Goal: Task Accomplishment & Management: Use online tool/utility

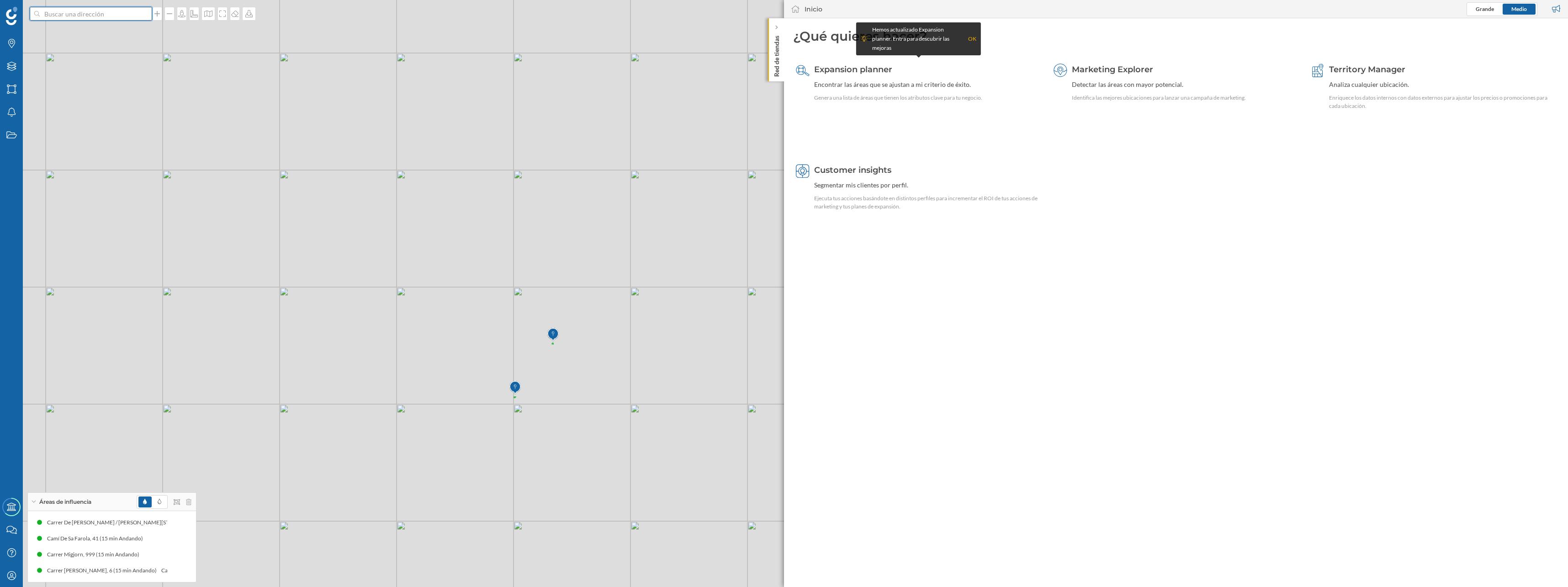
click at [80, 10] on input at bounding box center [91, 13] width 102 height 13
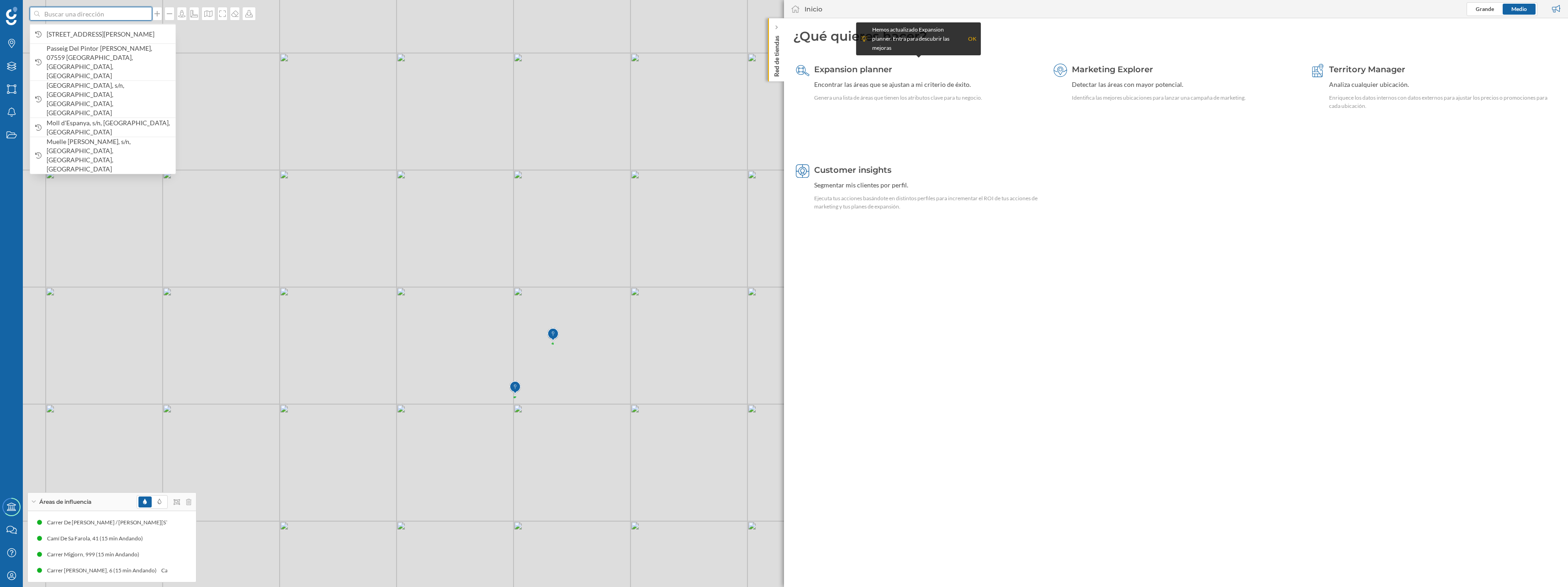
paste input "CM [GEOGRAPHIC_DATA]"
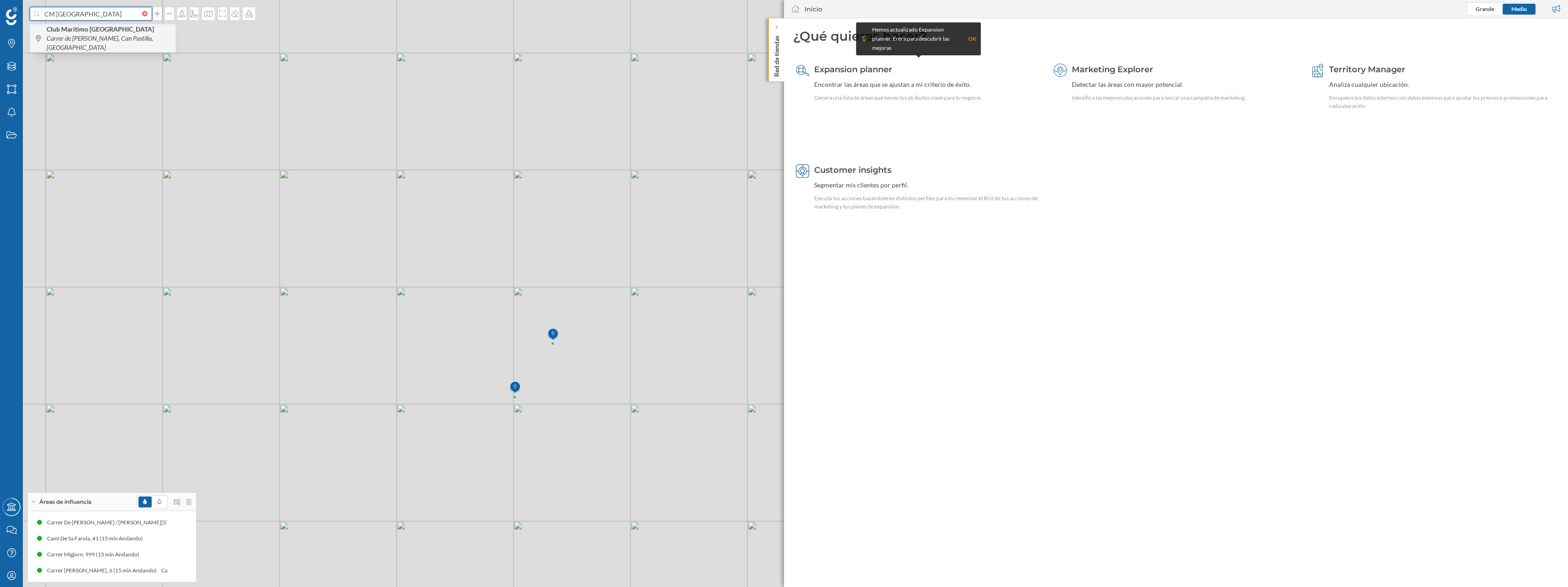
type input "CM [GEOGRAPHIC_DATA]"
click at [88, 31] on b "Club Marítimo [GEOGRAPHIC_DATA]" at bounding box center [101, 29] width 110 height 8
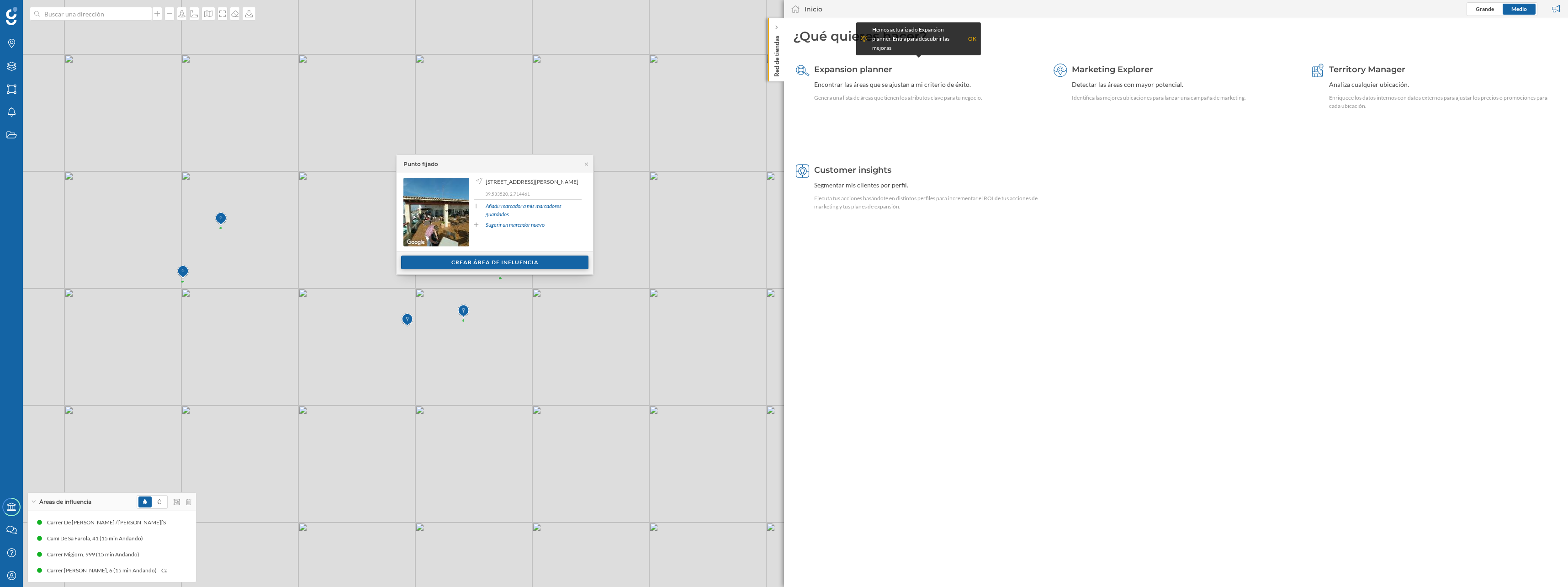
click at [516, 261] on div "Crear área de influencia" at bounding box center [495, 262] width 187 height 13
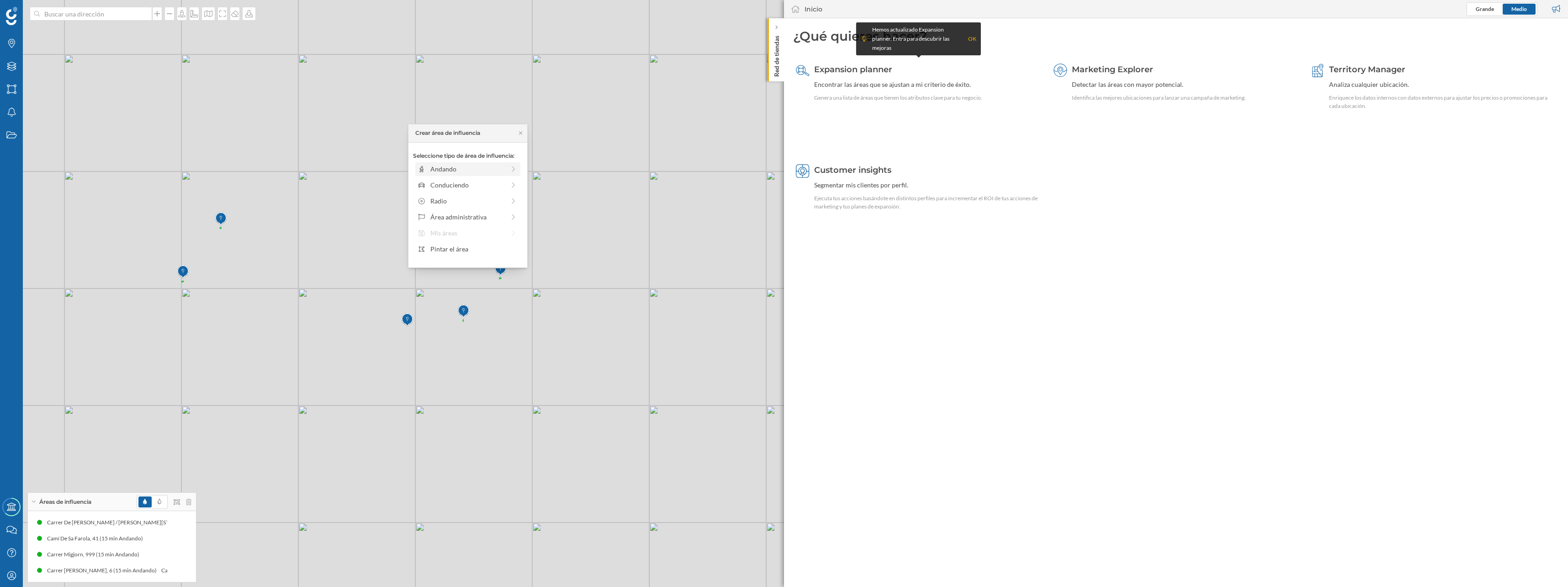
click at [467, 167] on div "Andando" at bounding box center [468, 169] width 75 height 10
drag, startPoint x: 424, startPoint y: 179, endPoint x: 498, endPoint y: 181, distance: 74.0
click at [498, 181] on div at bounding box center [498, 181] width 9 height 9
click at [493, 233] on div "Crear área de influencia" at bounding box center [467, 235] width 110 height 13
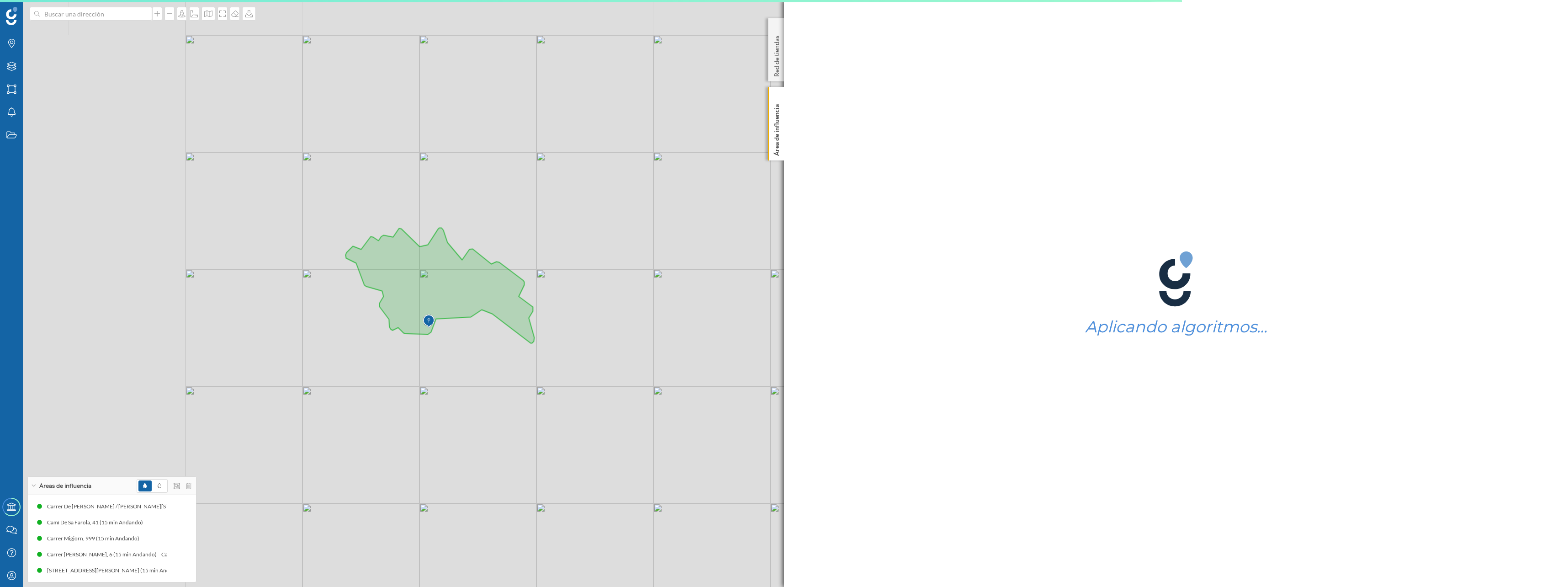
drag, startPoint x: 138, startPoint y: 159, endPoint x: 351, endPoint y: 190, distance: 215.2
click at [351, 190] on div "© Mapbox © OpenStreetMap Improve this map" at bounding box center [784, 294] width 1568 height 587
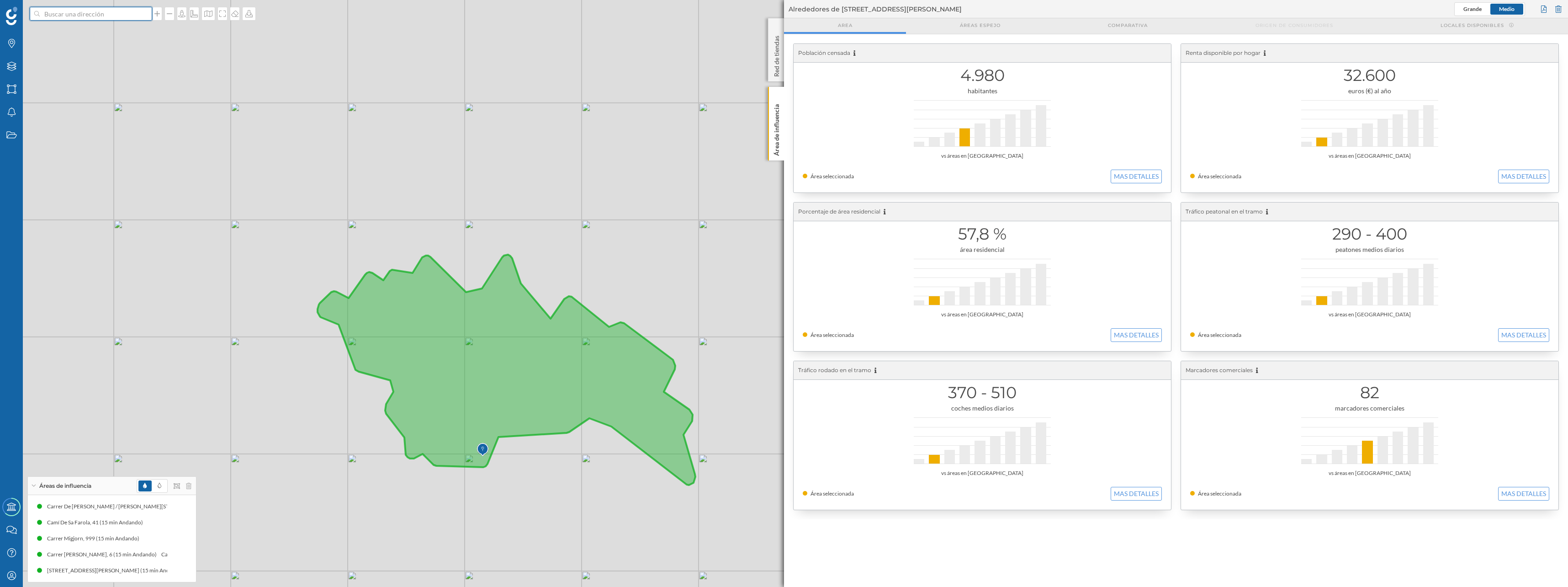
click at [116, 14] on input at bounding box center [91, 13] width 102 height 13
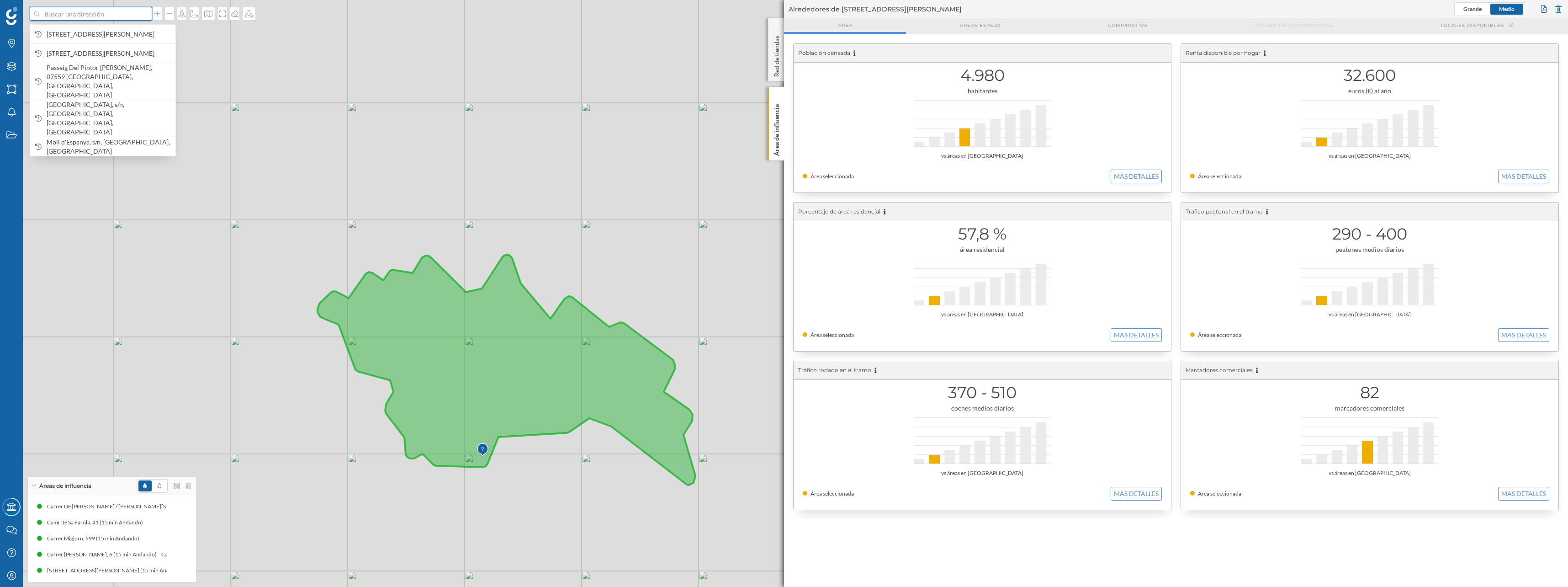
paste input "Pasito Blanco"
type input "Pasito Blanco"
click at [88, 119] on span "Muelle deportivo Pasito blanco Calle Bergantín, [GEOGRAPHIC_DATA], [GEOGRAPHIC_…" at bounding box center [108, 132] width 124 height 28
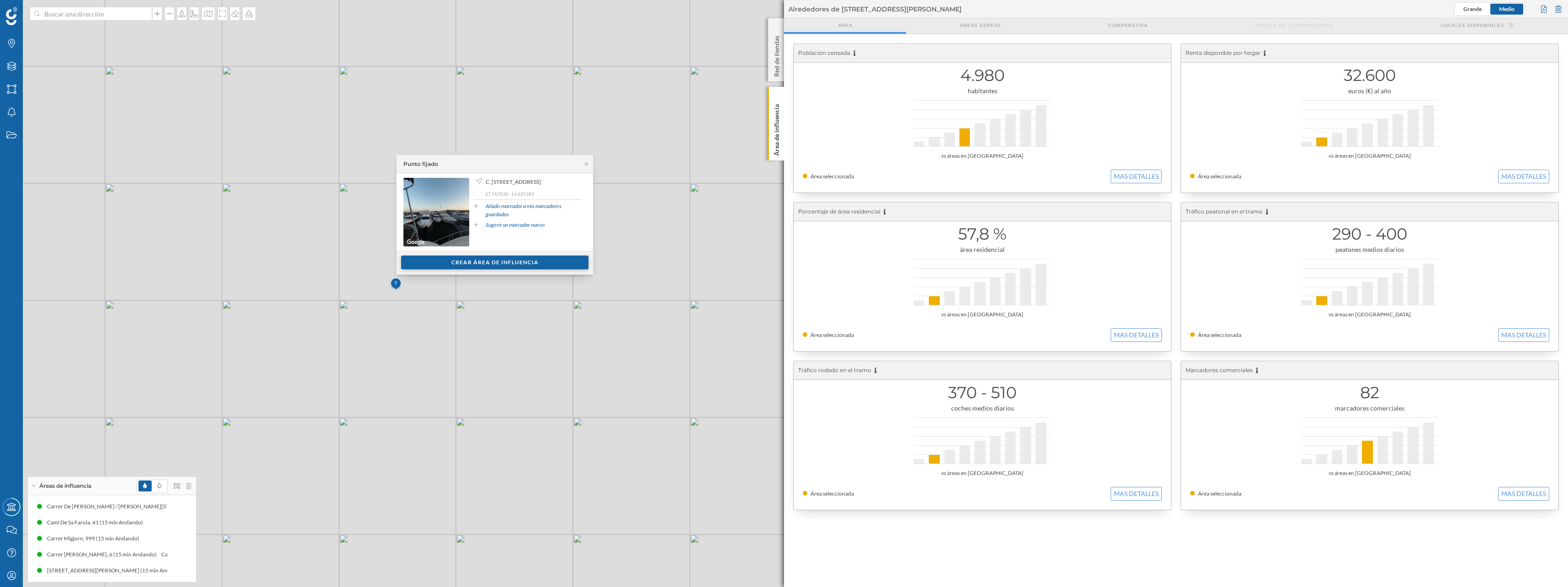
click at [490, 256] on div "Crear área de influencia" at bounding box center [495, 262] width 187 height 13
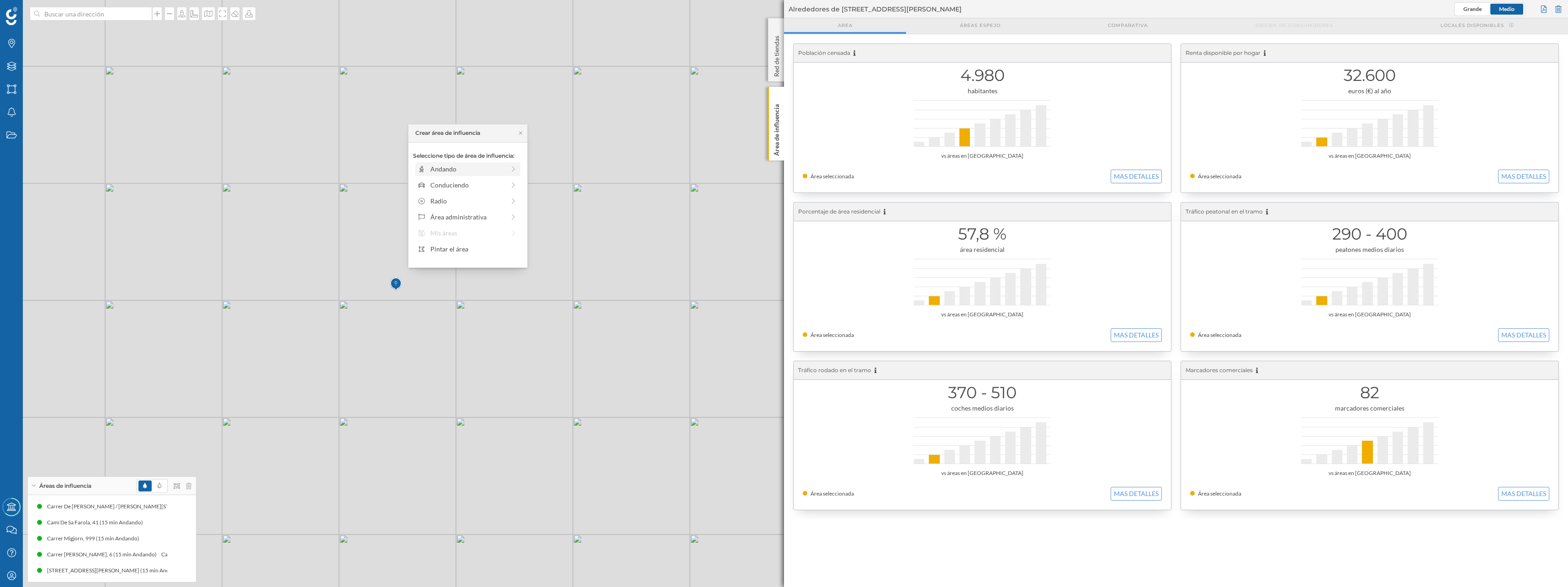
click at [462, 168] on div "Andando" at bounding box center [468, 169] width 75 height 10
drag, startPoint x: 427, startPoint y: 181, endPoint x: 501, endPoint y: 185, distance: 74.1
click at [501, 185] on div at bounding box center [501, 181] width 9 height 9
click at [502, 234] on div "Crear área de influencia" at bounding box center [467, 235] width 110 height 13
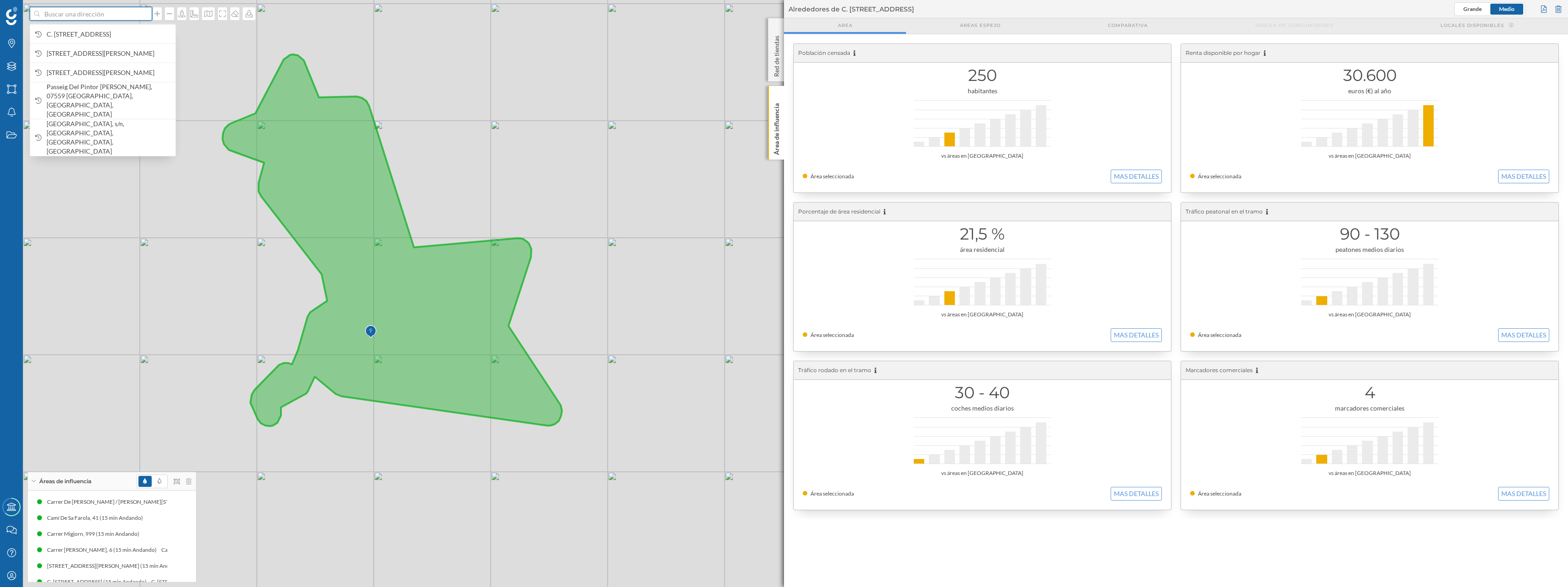
click at [83, 16] on input at bounding box center [91, 13] width 102 height 13
click at [70, 15] on input "rcn" at bounding box center [91, 13] width 102 height 13
paste input "RCN [GEOGRAPHIC_DATA]"
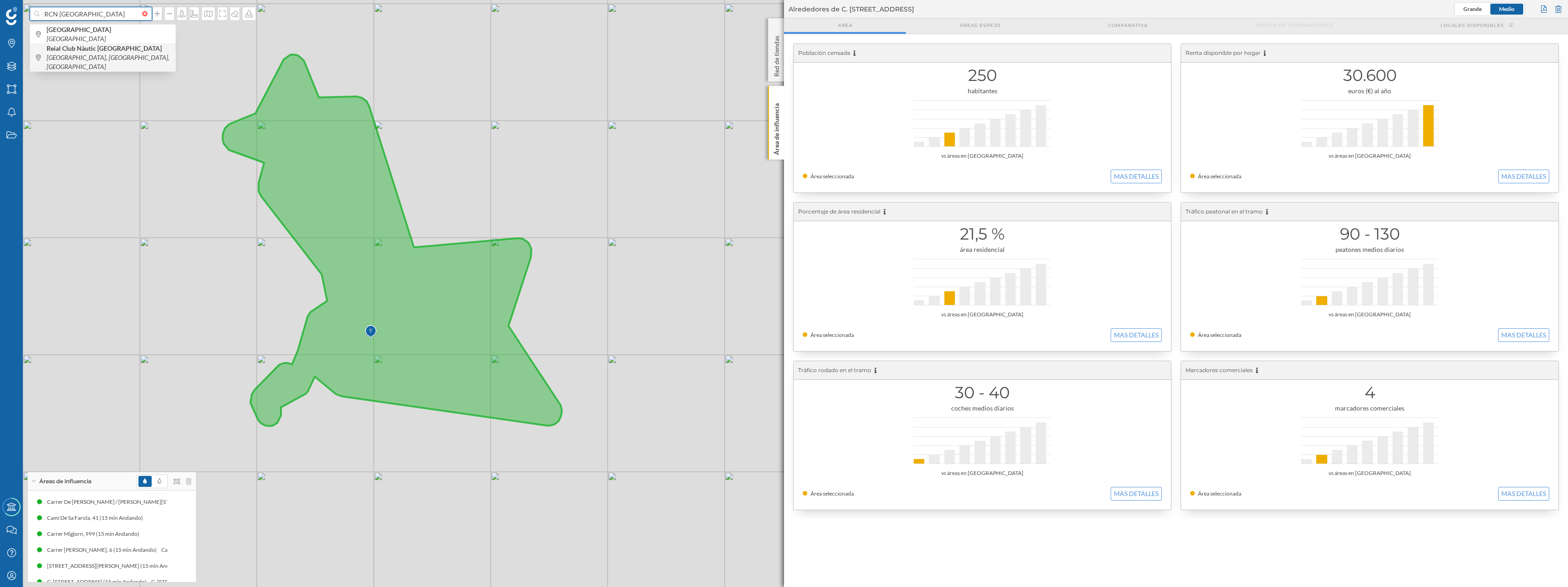
type input "RCN [GEOGRAPHIC_DATA]"
click at [111, 55] on icon "[GEOGRAPHIC_DATA], [GEOGRAPHIC_DATA], [GEOGRAPHIC_DATA]" at bounding box center [108, 62] width 123 height 17
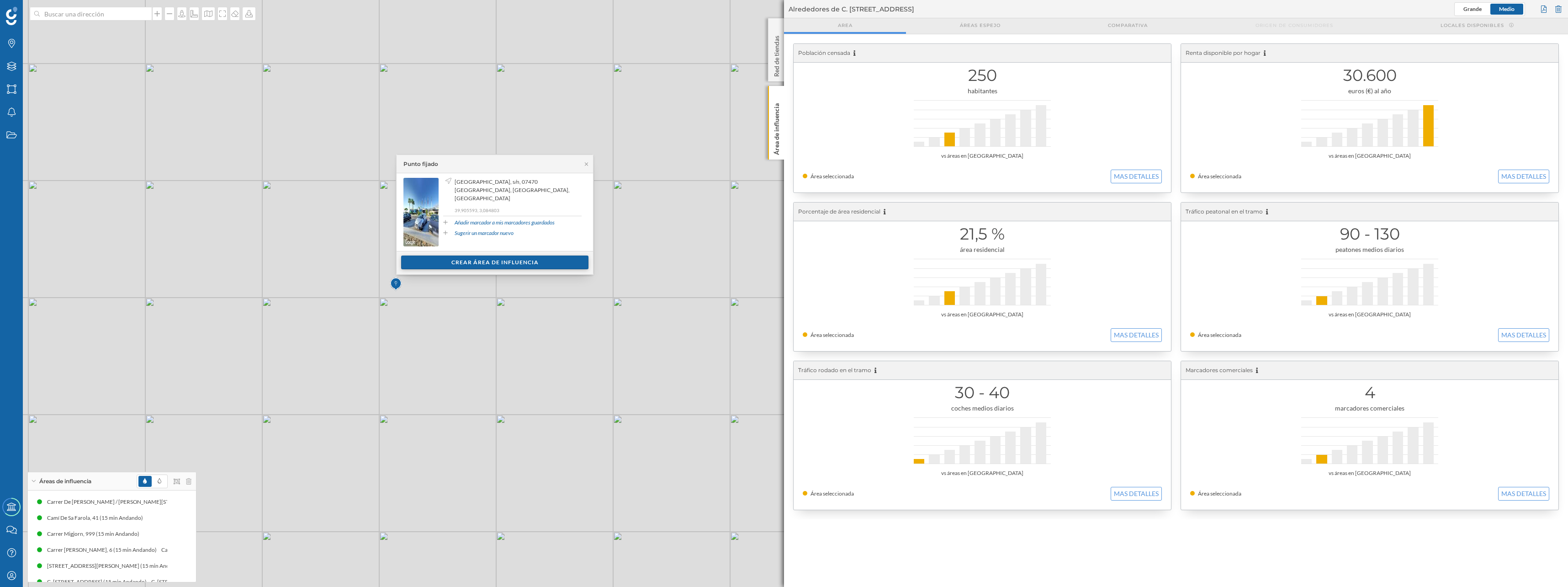
click at [476, 264] on div "Crear área de influencia" at bounding box center [495, 262] width 187 height 13
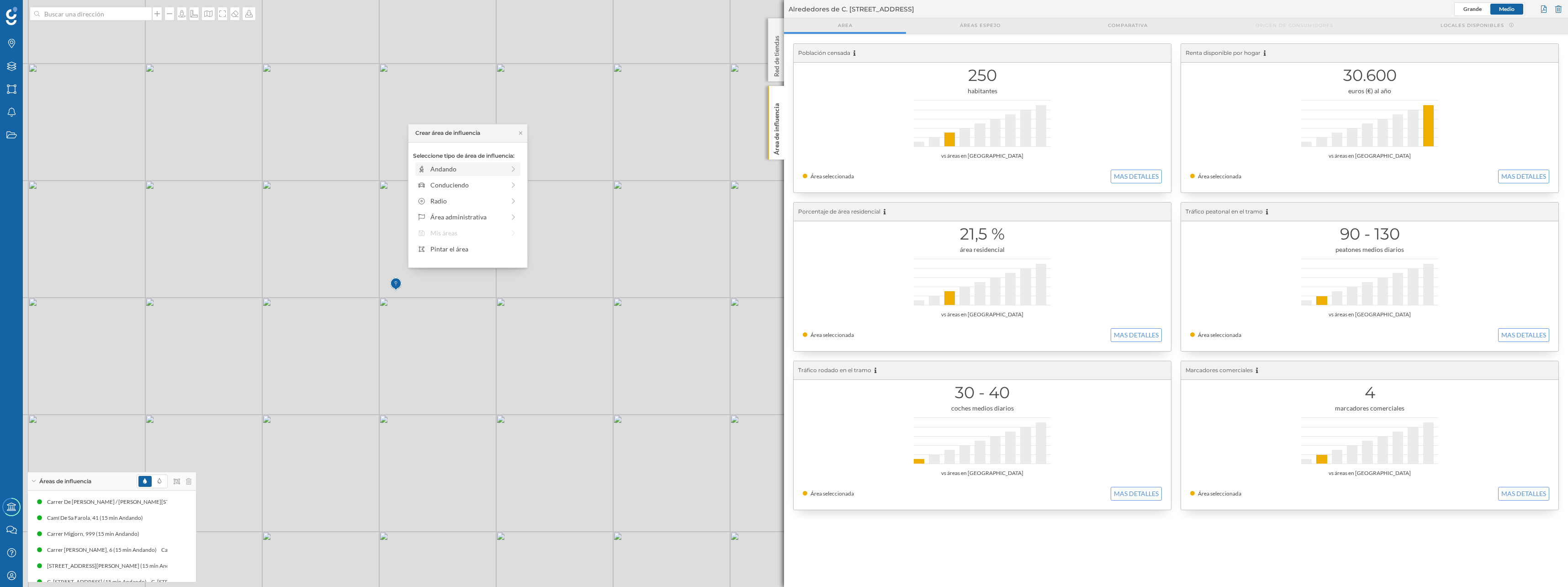
click at [440, 170] on div "Andando" at bounding box center [468, 169] width 75 height 10
drag, startPoint x: 426, startPoint y: 180, endPoint x: 497, endPoint y: 178, distance: 71.0
click at [497, 178] on div at bounding box center [497, 181] width 9 height 9
click at [484, 233] on div "Crear área de influencia" at bounding box center [467, 235] width 110 height 13
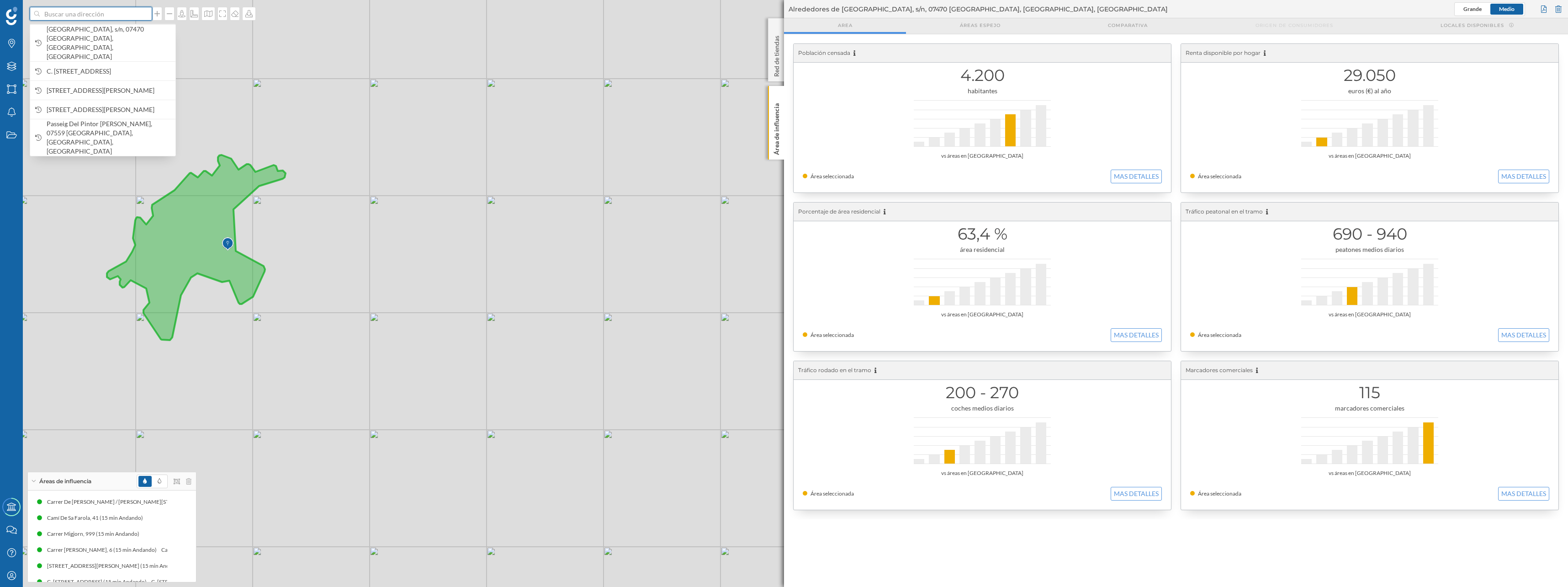
click at [119, 15] on input at bounding box center [91, 13] width 102 height 13
paste input "CN Altea"
type input "CN Altea"
click at [127, 35] on icon "[GEOGRAPHIC_DATA], [GEOGRAPHIC_DATA]" at bounding box center [107, 39] width 121 height 8
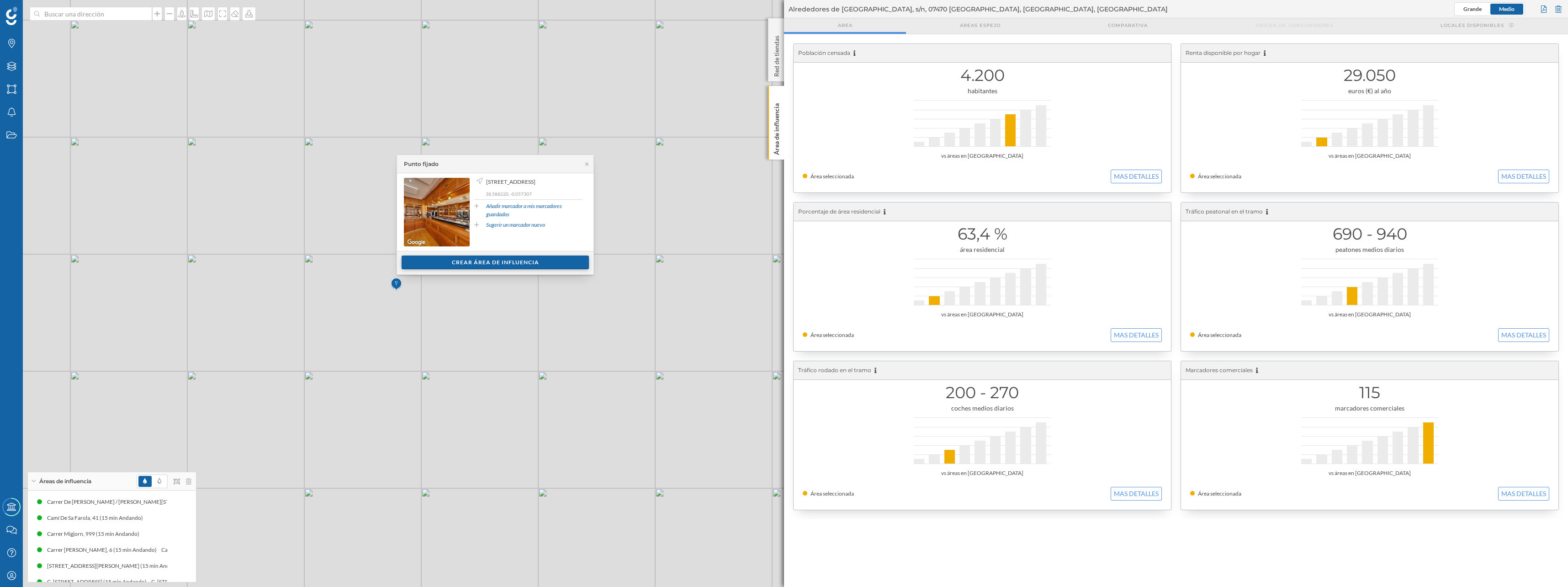
click at [499, 263] on div "Crear área de influencia" at bounding box center [495, 262] width 187 height 13
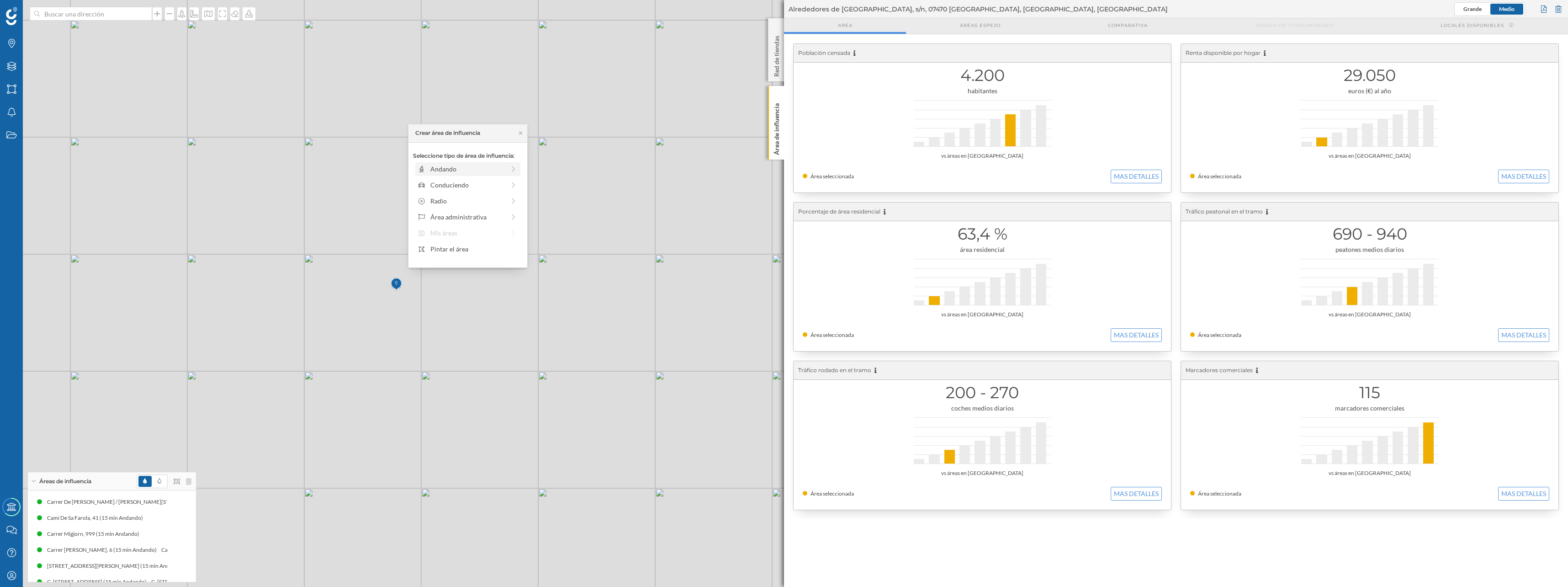
click at [467, 173] on div "Andando" at bounding box center [468, 169] width 75 height 10
drag, startPoint x: 425, startPoint y: 179, endPoint x: 497, endPoint y: 183, distance: 72.1
click at [497, 183] on div at bounding box center [497, 181] width 9 height 9
click at [462, 233] on div "Crear área de influencia" at bounding box center [467, 235] width 110 height 13
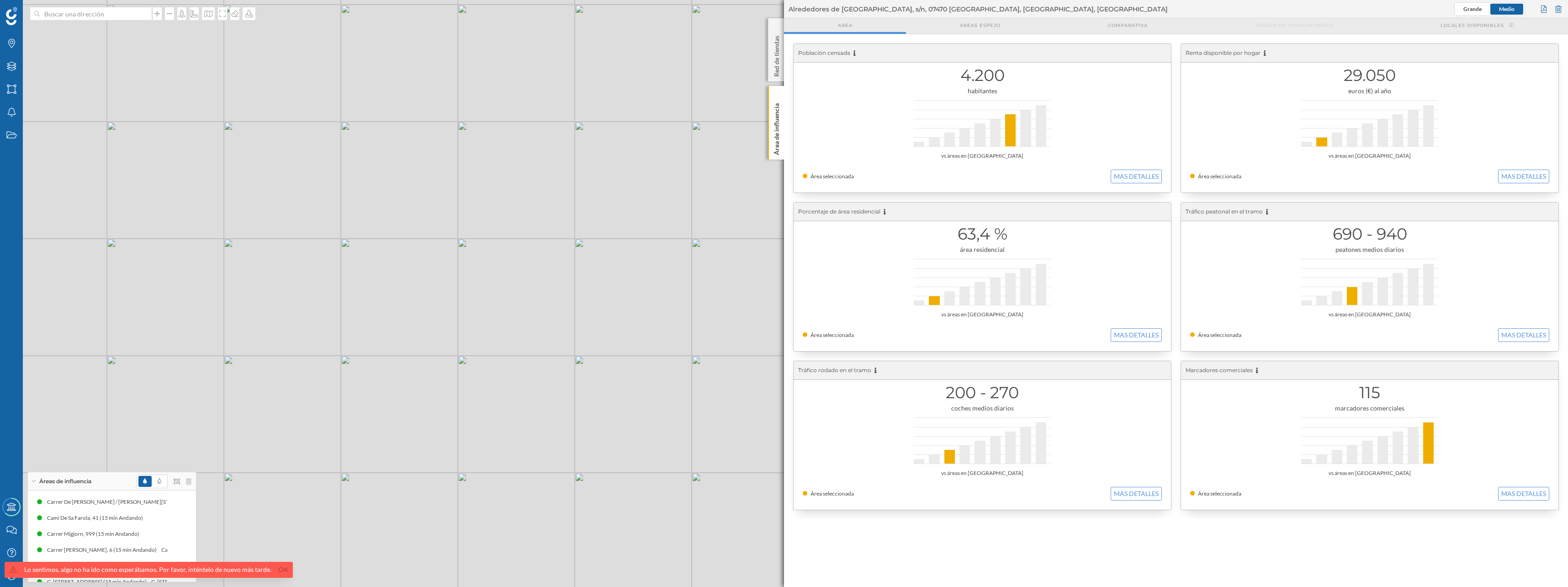
click at [391, 262] on div "© Mapbox © OpenStreetMap Improve this map" at bounding box center [784, 294] width 1568 height 587
click at [395, 262] on div "© Mapbox © OpenStreetMap Improve this map" at bounding box center [784, 294] width 1568 height 587
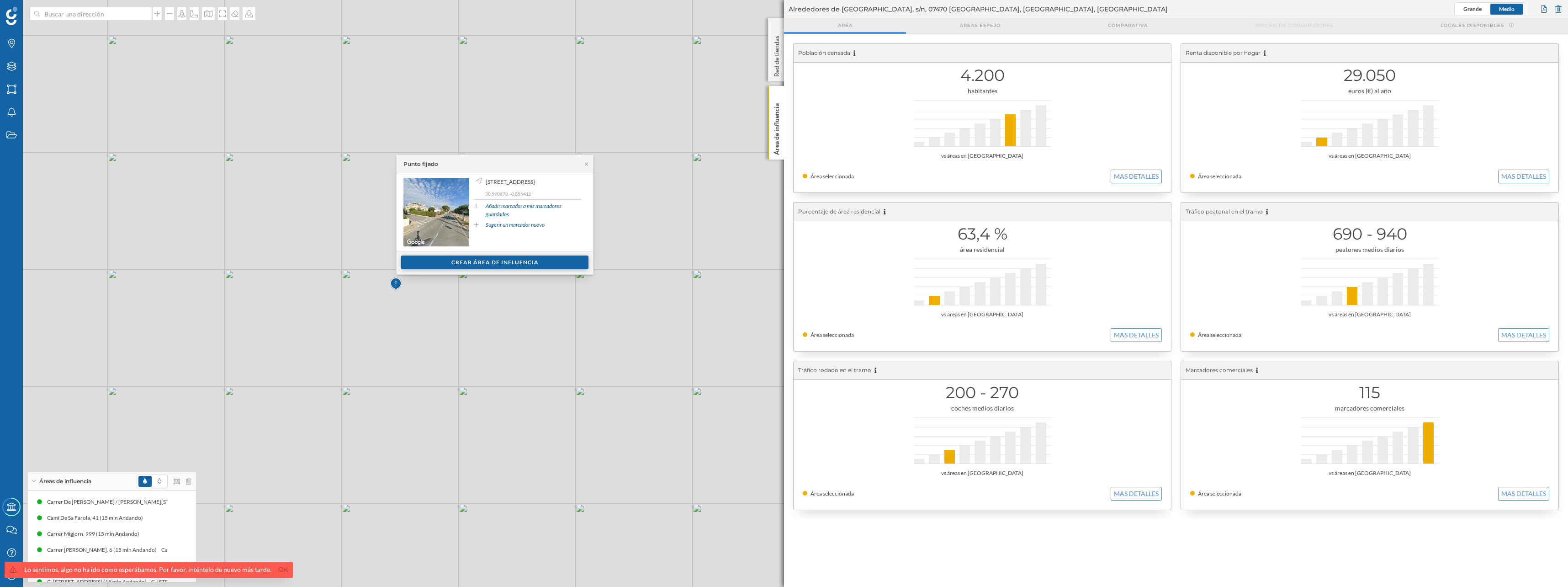
click at [441, 263] on div "Crear área de influencia" at bounding box center [495, 262] width 187 height 13
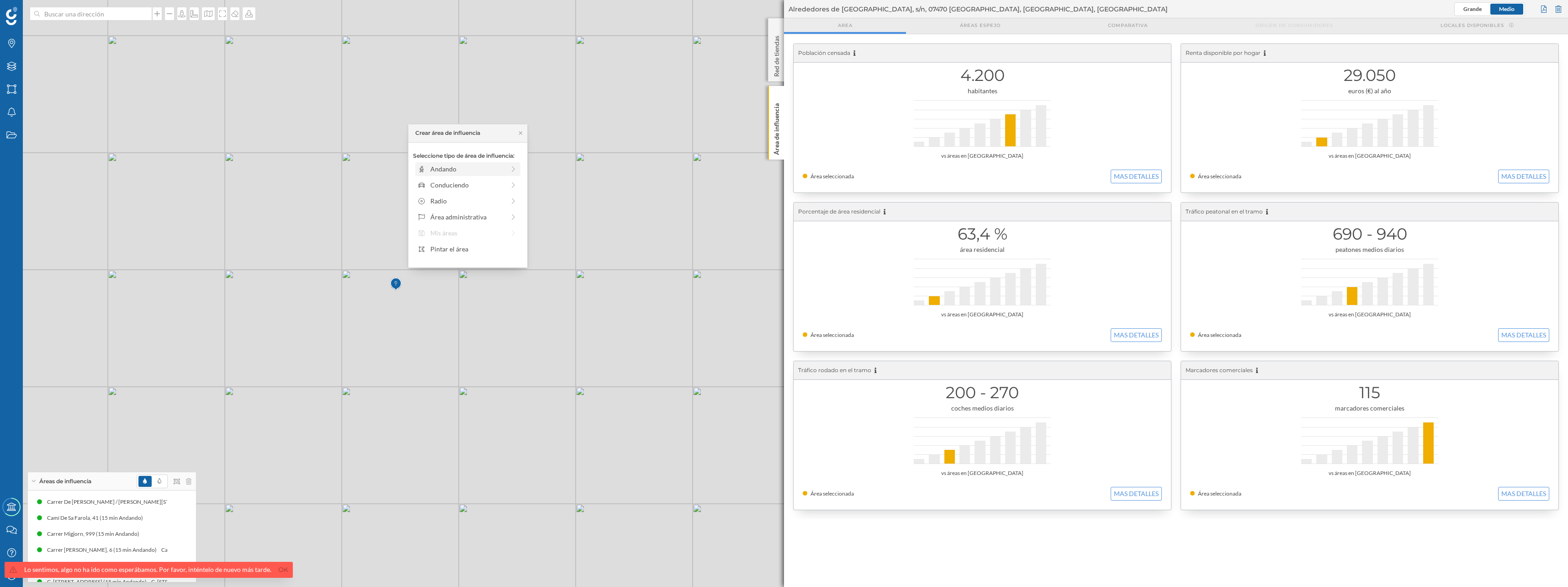
click at [462, 162] on div "Andando" at bounding box center [468, 169] width 105 height 13
drag, startPoint x: 421, startPoint y: 183, endPoint x: 501, endPoint y: 183, distance: 80.0
click at [501, 183] on div at bounding box center [500, 181] width 9 height 9
click at [482, 235] on div "Crear área de influencia" at bounding box center [467, 235] width 110 height 13
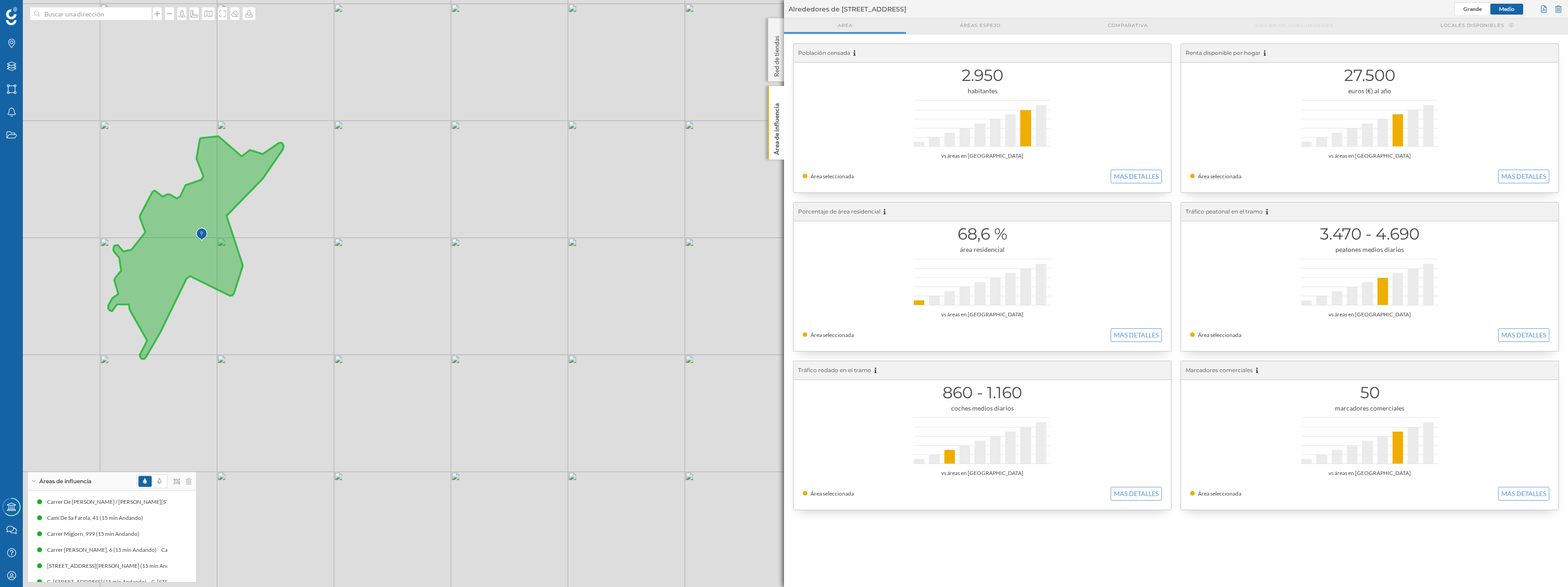
click at [142, 8] on div at bounding box center [91, 13] width 122 height 13
click at [142, 8] on input at bounding box center [91, 13] width 102 height 13
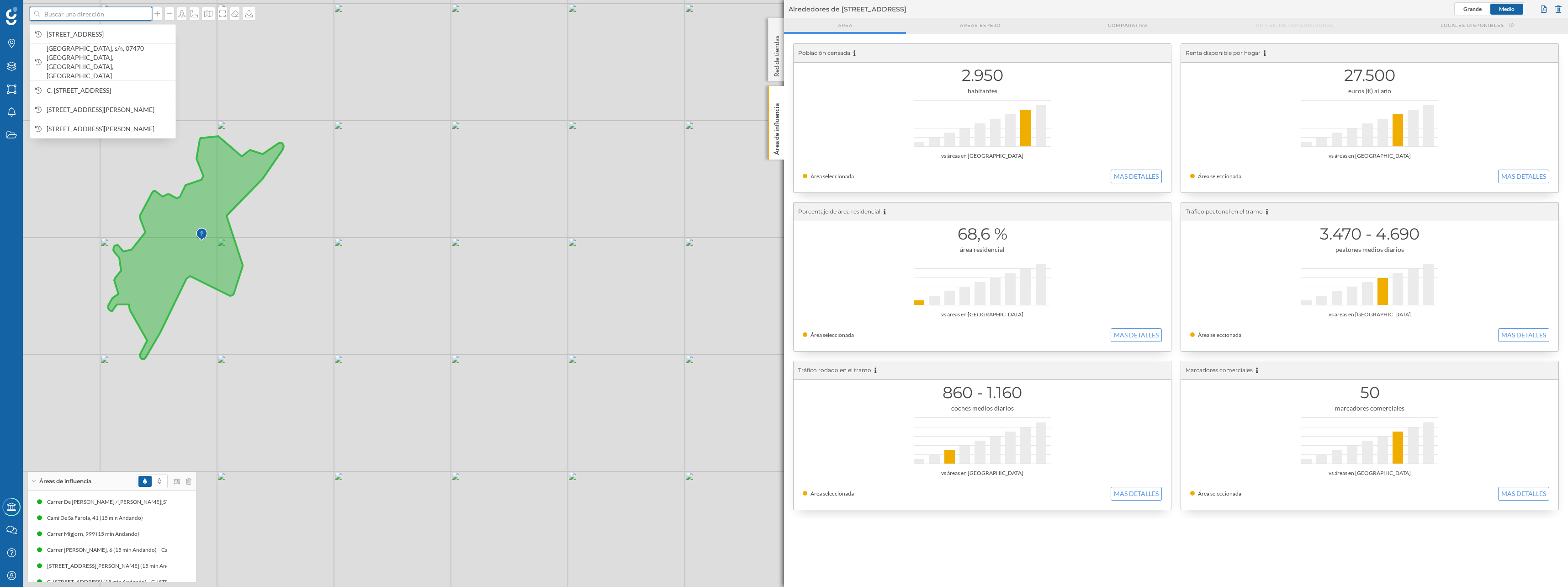
click at [131, 15] on input at bounding box center [91, 13] width 102 height 13
paste input "Los Gigantes"
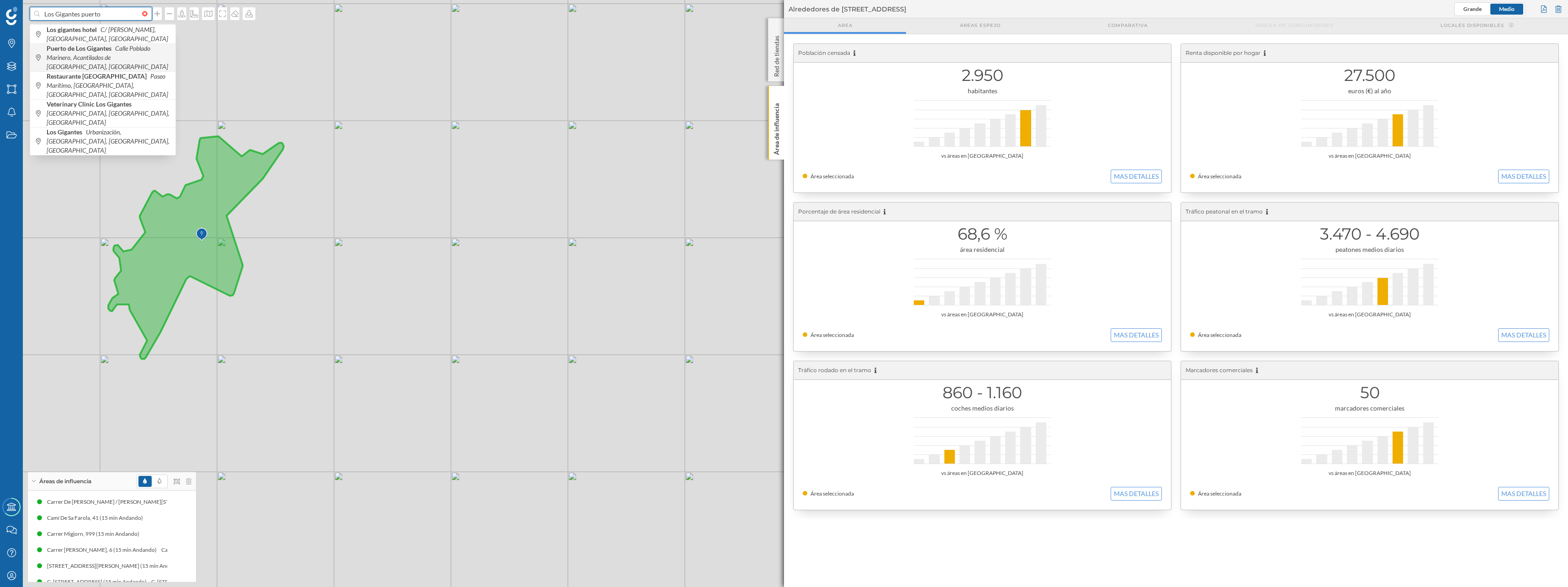
type input "Los Gigantes puerto"
click at [54, 53] on span "[GEOGRAPHIC_DATA] Calle Poblado Marinero, Acantilados de [GEOGRAPHIC_DATA], [GE…" at bounding box center [108, 58] width 124 height 28
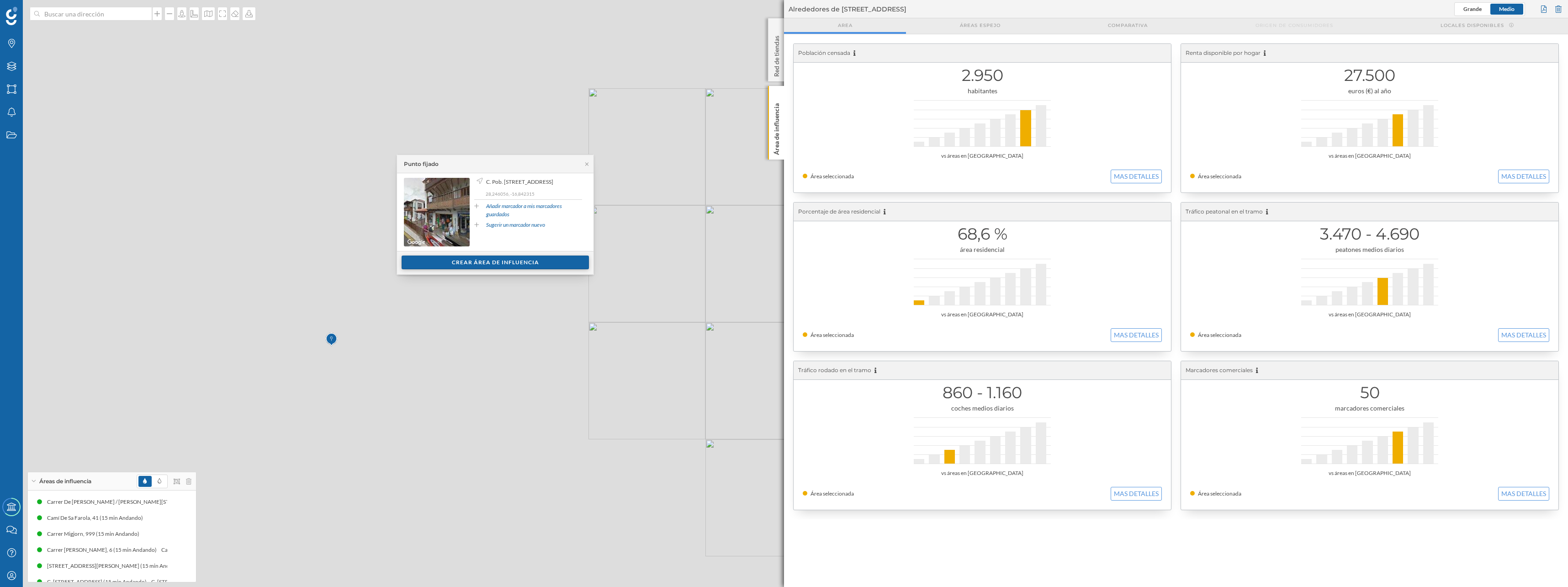
click at [471, 260] on div "Crear área de influencia" at bounding box center [495, 262] width 187 height 13
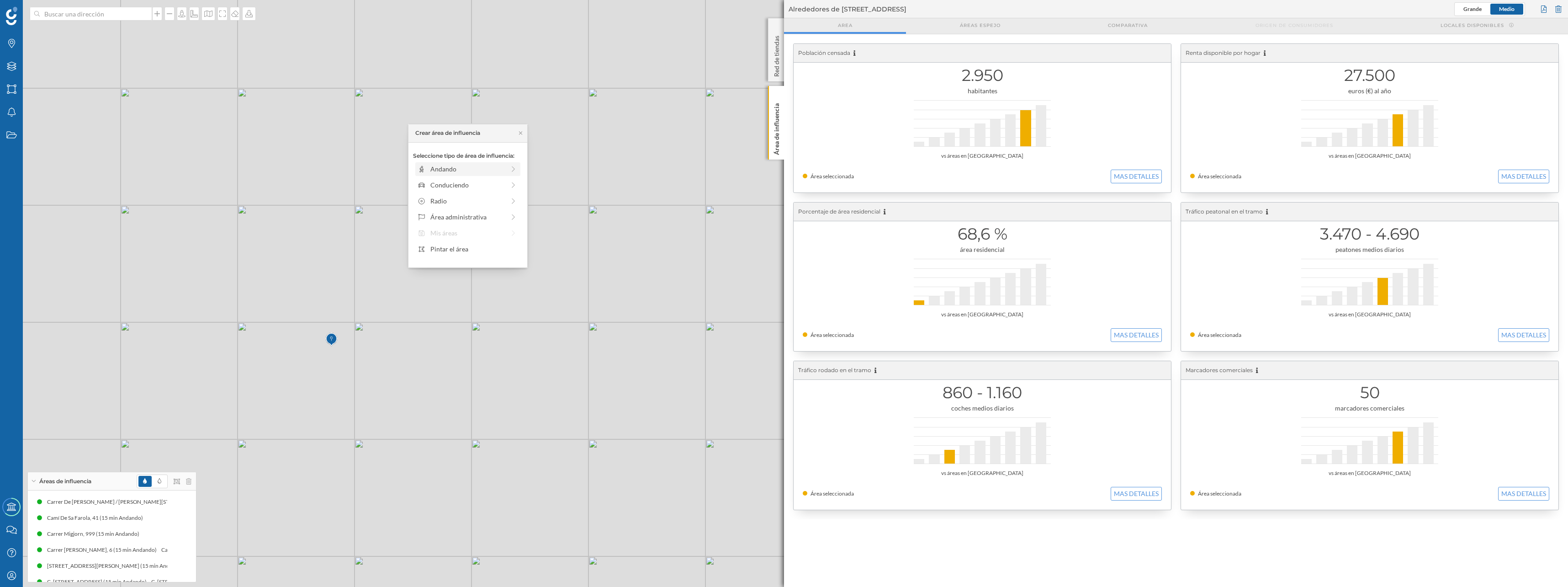
click at [468, 164] on div "Andando" at bounding box center [468, 169] width 75 height 10
drag, startPoint x: 426, startPoint y: 181, endPoint x: 500, endPoint y: 180, distance: 74.0
click at [500, 180] on div at bounding box center [498, 181] width 9 height 9
click at [467, 240] on div "Crear área de influencia" at bounding box center [467, 235] width 110 height 13
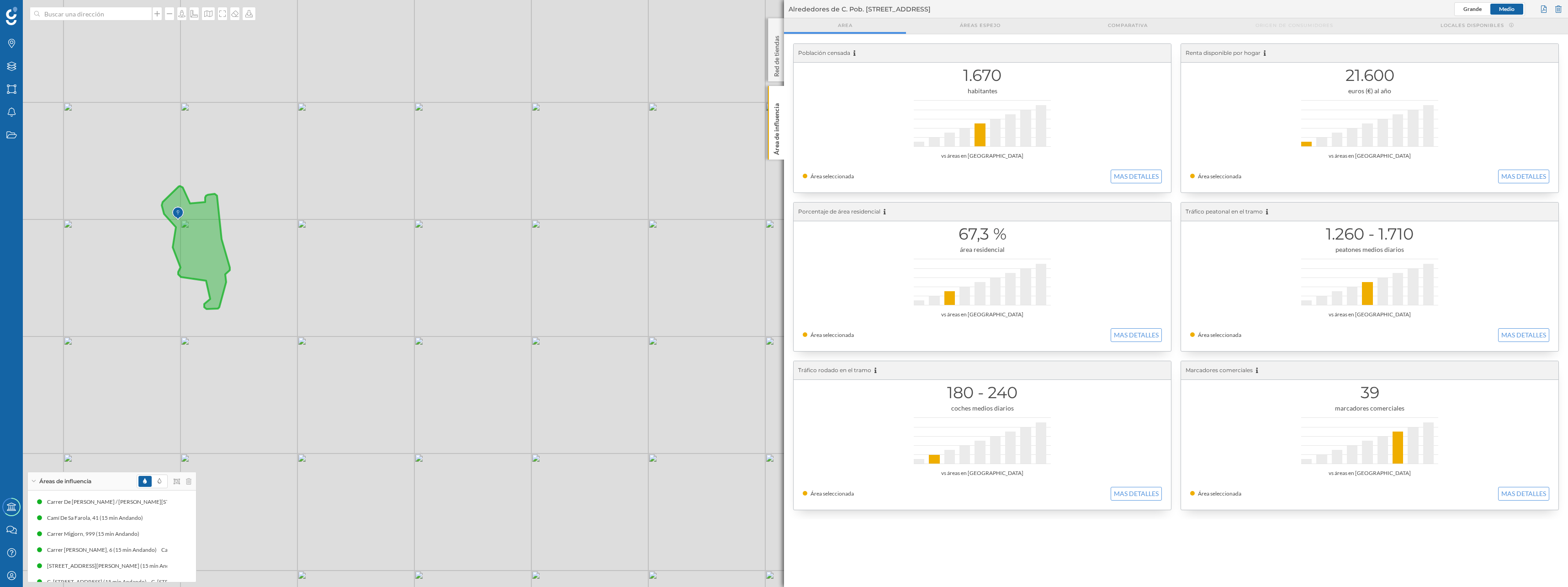
click at [73, 22] on div "© Mapbox © OpenStreetMap Improve this map" at bounding box center [784, 294] width 1568 height 587
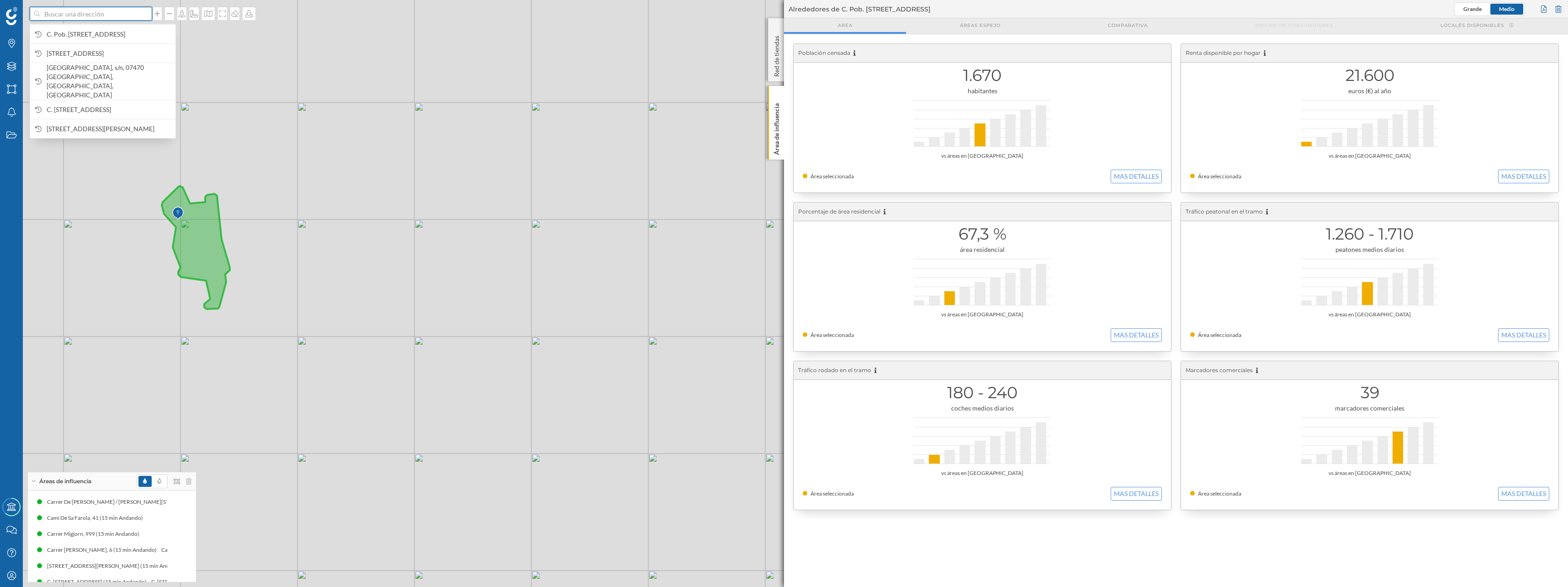
click at [73, 17] on input at bounding box center [91, 13] width 102 height 13
paste input "CN Lo Pagán"
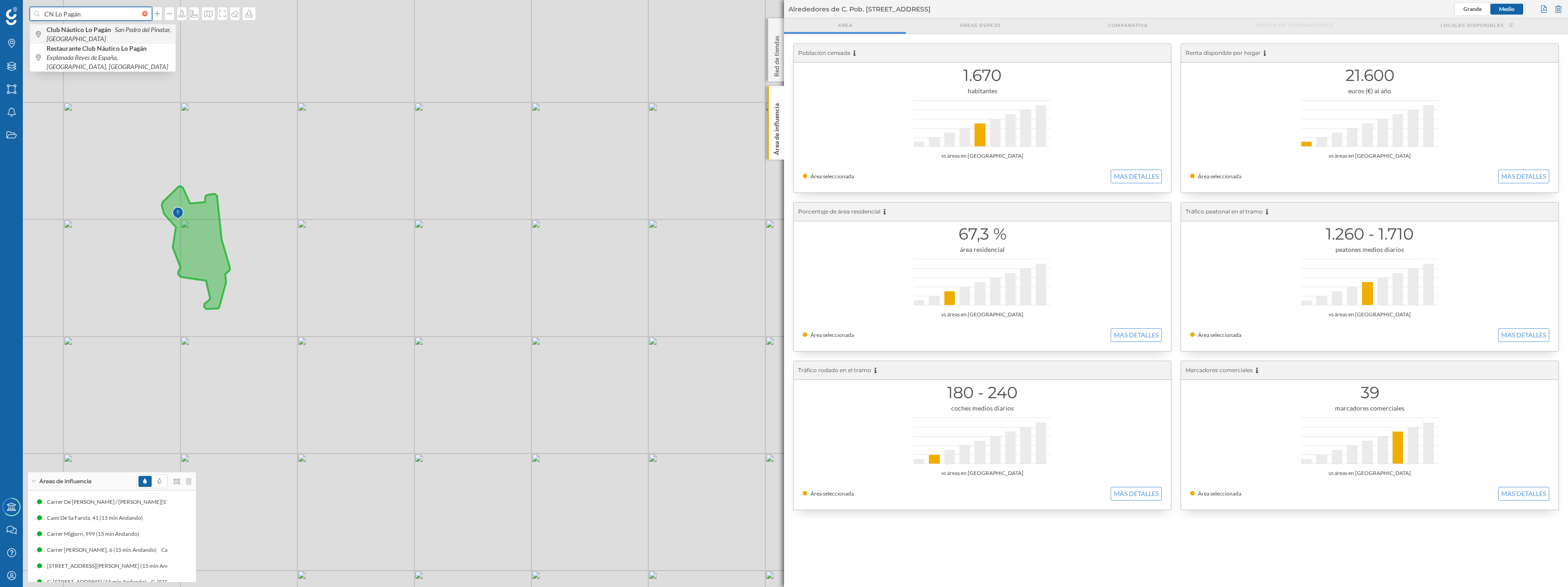
type input "CN Lo Pagán"
click at [82, 31] on b "Club Náutico Lo Pagán" at bounding box center [80, 29] width 67 height 8
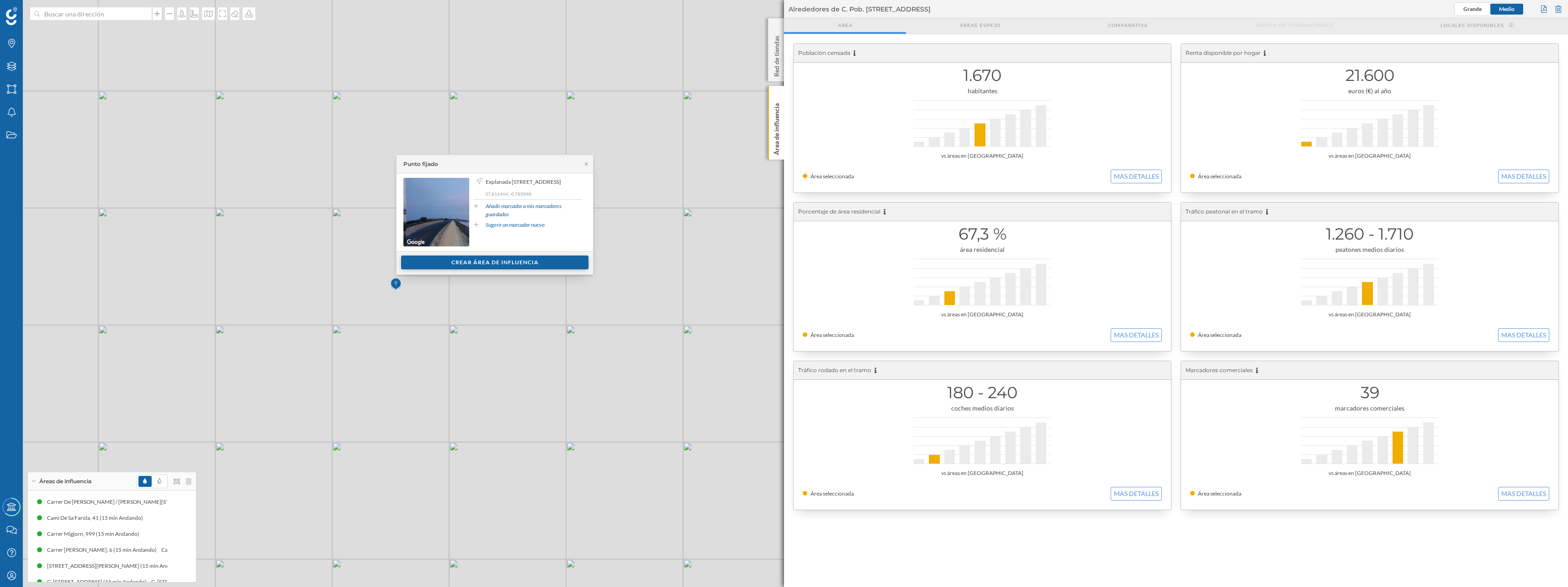
click at [472, 262] on div "Crear área de influencia" at bounding box center [495, 262] width 187 height 13
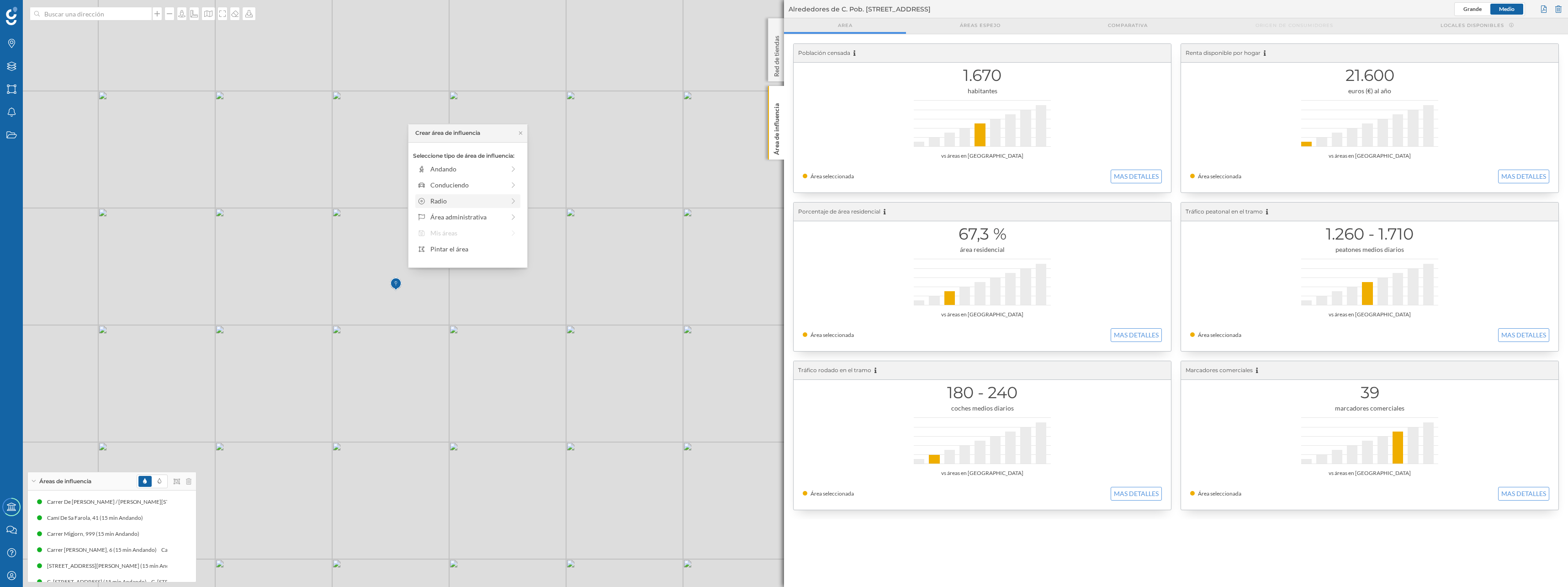
click at [450, 203] on div "Radio" at bounding box center [468, 201] width 75 height 10
click at [418, 131] on icon at bounding box center [418, 133] width 5 height 6
click at [437, 172] on div "Andando" at bounding box center [468, 169] width 75 height 10
drag, startPoint x: 423, startPoint y: 183, endPoint x: 498, endPoint y: 184, distance: 75.0
click at [498, 184] on div at bounding box center [497, 181] width 9 height 9
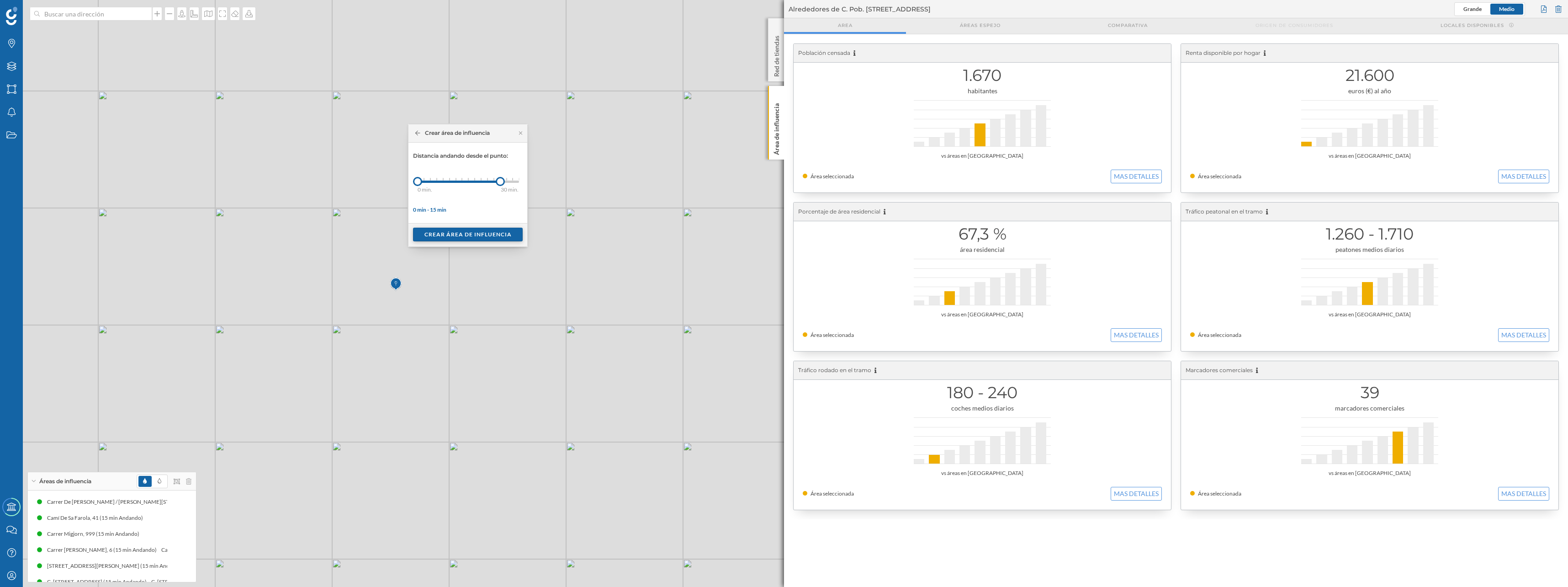
click at [475, 233] on div "Crear área de influencia" at bounding box center [467, 235] width 110 height 13
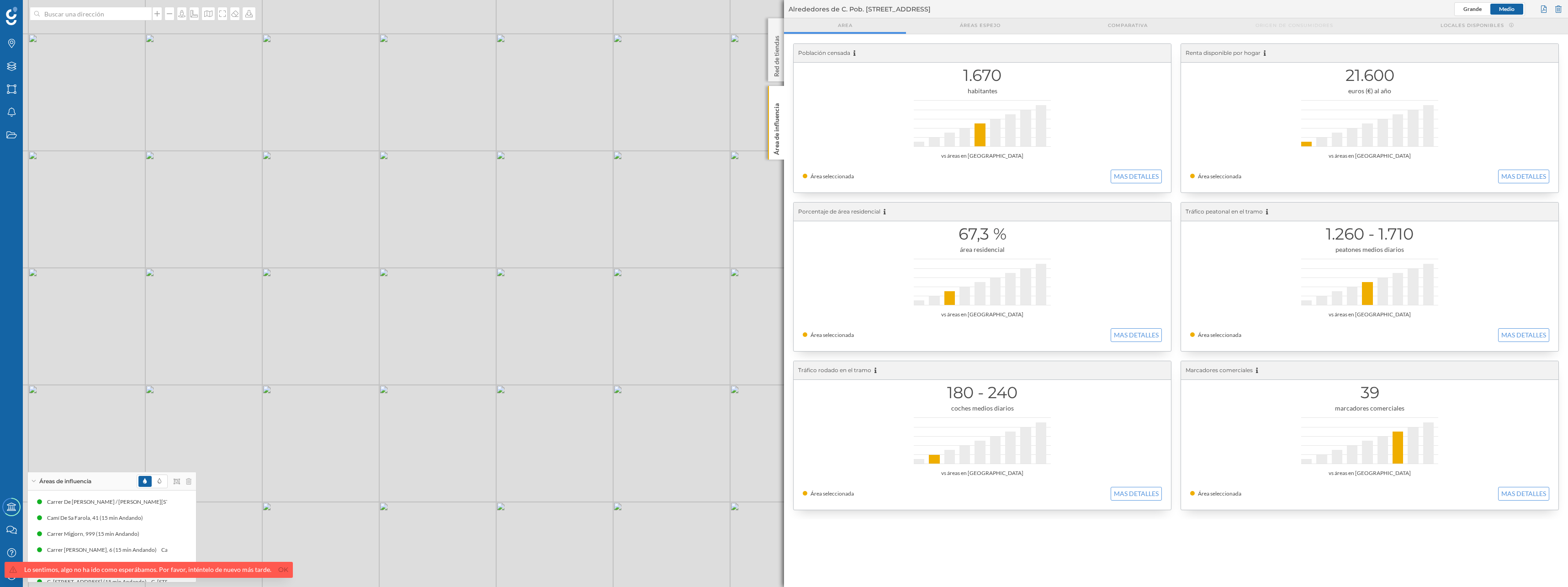
click at [357, 292] on div "© Mapbox © OpenStreetMap Improve this map" at bounding box center [784, 294] width 1568 height 587
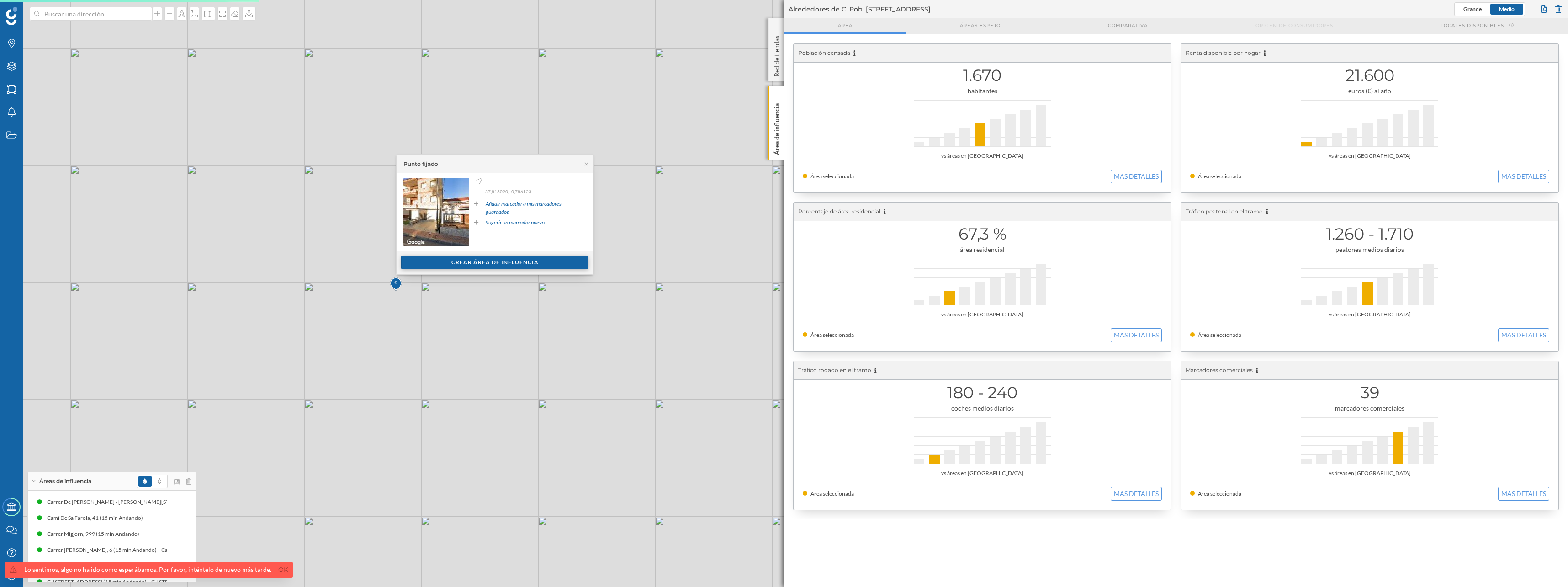
click at [459, 260] on div "Crear área de influencia" at bounding box center [495, 262] width 187 height 13
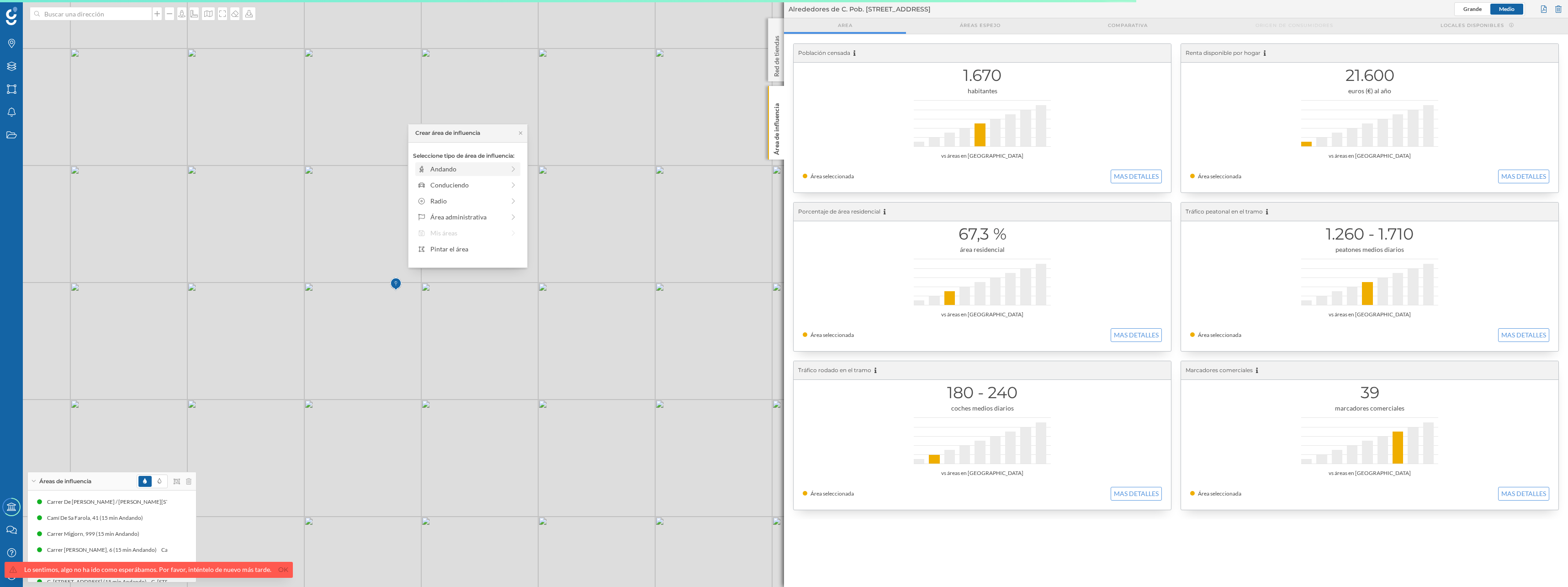
click at [462, 167] on div "Andando" at bounding box center [468, 169] width 75 height 10
drag, startPoint x: 422, startPoint y: 183, endPoint x: 498, endPoint y: 186, distance: 76.1
click at [498, 186] on div at bounding box center [498, 181] width 9 height 9
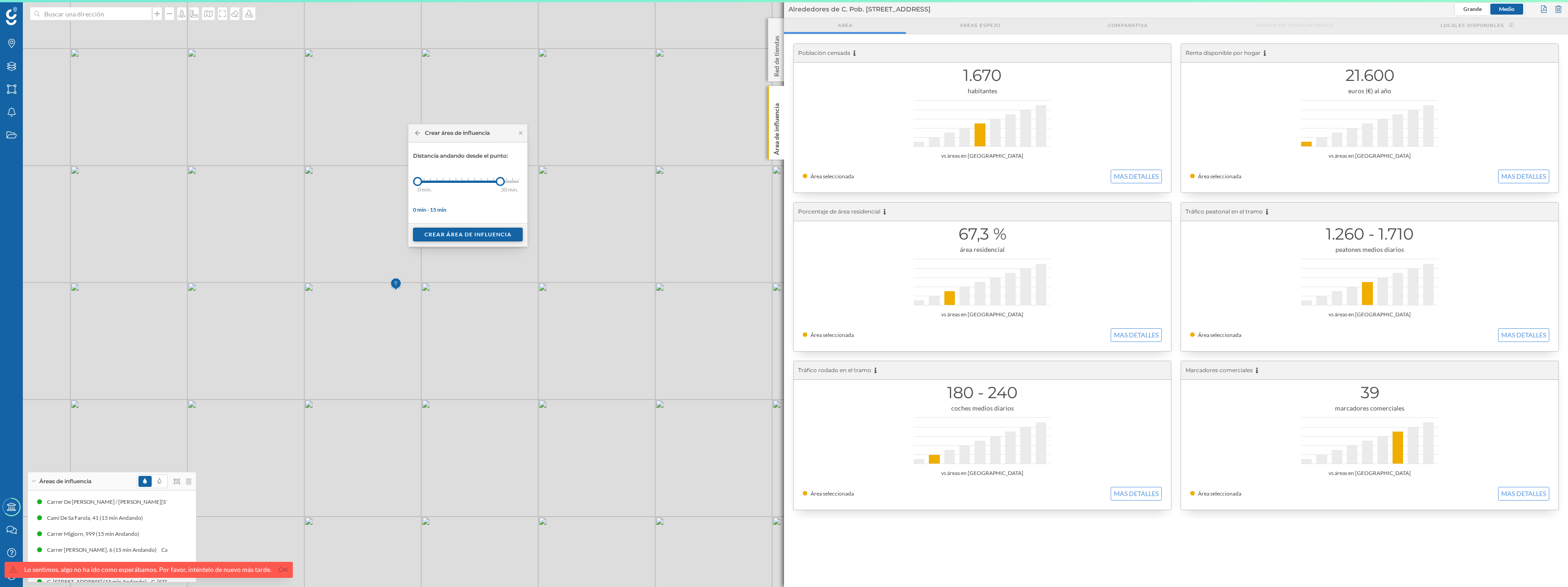
click at [483, 234] on div "Crear área de influencia" at bounding box center [467, 235] width 110 height 13
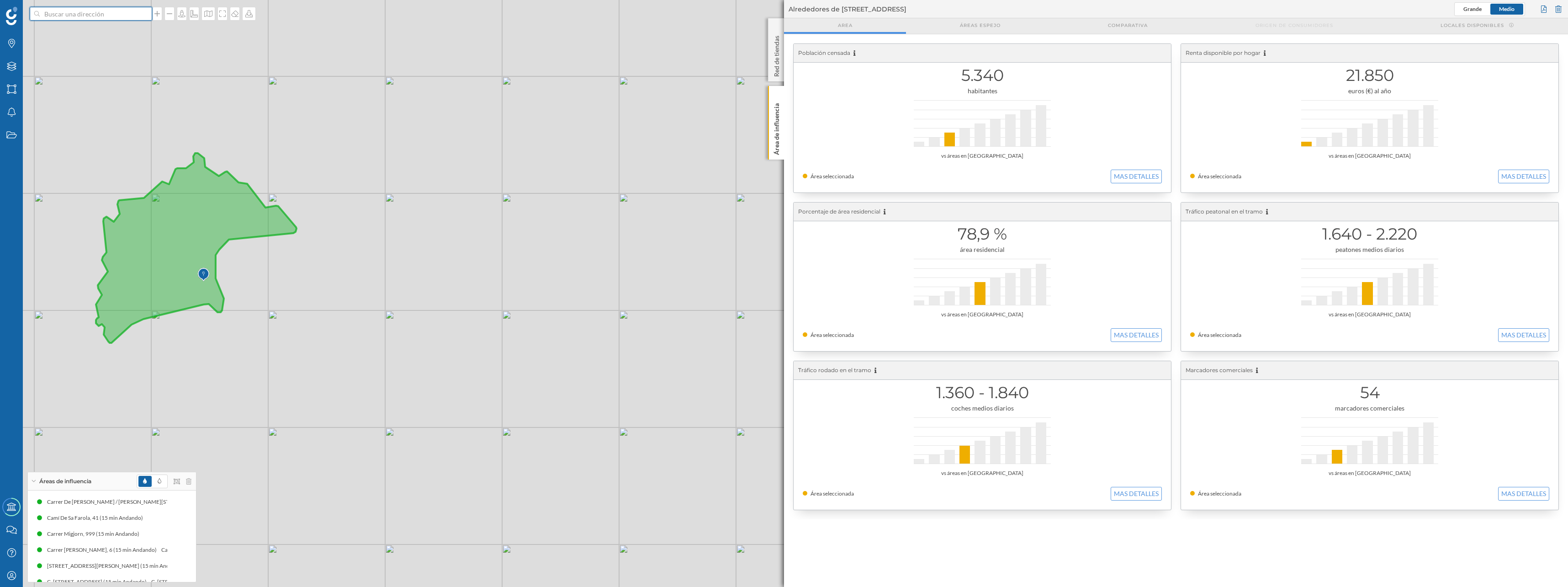
click at [91, 15] on input at bounding box center [91, 13] width 102 height 13
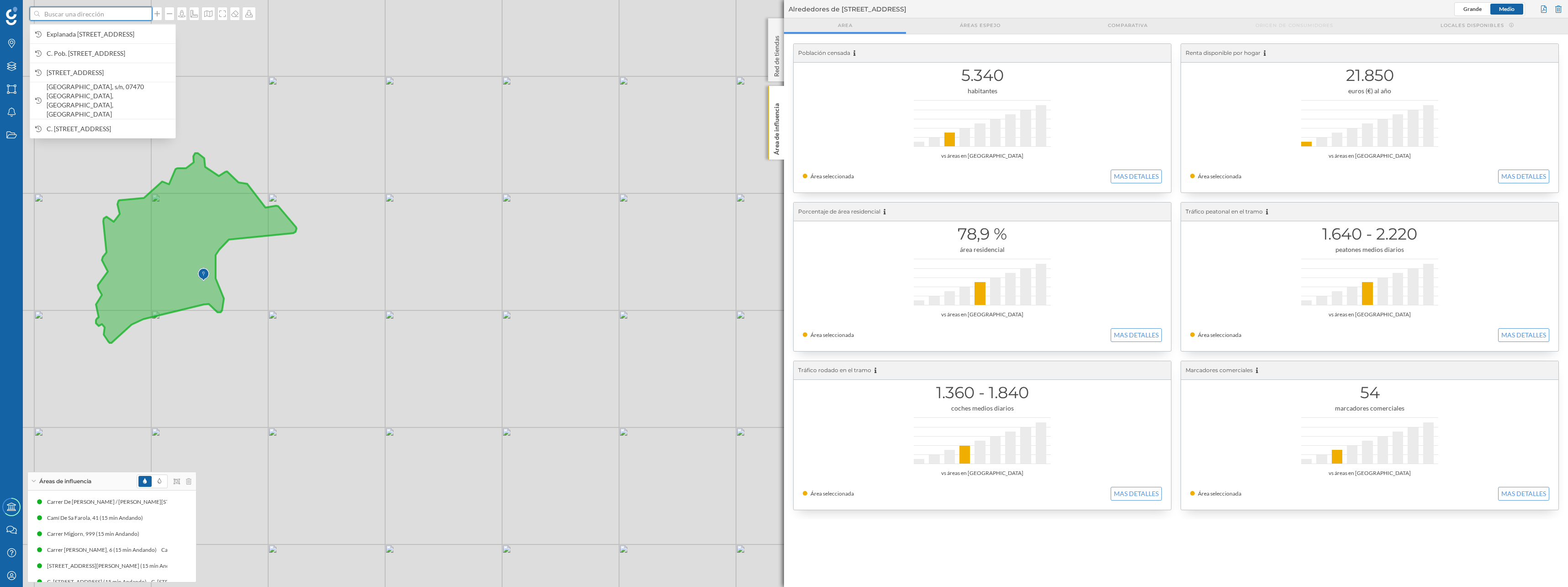
paste input "[GEOGRAPHIC_DATA]"
type input "[GEOGRAPHIC_DATA]"
click at [73, 33] on b "[GEOGRAPHIC_DATA]" at bounding box center [80, 29] width 67 height 8
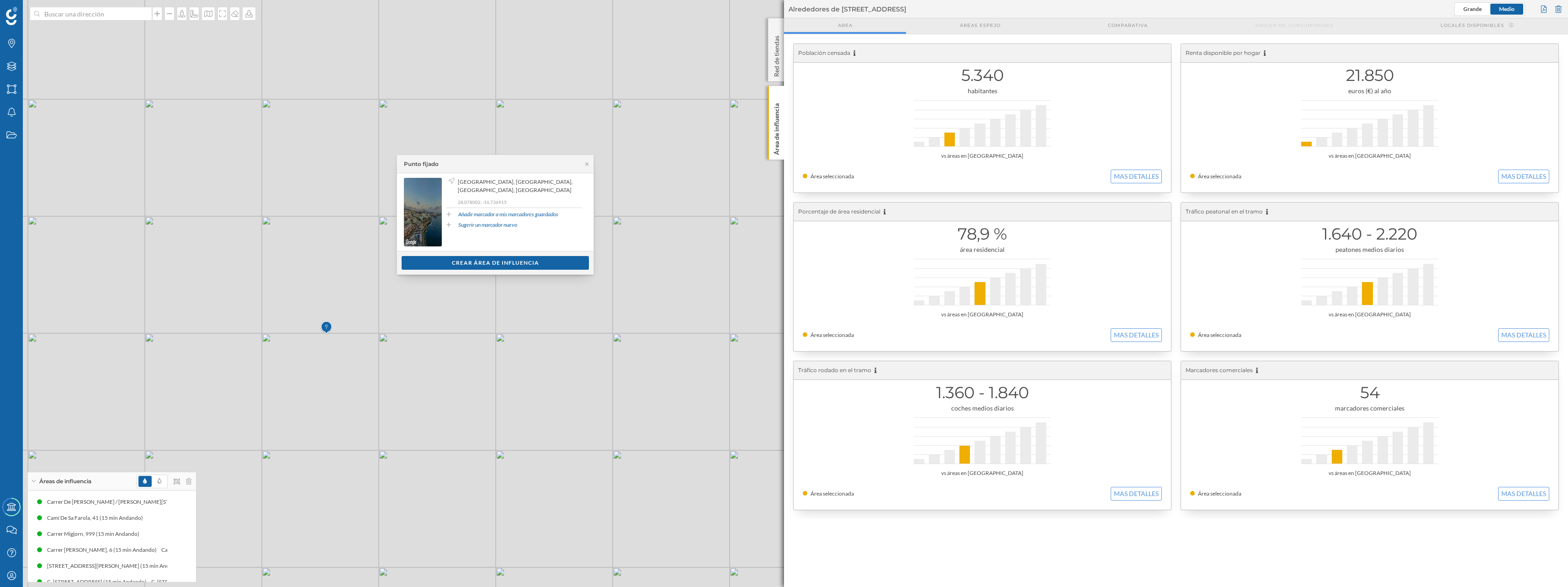
click at [437, 363] on div "© Mapbox © OpenStreetMap Improve this map" at bounding box center [784, 294] width 1568 height 587
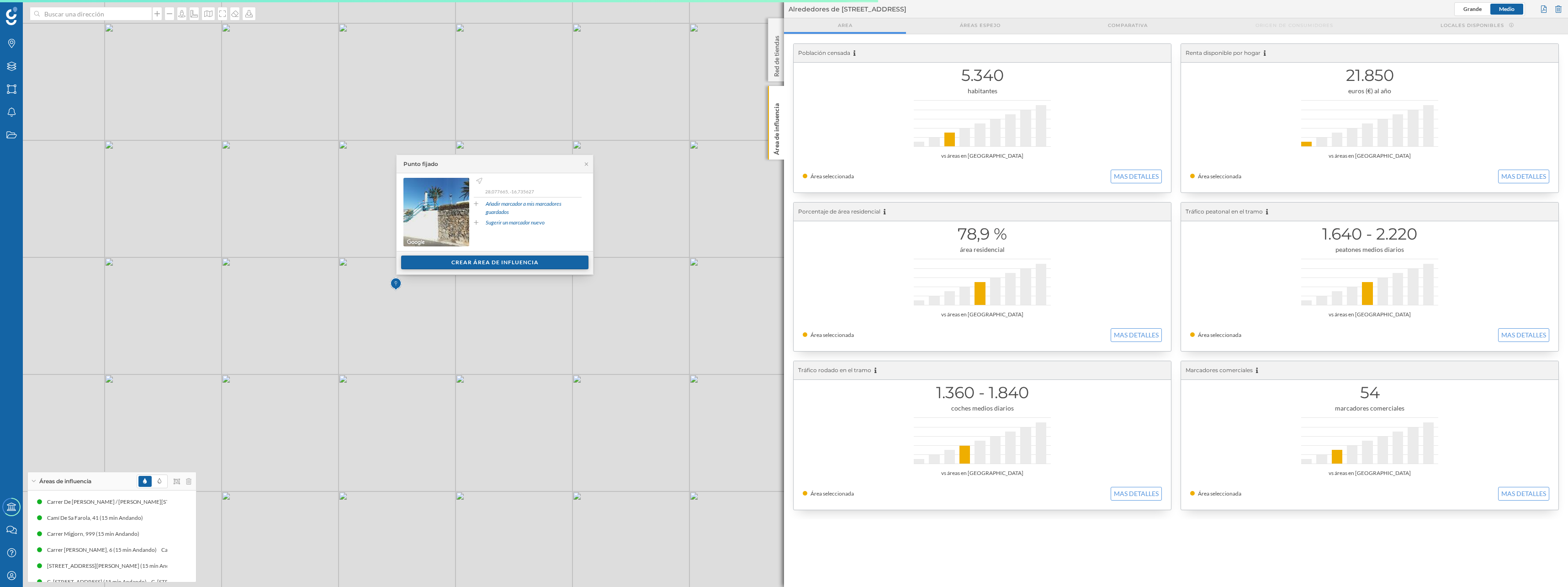
click at [441, 267] on div "Crear área de influencia" at bounding box center [495, 262] width 187 height 13
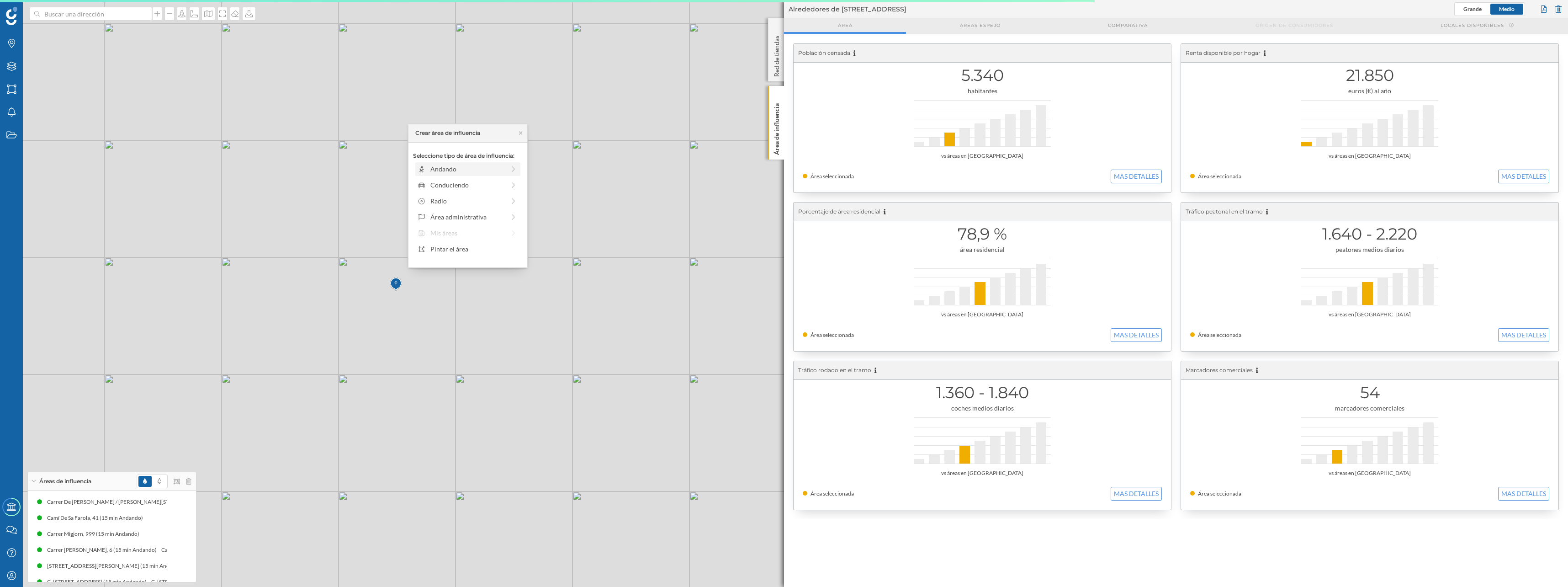
click at [479, 167] on div "Andando" at bounding box center [468, 169] width 75 height 10
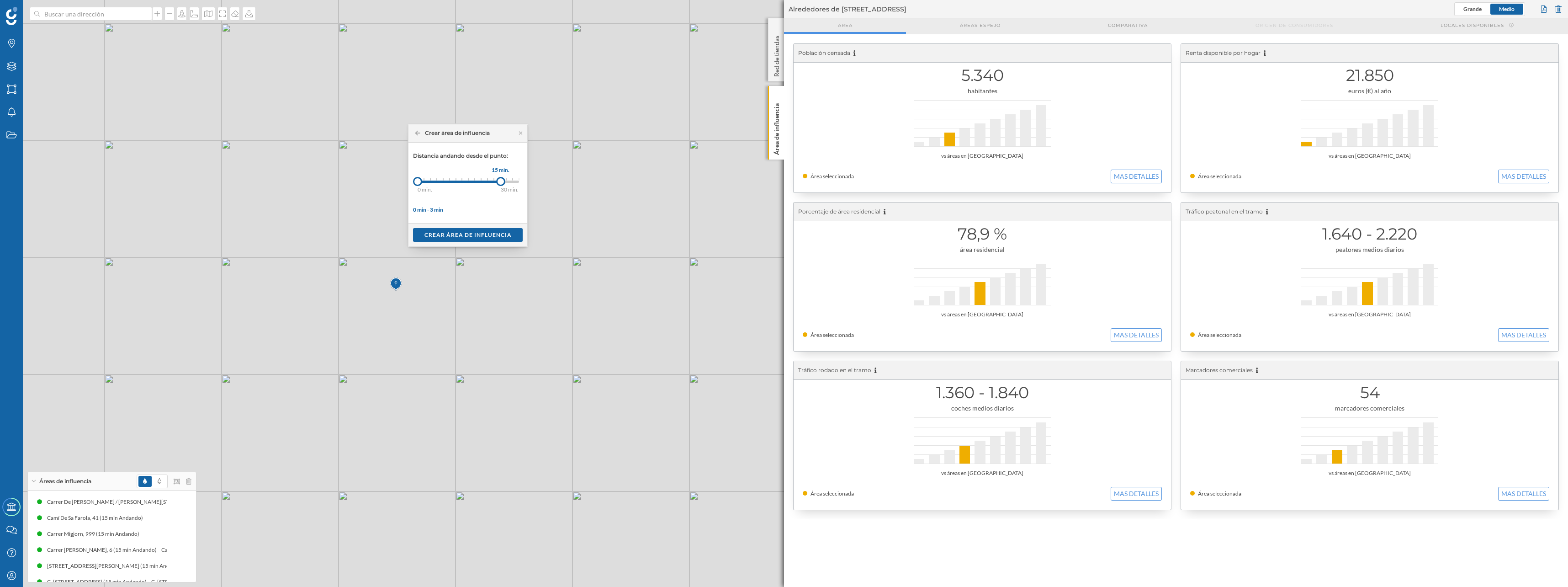
drag, startPoint x: 423, startPoint y: 181, endPoint x: 501, endPoint y: 181, distance: 78.0
click at [501, 181] on div at bounding box center [500, 181] width 9 height 9
click at [495, 235] on div "Crear área de influencia" at bounding box center [467, 235] width 110 height 13
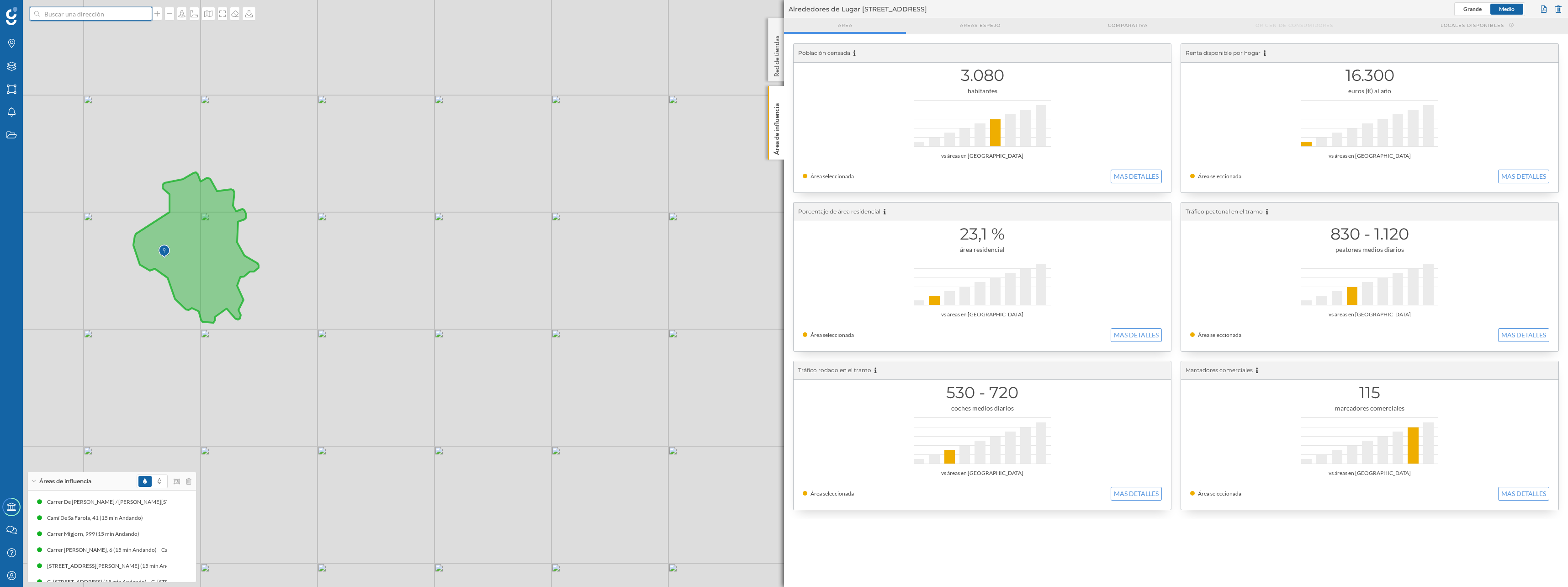
click at [77, 16] on input at bounding box center [91, 13] width 102 height 13
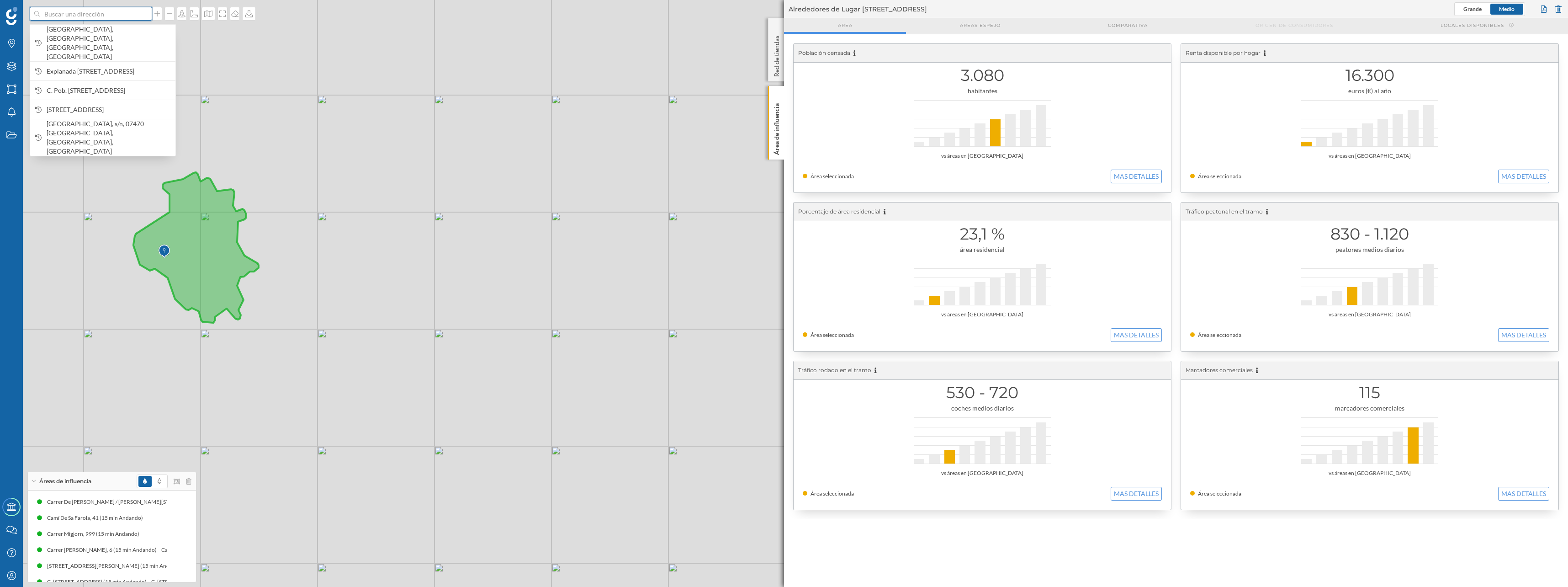
paste input "PD [PERSON_NAME]"
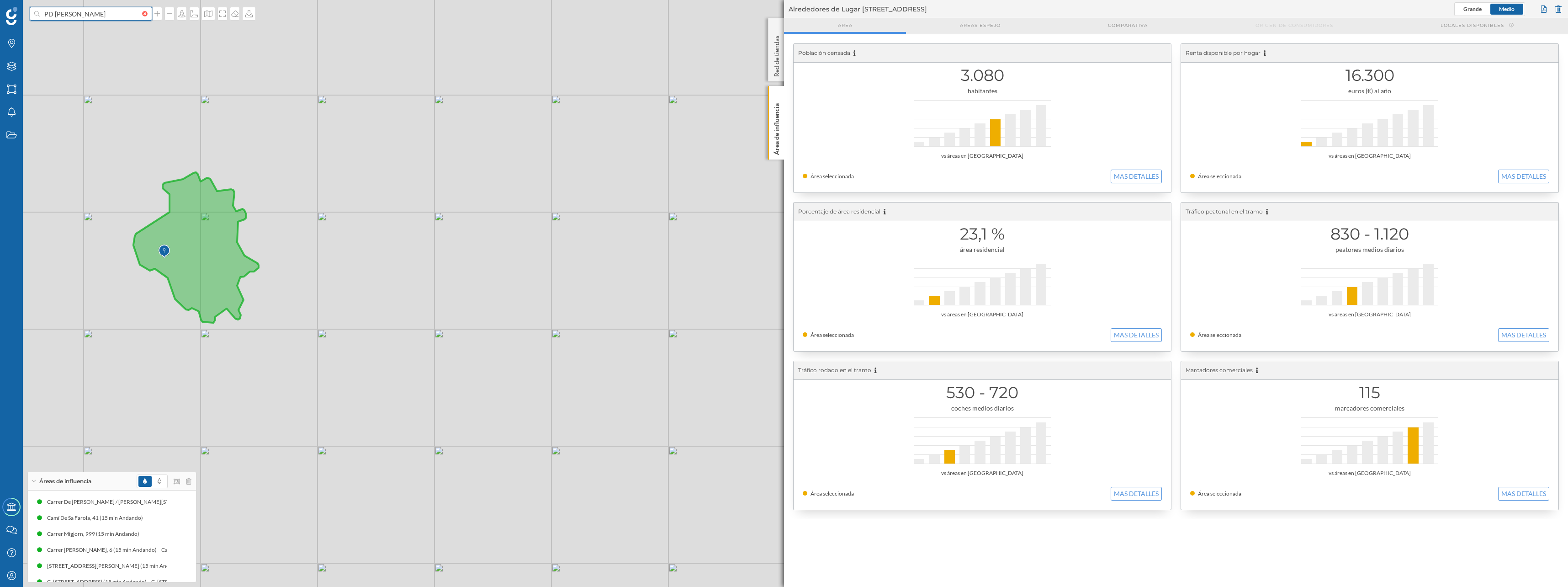
click at [100, 15] on input "PD [PERSON_NAME]" at bounding box center [91, 13] width 102 height 13
type input "[GEOGRAPHIC_DATA][PERSON_NAME]"
click at [94, 28] on b "Puerto Deportivo [PERSON_NAME]" at bounding box center [99, 29] width 105 height 8
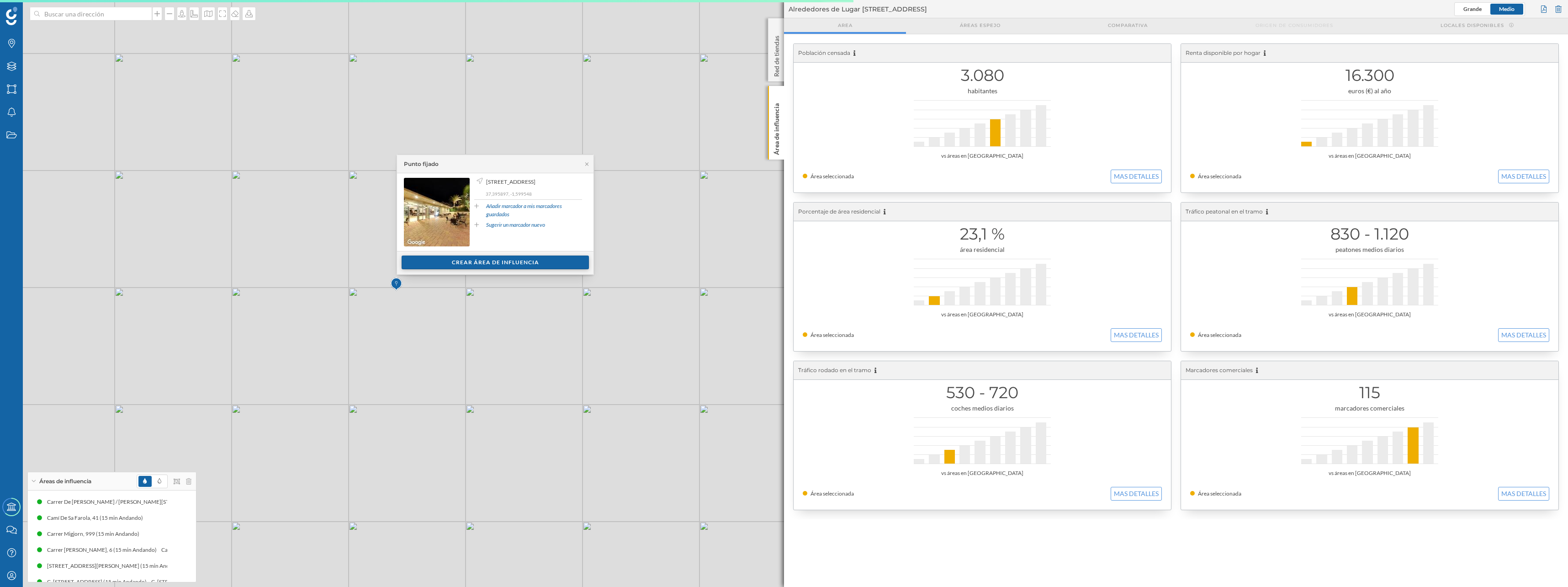
click at [413, 266] on div "Crear área de influencia" at bounding box center [495, 262] width 187 height 13
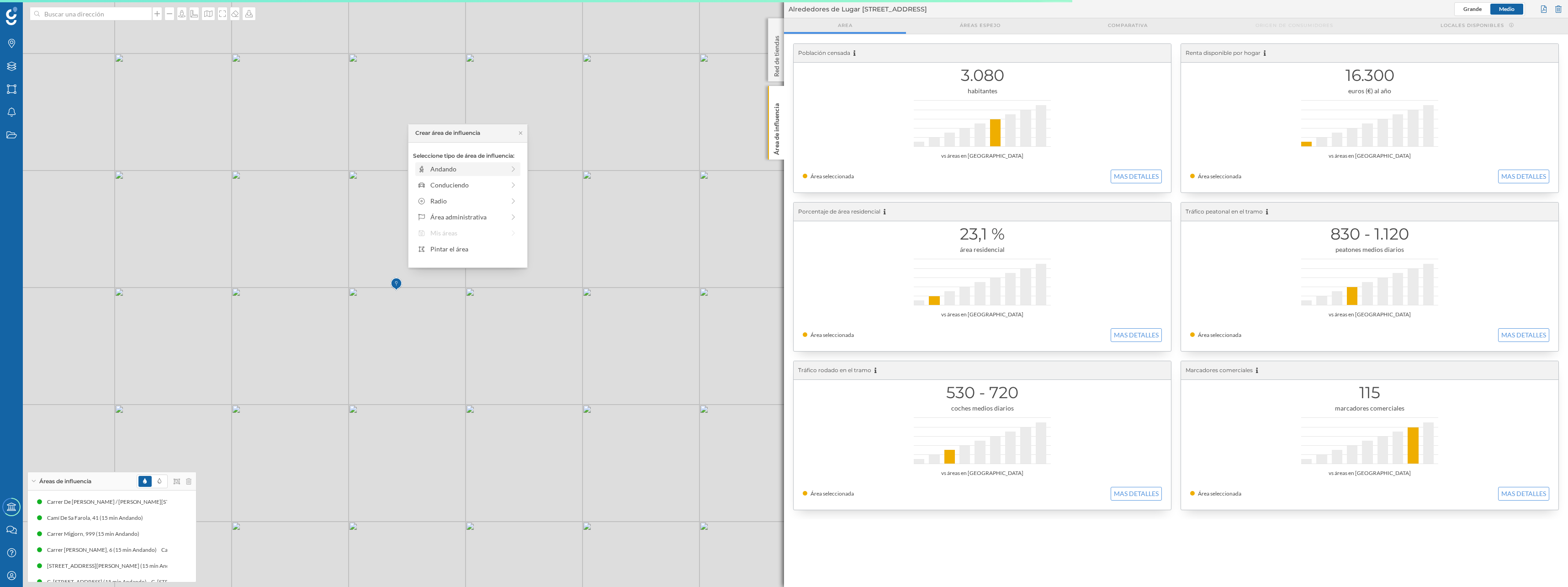
click at [462, 165] on div "Andando" at bounding box center [468, 169] width 75 height 10
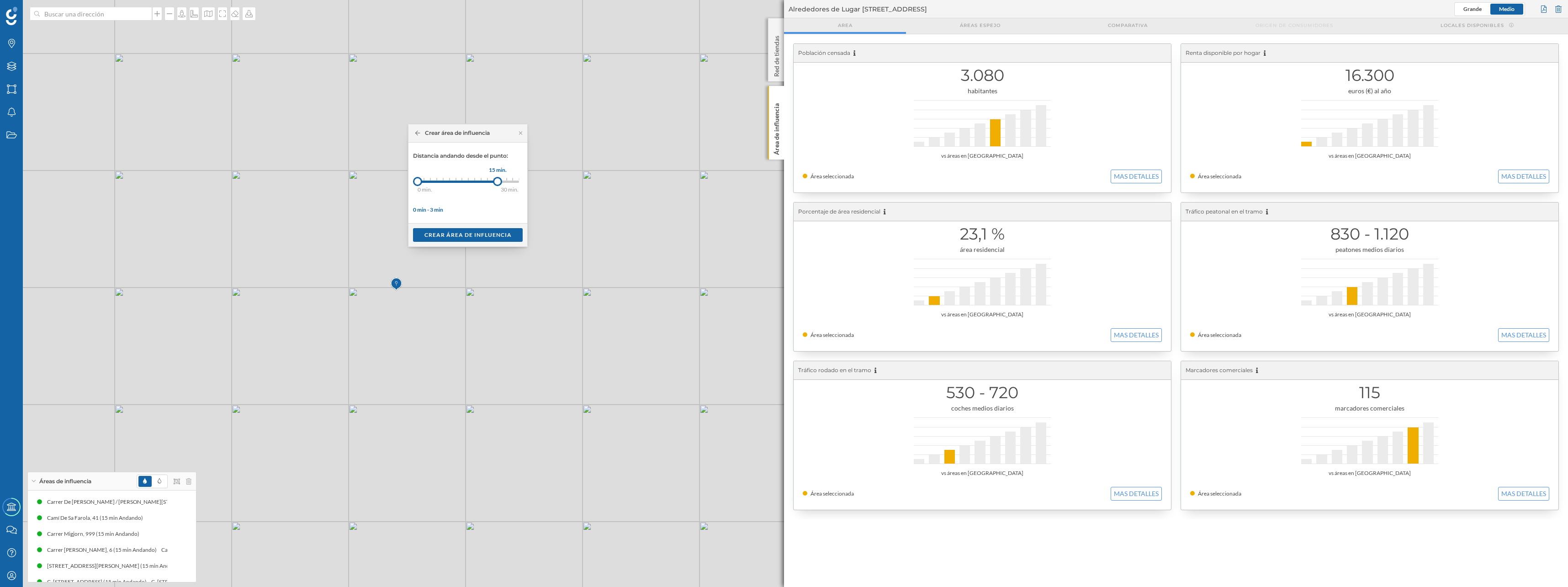
drag, startPoint x: 426, startPoint y: 182, endPoint x: 498, endPoint y: 183, distance: 72.0
click at [498, 183] on div at bounding box center [497, 181] width 9 height 9
click at [493, 233] on div "Crear área de influencia" at bounding box center [467, 235] width 110 height 13
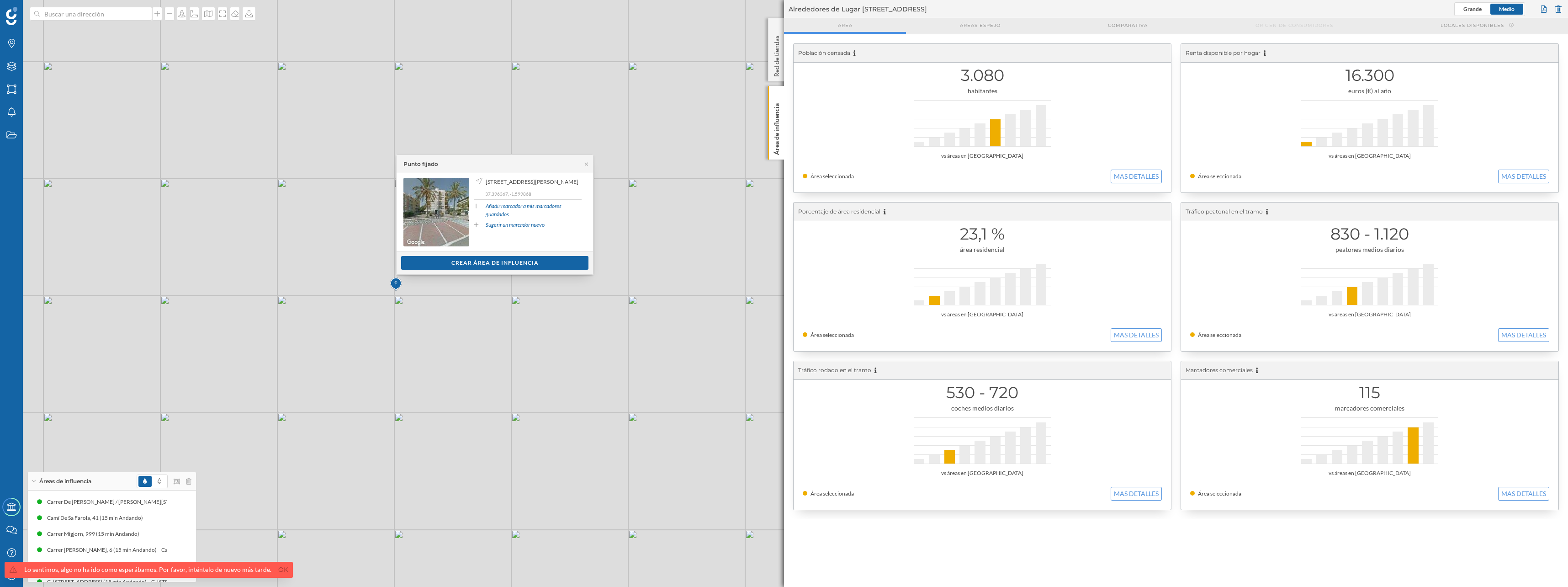
click at [451, 271] on div "Ver clientes Crear área de influencia" at bounding box center [495, 263] width 197 height 23
click at [451, 265] on div "Crear área de influencia" at bounding box center [495, 262] width 187 height 13
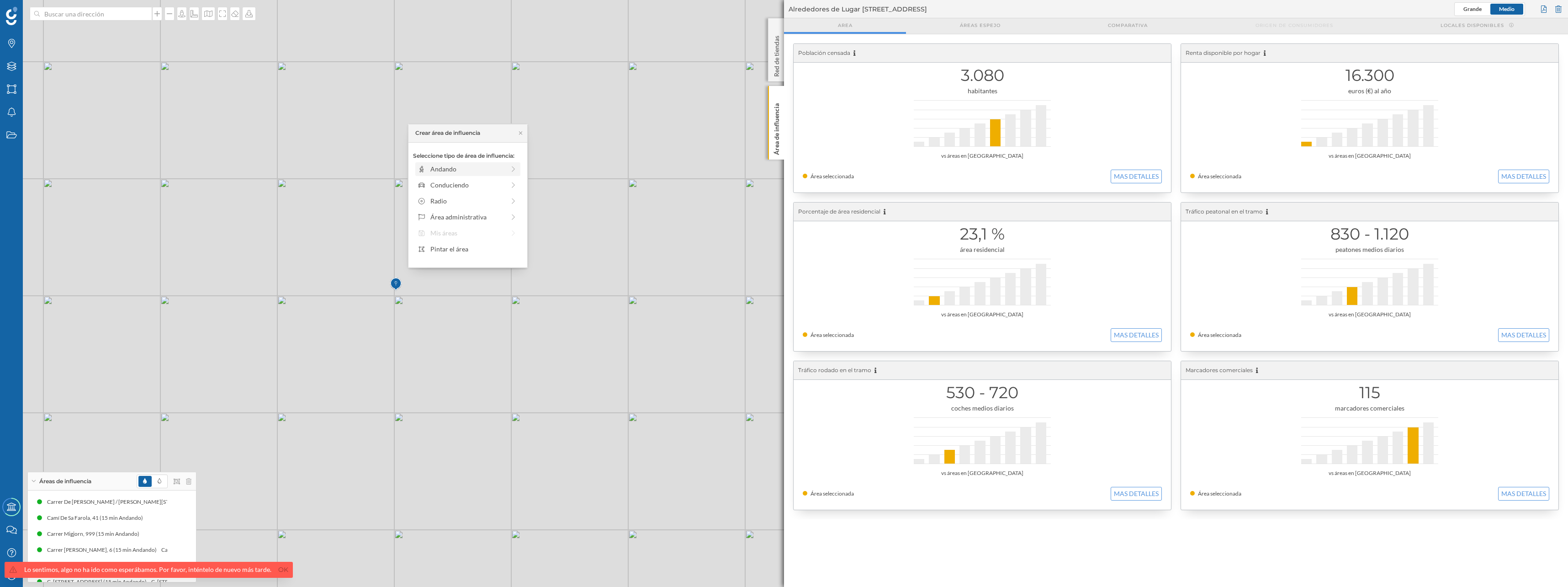
click at [456, 170] on div "Andando" at bounding box center [468, 169] width 75 height 10
drag, startPoint x: 424, startPoint y: 183, endPoint x: 500, endPoint y: 186, distance: 76.1
click at [500, 186] on div at bounding box center [500, 181] width 9 height 9
click at [493, 233] on div "Crear área de influencia" at bounding box center [467, 235] width 110 height 13
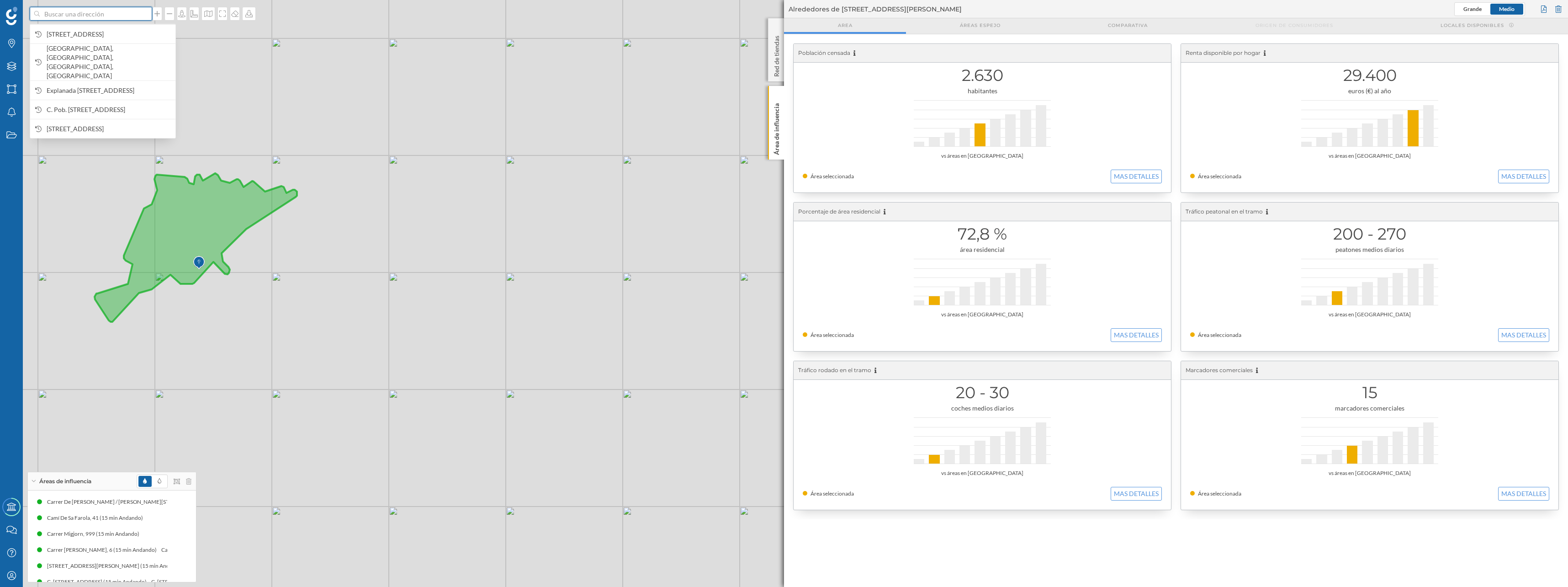
click at [97, 15] on input at bounding box center [91, 13] width 102 height 13
paste input "CN Dehesa de Campoamor"
click at [49, 15] on input "CN Dehesa de Campoamor" at bounding box center [91, 13] width 102 height 13
type input "CN Dehesa de Campoamor"
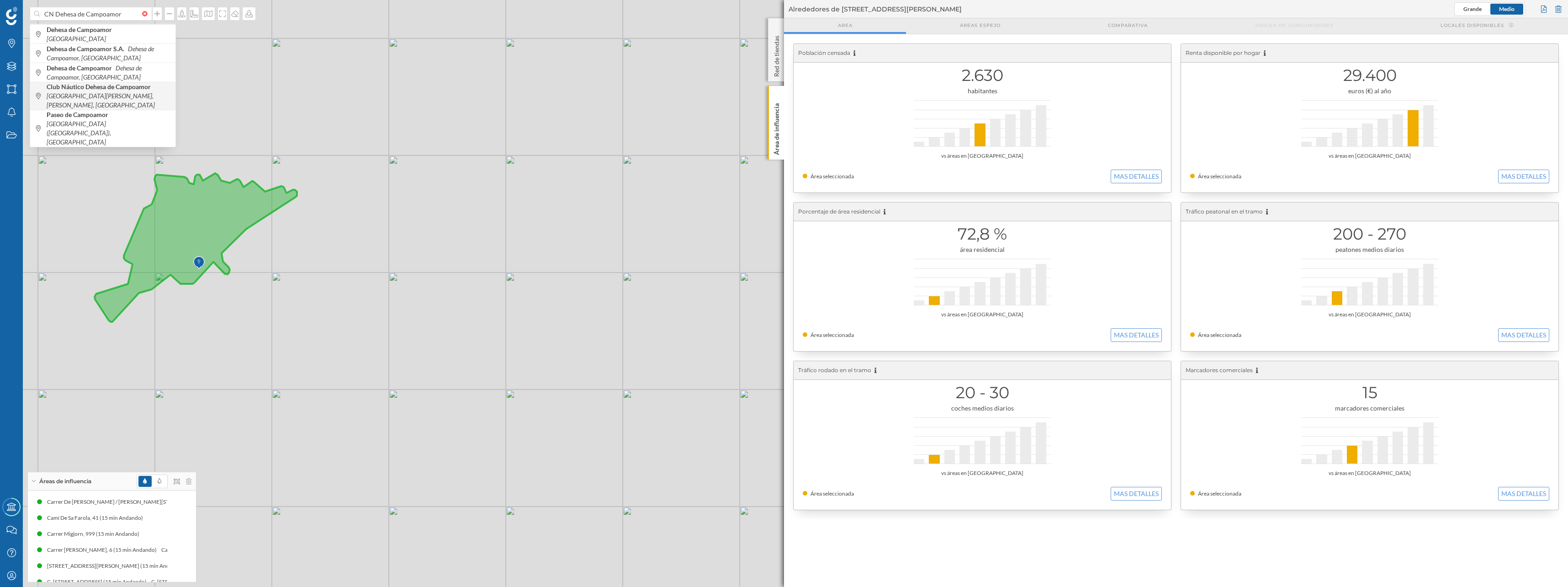
click at [80, 89] on b "Club Náutico Dehesa de Campoamor" at bounding box center [100, 86] width 107 height 8
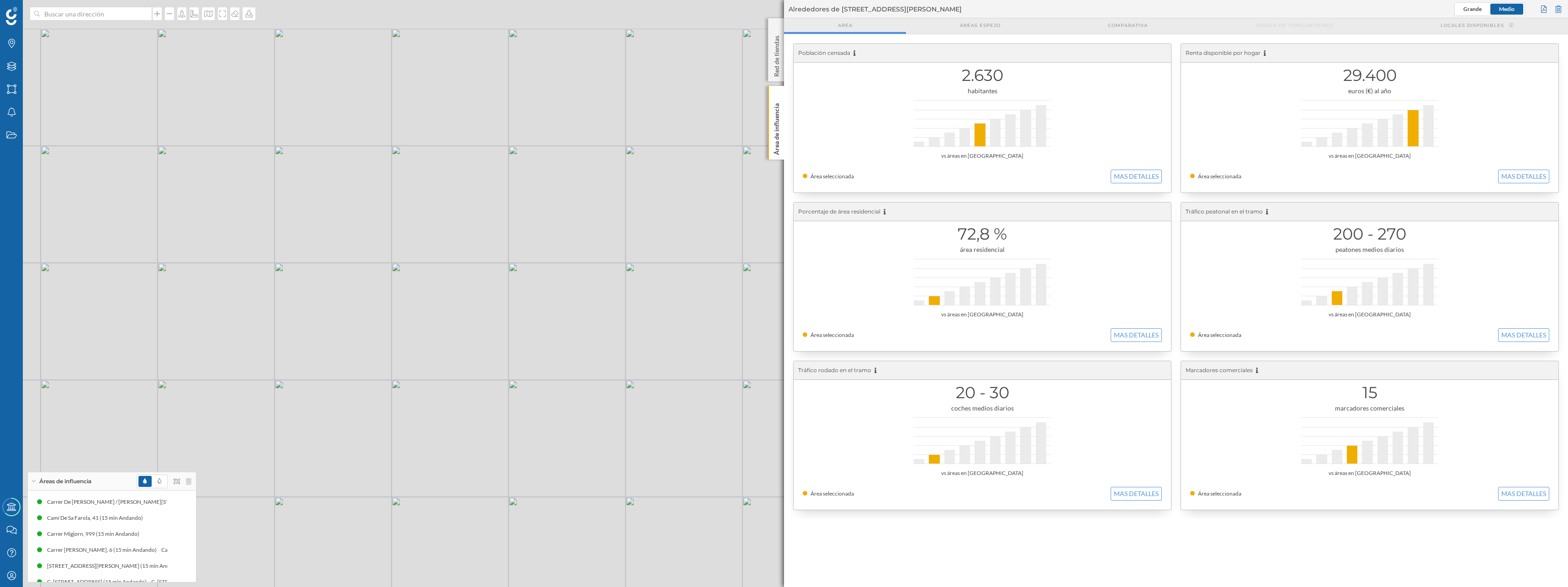
drag, startPoint x: 358, startPoint y: 316, endPoint x: 319, endPoint y: 369, distance: 65.8
click at [319, 369] on div "© Mapbox © OpenStreetMap Improve this map" at bounding box center [784, 294] width 1568 height 587
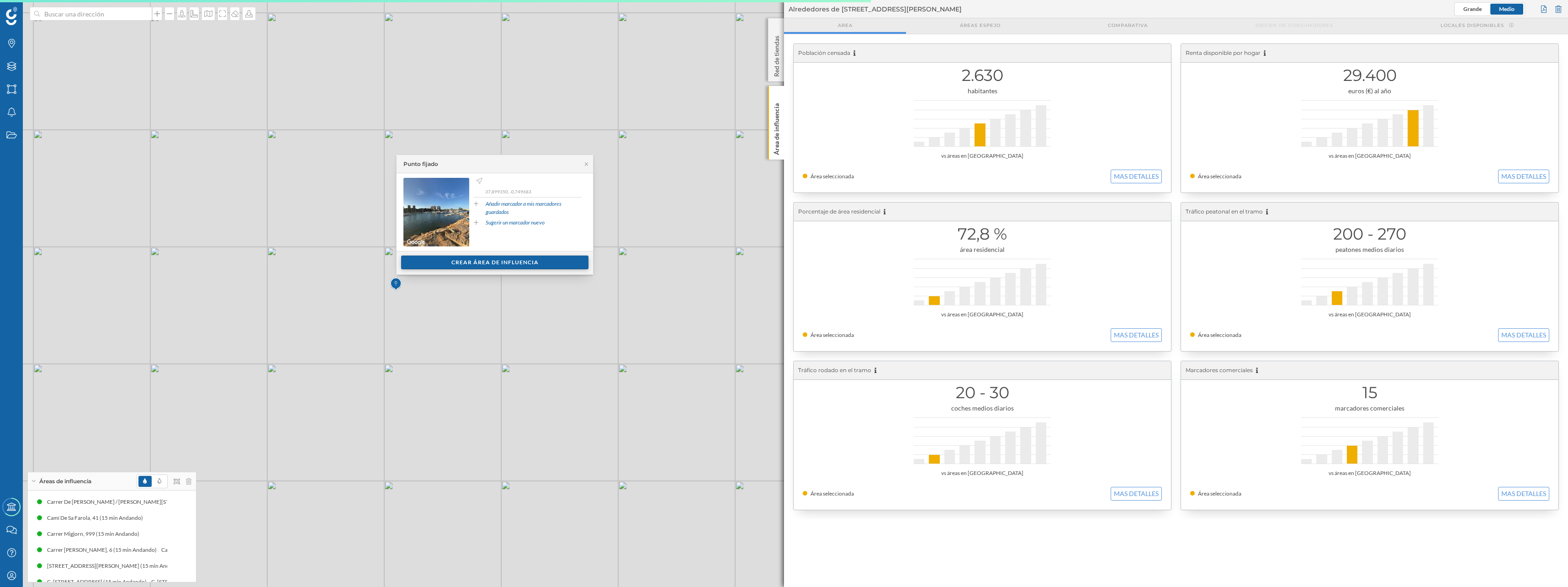
click at [452, 262] on div "Crear área de influencia" at bounding box center [495, 262] width 187 height 13
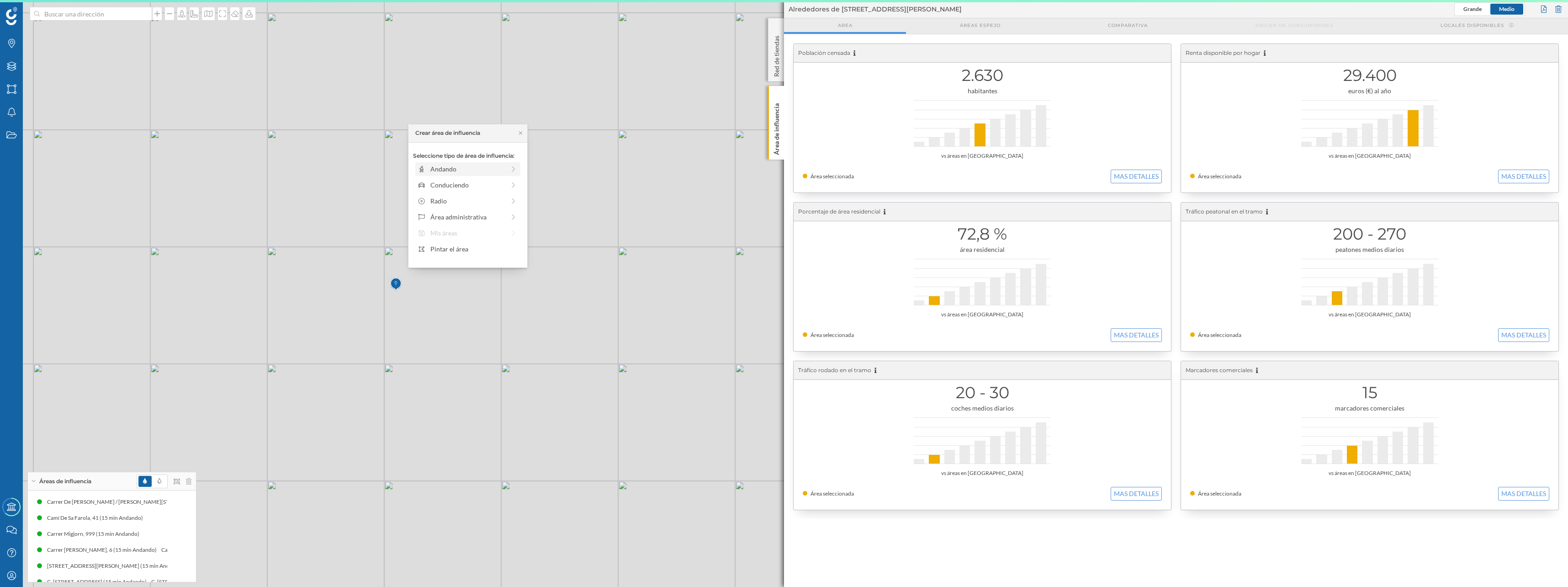
click at [434, 162] on div "Andando" at bounding box center [468, 169] width 105 height 13
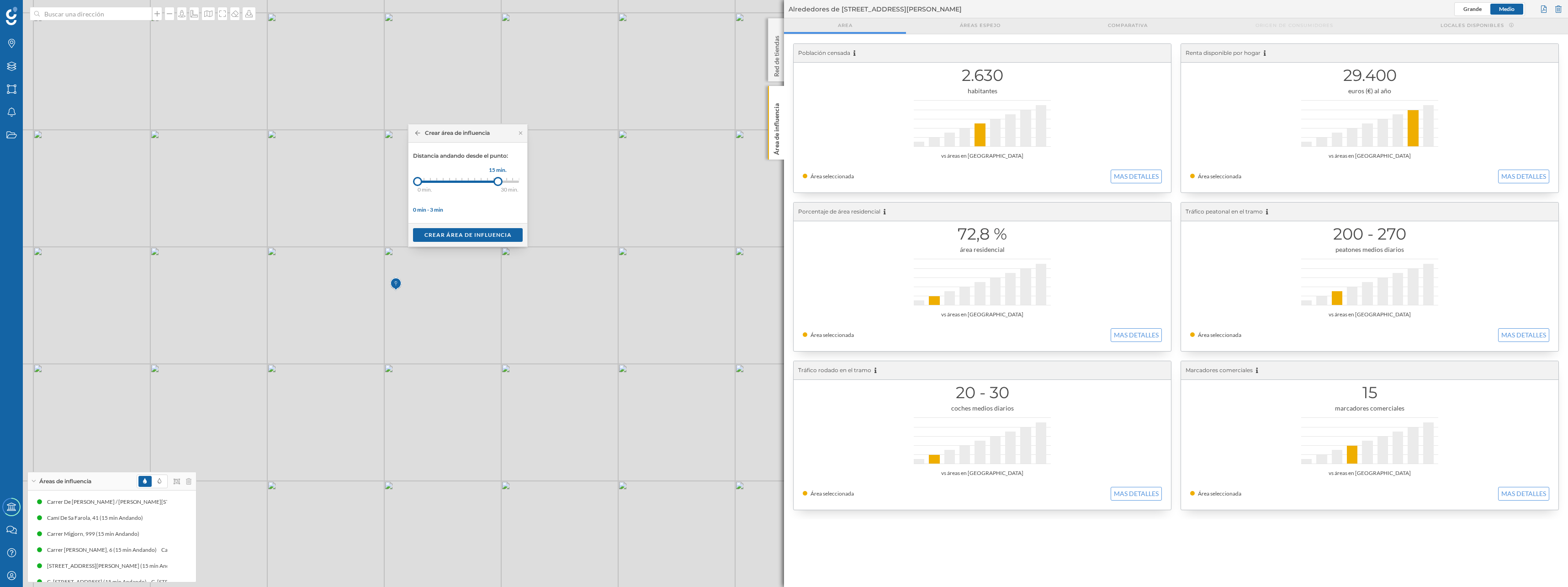
drag, startPoint x: 422, startPoint y: 183, endPoint x: 498, endPoint y: 181, distance: 76.0
click at [498, 181] on div at bounding box center [498, 181] width 9 height 9
click at [475, 232] on div "Crear área de influencia" at bounding box center [467, 235] width 110 height 13
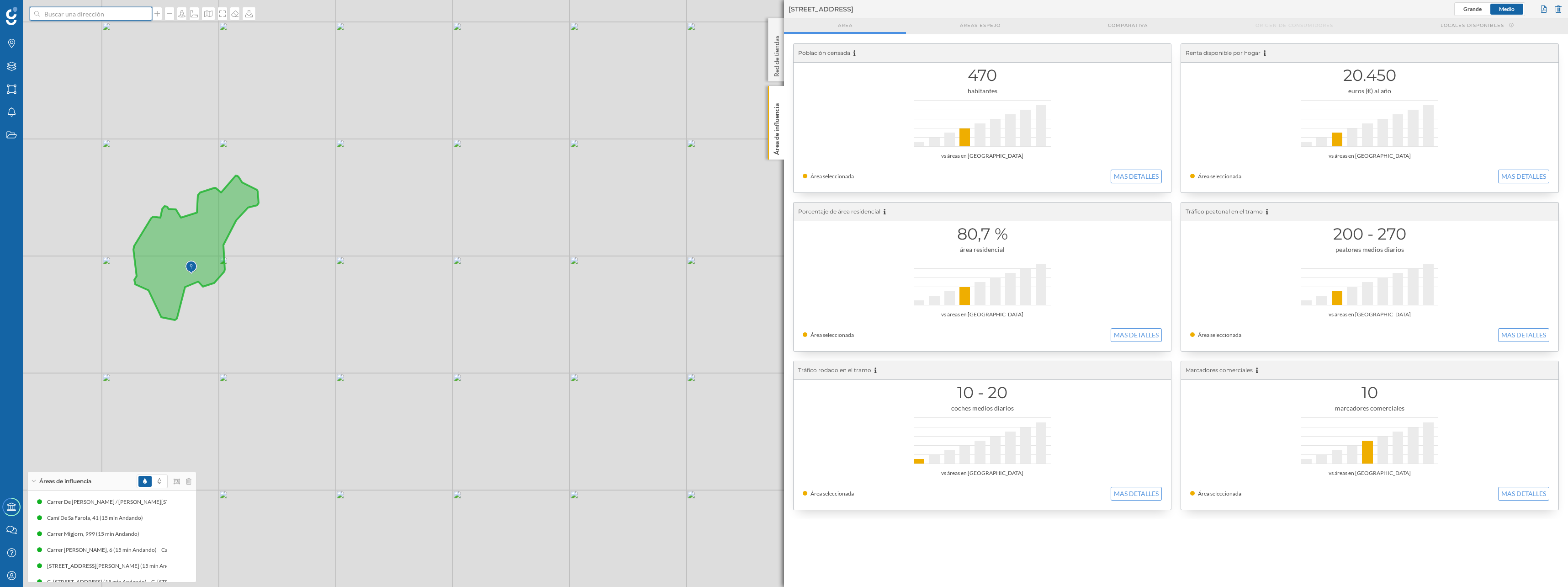
click at [51, 12] on input at bounding box center [91, 13] width 102 height 13
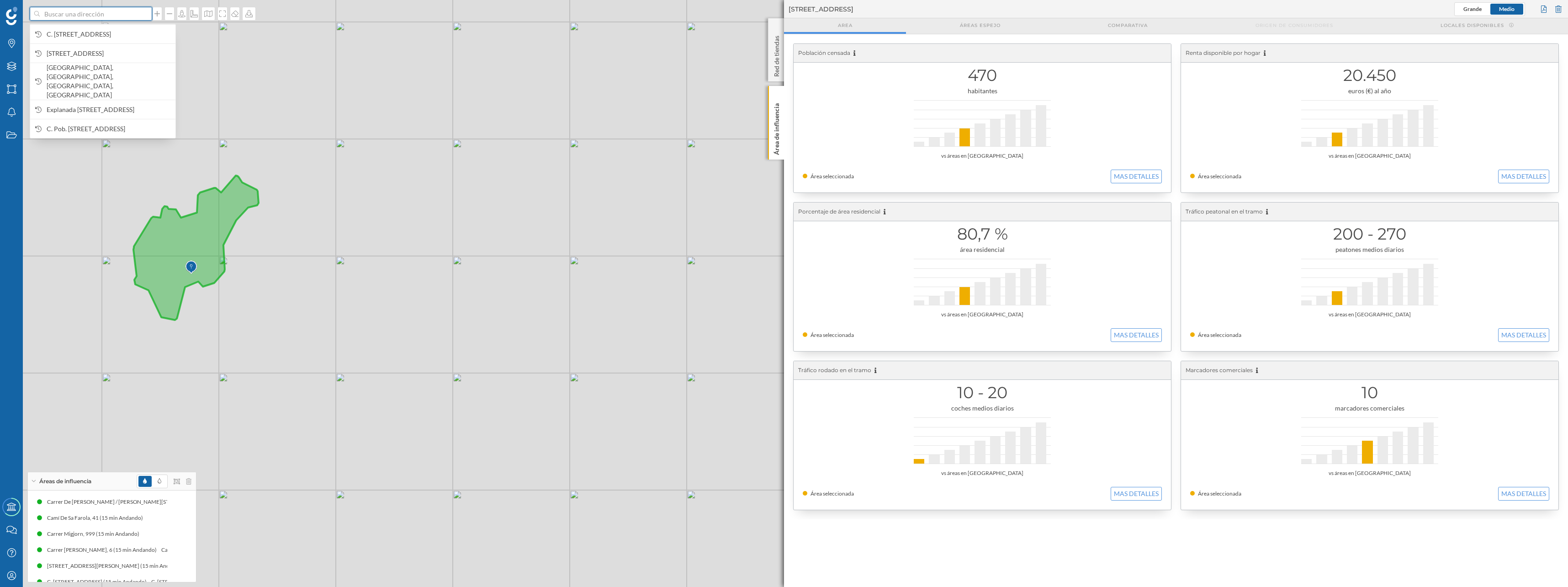
paste input "CN Cullera"
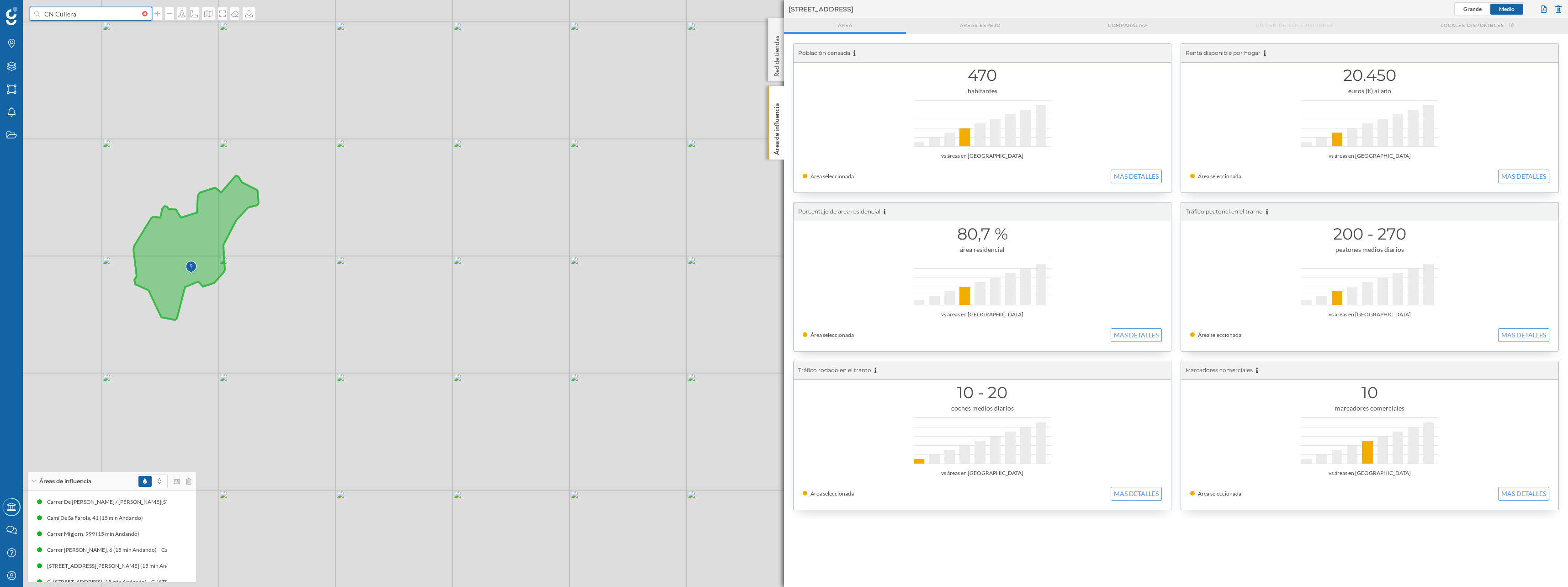
click at [66, 14] on input "CN Cullera" at bounding box center [91, 13] width 102 height 13
type input "club nautico cullera"
click at [64, 32] on b "Club Náutico de Cullera" at bounding box center [81, 29] width 70 height 8
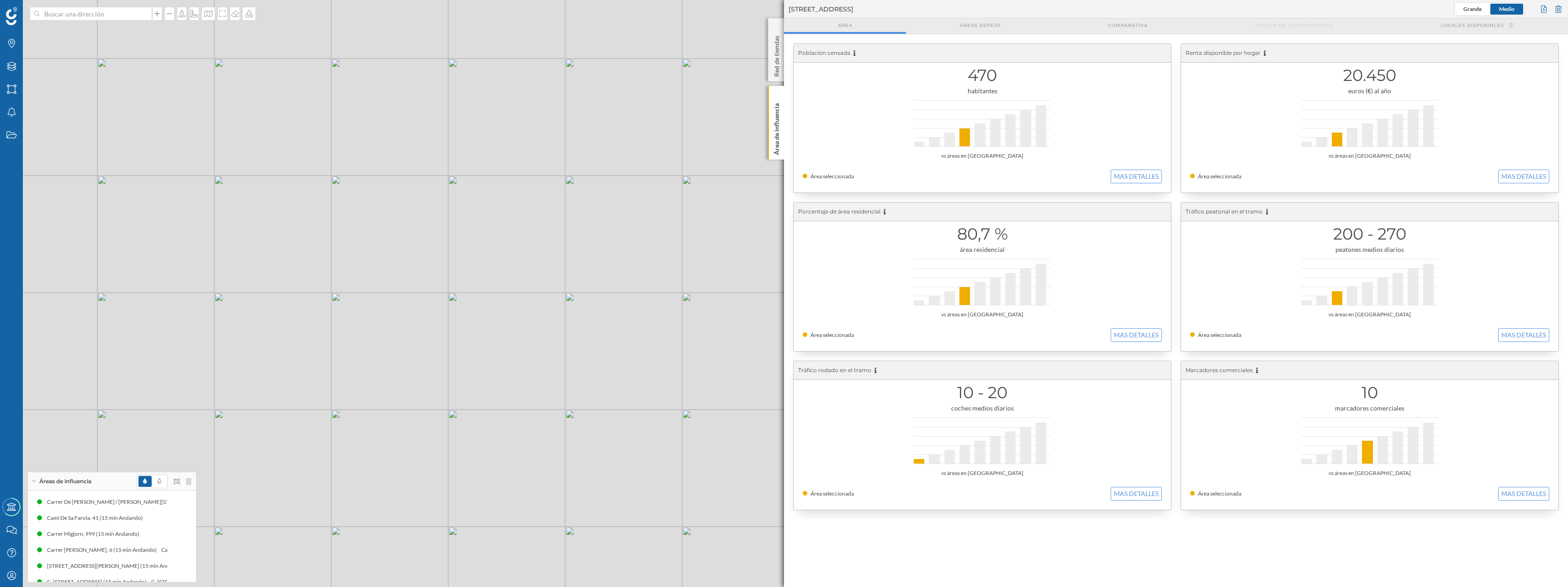
drag, startPoint x: 541, startPoint y: 303, endPoint x: 441, endPoint y: 332, distance: 104.1
click at [441, 332] on div "© Mapbox © OpenStreetMap Improve this map" at bounding box center [784, 294] width 1568 height 587
click at [94, 15] on input at bounding box center [91, 13] width 102 height 13
type input "club nautic cullera"
click at [121, 35] on icon "[GEOGRAPHIC_DATA], [GEOGRAPHIC_DATA]" at bounding box center [107, 39] width 121 height 8
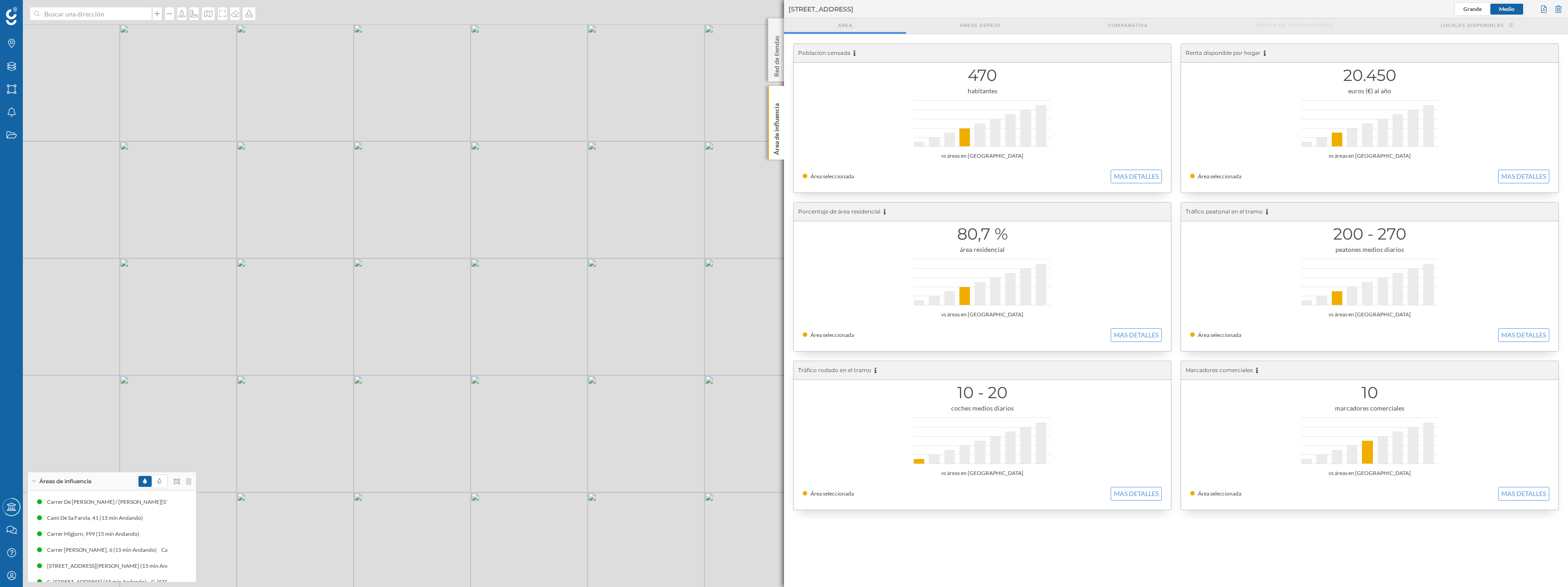
drag, startPoint x: 365, startPoint y: 290, endPoint x: 351, endPoint y: 423, distance: 133.7
click at [351, 423] on div "© Mapbox © OpenStreetMap Improve this map" at bounding box center [784, 294] width 1568 height 587
drag, startPoint x: 445, startPoint y: 116, endPoint x: 391, endPoint y: 336, distance: 226.5
click at [391, 336] on div "© Mapbox © OpenStreetMap Improve this map" at bounding box center [784, 294] width 1568 height 587
click at [129, 13] on input at bounding box center [91, 13] width 102 height 13
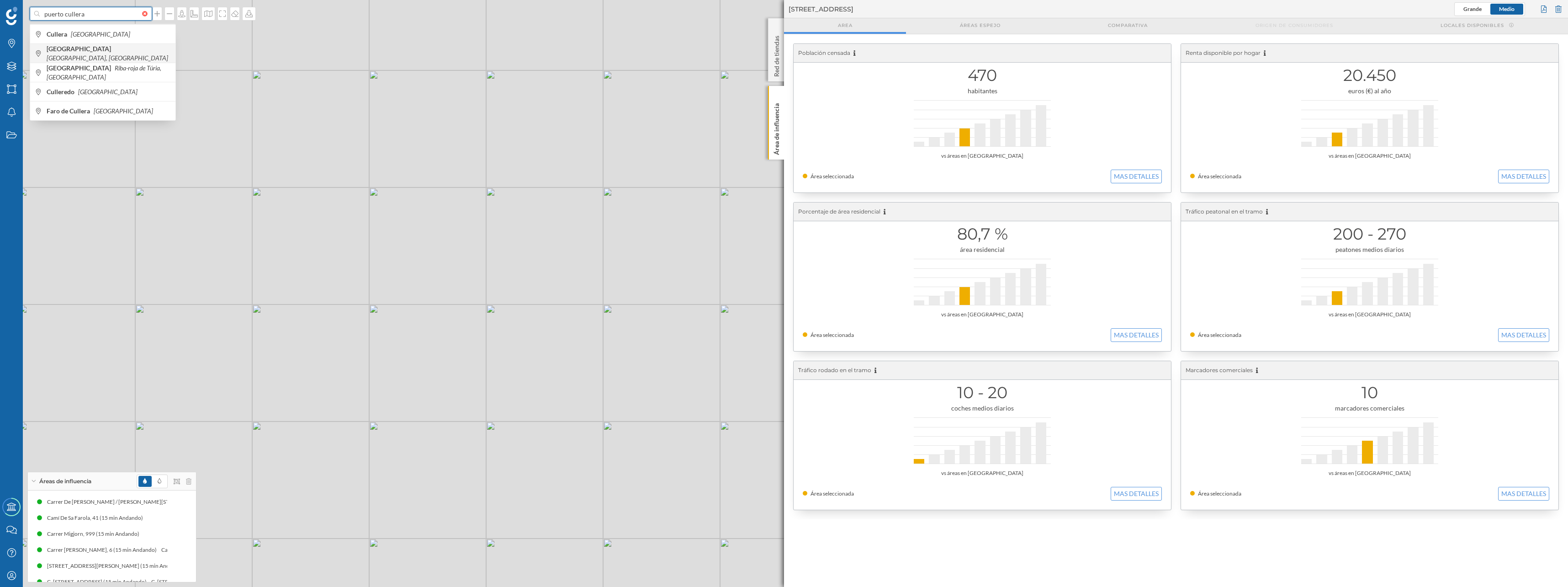
type input "puerto cullera"
click at [71, 57] on span "[GEOGRAPHIC_DATA] [GEOGRAPHIC_DATA], [GEOGRAPHIC_DATA], [GEOGRAPHIC_DATA]" at bounding box center [108, 53] width 124 height 18
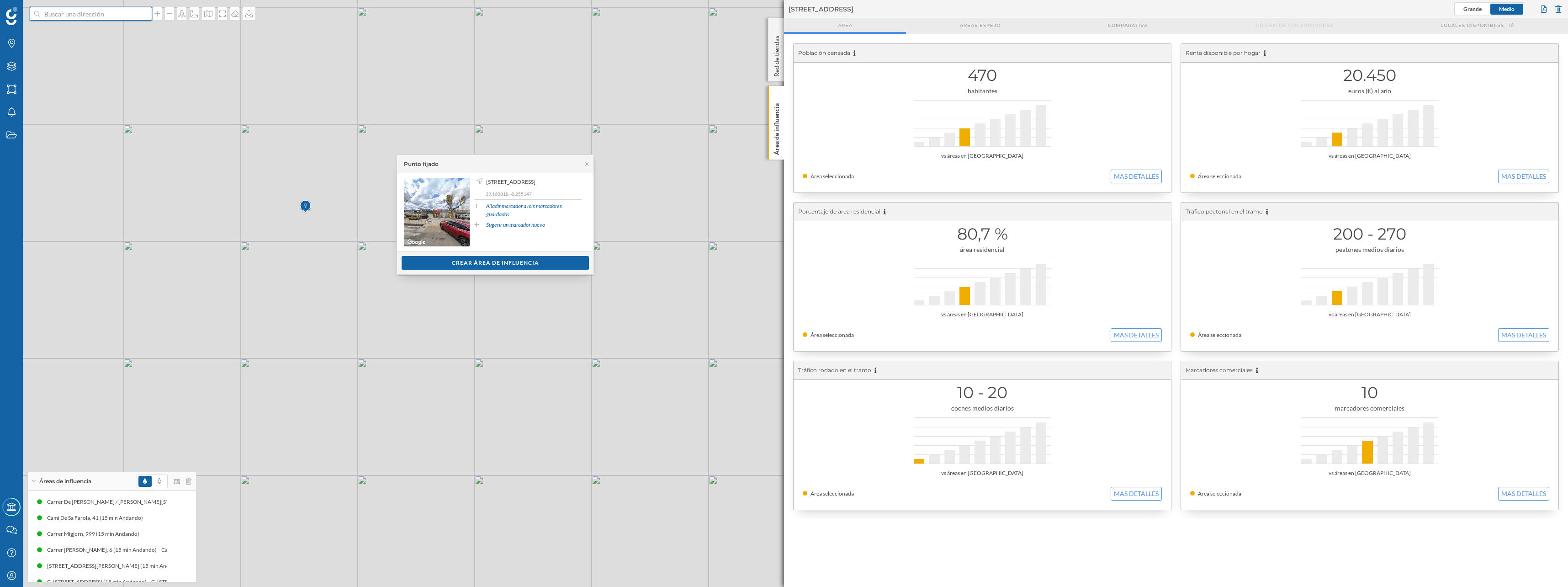
click at [105, 15] on input at bounding box center [91, 13] width 102 height 13
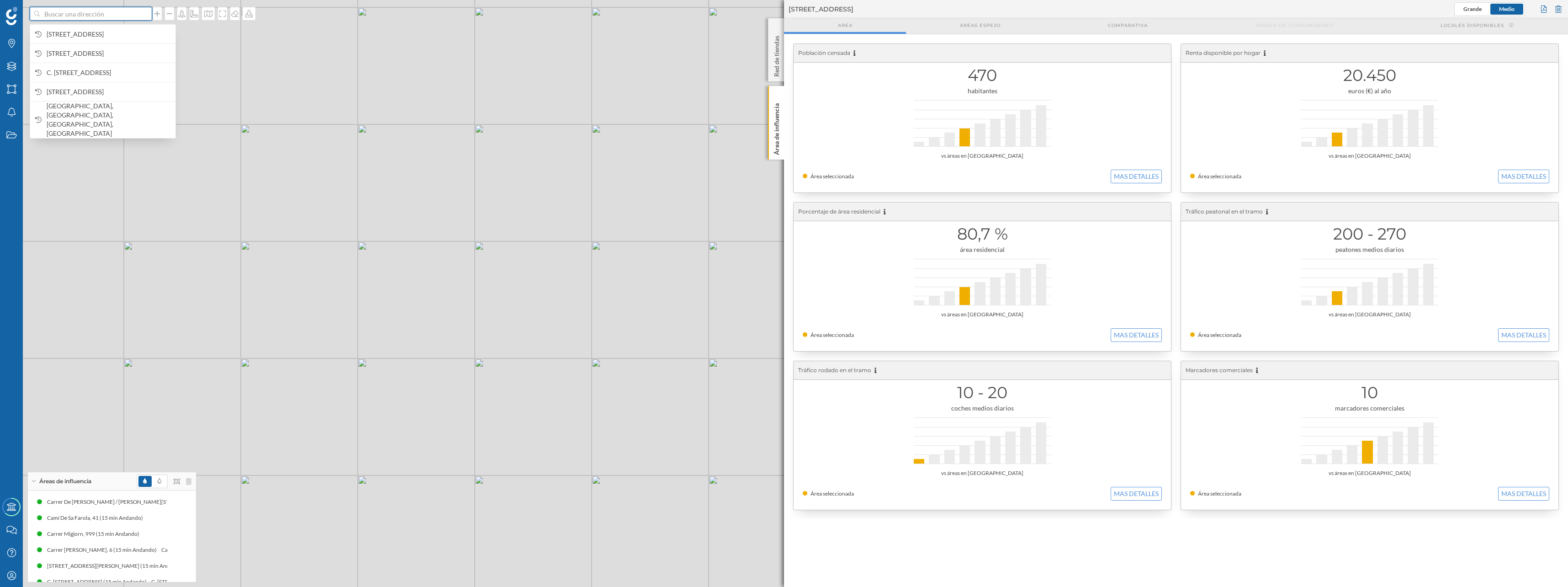
paste input "CN Portixol"
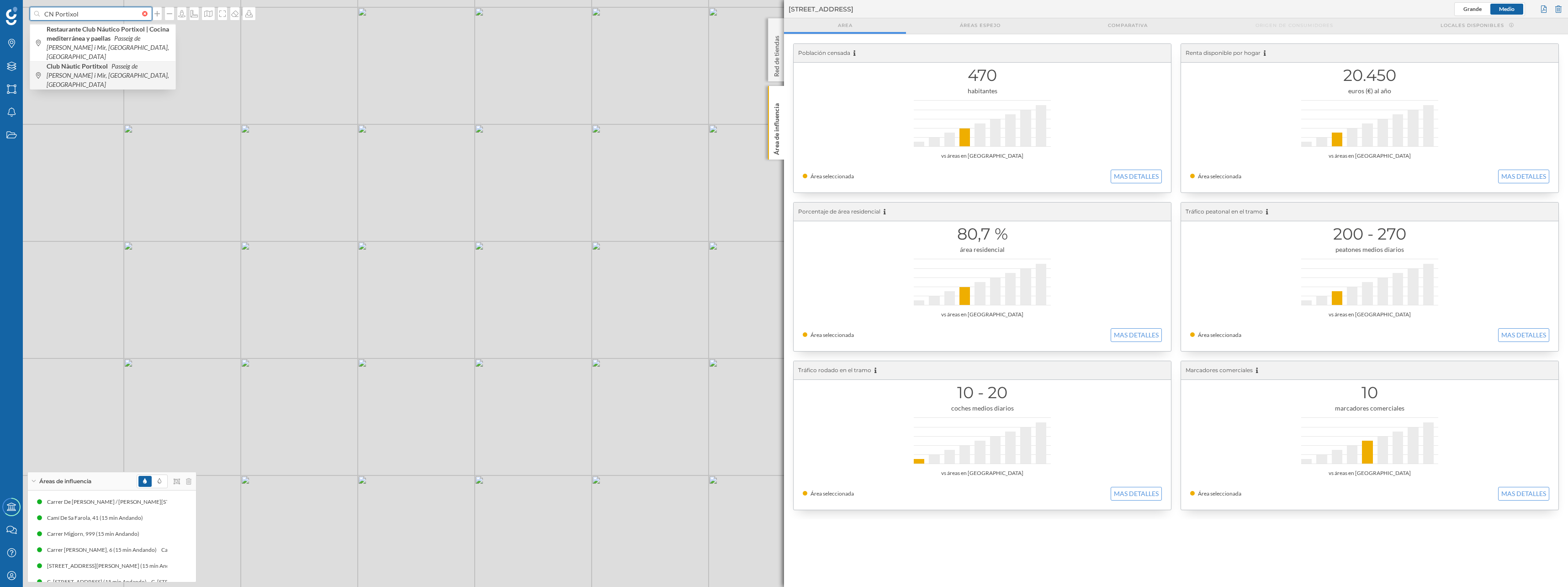
type input "CN Portixol"
click at [92, 62] on b "Club Nàutic Portitxol" at bounding box center [78, 66] width 64 height 8
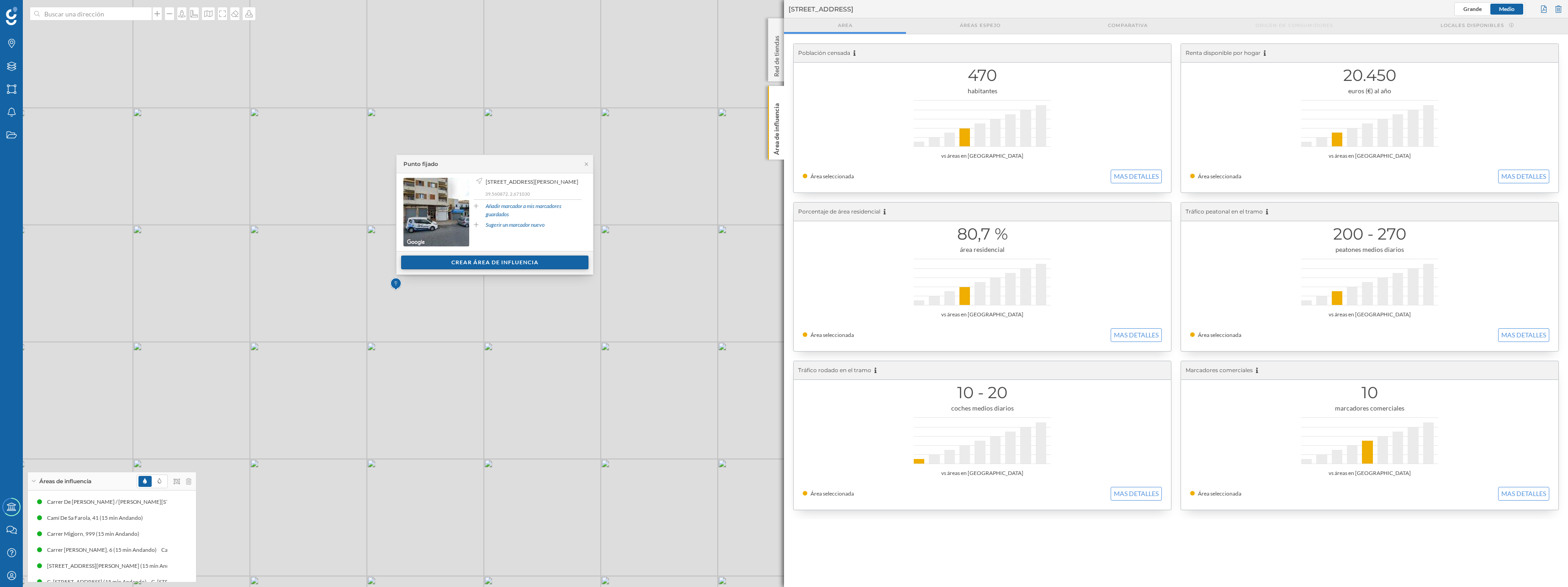
click at [460, 260] on div "Crear área de influencia" at bounding box center [495, 262] width 187 height 13
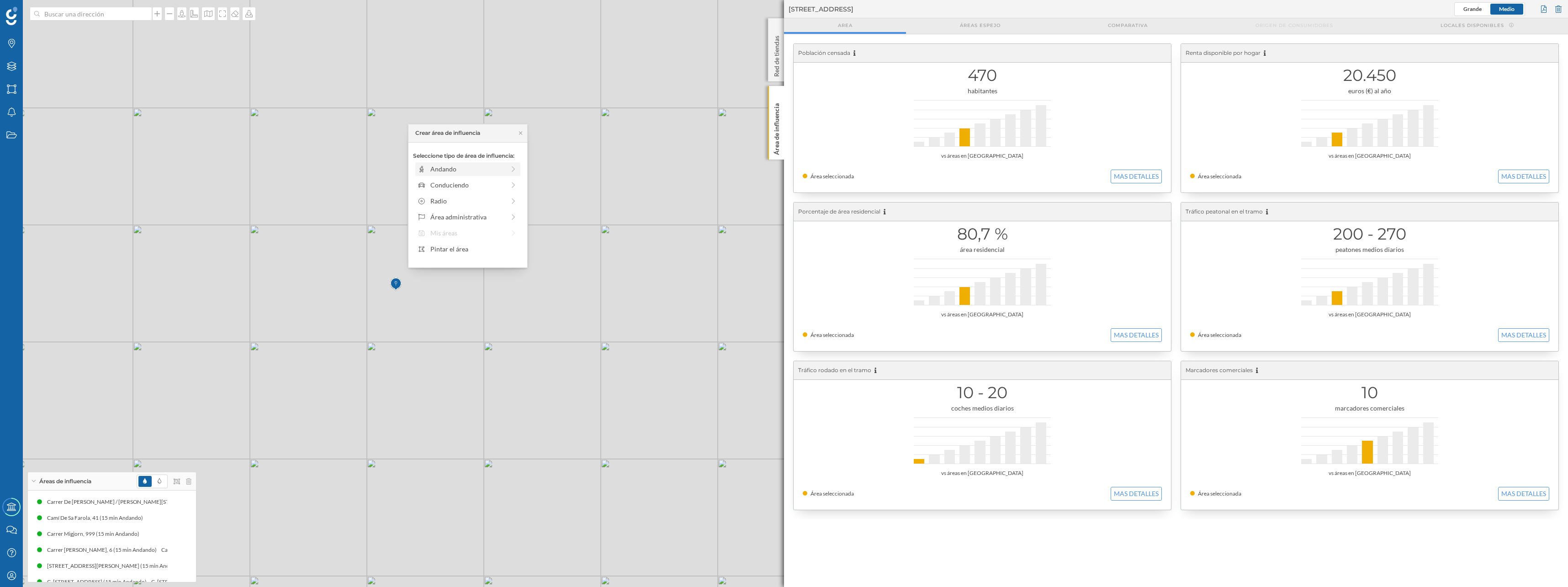
click at [446, 167] on div "Andando" at bounding box center [468, 169] width 75 height 10
drag, startPoint x: 424, startPoint y: 183, endPoint x: 500, endPoint y: 183, distance: 76.0
click at [500, 183] on div at bounding box center [500, 181] width 9 height 9
click at [489, 230] on div "Crear área de influencia" at bounding box center [467, 235] width 110 height 13
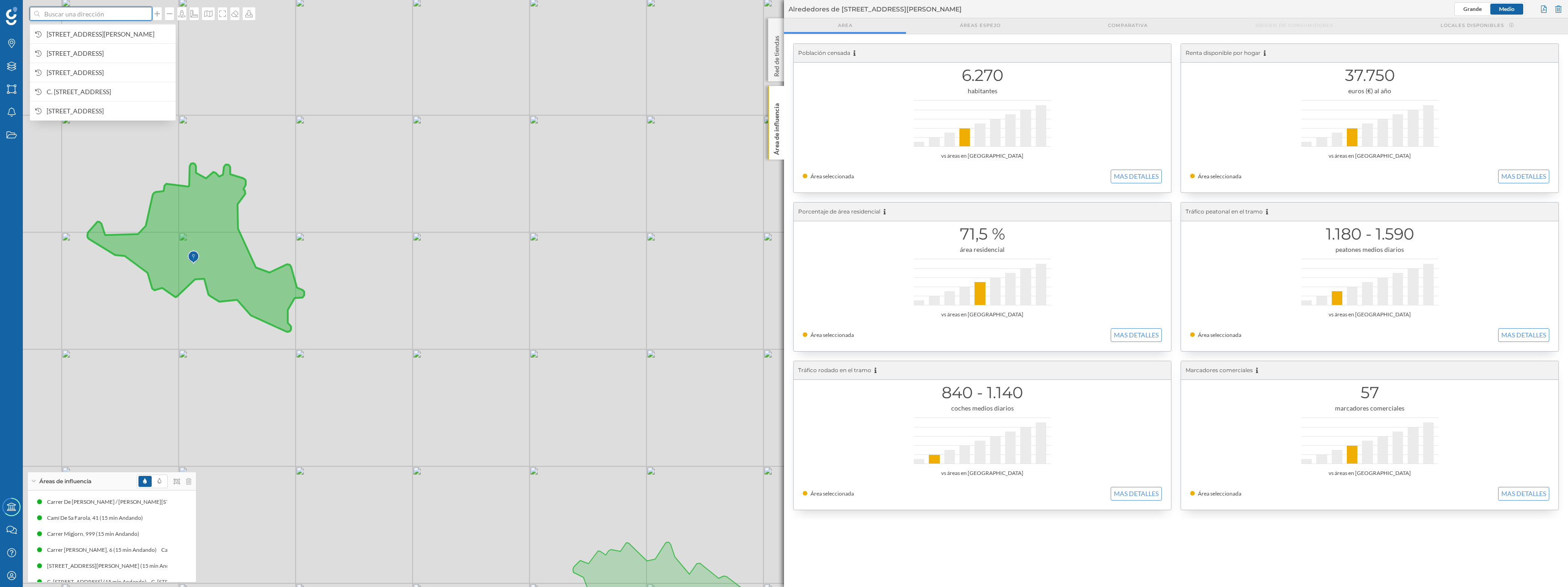
click at [113, 15] on input at bounding box center [91, 13] width 102 height 13
paste input "[GEOGRAPHIC_DATA]"
type input "[GEOGRAPHIC_DATA]"
click at [60, 33] on b "[GEOGRAPHIC_DATA]" at bounding box center [80, 29] width 67 height 8
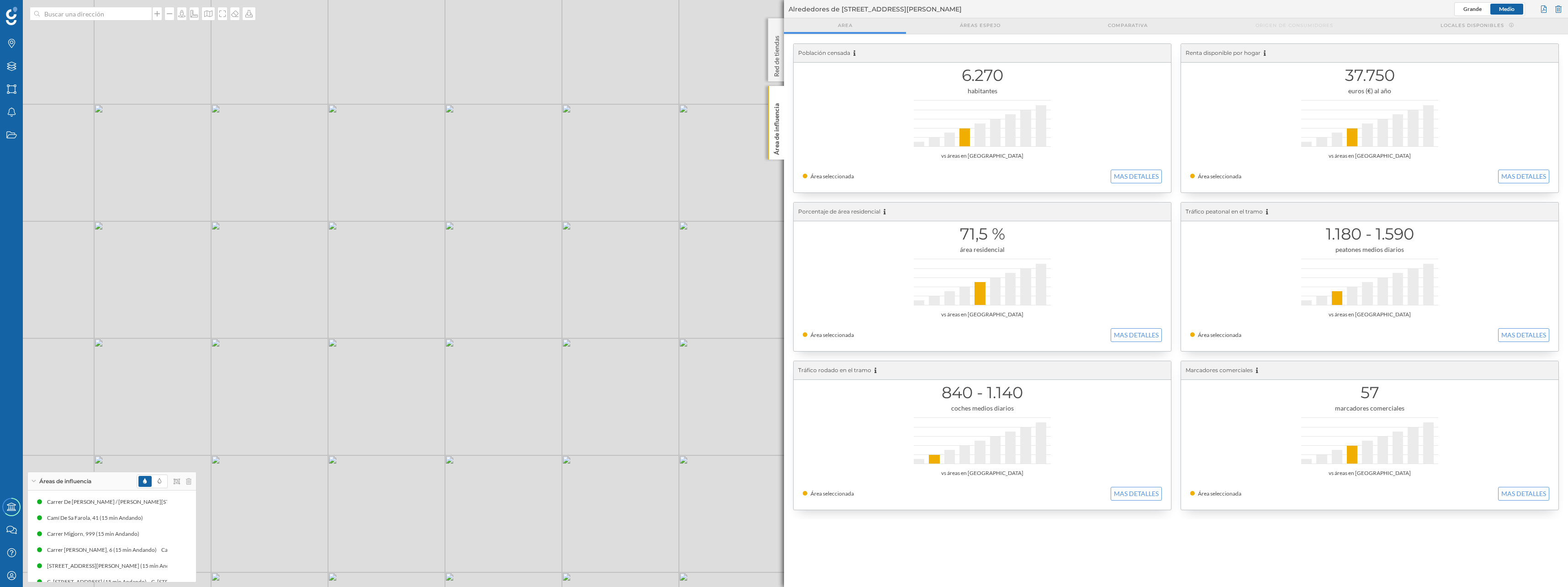
drag, startPoint x: 416, startPoint y: 311, endPoint x: 403, endPoint y: 345, distance: 36.4
click at [403, 345] on div "© Mapbox © OpenStreetMap Improve this map" at bounding box center [784, 294] width 1568 height 587
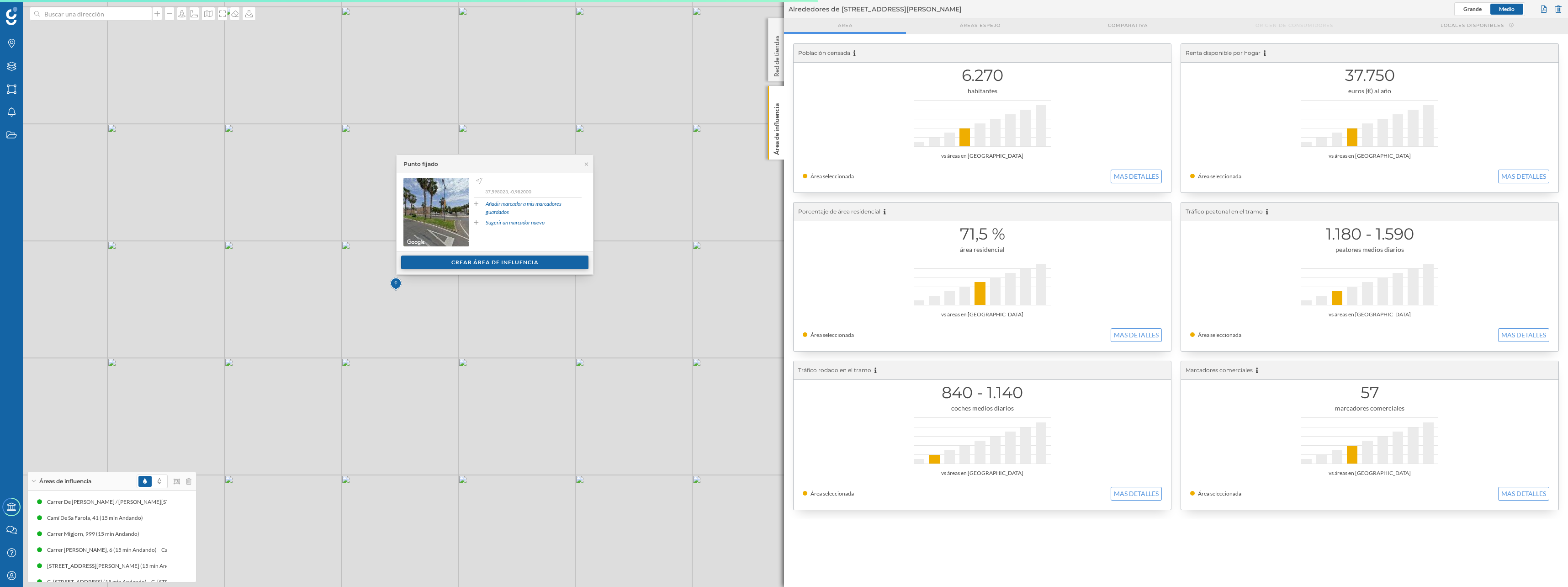
click at [451, 260] on div "Crear área de influencia" at bounding box center [495, 262] width 187 height 13
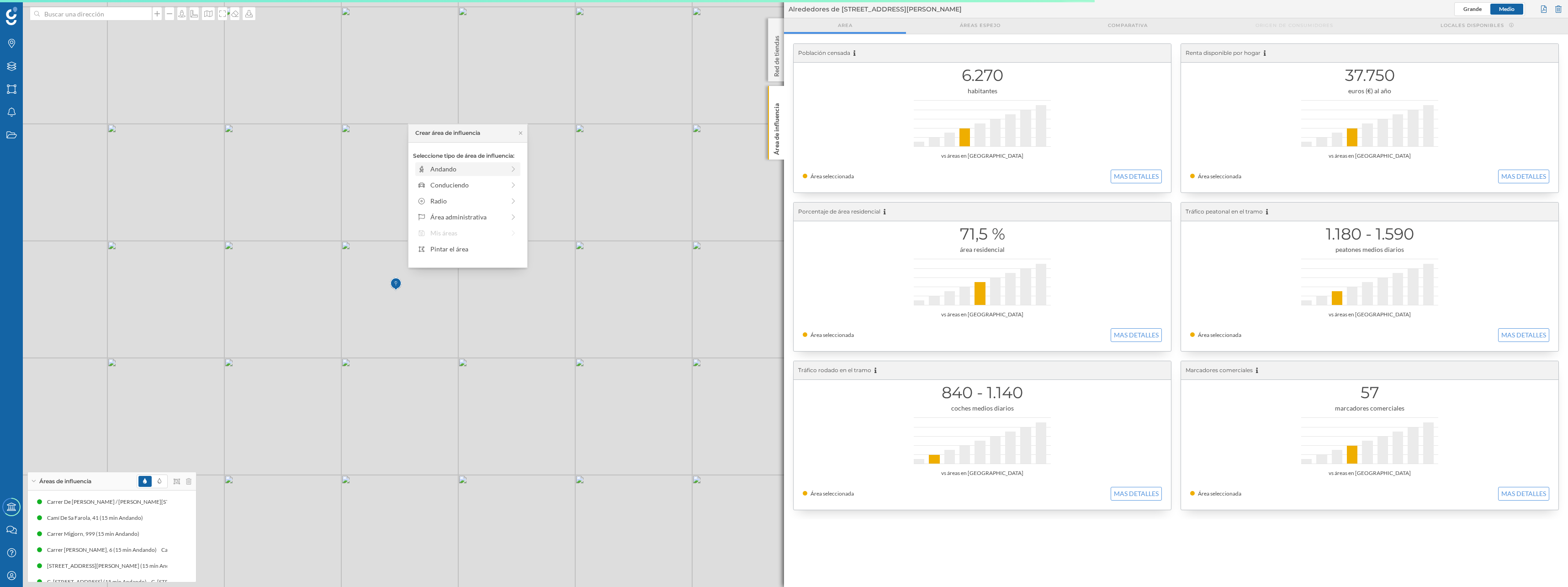
click at [447, 167] on div "Andando" at bounding box center [468, 169] width 75 height 10
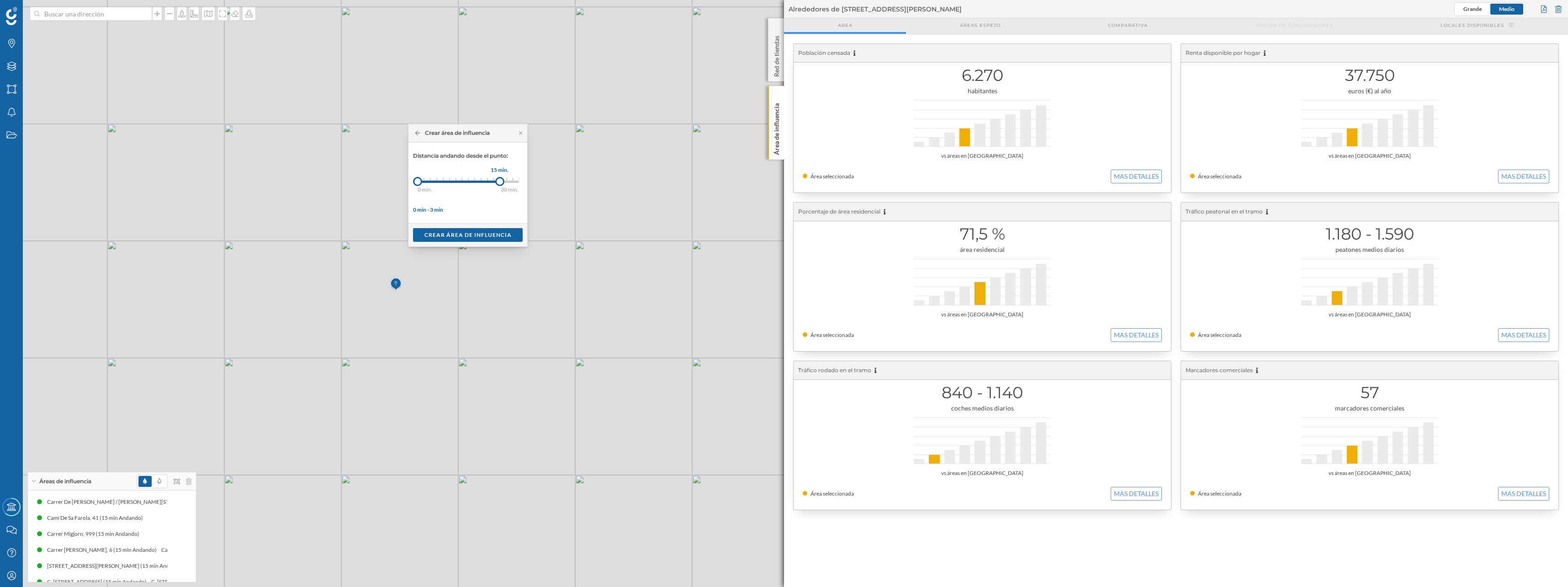
drag, startPoint x: 459, startPoint y: 183, endPoint x: 500, endPoint y: 184, distance: 41.0
click at [500, 184] on div at bounding box center [500, 181] width 9 height 9
click at [486, 231] on div "Crear área de influencia" at bounding box center [467, 235] width 110 height 13
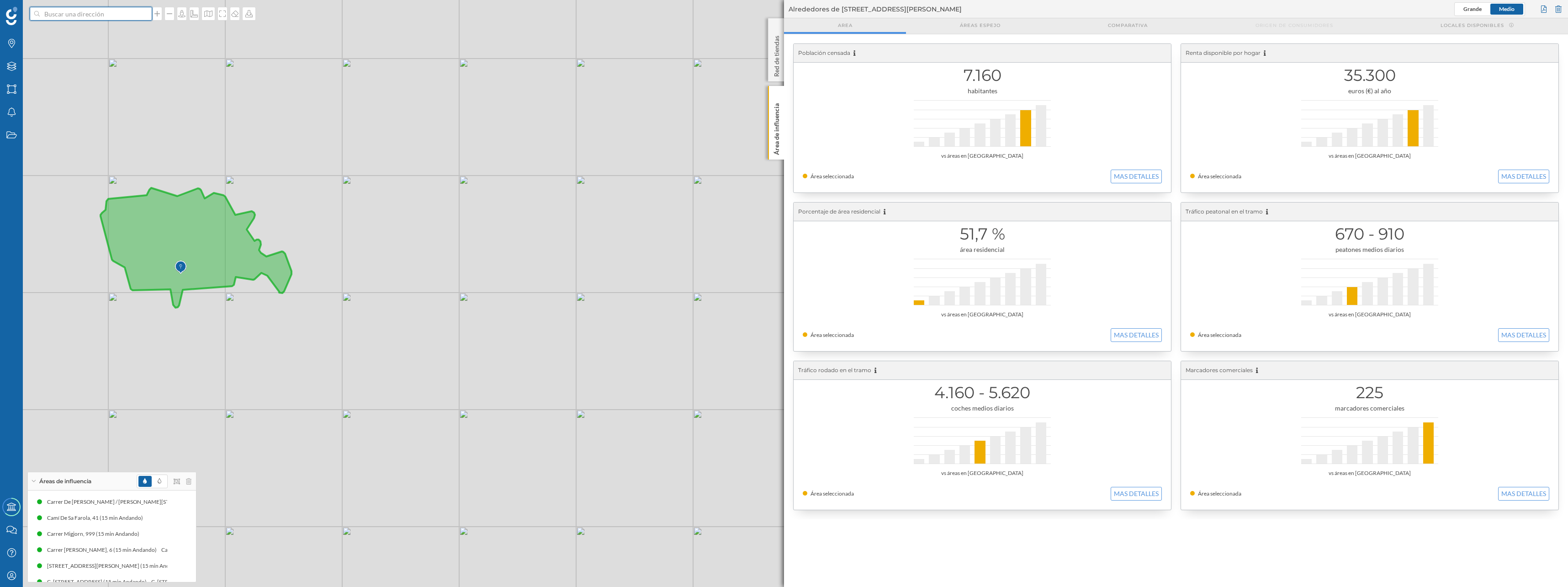
click at [77, 15] on input at bounding box center [91, 13] width 102 height 13
paste input "Puerto Noray"
type input "Puerto Noray cadiz"
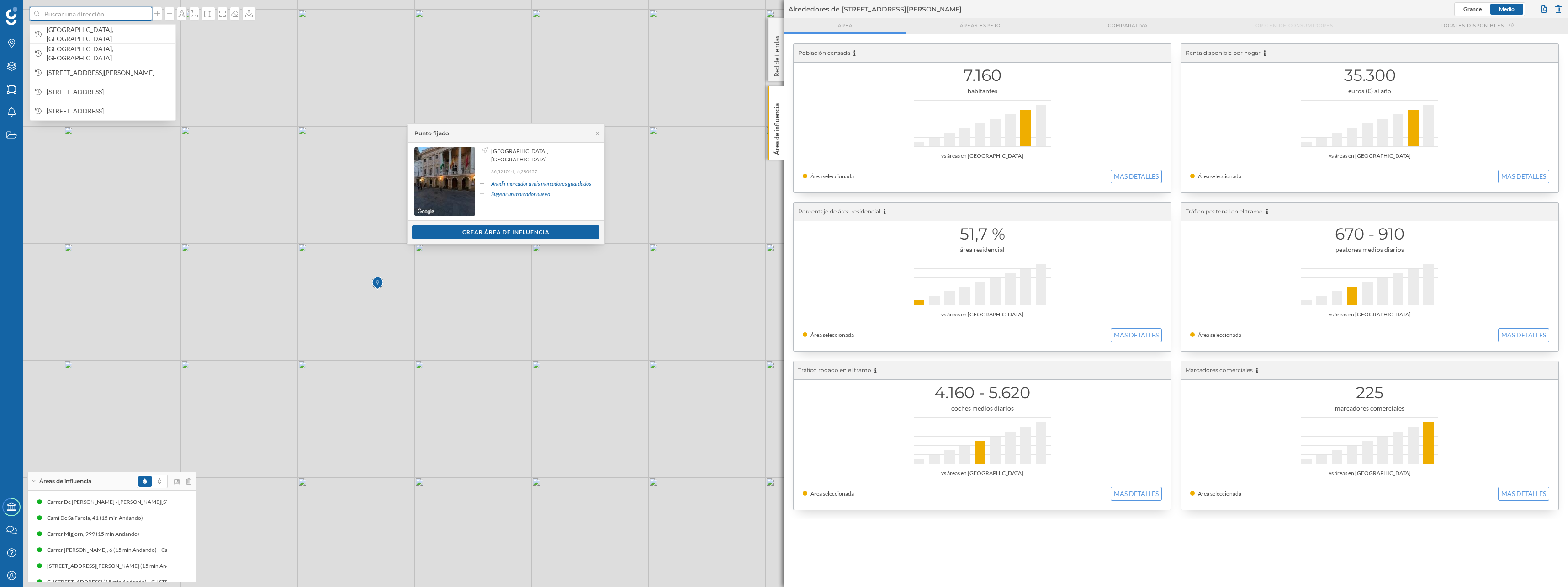
click at [97, 18] on input at bounding box center [91, 13] width 102 height 13
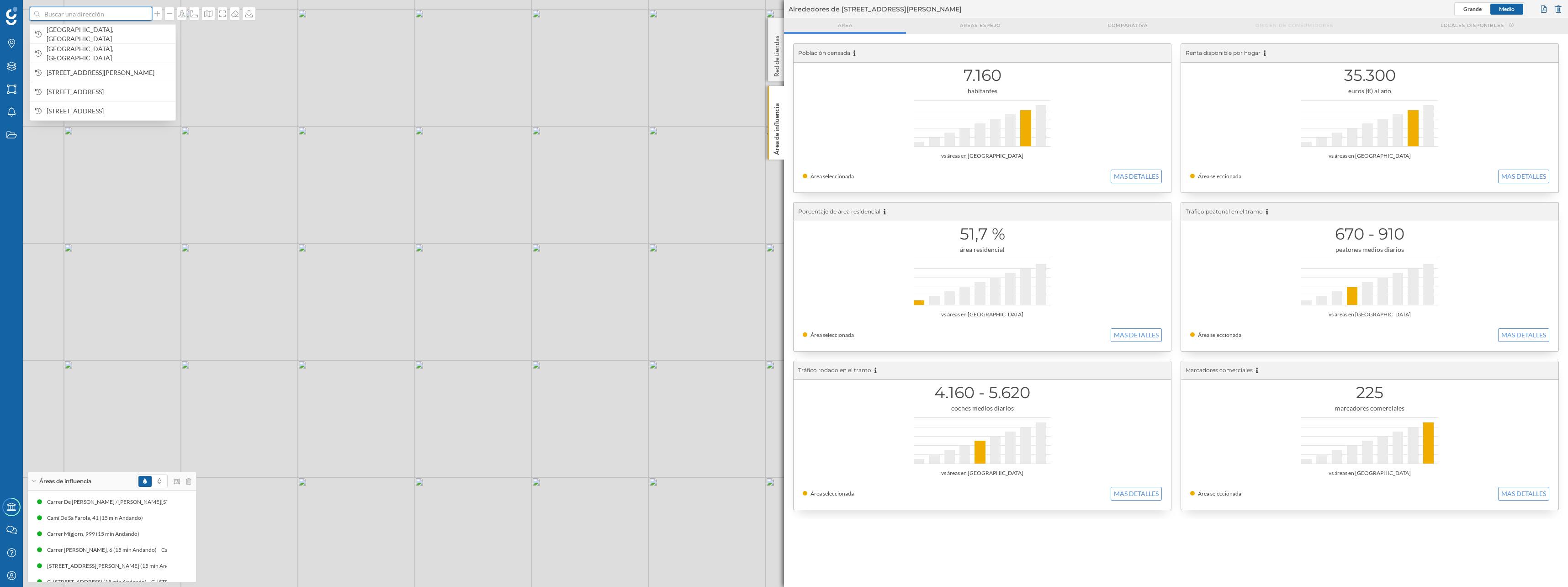
paste input "RC Regatas Cartagena"
type input "RC Regatas Cartagena"
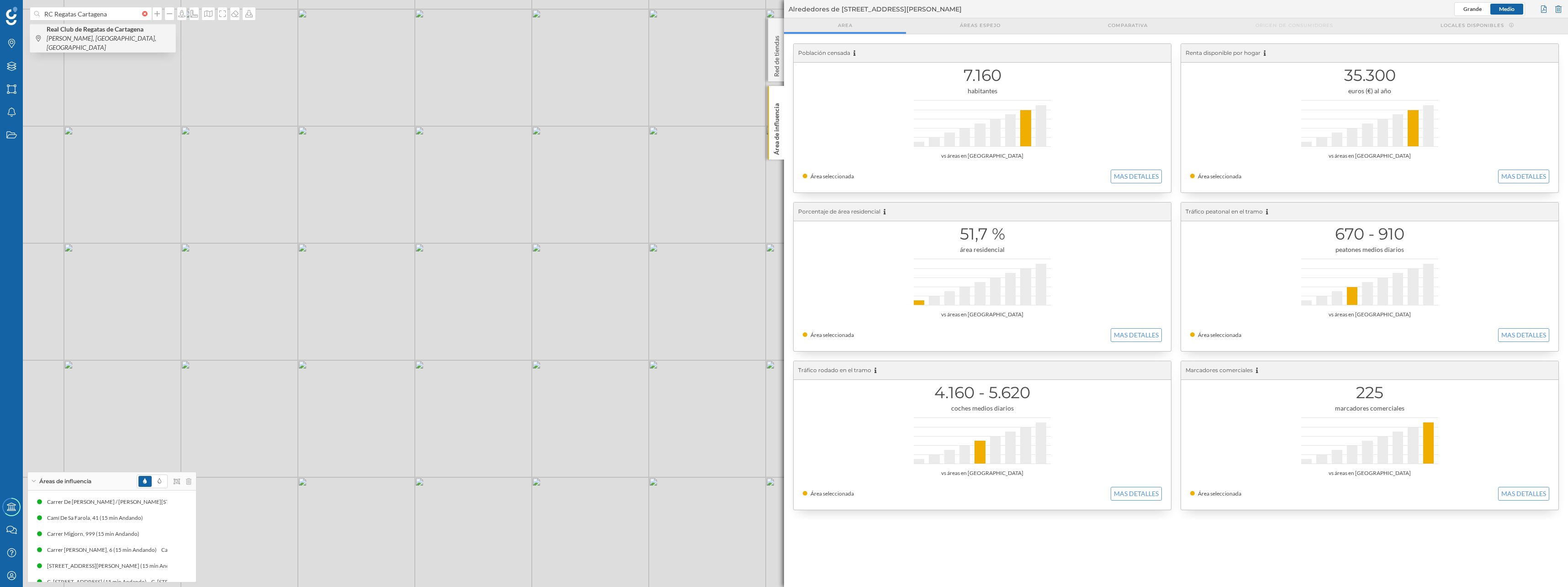
click at [105, 36] on icon "[PERSON_NAME], [GEOGRAPHIC_DATA], [GEOGRAPHIC_DATA]" at bounding box center [101, 43] width 110 height 17
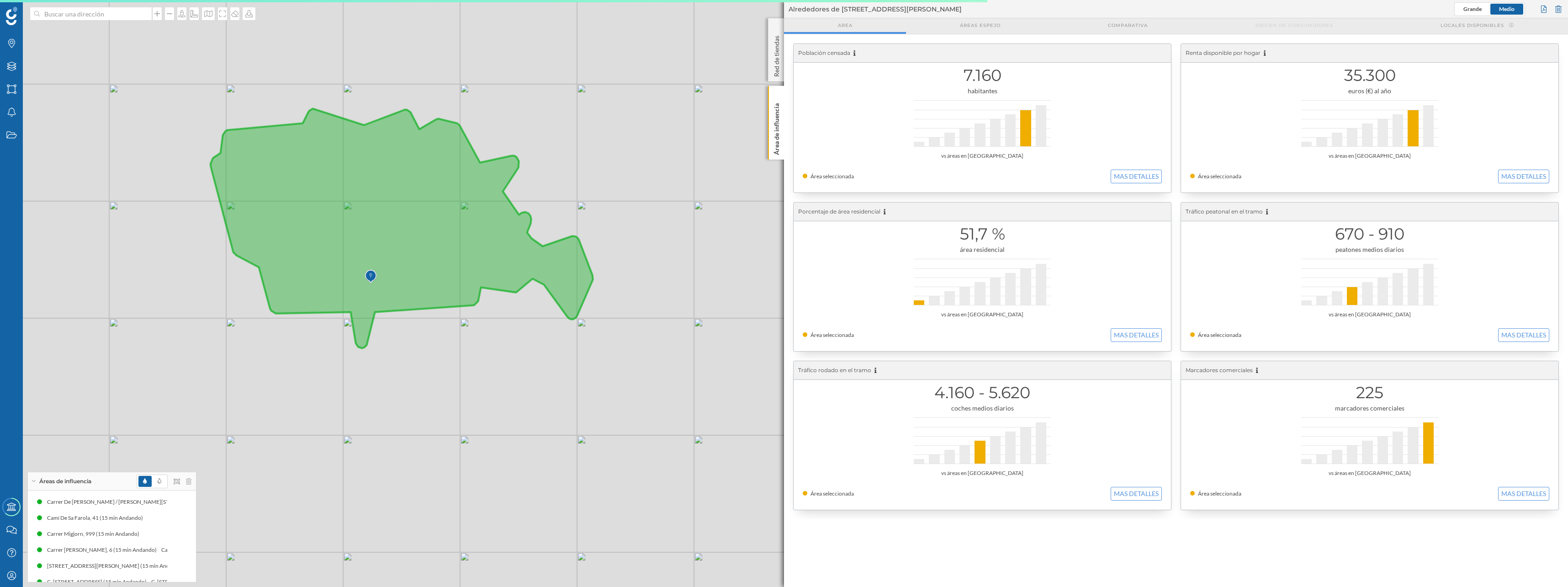
drag, startPoint x: 372, startPoint y: 260, endPoint x: 346, endPoint y: 309, distance: 55.5
click at [346, 309] on icon at bounding box center [402, 229] width 382 height 240
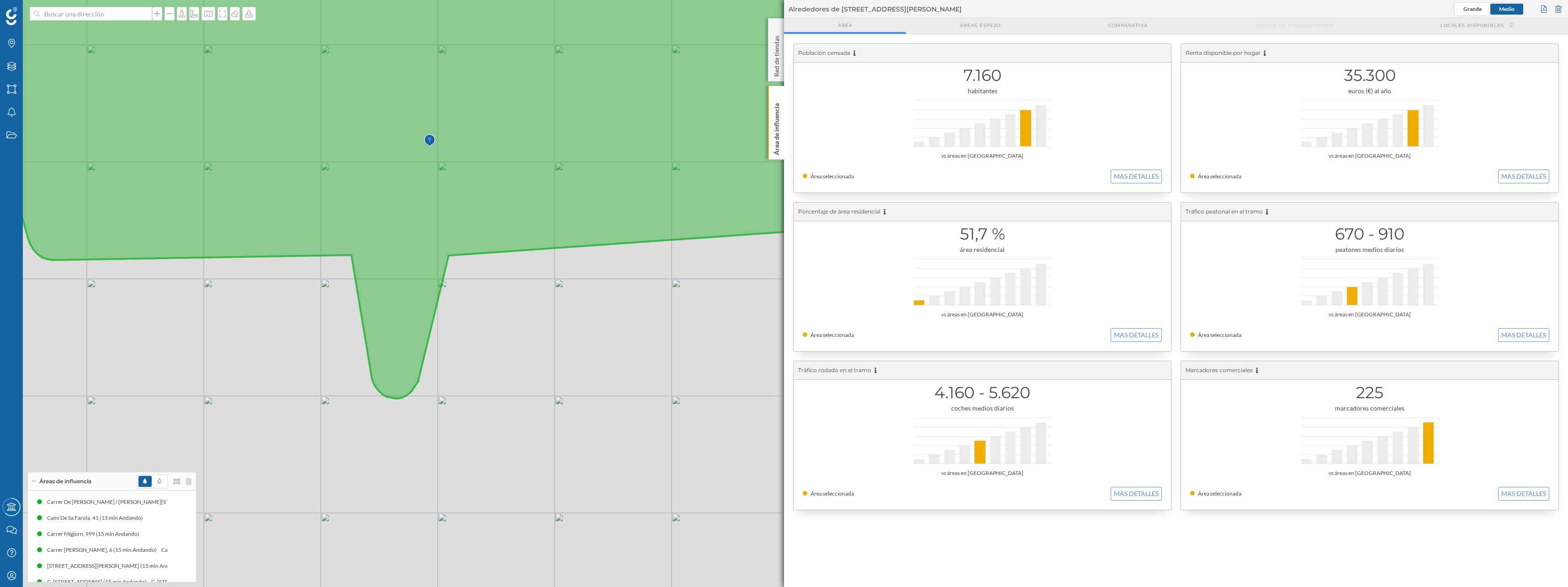
drag, startPoint x: 236, startPoint y: 291, endPoint x: 310, endPoint y: 254, distance: 82.7
click at [310, 254] on icon at bounding box center [620, 147] width 1401 height 502
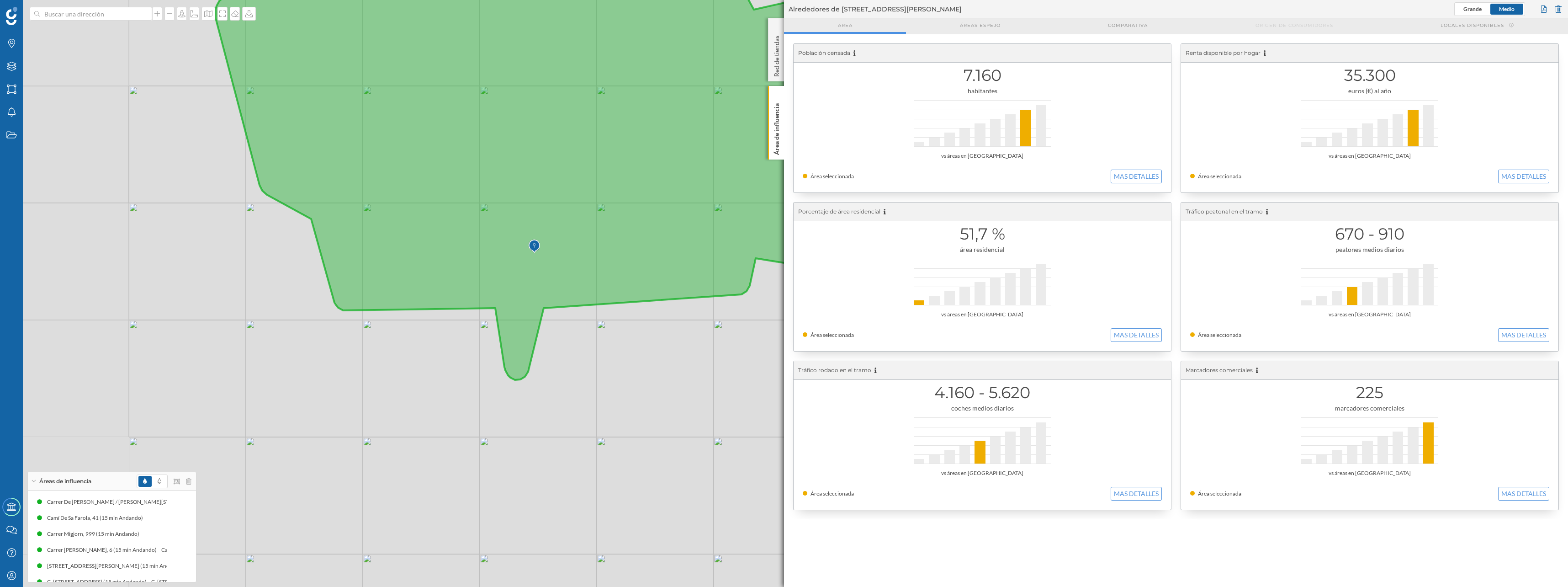
drag, startPoint x: 389, startPoint y: 219, endPoint x: 525, endPoint y: 266, distance: 143.9
click at [525, 266] on icon at bounding box center [597, 172] width 763 height 415
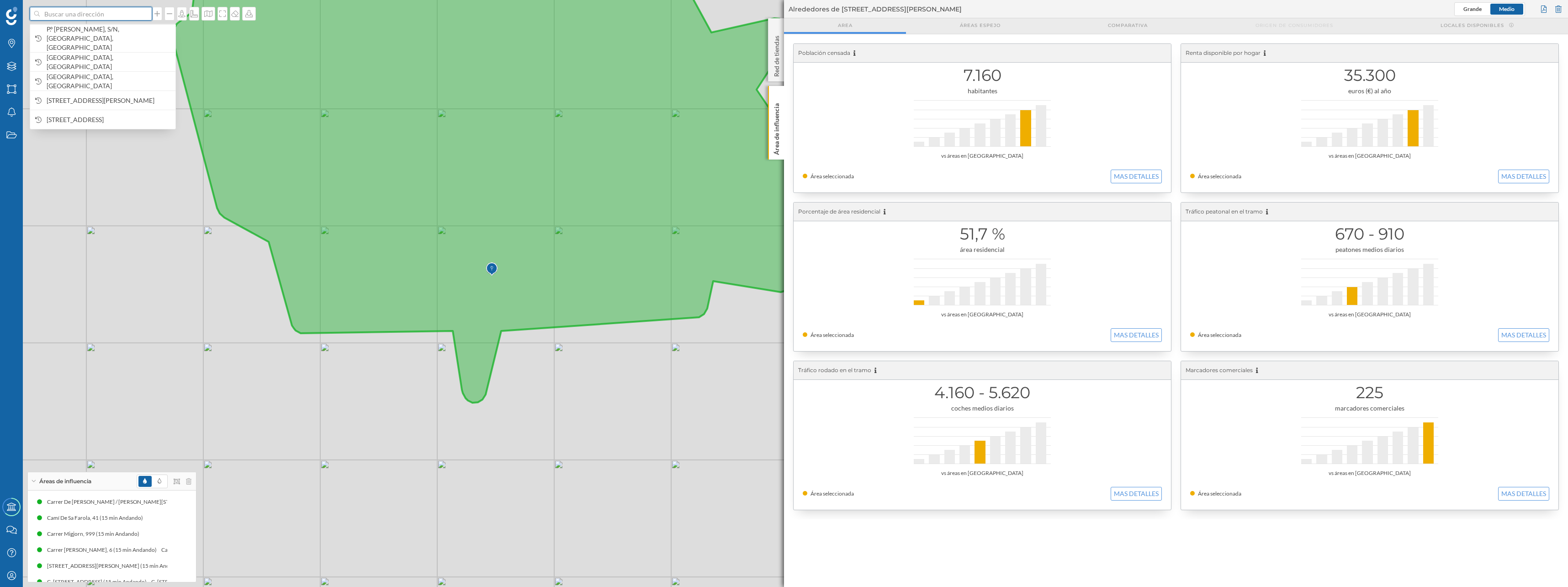
click at [132, 15] on input at bounding box center [91, 13] width 102 height 13
paste input "CN [GEOGRAPHIC_DATA]"
click at [48, 12] on input "CN [GEOGRAPHIC_DATA]" at bounding box center [91, 13] width 102 height 13
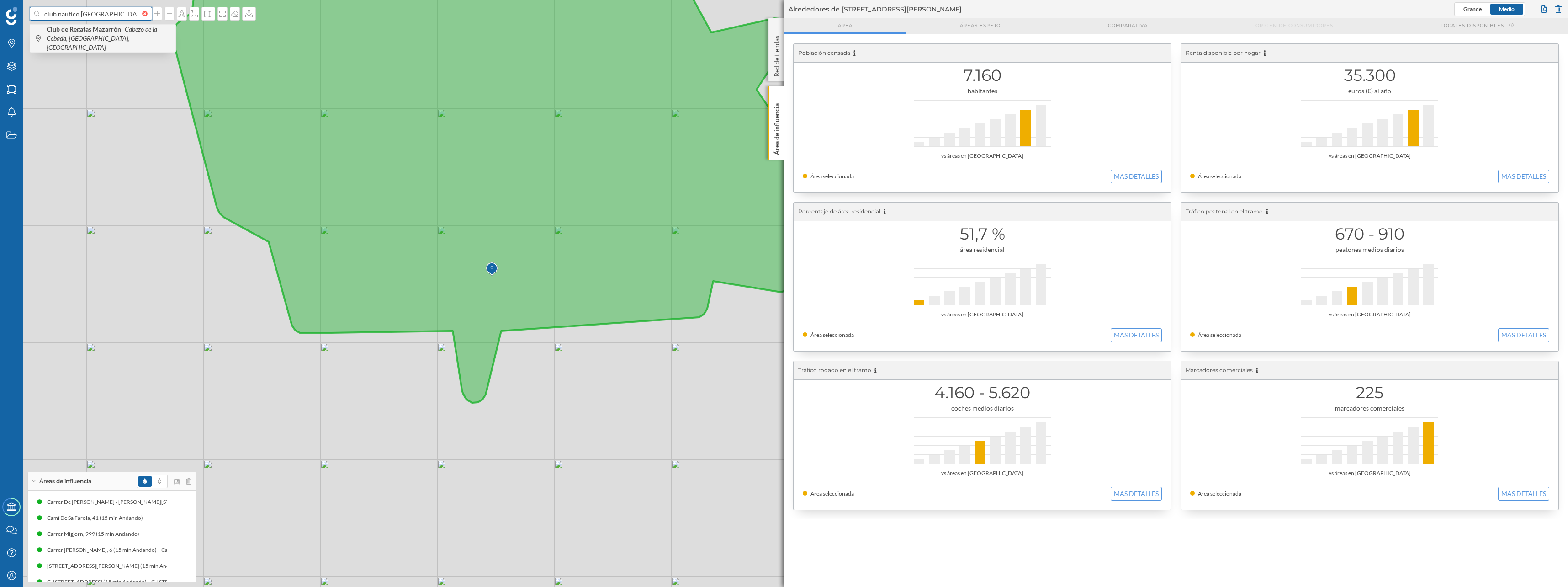
type input "club nautico [GEOGRAPHIC_DATA]"
click at [58, 40] on icon "Cabezo de la Cebada, [GEOGRAPHIC_DATA], [GEOGRAPHIC_DATA]" at bounding box center [102, 38] width 111 height 26
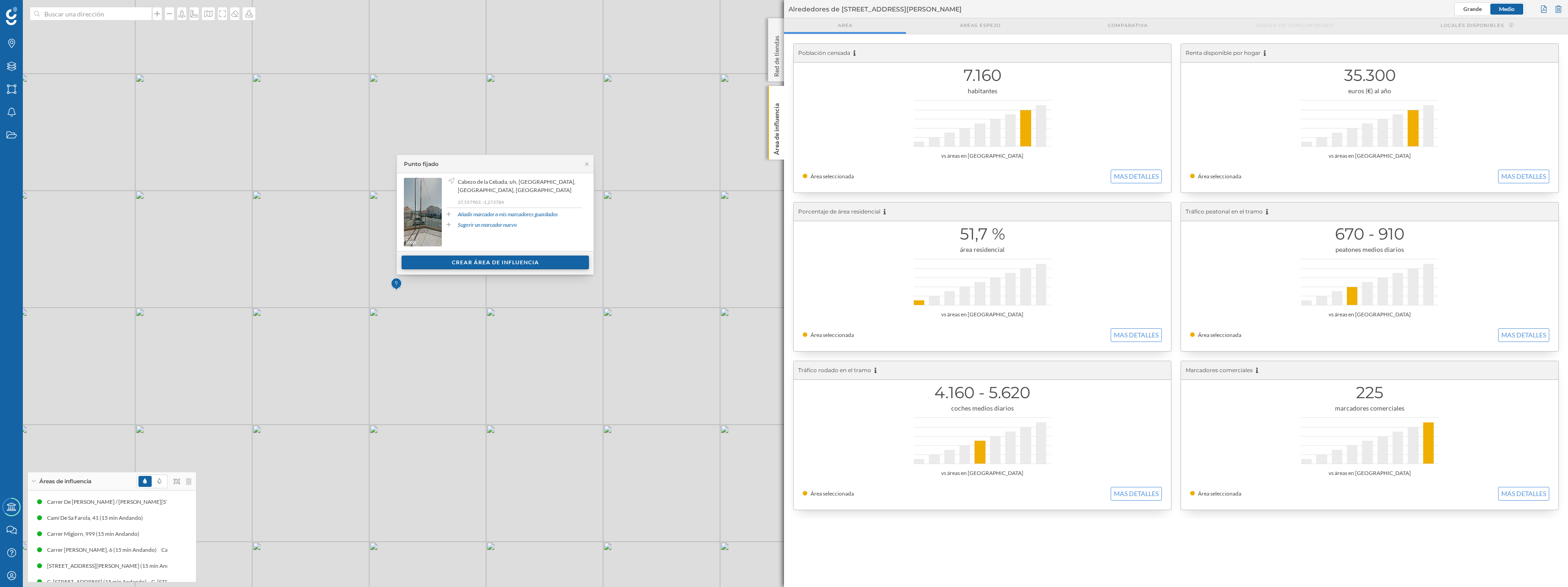
click at [473, 262] on div "Crear área de influencia" at bounding box center [495, 262] width 187 height 13
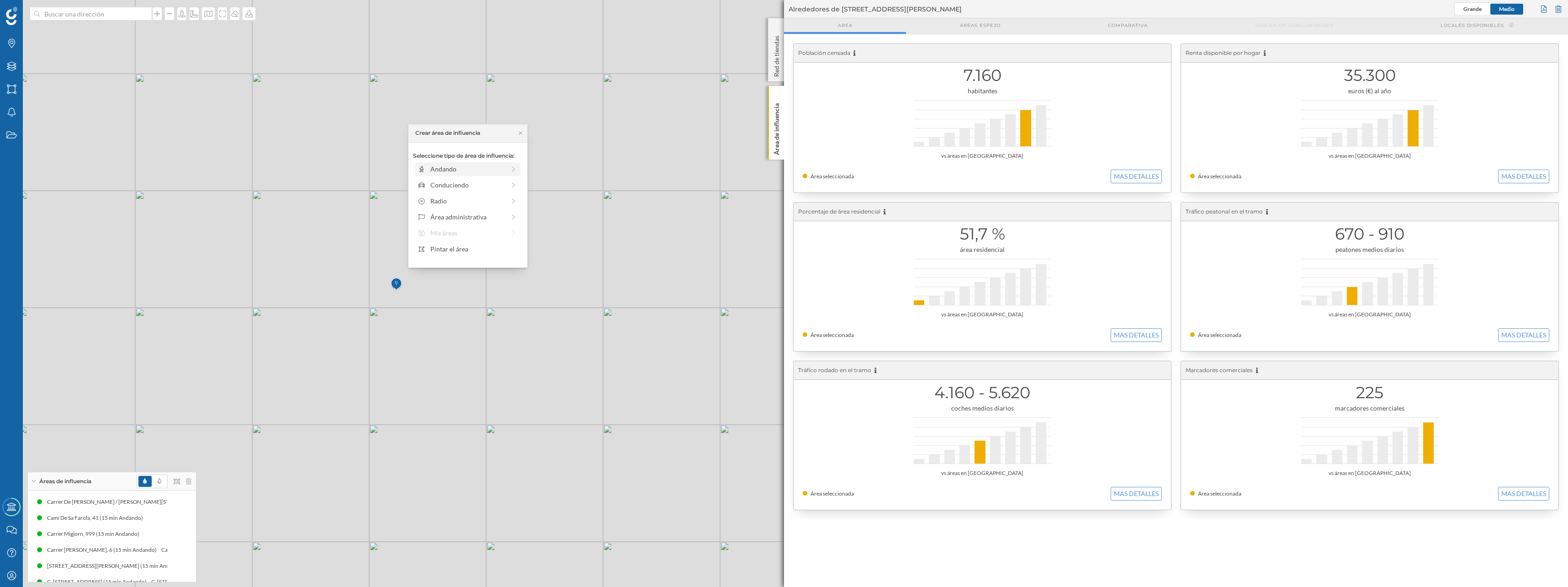
click at [448, 170] on div "Andando" at bounding box center [468, 169] width 75 height 10
drag, startPoint x: 426, startPoint y: 183, endPoint x: 498, endPoint y: 184, distance: 72.0
click at [498, 184] on div at bounding box center [497, 181] width 9 height 9
click at [494, 237] on div "Crear área de influencia" at bounding box center [467, 235] width 110 height 13
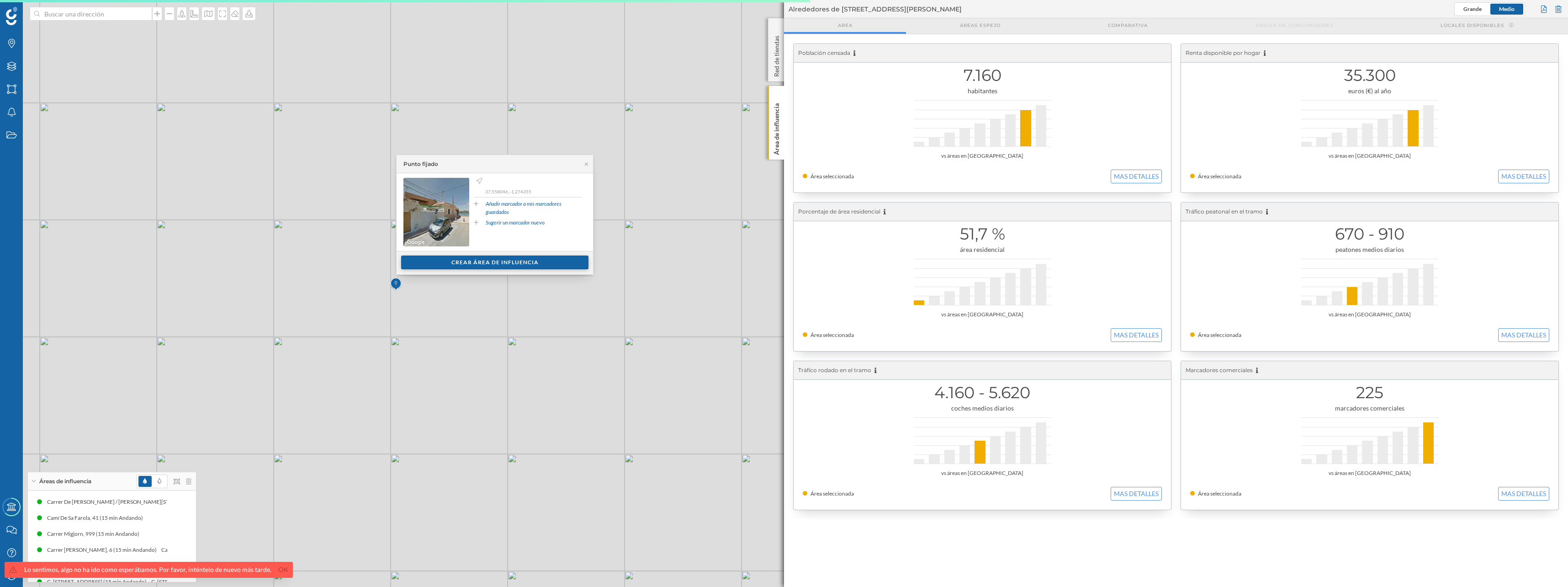
click at [422, 265] on div "Crear área de influencia" at bounding box center [495, 262] width 187 height 13
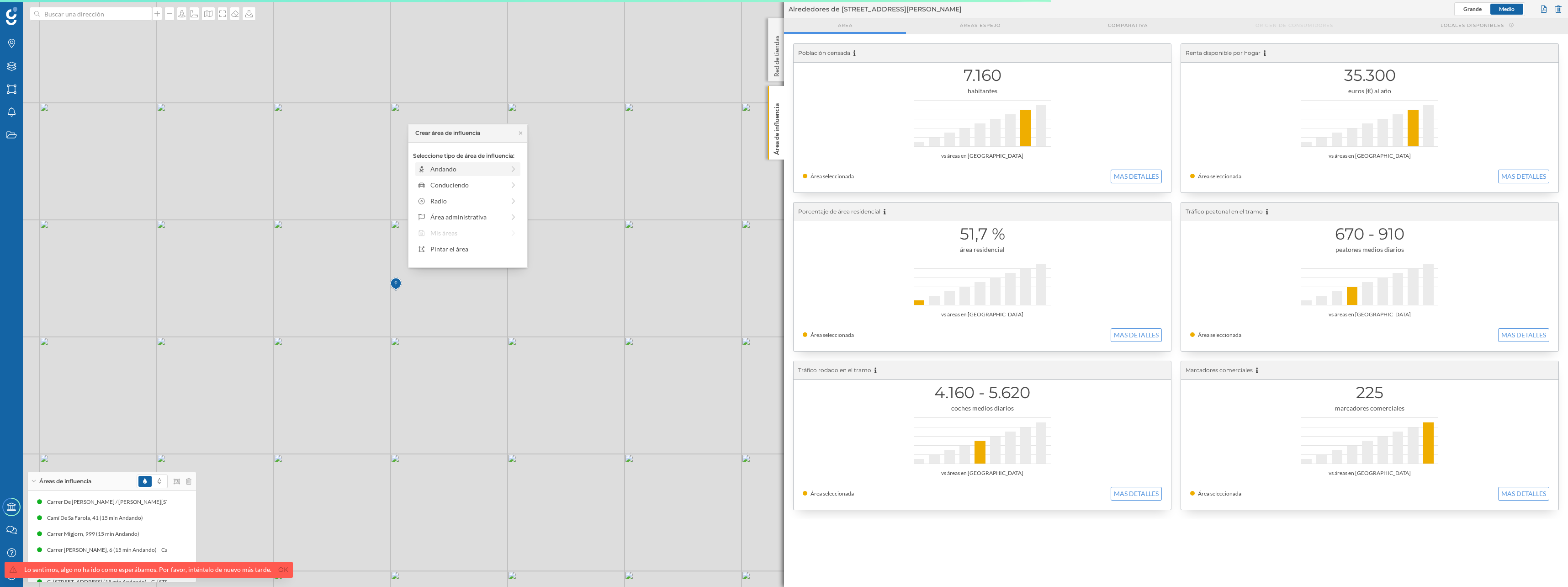
click at [430, 169] on div "Andando" at bounding box center [468, 169] width 75 height 10
drag, startPoint x: 421, startPoint y: 181, endPoint x: 505, endPoint y: 183, distance: 84.0
click at [505, 183] on div at bounding box center [504, 181] width 9 height 9
drag, startPoint x: 505, startPoint y: 183, endPoint x: 498, endPoint y: 182, distance: 7.1
click at [498, 181] on div at bounding box center [499, 181] width 9 height 9
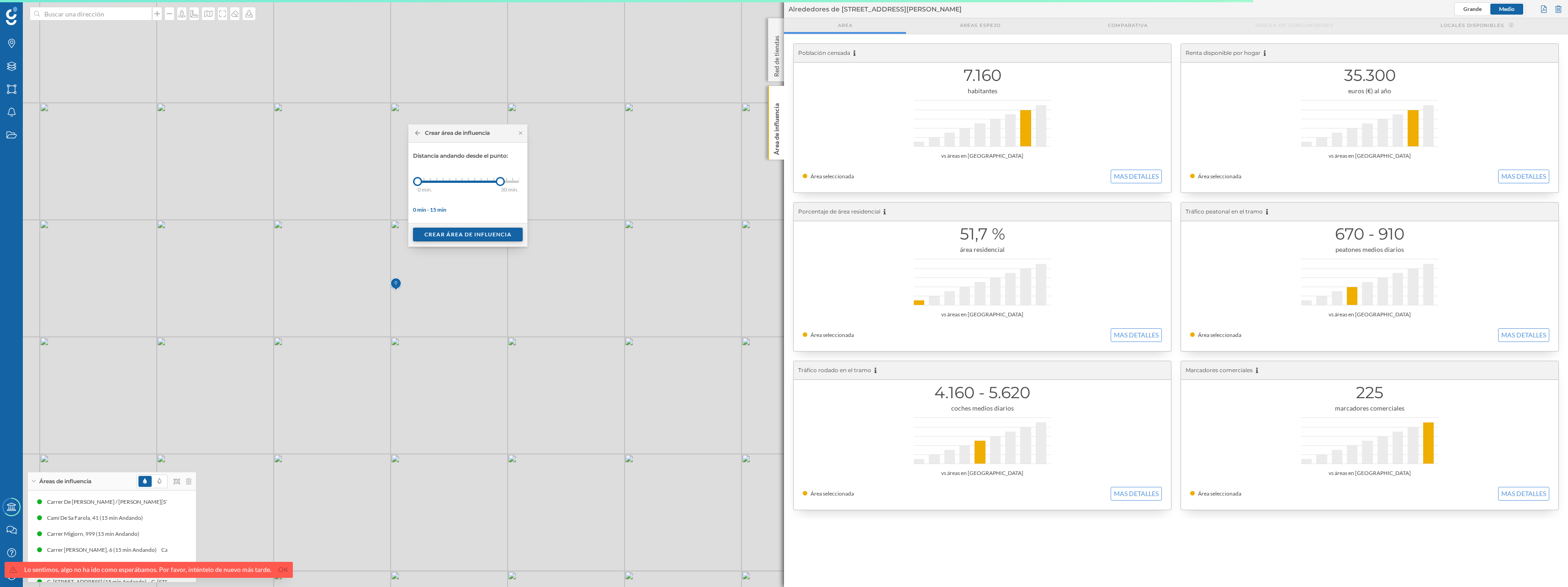
click at [480, 237] on div "Crear área de influencia" at bounding box center [467, 235] width 110 height 13
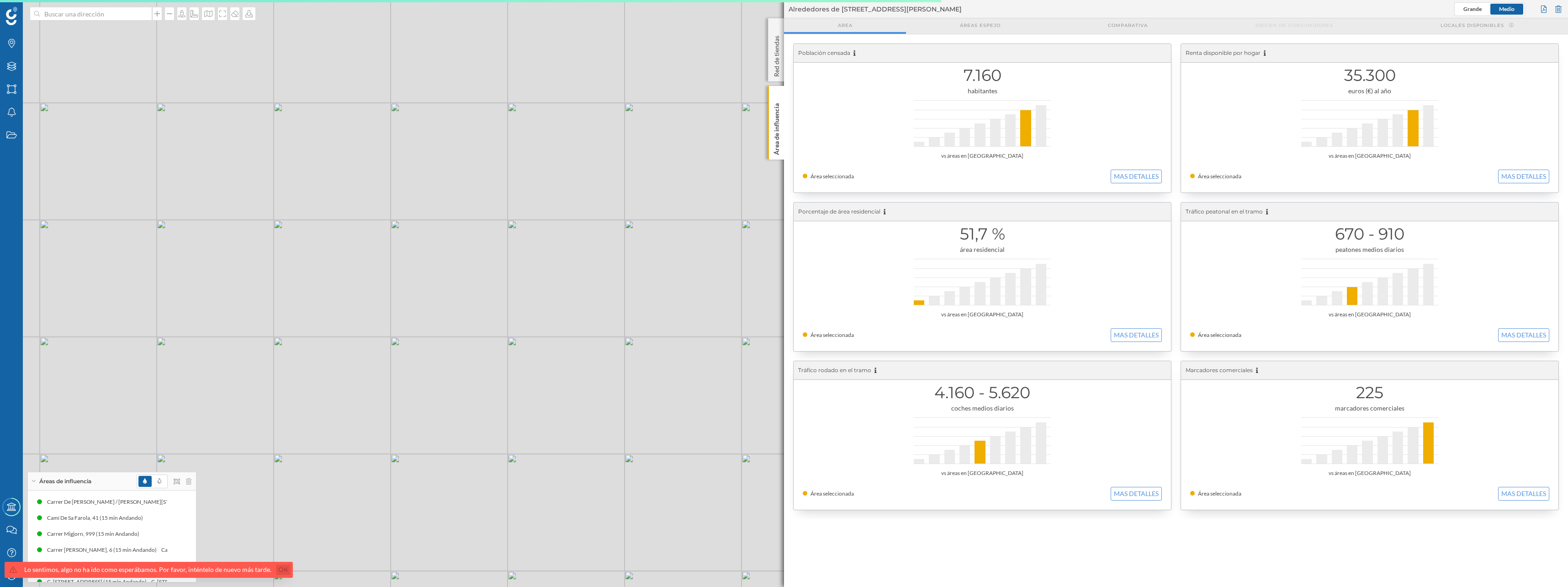
click at [276, 570] on link "Ok" at bounding box center [283, 569] width 15 height 10
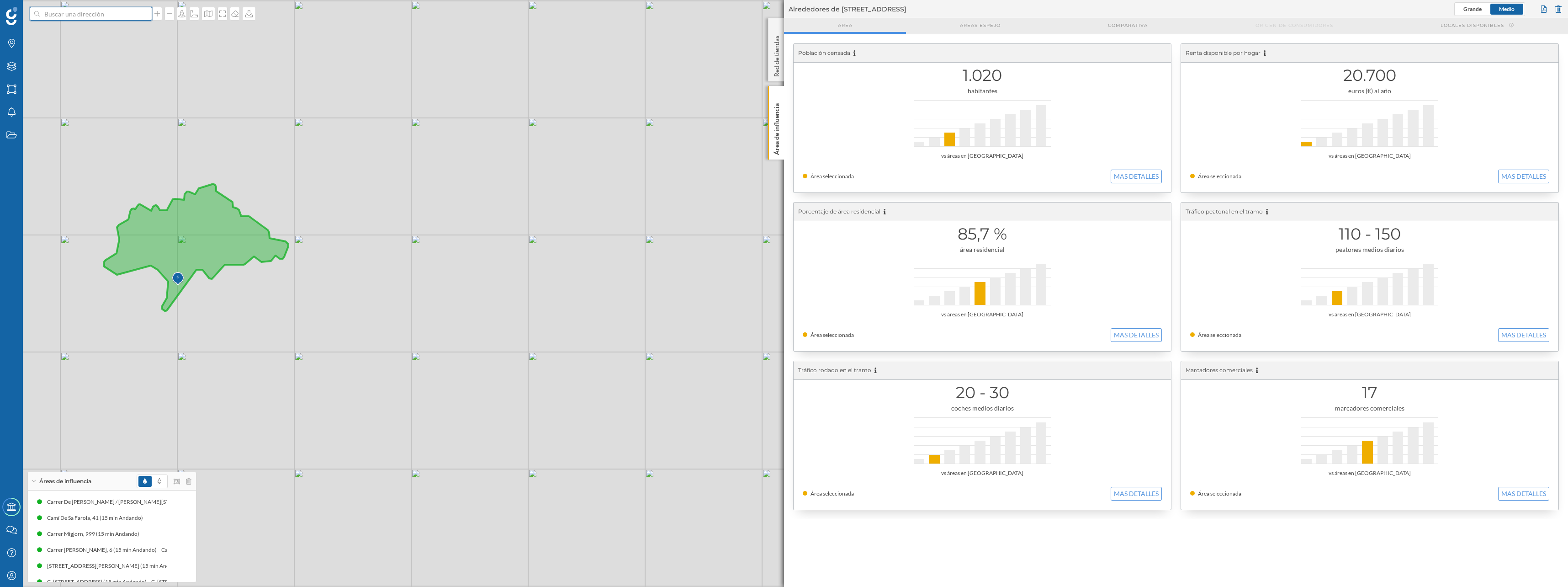
click at [95, 19] on input at bounding box center [91, 13] width 102 height 13
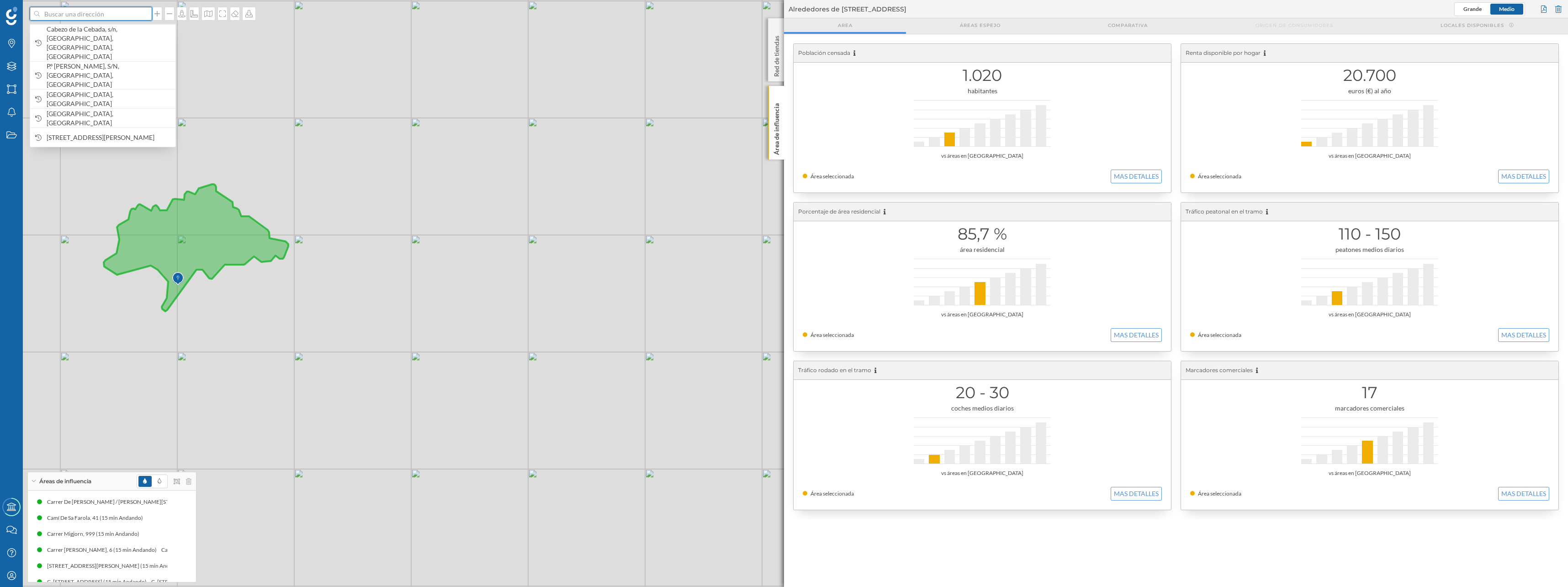
paste input "CN El Perello"
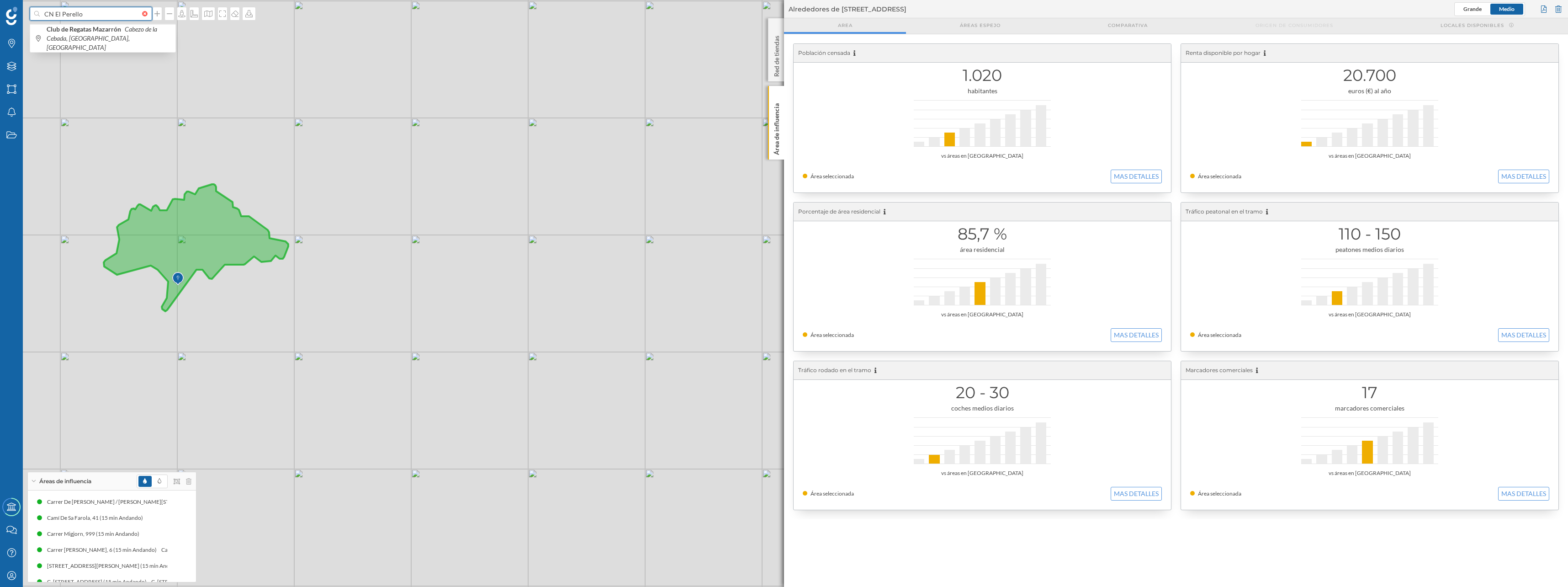
type input "CN El Perello"
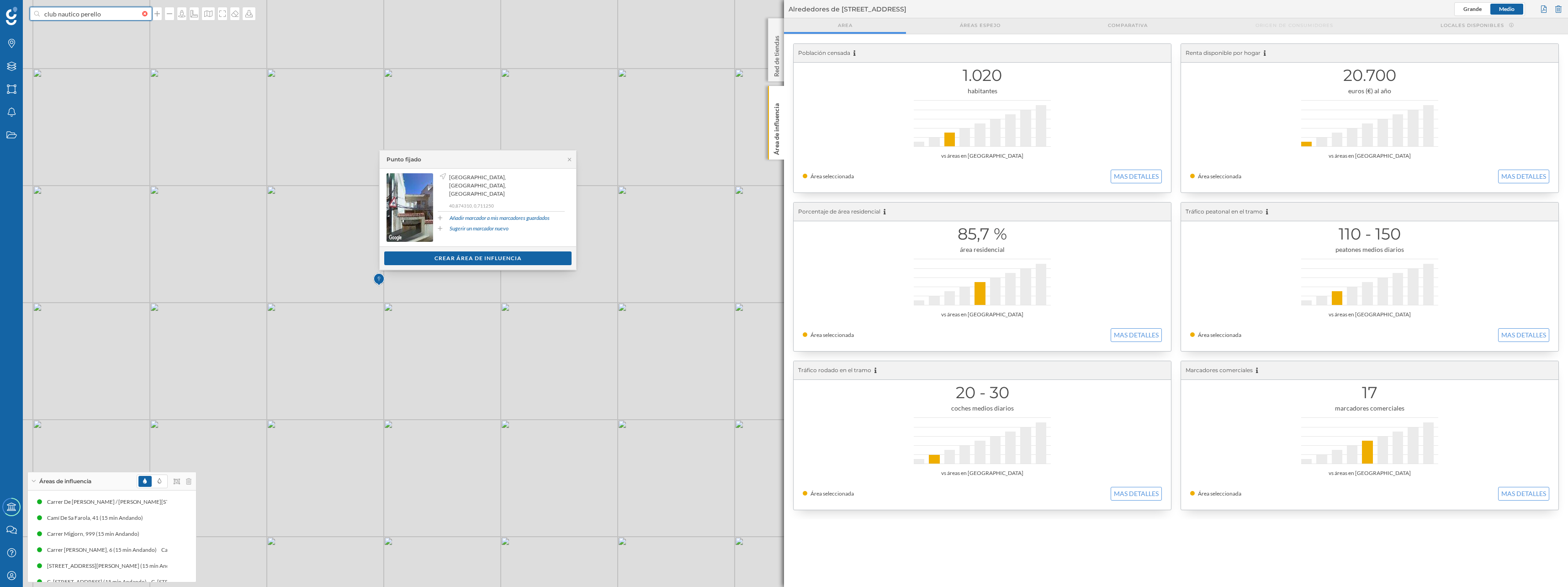
drag, startPoint x: 78, startPoint y: 13, endPoint x: 9, endPoint y: 0, distance: 70.2
click at [10, 1] on div "club nautico perello Marcas Capas Áreas Notificaciones Estados Academy Contacta…" at bounding box center [784, 294] width 1568 height 587
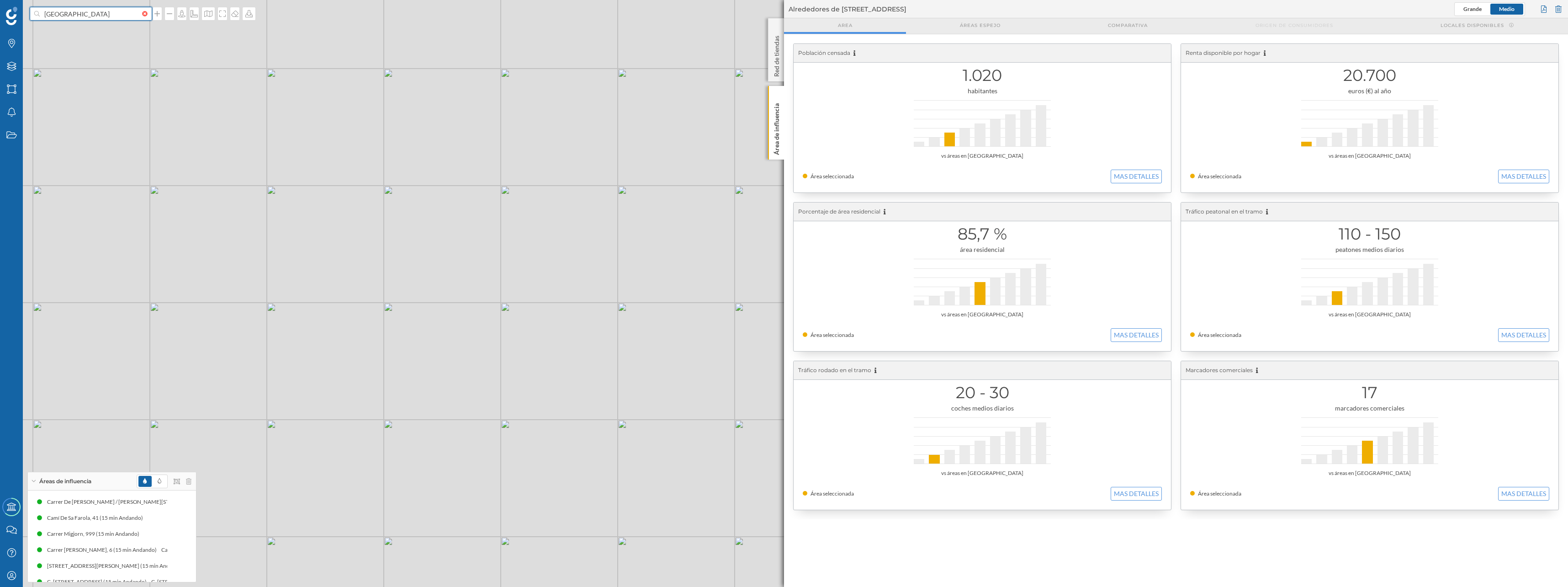
type input "[GEOGRAPHIC_DATA]"
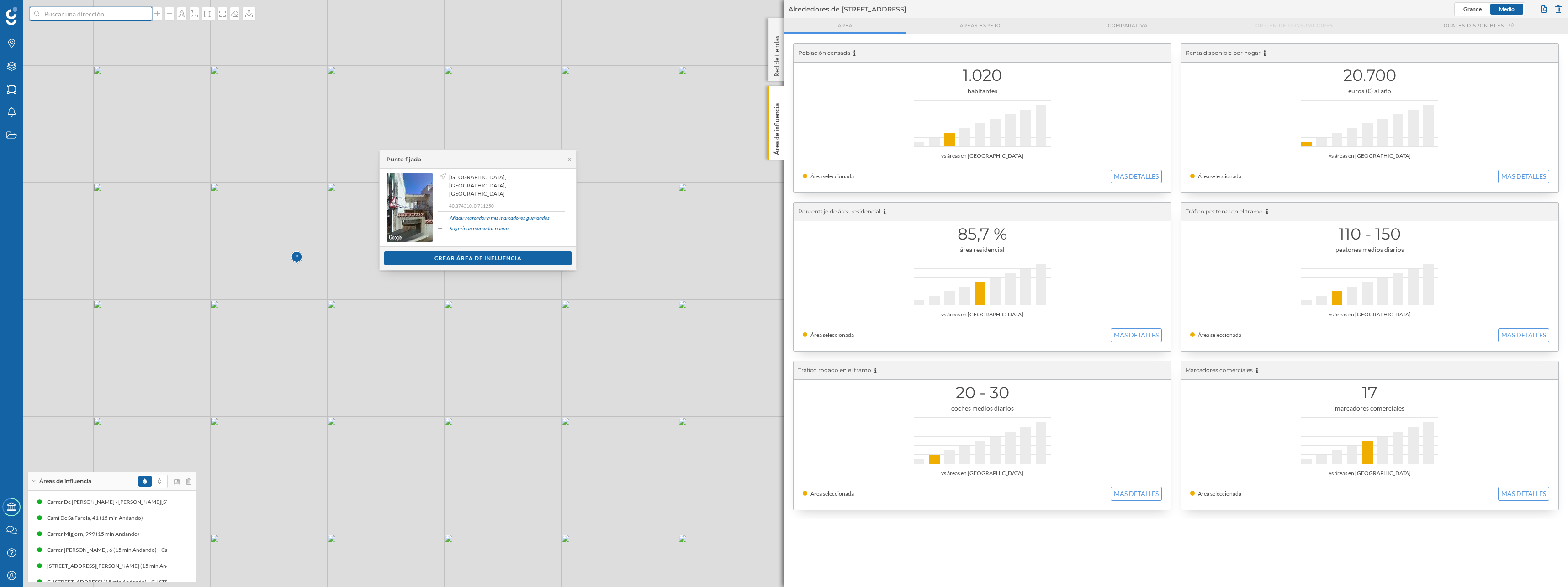
click at [97, 13] on input at bounding box center [91, 13] width 102 height 13
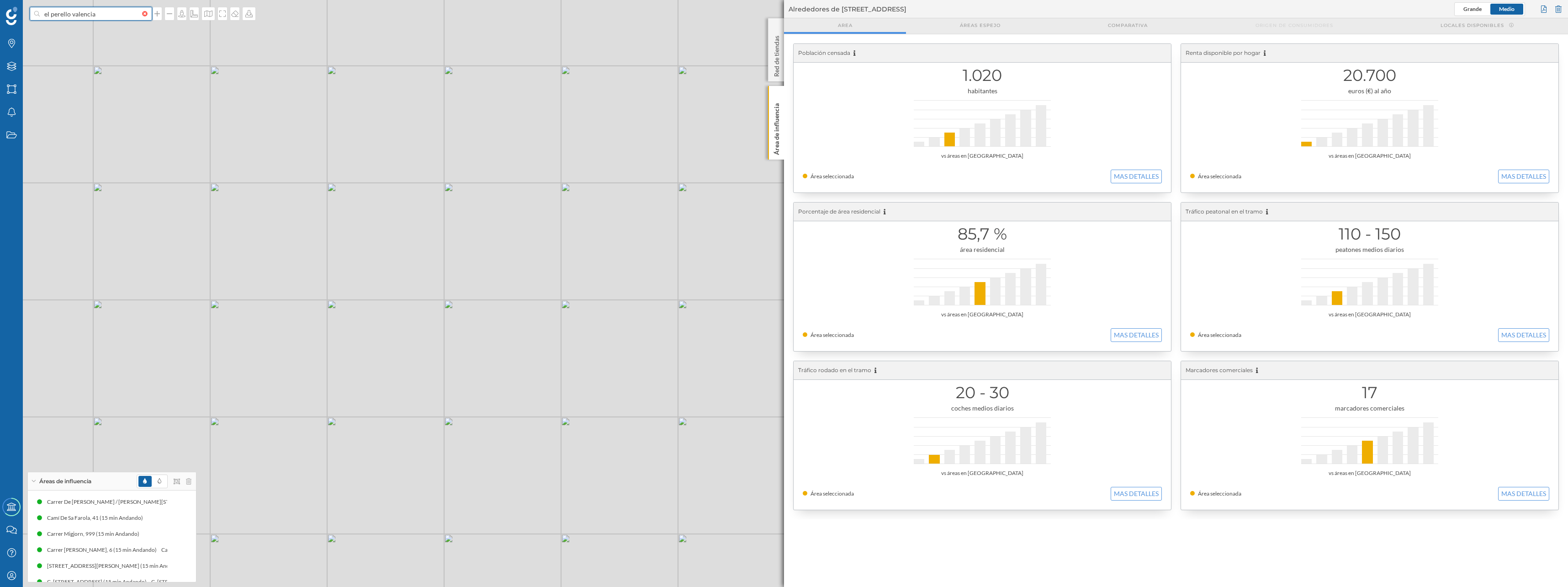
type input "el perello valencia"
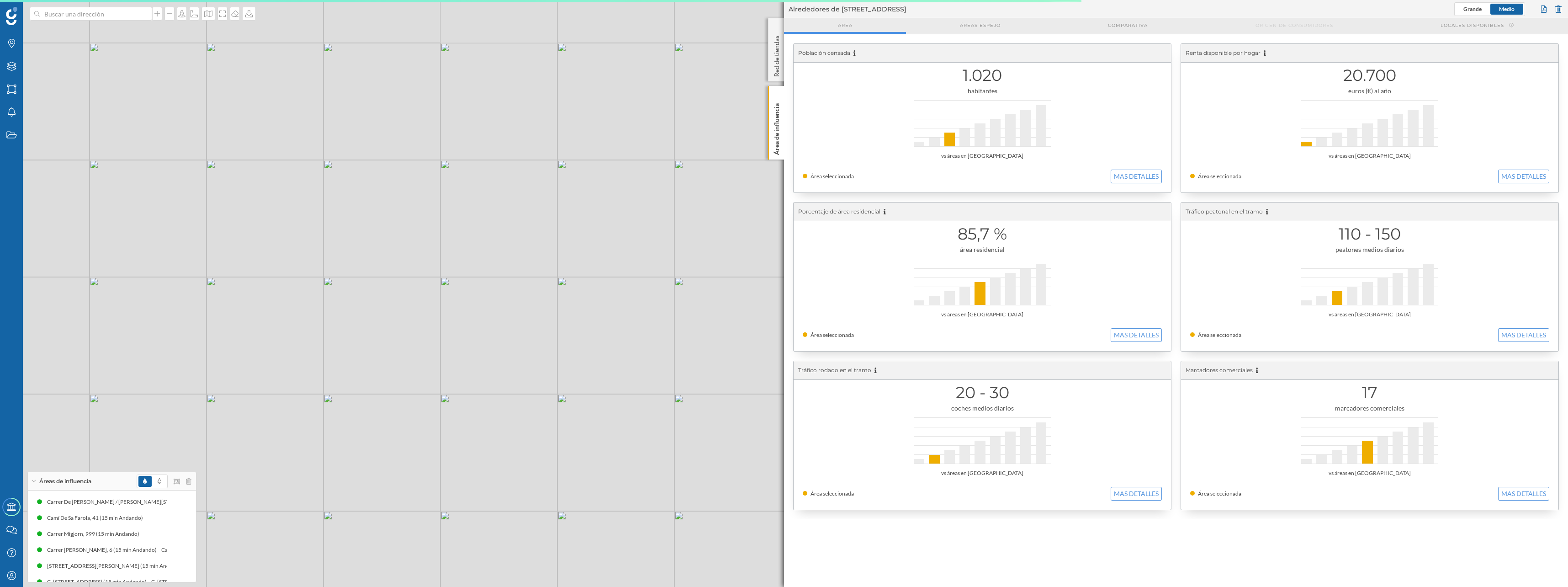
drag, startPoint x: 269, startPoint y: 224, endPoint x: 181, endPoint y: 300, distance: 116.3
click at [181, 300] on div "© Mapbox © OpenStreetMap Improve this map" at bounding box center [784, 294] width 1568 height 587
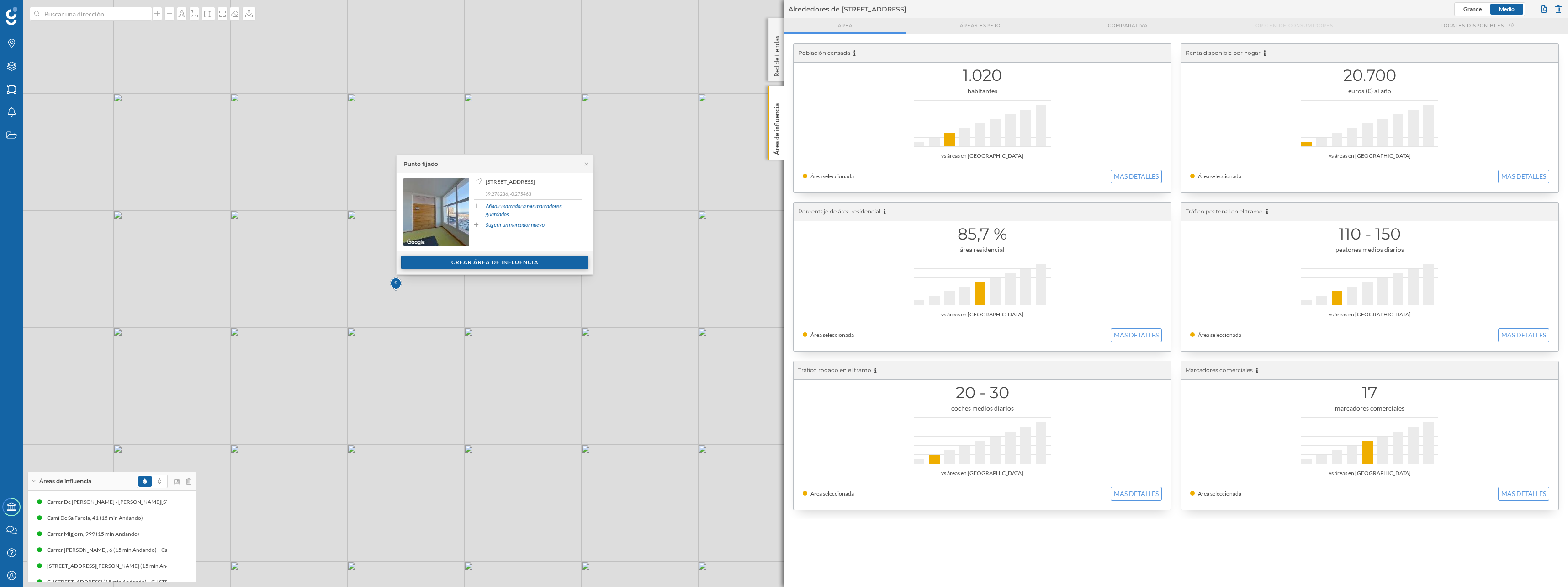
click at [449, 265] on div "Crear área de influencia" at bounding box center [495, 262] width 187 height 13
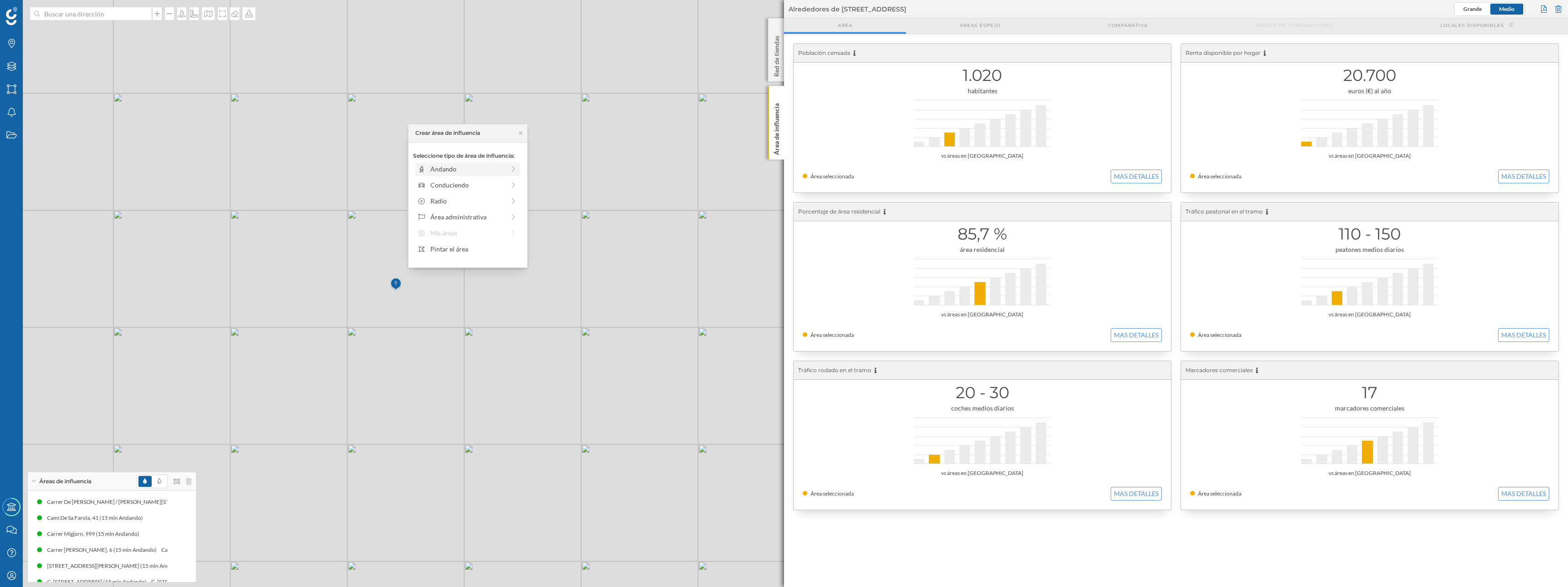
click at [449, 173] on div "Andando" at bounding box center [468, 169] width 75 height 10
drag, startPoint x: 426, startPoint y: 183, endPoint x: 503, endPoint y: 183, distance: 77.0
click at [503, 183] on div at bounding box center [502, 181] width 9 height 9
click at [445, 235] on div "Crear área de influencia" at bounding box center [467, 235] width 110 height 13
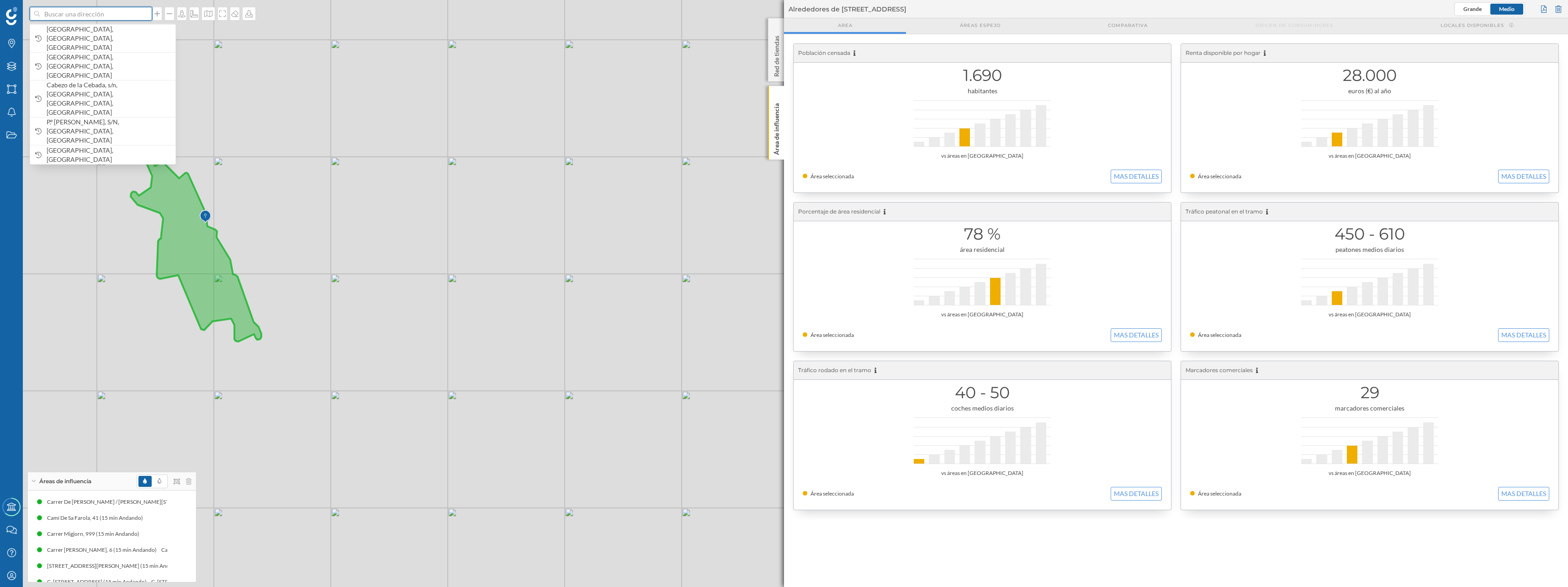
click at [69, 16] on input at bounding box center [91, 13] width 102 height 13
paste input "[PERSON_NAME][DATE]"
type input "[PERSON_NAME][DATE]"
click at [73, 39] on icon "[DATE] De Abona ([GEOGRAPHIC_DATA]), [GEOGRAPHIC_DATA]" at bounding box center [107, 38] width 120 height 26
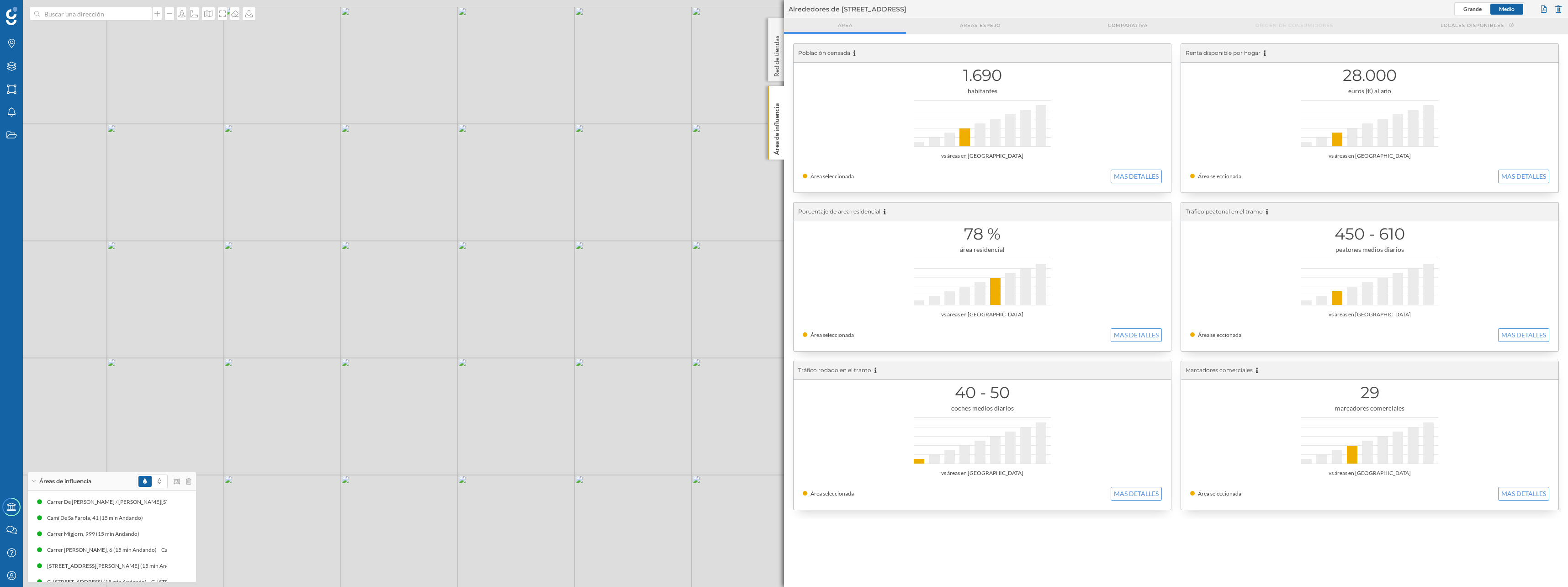
drag, startPoint x: 402, startPoint y: 293, endPoint x: 353, endPoint y: 357, distance: 80.6
click at [353, 357] on div "© Mapbox © OpenStreetMap Improve this map" at bounding box center [784, 294] width 1568 height 587
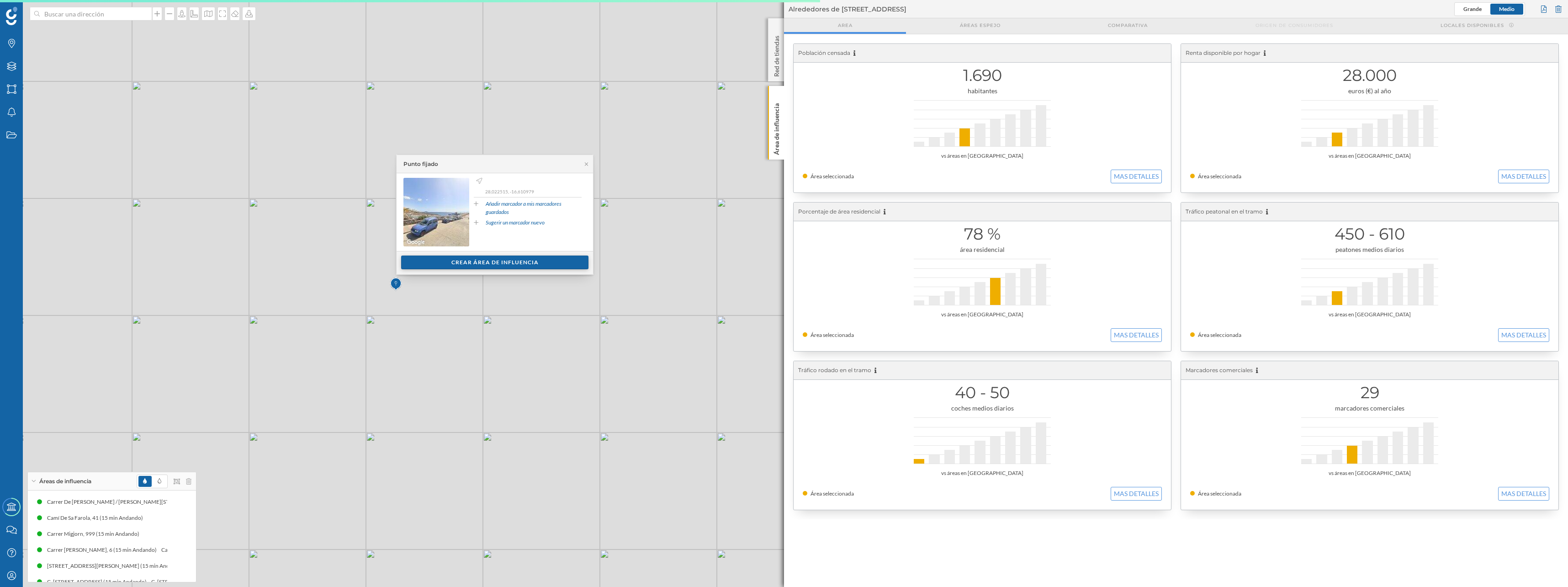
click at [500, 259] on div "Crear área de influencia" at bounding box center [495, 262] width 187 height 13
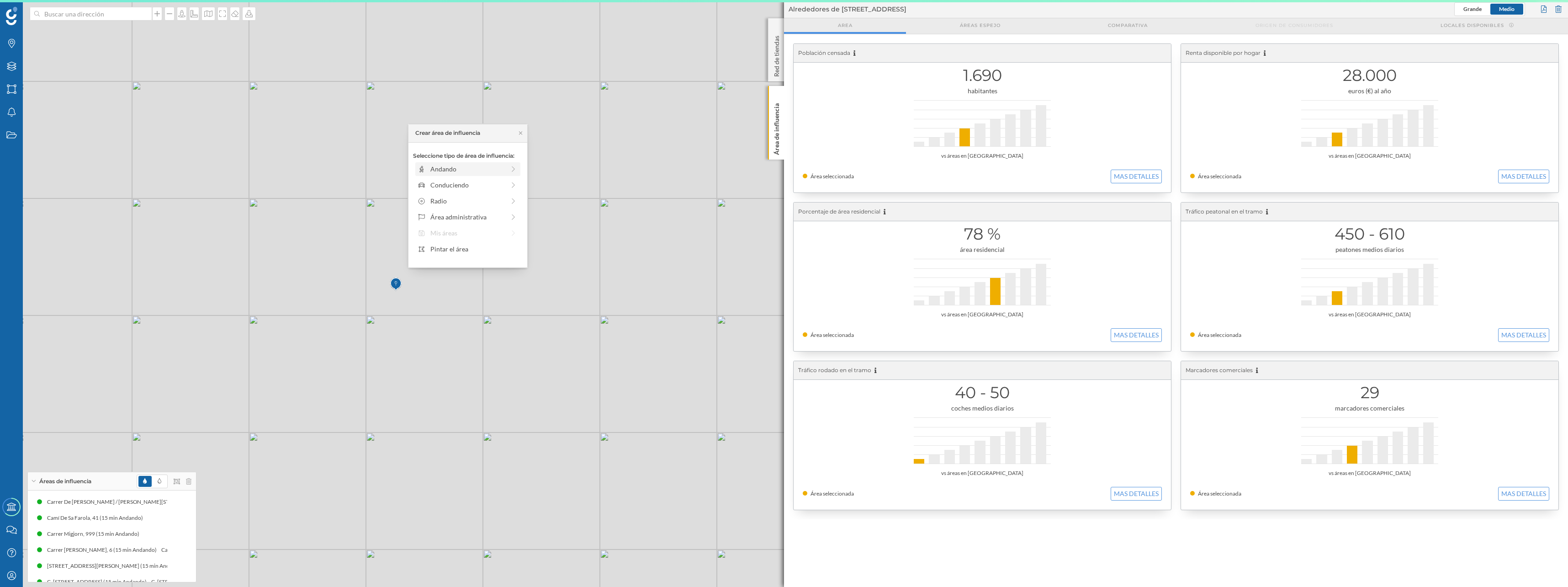
click at [461, 165] on div "Andando" at bounding box center [468, 169] width 75 height 10
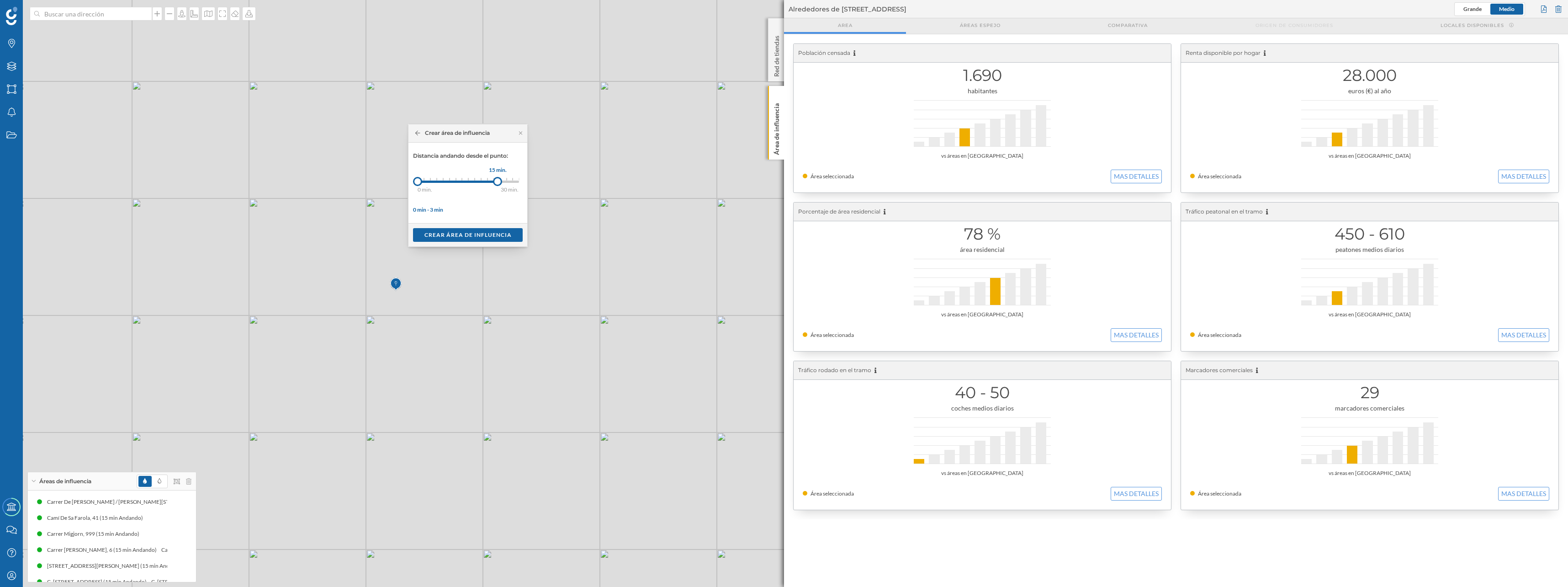
drag, startPoint x: 426, startPoint y: 180, endPoint x: 498, endPoint y: 181, distance: 72.0
click at [498, 181] on div at bounding box center [497, 181] width 9 height 9
click at [470, 234] on div "Crear área de influencia" at bounding box center [467, 235] width 110 height 13
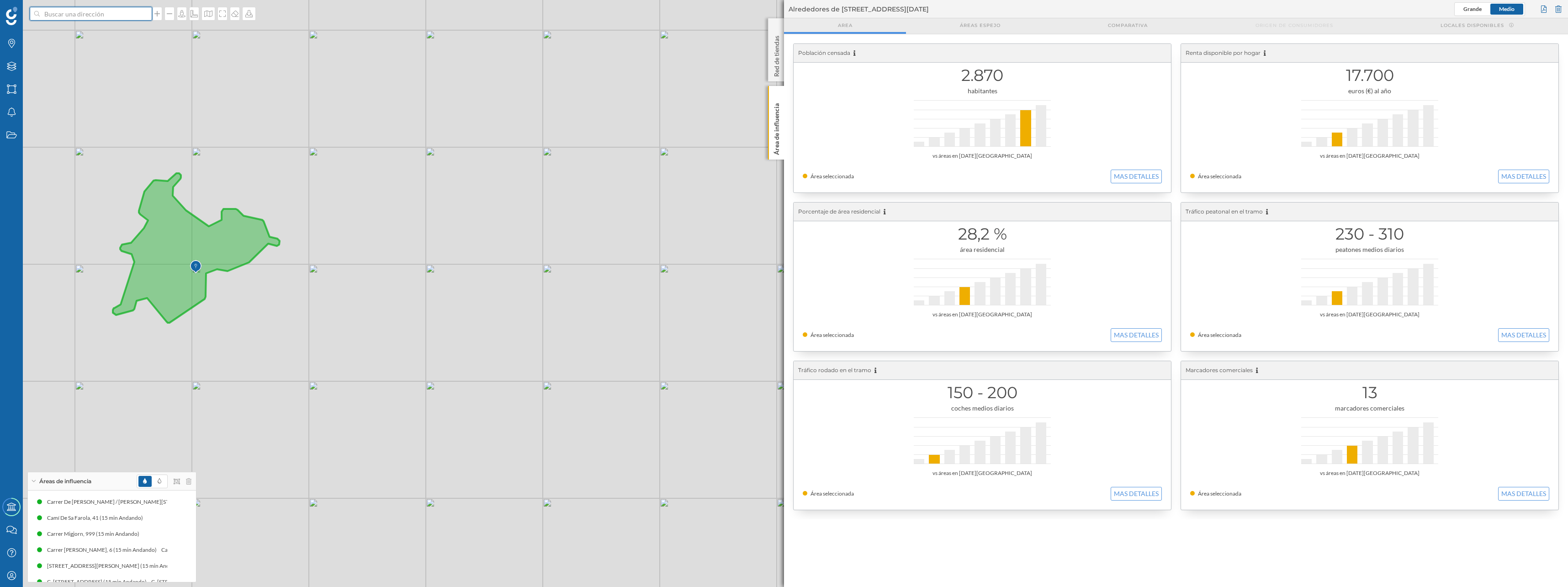
click at [104, 13] on input at bounding box center [91, 13] width 102 height 13
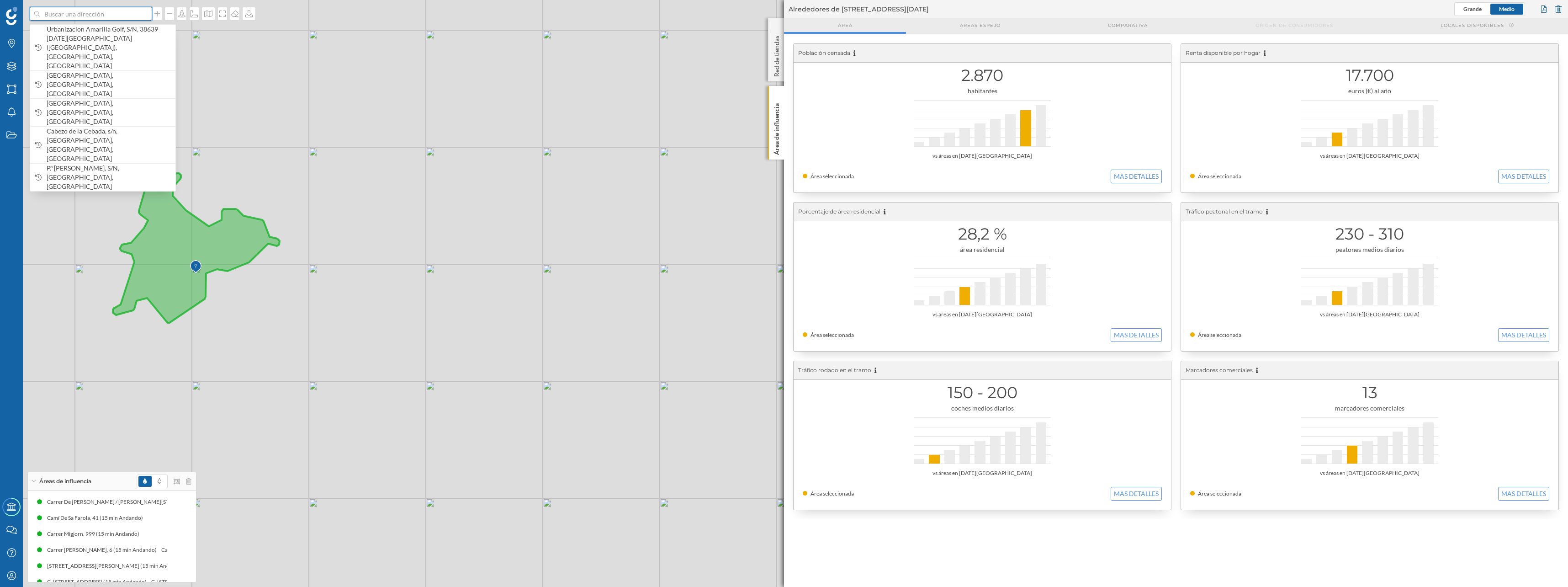
paste input "[GEOGRAPHIC_DATA]"
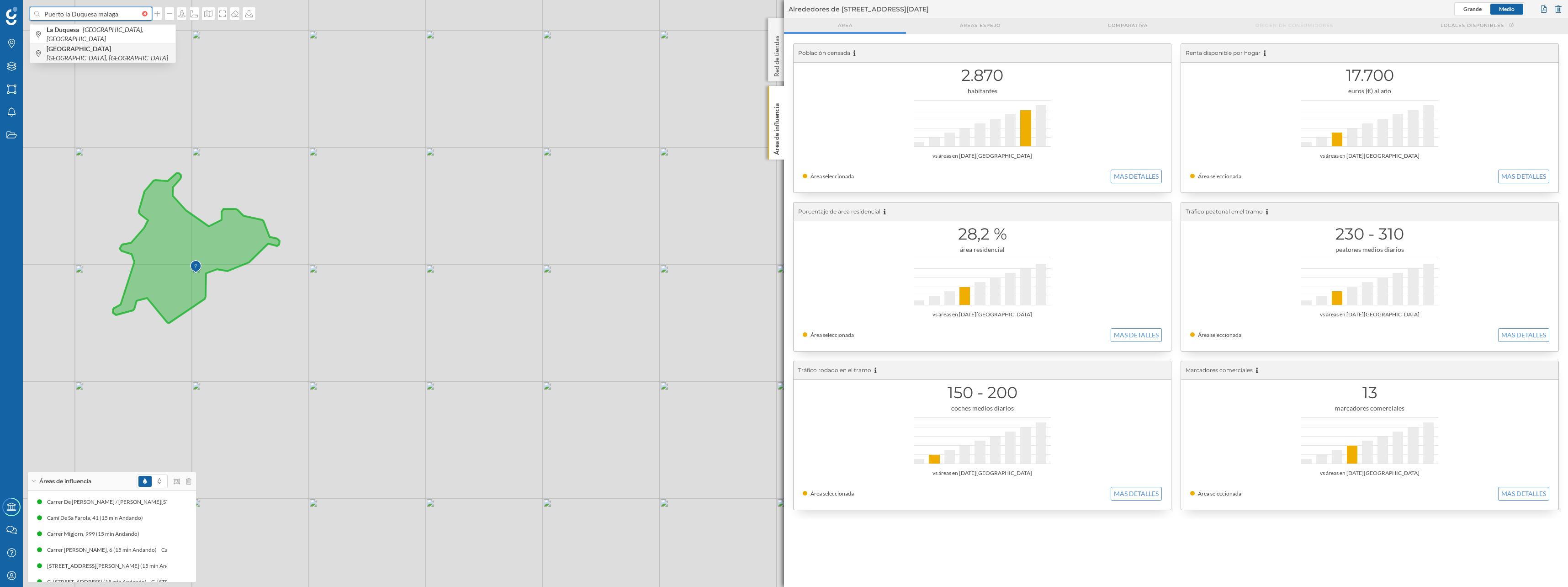
type input "Puerto la Duquesa malaga"
click at [96, 52] on b "[GEOGRAPHIC_DATA]" at bounding box center [80, 48] width 67 height 8
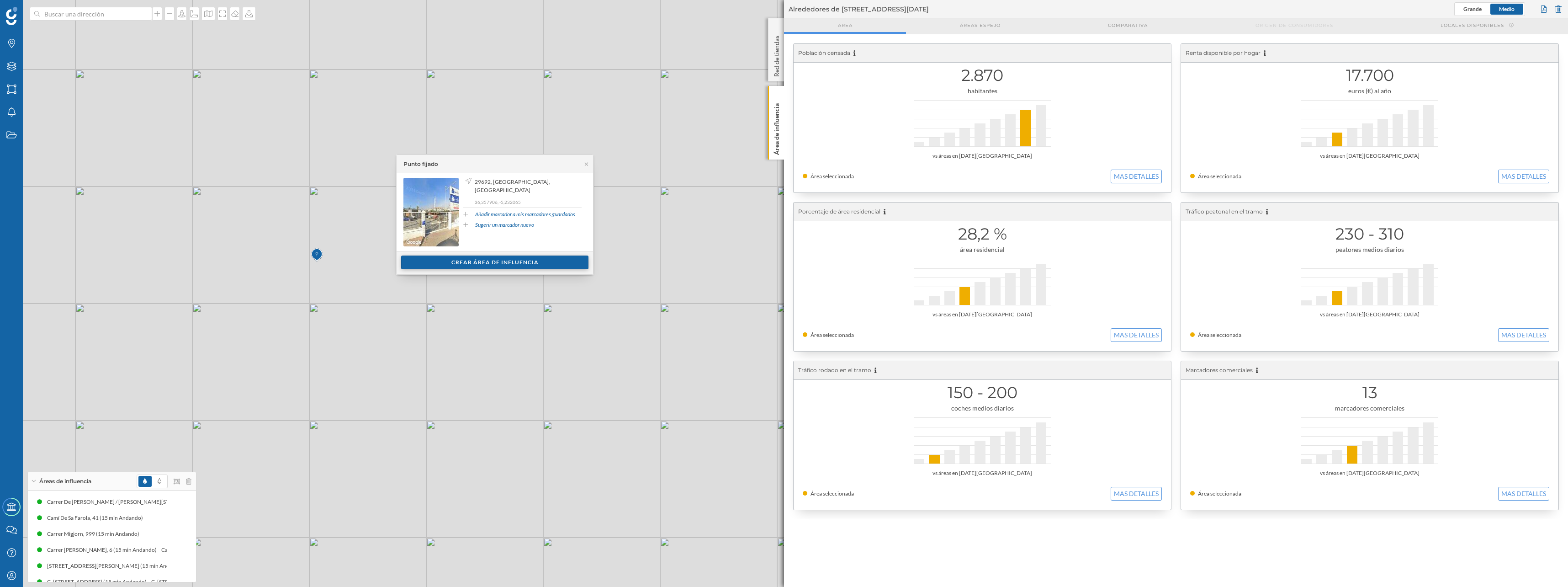
click at [460, 264] on div "Crear área de influencia" at bounding box center [495, 262] width 187 height 13
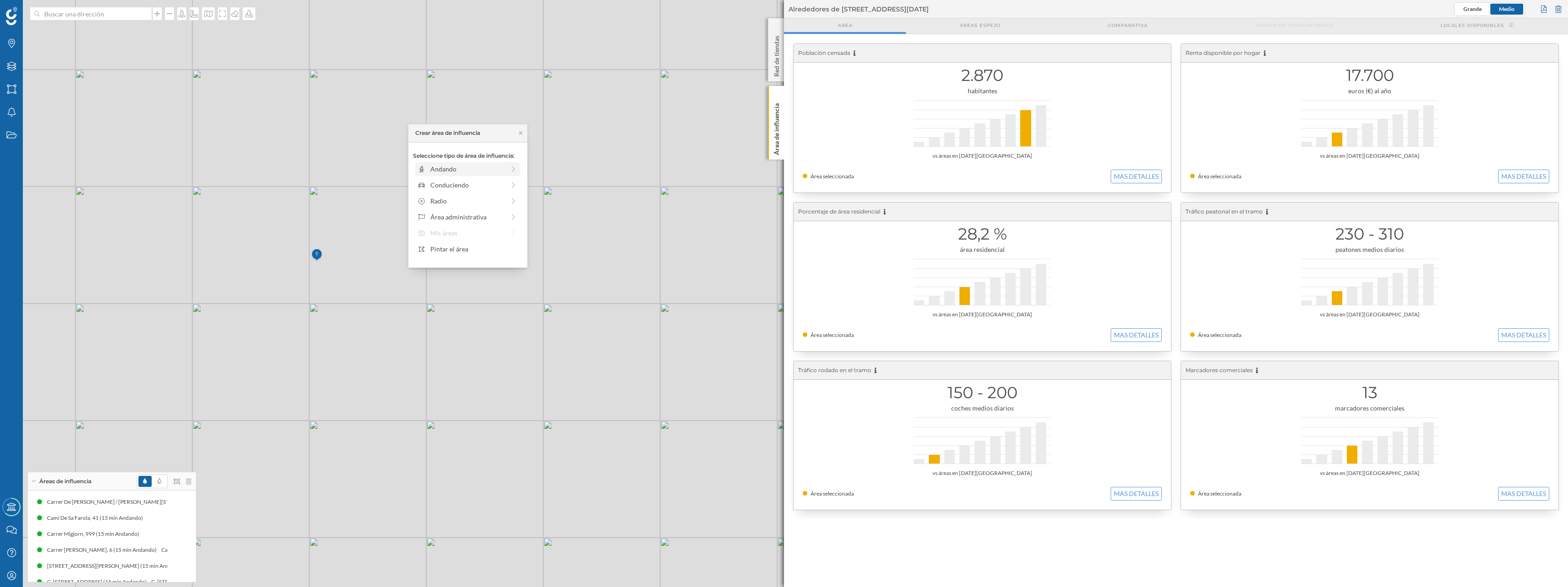
click at [452, 173] on div "Andando" at bounding box center [468, 169] width 75 height 10
drag, startPoint x: 426, startPoint y: 181, endPoint x: 499, endPoint y: 183, distance: 73.0
click at [499, 183] on div at bounding box center [499, 181] width 9 height 9
click at [470, 232] on div "Crear área de influencia" at bounding box center [467, 235] width 110 height 13
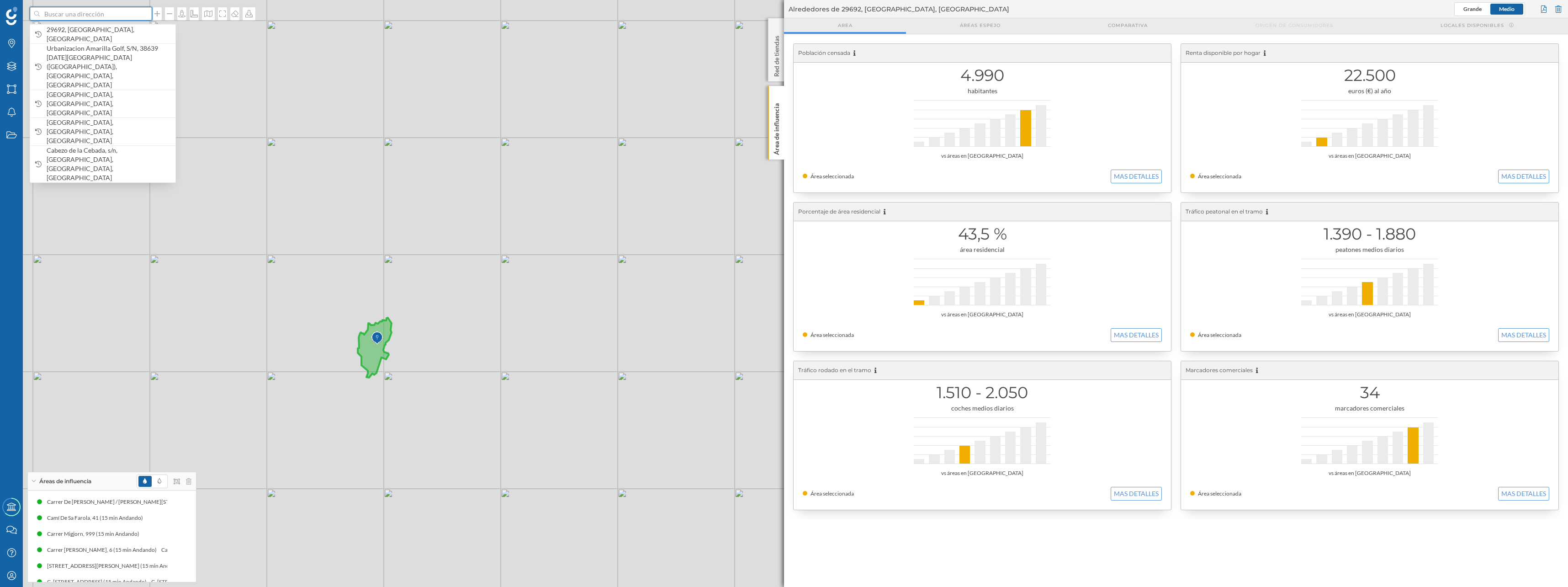
click at [77, 17] on input at bounding box center [91, 13] width 102 height 13
paste input "CN S´Estanyol"
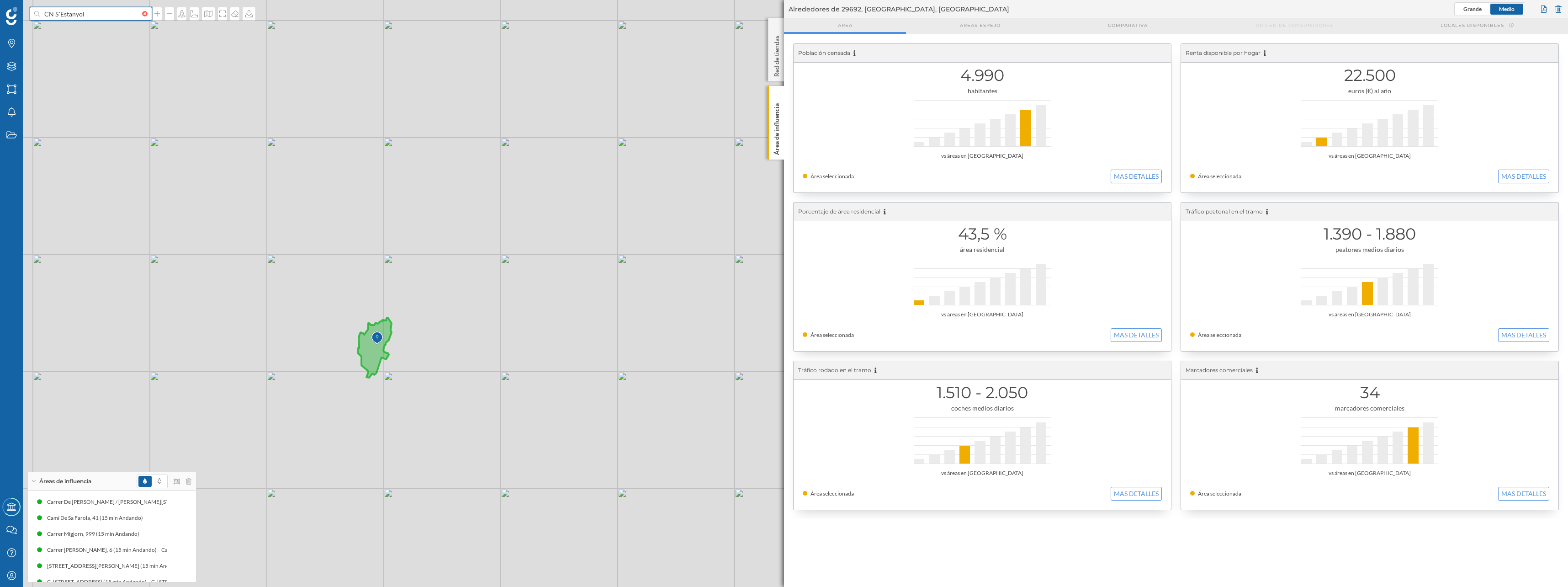
click at [62, 13] on input "CN S´Estanyol" at bounding box center [91, 13] width 102 height 13
type input "CN Estanyol"
click at [91, 33] on b "Club Nàutic s'Estanyol" at bounding box center [79, 29] width 66 height 8
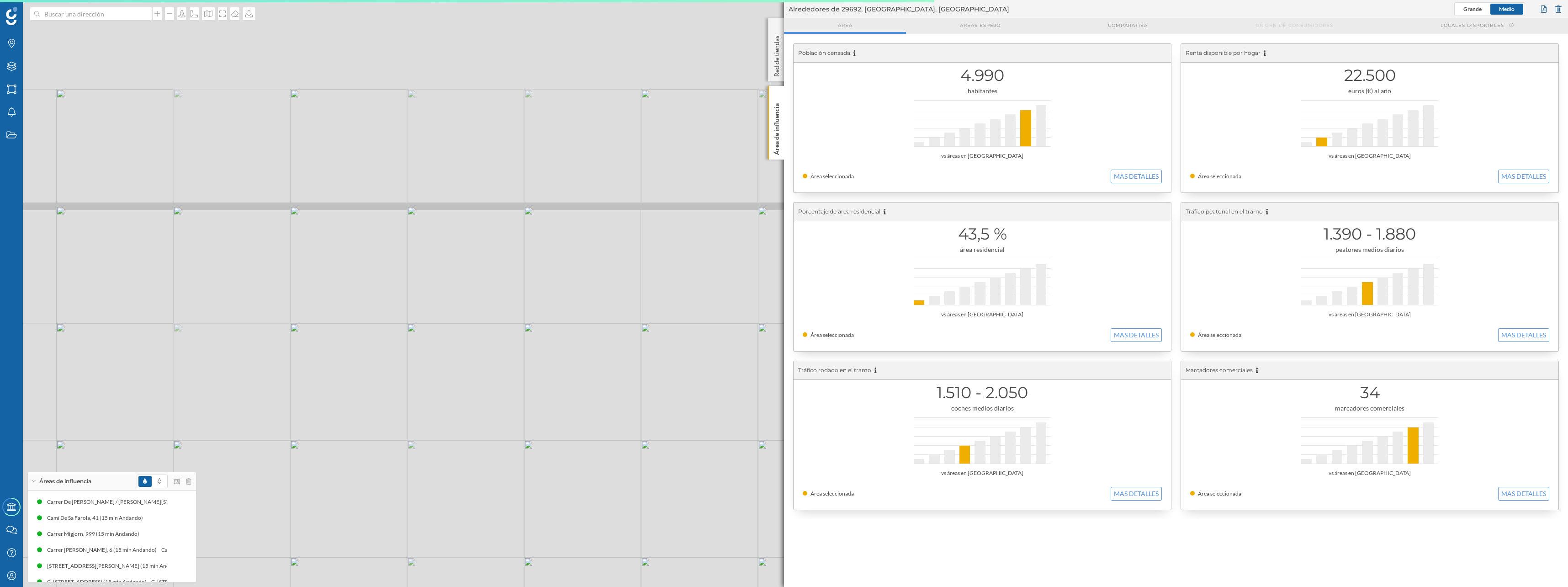
drag, startPoint x: 496, startPoint y: 307, endPoint x: 402, endPoint y: 451, distance: 172.0
click at [402, 451] on div "© Mapbox © OpenStreetMap Improve this map" at bounding box center [784, 294] width 1568 height 587
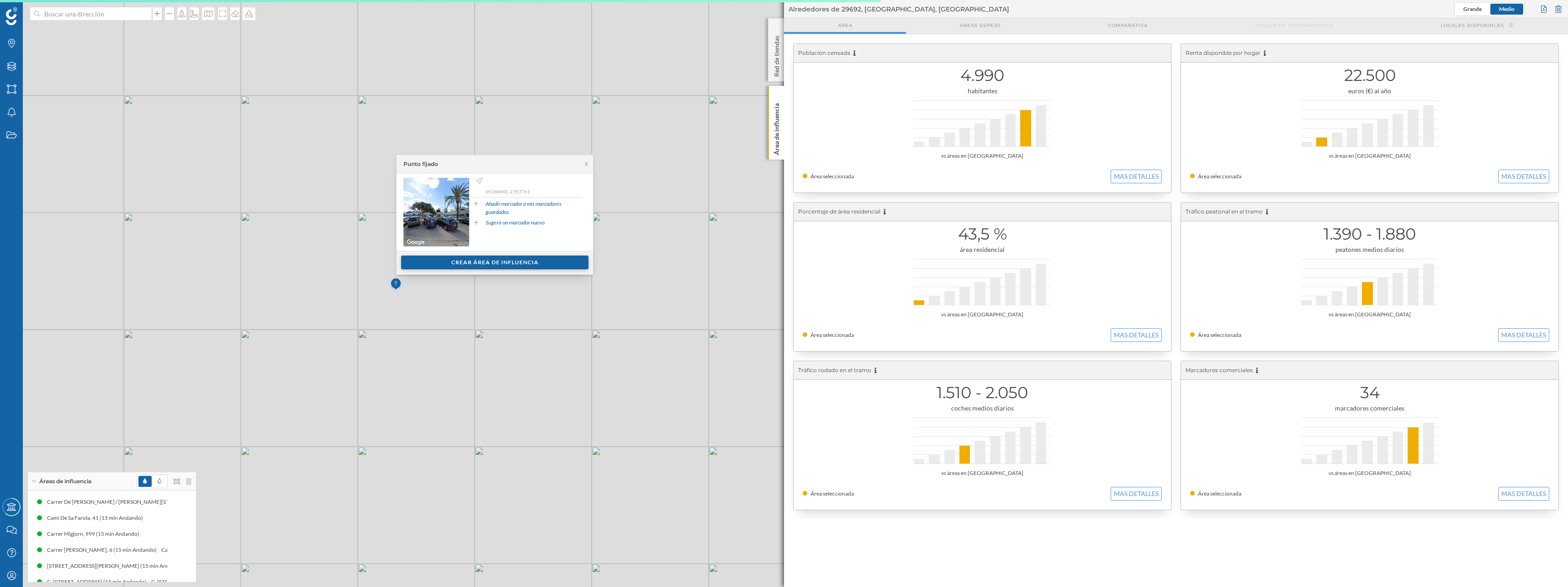
click at [479, 262] on div "Crear área de influencia" at bounding box center [495, 262] width 187 height 13
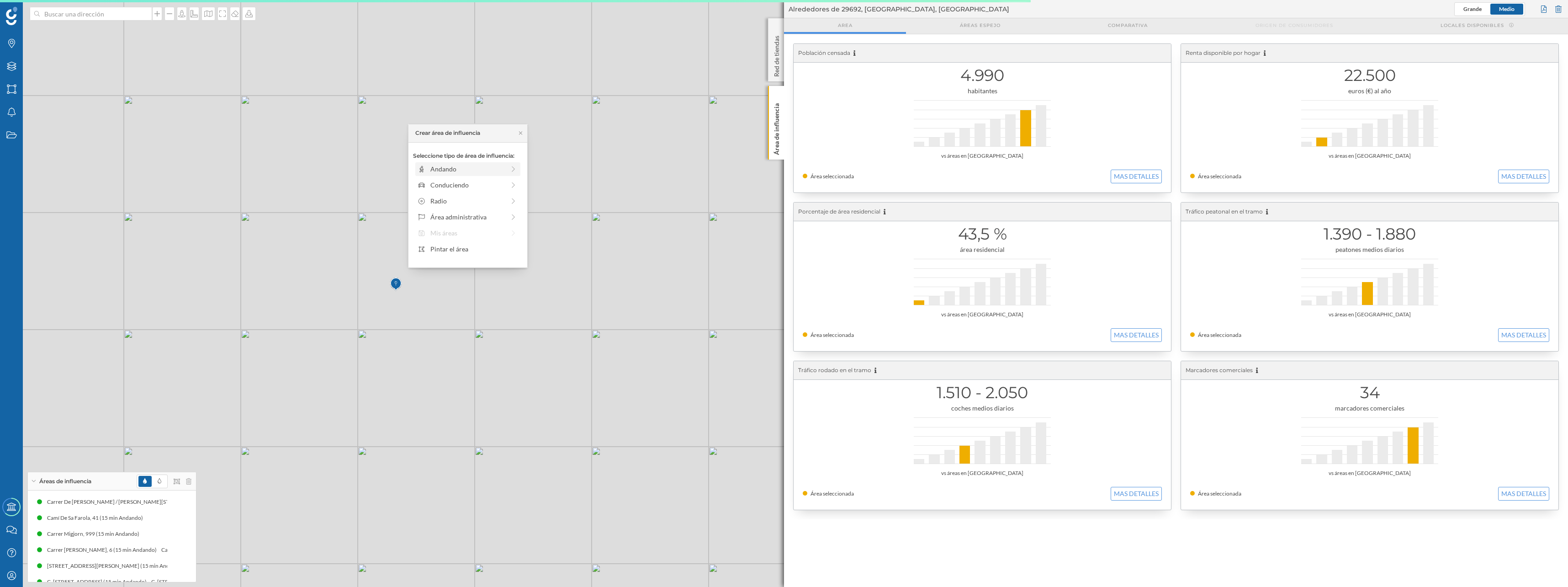
click at [456, 167] on div "Andando" at bounding box center [468, 169] width 75 height 10
drag, startPoint x: 425, startPoint y: 181, endPoint x: 498, endPoint y: 183, distance: 73.0
click at [498, 183] on div at bounding box center [498, 181] width 9 height 9
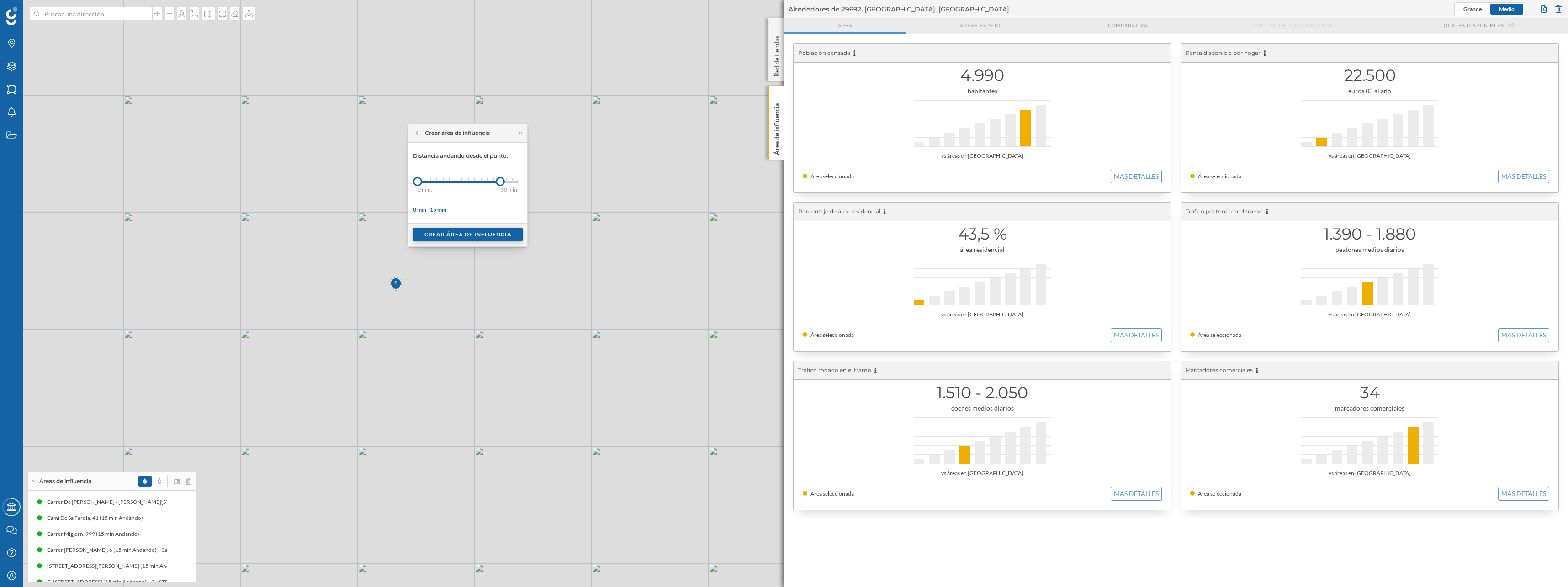
click at [456, 233] on div "Crear área de influencia" at bounding box center [467, 235] width 110 height 13
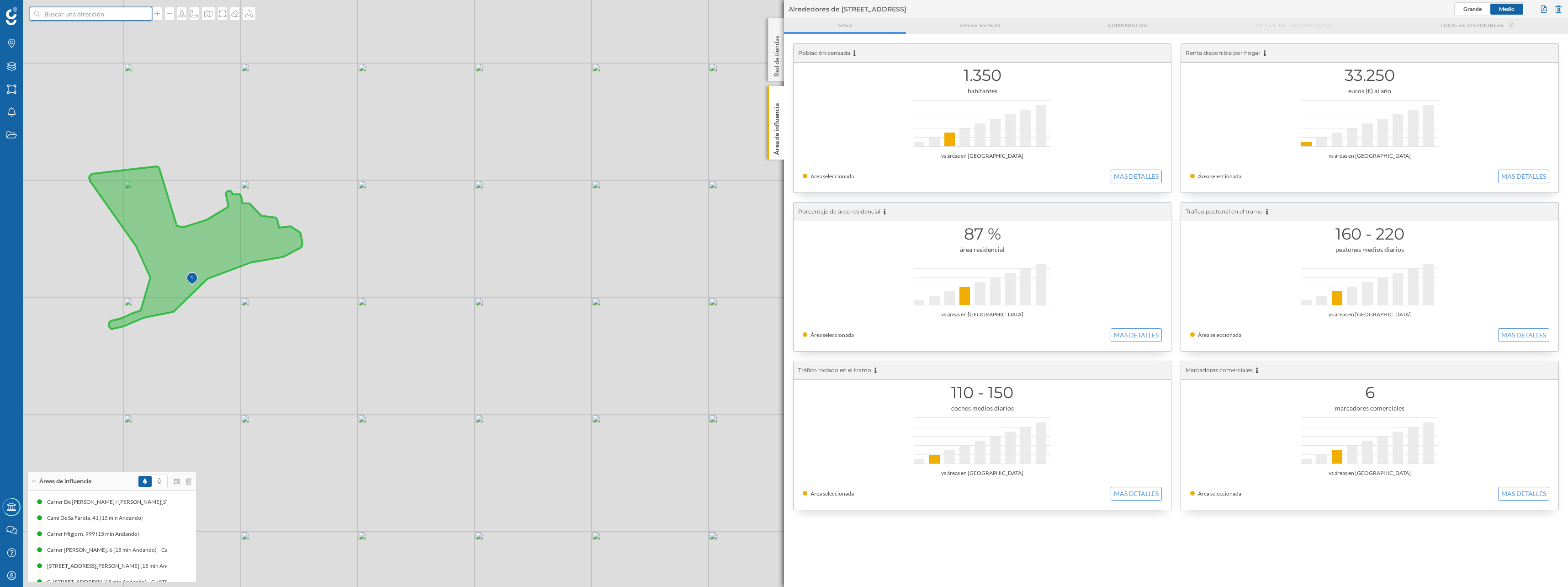
click at [92, 15] on input at bounding box center [91, 13] width 102 height 13
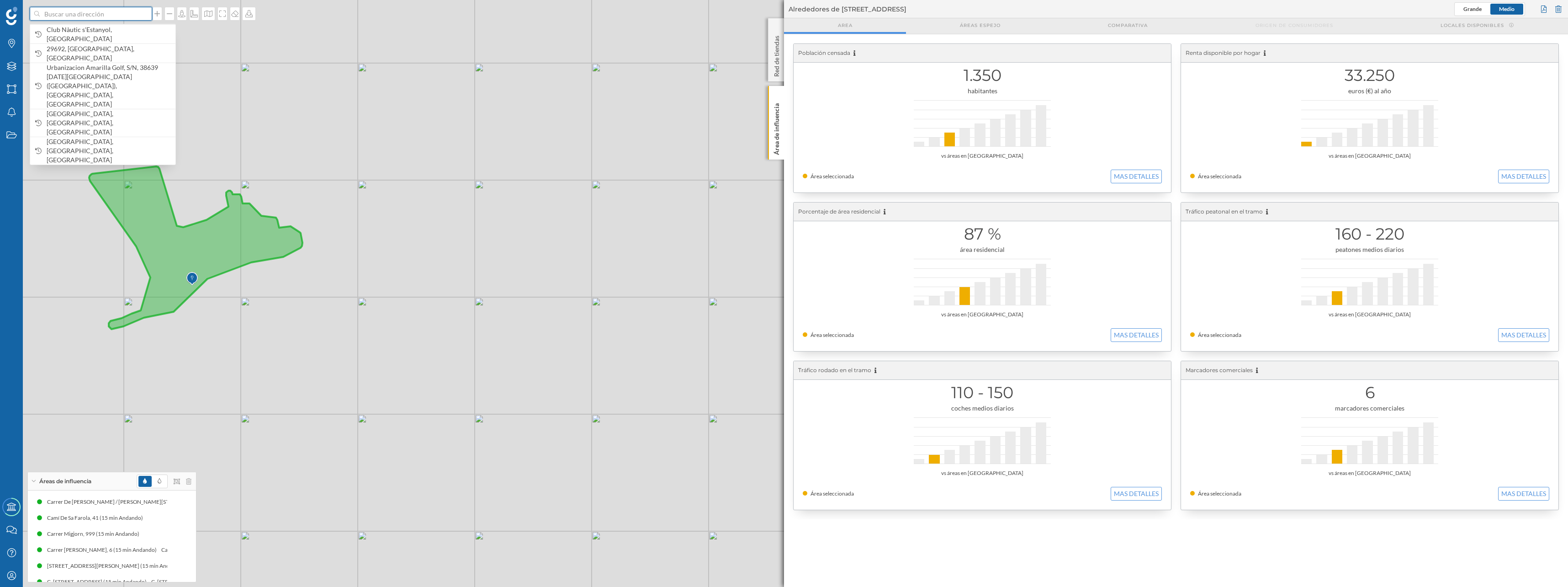
paste input "[GEOGRAPHIC_DATA][DATE]"
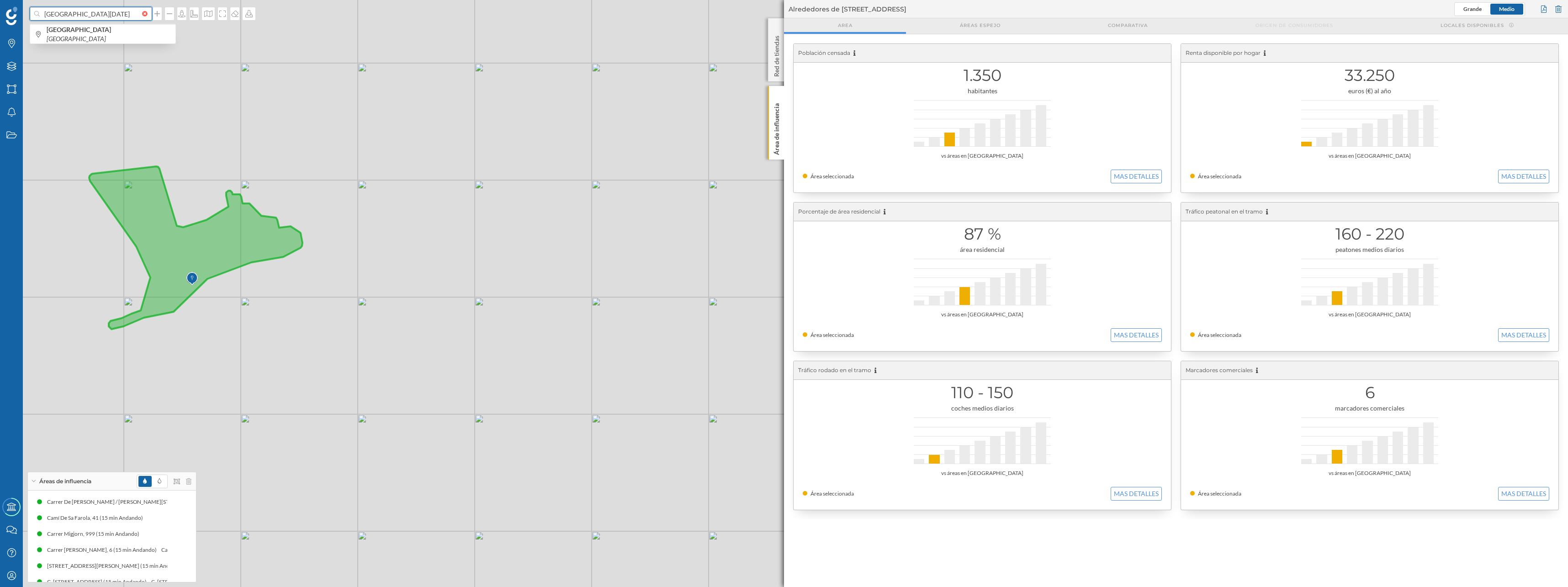
type input "[GEOGRAPHIC_DATA][DATE]"
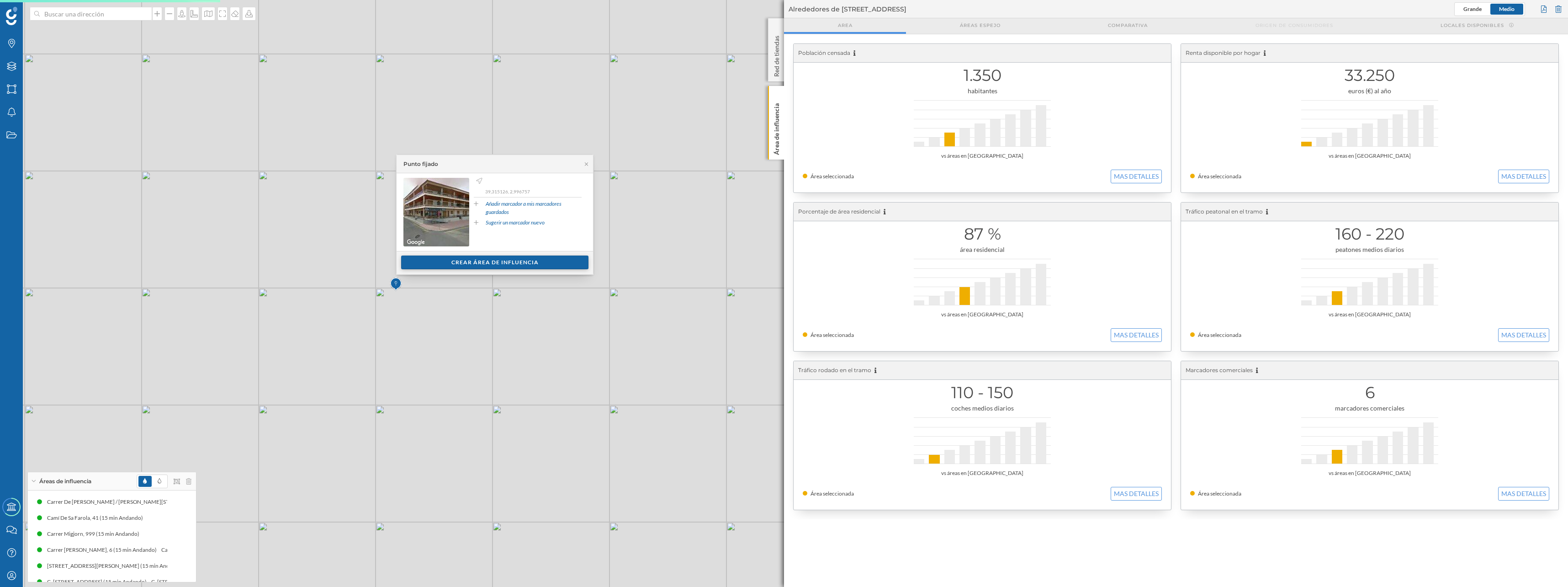
click at [432, 257] on div "Crear área de influencia" at bounding box center [495, 262] width 187 height 13
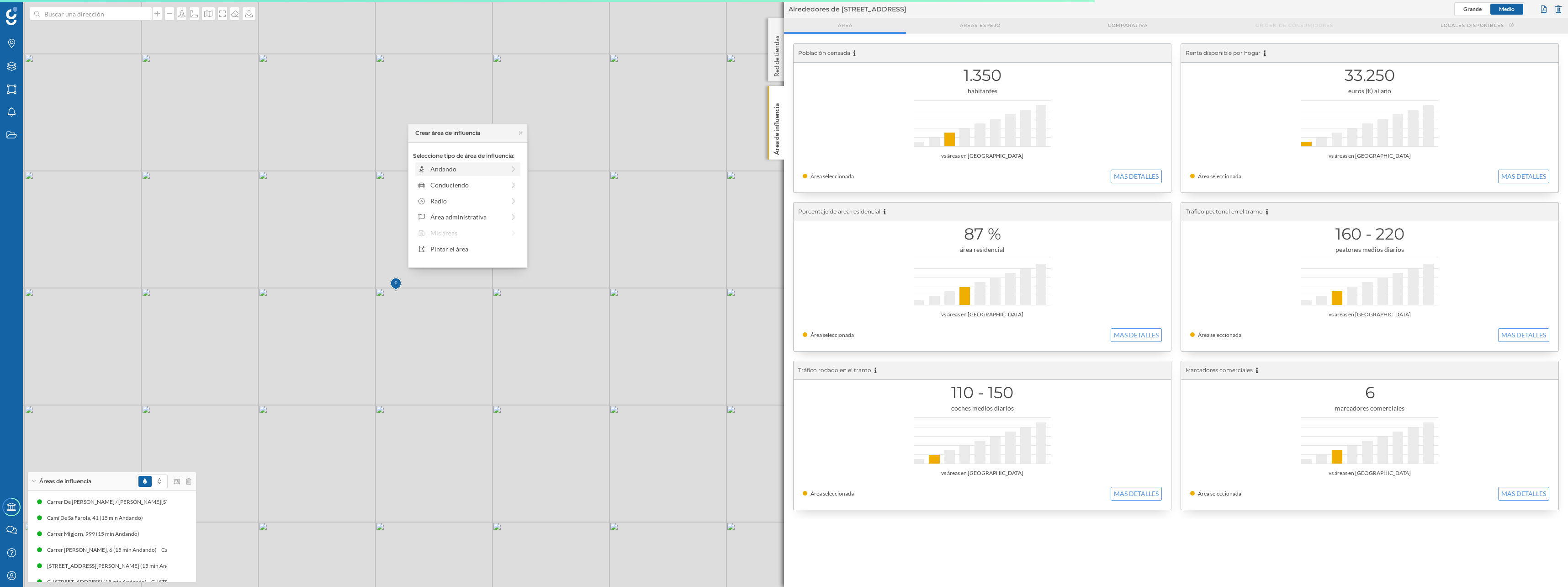
click at [455, 171] on div "Andando" at bounding box center [468, 169] width 75 height 10
drag, startPoint x: 427, startPoint y: 181, endPoint x: 500, endPoint y: 183, distance: 73.0
click at [500, 183] on div at bounding box center [500, 181] width 9 height 9
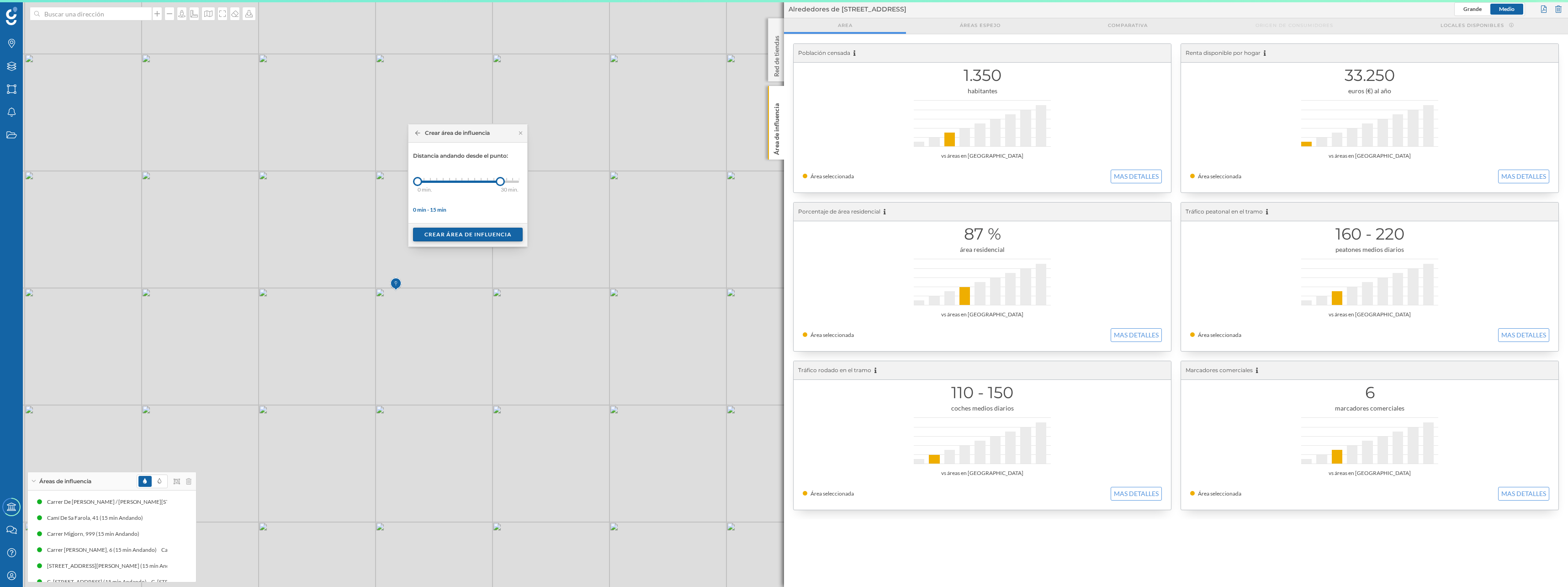
click at [451, 235] on div "Crear área de influencia" at bounding box center [467, 235] width 110 height 13
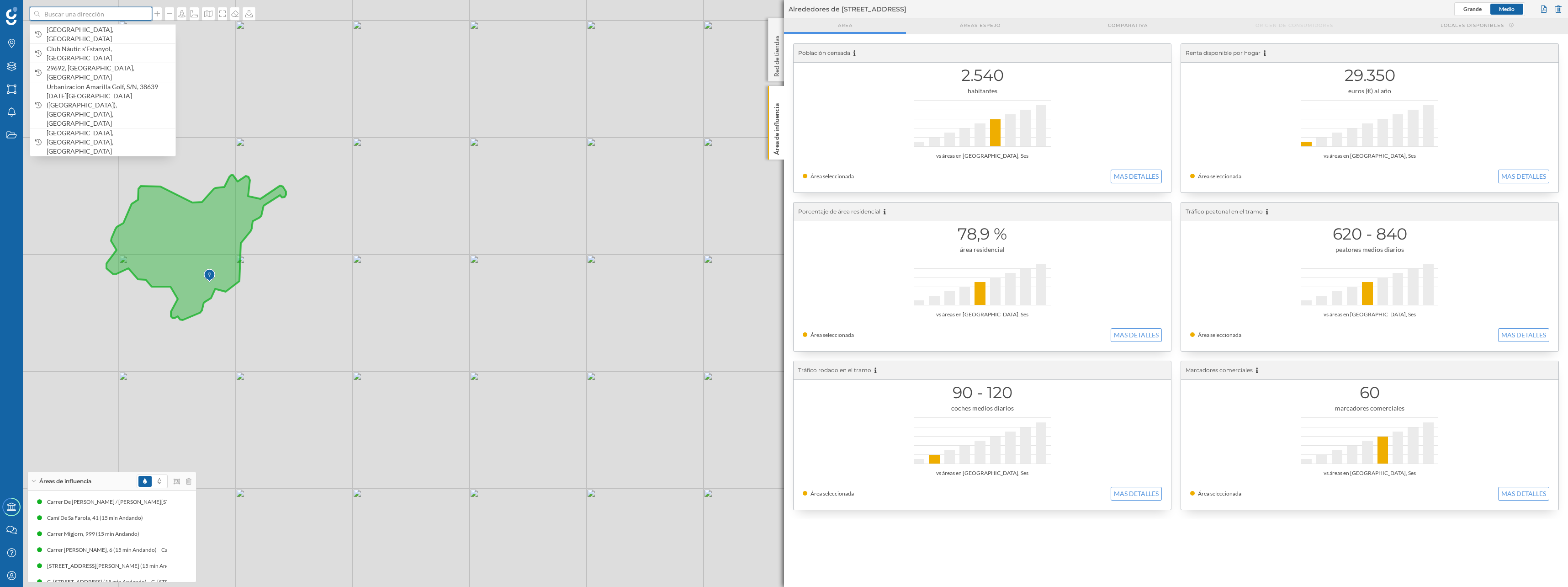
click at [76, 17] on input at bounding box center [91, 13] width 102 height 13
paste input "PD .[GEOGRAPHIC_DATA]"
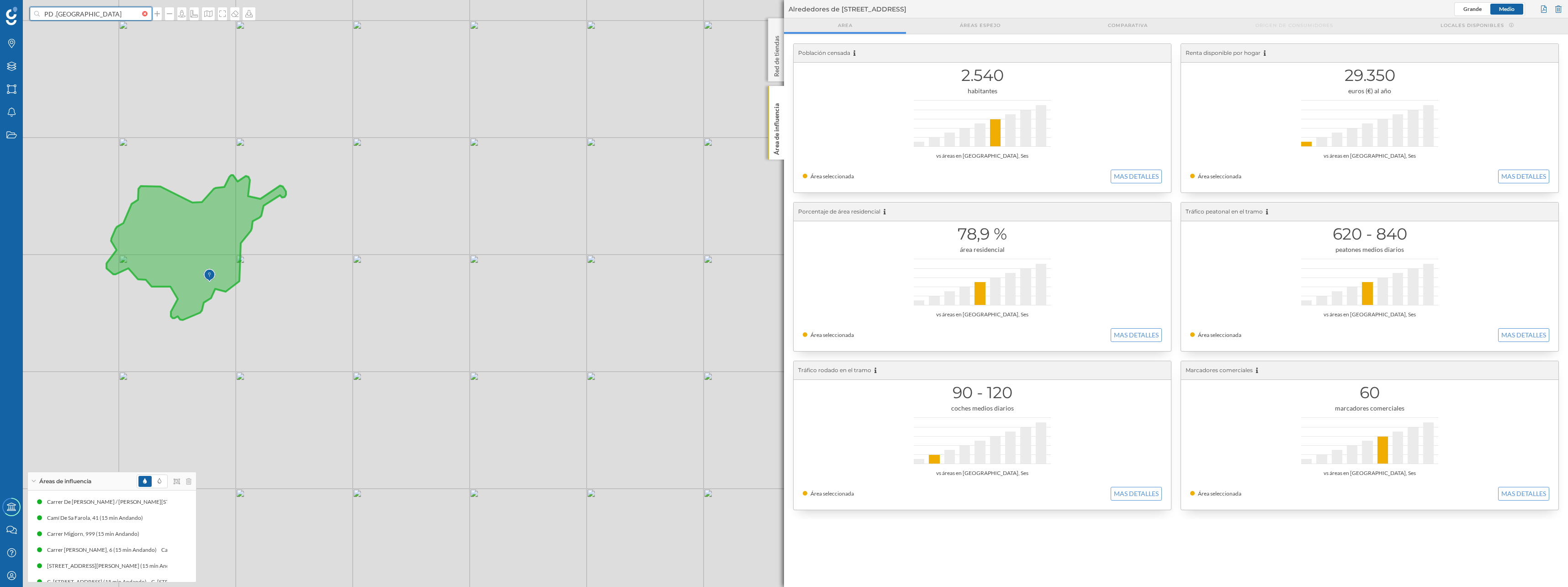
drag, startPoint x: 57, startPoint y: 15, endPoint x: 33, endPoint y: 12, distance: 24.2
click at [33, 10] on div "PD .[GEOGRAPHIC_DATA]" at bounding box center [91, 13] width 122 height 13
type input "puerto deportivo Ayamonte"
click at [88, 55] on b "Puerto deportivo" at bounding box center [72, 57] width 51 height 8
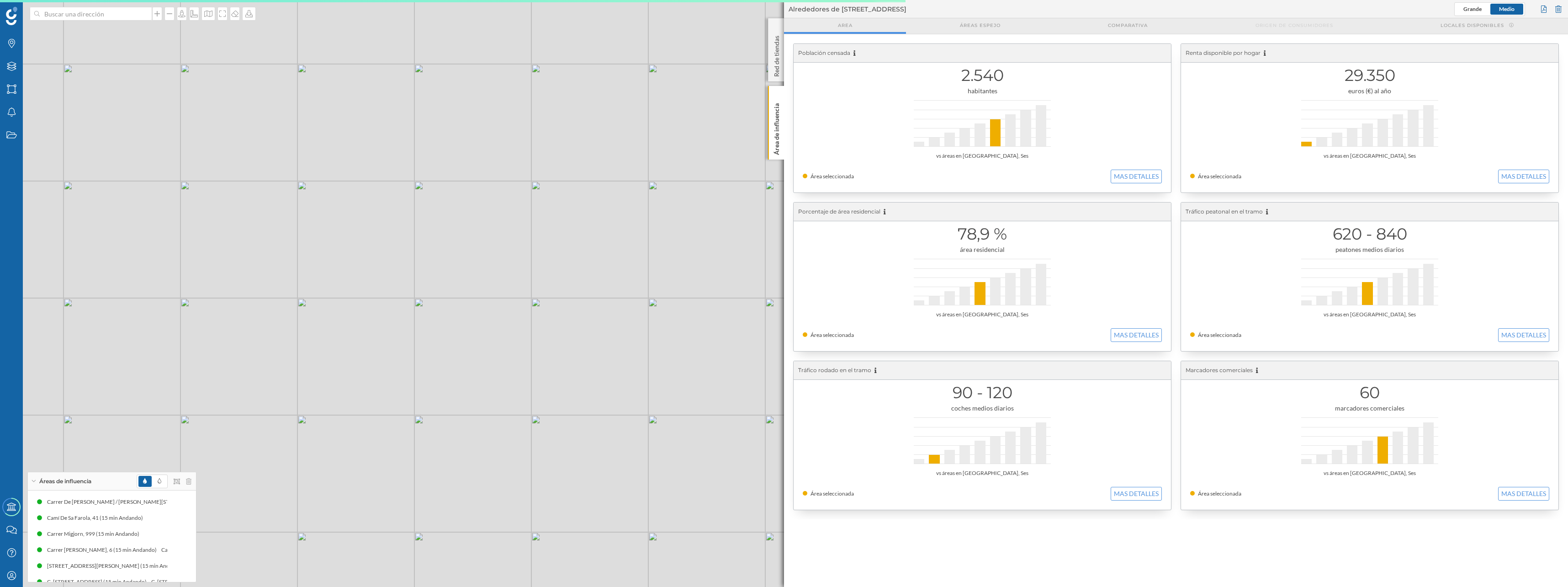
drag, startPoint x: 427, startPoint y: 297, endPoint x: 421, endPoint y: 355, distance: 58.3
click at [421, 355] on div "© Mapbox © OpenStreetMap Improve this map" at bounding box center [784, 294] width 1568 height 587
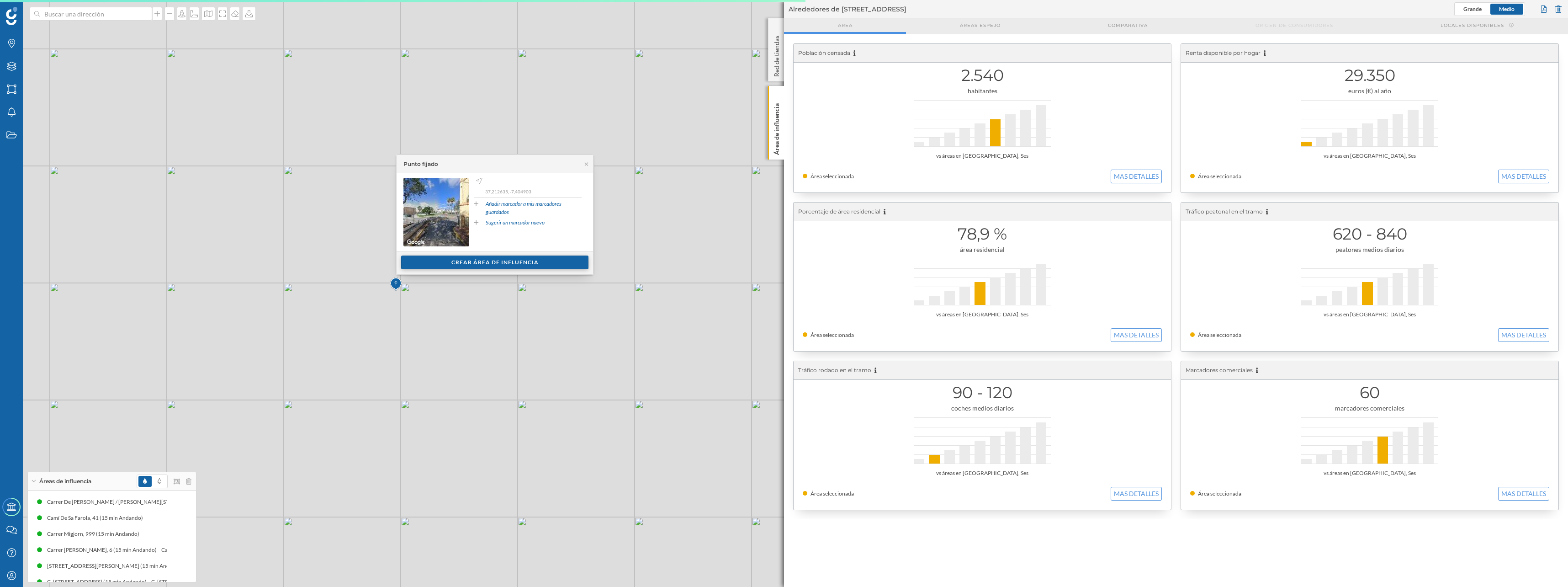
click at [458, 264] on div "Crear área de influencia" at bounding box center [495, 262] width 187 height 13
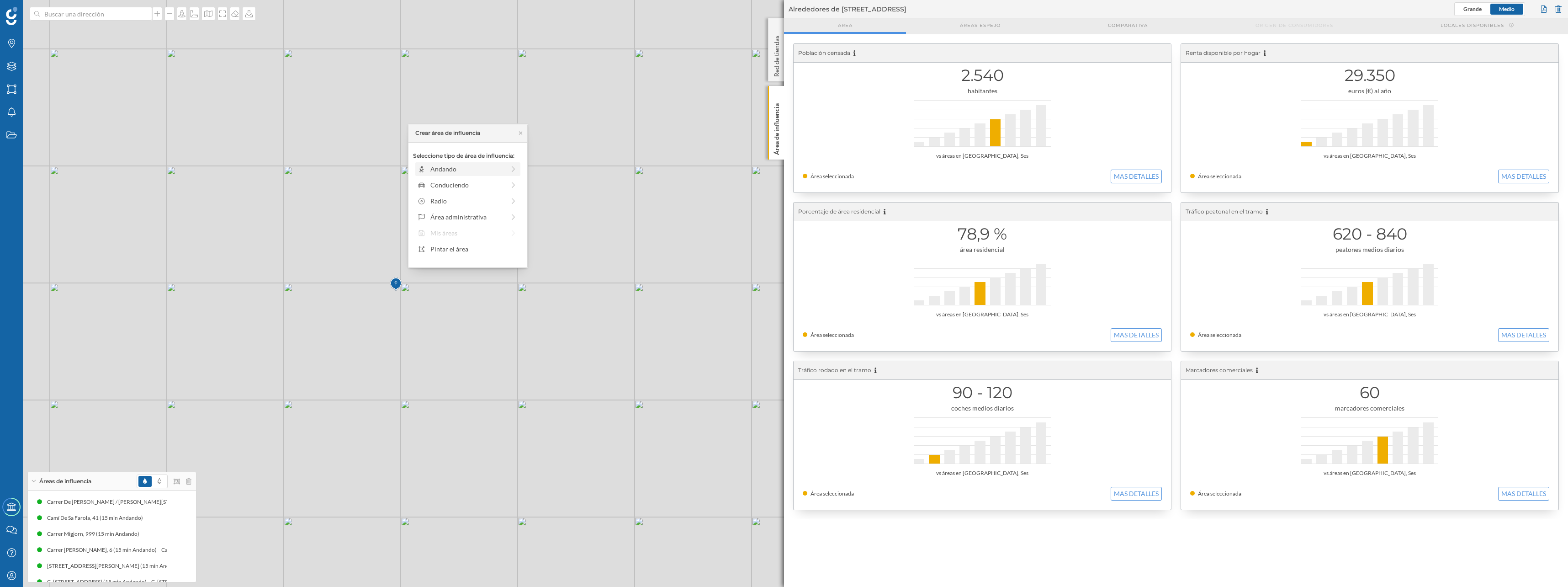
click at [445, 170] on div "Andando" at bounding box center [468, 169] width 75 height 10
drag, startPoint x: 426, startPoint y: 180, endPoint x: 498, endPoint y: 183, distance: 72.1
click at [498, 183] on div at bounding box center [498, 181] width 9 height 9
click at [485, 232] on div "Crear área de influencia" at bounding box center [467, 235] width 110 height 13
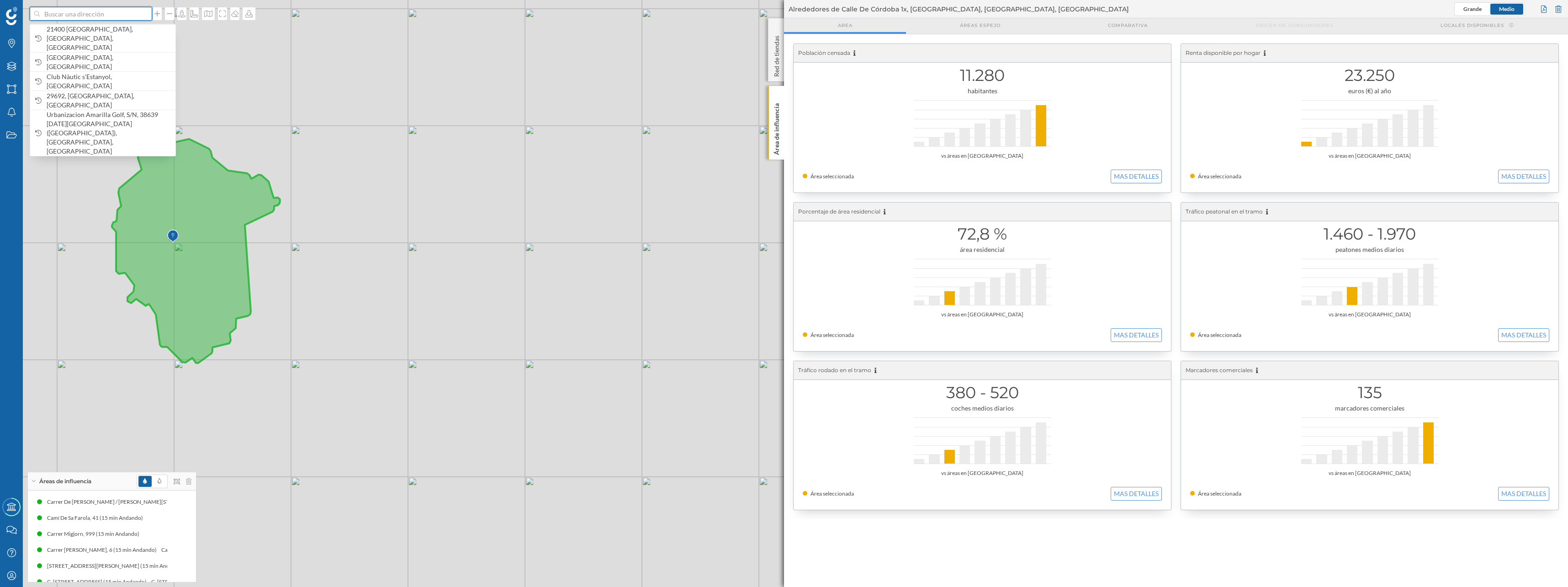
click at [59, 15] on input at bounding box center [91, 13] width 102 height 13
paste input "PD [GEOGRAPHIC_DATA]"
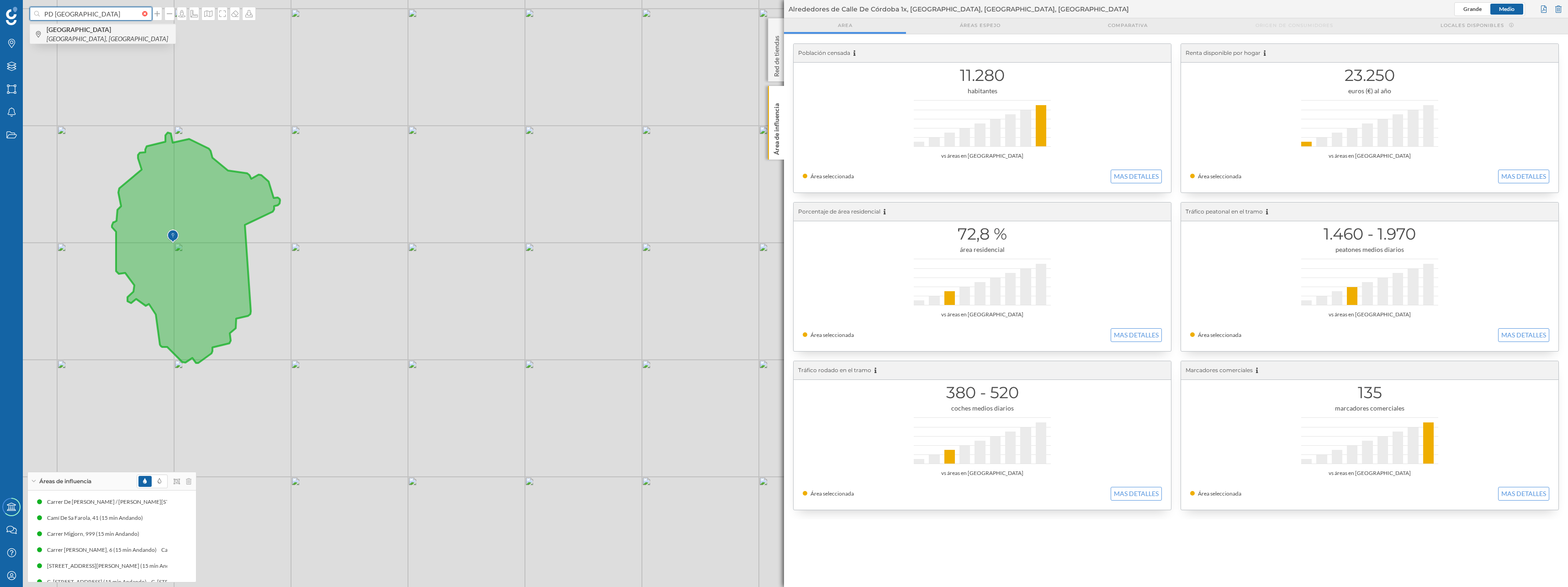
type input "PD [GEOGRAPHIC_DATA]"
click at [65, 33] on b "[GEOGRAPHIC_DATA]" at bounding box center [80, 29] width 67 height 8
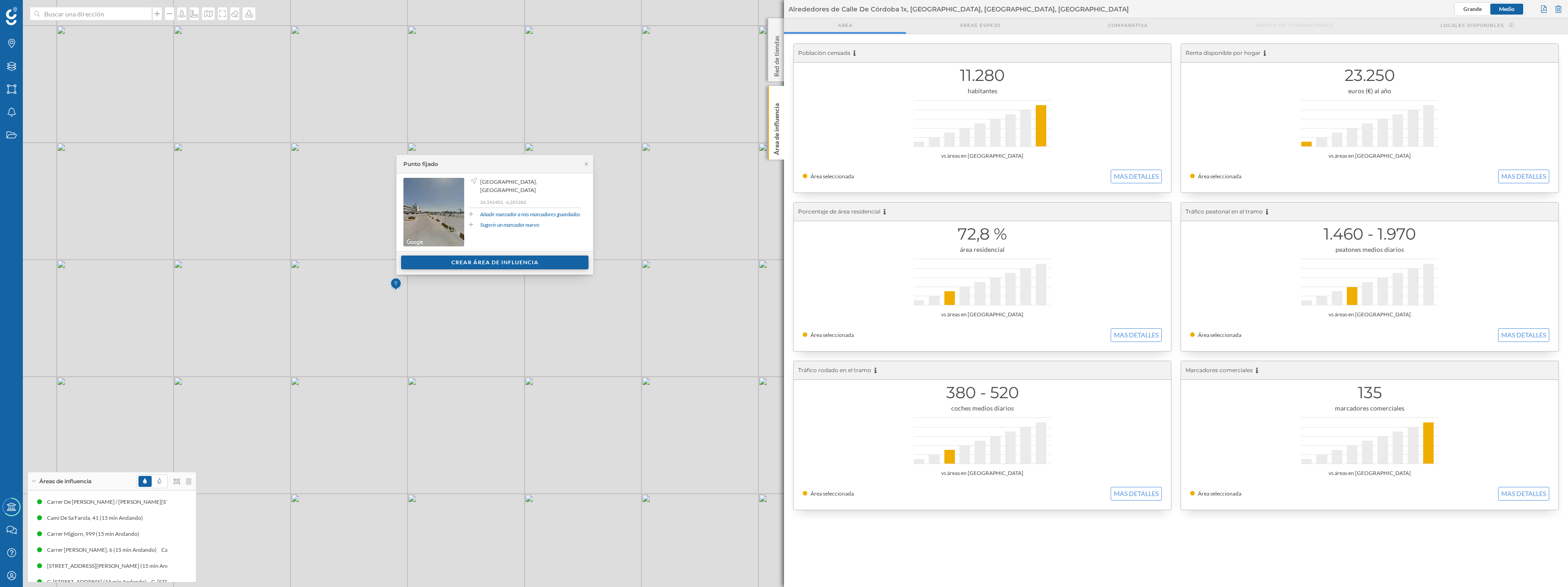
click at [457, 263] on div "Crear área de influencia" at bounding box center [495, 262] width 187 height 13
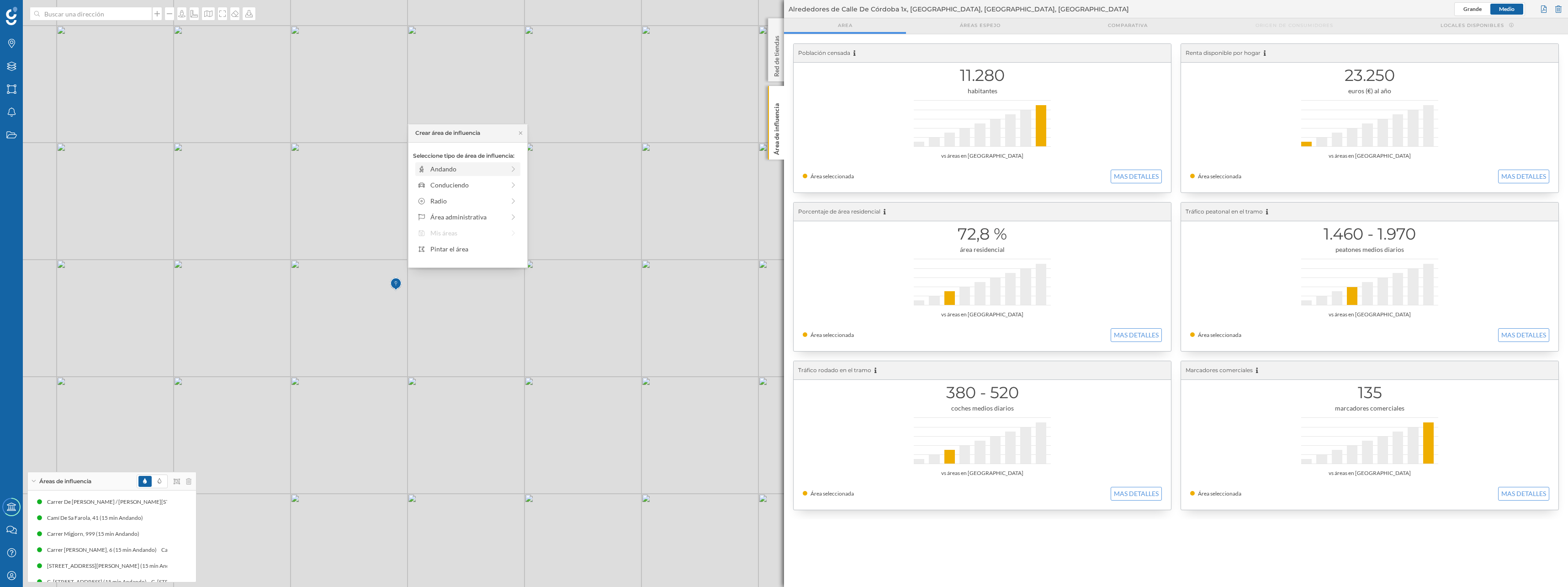
click at [452, 170] on div "Andando" at bounding box center [468, 169] width 75 height 10
drag, startPoint x: 426, startPoint y: 181, endPoint x: 500, endPoint y: 182, distance: 74.0
click at [500, 182] on div at bounding box center [500, 181] width 9 height 9
click at [467, 235] on div "Crear área de influencia" at bounding box center [467, 235] width 110 height 13
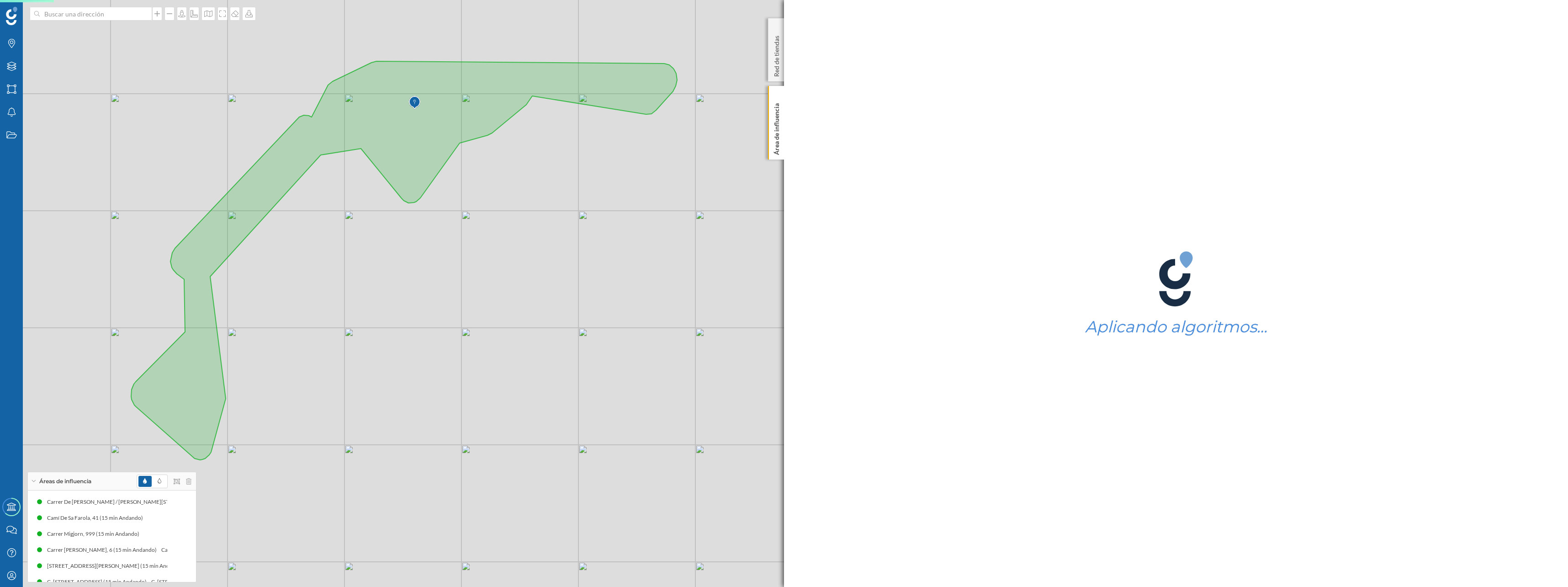
drag, startPoint x: 249, startPoint y: 338, endPoint x: 321, endPoint y: 276, distance: 95.0
click at [321, 276] on div "© Mapbox © OpenStreetMap Improve this map" at bounding box center [784, 294] width 1568 height 587
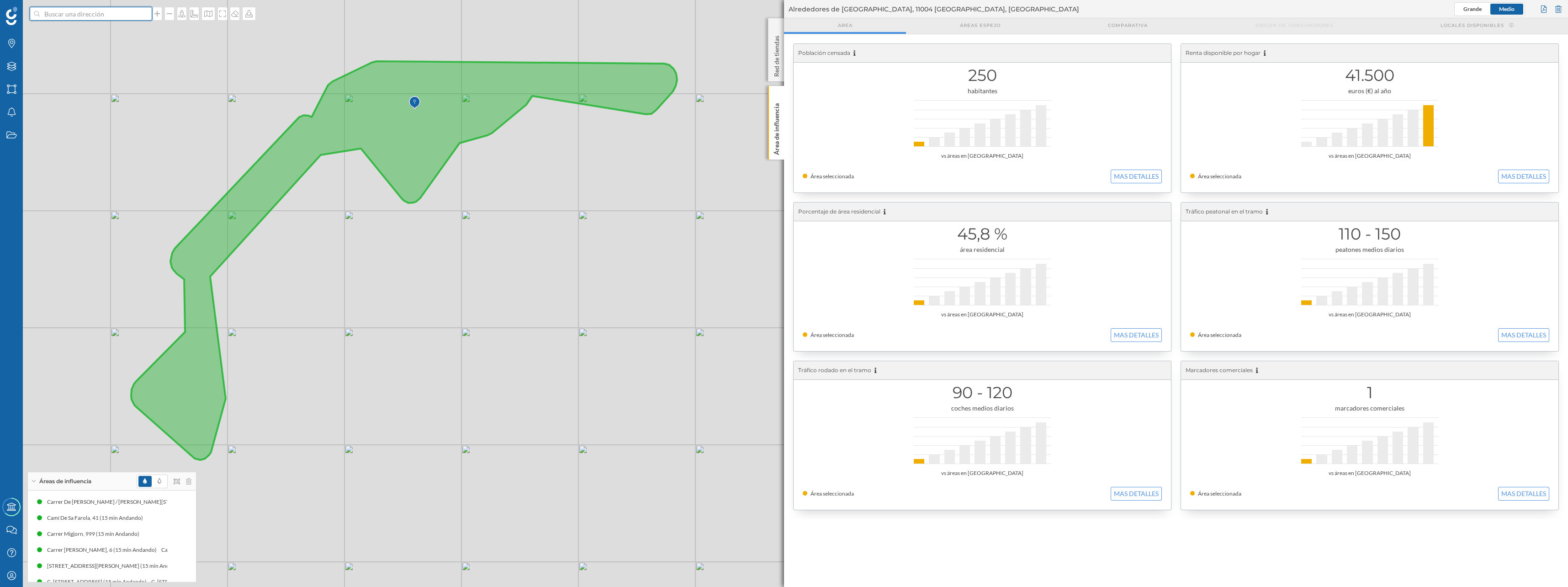
click at [83, 10] on input at bounding box center [91, 13] width 102 height 13
paste input "[PERSON_NAME]"
type input "[PERSON_NAME]"
click at [96, 39] on icon "Paseo de [PERSON_NAME], San Sebastián de [GEOGRAPHIC_DATA], [GEOGRAPHIC_DATA]" at bounding box center [107, 38] width 121 height 26
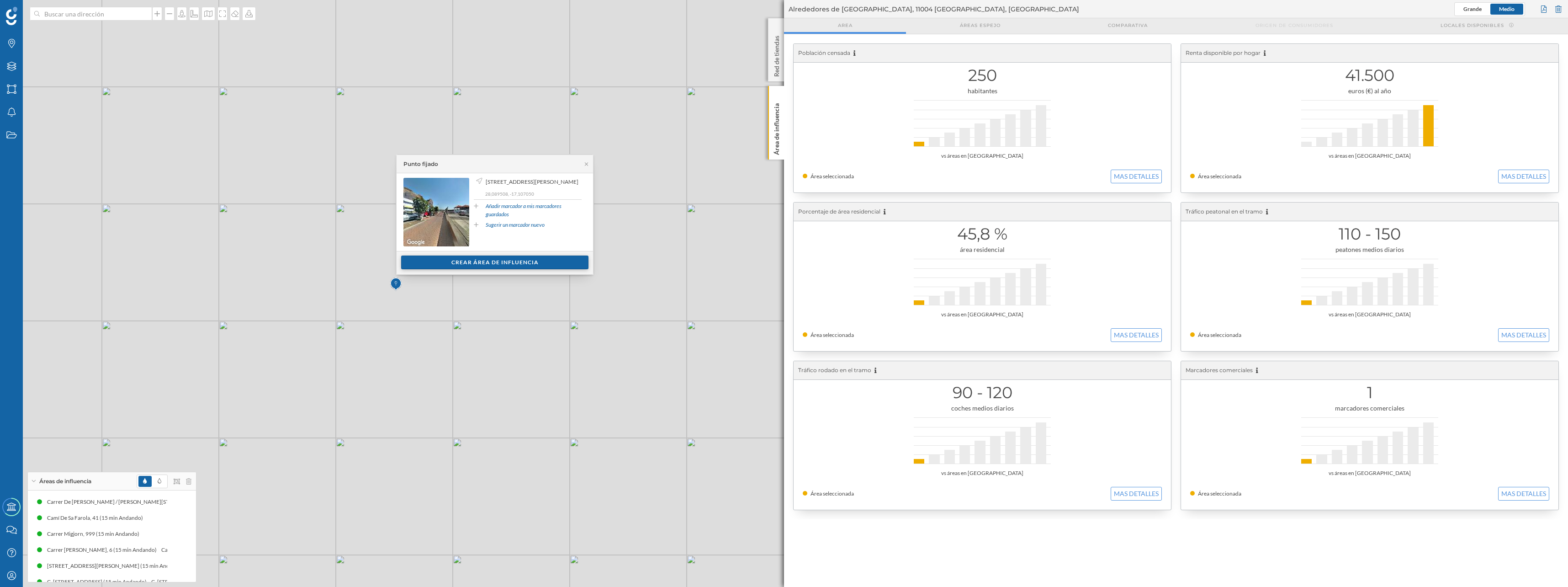
click at [467, 260] on div "Crear área de influencia" at bounding box center [495, 262] width 187 height 13
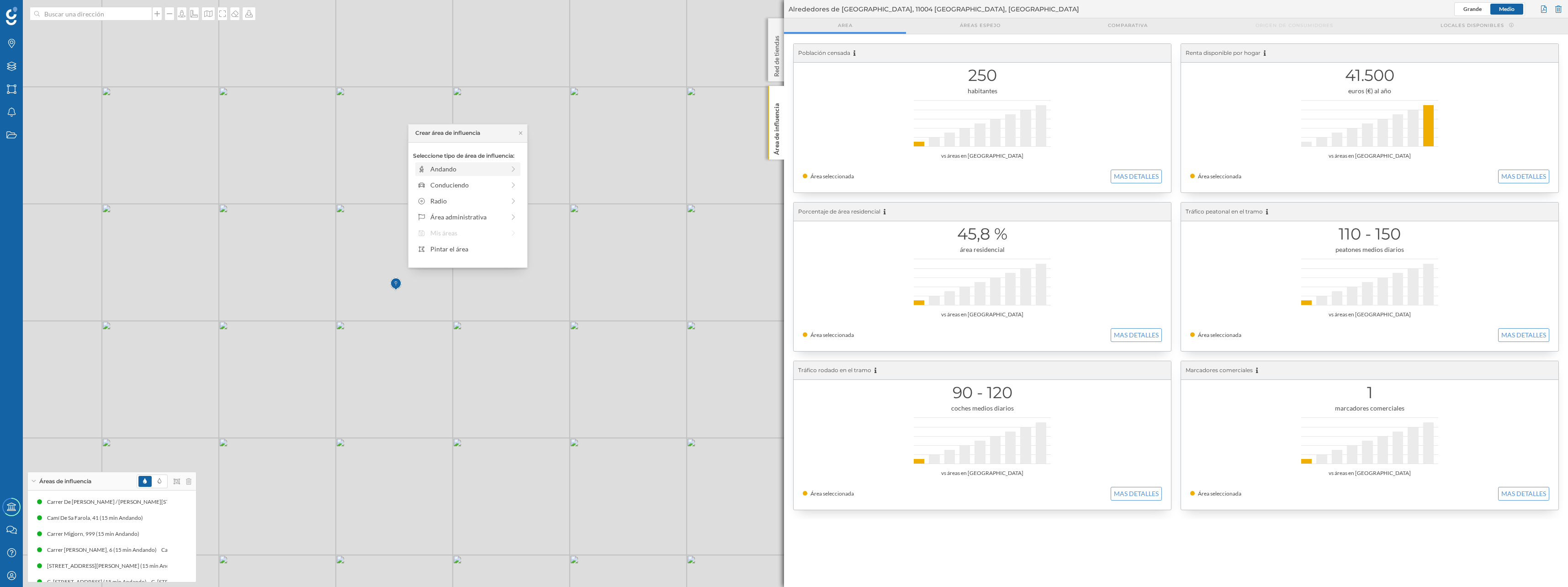
click at [452, 170] on div "Andando" at bounding box center [468, 169] width 75 height 10
drag, startPoint x: 426, startPoint y: 181, endPoint x: 501, endPoint y: 183, distance: 75.0
click at [501, 183] on div at bounding box center [501, 181] width 9 height 9
click at [478, 230] on div "Crear área de influencia" at bounding box center [467, 235] width 110 height 13
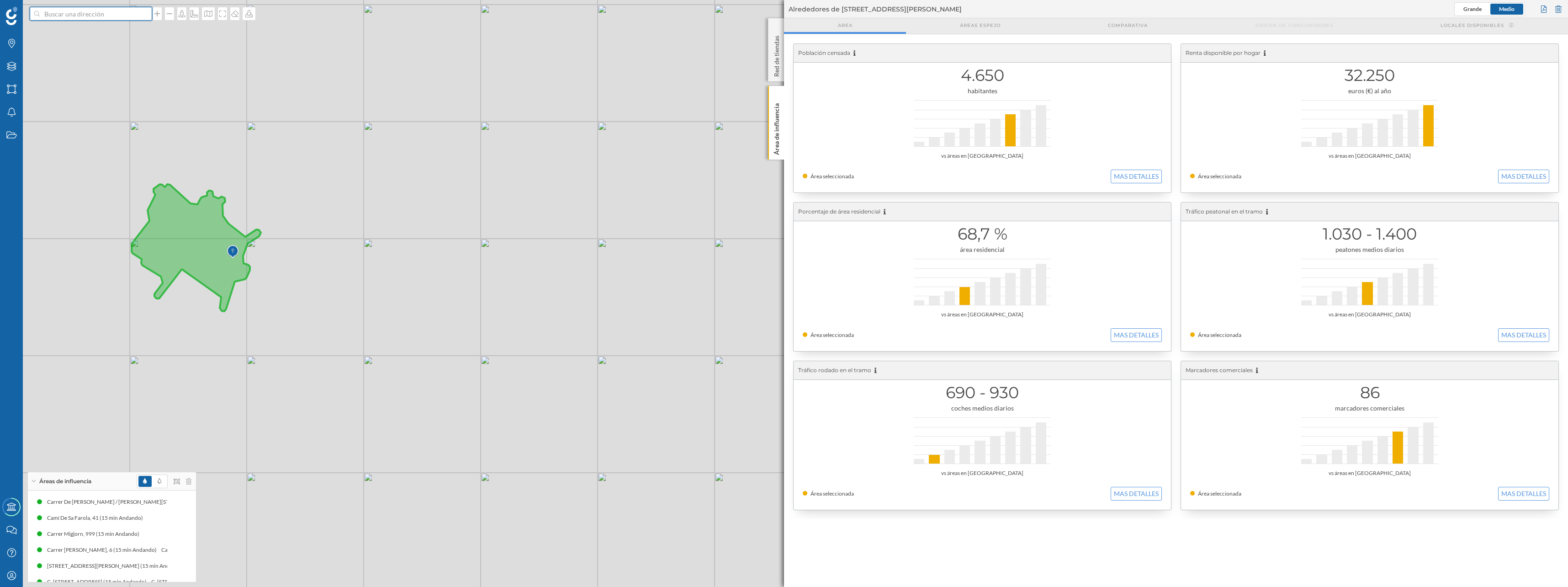
click at [72, 15] on input at bounding box center [91, 13] width 102 height 13
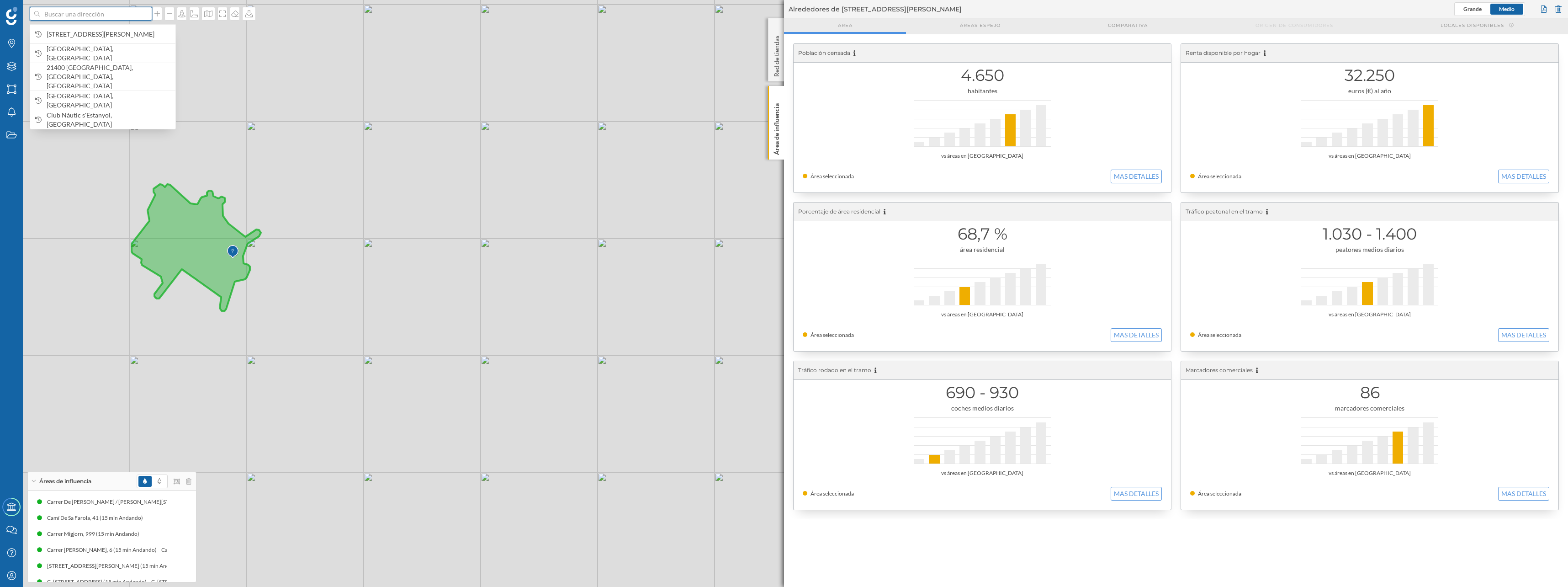
paste input "PD Barbate"
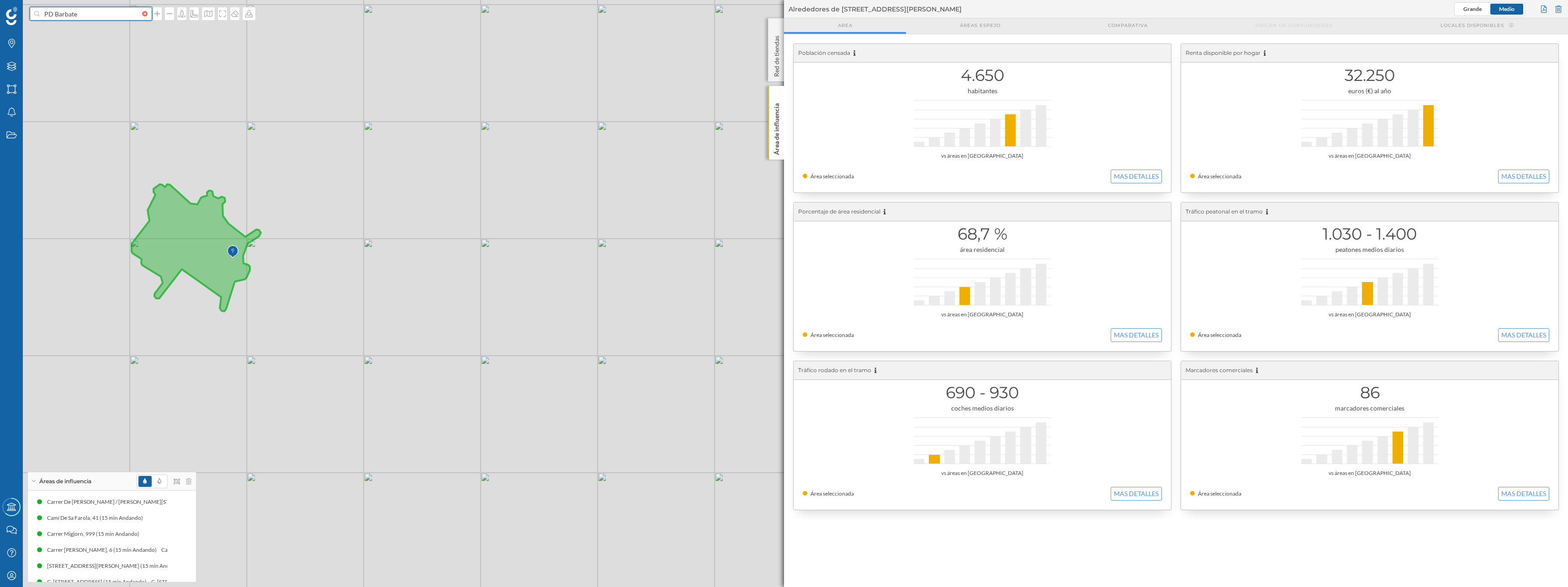
click at [53, 13] on input "PD Barbate" at bounding box center [91, 13] width 102 height 13
click at [49, 13] on input "PDuerto deportivo Barbate" at bounding box center [91, 13] width 102 height 13
click at [128, 15] on input "Puerto deportivo Barbate" at bounding box center [91, 13] width 102 height 13
type input "Puerto deportivo Barbate"
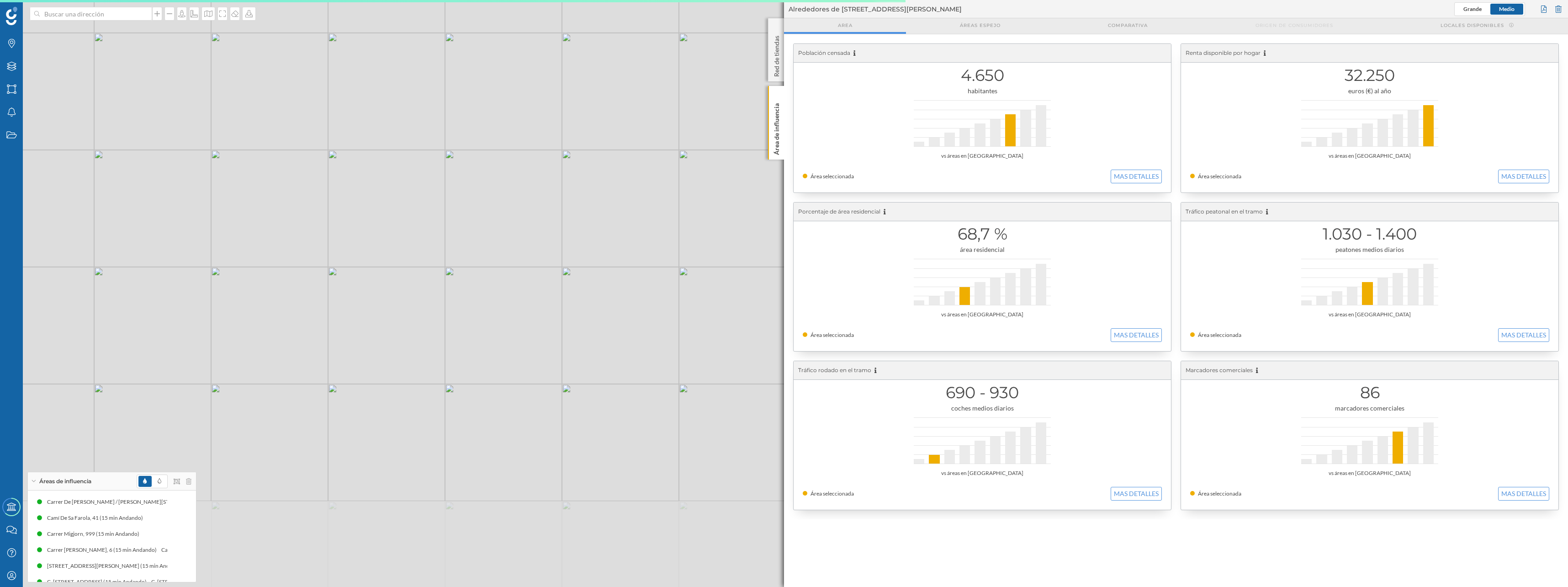
drag, startPoint x: 337, startPoint y: 280, endPoint x: 388, endPoint y: 203, distance: 92.4
click at [388, 203] on div "© Mapbox © OpenStreetMap Improve this map" at bounding box center [784, 294] width 1568 height 587
drag, startPoint x: 294, startPoint y: 286, endPoint x: 435, endPoint y: 322, distance: 145.5
click at [431, 320] on div "© Mapbox © OpenStreetMap Improve this map" at bounding box center [784, 294] width 1568 height 587
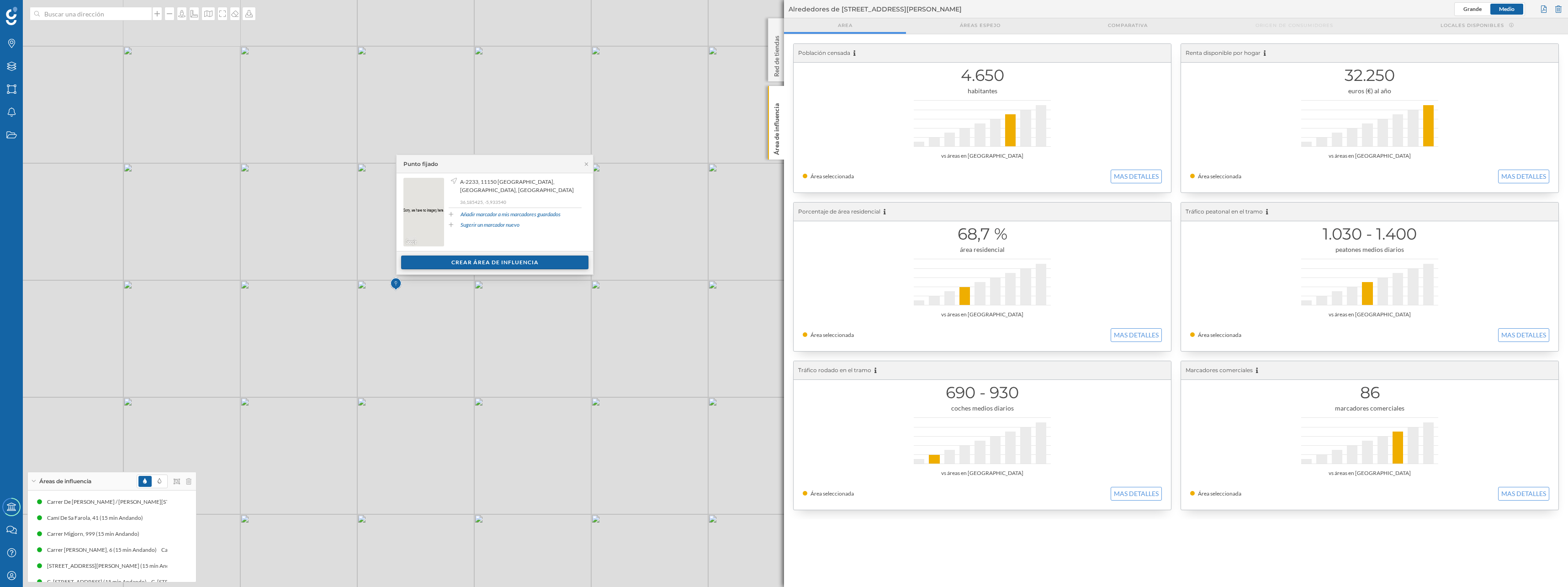
click at [430, 260] on div "Crear área de influencia" at bounding box center [495, 262] width 187 height 13
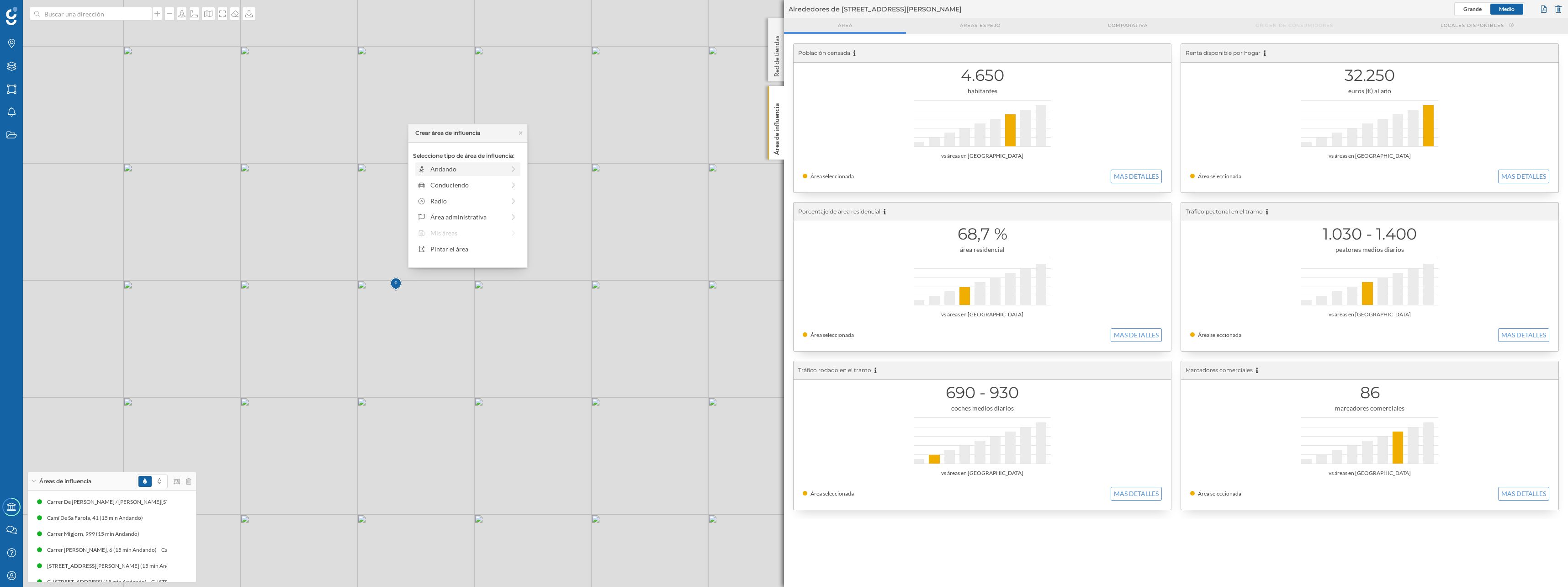
click at [447, 170] on div "Andando" at bounding box center [468, 169] width 75 height 10
drag, startPoint x: 424, startPoint y: 183, endPoint x: 499, endPoint y: 184, distance: 75.0
click at [499, 184] on div at bounding box center [499, 181] width 9 height 9
click at [472, 242] on div "Crear área de influencia" at bounding box center [468, 235] width 119 height 23
click at [473, 233] on div "Crear área de influencia" at bounding box center [467, 235] width 110 height 13
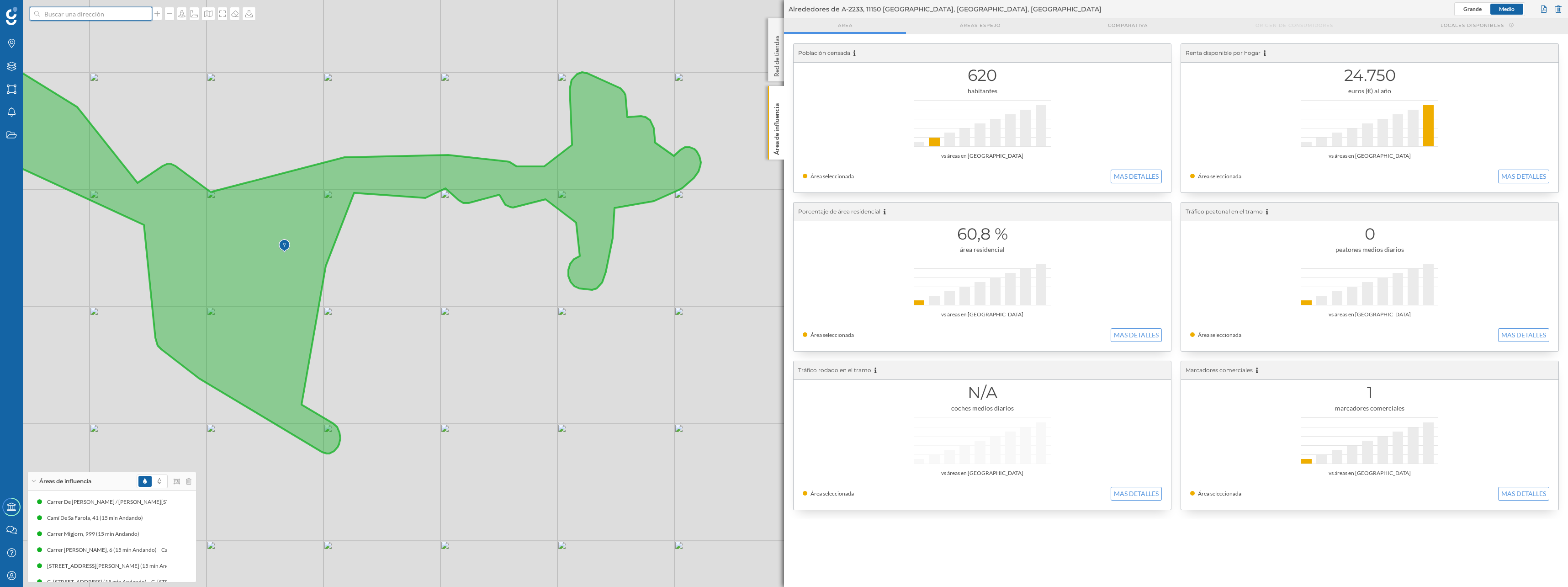
click at [122, 17] on input at bounding box center [91, 13] width 102 height 13
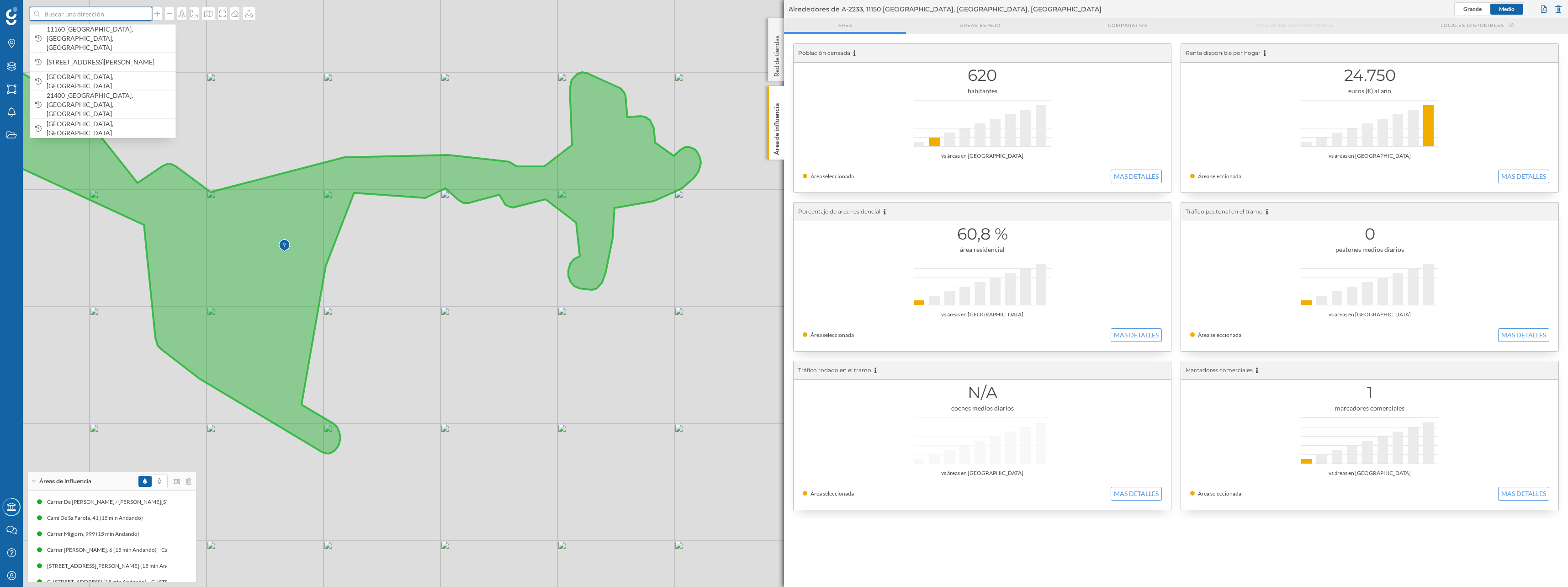
paste input "CN [GEOGRAPHIC_DATA][PERSON_NAME]"
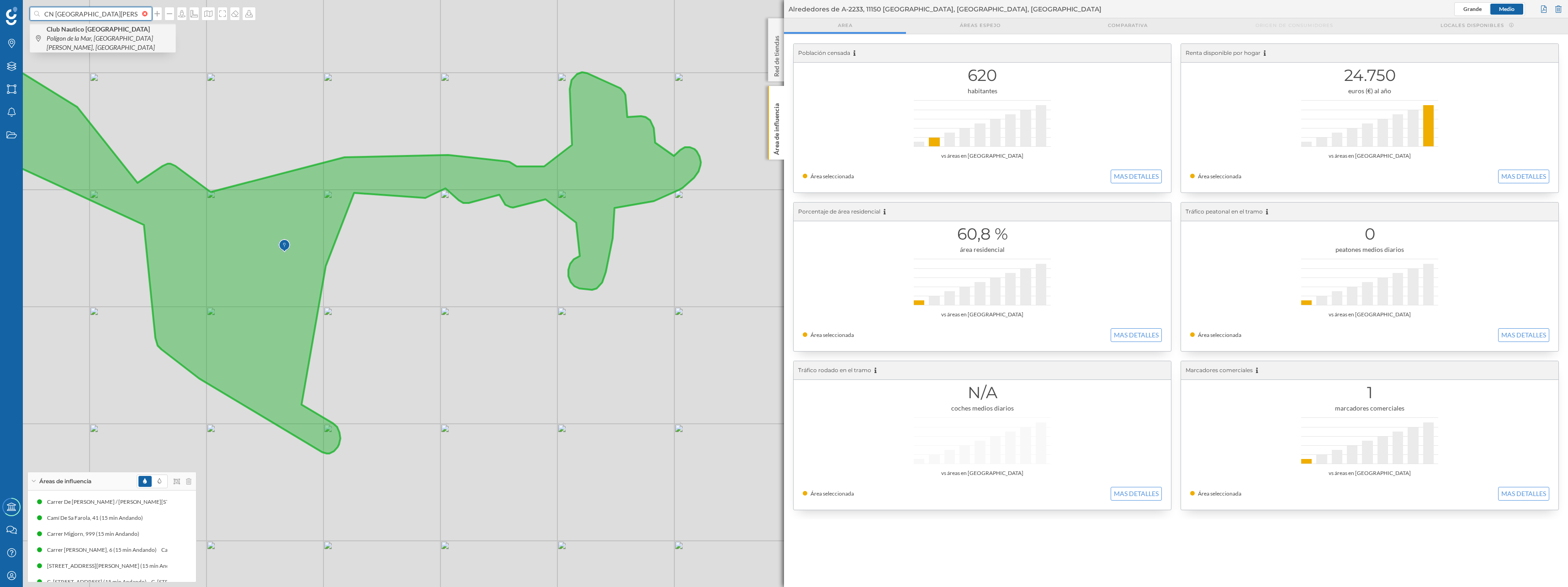
type input "CN [GEOGRAPHIC_DATA][PERSON_NAME]"
click at [81, 36] on icon "Polígon de la Mar, [GEOGRAPHIC_DATA][PERSON_NAME], [GEOGRAPHIC_DATA]" at bounding box center [100, 43] width 108 height 17
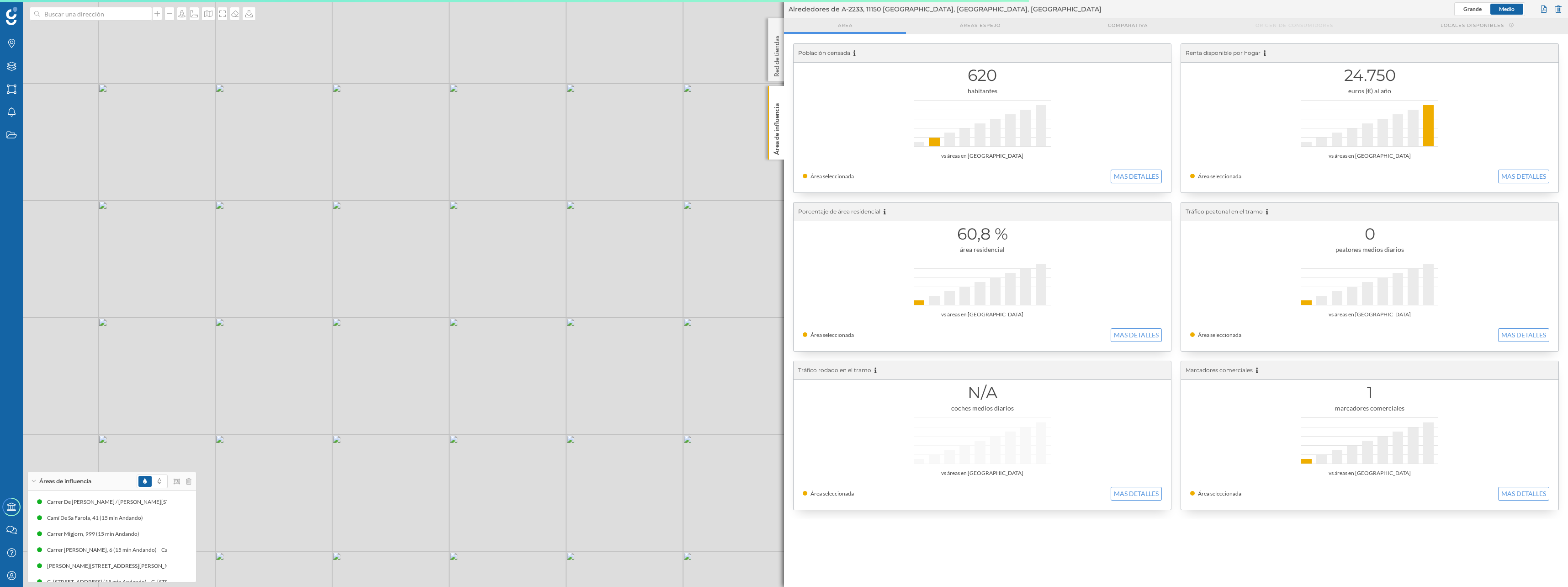
click at [362, 320] on div "© Mapbox © OpenStreetMap Improve this map" at bounding box center [784, 294] width 1568 height 587
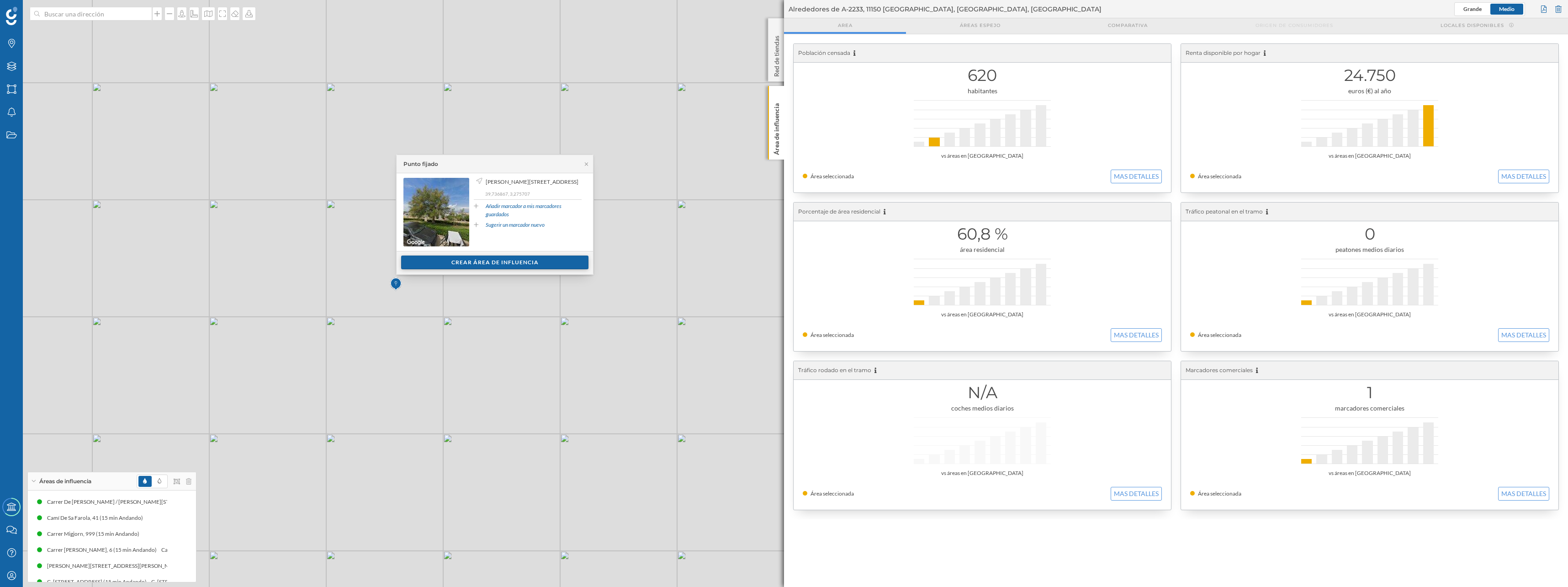
click at [419, 260] on div "Crear área de influencia" at bounding box center [495, 262] width 187 height 13
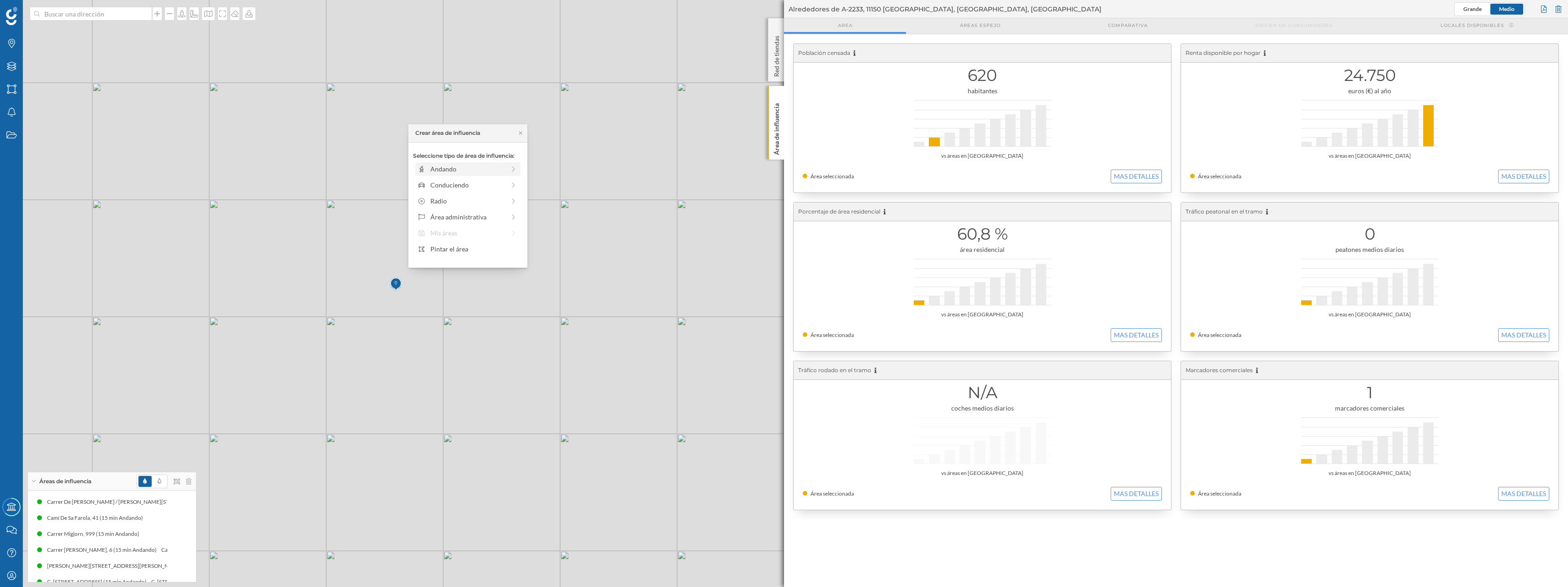
click at [437, 167] on div "Andando" at bounding box center [468, 169] width 75 height 10
drag, startPoint x: 426, startPoint y: 183, endPoint x: 503, endPoint y: 181, distance: 77.0
click at [503, 181] on div at bounding box center [502, 181] width 9 height 9
click at [468, 235] on div "Crear área de influencia" at bounding box center [467, 235] width 110 height 13
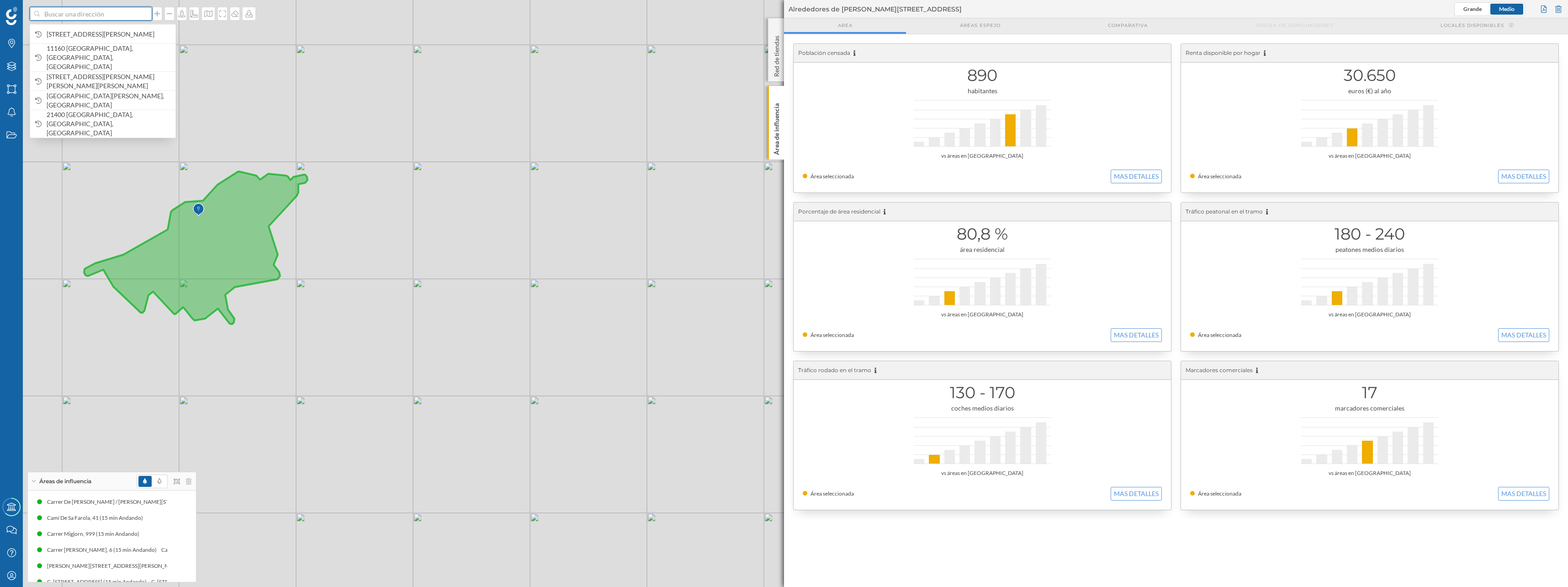
click at [71, 18] on input at bounding box center [91, 13] width 102 height 13
paste input "PD Gallineras"
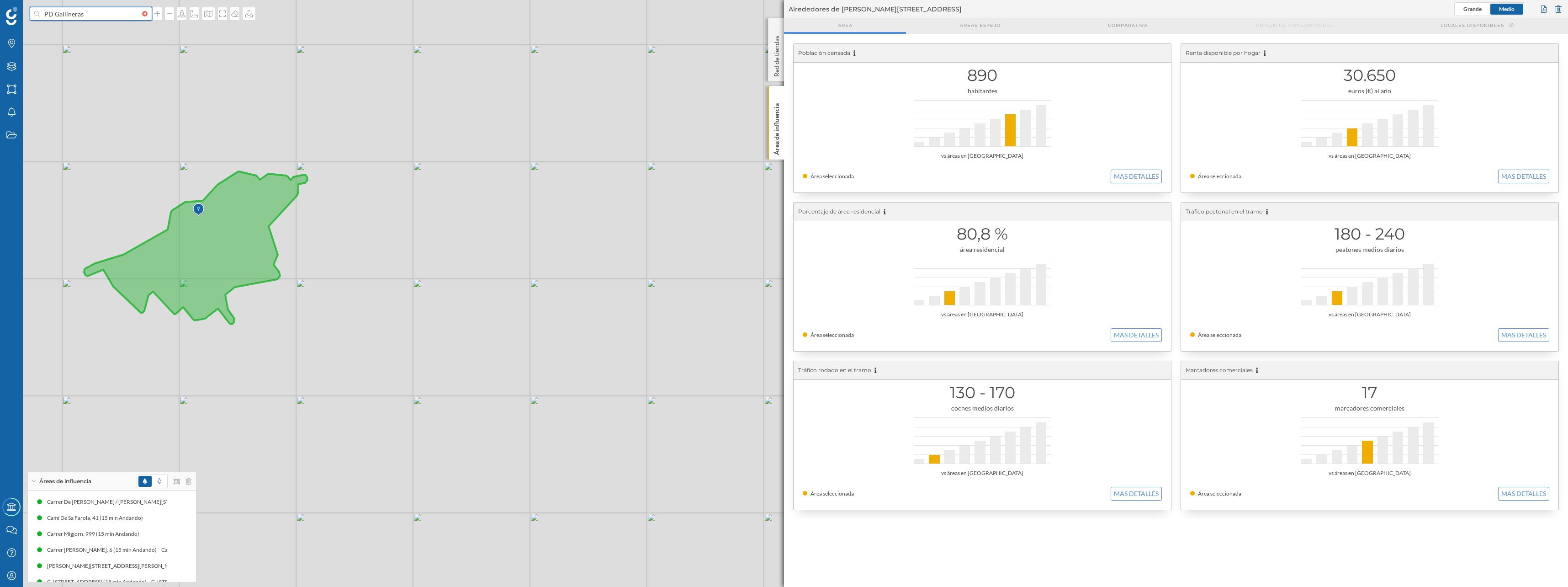
type input "PD Gallineras"
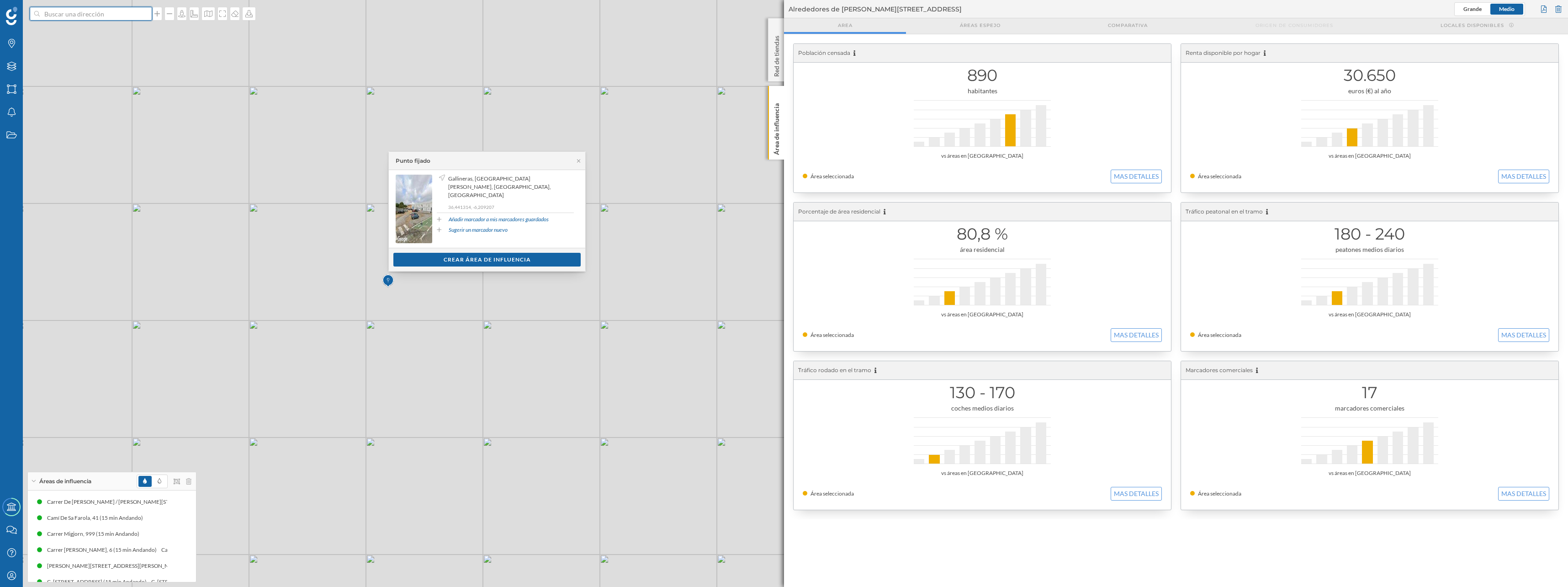
click at [54, 15] on input at bounding box center [91, 13] width 102 height 13
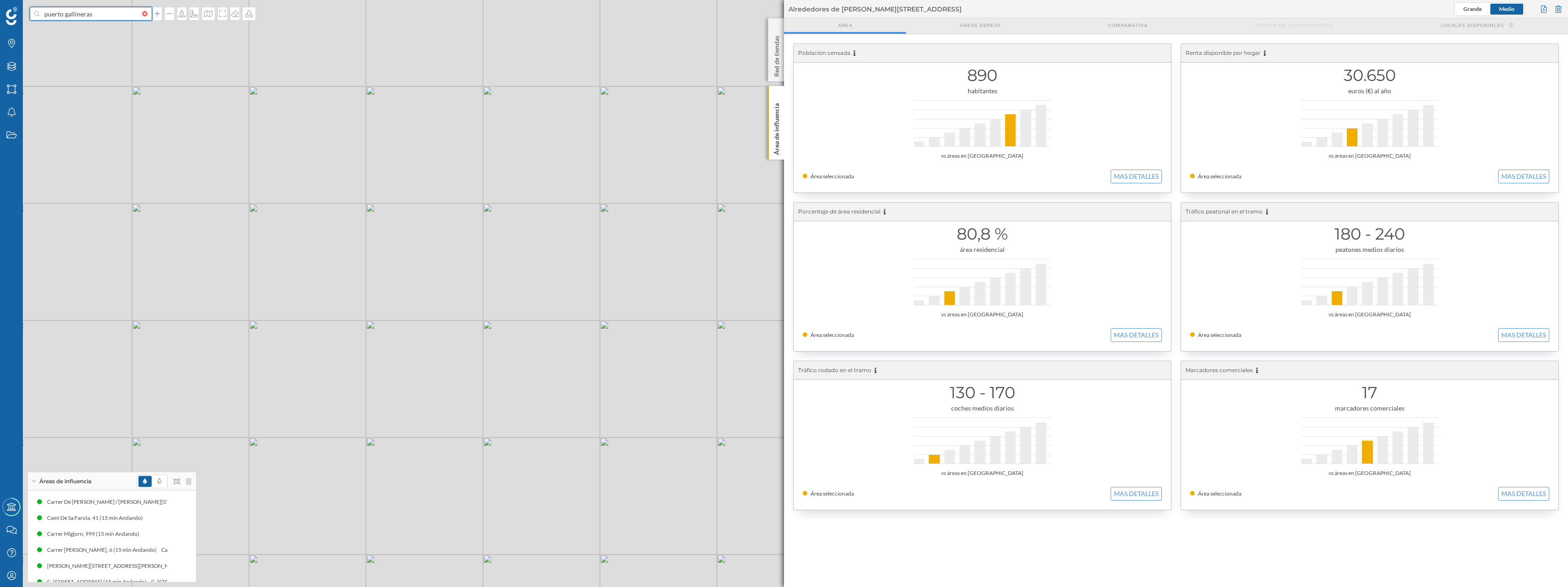
type input "puerto gallineras"
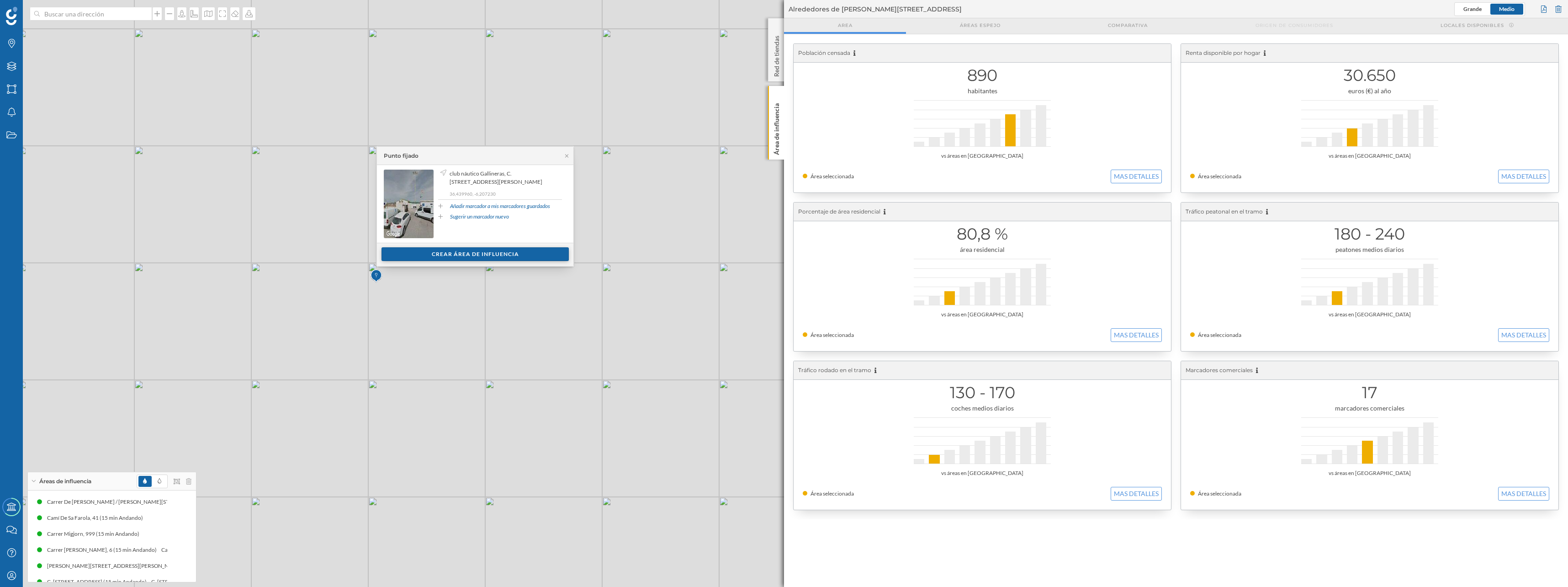
click at [430, 251] on div "Crear área de influencia" at bounding box center [475, 254] width 187 height 13
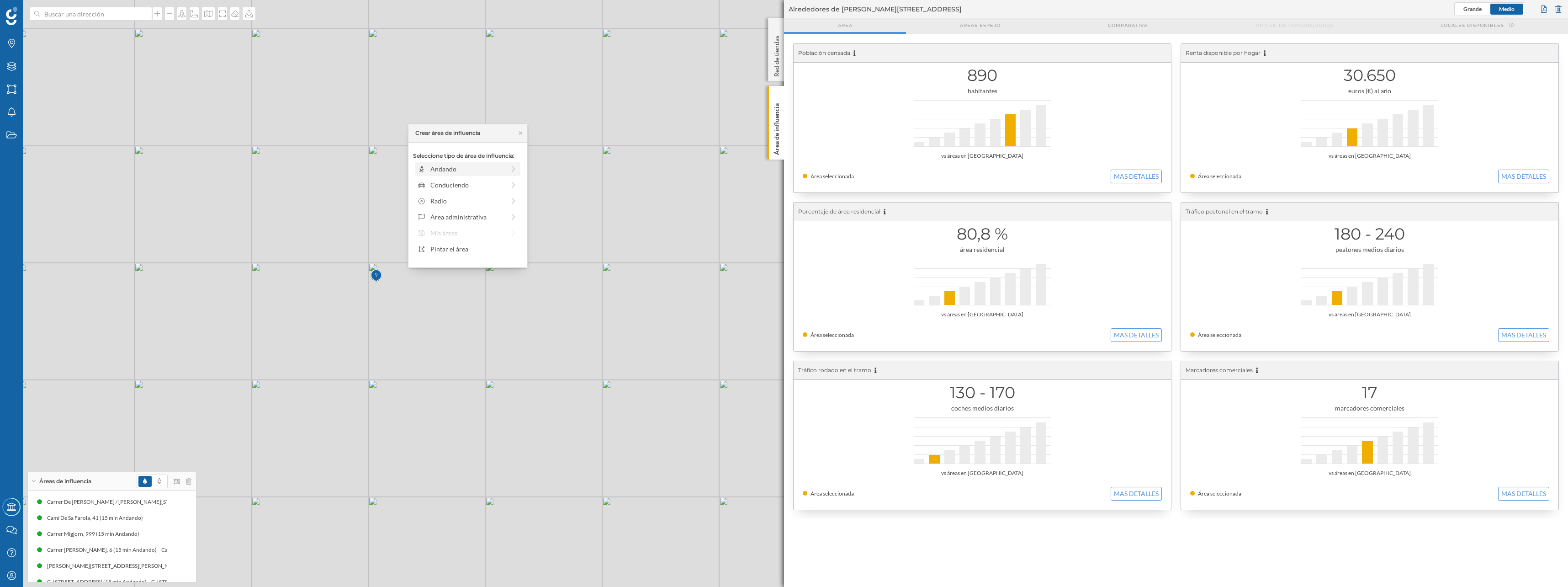
click at [443, 170] on div "Andando" at bounding box center [468, 169] width 75 height 10
drag, startPoint x: 422, startPoint y: 181, endPoint x: 494, endPoint y: 182, distance: 72.0
click at [494, 182] on div at bounding box center [493, 181] width 9 height 9
click at [499, 184] on div at bounding box center [498, 181] width 9 height 9
click at [498, 234] on div "Crear área de influencia" at bounding box center [467, 235] width 110 height 13
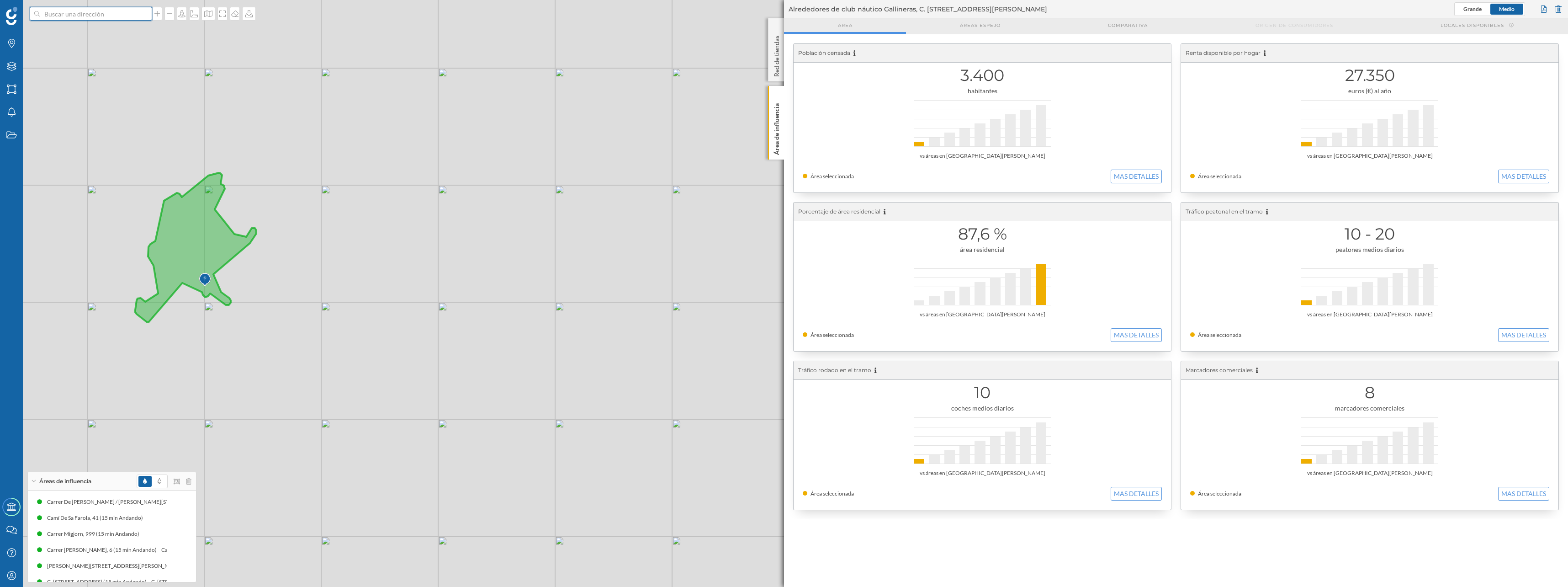
click at [105, 16] on input at bounding box center [91, 13] width 102 height 13
paste input "CN Ibiza"
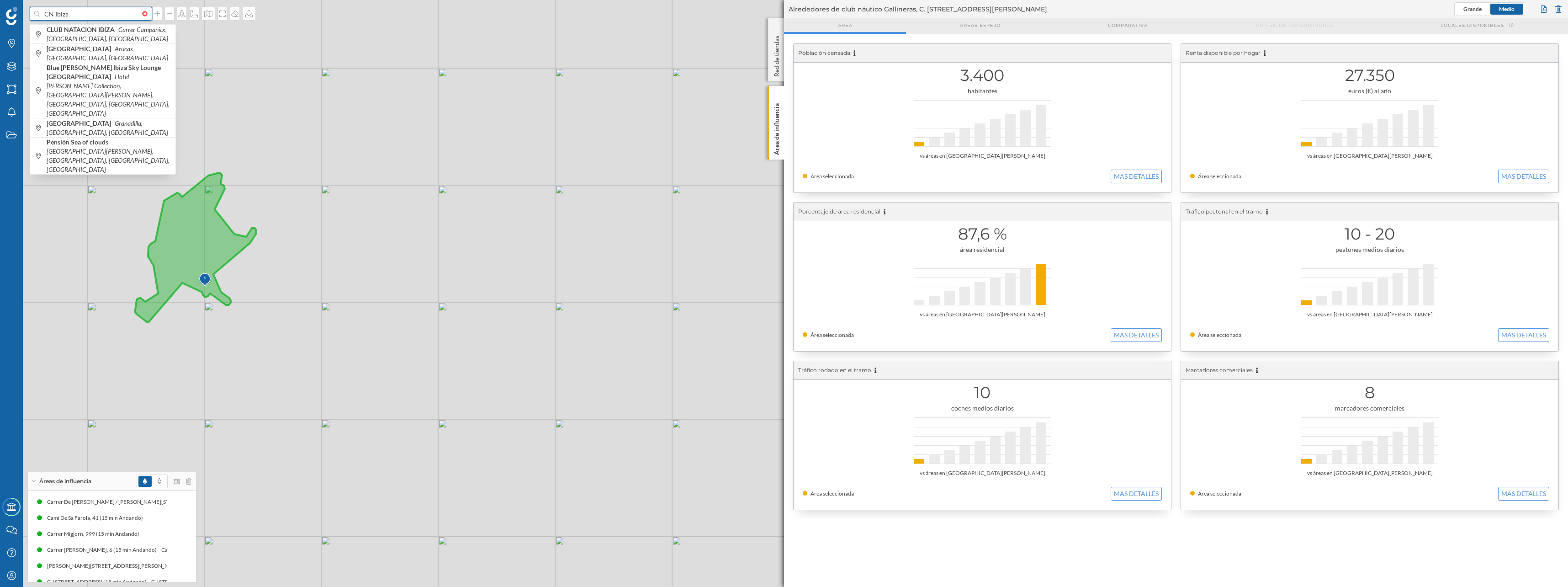
drag, startPoint x: 52, startPoint y: 13, endPoint x: 21, endPoint y: 11, distance: 31.1
click at [23, 12] on div "CN Ibiza CLUB NATACION IBIZA Carrer Campanitx, Ibiza, España Calle Ibiza Arucas…" at bounding box center [784, 294] width 1568 height 587
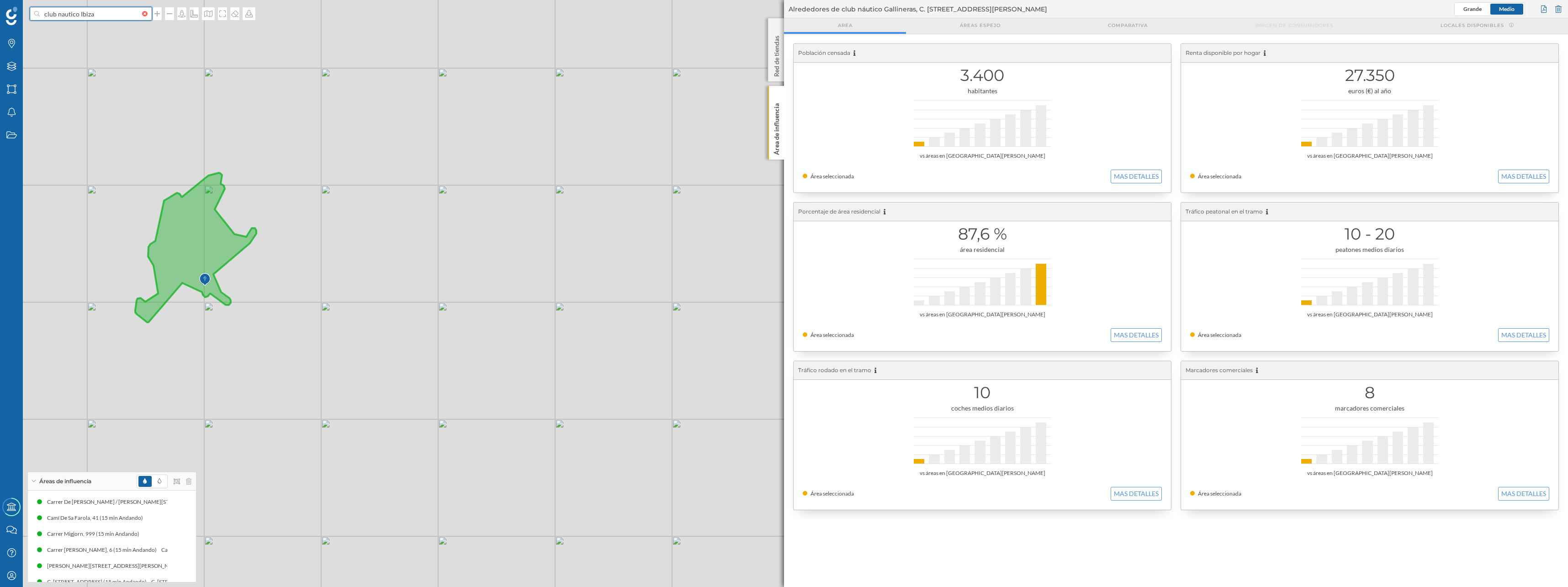
type input "club nautico Ibiza"
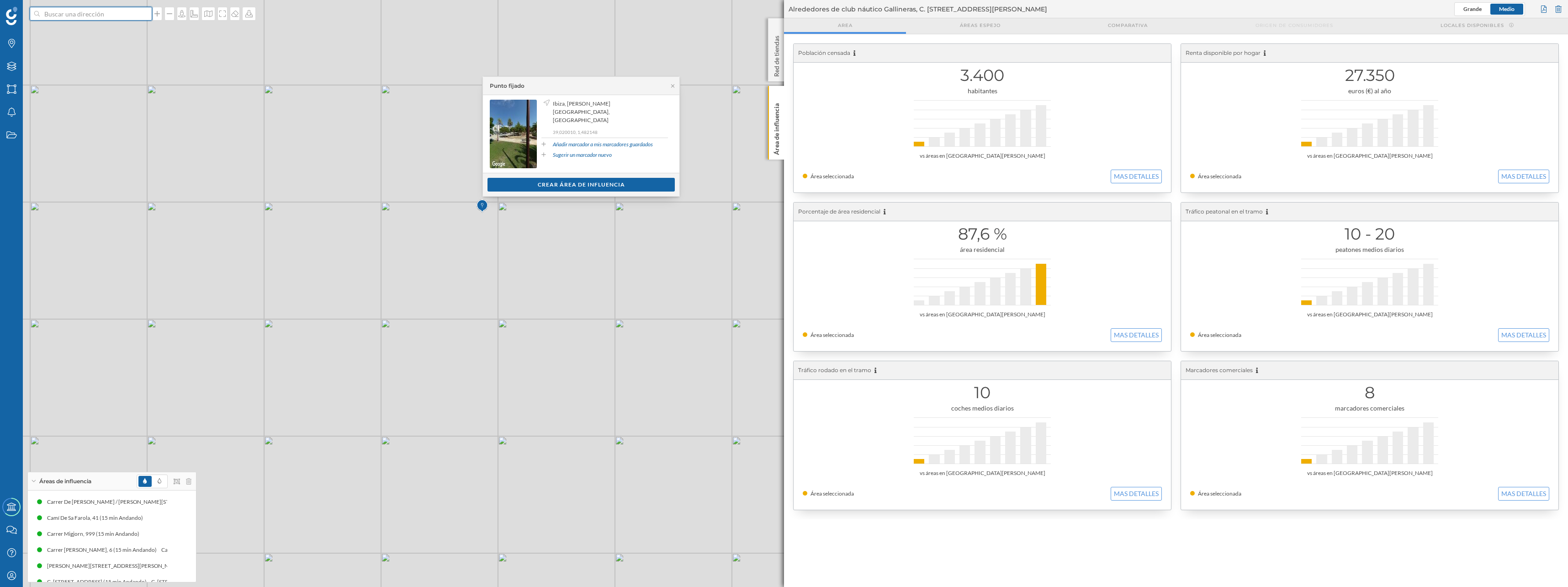
click at [67, 15] on input at bounding box center [91, 13] width 102 height 13
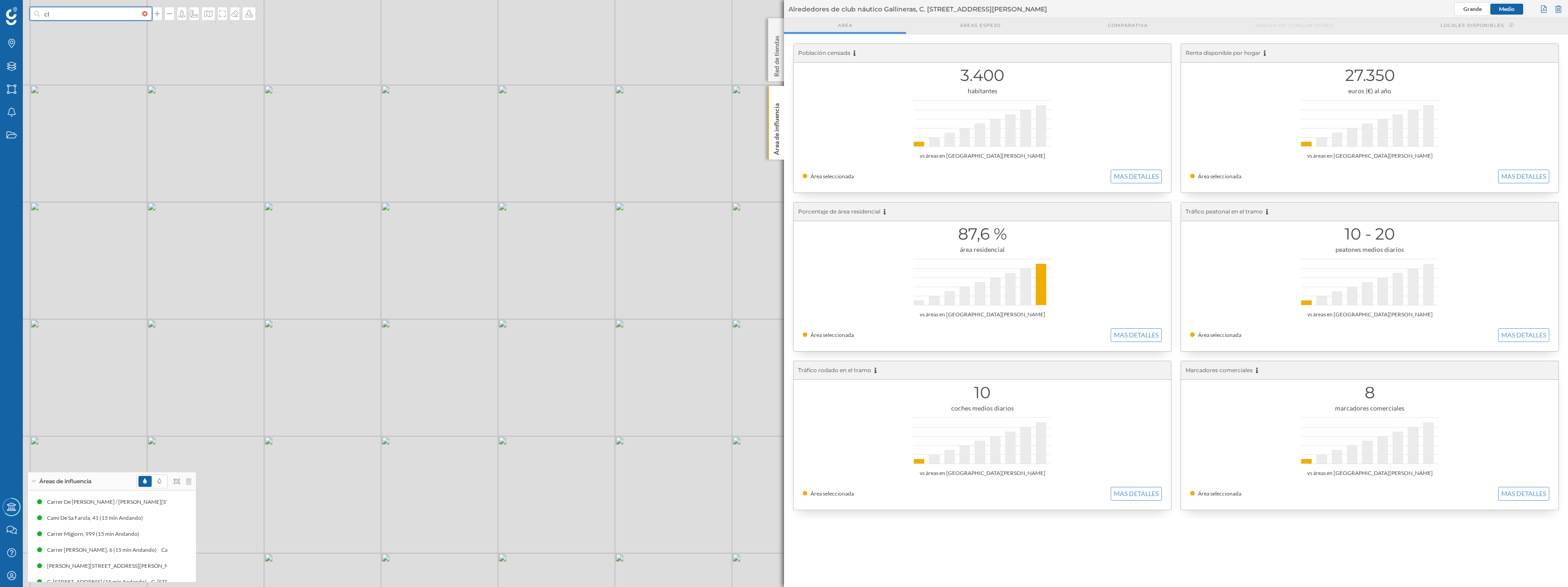
type input "c"
type input "nautico ibiza"
drag, startPoint x: 393, startPoint y: 308, endPoint x: 355, endPoint y: 350, distance: 56.6
click at [355, 350] on div "© Mapbox © OpenStreetMap Improve this map" at bounding box center [784, 294] width 1568 height 587
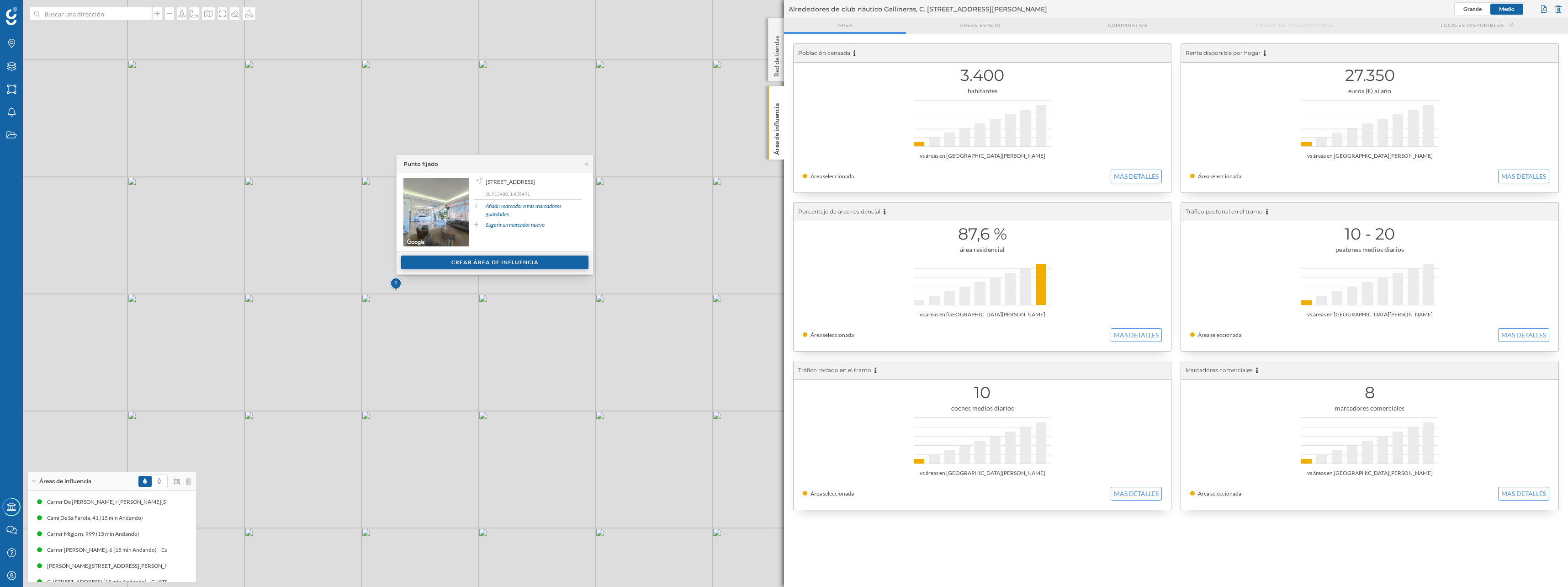
click at [429, 265] on div "Crear área de influencia" at bounding box center [495, 262] width 187 height 13
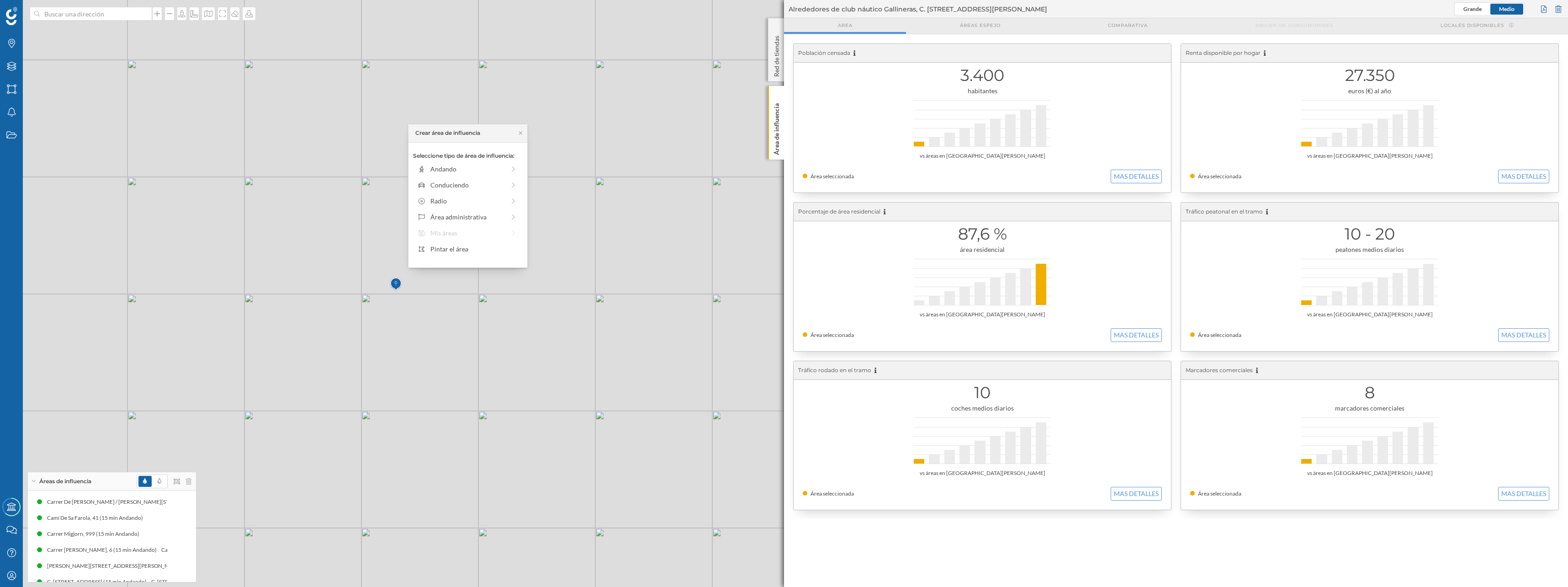
click at [455, 177] on div "Seleccione tipo de área de influencia: Andando Conduciendo Radio Área administr…" at bounding box center [468, 205] width 119 height 125
click at [454, 173] on div "Andando" at bounding box center [468, 169] width 75 height 10
drag, startPoint x: 426, startPoint y: 181, endPoint x: 498, endPoint y: 180, distance: 72.0
click at [498, 180] on div at bounding box center [498, 181] width 9 height 9
click at [480, 235] on div "Crear área de influencia" at bounding box center [467, 235] width 110 height 13
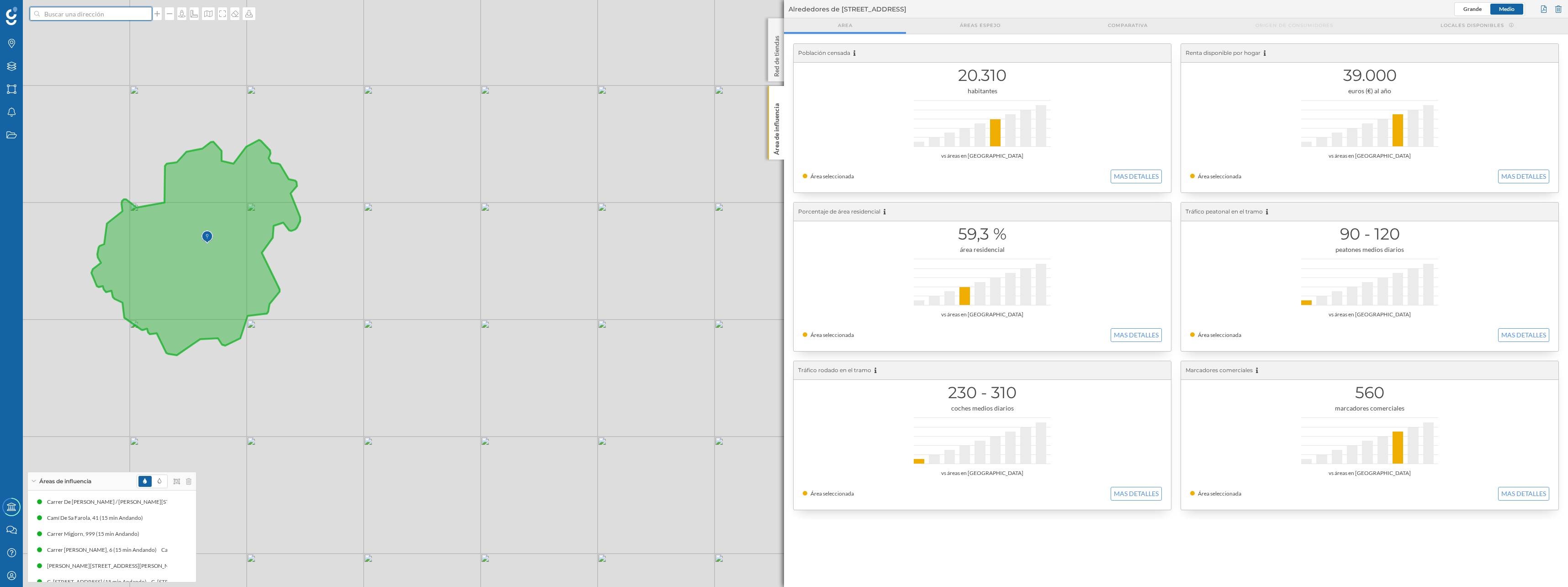
click at [59, 17] on input at bounding box center [91, 13] width 102 height 13
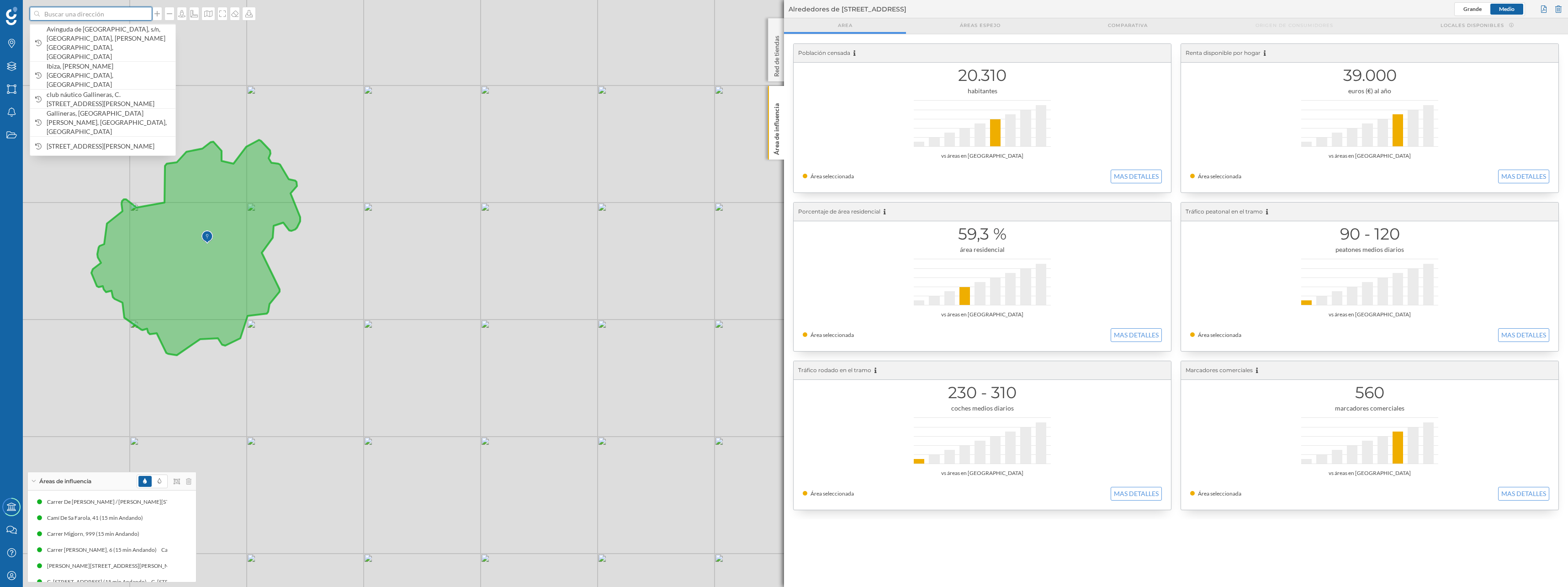
paste input "Marina Benicarlo"
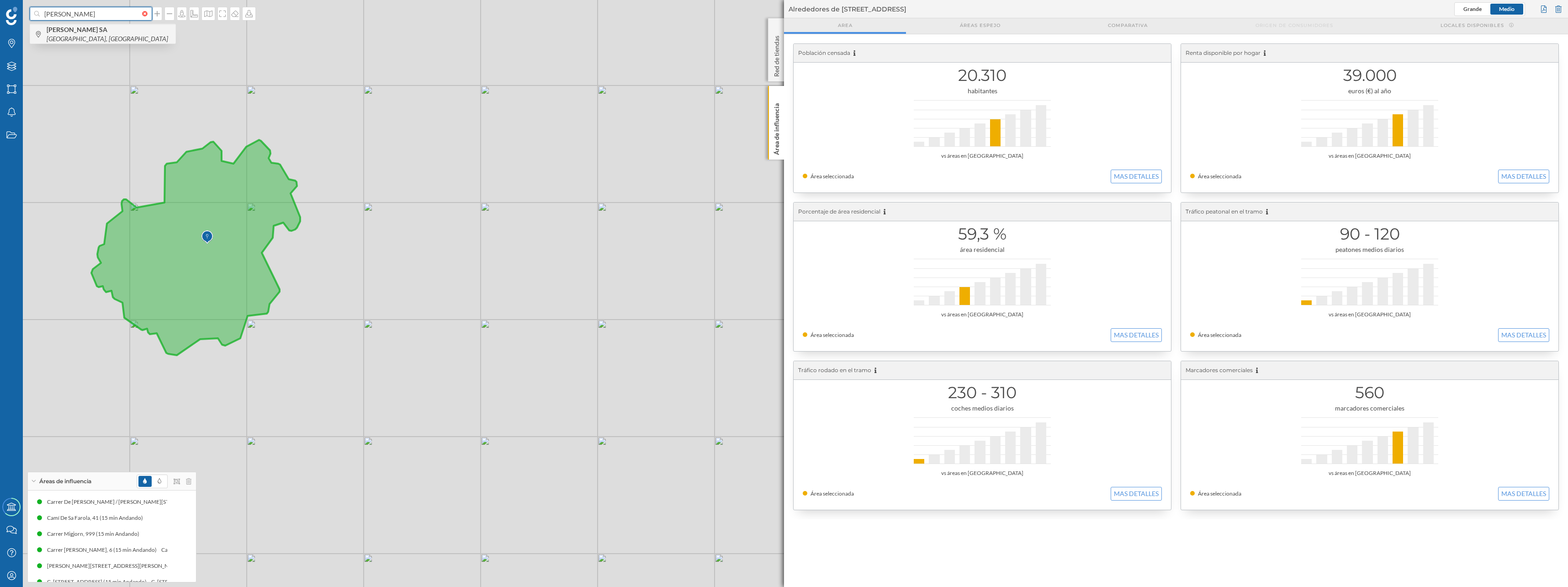
type input "Marina Benicarlo"
click at [67, 33] on b "MARINA BENICARLÓ SA" at bounding box center [78, 29] width 63 height 8
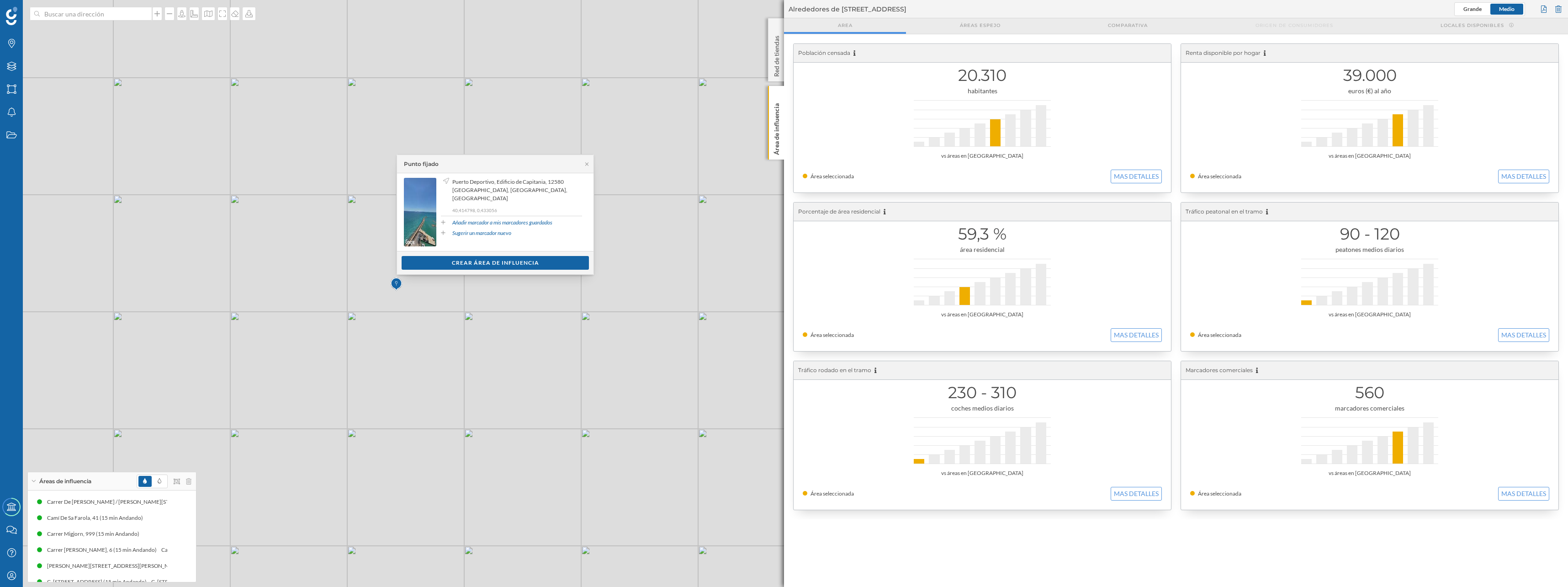
click at [433, 251] on div "Ver clientes Crear área de influencia" at bounding box center [495, 263] width 197 height 23
click at [438, 261] on div "Crear área de influencia" at bounding box center [495, 262] width 187 height 13
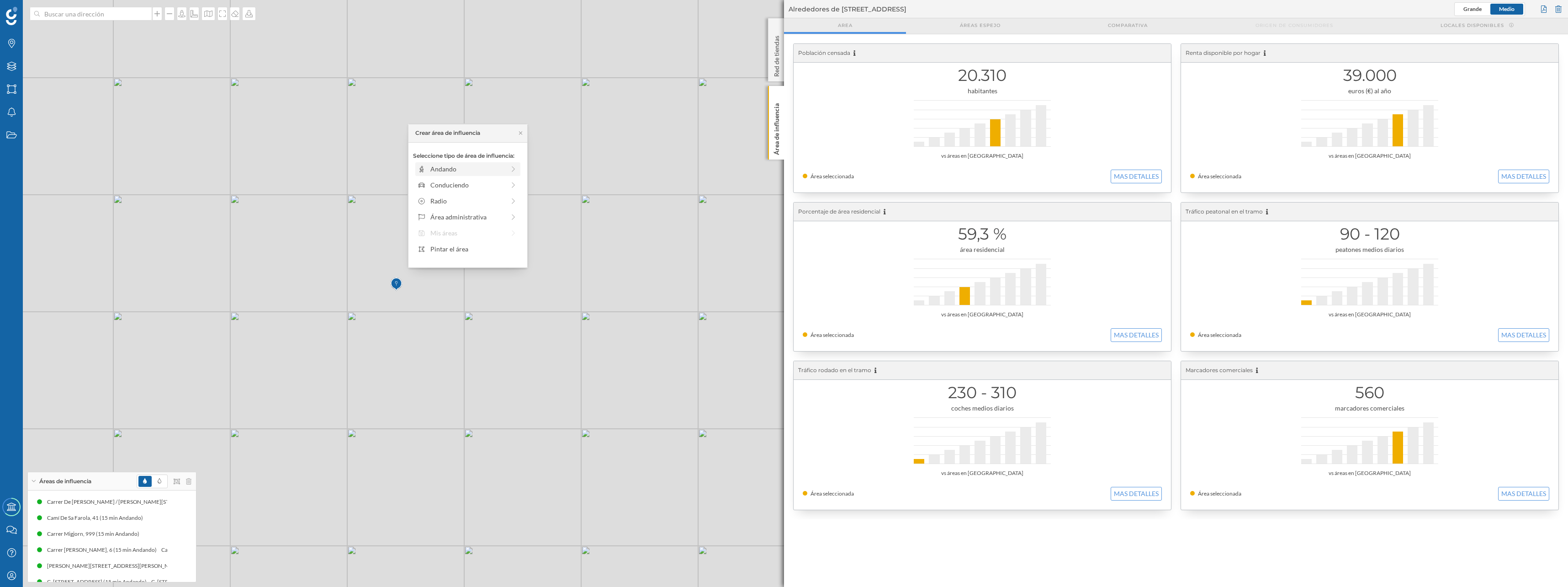
click at [486, 165] on div "Andando" at bounding box center [468, 169] width 75 height 10
drag, startPoint x: 424, startPoint y: 183, endPoint x: 501, endPoint y: 183, distance: 77.0
click at [501, 183] on div at bounding box center [501, 181] width 9 height 9
click at [472, 235] on div "Crear área de influencia" at bounding box center [467, 235] width 110 height 13
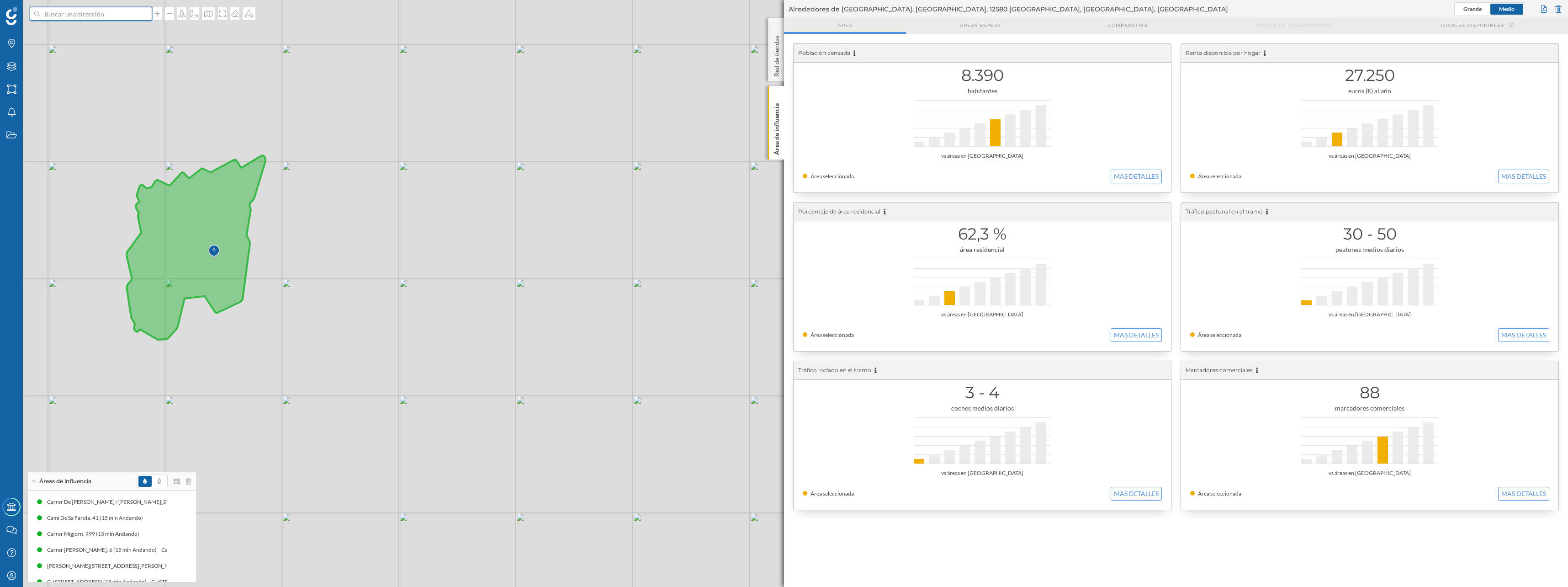
click at [64, 18] on input at bounding box center [91, 13] width 102 height 13
paste input "Deportivo de Ceuta"
click at [47, 15] on input "Deportivo de Ceuta" at bounding box center [91, 13] width 102 height 13
type input "puerto Deportivo de Ceuta"
click at [54, 33] on span "Puerto Deportivo de Ceuta Poblado Marinero, Ceuta, España" at bounding box center [108, 38] width 124 height 28
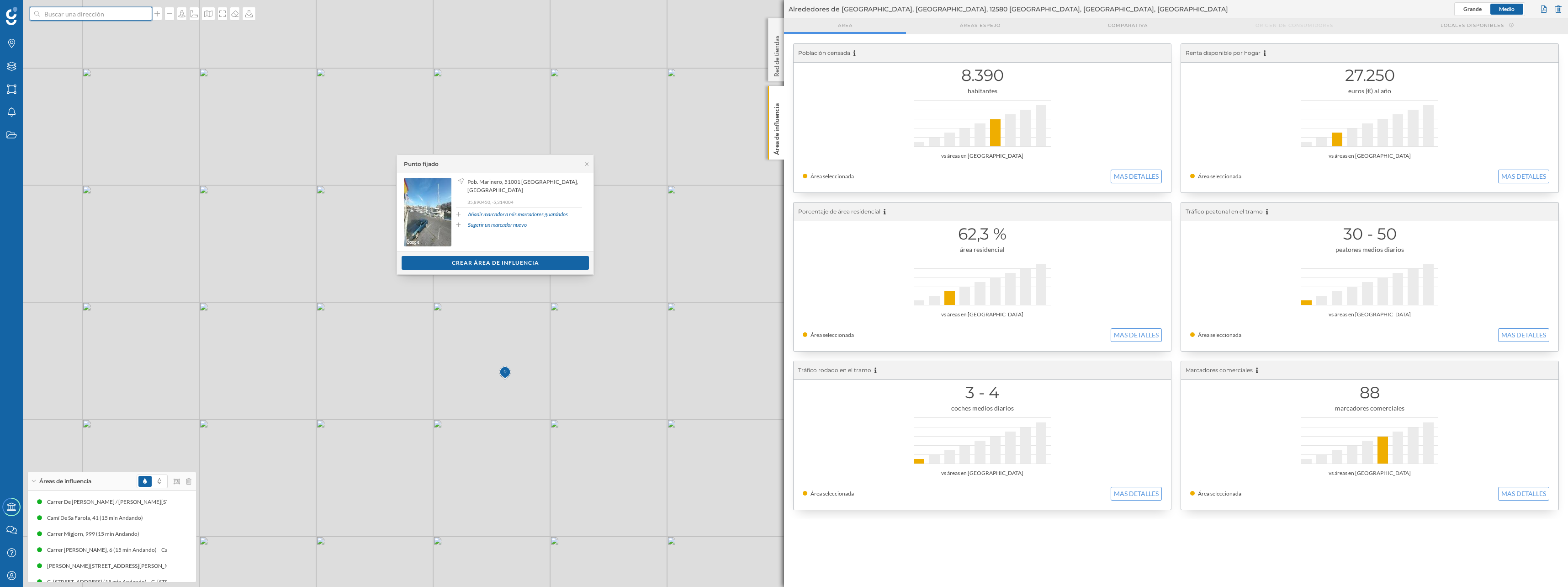
click at [84, 13] on input at bounding box center [91, 13] width 102 height 13
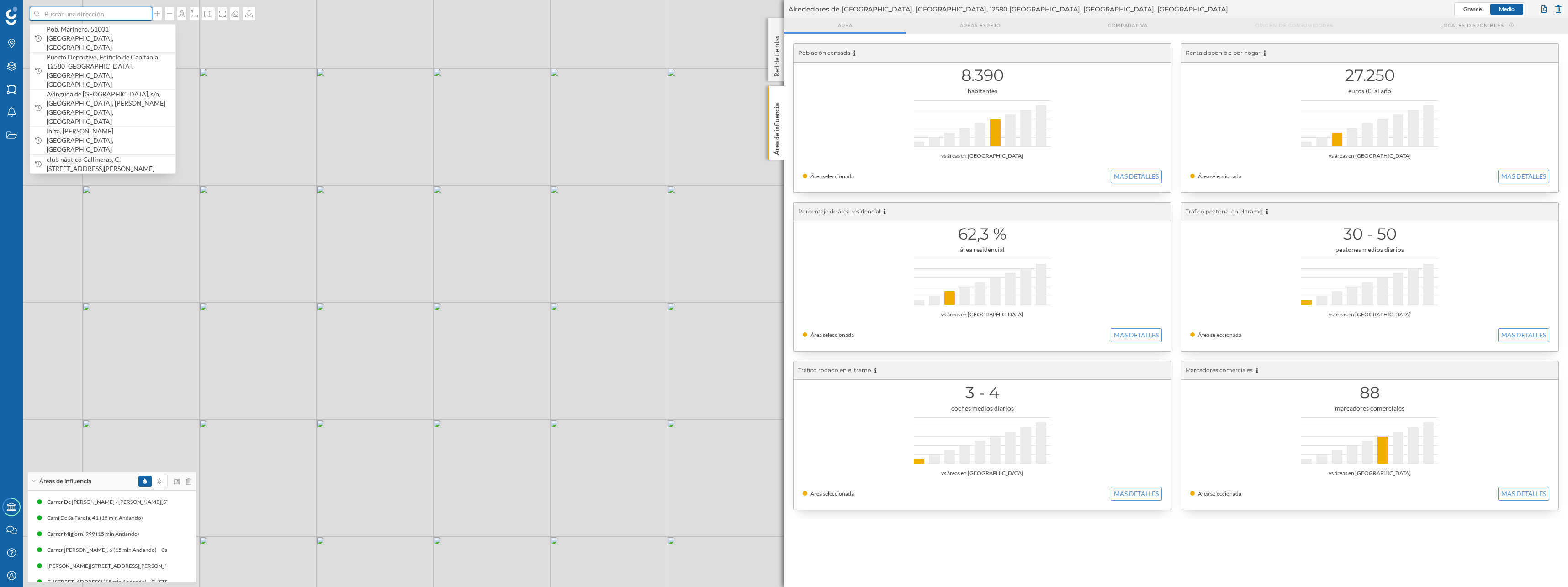
paste input "Portbou"
type input "Portbou"
click at [76, 35] on icon "[GEOGRAPHIC_DATA]" at bounding box center [103, 34] width 59 height 8
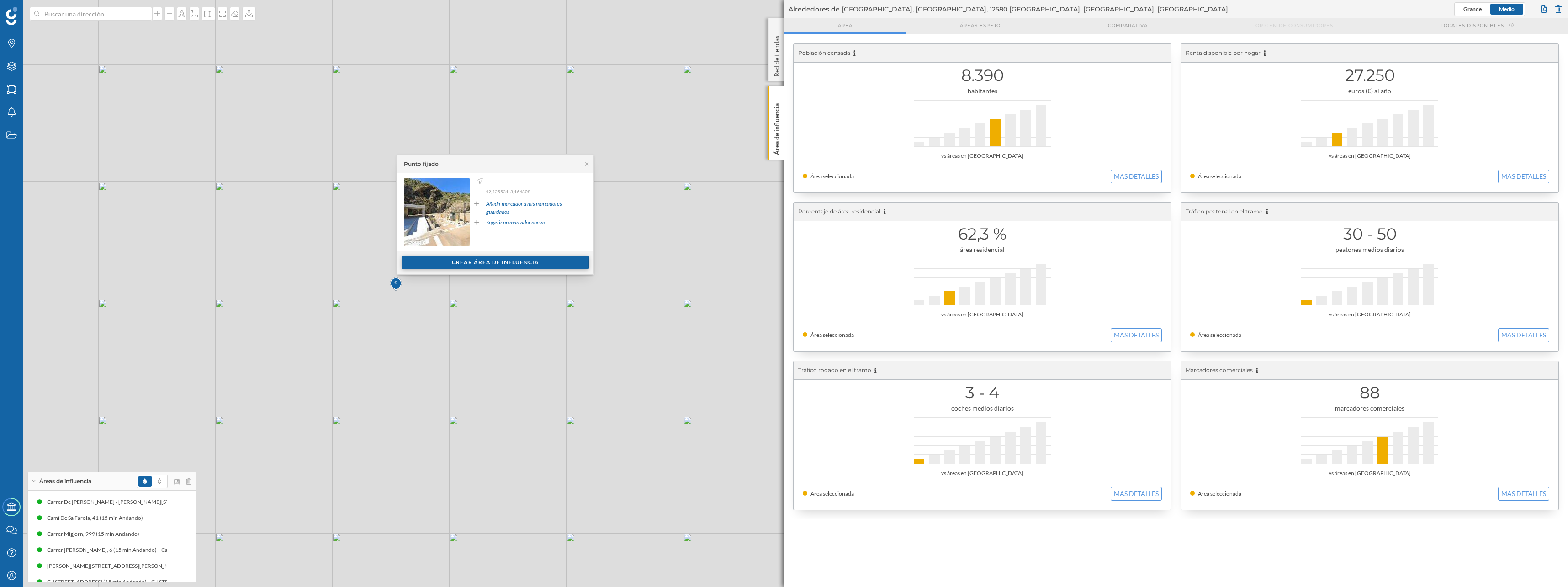
click at [424, 262] on div "Crear área de influencia" at bounding box center [495, 262] width 187 height 13
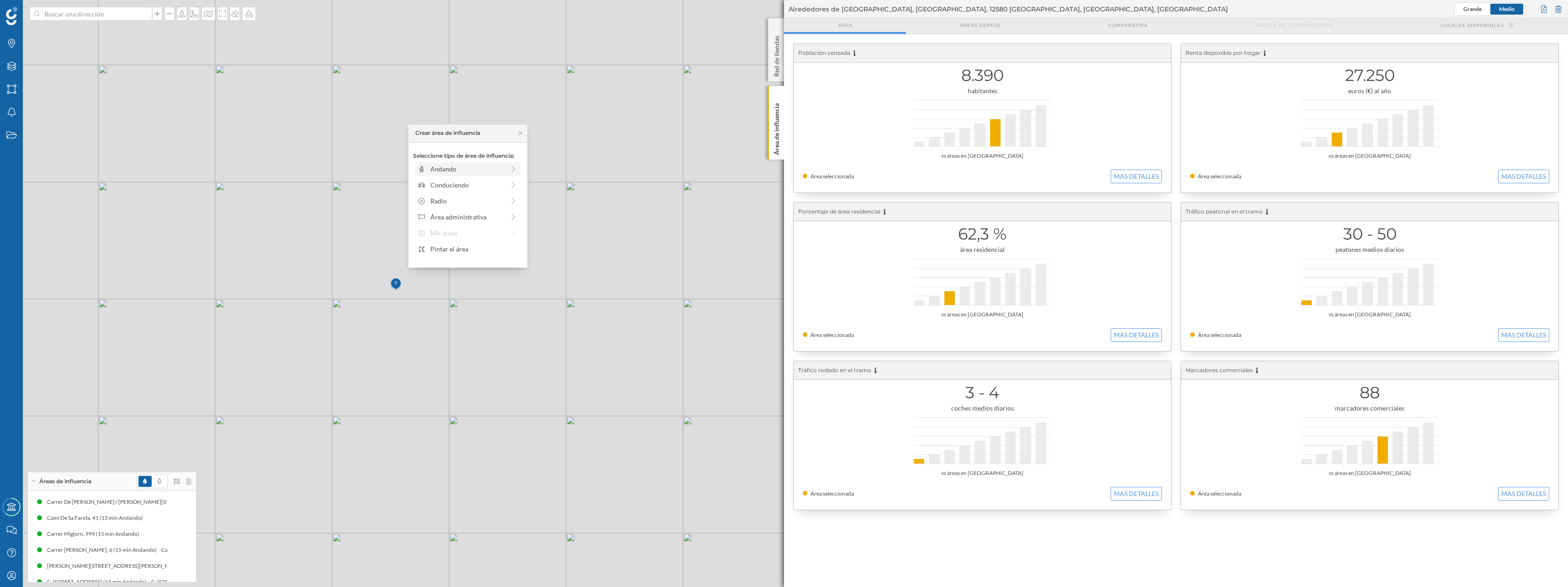
click at [486, 171] on div "Andando" at bounding box center [468, 169] width 75 height 10
drag, startPoint x: 425, startPoint y: 181, endPoint x: 499, endPoint y: 181, distance: 74.0
click at [499, 181] on div at bounding box center [499, 181] width 9 height 9
click at [479, 235] on div "Crear área de influencia" at bounding box center [467, 235] width 110 height 13
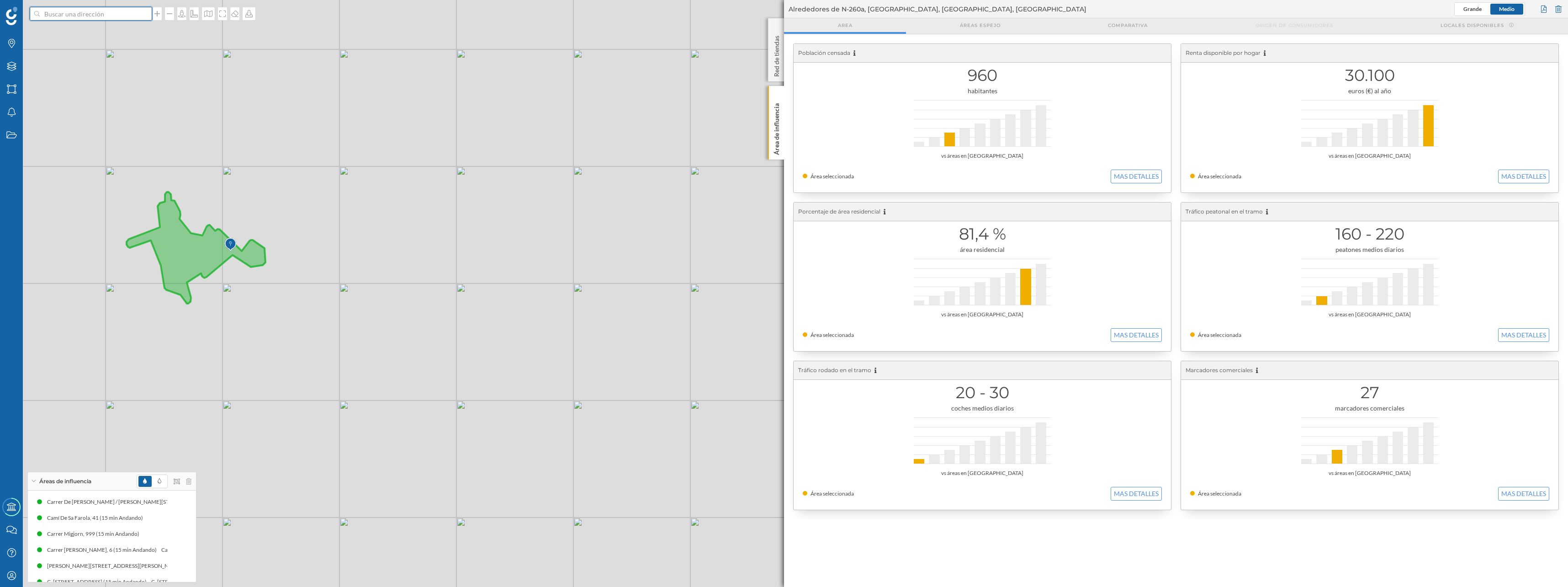
click at [75, 15] on input at bounding box center [91, 13] width 102 height 13
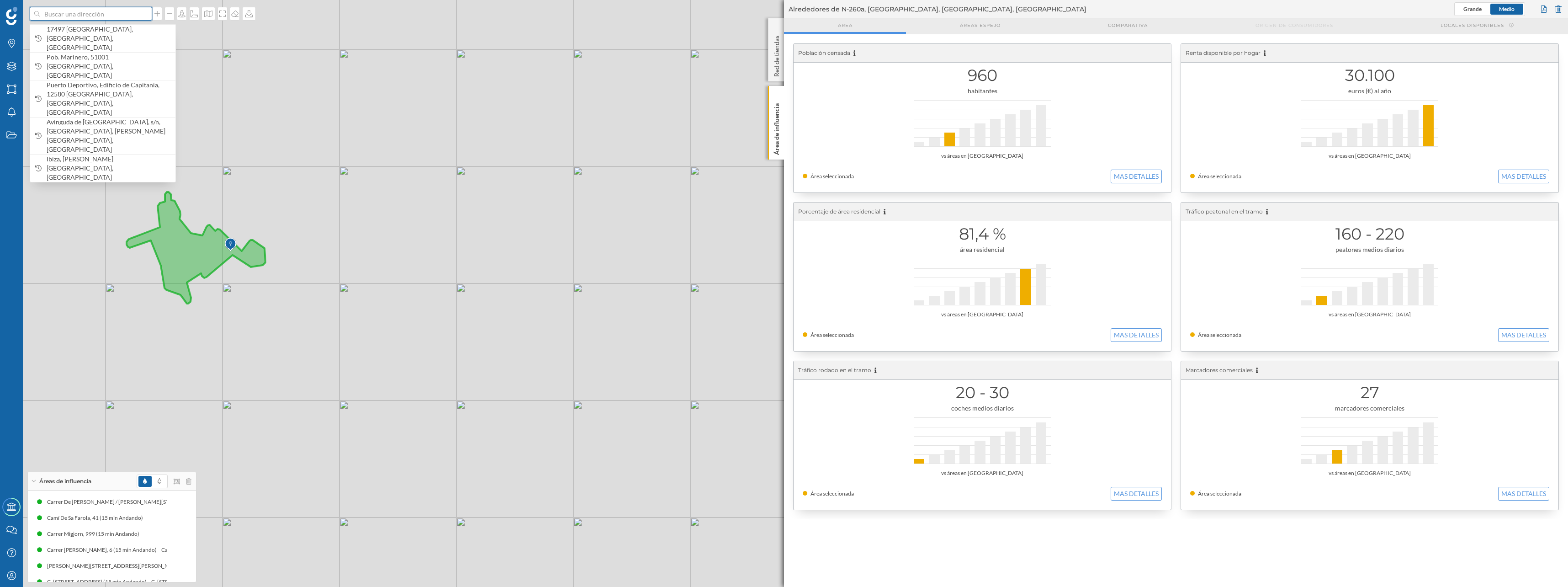
paste input "Port Porto Cristo"
type input "Port Porto Cristo"
click at [73, 76] on span "Porto cristo Carrer del Port, Porto Cristo, España" at bounding box center [108, 73] width 124 height 18
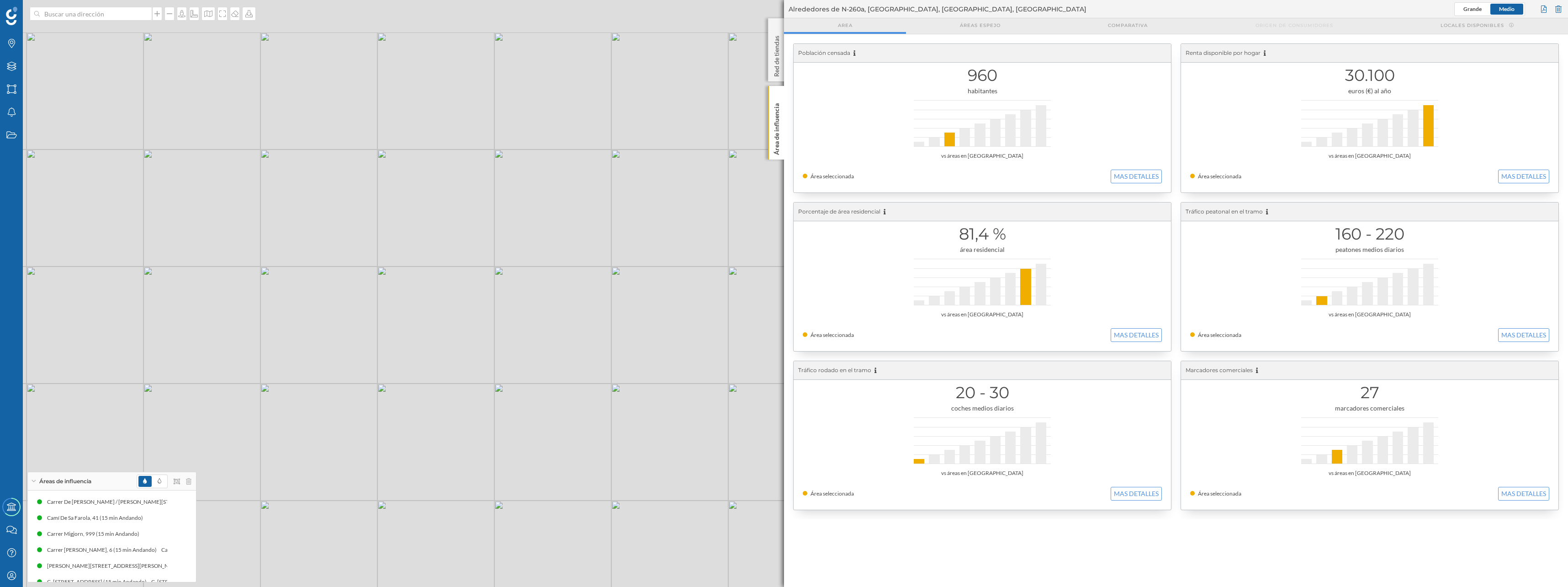
drag, startPoint x: 392, startPoint y: 340, endPoint x: 382, endPoint y: 377, distance: 38.3
click at [382, 377] on div "© Mapbox © OpenStreetMap Improve this map" at bounding box center [784, 294] width 1568 height 587
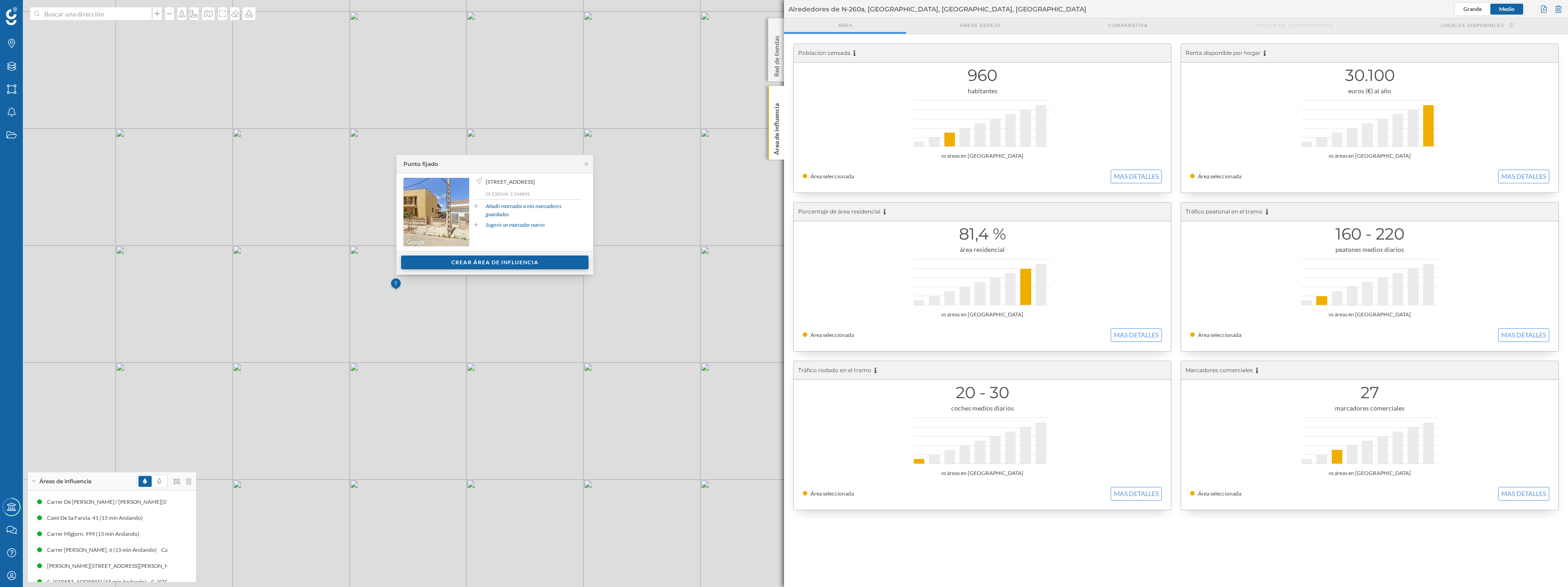
click at [446, 265] on div "Crear área de influencia" at bounding box center [495, 262] width 187 height 13
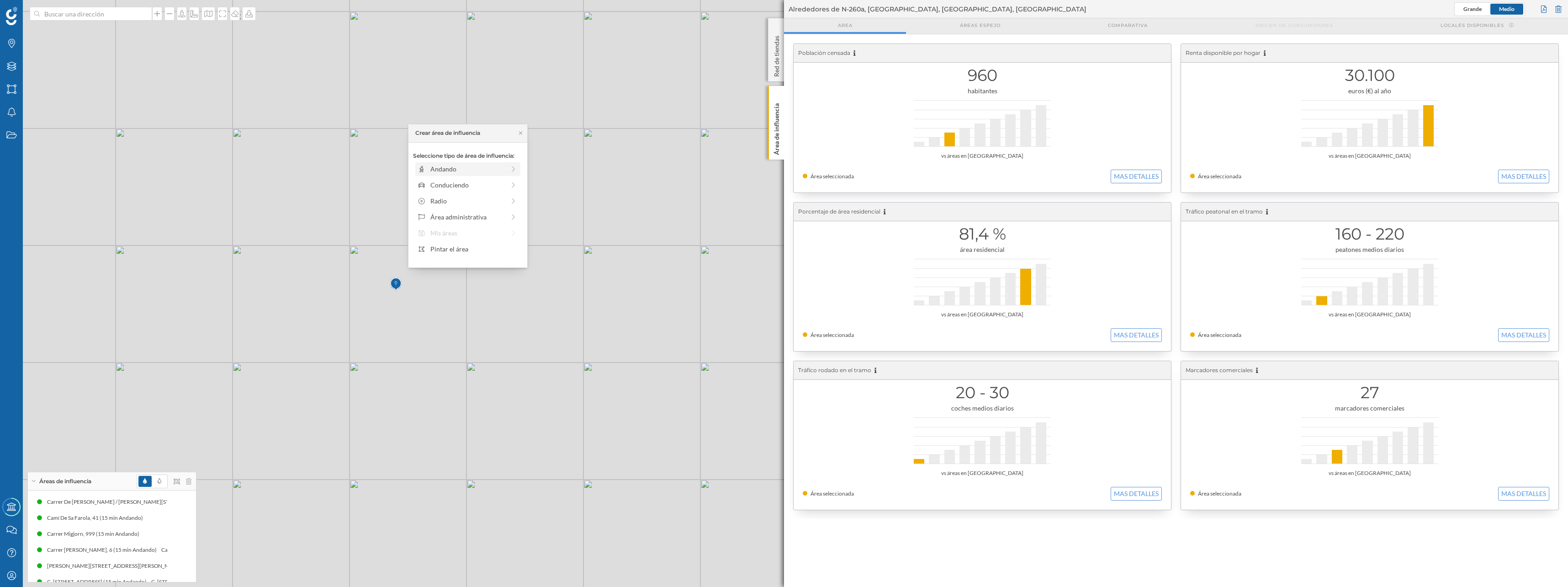
click at [442, 169] on div "Andando" at bounding box center [468, 169] width 75 height 10
drag, startPoint x: 423, startPoint y: 183, endPoint x: 500, endPoint y: 183, distance: 77.0
click at [500, 183] on div at bounding box center [500, 181] width 9 height 9
click at [478, 237] on div "Crear área de influencia" at bounding box center [467, 235] width 110 height 13
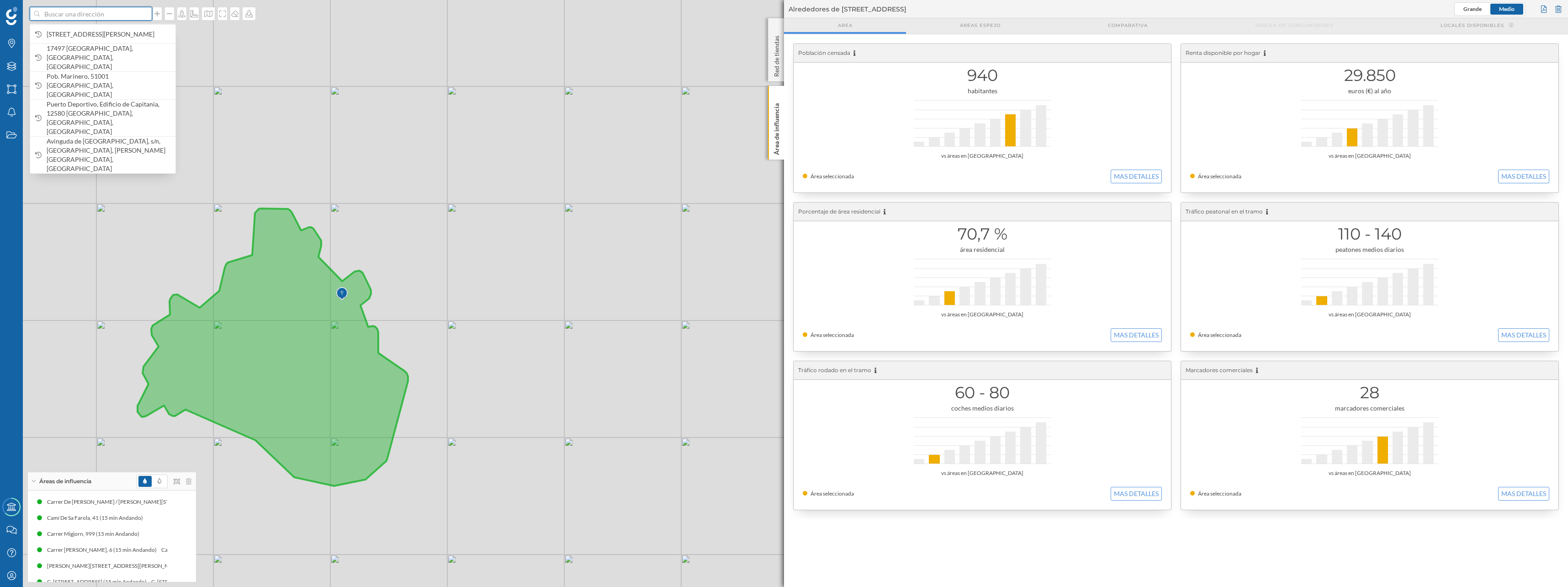
click at [99, 15] on input at bounding box center [91, 13] width 102 height 13
paste input "CN Los Alcázares"
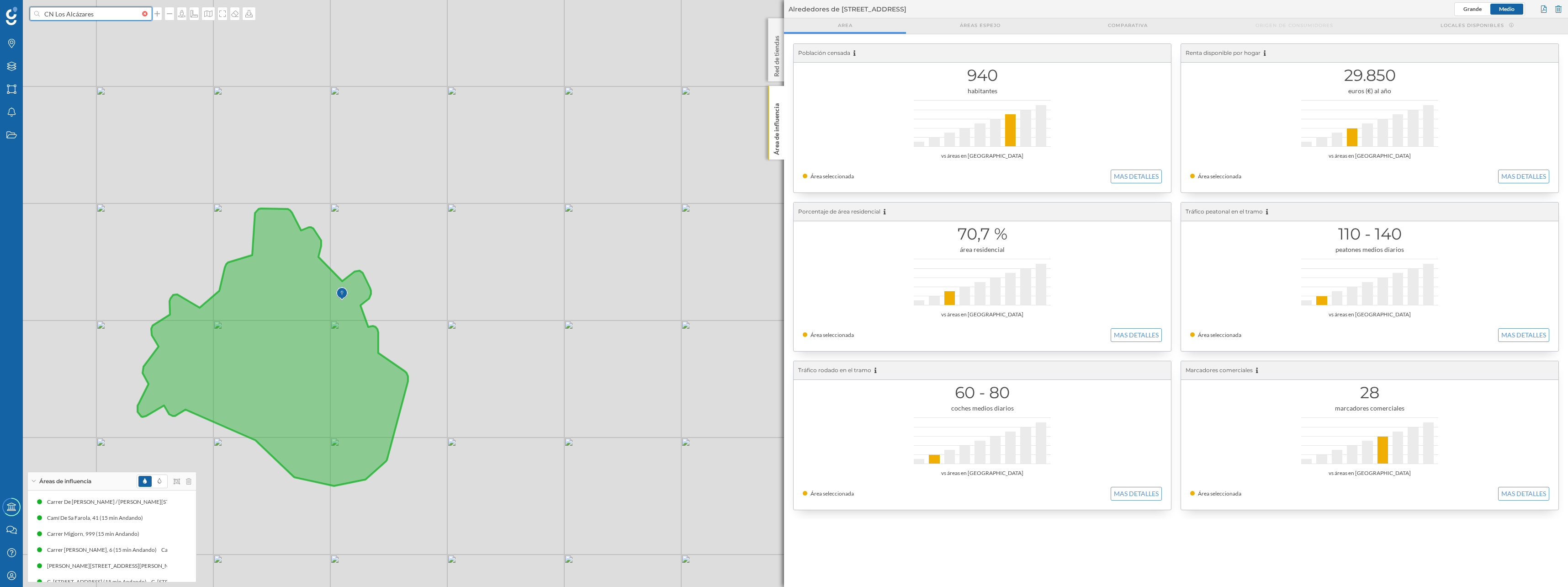
drag, startPoint x: 53, startPoint y: 14, endPoint x: 36, endPoint y: 7, distance: 18.4
click at [36, 7] on div "CN Los Alcázares" at bounding box center [91, 13] width 122 height 13
type input "puerto Los Alcázares"
click at [74, 50] on b "Puerto Marina" at bounding box center [80, 48] width 67 height 8
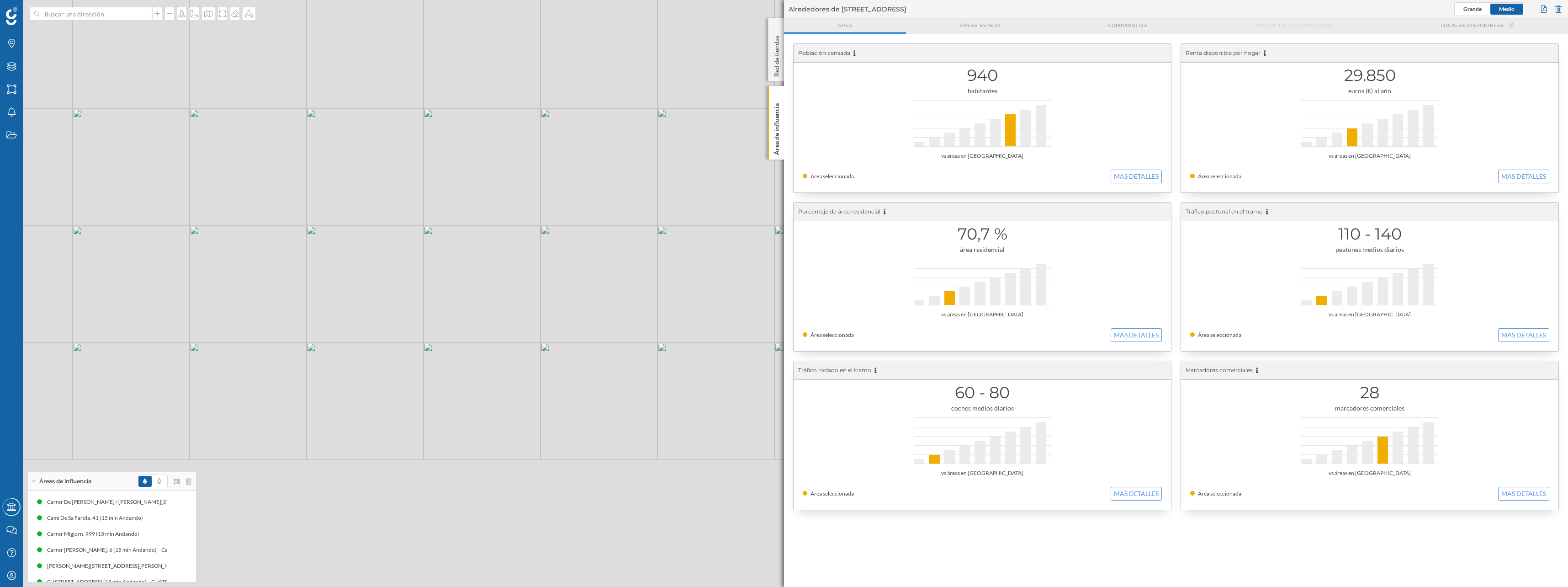
drag, startPoint x: 514, startPoint y: 381, endPoint x: 483, endPoint y: 159, distance: 224.2
click at [483, 159] on div "© Mapbox © OpenStreetMap Improve this map" at bounding box center [784, 294] width 1568 height 587
click at [77, 15] on input at bounding box center [91, 13] width 102 height 13
type input "club nautico los alcazares"
click at [89, 35] on icon "Paseo de la Concha, Los Alcázares, España" at bounding box center [98, 38] width 103 height 26
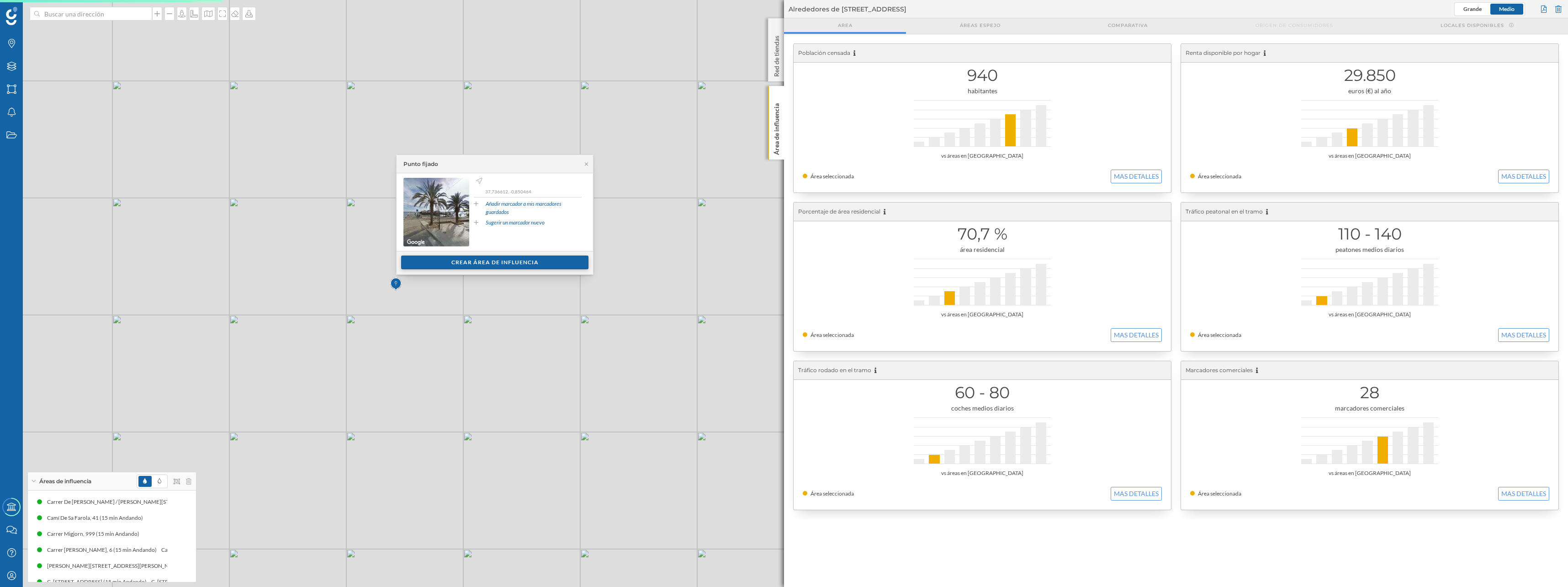
click at [436, 265] on div "Crear área de influencia" at bounding box center [495, 262] width 187 height 13
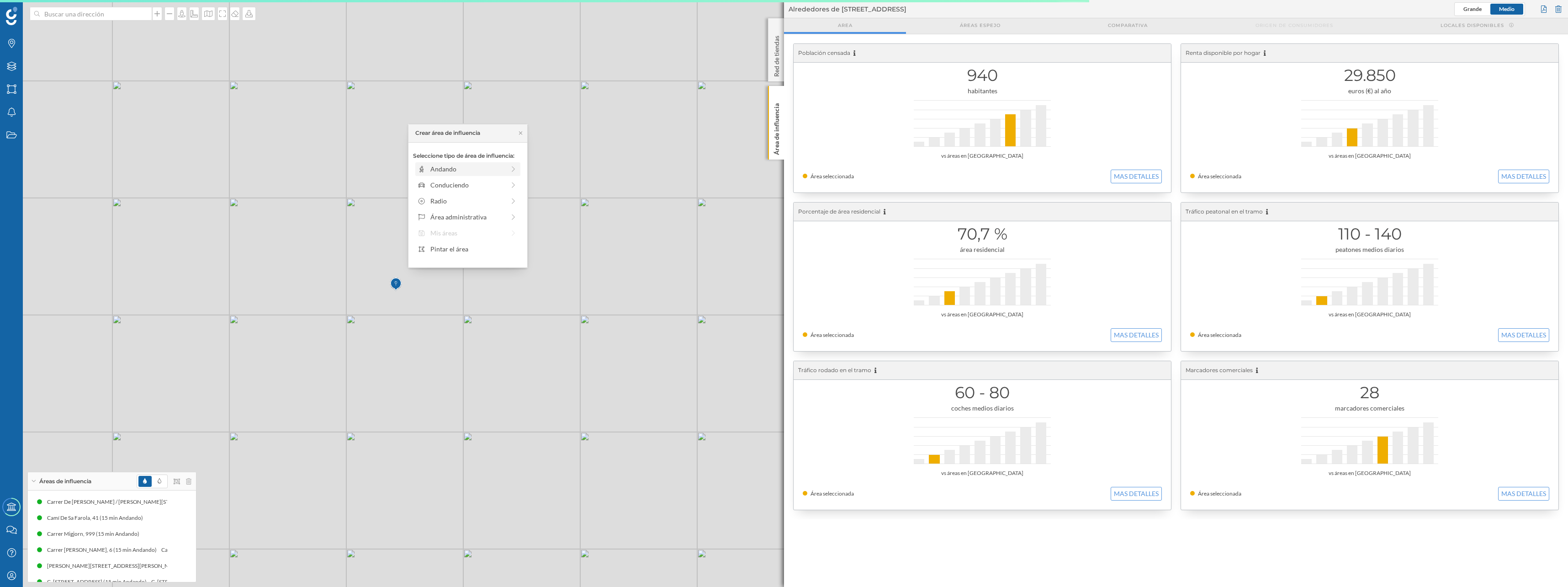
click at [432, 163] on div "Andando" at bounding box center [468, 169] width 105 height 13
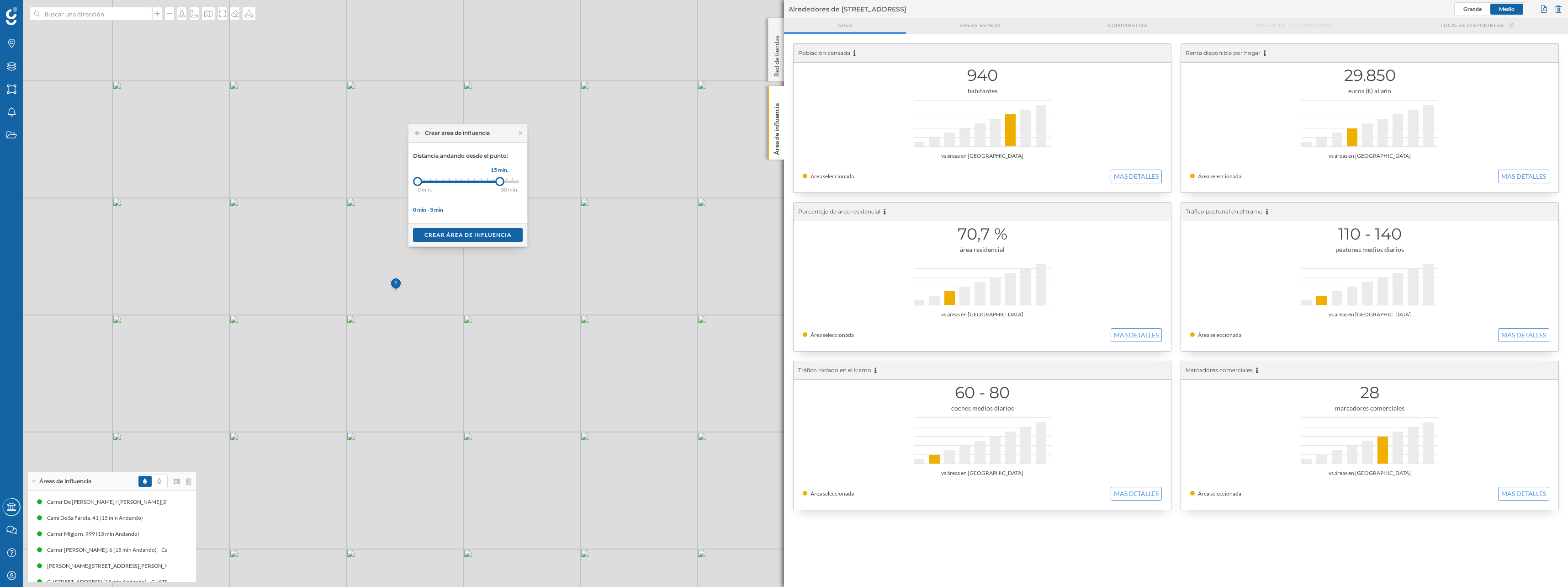
drag, startPoint x: 426, startPoint y: 186, endPoint x: 500, endPoint y: 177, distance: 74.5
click at [500, 177] on div "15 min." at bounding box center [500, 181] width 9 height 9
click at [489, 233] on div "Crear área de influencia" at bounding box center [467, 235] width 110 height 13
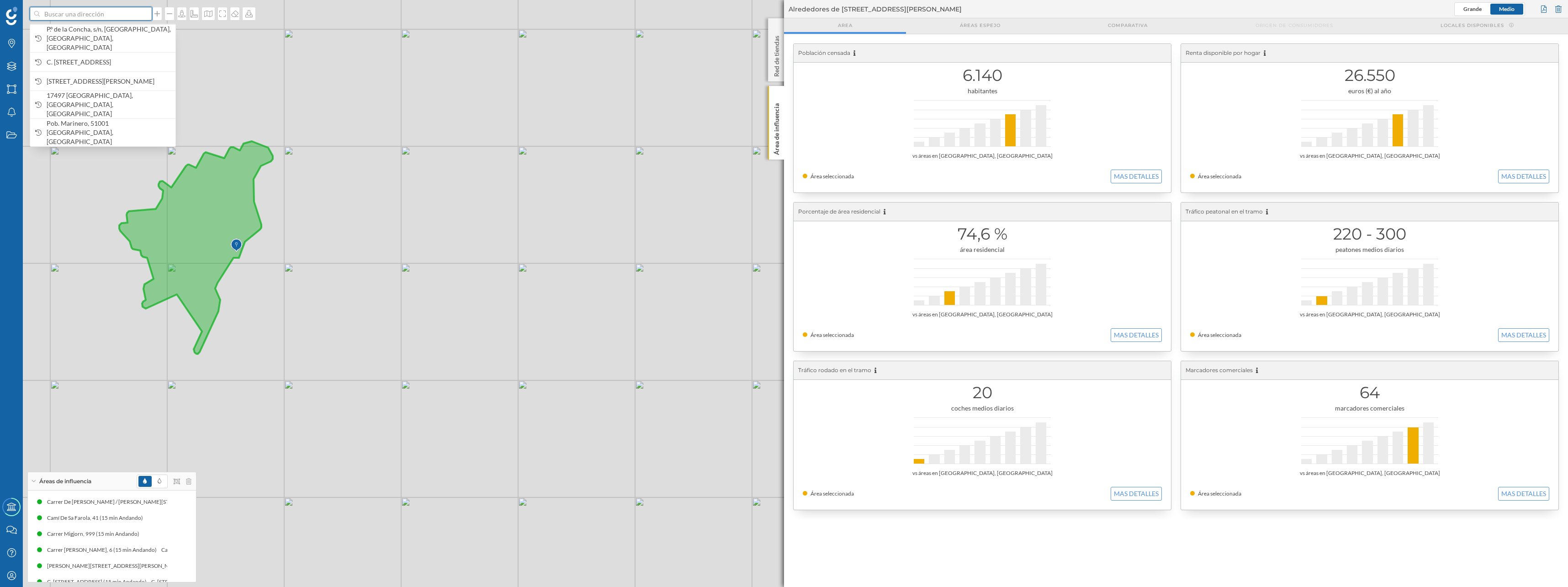
click at [78, 13] on input at bounding box center [91, 13] width 102 height 13
paste input "Puerto El Candado"
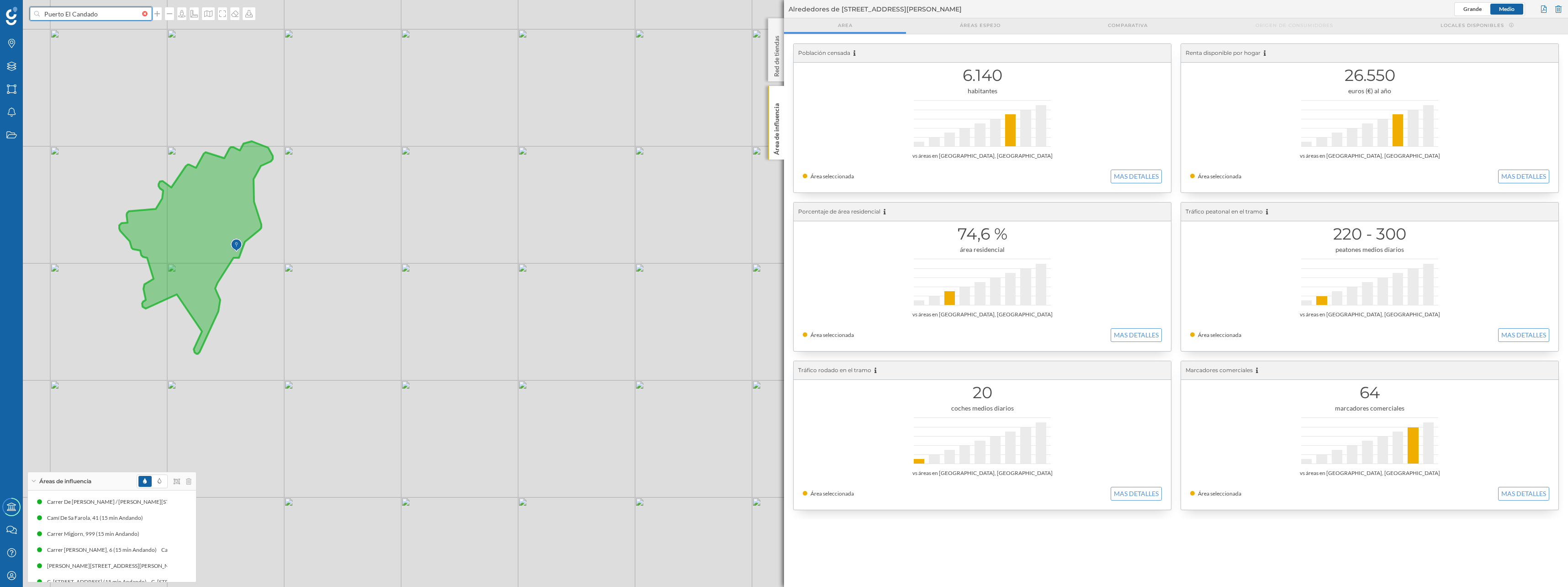
type input "Puerto El Candado"
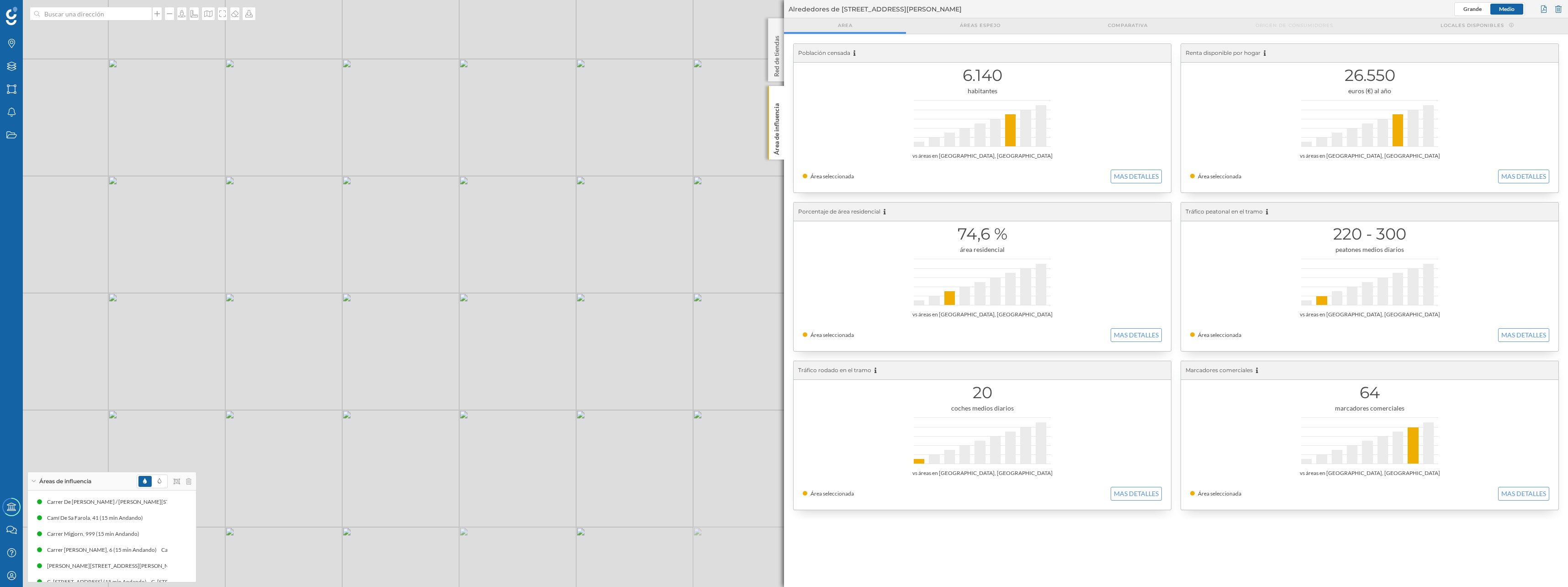
drag, startPoint x: 303, startPoint y: 403, endPoint x: 259, endPoint y: 194, distance: 213.6
click at [259, 194] on div "© Mapbox © OpenStreetMap Improve this map" at bounding box center [784, 294] width 1568 height 587
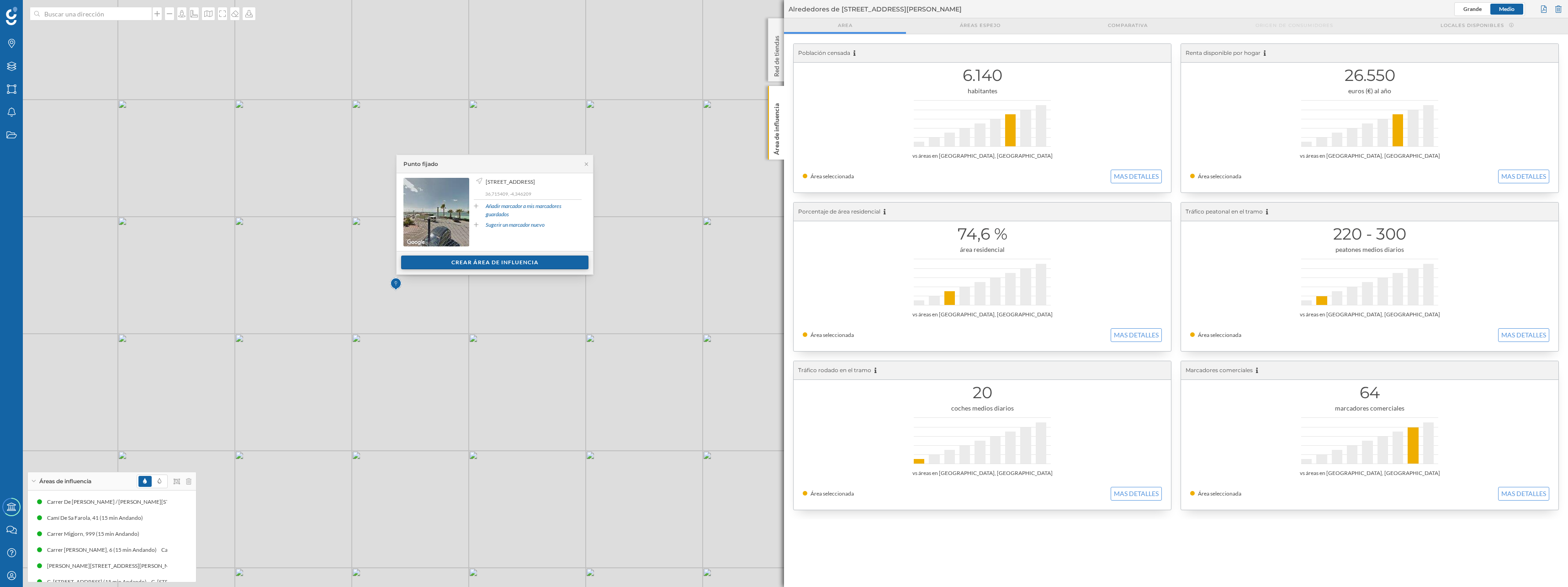
click at [456, 263] on div "Crear área de influencia" at bounding box center [495, 262] width 187 height 13
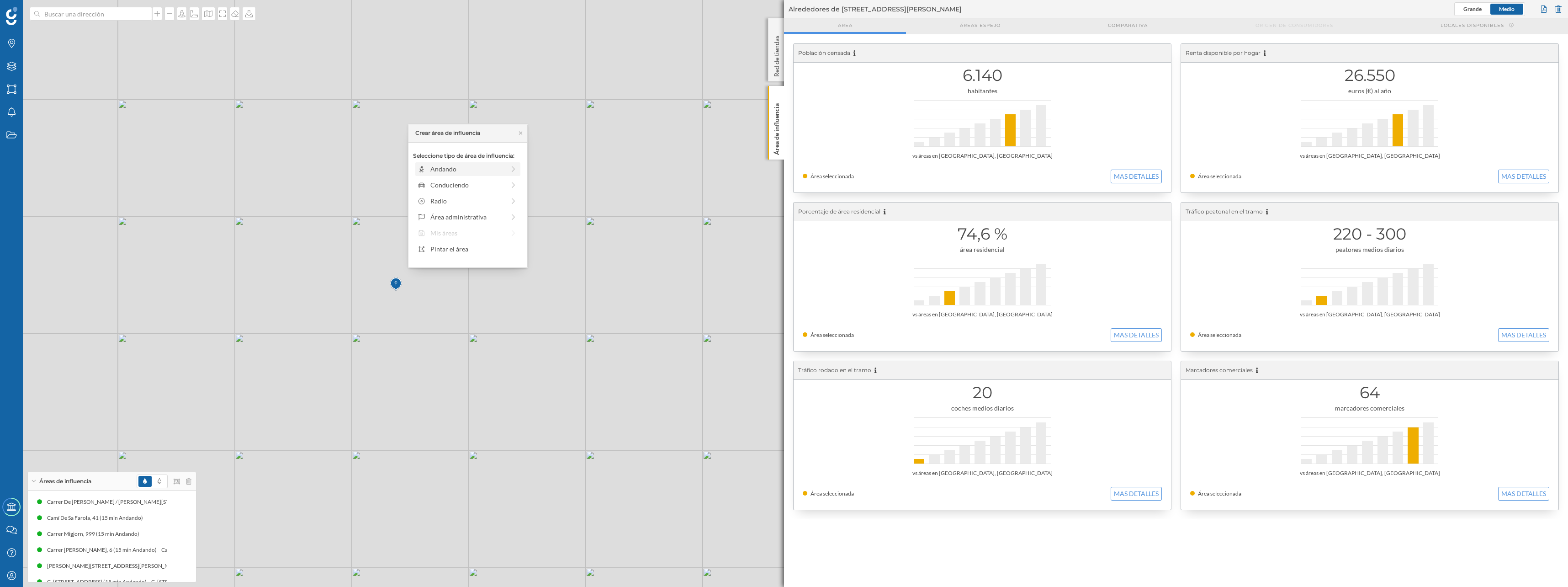
click at [440, 170] on div "Andando" at bounding box center [468, 169] width 75 height 10
drag, startPoint x: 426, startPoint y: 183, endPoint x: 498, endPoint y: 183, distance: 72.0
click at [498, 183] on div at bounding box center [497, 181] width 9 height 9
click at [475, 231] on div "Crear área de influencia" at bounding box center [467, 235] width 110 height 13
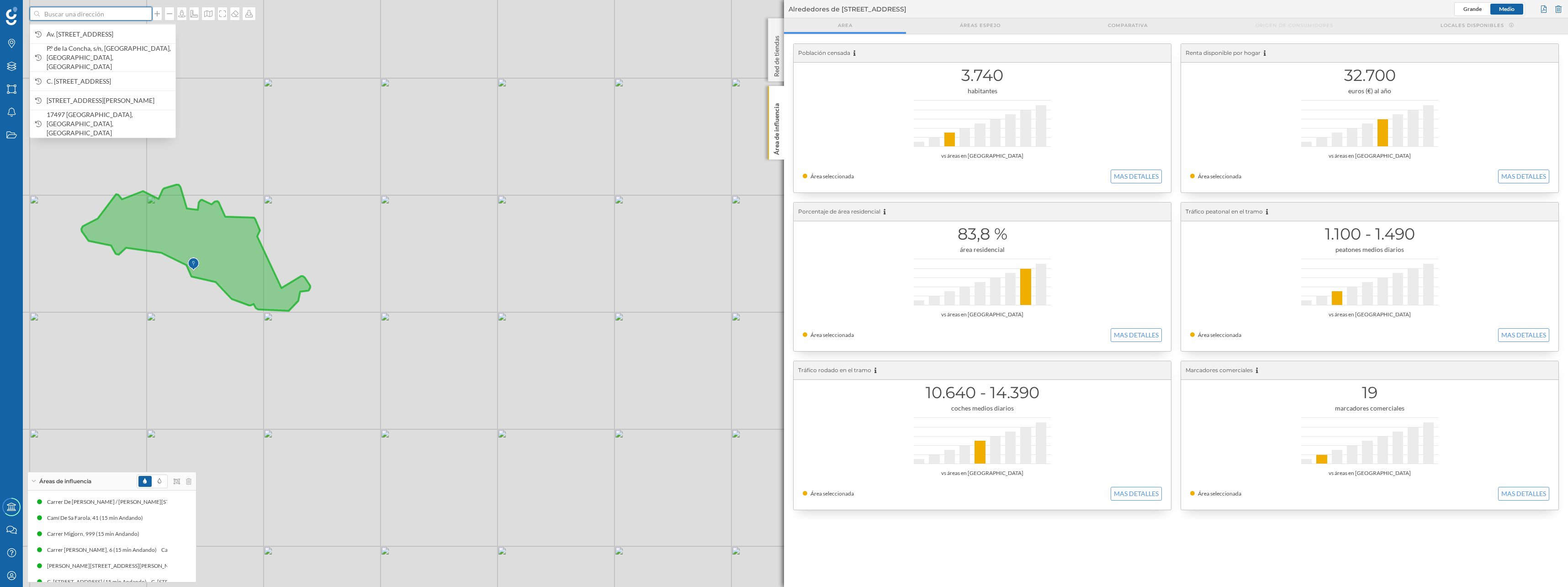
click at [80, 12] on input at bounding box center [91, 13] width 102 height 13
click at [78, 9] on input "marina almeria" at bounding box center [91, 13] width 102 height 13
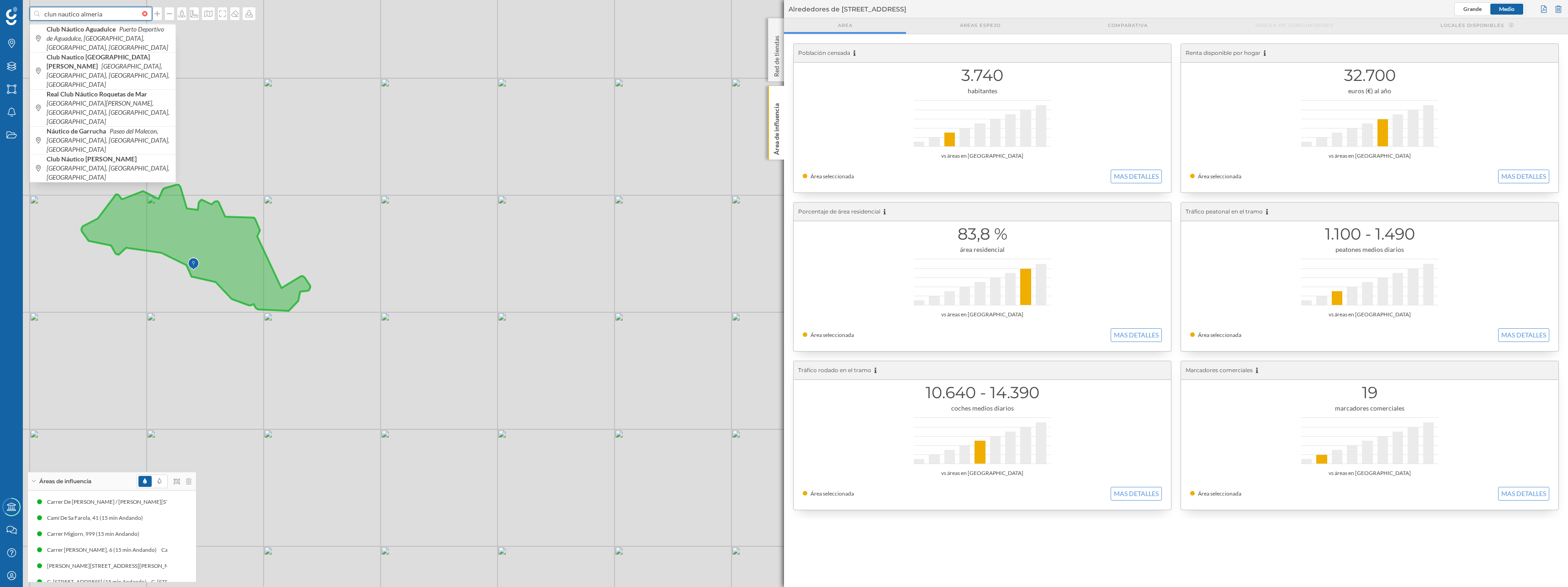
drag, startPoint x: 118, startPoint y: 14, endPoint x: -2, endPoint y: 12, distance: 120.0
click at [0, 12] on html "clun nautico almeria Club Náutico Aguadulce Puerto Deportivo de Aguadulce, Agua…" at bounding box center [784, 294] width 1568 height 587
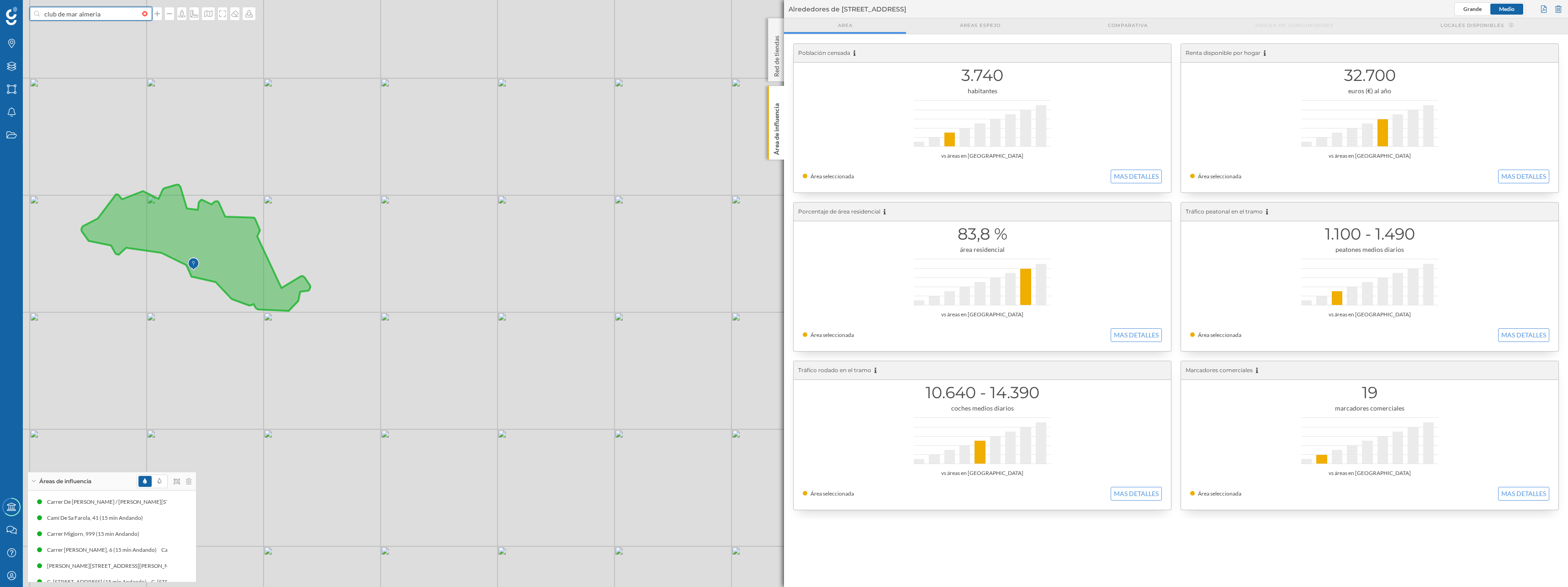
type input "club de mar almeriaç"
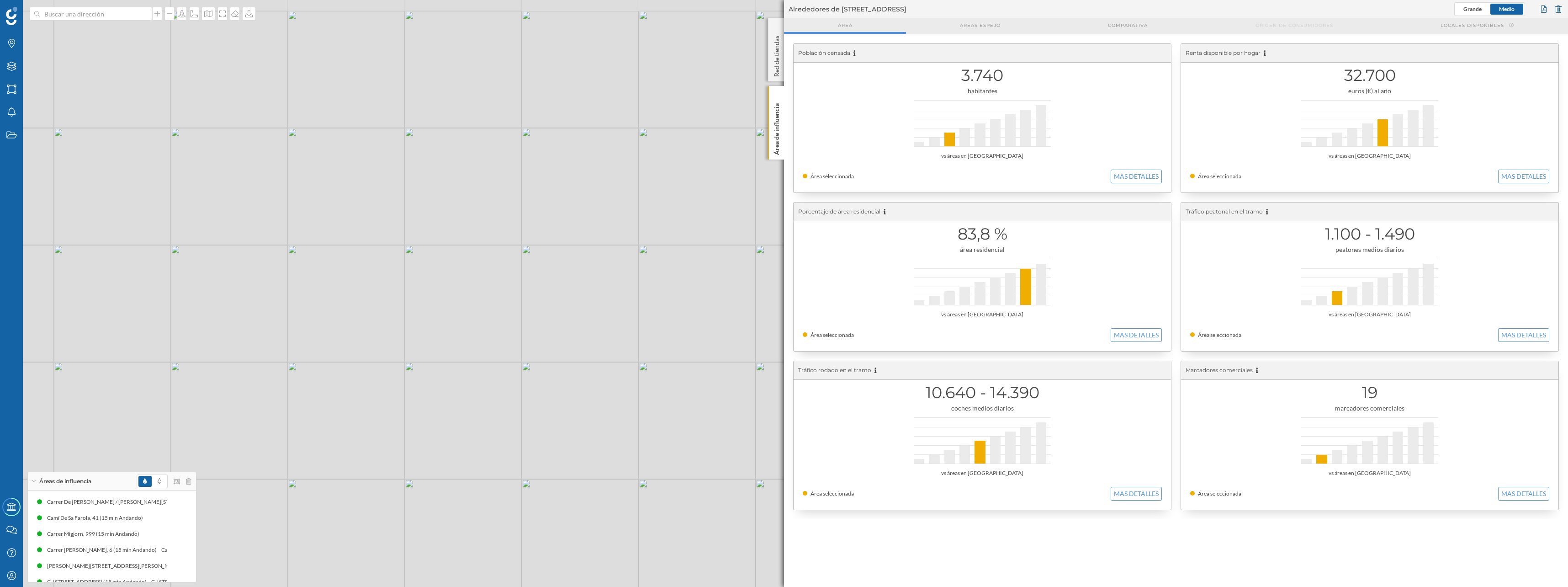
drag, startPoint x: 226, startPoint y: 276, endPoint x: 298, endPoint y: 298, distance: 75.3
click at [298, 298] on div "© Mapbox © OpenStreetMap Improve this map" at bounding box center [784, 294] width 1568 height 587
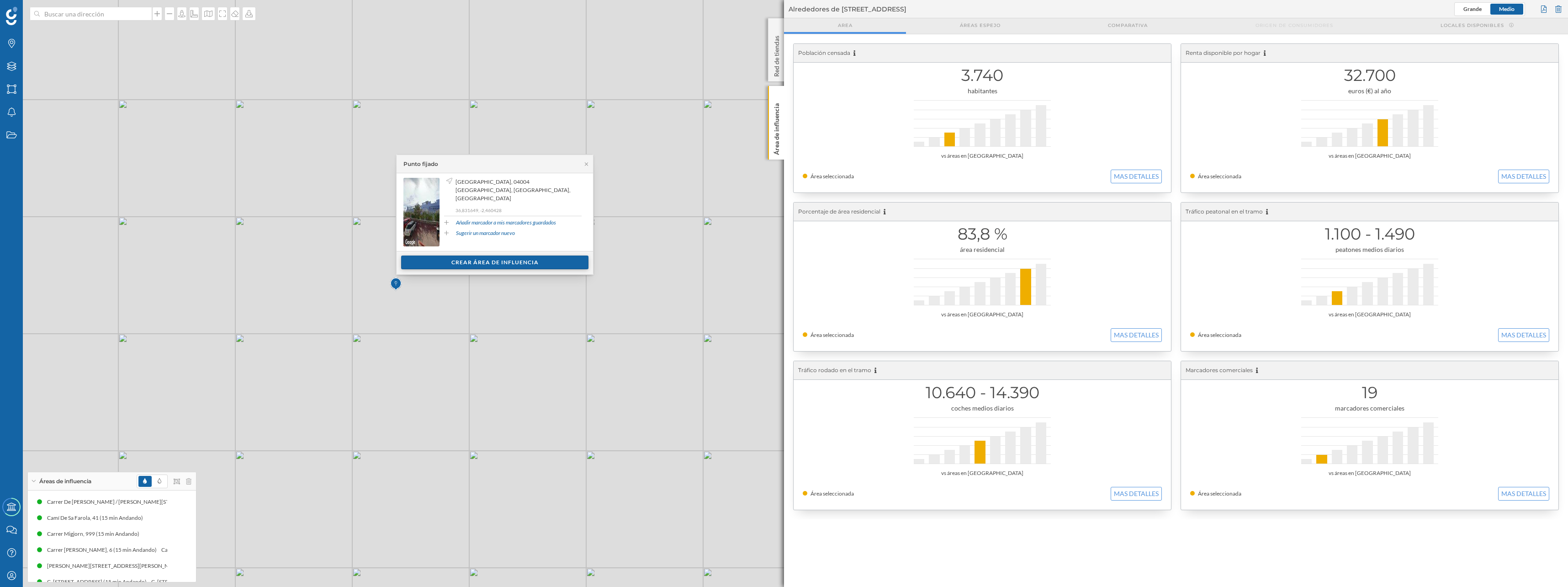
click at [434, 269] on div "Crear área de influencia" at bounding box center [495, 262] width 187 height 13
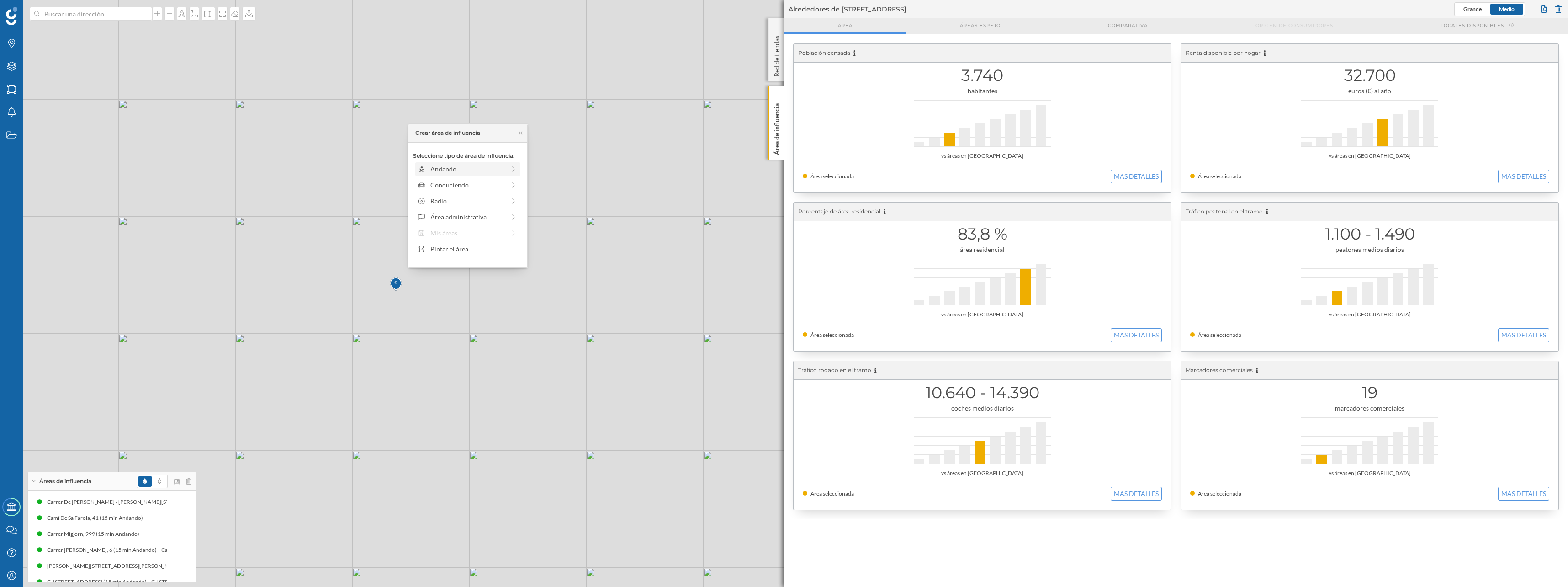
click at [450, 170] on div "Andando" at bounding box center [468, 169] width 75 height 10
drag, startPoint x: 426, startPoint y: 181, endPoint x: 501, endPoint y: 183, distance: 75.0
click at [501, 183] on div at bounding box center [500, 181] width 9 height 9
click at [459, 237] on div "Crear área de influencia" at bounding box center [467, 235] width 110 height 13
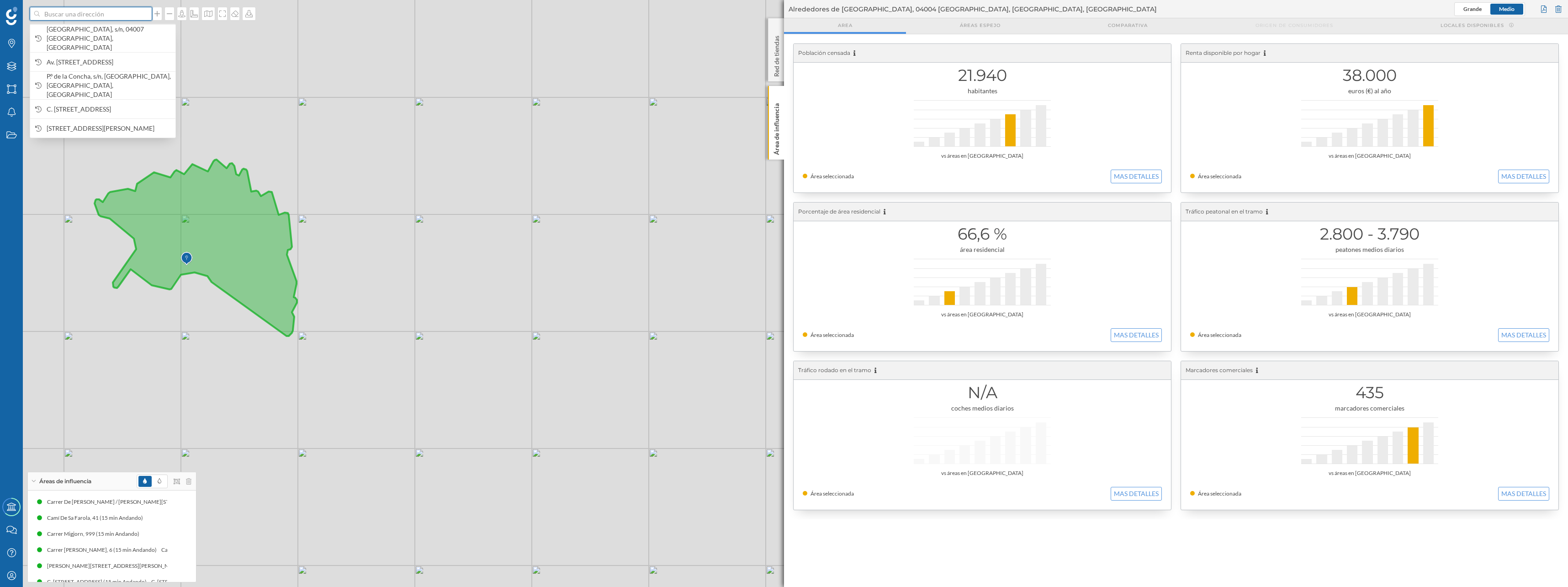
click at [86, 9] on input at bounding box center [91, 13] width 102 height 13
type input "club nautico calpe"
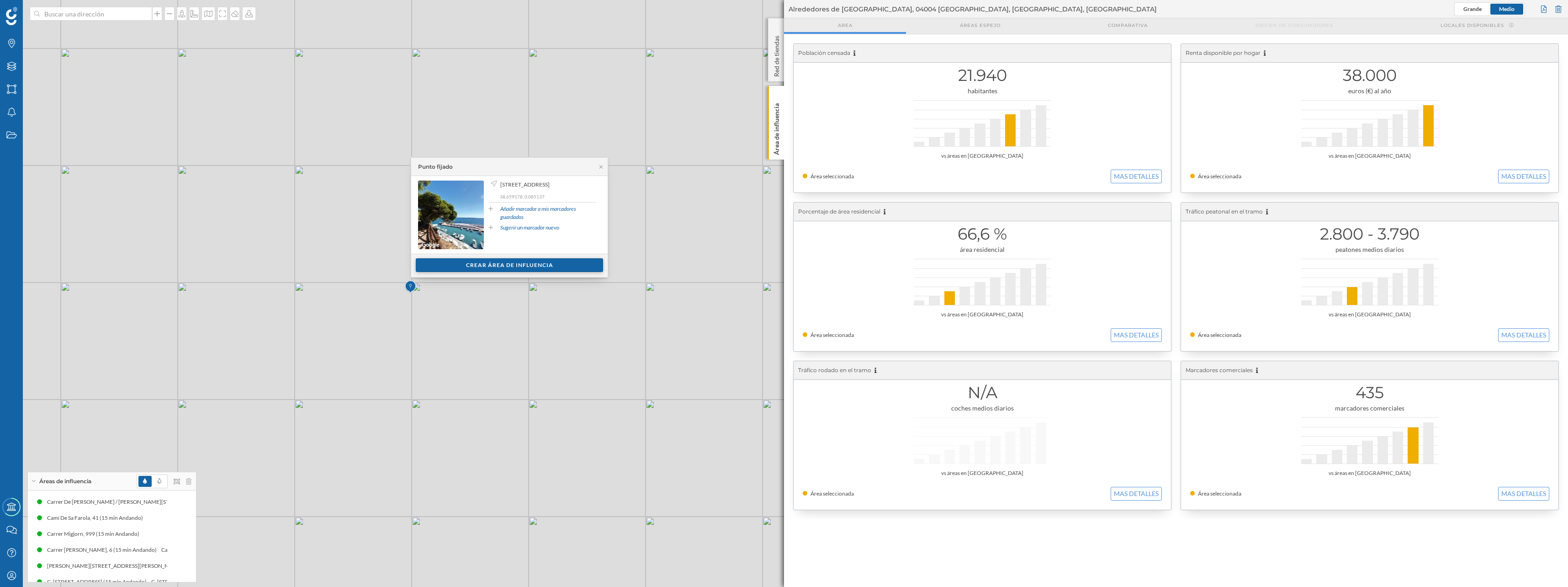
click at [504, 262] on div "Crear área de influencia" at bounding box center [509, 265] width 187 height 13
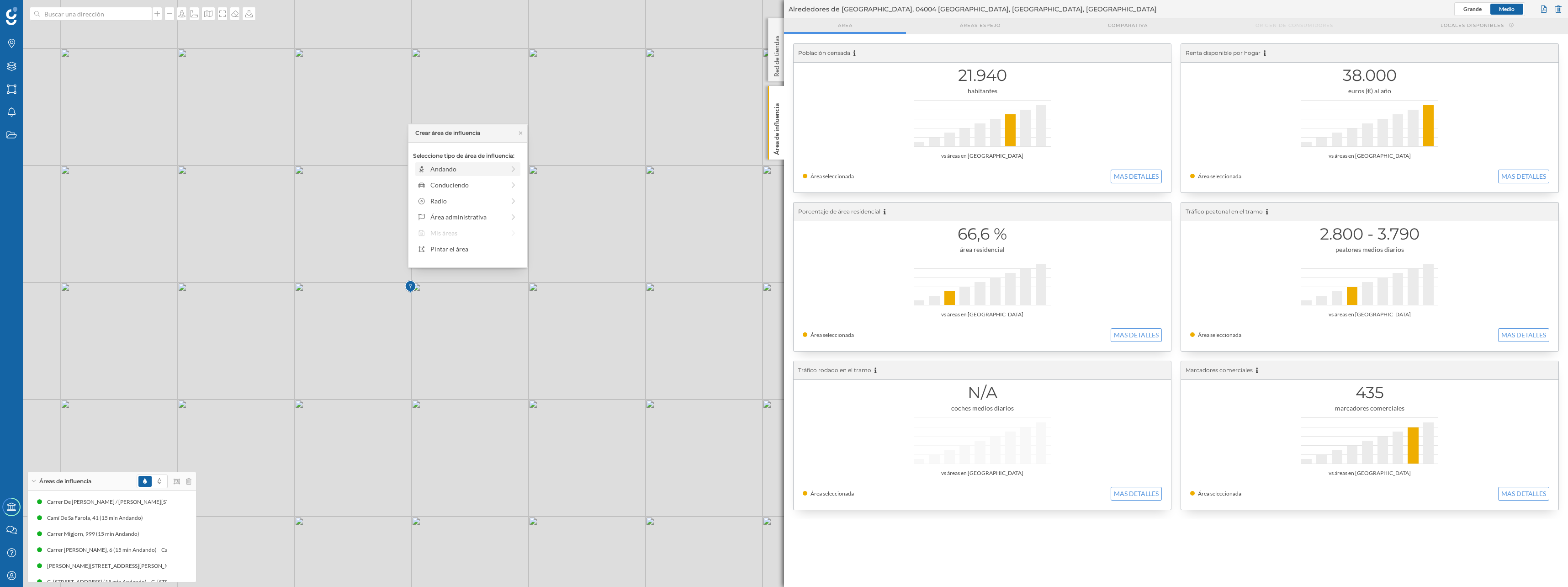
click at [479, 167] on div "Andando" at bounding box center [468, 169] width 75 height 10
drag, startPoint x: 426, startPoint y: 181, endPoint x: 499, endPoint y: 181, distance: 73.0
click at [499, 181] on div at bounding box center [498, 181] width 9 height 9
click at [481, 233] on div "Crear área de influencia" at bounding box center [467, 235] width 110 height 13
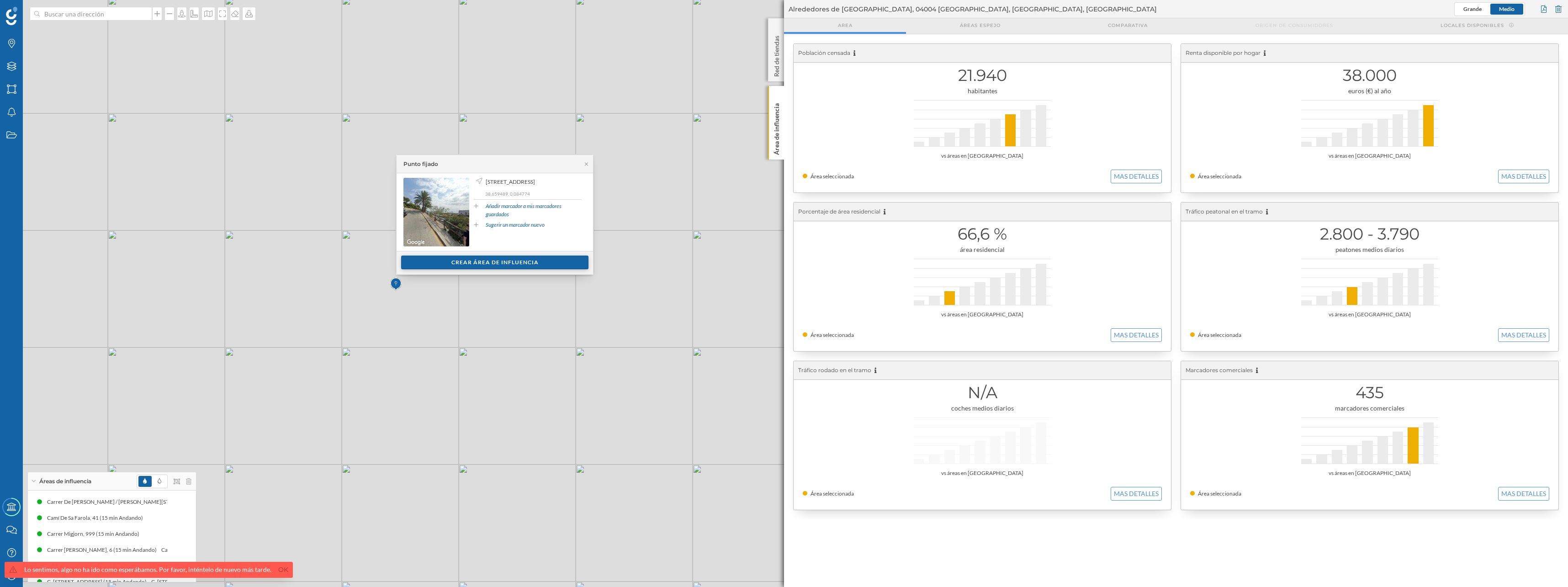
click at [421, 262] on div "Crear área de influencia" at bounding box center [495, 262] width 187 height 13
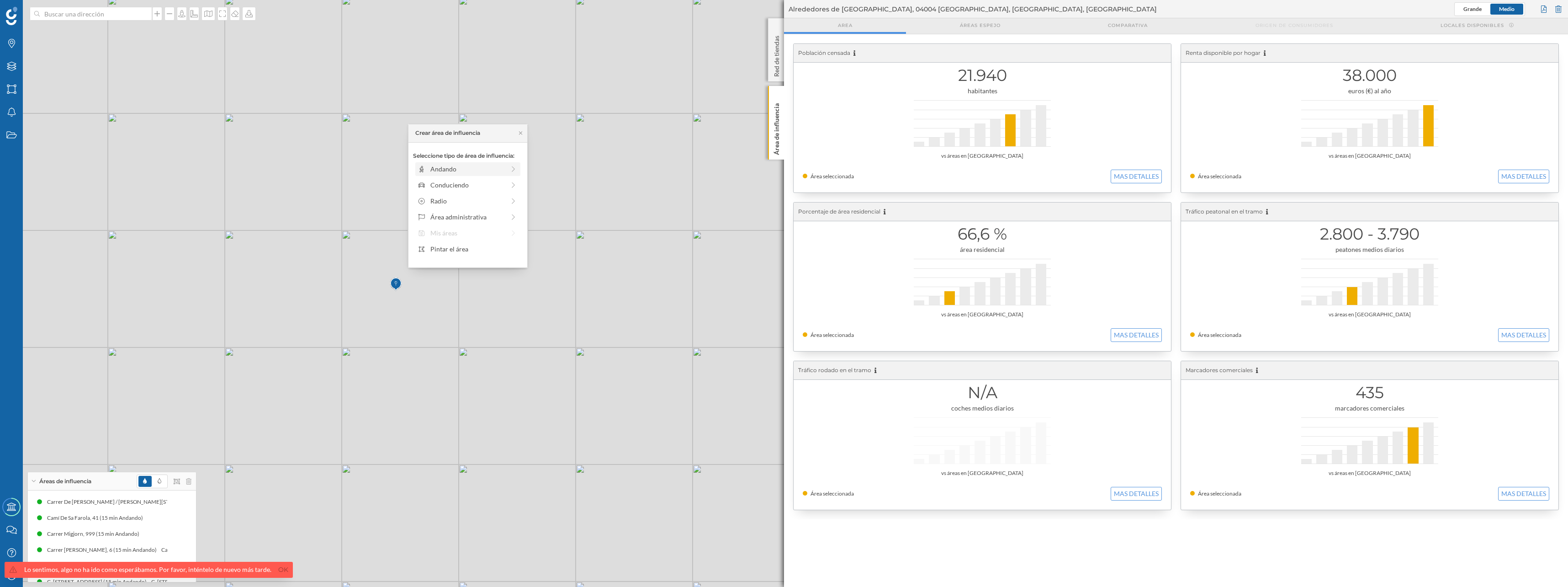
click at [445, 170] on div "Andando" at bounding box center [468, 169] width 75 height 10
drag, startPoint x: 426, startPoint y: 184, endPoint x: 502, endPoint y: 183, distance: 76.0
click at [502, 183] on div at bounding box center [502, 181] width 9 height 9
click at [478, 236] on div "Crear área de influencia" at bounding box center [467, 235] width 110 height 13
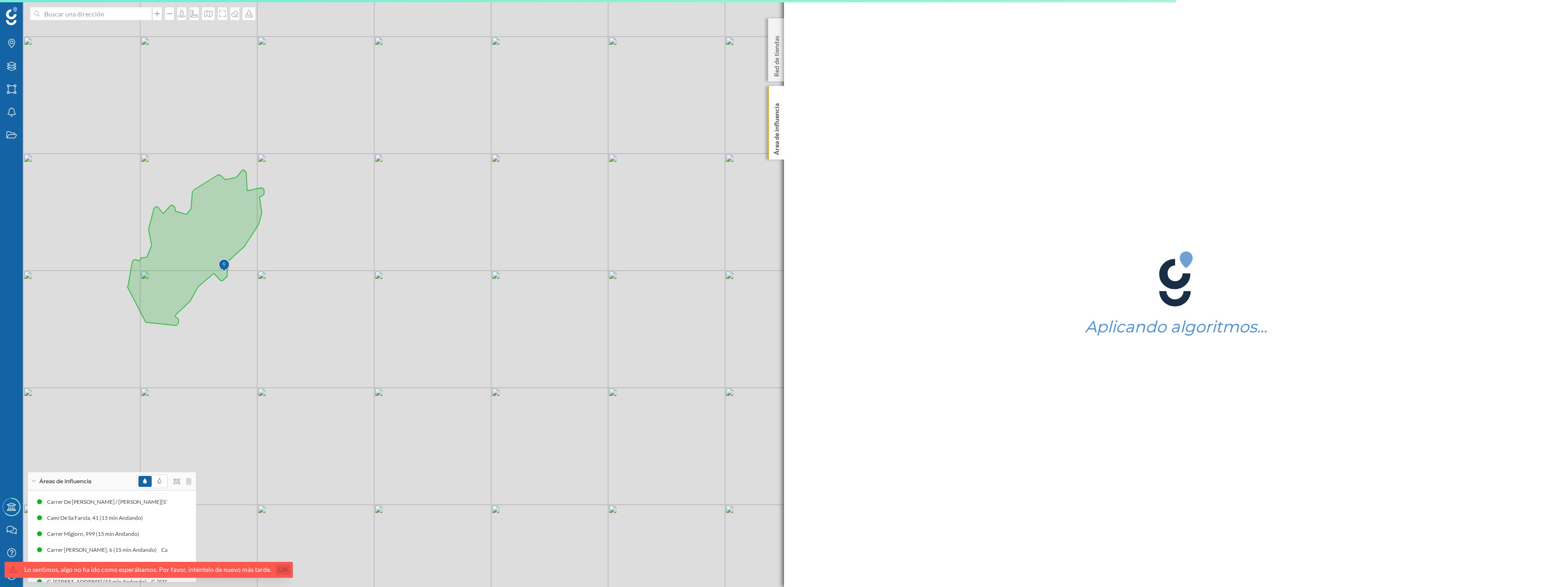
click at [276, 568] on link "Ok" at bounding box center [283, 569] width 15 height 10
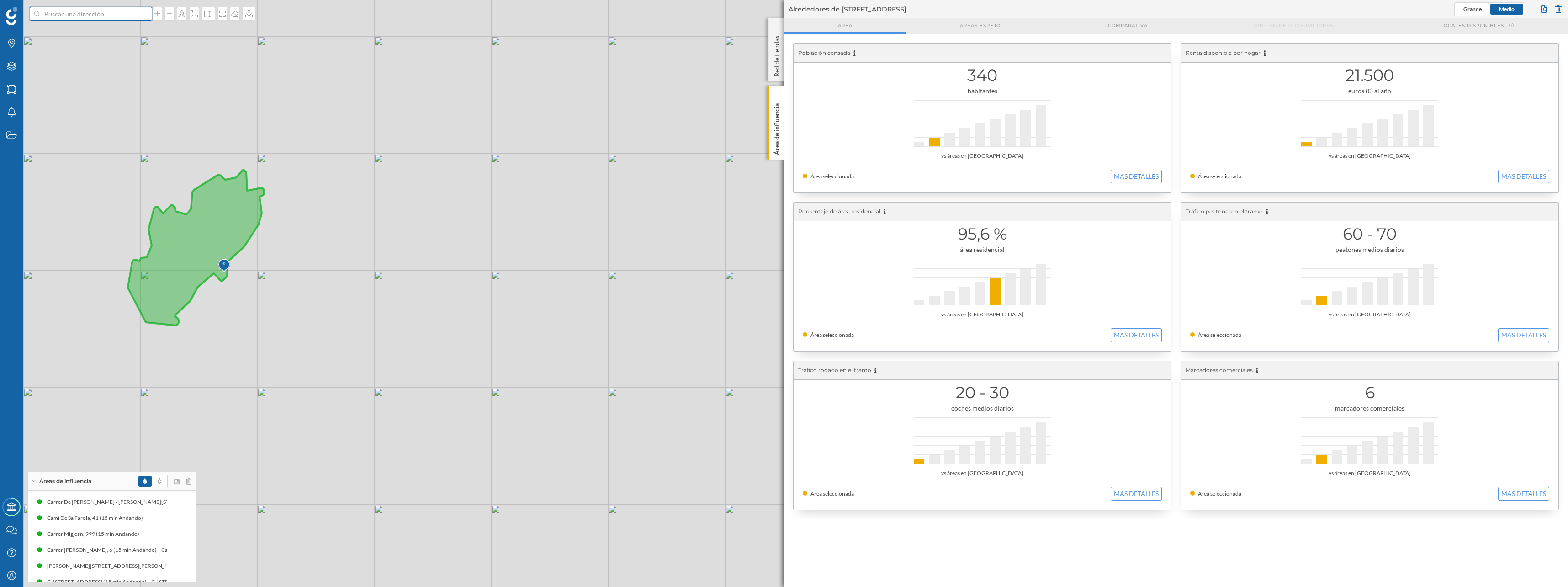
click at [50, 15] on input at bounding box center [91, 13] width 102 height 13
type input "club nautico cala gamba"
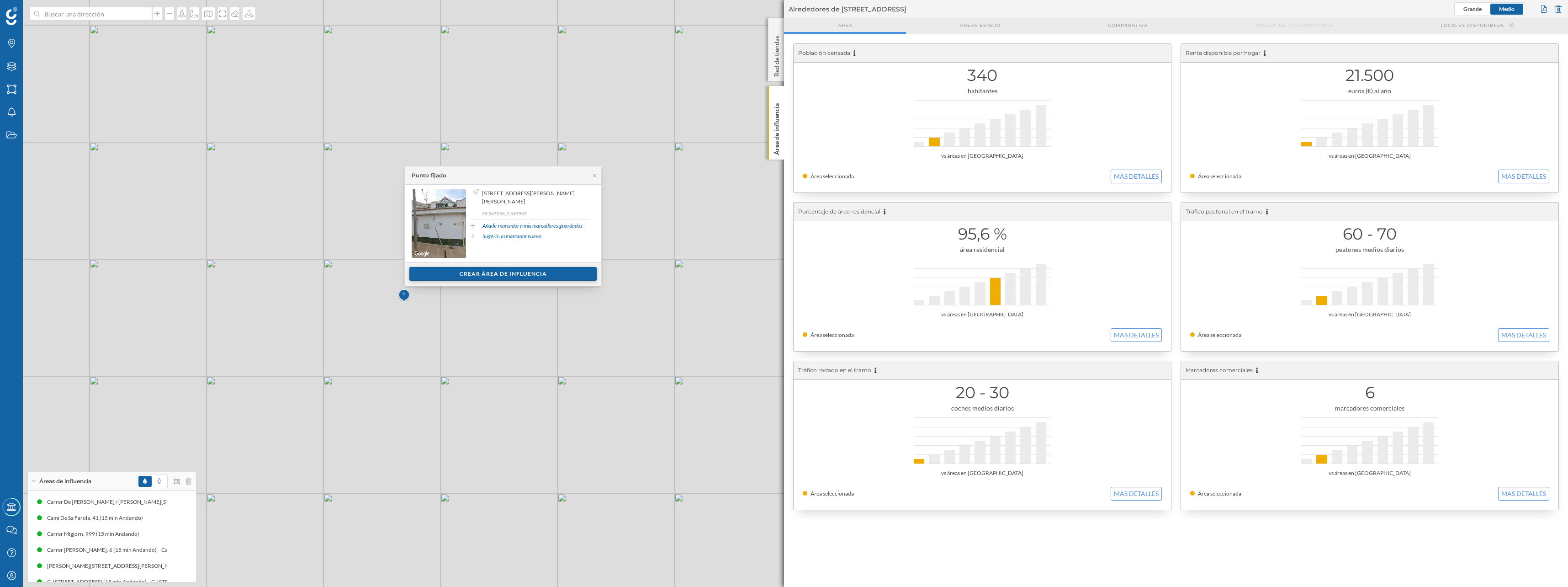
click at [515, 269] on div "Crear área de influencia" at bounding box center [503, 274] width 187 height 13
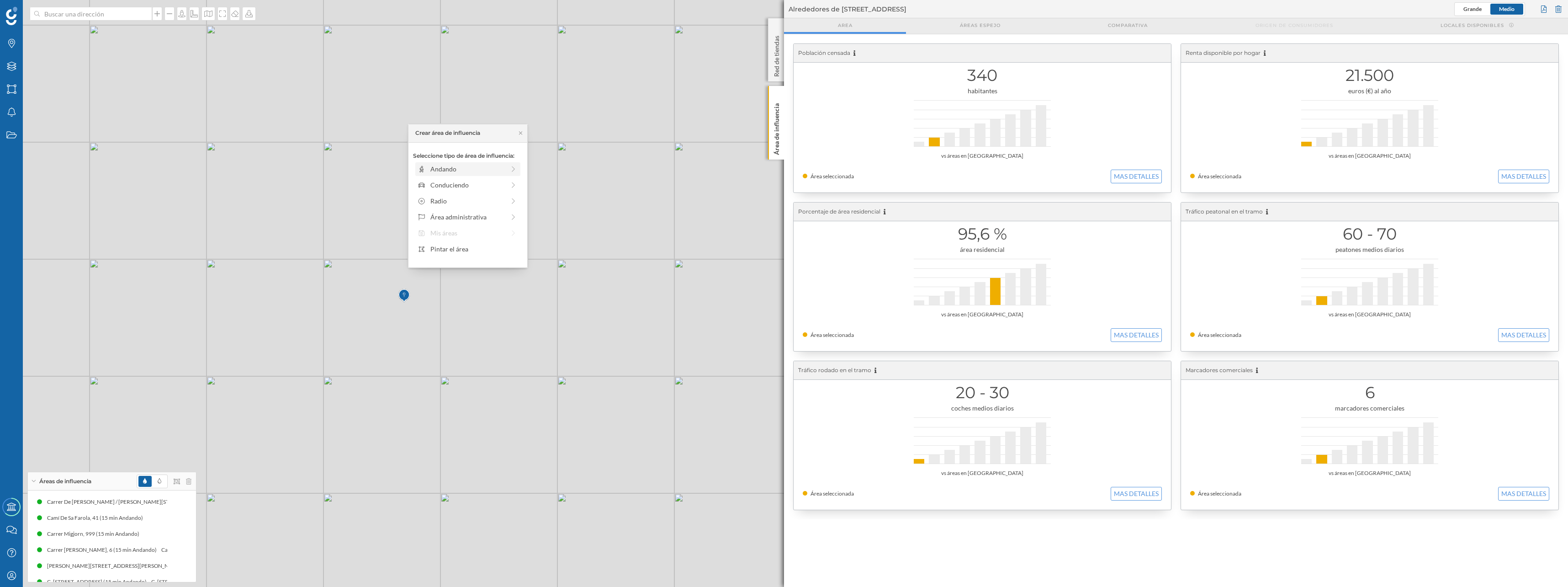
click at [473, 168] on div "Andando" at bounding box center [468, 169] width 75 height 10
drag, startPoint x: 427, startPoint y: 183, endPoint x: 499, endPoint y: 184, distance: 72.0
click at [499, 184] on div at bounding box center [498, 181] width 9 height 9
click at [484, 237] on div "Crear área de influencia" at bounding box center [467, 235] width 110 height 13
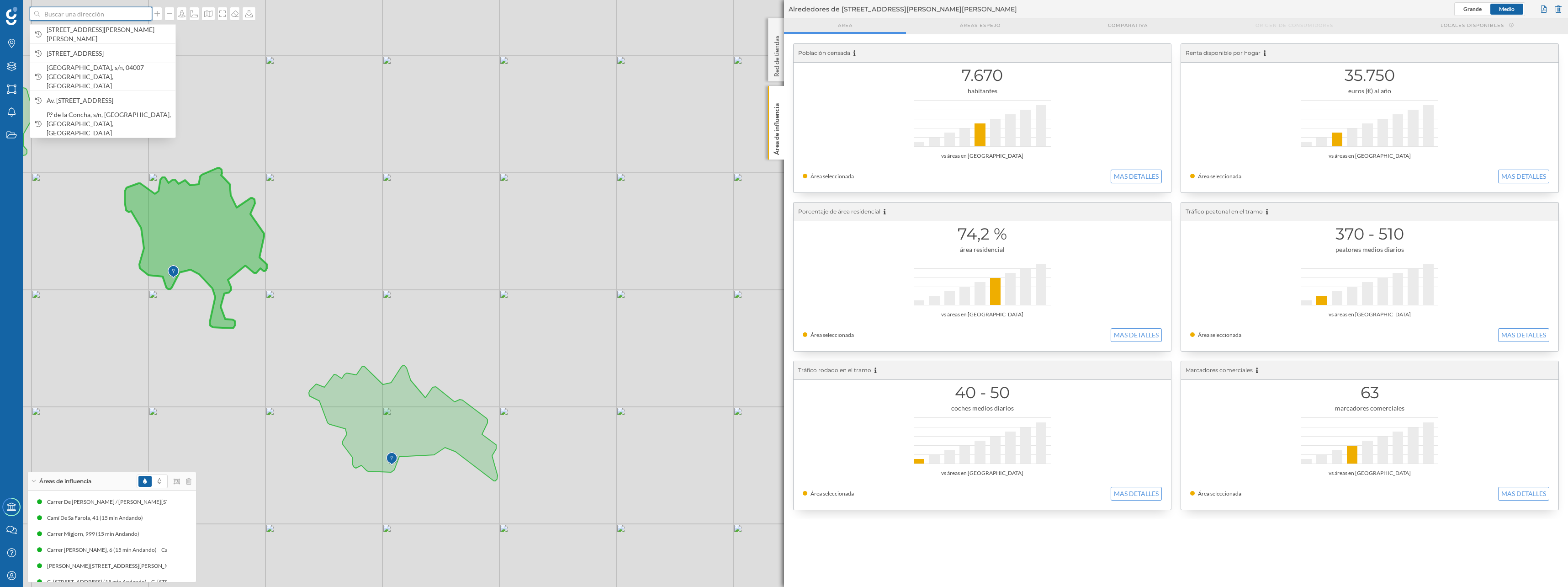
click at [88, 18] on input at bounding box center [91, 13] width 102 height 13
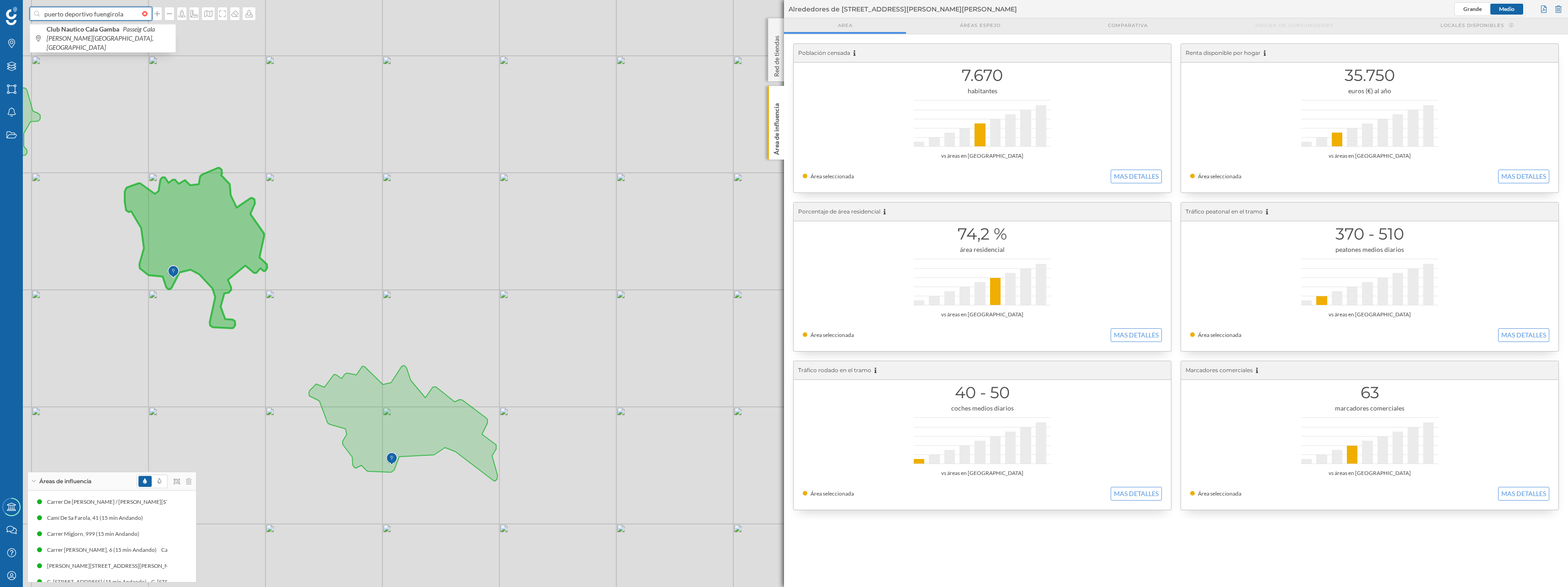
type input "puerto deportivo fuengirola"
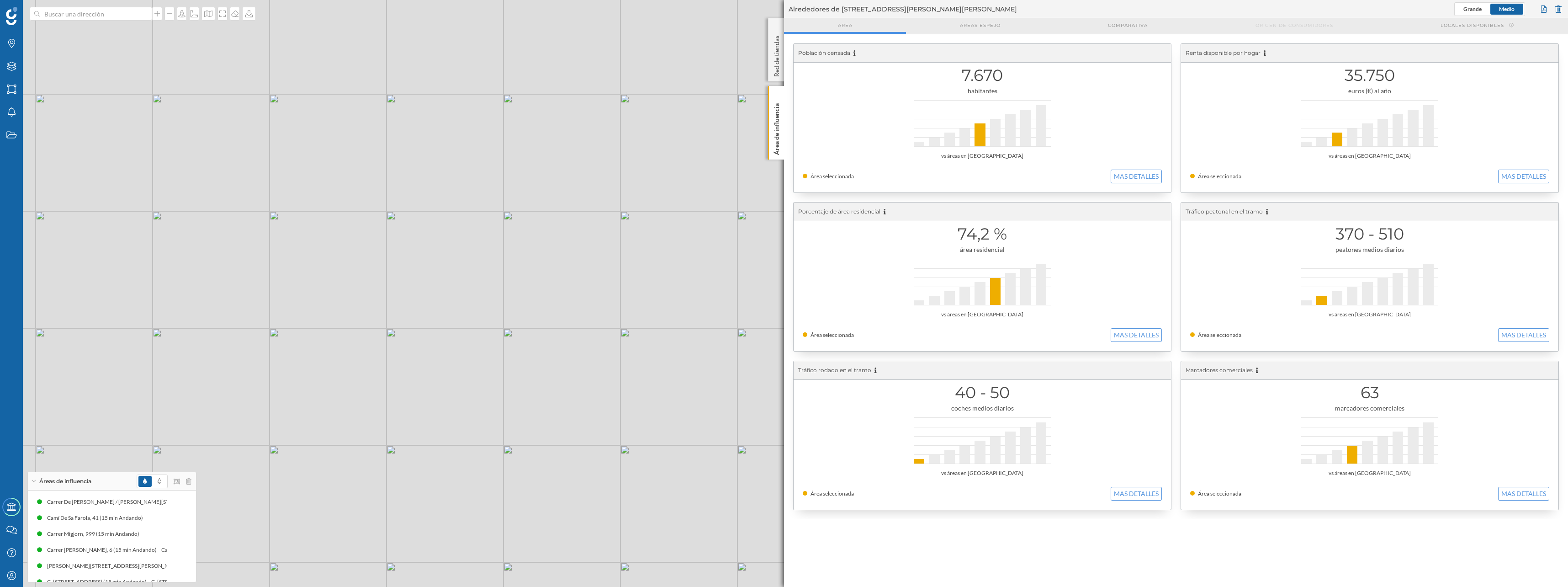
drag, startPoint x: 378, startPoint y: 289, endPoint x: 312, endPoint y: 353, distance: 91.9
click at [312, 353] on div "© Mapbox © OpenStreetMap Improve this map" at bounding box center [784, 294] width 1568 height 587
drag, startPoint x: 487, startPoint y: 251, endPoint x: 388, endPoint y: 331, distance: 127.3
click at [388, 331] on div "© Mapbox © OpenStreetMap Improve this map" at bounding box center [784, 294] width 1568 height 587
click at [204, 15] on icon at bounding box center [208, 13] width 9 height 7
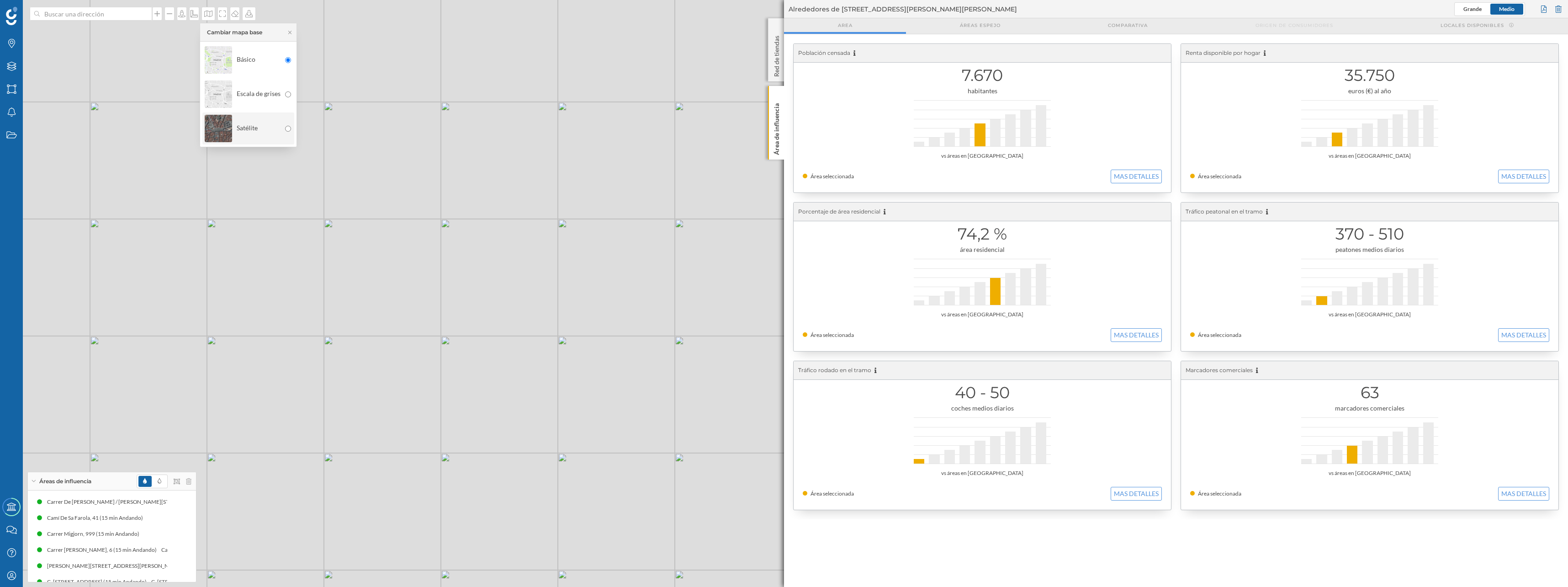
click at [252, 121] on div "Satélite" at bounding box center [242, 129] width 76 height 32
drag, startPoint x: 472, startPoint y: 202, endPoint x: 462, endPoint y: 221, distance: 21.5
click at [462, 221] on div "© Mapbox © OpenStreetMap Improve this map" at bounding box center [784, 294] width 1568 height 587
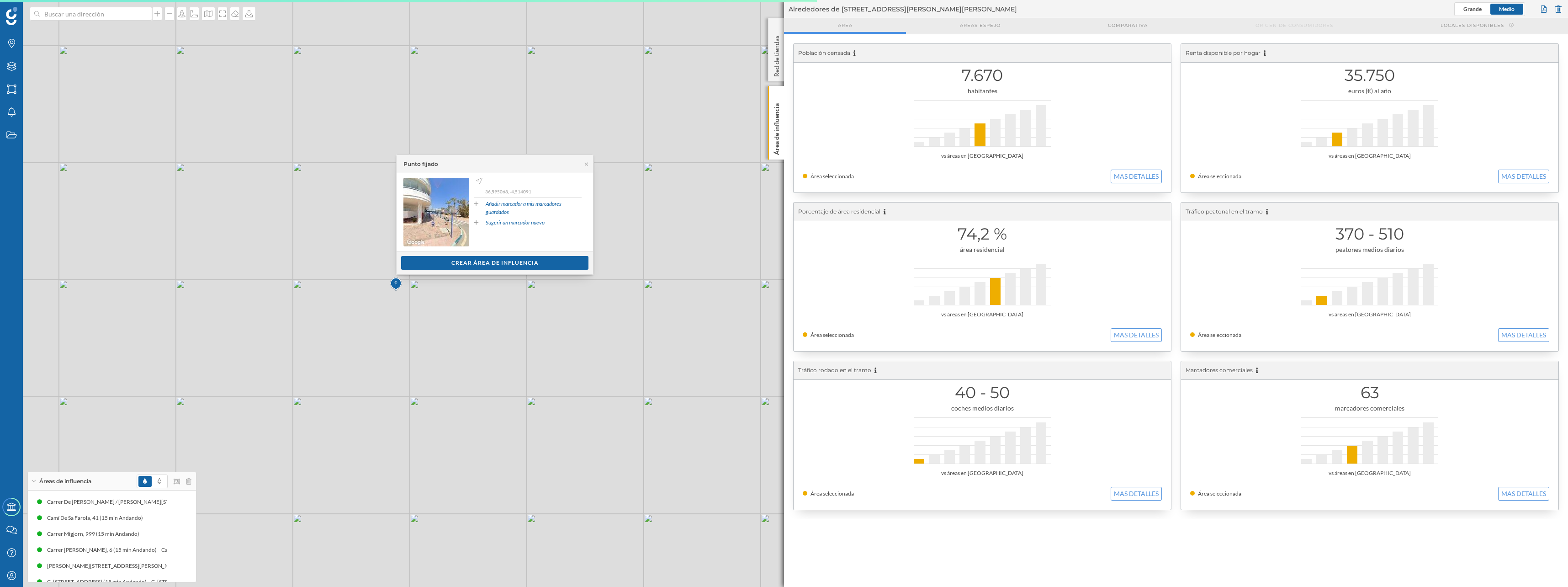
click at [434, 270] on div "Ver clientes Crear área de influencia" at bounding box center [495, 263] width 197 height 23
click at [435, 259] on div "Crear área de influencia" at bounding box center [495, 262] width 187 height 13
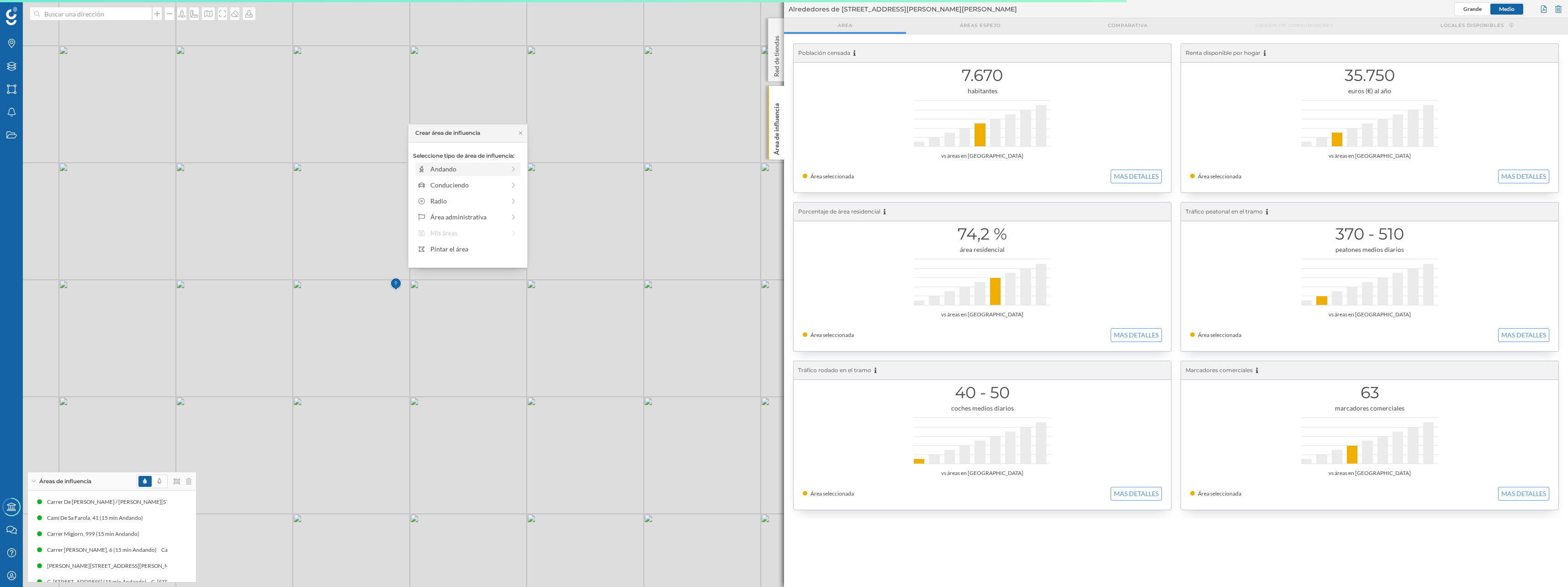
click at [443, 173] on div "Andando" at bounding box center [468, 169] width 75 height 10
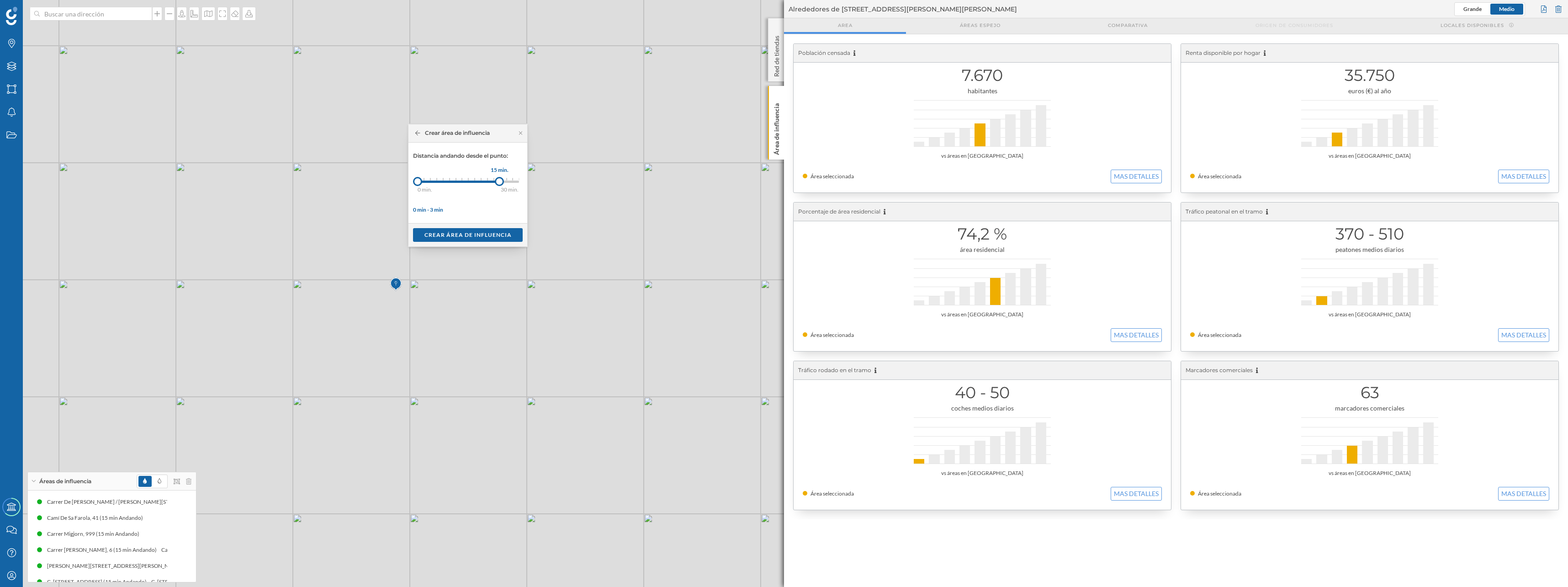
drag, startPoint x: 441, startPoint y: 181, endPoint x: 499, endPoint y: 182, distance: 58.0
click at [499, 182] on div at bounding box center [499, 181] width 9 height 9
click at [476, 235] on div "Crear área de influencia" at bounding box center [467, 235] width 110 height 13
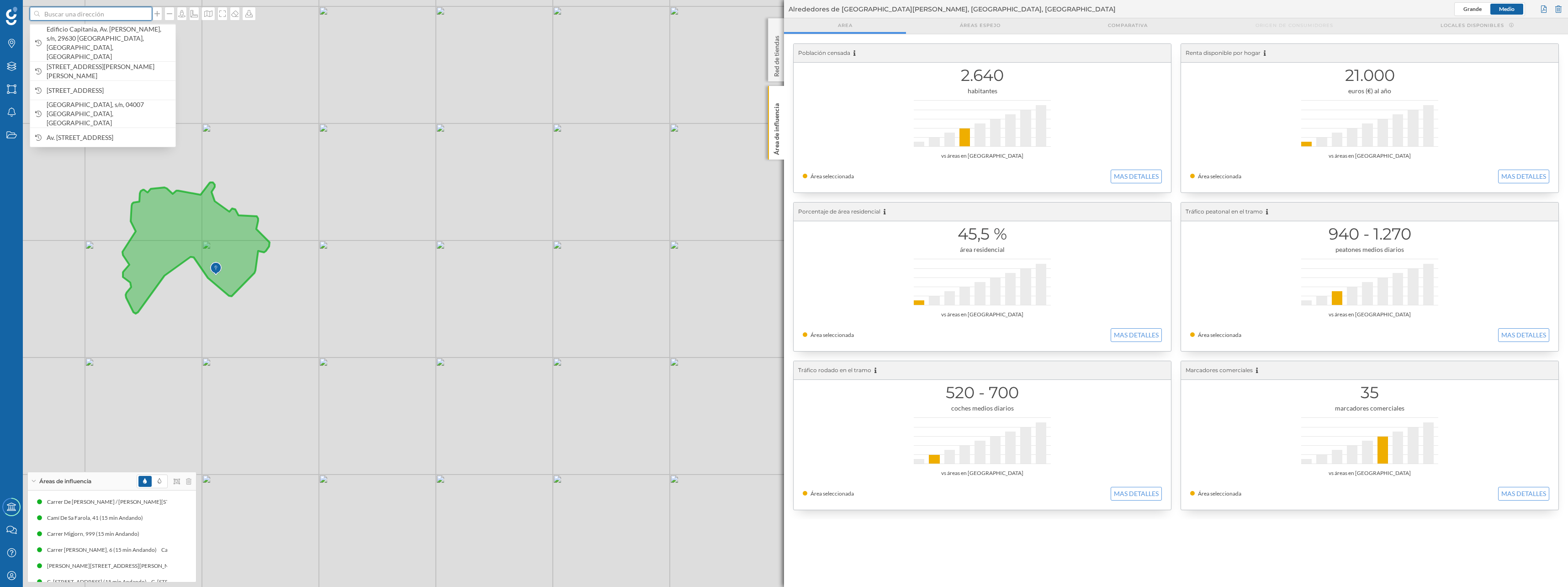
click at [118, 15] on input at bounding box center [91, 13] width 102 height 13
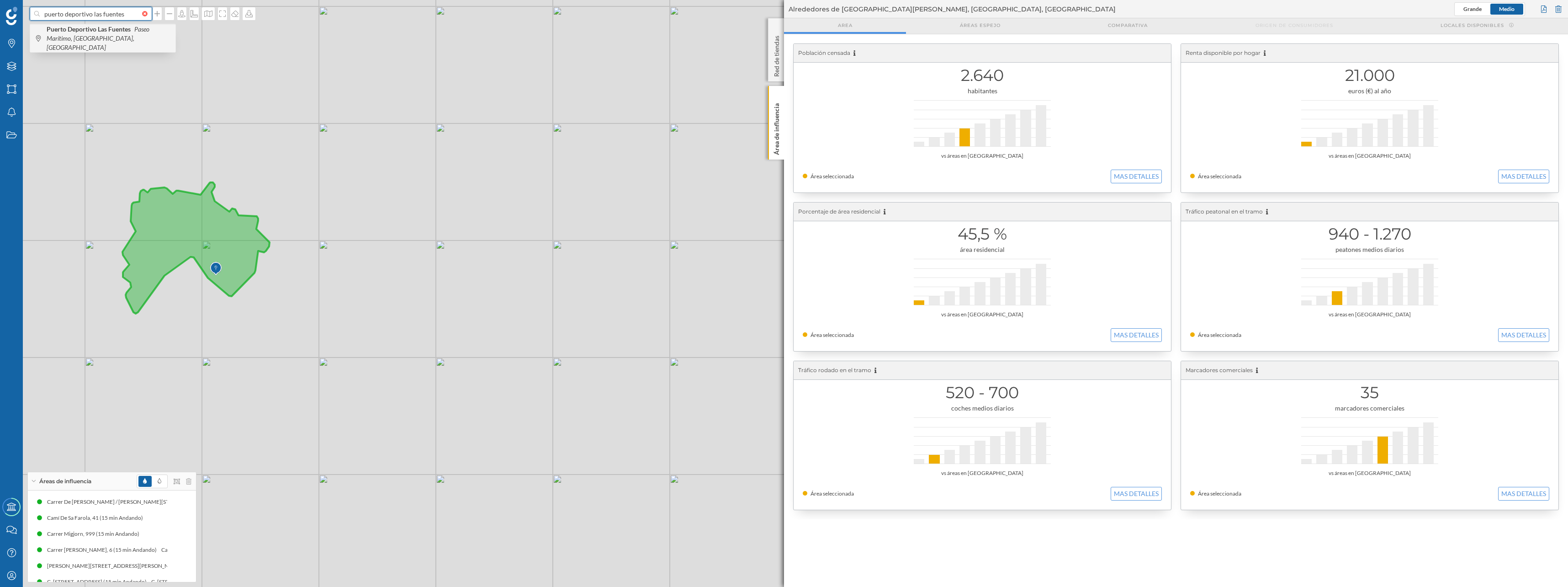
type input "puerto deportivo las fuentes"
click at [80, 31] on b "Puerto Deportivo Las Fuentes" at bounding box center [89, 29] width 86 height 8
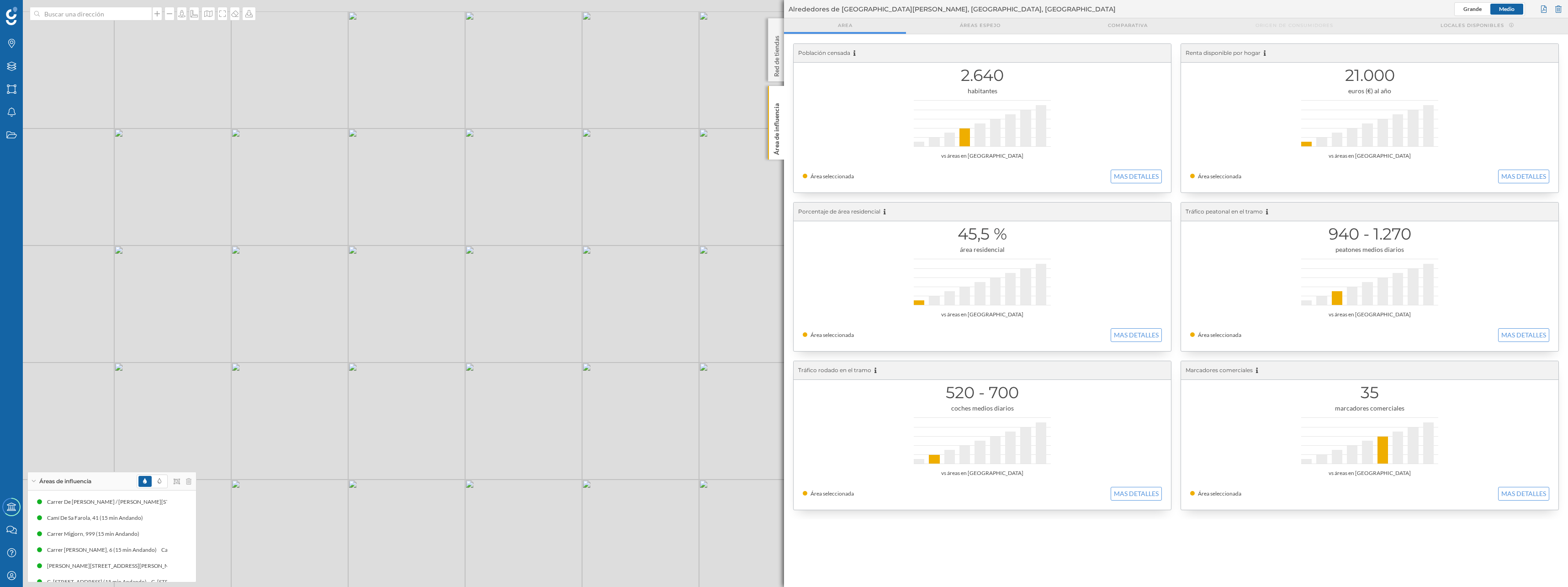
drag, startPoint x: 411, startPoint y: 300, endPoint x: 410, endPoint y: 357, distance: 57.0
click at [410, 357] on div "© Mapbox © OpenStreetMap Improve this map" at bounding box center [784, 294] width 1568 height 587
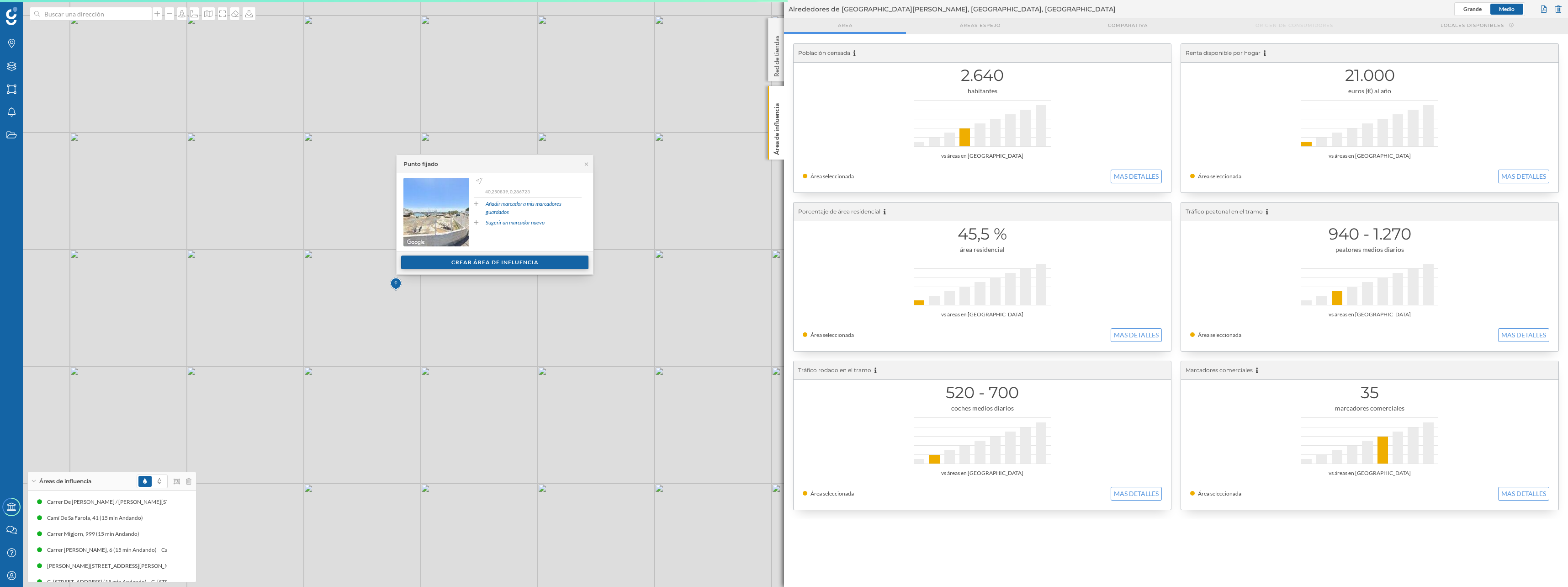
click at [410, 267] on div "Crear área de influencia" at bounding box center [495, 262] width 187 height 13
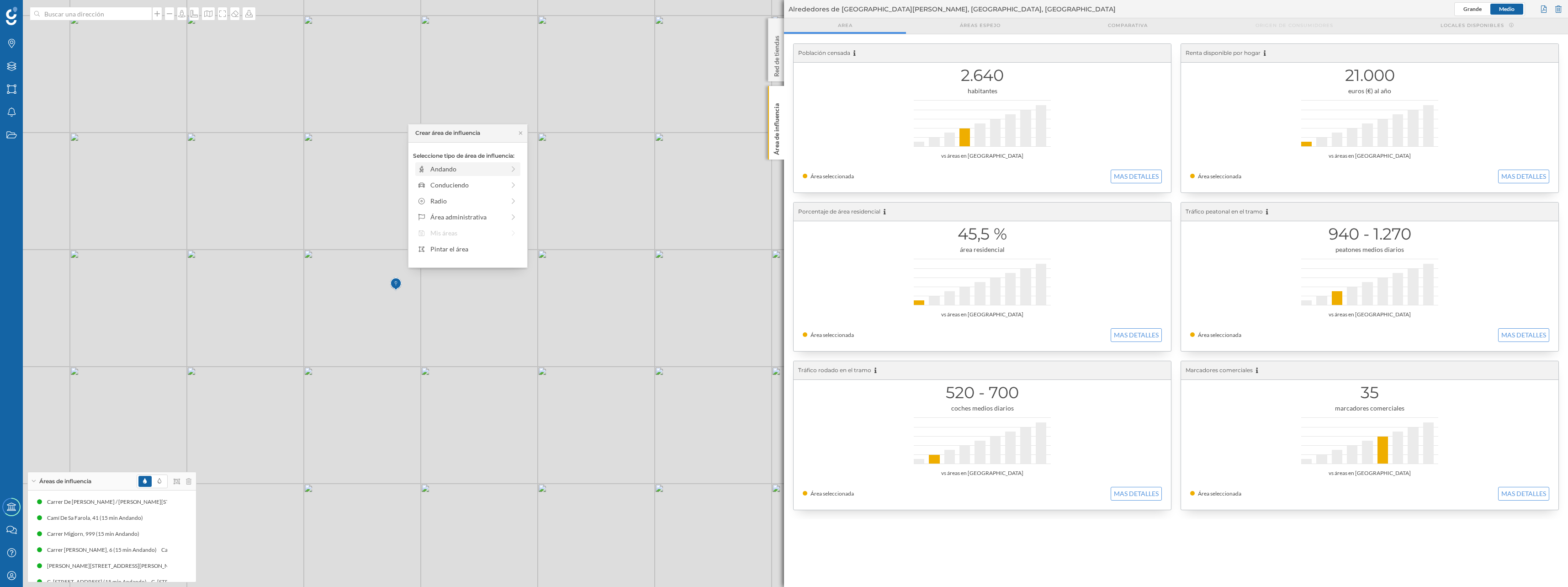
click at [437, 169] on div "Andando" at bounding box center [468, 169] width 75 height 10
drag, startPoint x: 426, startPoint y: 179, endPoint x: 498, endPoint y: 183, distance: 72.1
click at [498, 183] on div at bounding box center [499, 181] width 9 height 9
click at [481, 235] on div "Crear área de influencia" at bounding box center [467, 235] width 110 height 13
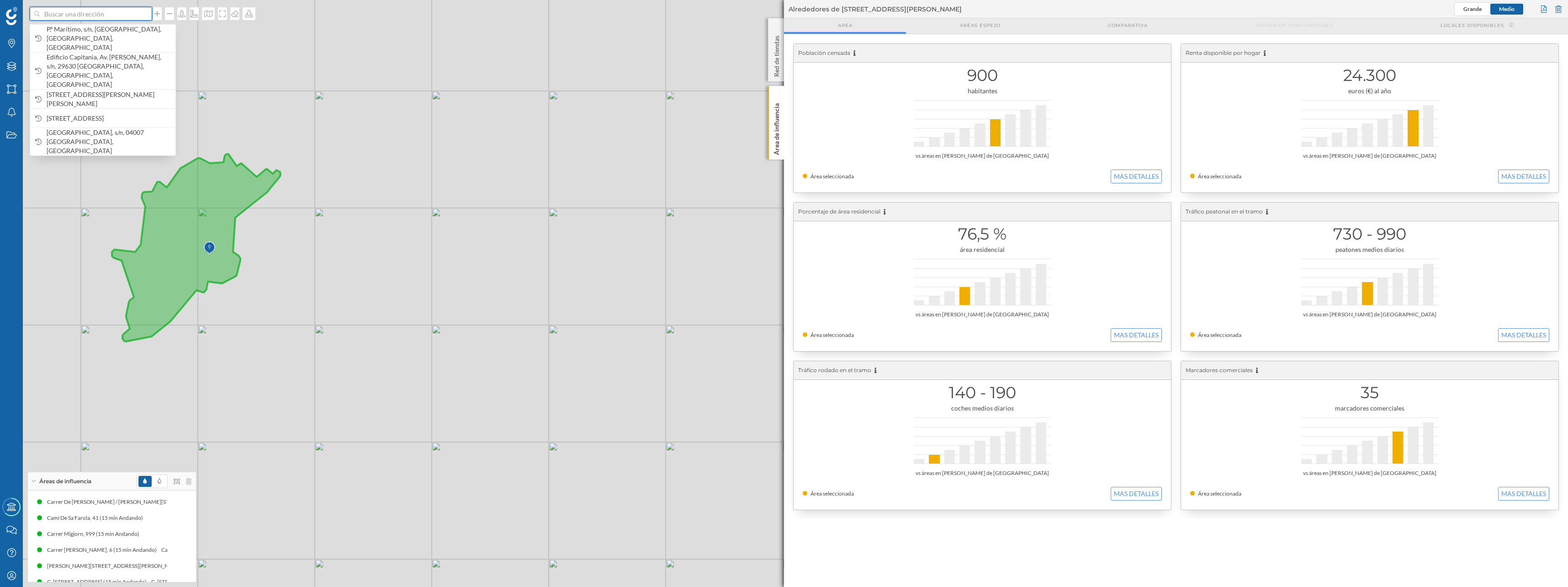
click at [78, 12] on input at bounding box center [91, 13] width 102 height 13
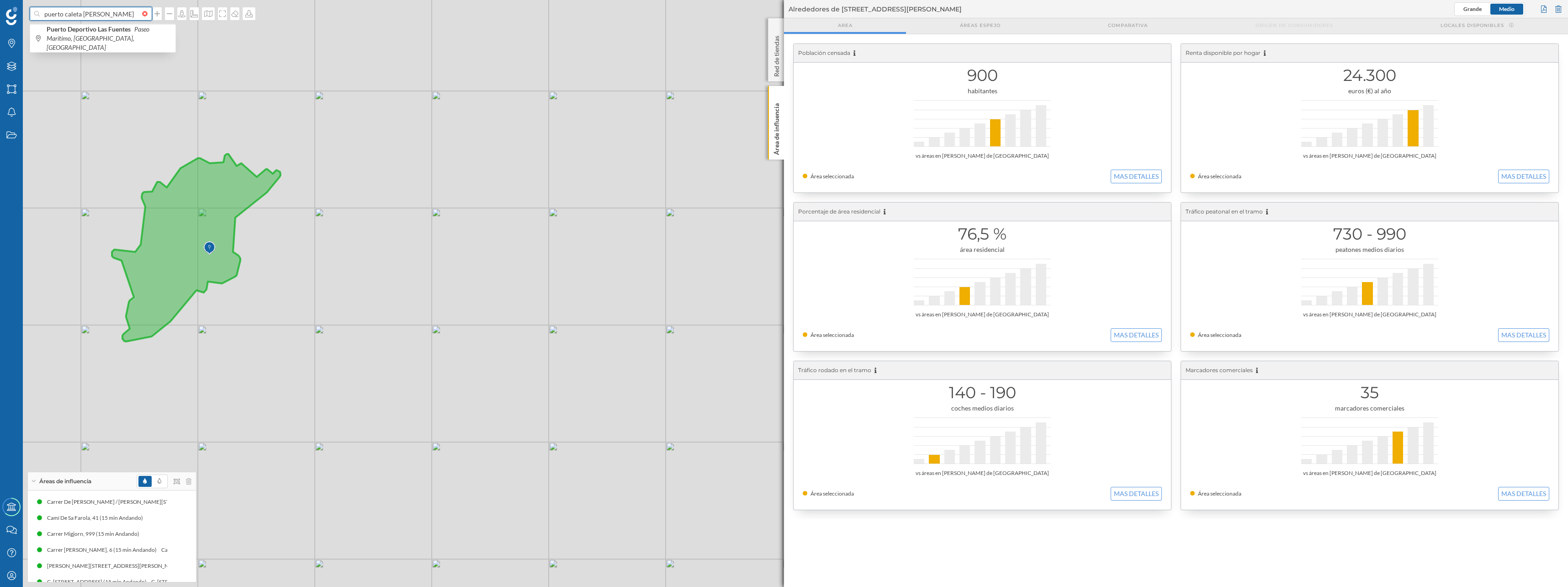
type input "puerto caleta de velez"
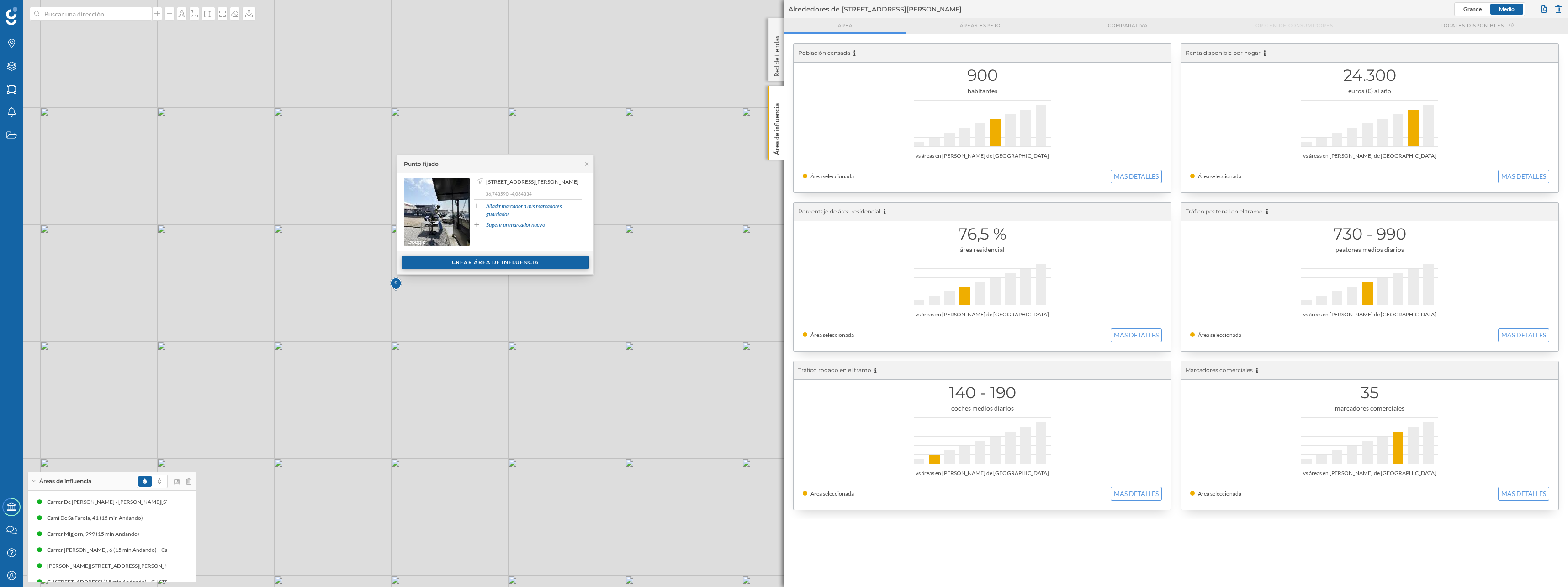
click at [476, 264] on div "Crear área de influencia" at bounding box center [495, 262] width 187 height 13
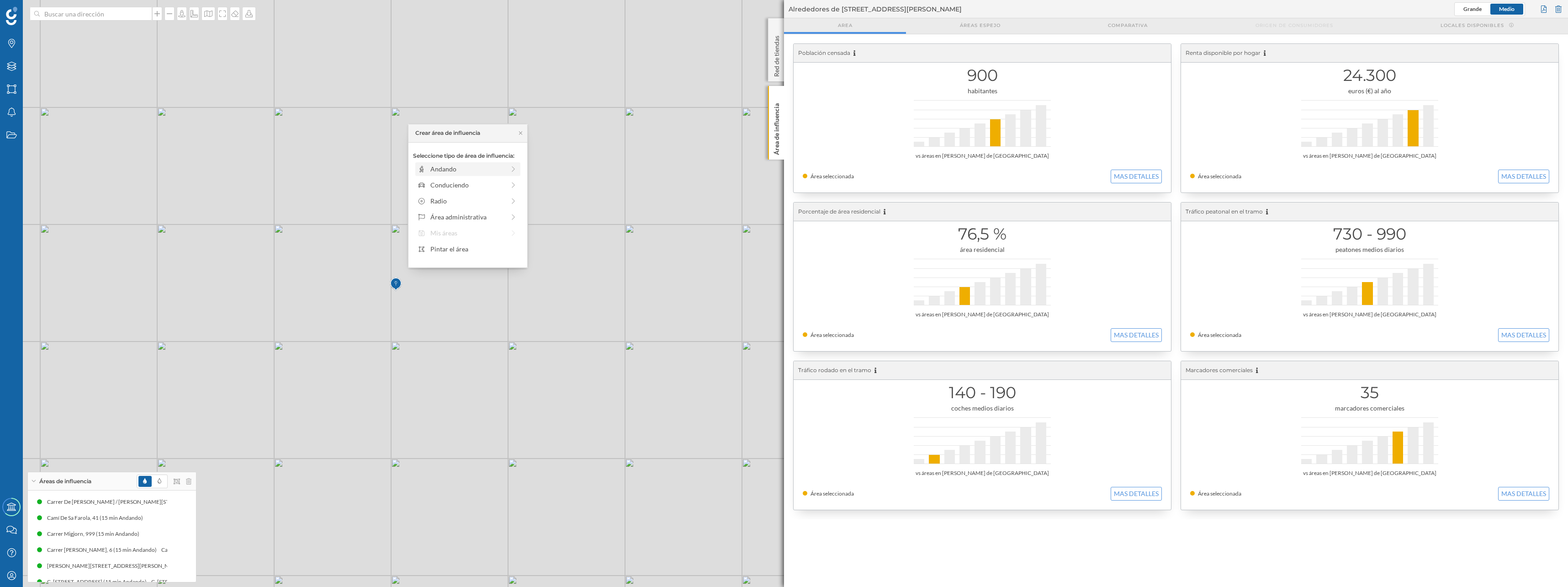
click at [437, 170] on div "Andando" at bounding box center [468, 169] width 75 height 10
drag, startPoint x: 424, startPoint y: 183, endPoint x: 501, endPoint y: 181, distance: 77.0
click at [501, 181] on div at bounding box center [500, 181] width 9 height 9
click at [487, 232] on div "Crear área de influencia" at bounding box center [467, 235] width 110 height 13
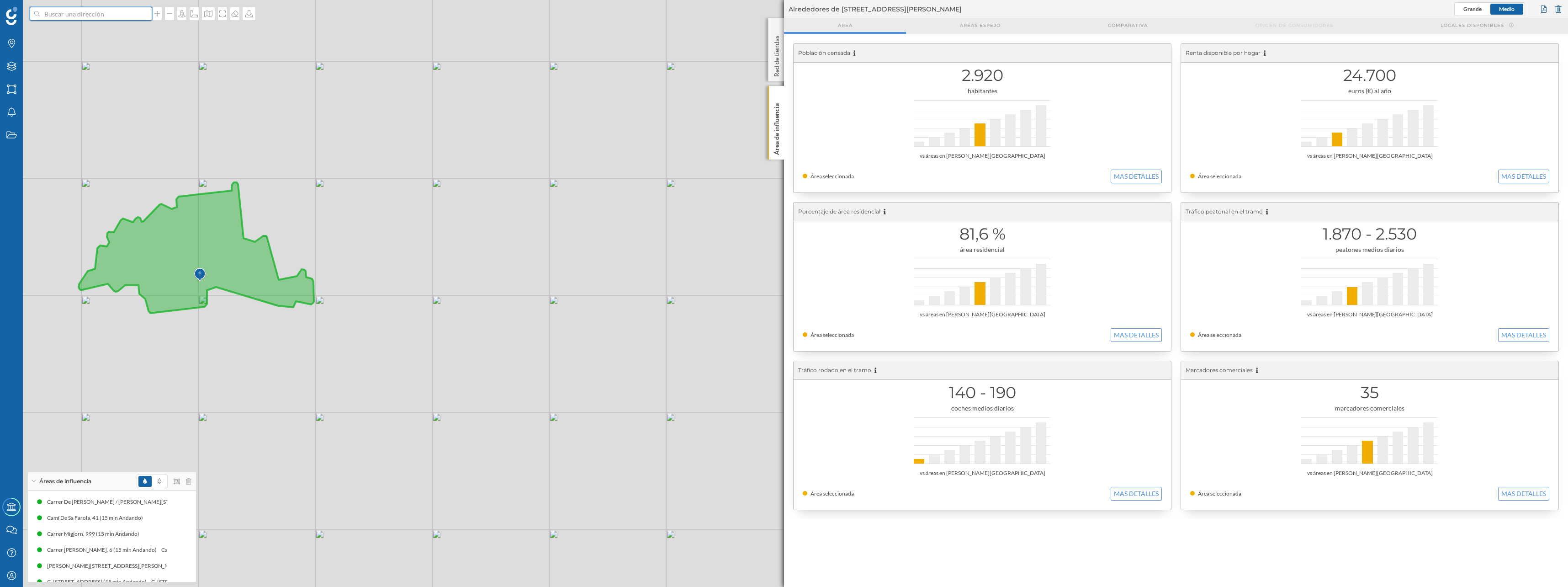
click at [80, 15] on input at bounding box center [91, 13] width 102 height 13
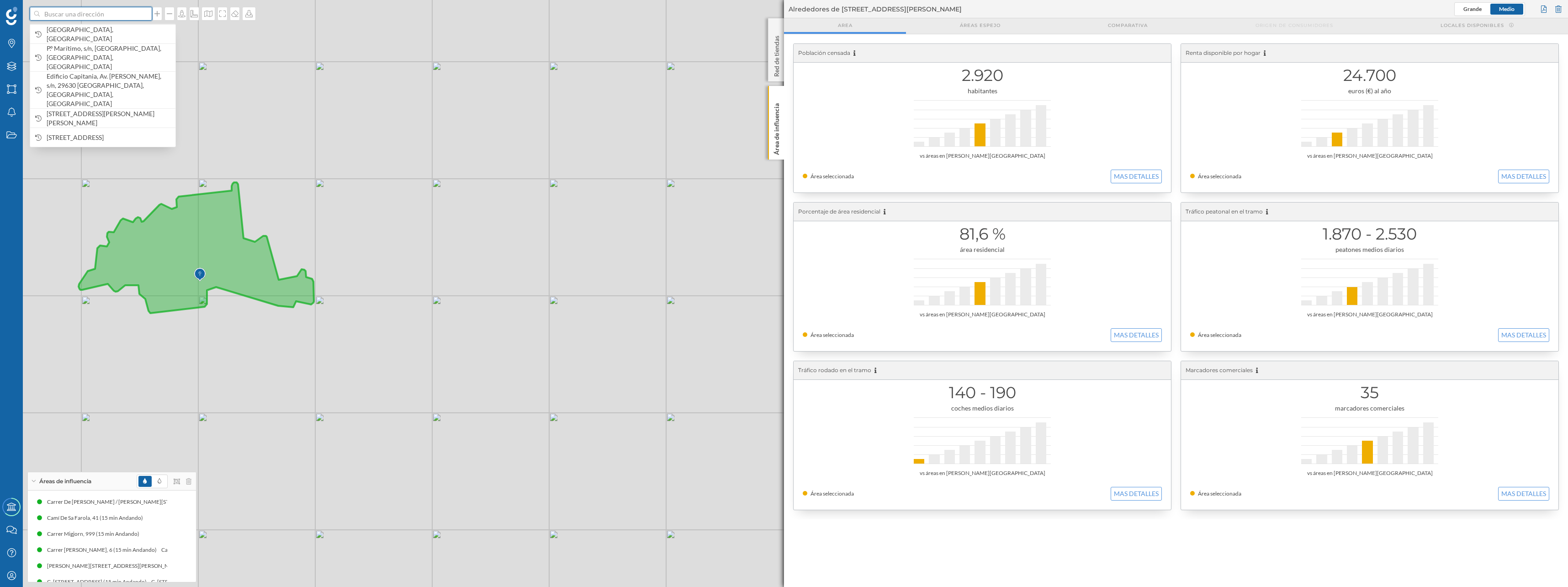
paste input "Marina la Bajadilla"
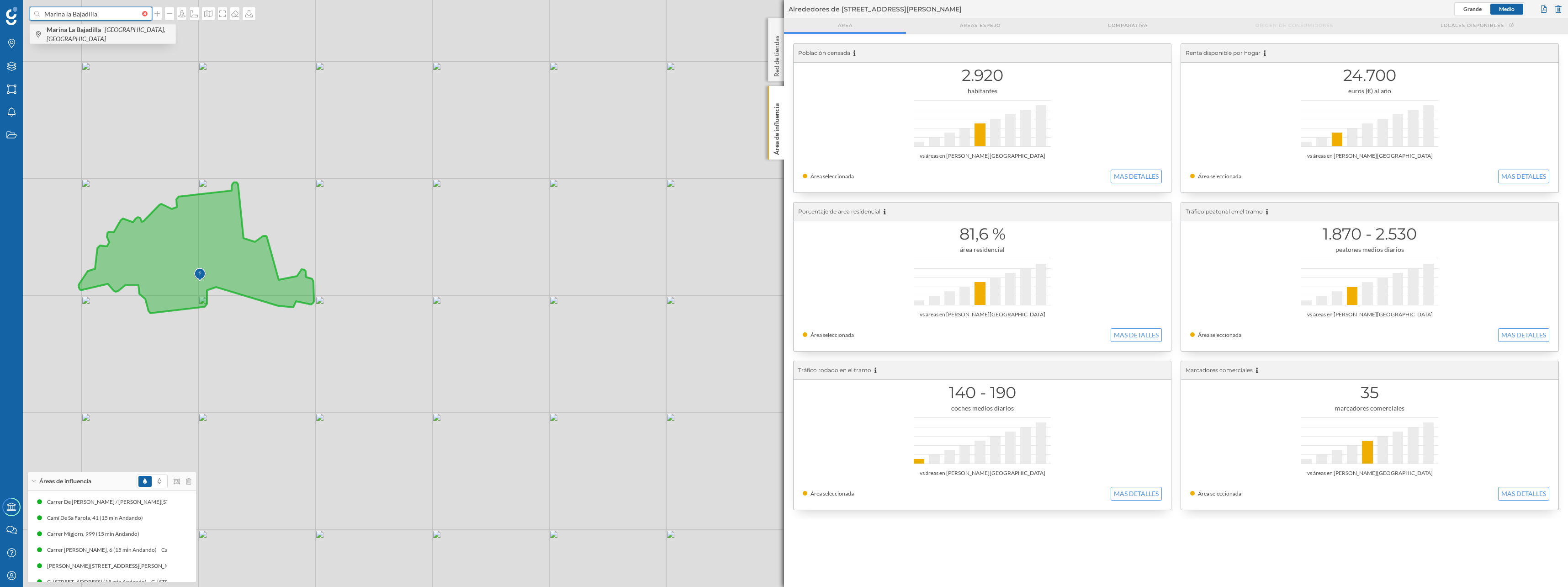
type input "Marina la Bajadilla"
click at [89, 38] on span "Marina La Bajadilla Marbella, España" at bounding box center [108, 34] width 124 height 18
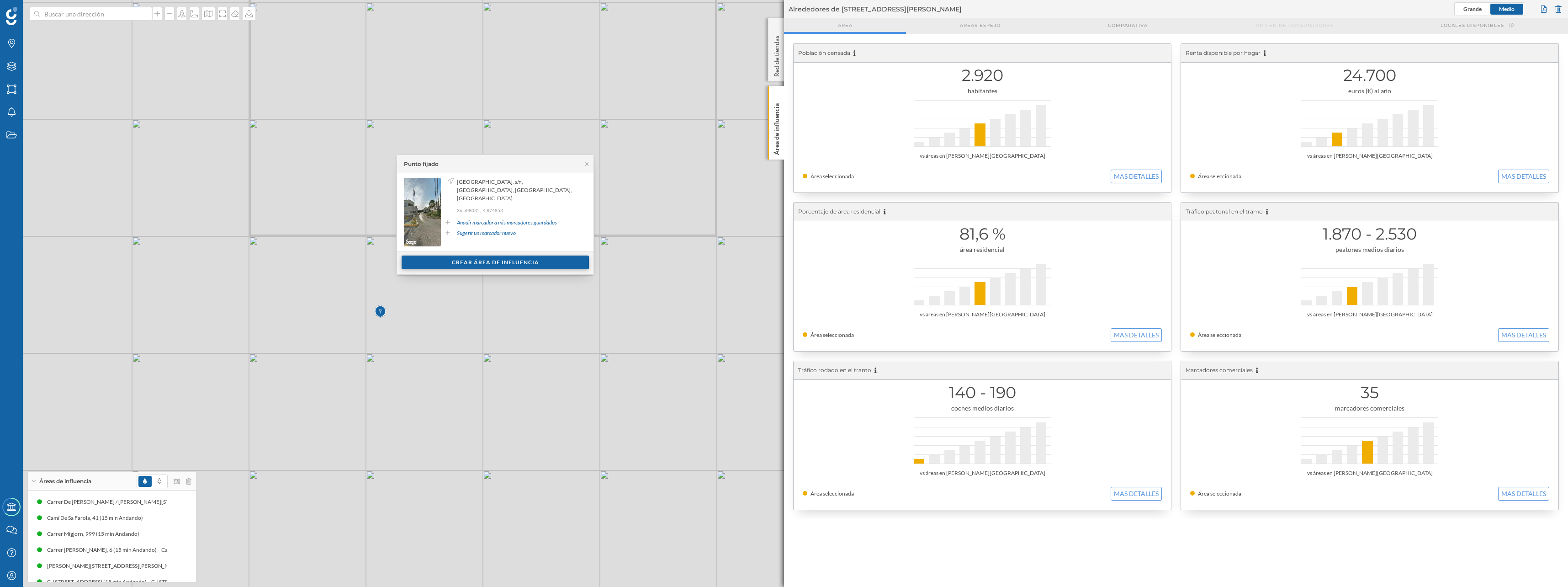
click at [479, 269] on div "Crear área de influencia" at bounding box center [495, 262] width 96 height 13
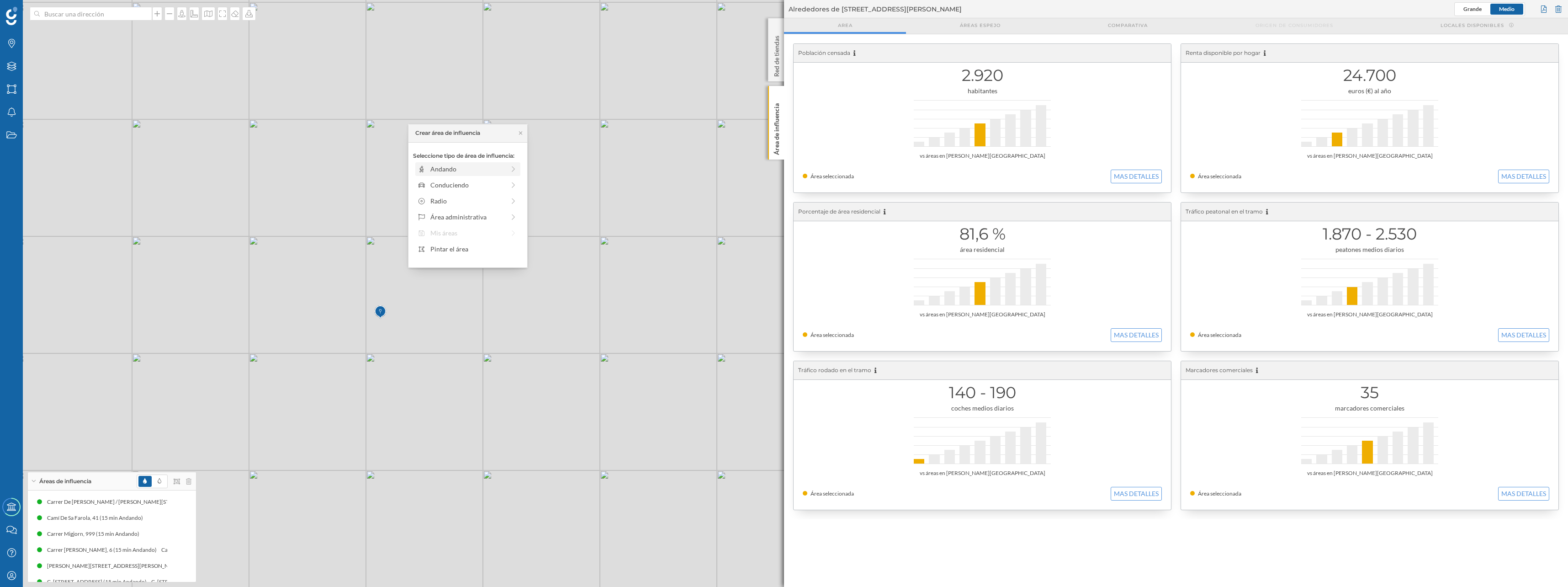
click at [465, 172] on div "Andando" at bounding box center [468, 169] width 75 height 10
drag, startPoint x: 421, startPoint y: 183, endPoint x: 498, endPoint y: 181, distance: 77.0
click at [498, 181] on div at bounding box center [498, 181] width 9 height 9
click at [491, 231] on div "Crear área de influencia" at bounding box center [467, 235] width 110 height 13
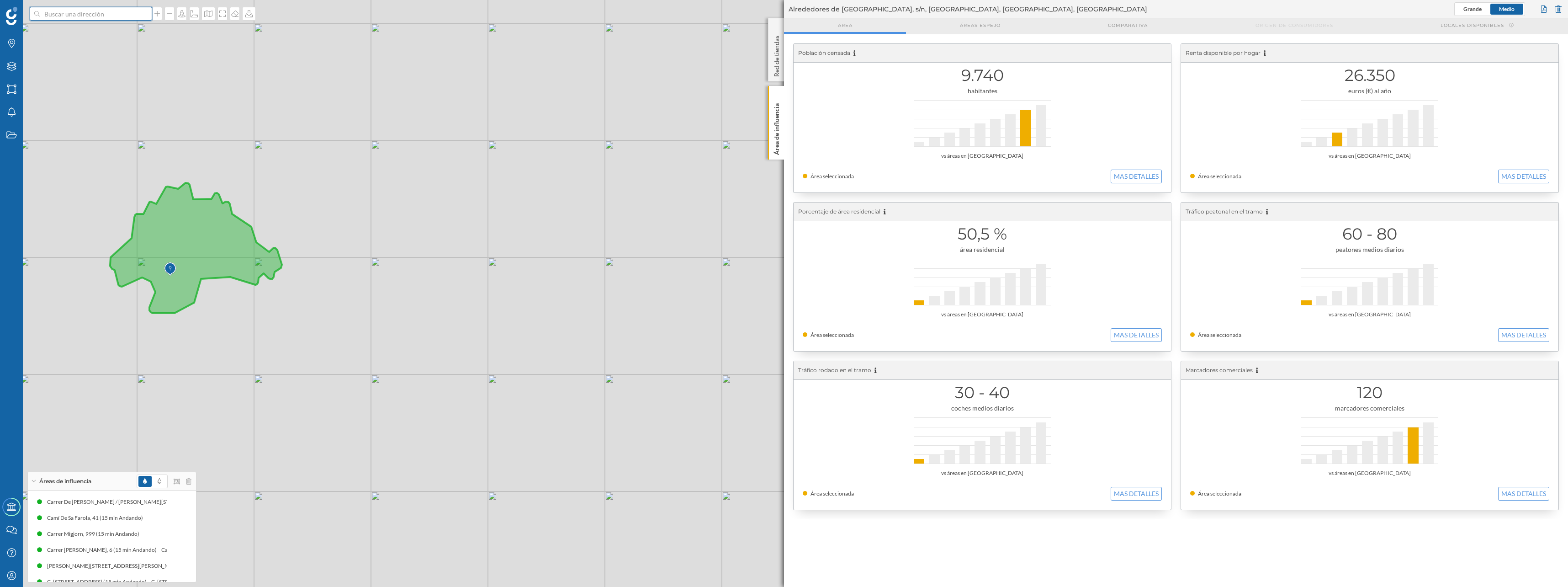
click at [79, 15] on input at bounding box center [91, 13] width 102 height 13
paste input "P.D.Coma-Ruga"
type input "P.D.Coma-Ruga"
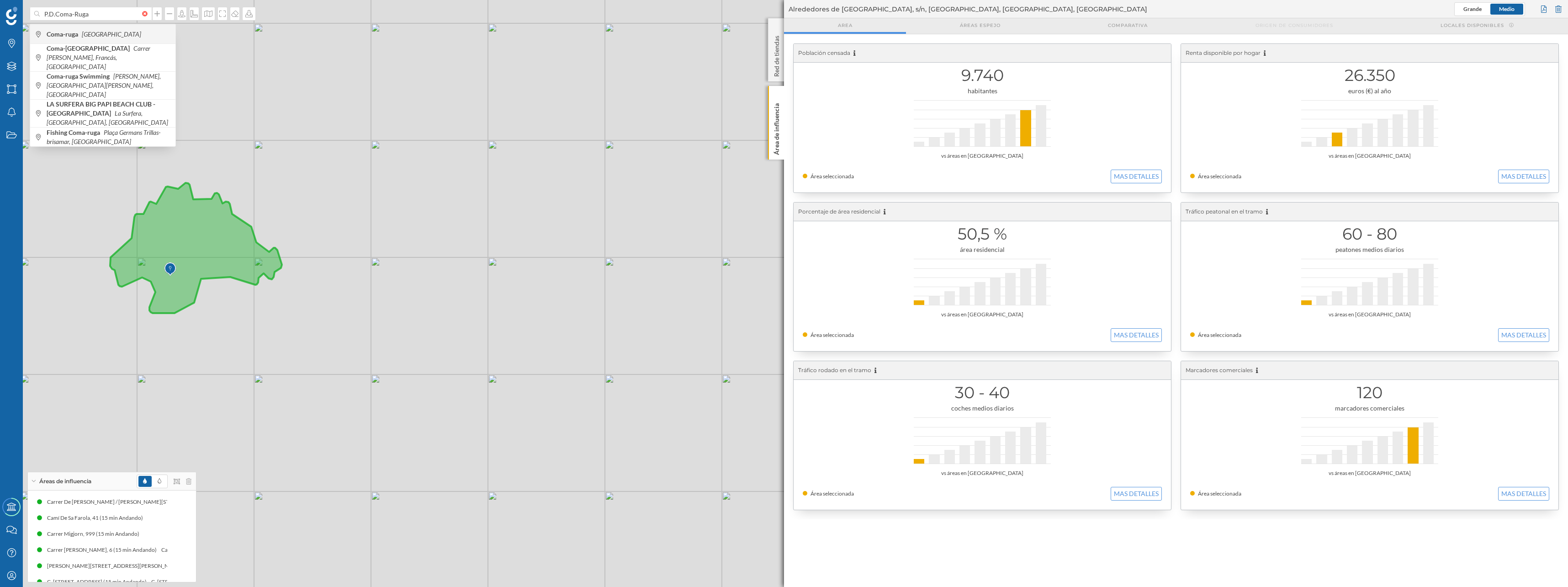
click at [67, 36] on b "Coma-ruga" at bounding box center [63, 34] width 34 height 8
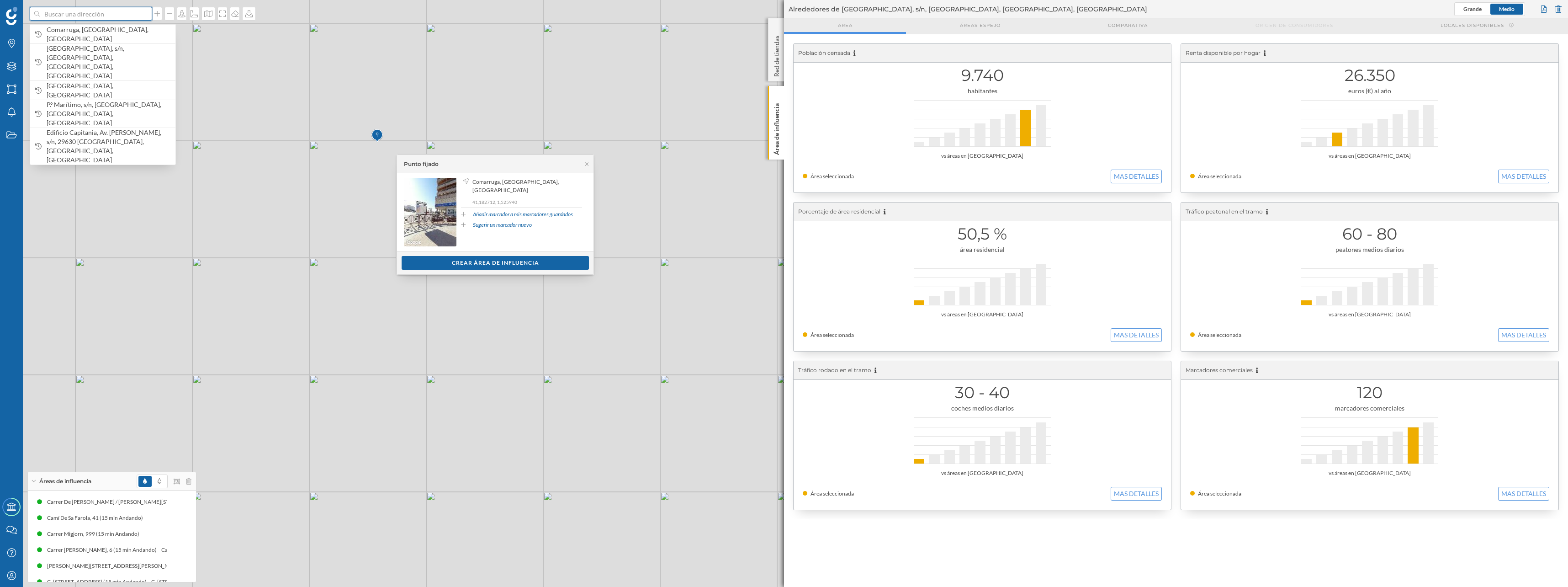
click at [118, 18] on input at bounding box center [91, 13] width 102 height 13
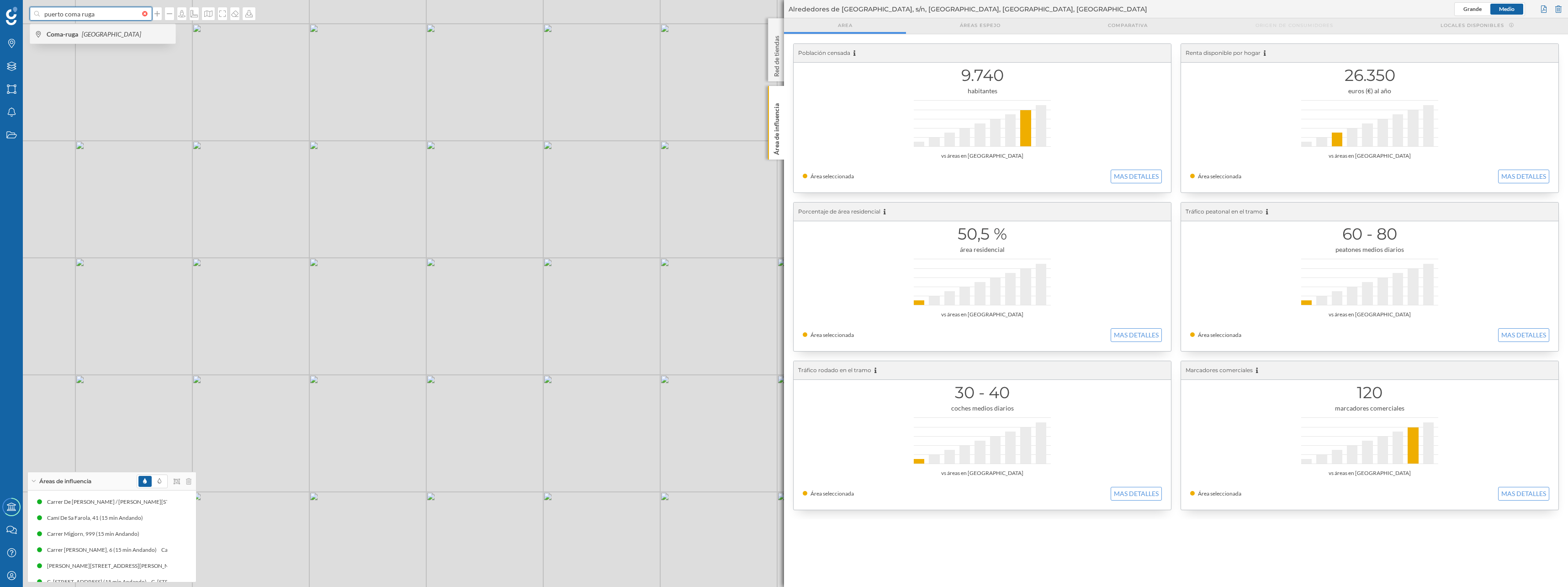
type input "puerto coma ruga"
click at [106, 39] on div "Coma-ruga España" at bounding box center [102, 34] width 145 height 19
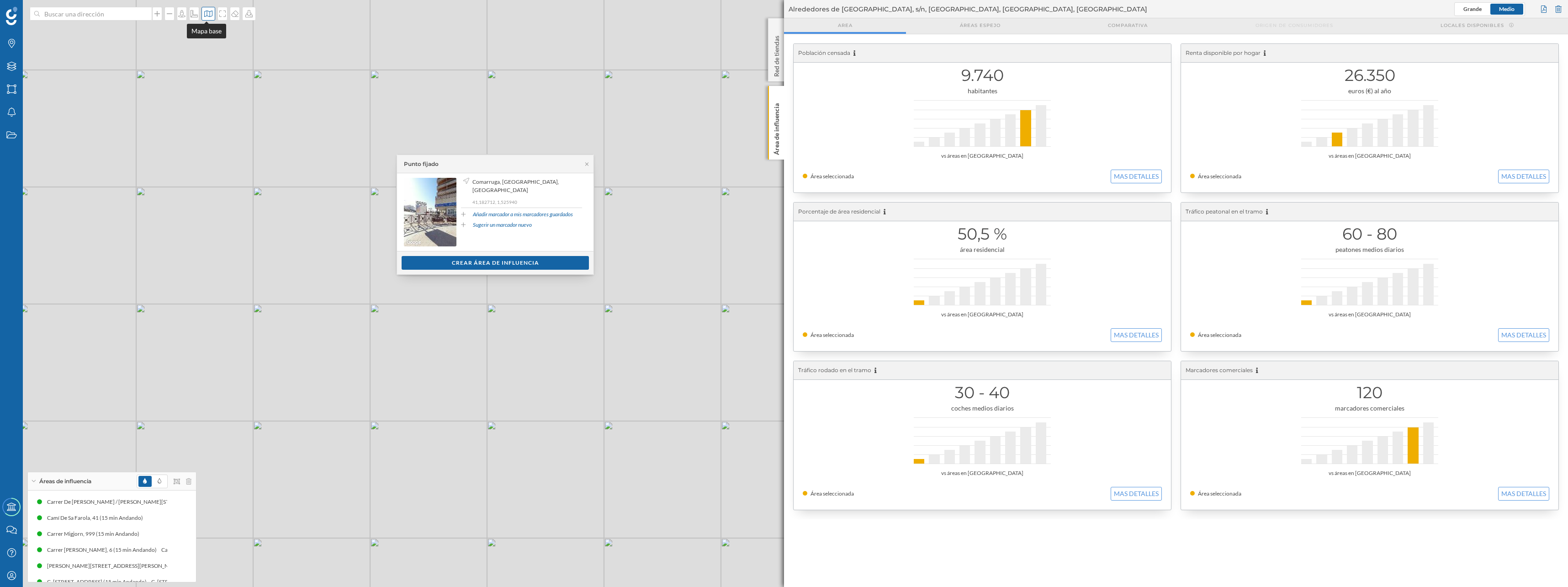
click at [209, 12] on icon at bounding box center [208, 13] width 9 height 7
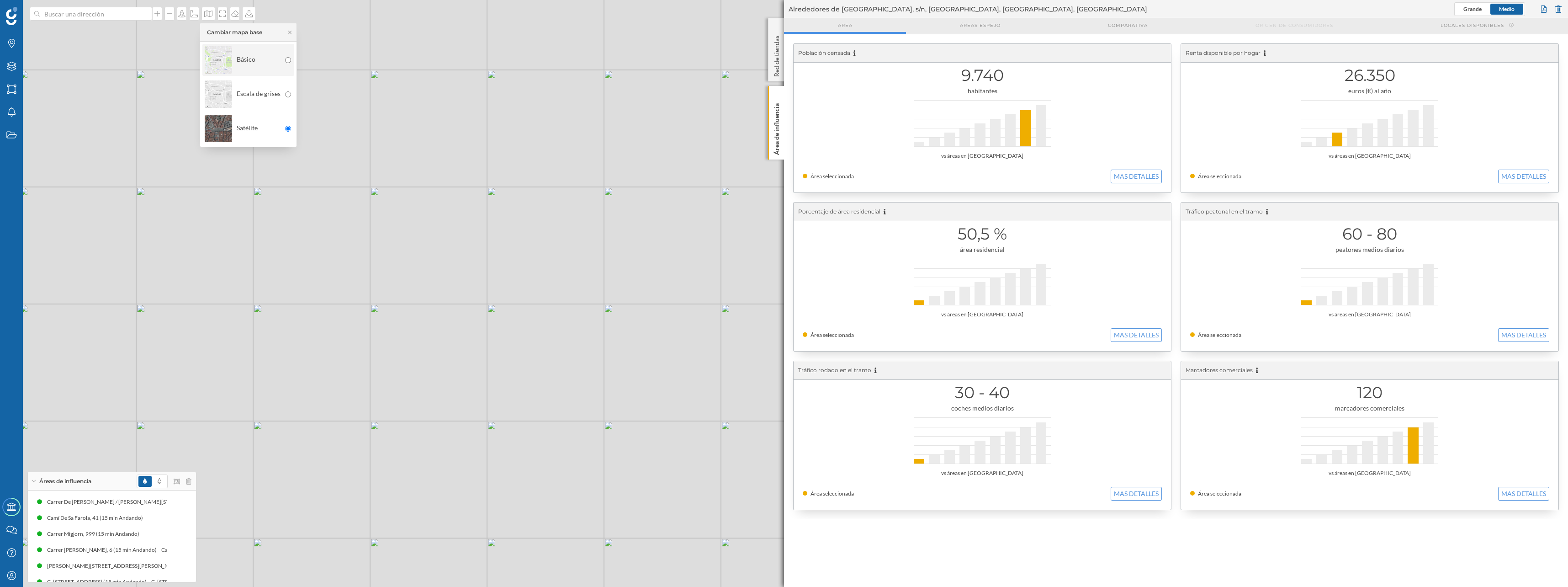
click at [237, 64] on div "Básico" at bounding box center [242, 60] width 76 height 32
click at [48, 12] on input at bounding box center [91, 13] width 102 height 13
paste input "Puerto Adra"
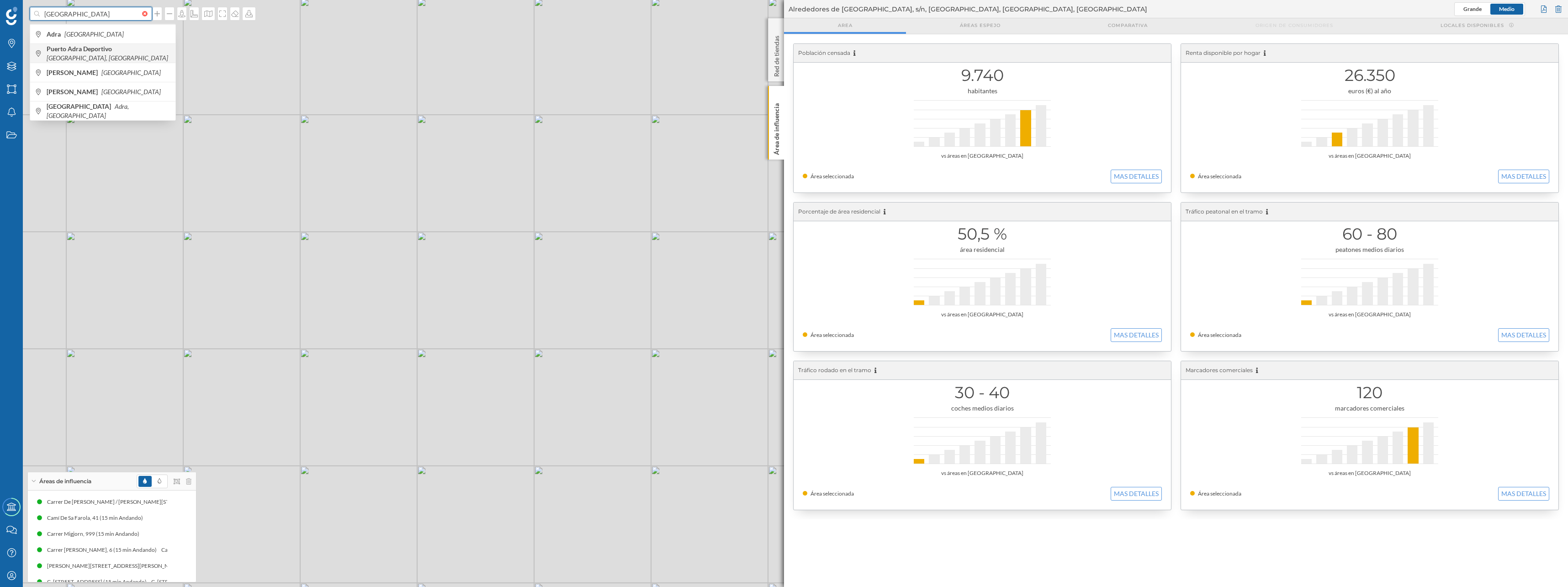
type input "Puerto Adra"
click at [103, 50] on b "Puerto Adra Deportivo" at bounding box center [80, 48] width 67 height 8
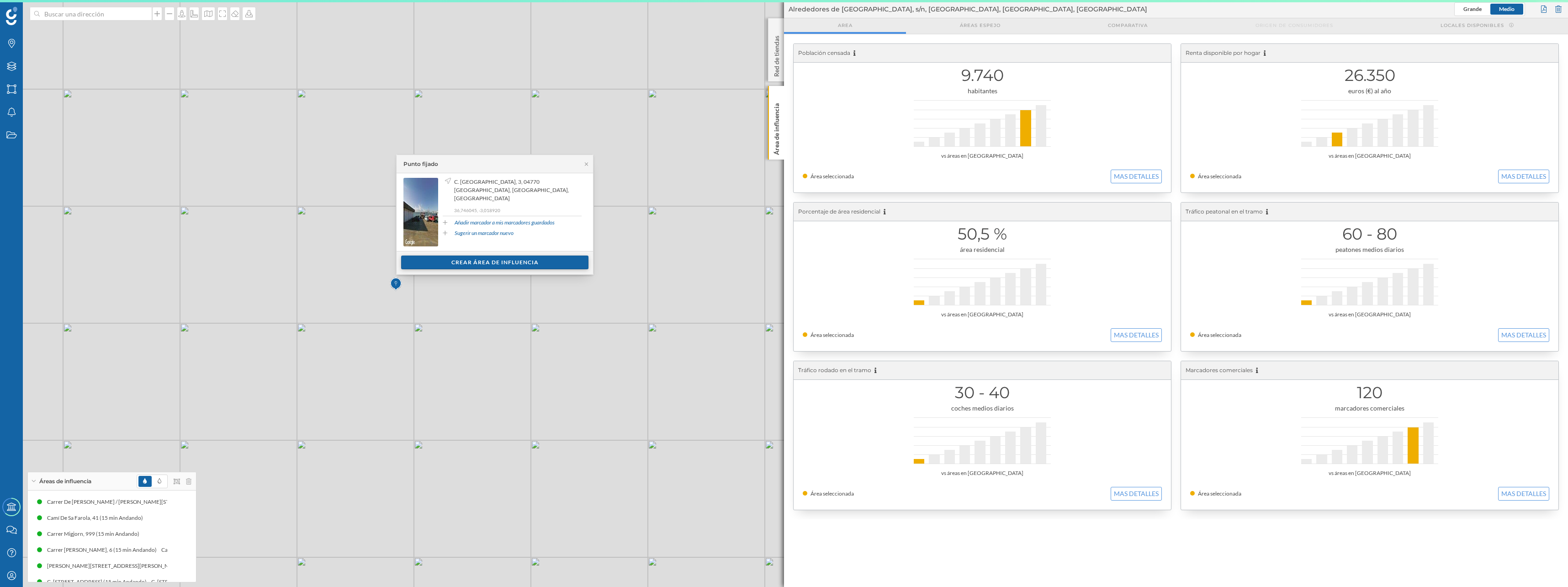
click at [492, 263] on div "Crear área de influencia" at bounding box center [495, 262] width 187 height 13
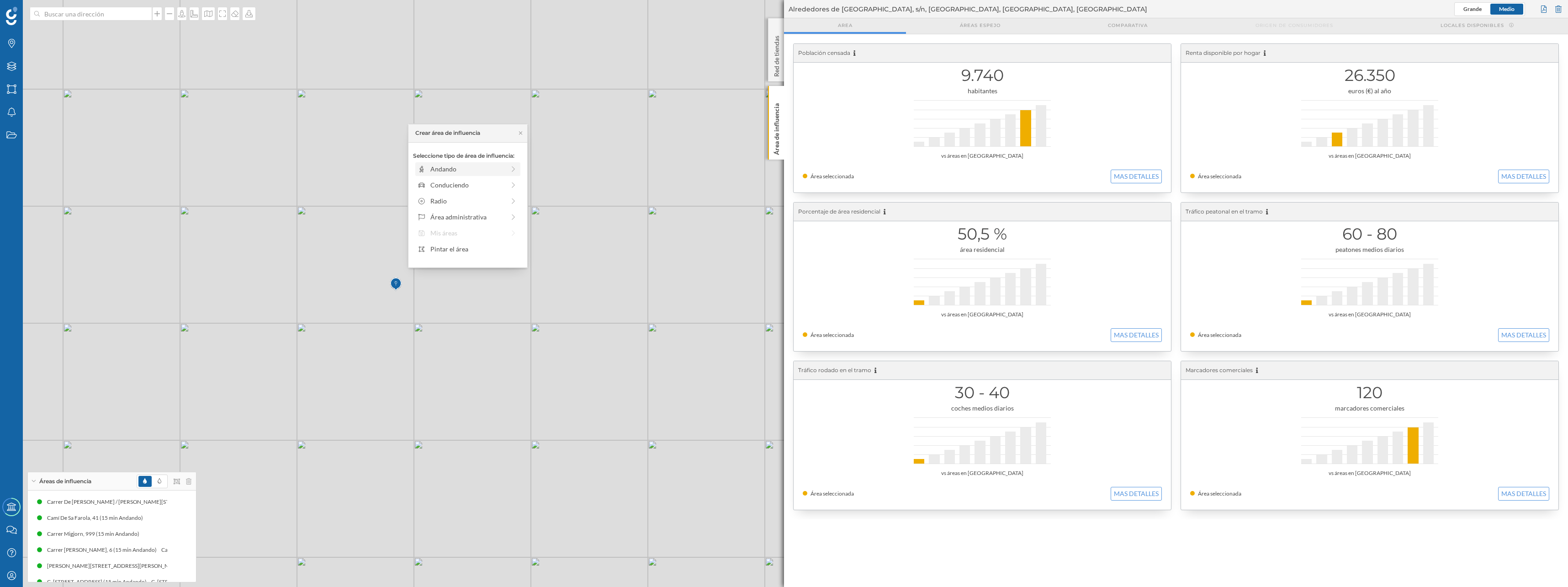
click at [444, 165] on div "Andando" at bounding box center [468, 169] width 75 height 10
drag, startPoint x: 426, startPoint y: 180, endPoint x: 500, endPoint y: 181, distance: 74.0
click at [500, 181] on div at bounding box center [500, 181] width 9 height 9
click at [481, 233] on div "Crear área de influencia" at bounding box center [467, 235] width 110 height 13
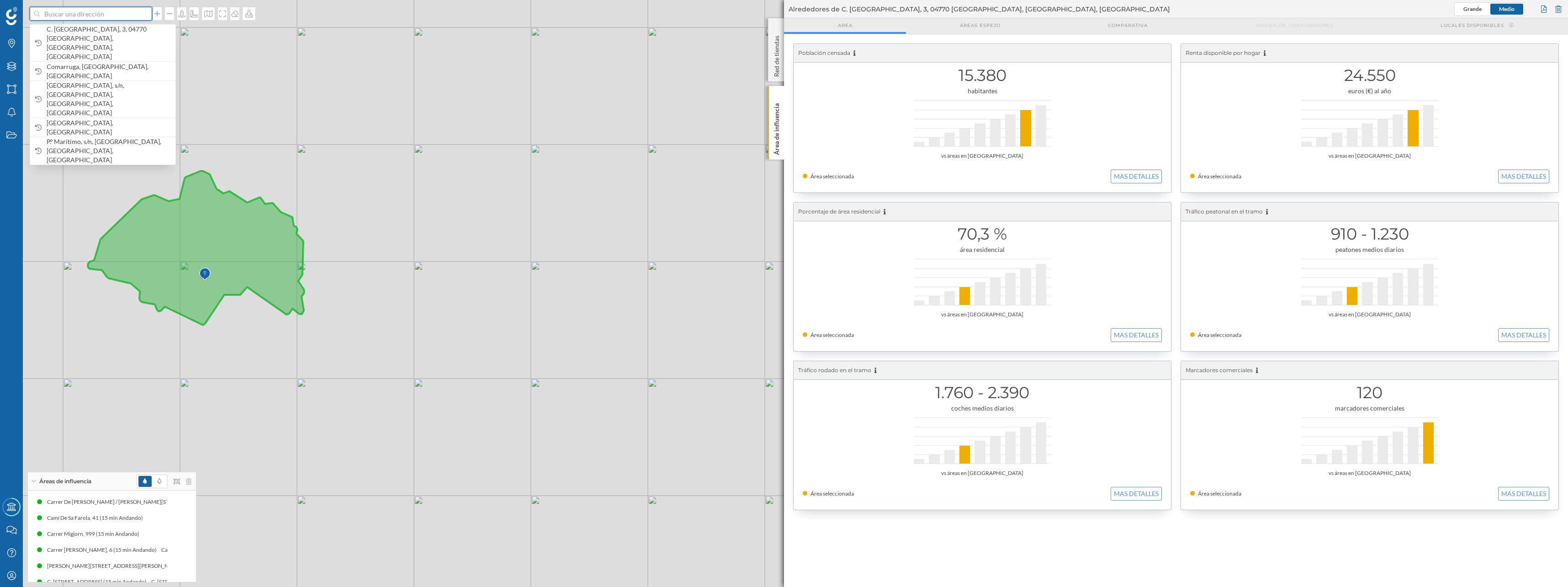
click at [77, 15] on input at bounding box center [91, 13] width 102 height 13
type input "club deportivo mazarron"
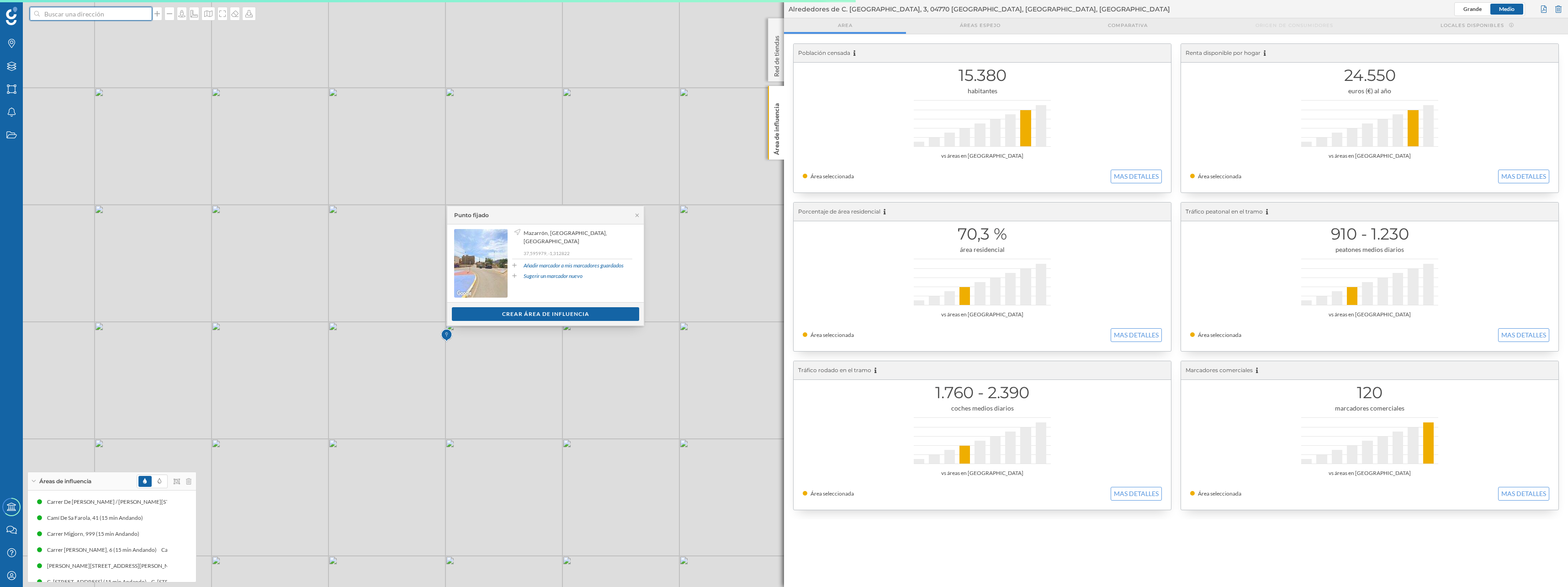
click at [83, 15] on input at bounding box center [91, 13] width 102 height 13
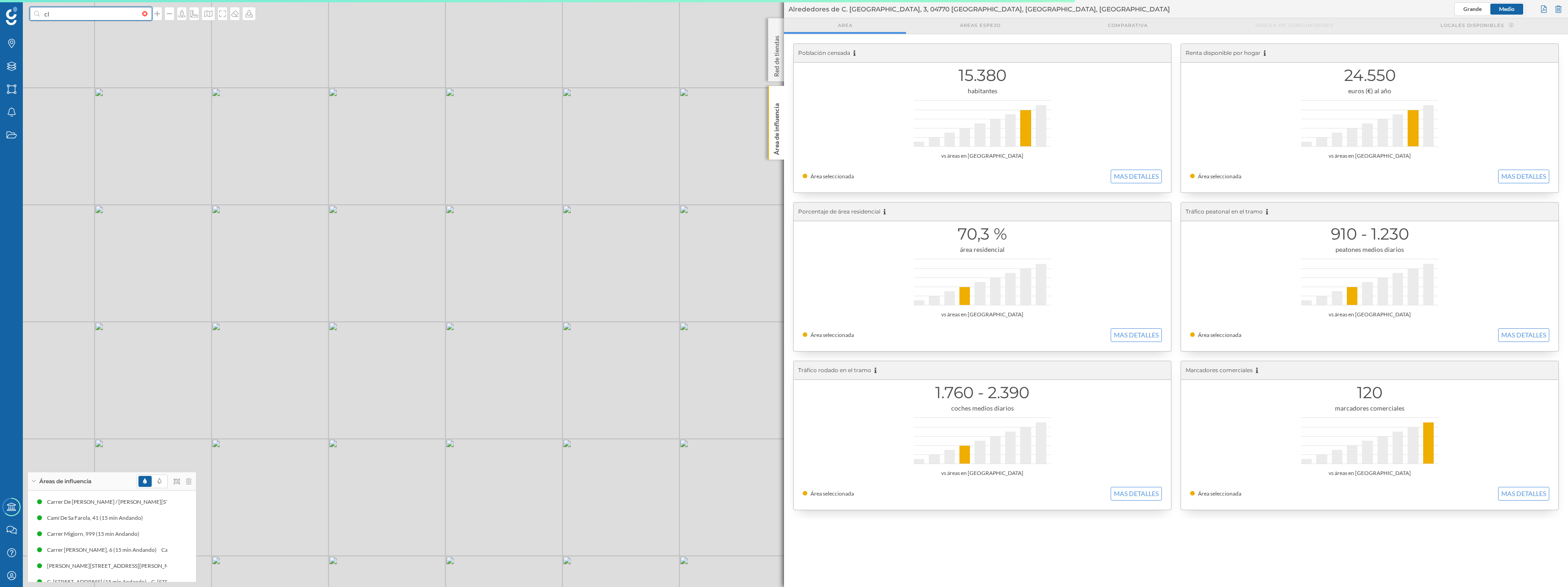
type input "c"
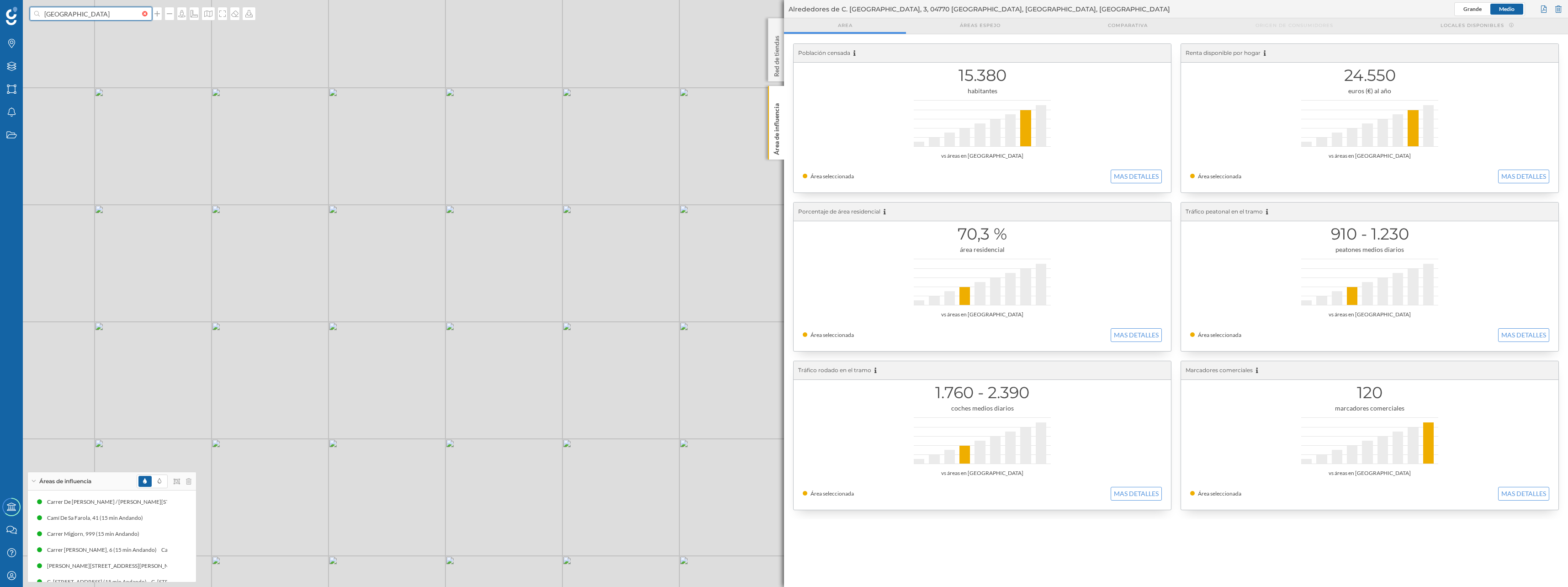
type input "puerto mazarron"
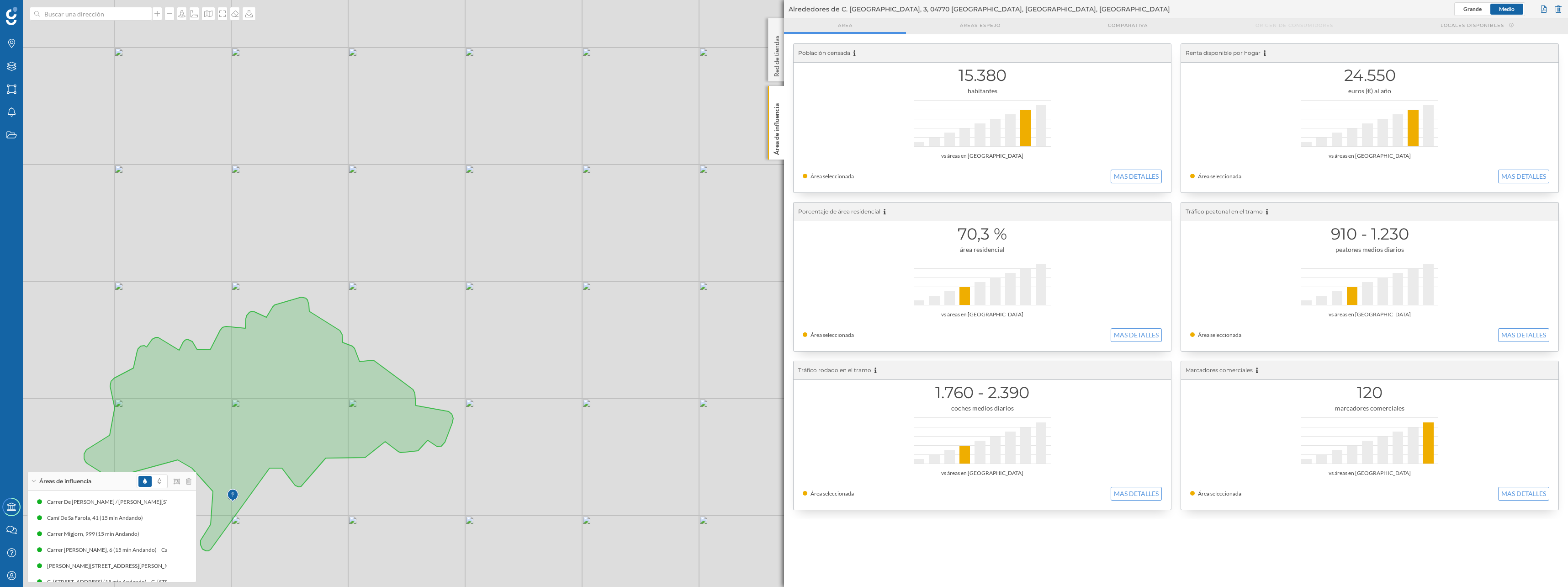
drag, startPoint x: 615, startPoint y: 354, endPoint x: 598, endPoint y: 400, distance: 49.0
click at [598, 400] on div "© Mapbox © OpenStreetMap Improve this map" at bounding box center [784, 294] width 1568 height 587
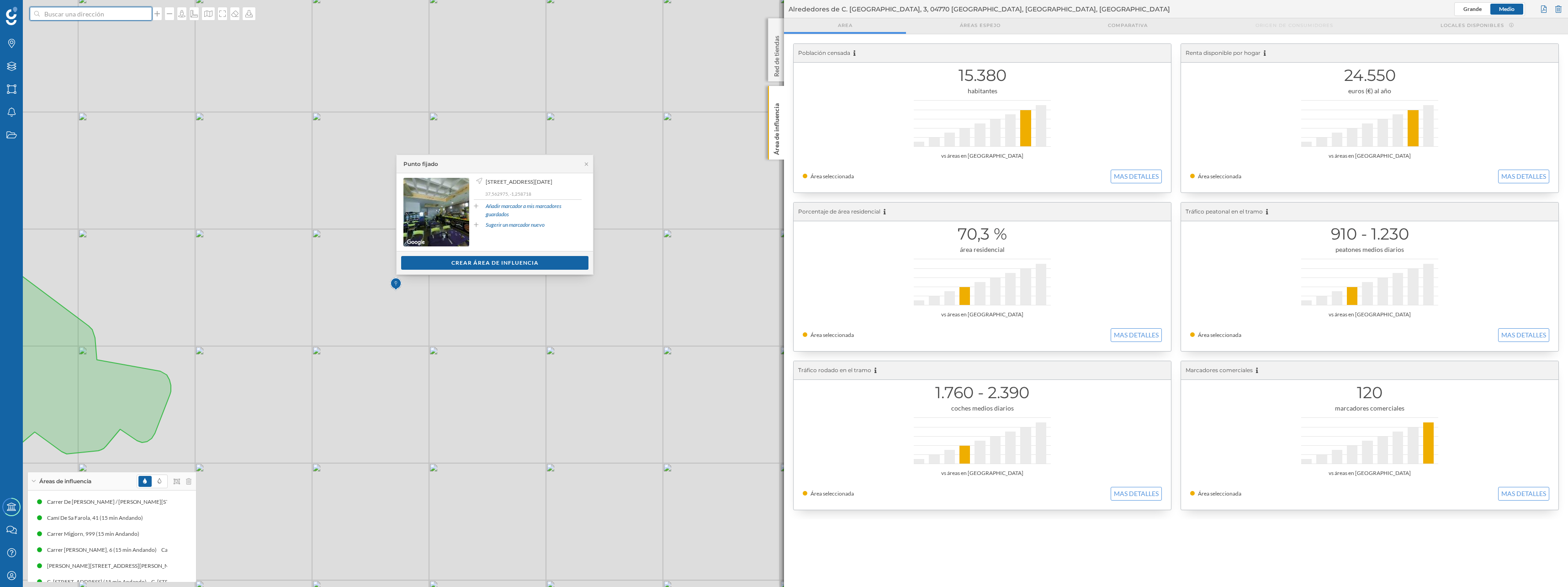
click at [105, 9] on input at bounding box center [91, 13] width 102 height 13
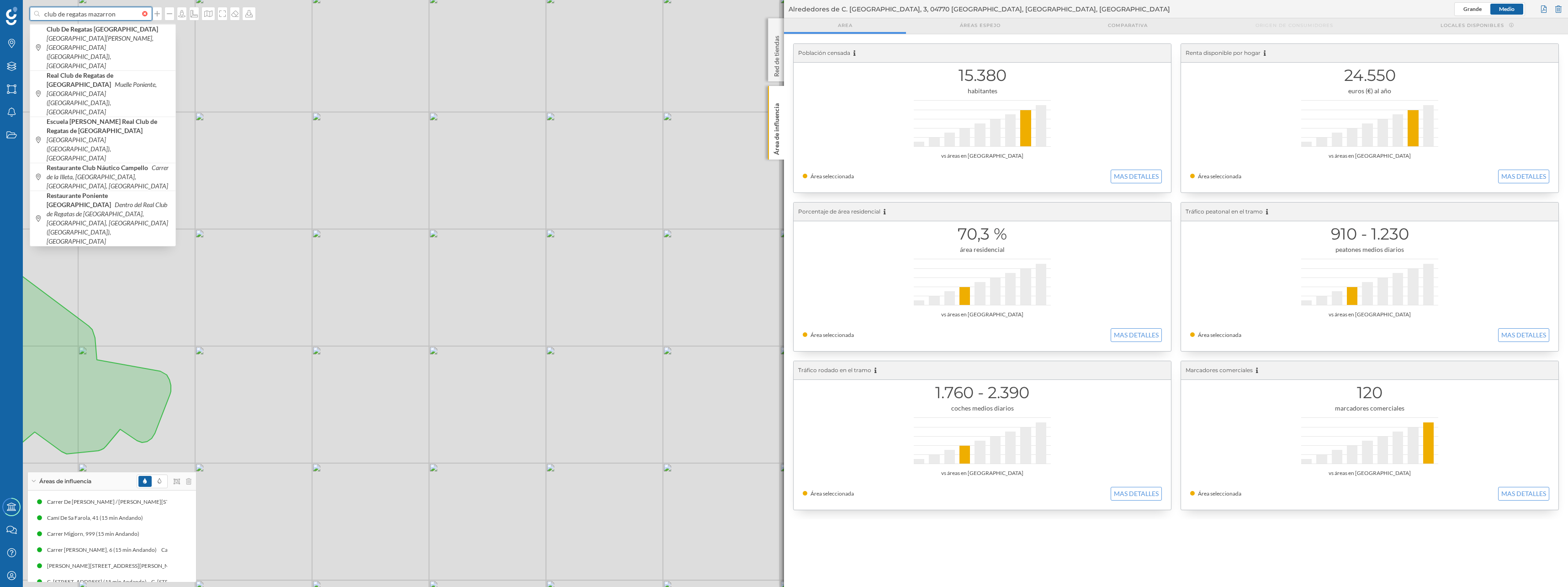
type input "club de regatas mazarron+"
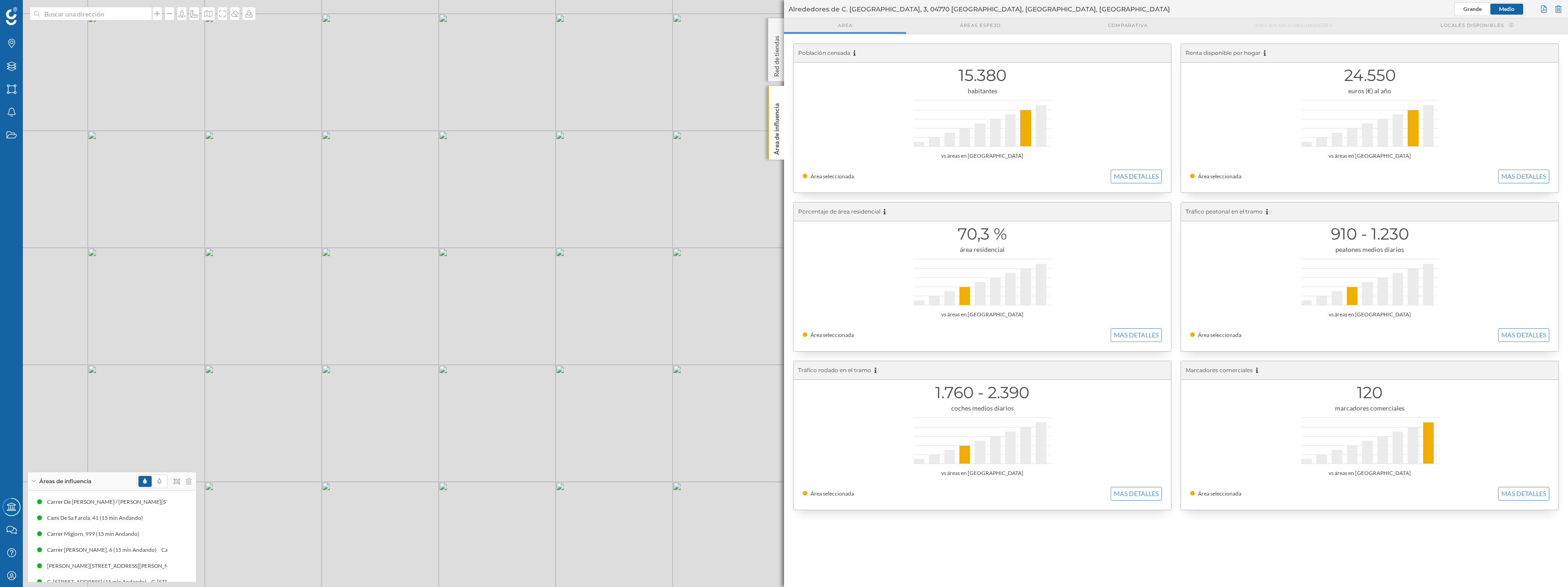
drag, startPoint x: 664, startPoint y: 151, endPoint x: 558, endPoint y: 275, distance: 163.1
click at [558, 275] on div "© Mapbox © OpenStreetMap Improve this map" at bounding box center [784, 294] width 1568 height 587
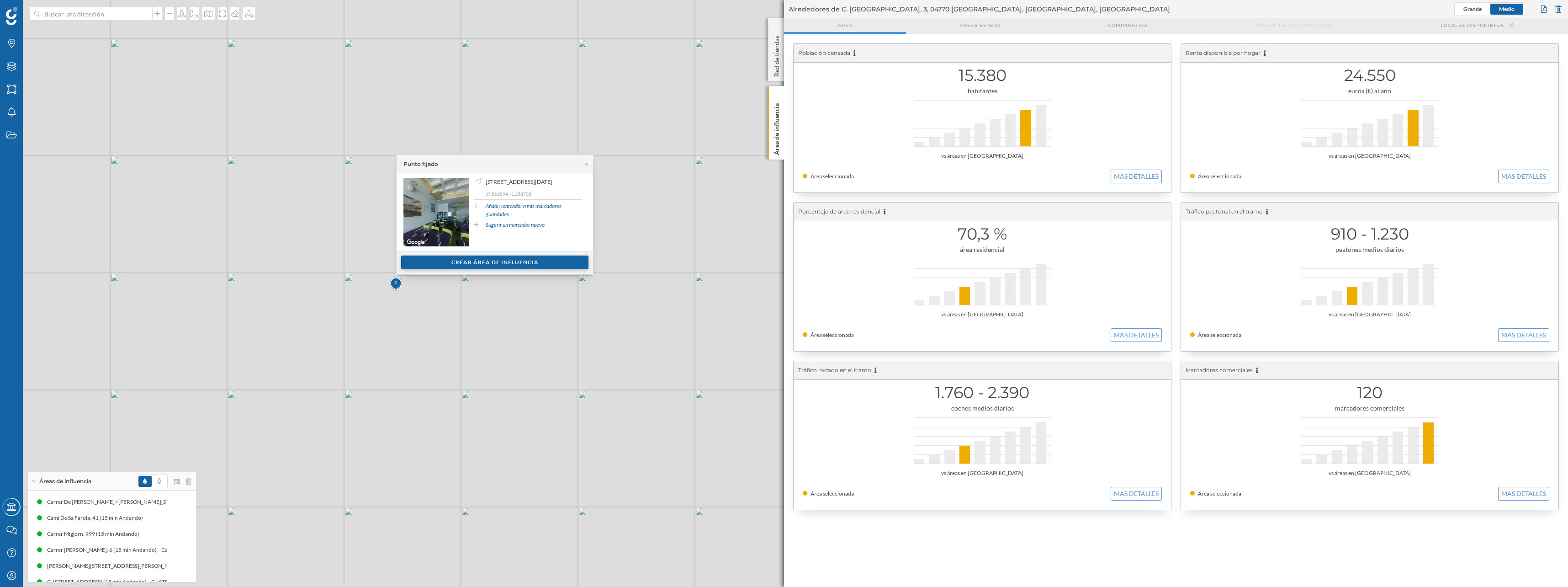
click at [462, 263] on div "Crear área de influencia" at bounding box center [495, 262] width 187 height 13
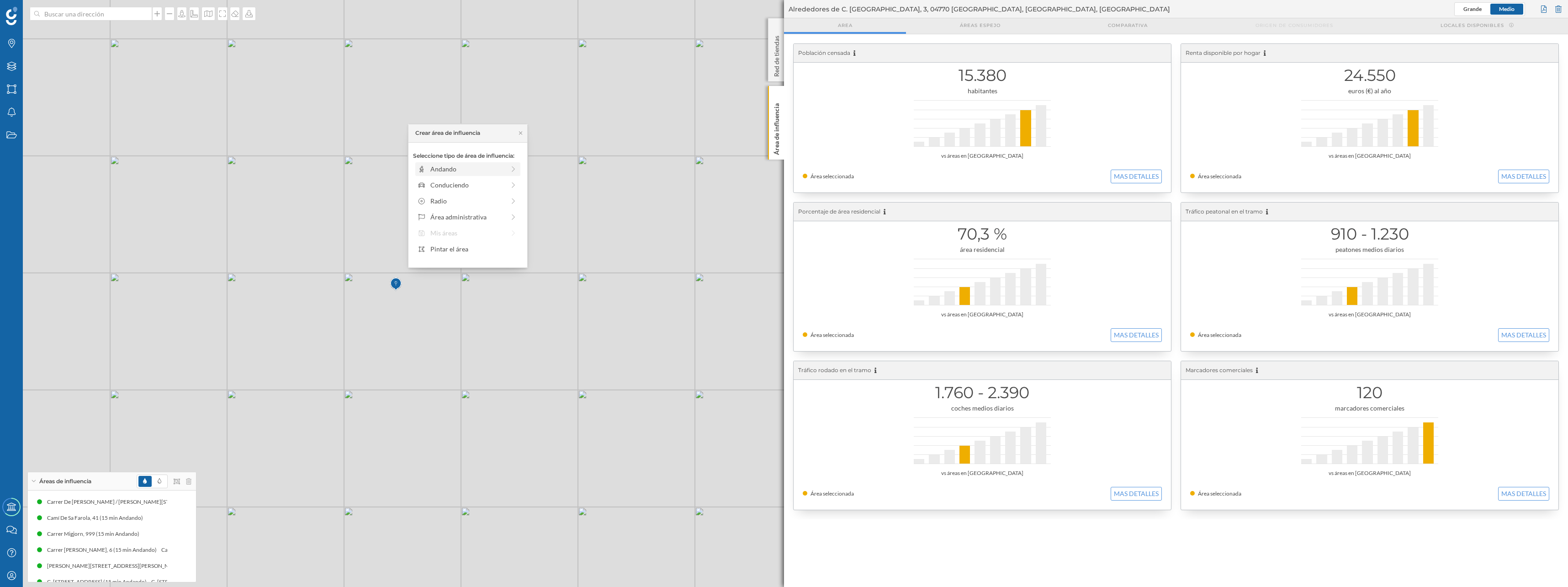
click at [438, 165] on div "Andando" at bounding box center [468, 169] width 75 height 10
drag, startPoint x: 437, startPoint y: 183, endPoint x: 500, endPoint y: 185, distance: 63.0
click at [500, 185] on div at bounding box center [500, 181] width 9 height 9
click at [487, 238] on div "Crear área de influencia" at bounding box center [467, 235] width 110 height 13
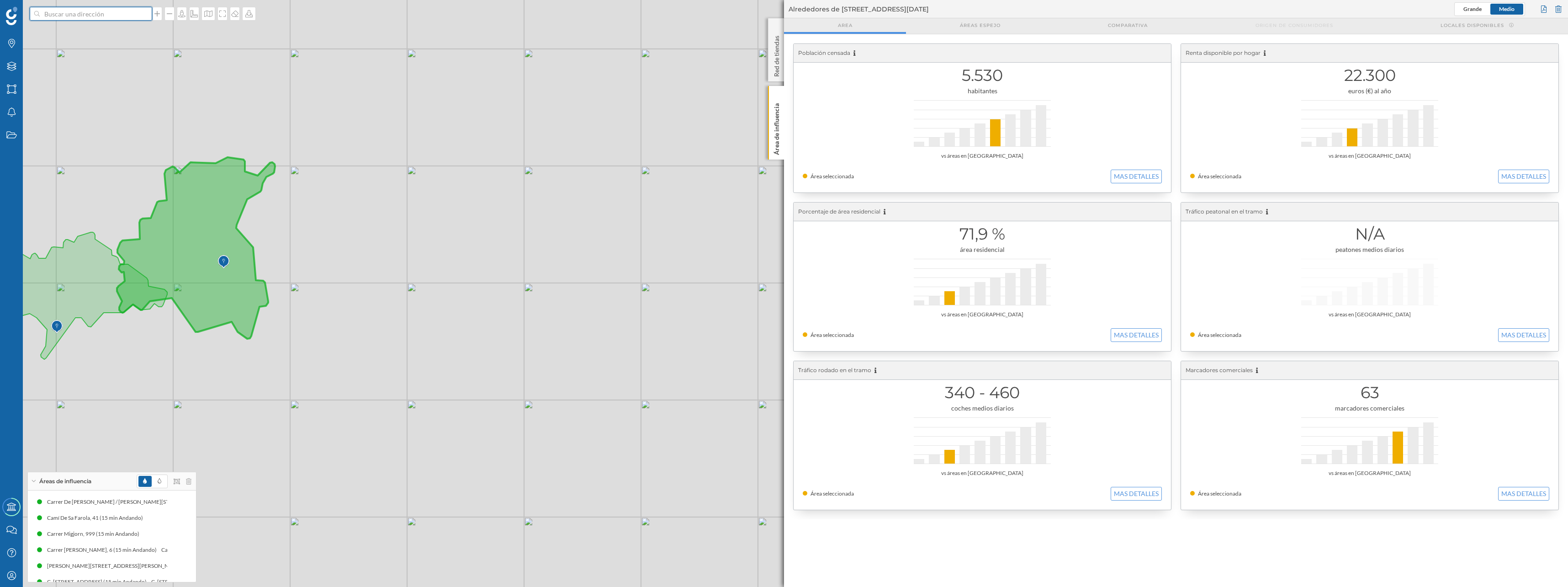
click at [114, 17] on input at bounding box center [91, 13] width 102 height 13
paste input "PD Los Urrutias"
drag, startPoint x: 55, startPoint y: 12, endPoint x: 21, endPoint y: 10, distance: 34.1
click at [21, 10] on div "PD Los Urrutias Marcas Capas Áreas Notificaciones Estados Academy Contacta con …" at bounding box center [784, 294] width 1568 height 587
type input "puerto Los Urrutias"
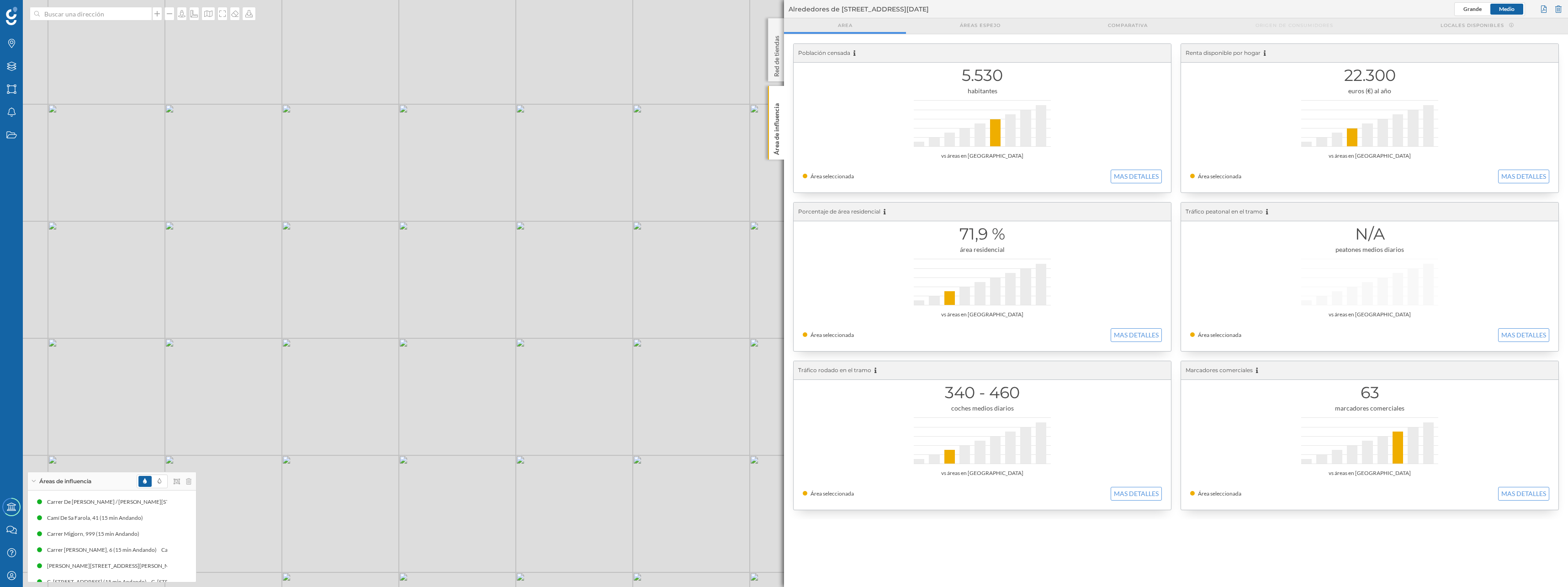
drag, startPoint x: 508, startPoint y: 384, endPoint x: 523, endPoint y: 469, distance: 86.3
click at [523, 469] on div "© Mapbox © OpenStreetMap Improve this map" at bounding box center [784, 294] width 1568 height 587
drag, startPoint x: 458, startPoint y: 494, endPoint x: 387, endPoint y: 336, distance: 173.2
click at [387, 336] on div "© Mapbox © OpenStreetMap Improve this map" at bounding box center [784, 294] width 1568 height 587
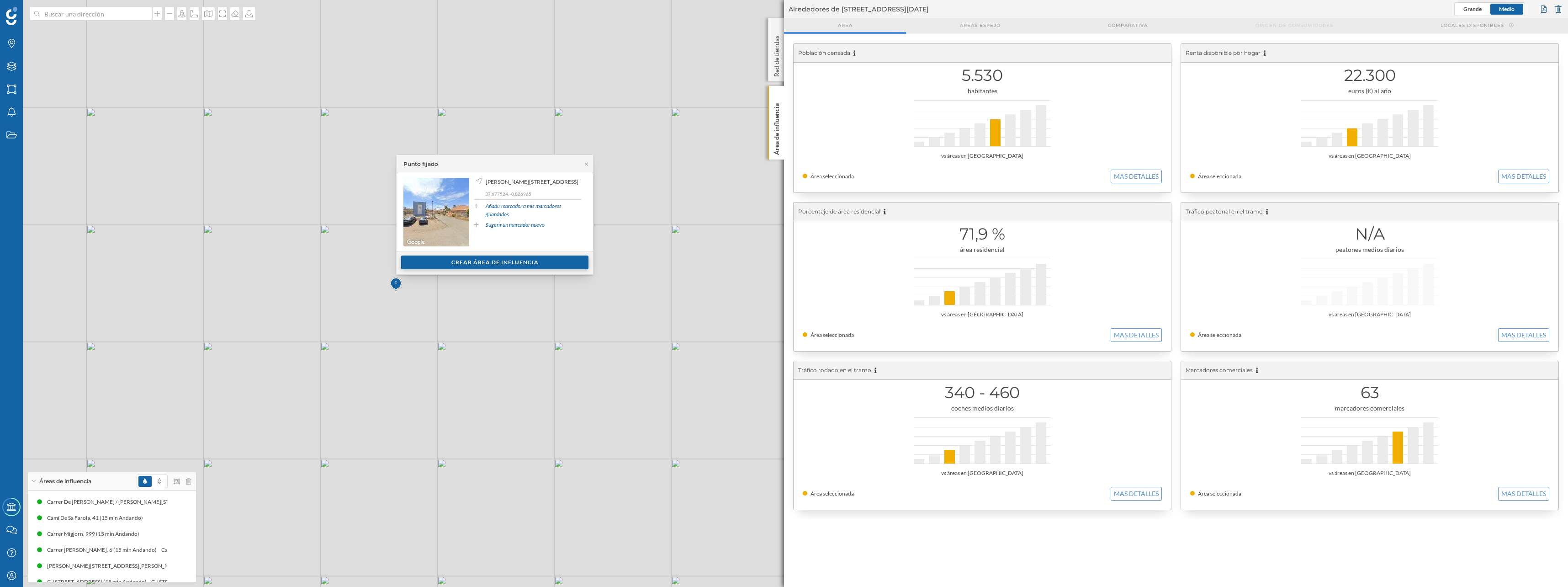
click at [452, 264] on div "Crear área de influencia" at bounding box center [495, 262] width 187 height 13
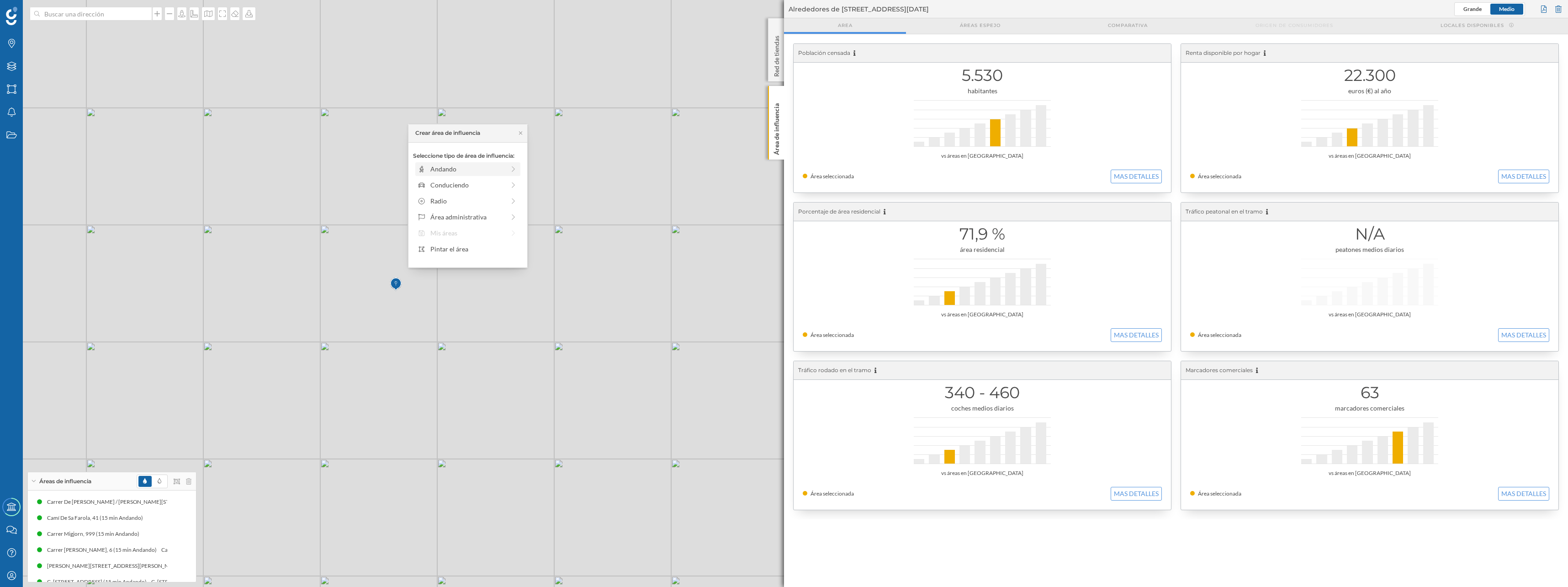
click at [452, 170] on div "Andando" at bounding box center [468, 169] width 75 height 10
drag, startPoint x: 424, startPoint y: 182, endPoint x: 501, endPoint y: 183, distance: 77.0
click at [501, 183] on div at bounding box center [500, 181] width 9 height 9
click at [482, 235] on div "Crear área de influencia" at bounding box center [467, 235] width 110 height 13
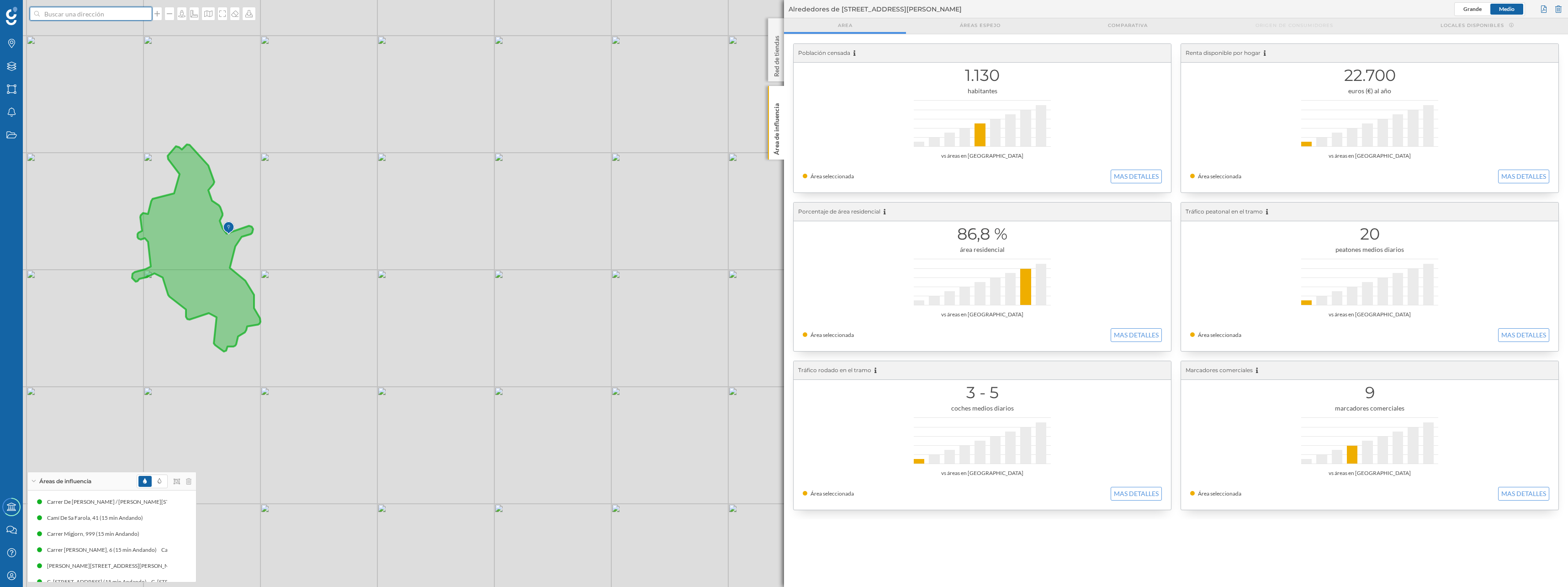
click at [94, 15] on input at bounding box center [91, 13] width 102 height 13
type input "club nautico burriana"
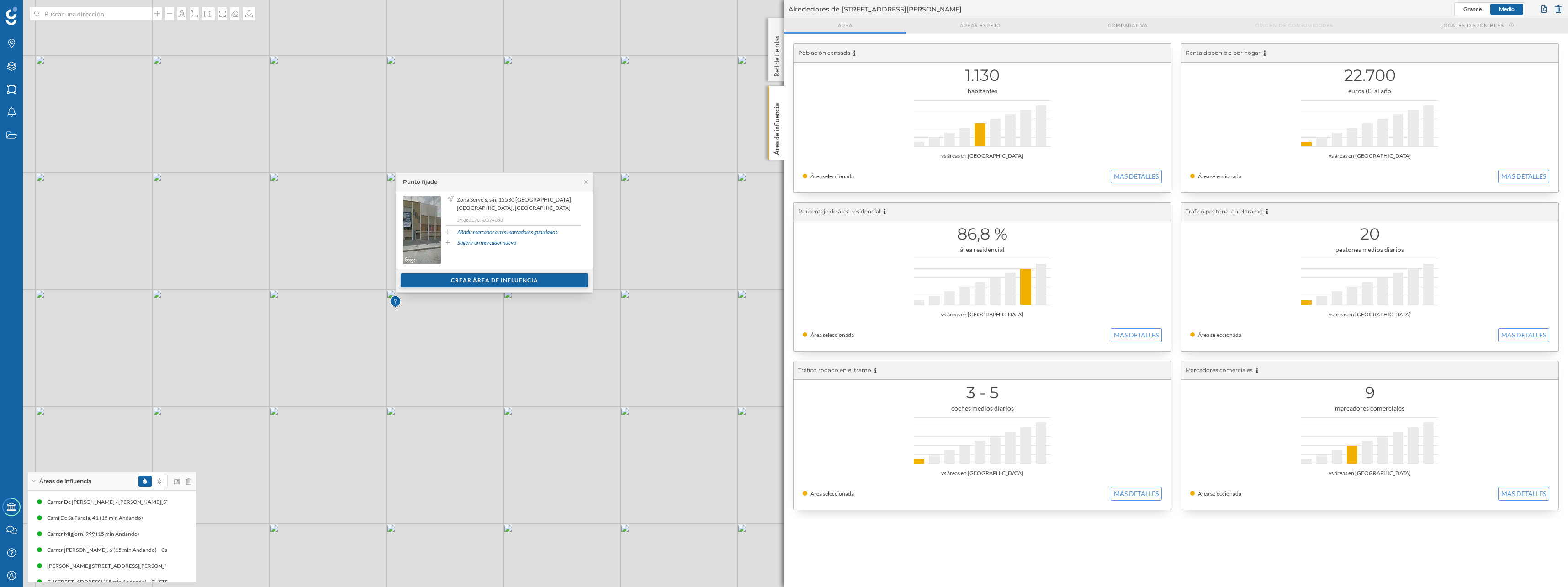
click at [461, 281] on div "Crear área de influencia" at bounding box center [494, 280] width 187 height 13
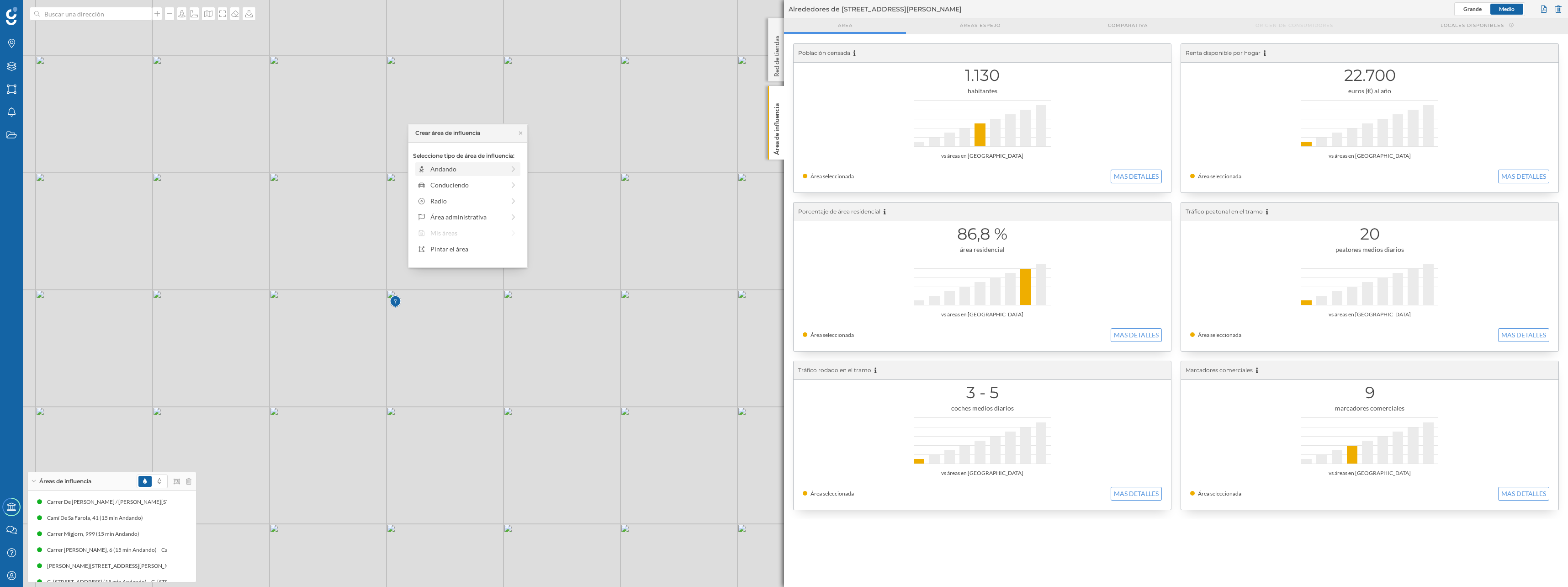
click at [444, 169] on div "Andando" at bounding box center [468, 169] width 75 height 10
drag, startPoint x: 425, startPoint y: 180, endPoint x: 502, endPoint y: 181, distance: 77.0
click at [502, 181] on div at bounding box center [502, 181] width 9 height 9
click at [471, 230] on div "Crear área de influencia" at bounding box center [467, 235] width 110 height 13
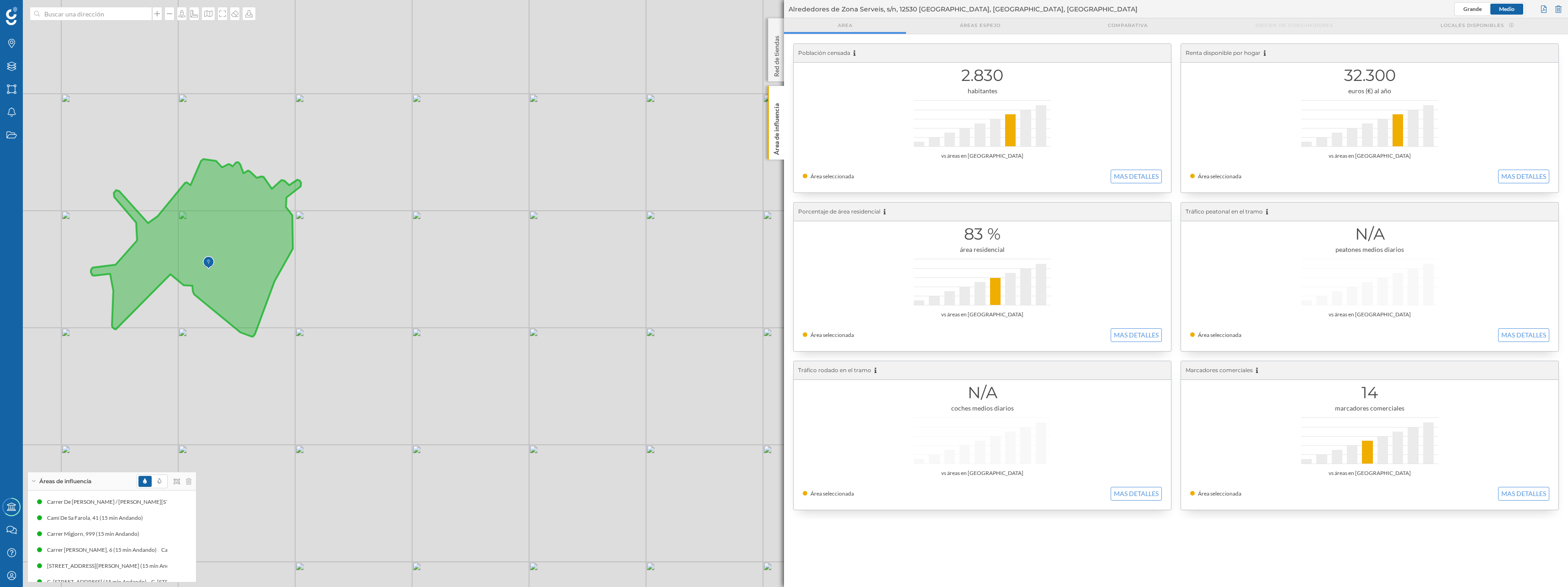
click at [86, 21] on div "© Mapbox © OpenStreetMap Improve this map" at bounding box center [784, 294] width 1568 height 587
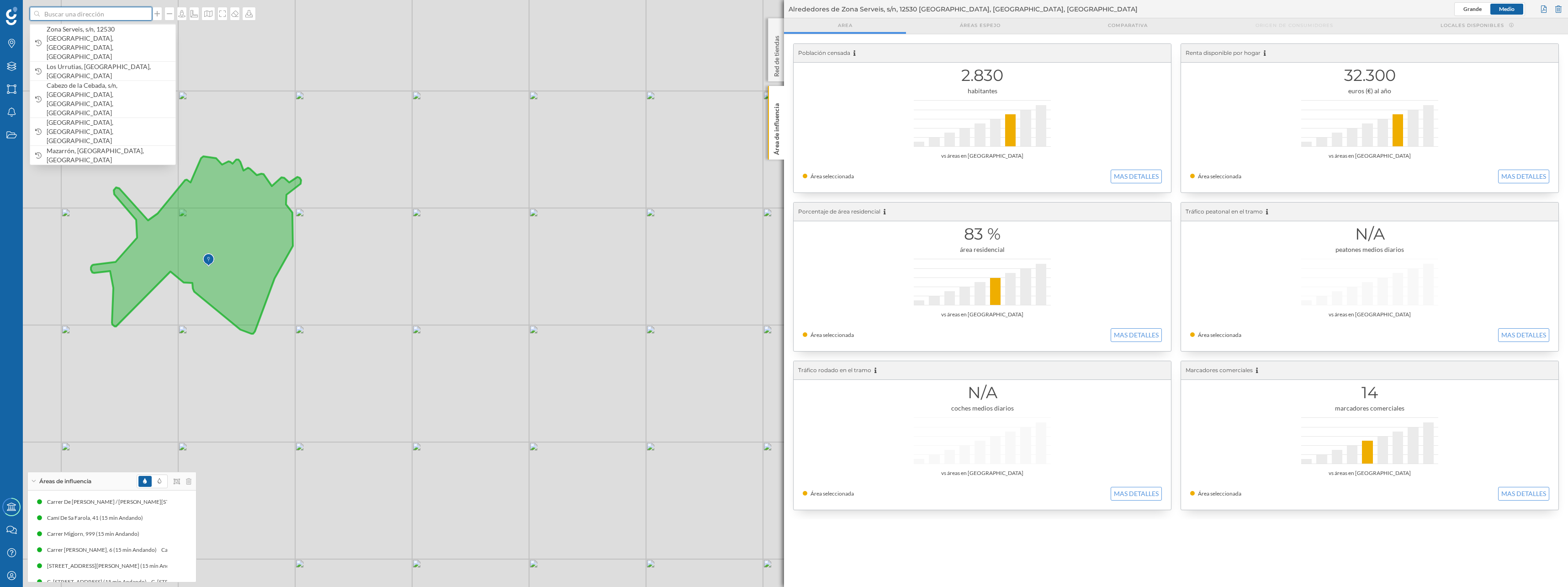
click at [87, 17] on input at bounding box center [91, 13] width 102 height 13
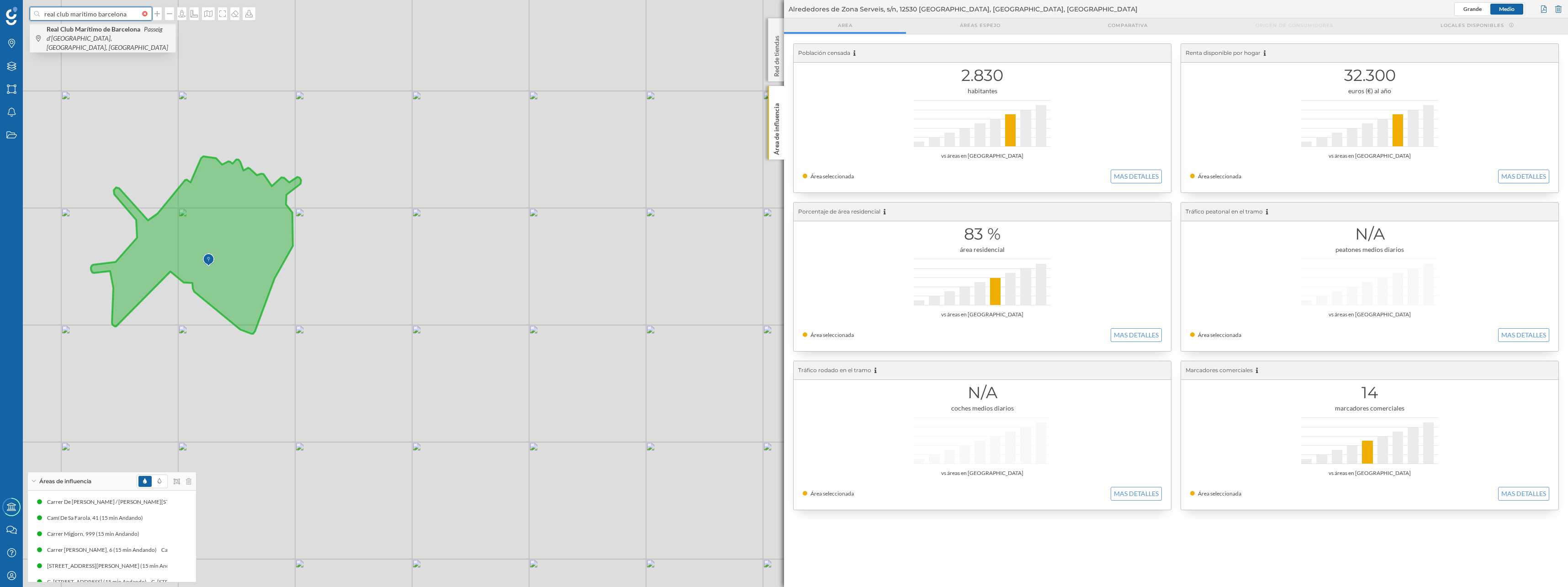
type input "real club maritimo barcelona"
click at [81, 30] on b "Real Club Marítimo de Barcelona" at bounding box center [94, 29] width 96 height 8
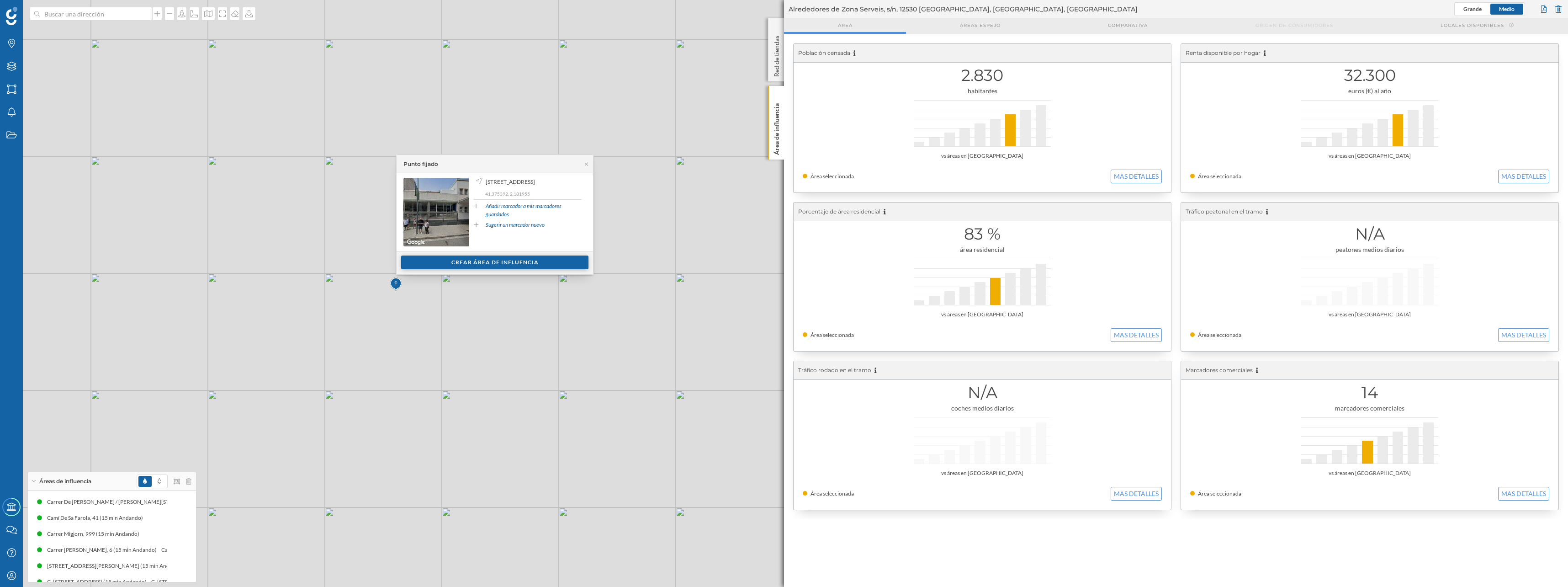
click at [511, 260] on div "Crear área de influencia" at bounding box center [495, 262] width 187 height 13
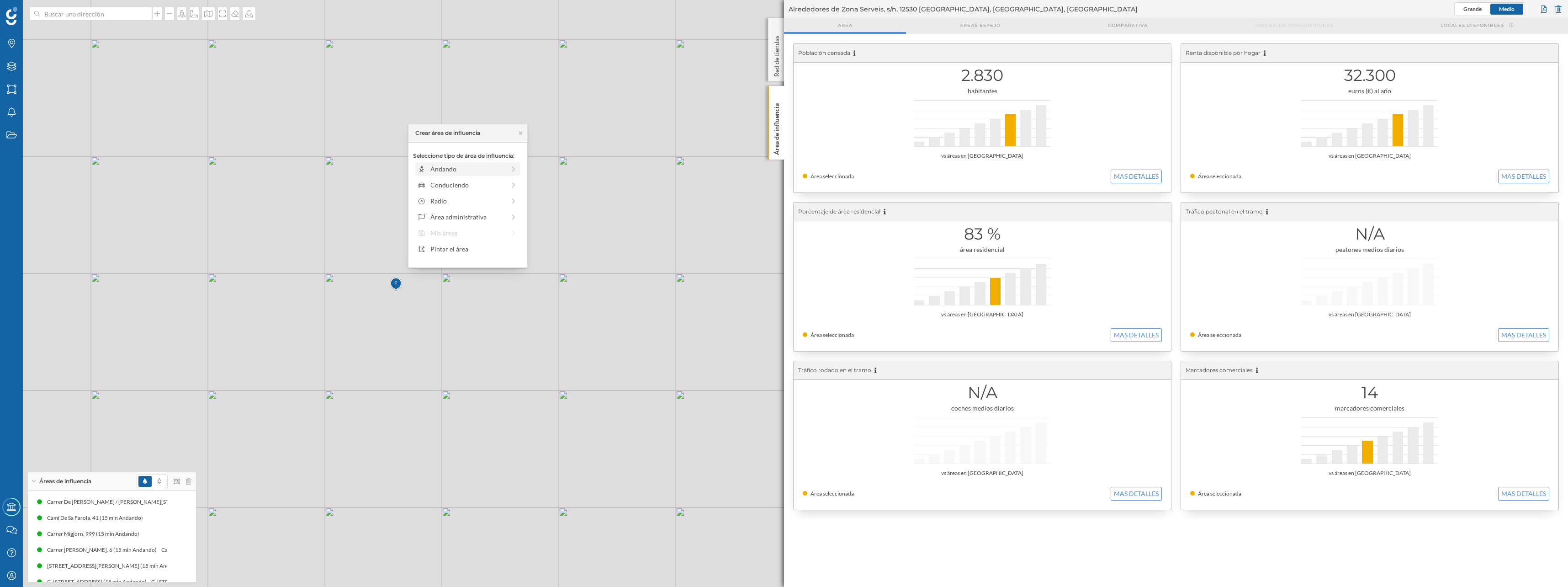
click at [437, 171] on div "Andando" at bounding box center [468, 169] width 75 height 10
drag, startPoint x: 426, startPoint y: 177, endPoint x: 501, endPoint y: 183, distance: 75.2
click at [501, 183] on div at bounding box center [500, 181] width 9 height 9
click at [481, 235] on div "Crear área de influencia" at bounding box center [467, 235] width 110 height 13
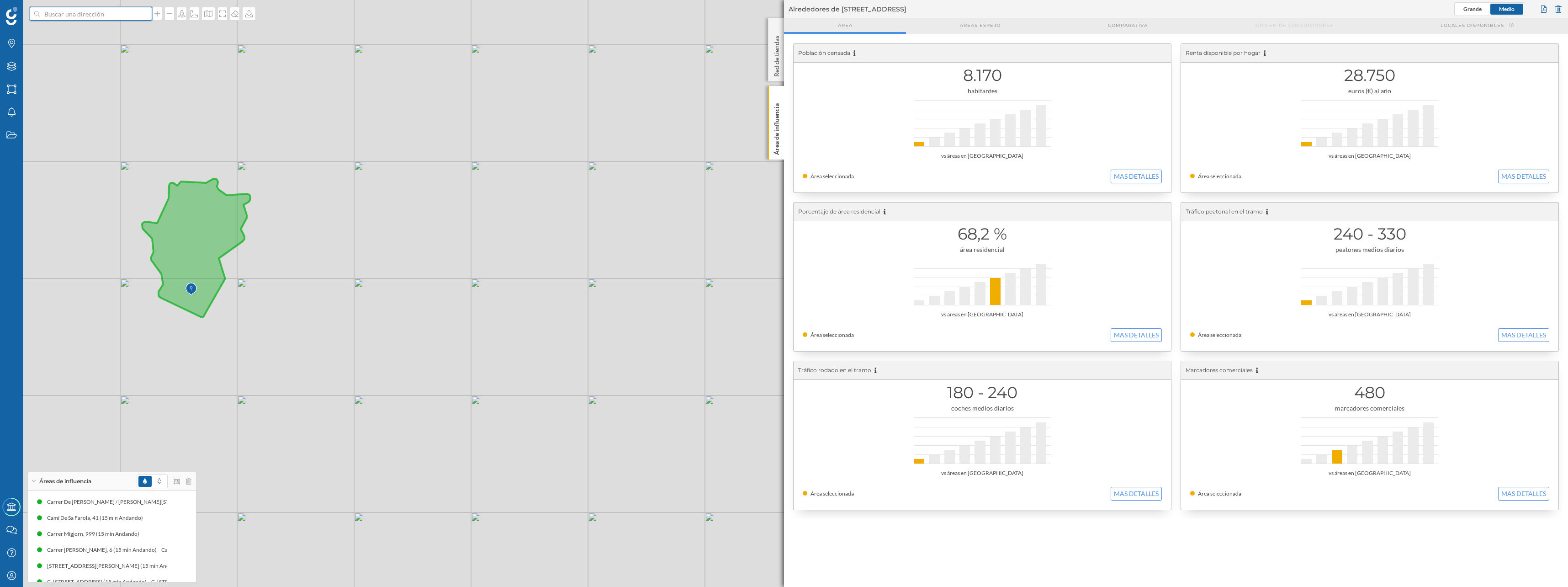
click at [105, 15] on input at bounding box center [91, 13] width 102 height 13
type input "puerot garrucha"
click at [77, 55] on span "Aparcamiento Puerto Garrucha Garrucha, España" at bounding box center [108, 53] width 124 height 18
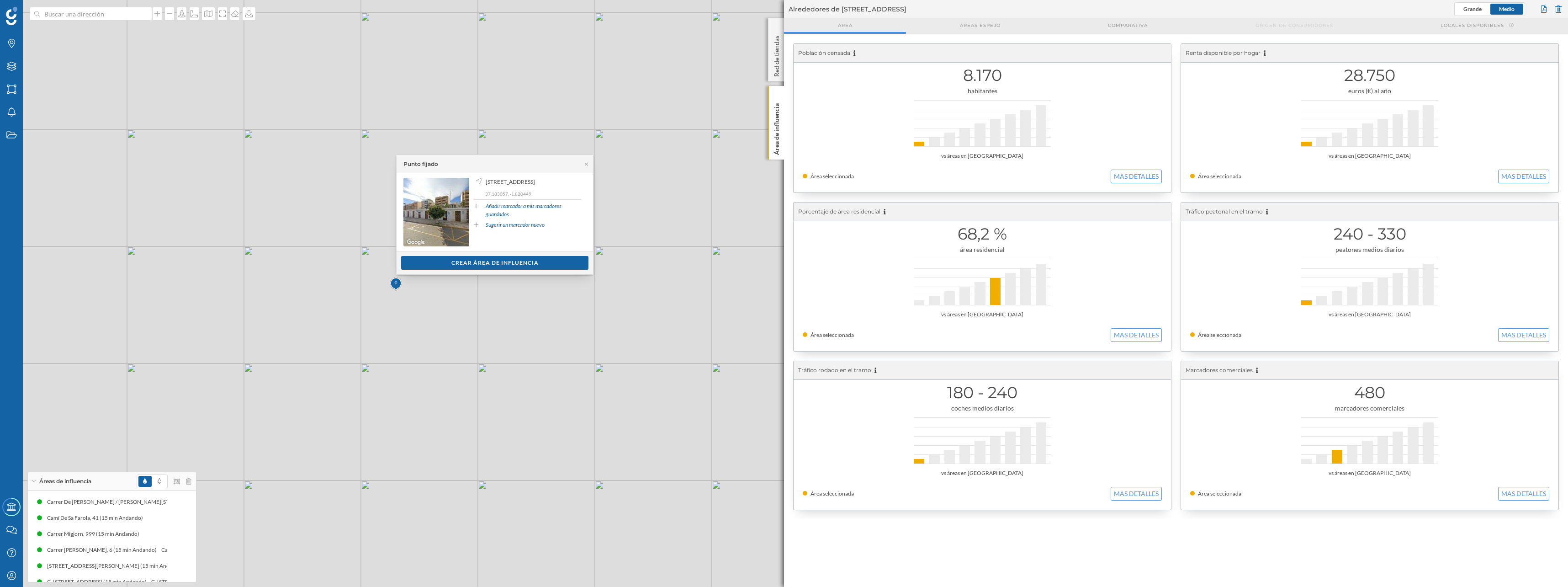
drag, startPoint x: 438, startPoint y: 288, endPoint x: 436, endPoint y: 318, distance: 30.1
click at [436, 318] on div "© Mapbox © OpenStreetMap Improve this map" at bounding box center [784, 294] width 1568 height 587
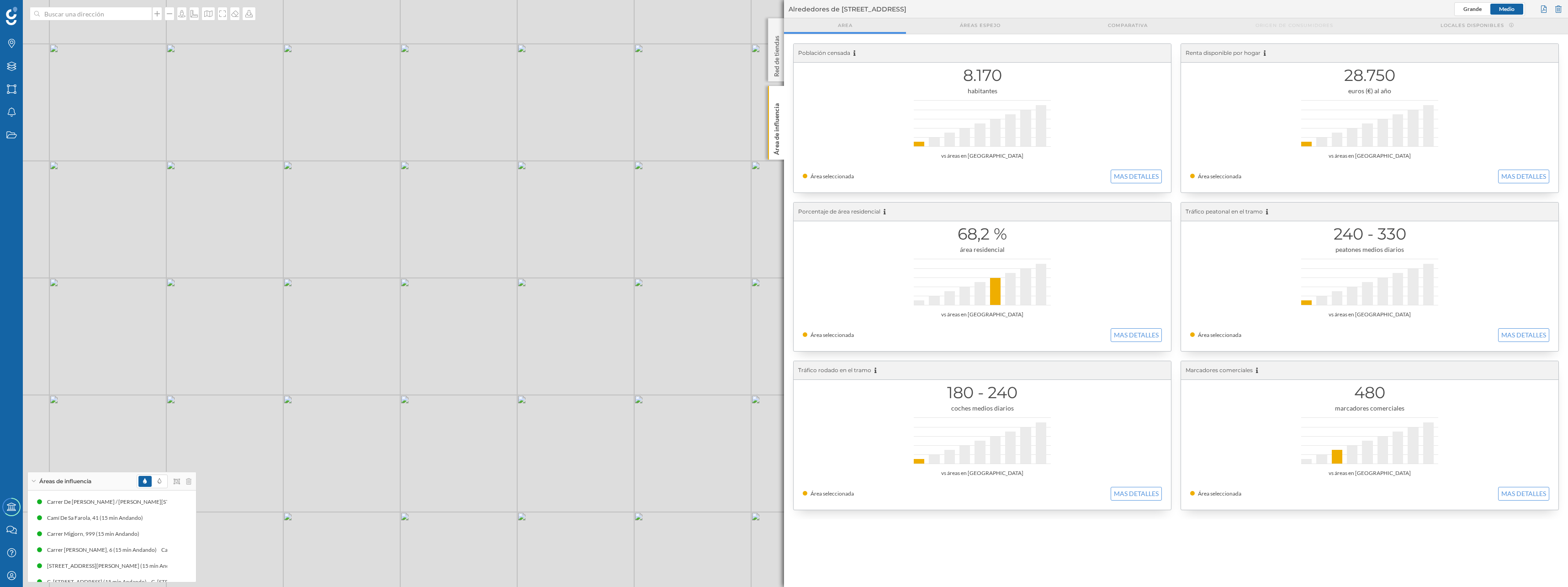
click at [580, 257] on div "© Mapbox © OpenStreetMap Improve this map" at bounding box center [784, 294] width 1568 height 587
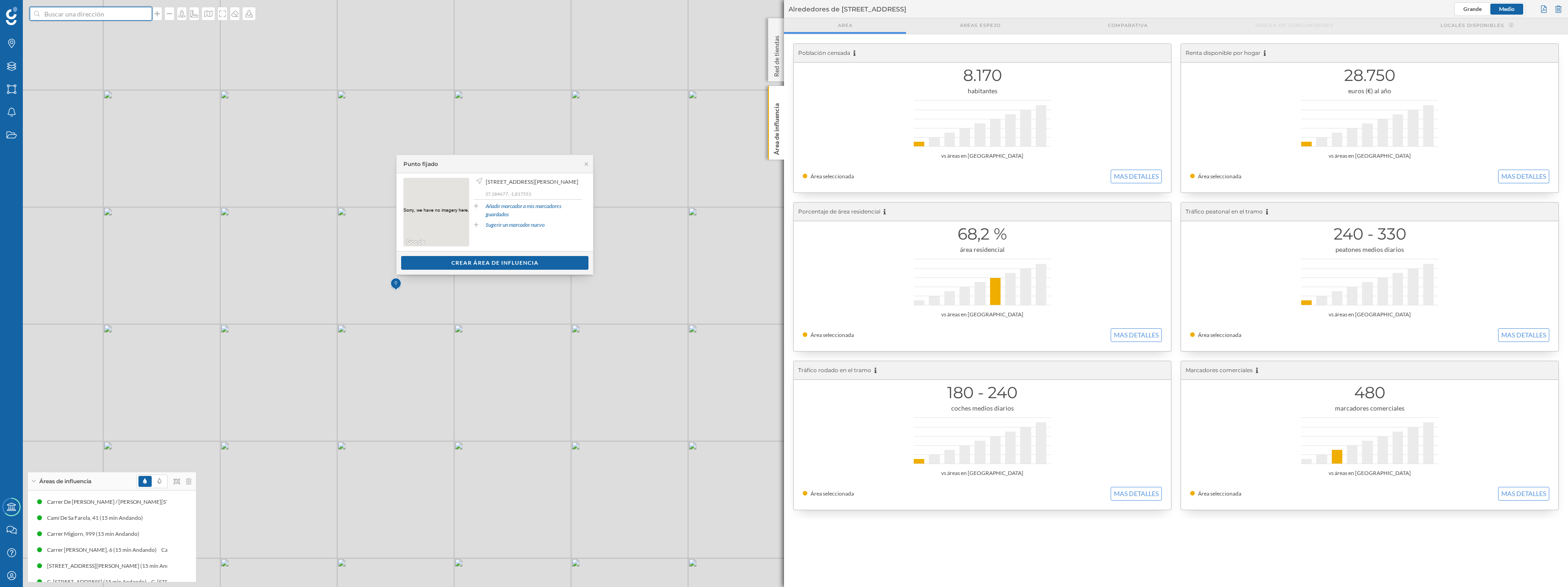
click at [86, 15] on input at bounding box center [91, 13] width 102 height 13
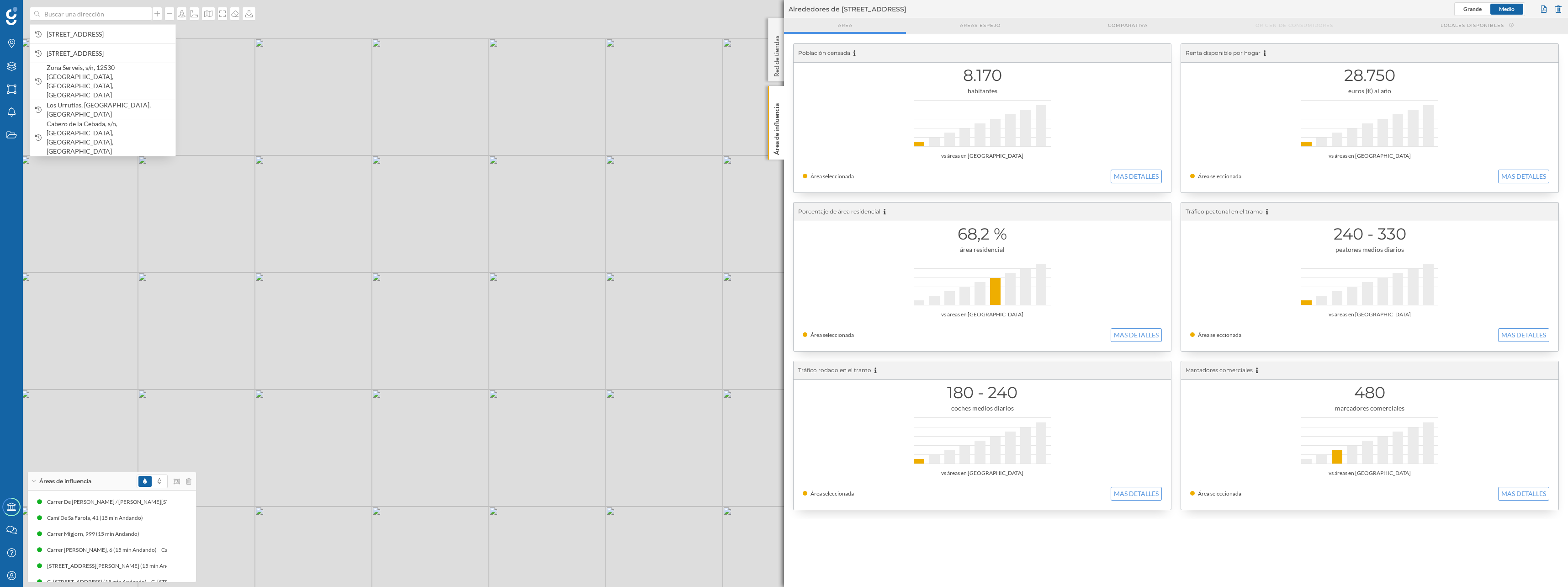
drag, startPoint x: 407, startPoint y: 102, endPoint x: 385, endPoint y: 288, distance: 187.3
click at [385, 288] on div "© Mapbox © OpenStreetMap Improve this map" at bounding box center [784, 294] width 1568 height 587
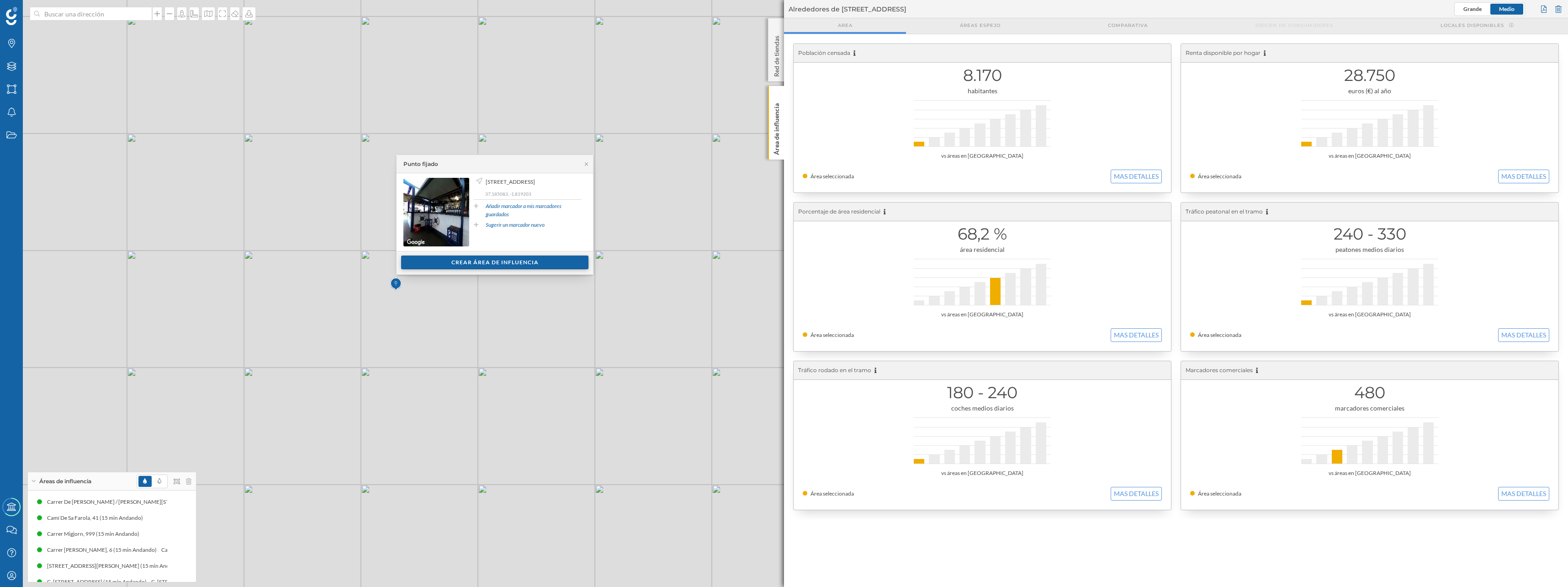
click at [462, 258] on div "Crear área de influencia" at bounding box center [495, 262] width 187 height 13
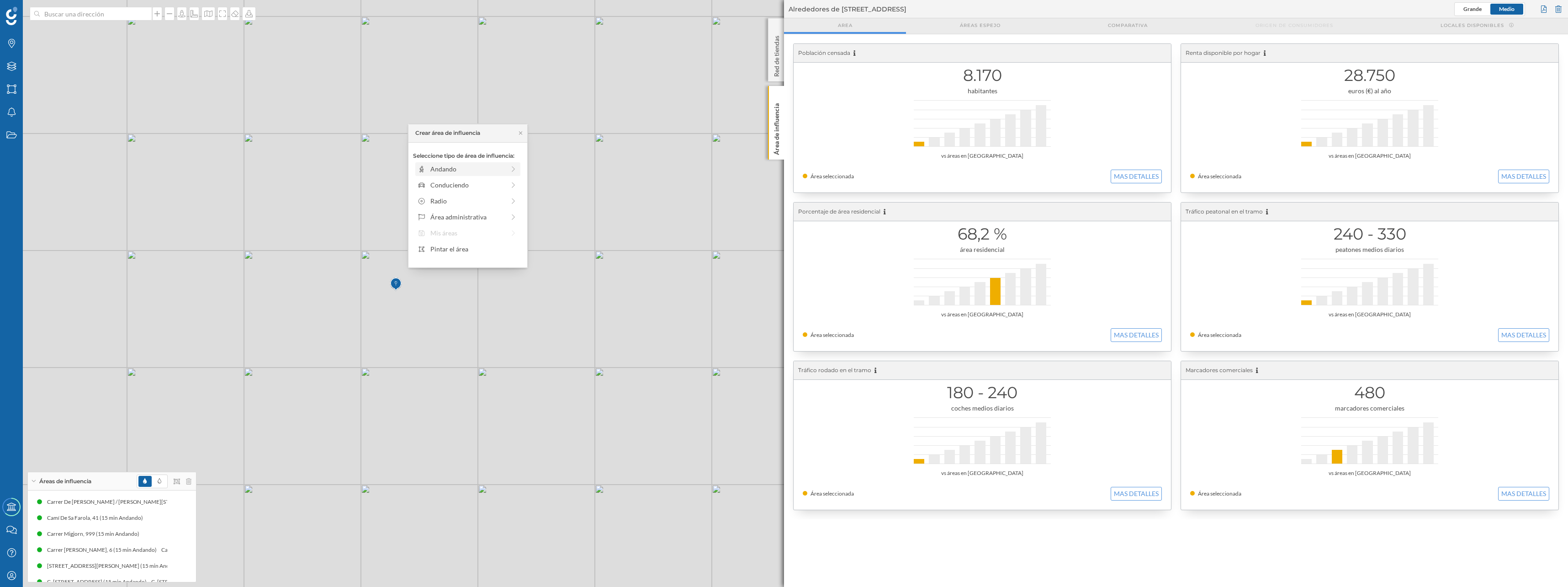
click at [446, 170] on div "Andando" at bounding box center [468, 169] width 75 height 10
drag, startPoint x: 422, startPoint y: 182, endPoint x: 503, endPoint y: 183, distance: 81.0
click at [503, 183] on div at bounding box center [503, 181] width 9 height 9
click at [477, 230] on div "Crear área de influencia" at bounding box center [467, 235] width 110 height 13
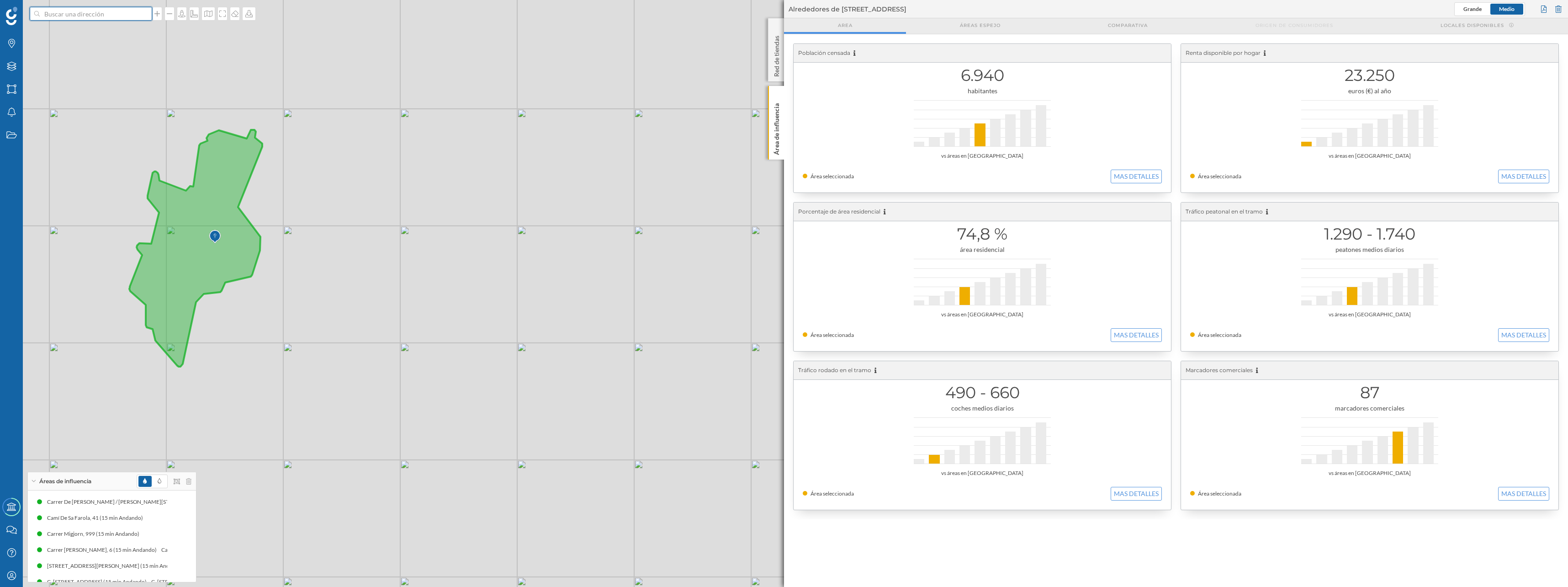
click at [125, 12] on input at bounding box center [91, 13] width 102 height 13
type input "club nautico el cano"
click at [92, 34] on icon "Avenida Ronda de Vigilancia, Cádiz, España" at bounding box center [108, 43] width 123 height 17
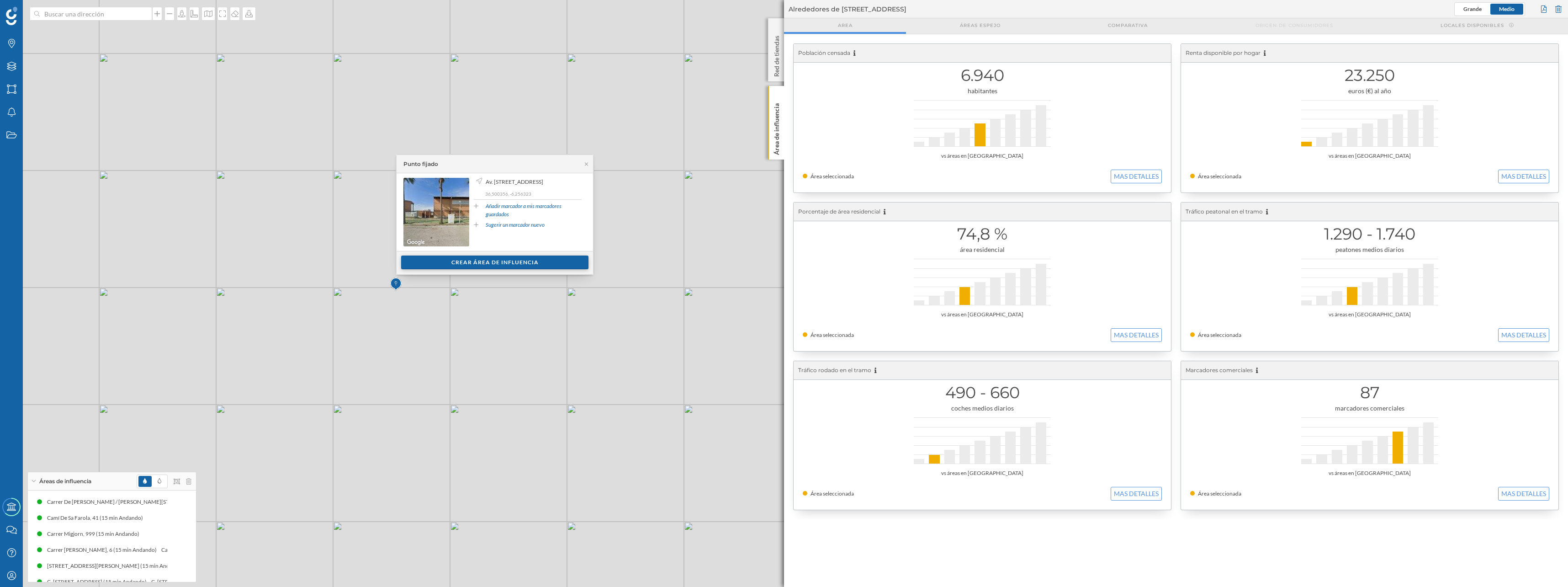
click at [484, 263] on div "Crear área de influencia" at bounding box center [495, 262] width 187 height 13
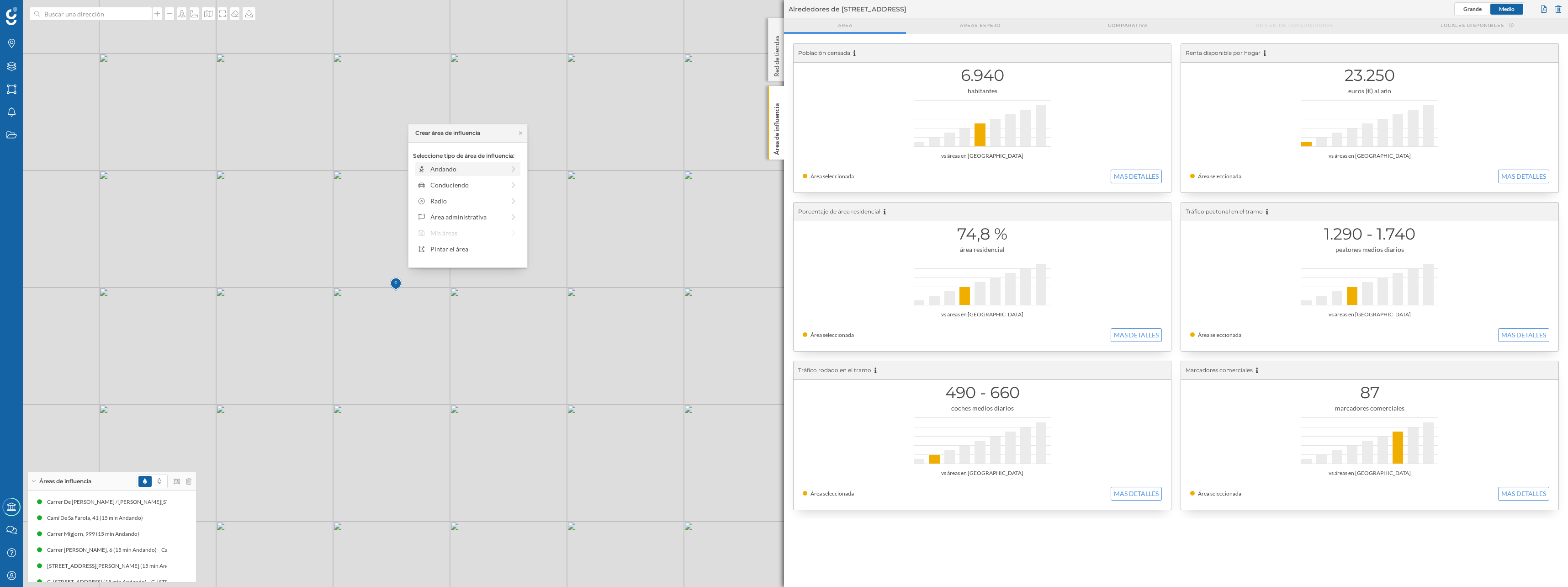
click at [441, 167] on div "Andando" at bounding box center [468, 169] width 75 height 10
drag, startPoint x: 424, startPoint y: 181, endPoint x: 497, endPoint y: 184, distance: 73.1
click at [497, 184] on div at bounding box center [497, 181] width 9 height 9
click at [482, 235] on div "Crear área de influencia" at bounding box center [467, 235] width 110 height 13
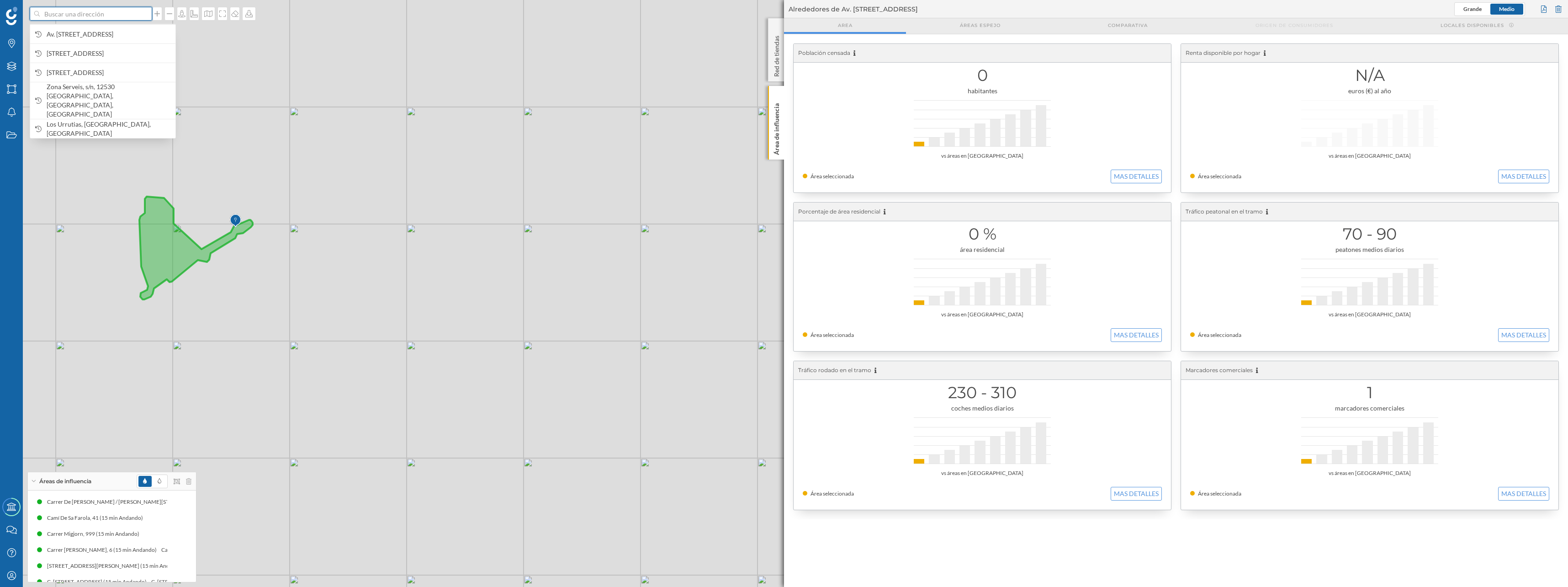
click at [131, 15] on input at bounding box center [91, 13] width 102 height 13
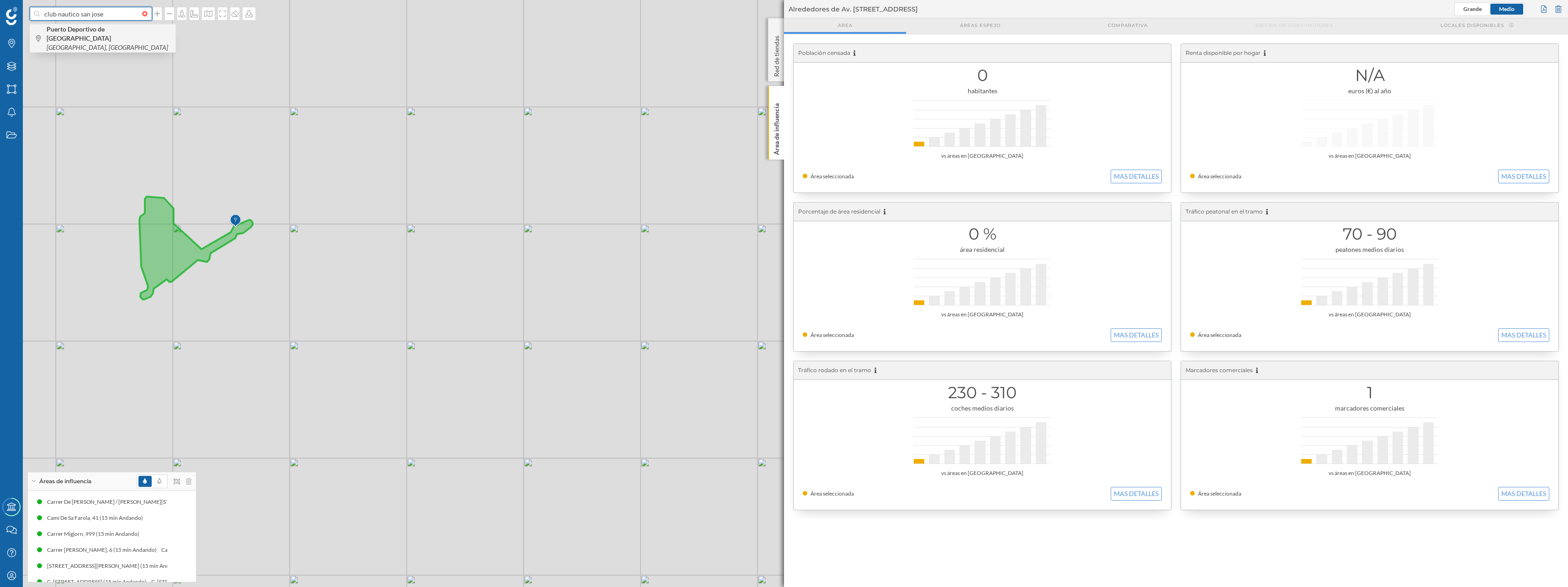
type input "club nautico san jose"
click at [84, 37] on span "Puerto Deportivo de San José San José, España" at bounding box center [108, 38] width 124 height 28
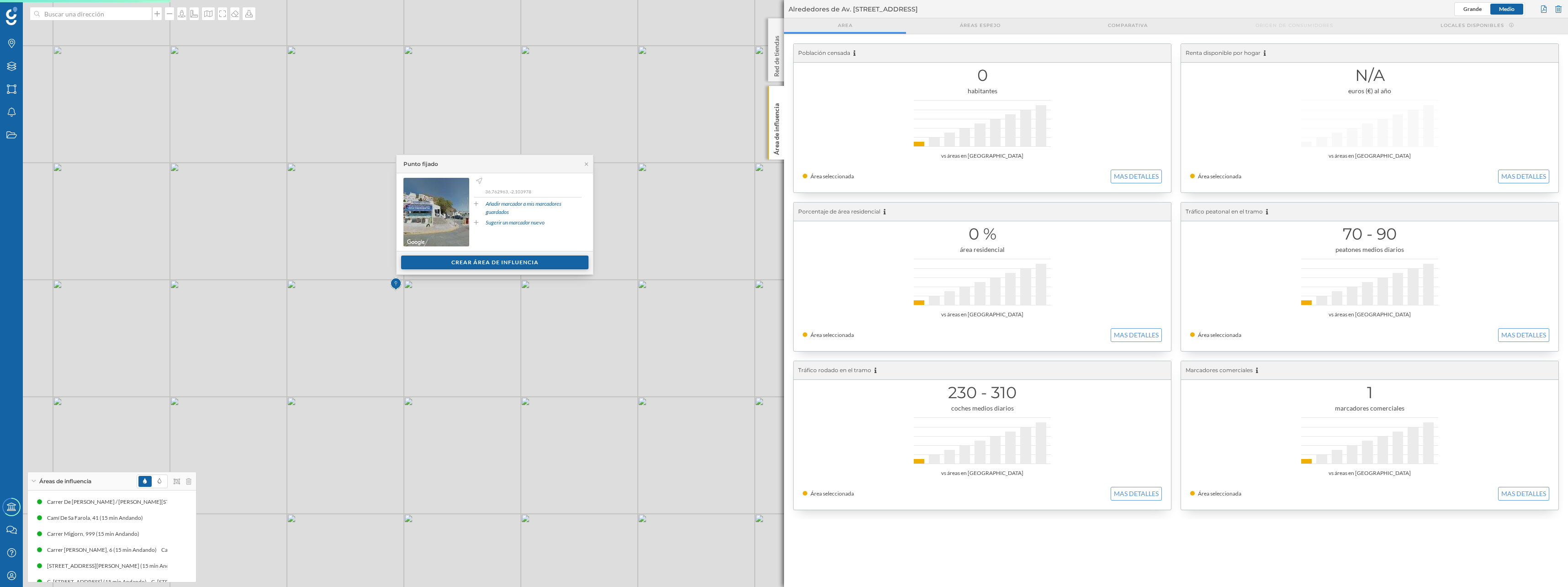
click at [439, 260] on div "Crear área de influencia" at bounding box center [495, 262] width 187 height 13
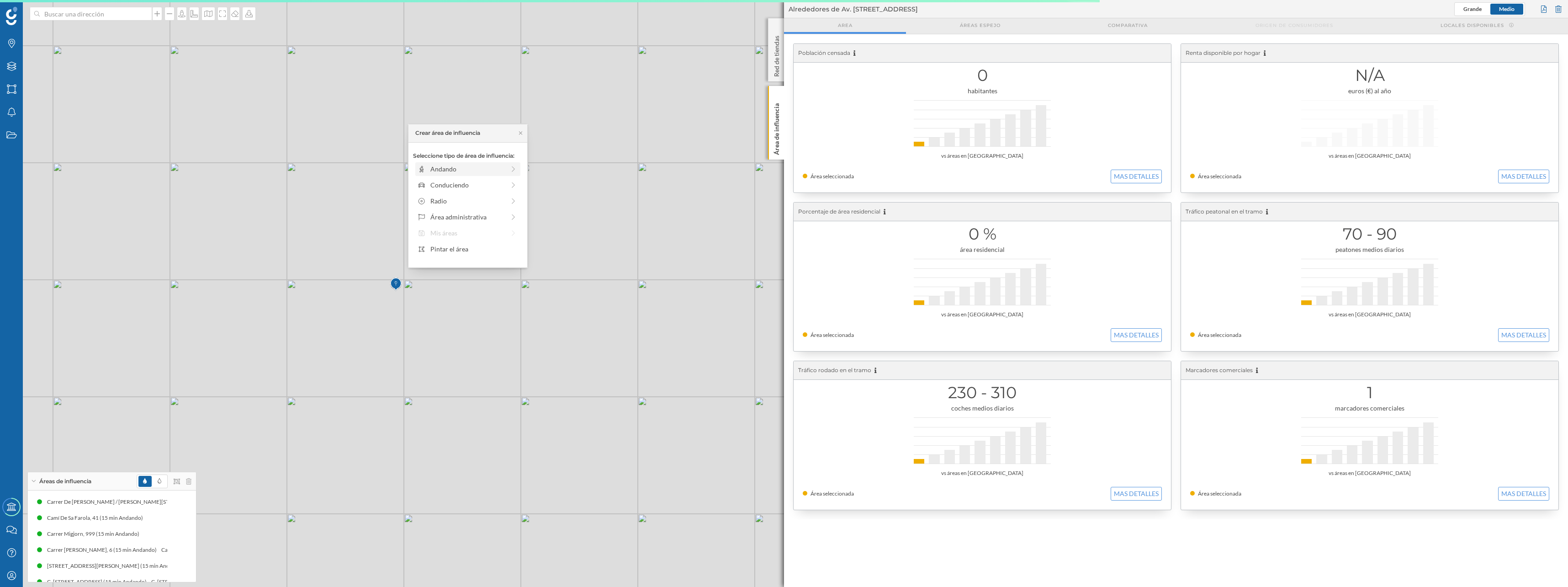
click at [452, 169] on div "Andando" at bounding box center [468, 169] width 75 height 10
drag, startPoint x: 430, startPoint y: 181, endPoint x: 471, endPoint y: 238, distance: 70.2
click at [501, 183] on div at bounding box center [501, 181] width 9 height 9
click at [467, 236] on div "Crear área de influencia" at bounding box center [467, 235] width 110 height 13
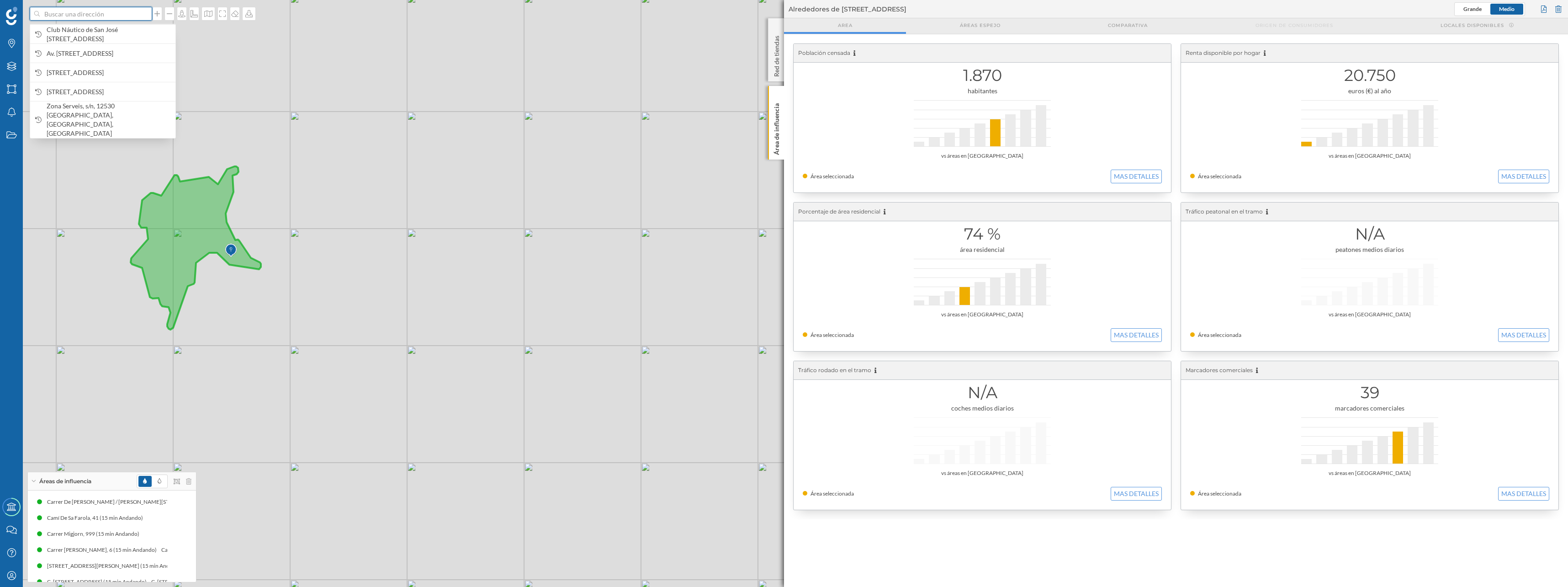
click at [66, 13] on input at bounding box center [91, 13] width 102 height 13
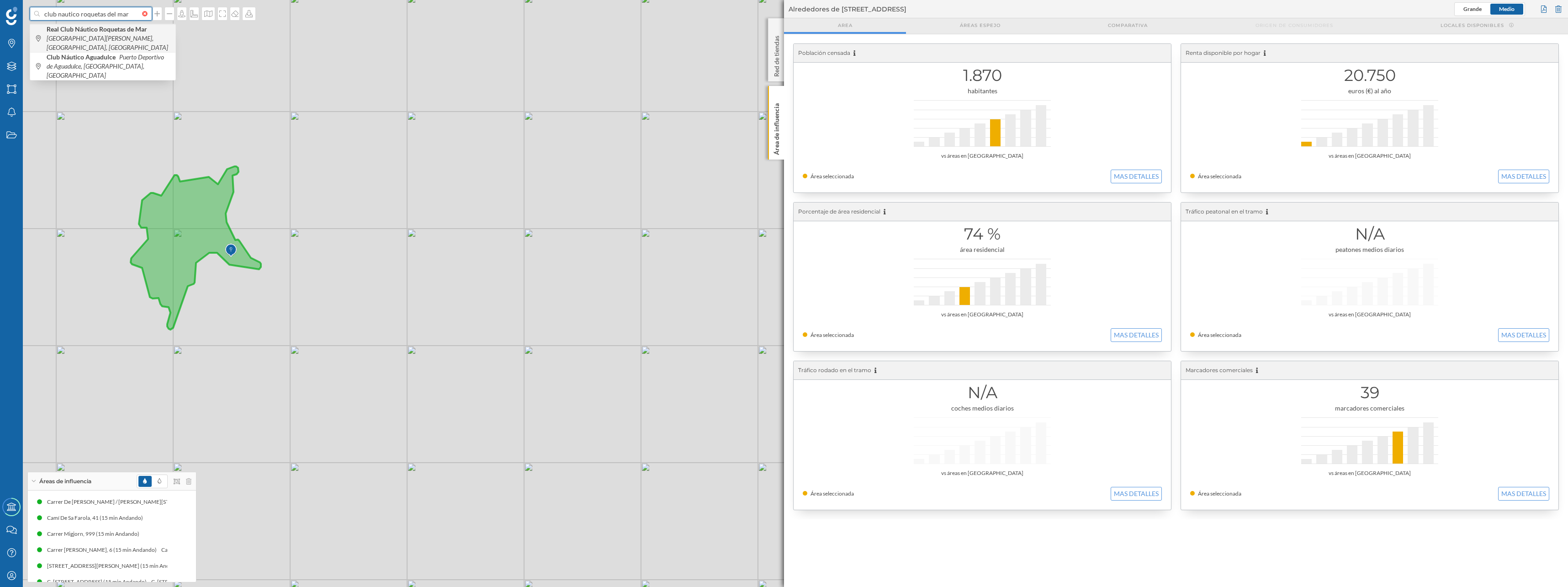
type input "club nautico roquetas del mar"
click at [77, 37] on icon "Avenida Antonio Machado, Roquetas de Mar, España" at bounding box center [107, 43] width 121 height 17
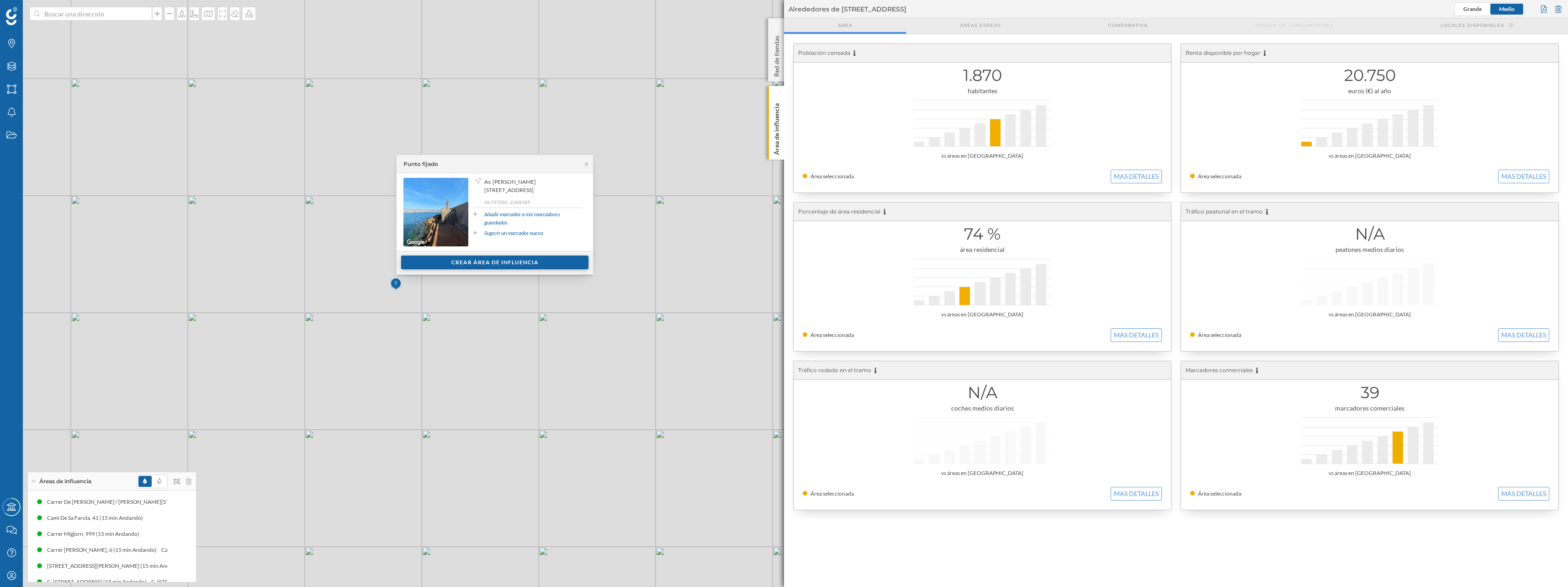
click at [457, 260] on div "Crear área de influencia" at bounding box center [495, 262] width 187 height 13
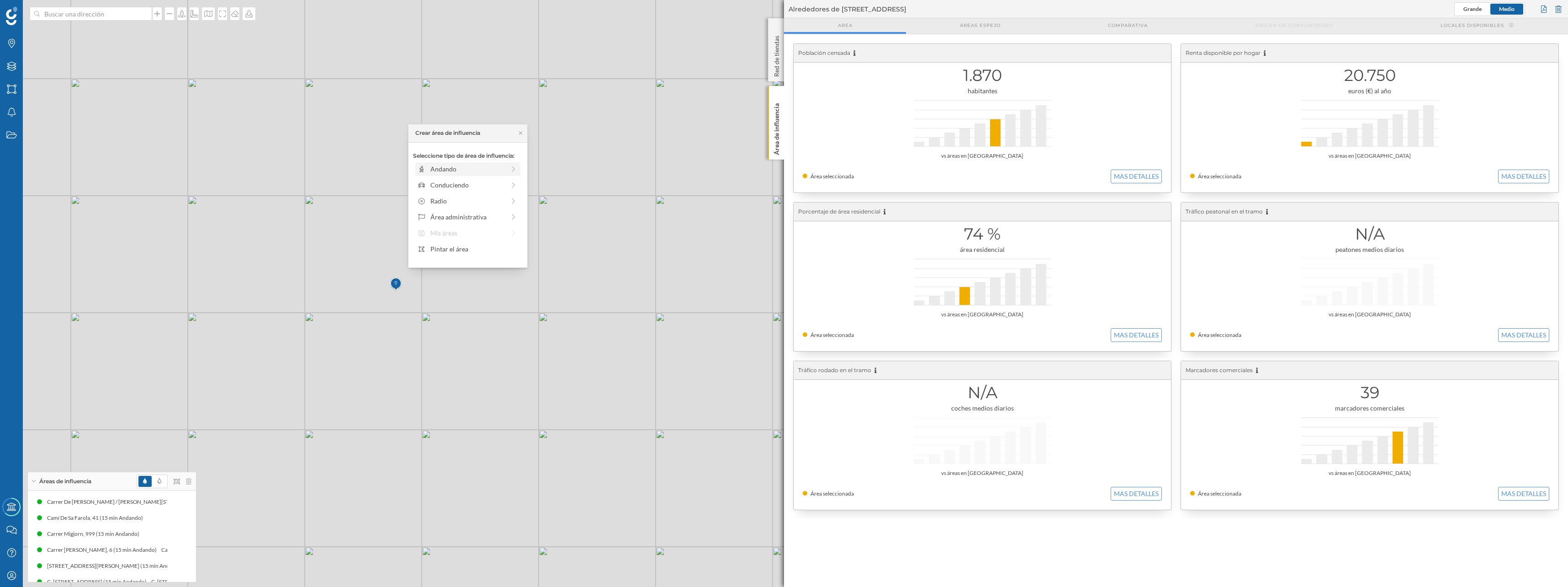
click at [443, 170] on div "Andando" at bounding box center [468, 169] width 75 height 10
drag, startPoint x: 424, startPoint y: 182, endPoint x: 500, endPoint y: 181, distance: 76.0
click at [500, 181] on div at bounding box center [499, 181] width 9 height 9
click at [479, 239] on div "Crear área de influencia" at bounding box center [467, 235] width 110 height 13
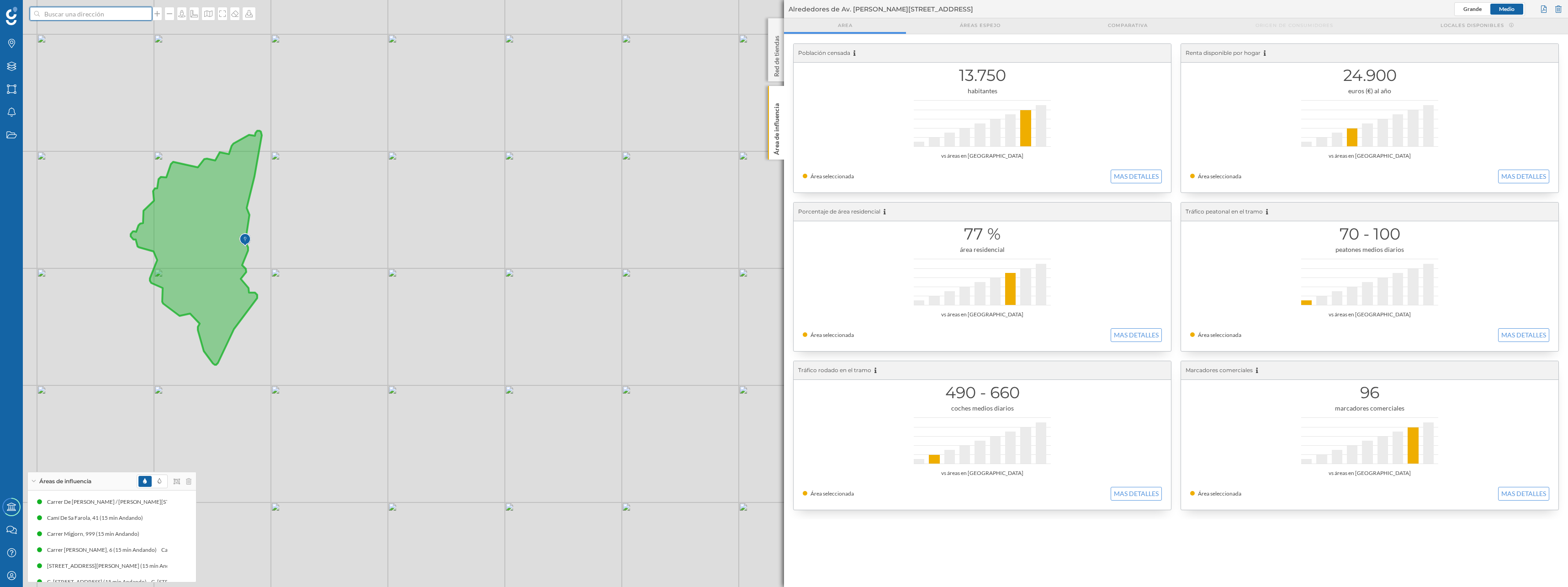
click at [108, 10] on input at bounding box center [91, 13] width 102 height 13
type input "puerto cabo de palos"
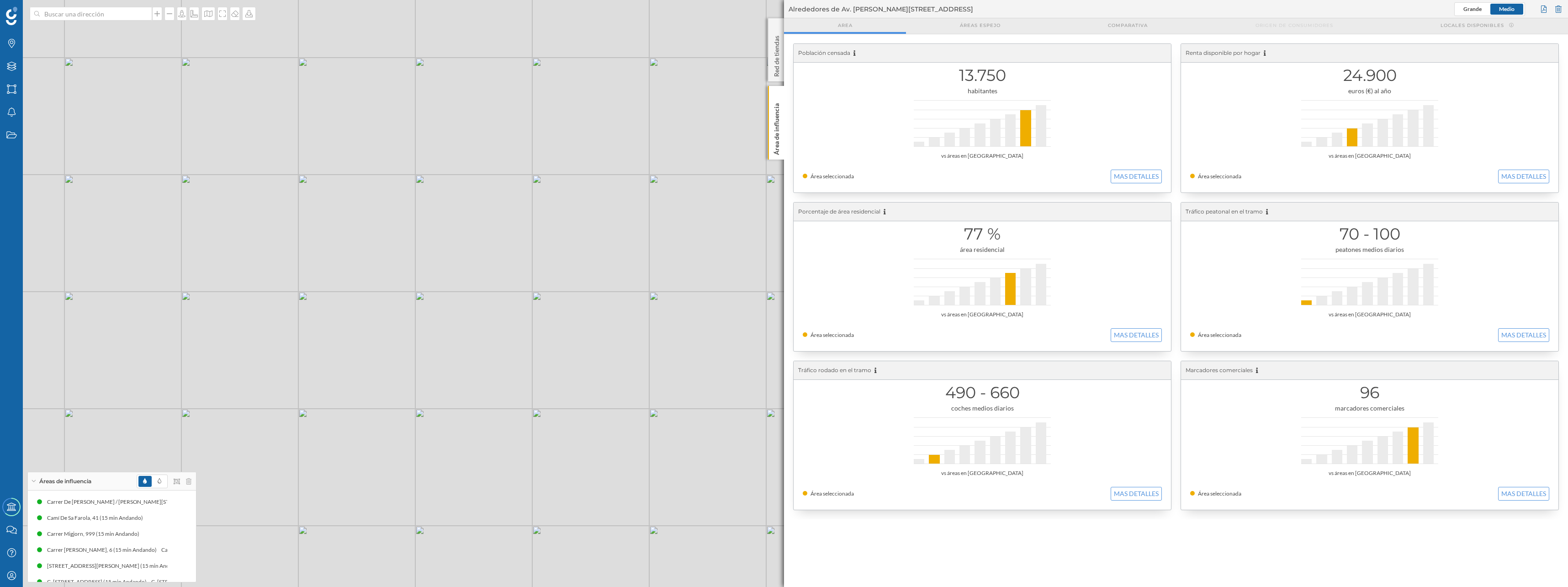
drag, startPoint x: 539, startPoint y: 447, endPoint x: 447, endPoint y: 286, distance: 185.4
click at [447, 286] on div "© Mapbox © OpenStreetMap Improve this map" at bounding box center [784, 294] width 1568 height 587
drag, startPoint x: 345, startPoint y: 264, endPoint x: 357, endPoint y: 202, distance: 63.2
click at [441, 132] on div "© Mapbox © OpenStreetMap Improve this map" at bounding box center [784, 294] width 1568 height 587
drag, startPoint x: 291, startPoint y: 287, endPoint x: 370, endPoint y: 329, distance: 89.5
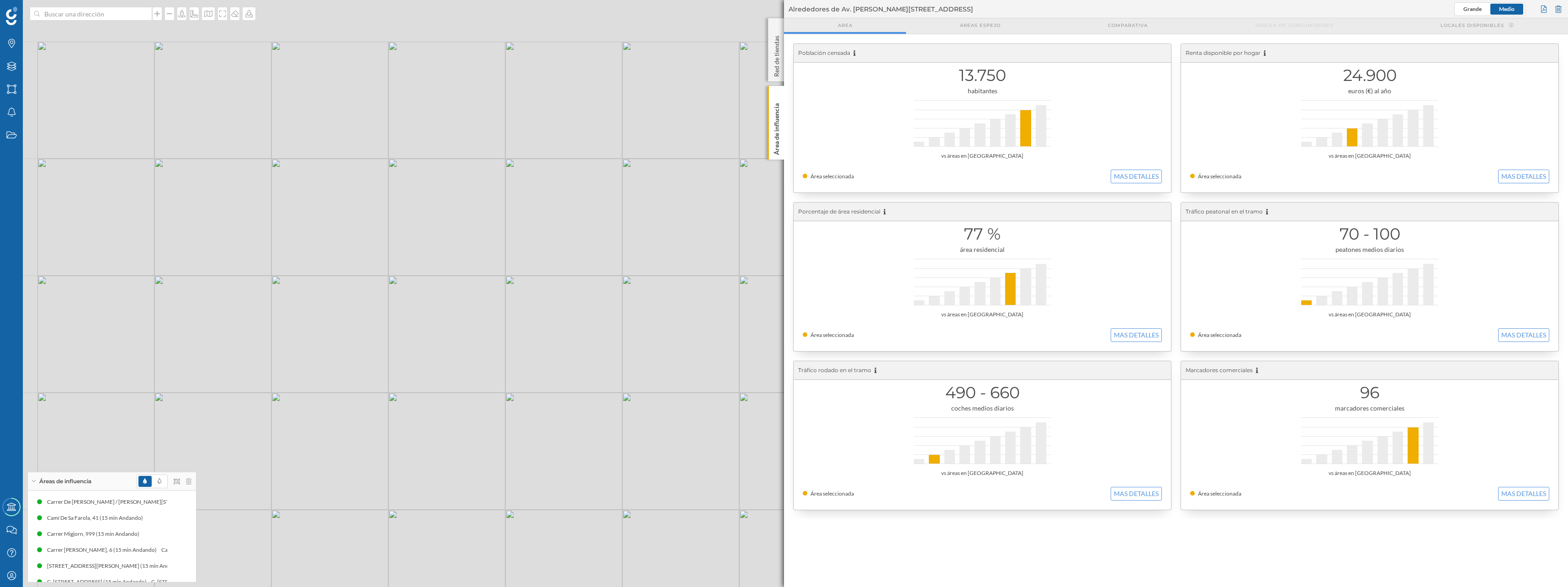
click at [370, 329] on div "© Mapbox © OpenStreetMap Improve this map" at bounding box center [784, 294] width 1568 height 587
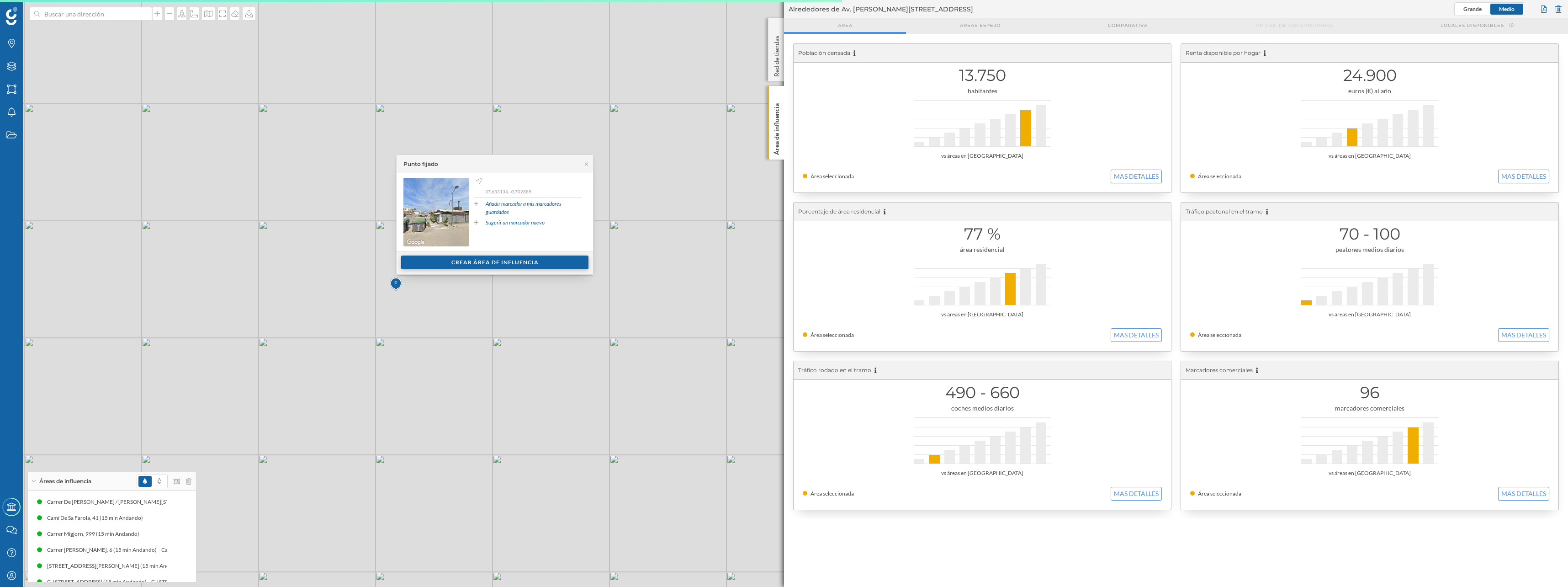
click at [426, 262] on div "Crear área de influencia" at bounding box center [495, 262] width 187 height 13
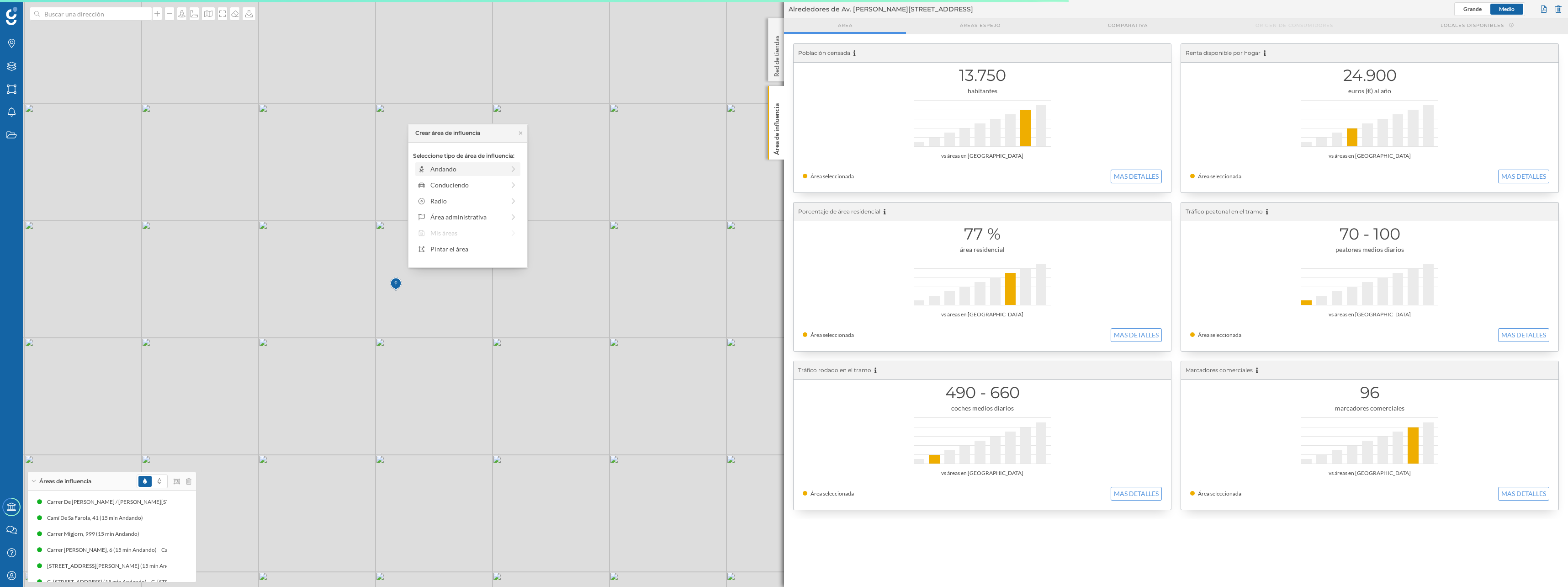
click at [460, 172] on div "Andando" at bounding box center [468, 169] width 75 height 10
drag, startPoint x: 423, startPoint y: 181, endPoint x: 501, endPoint y: 182, distance: 78.0
click at [501, 182] on div at bounding box center [501, 181] width 9 height 9
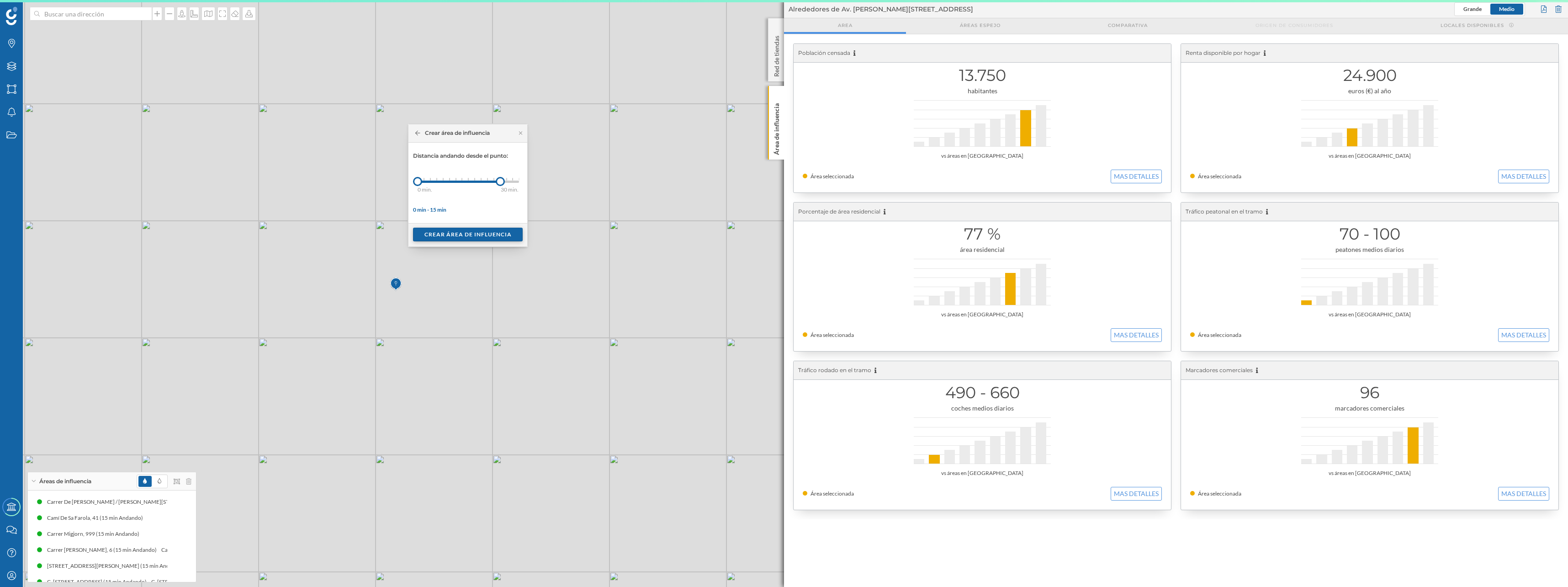
click at [485, 239] on div "Crear área de influencia" at bounding box center [467, 235] width 110 height 13
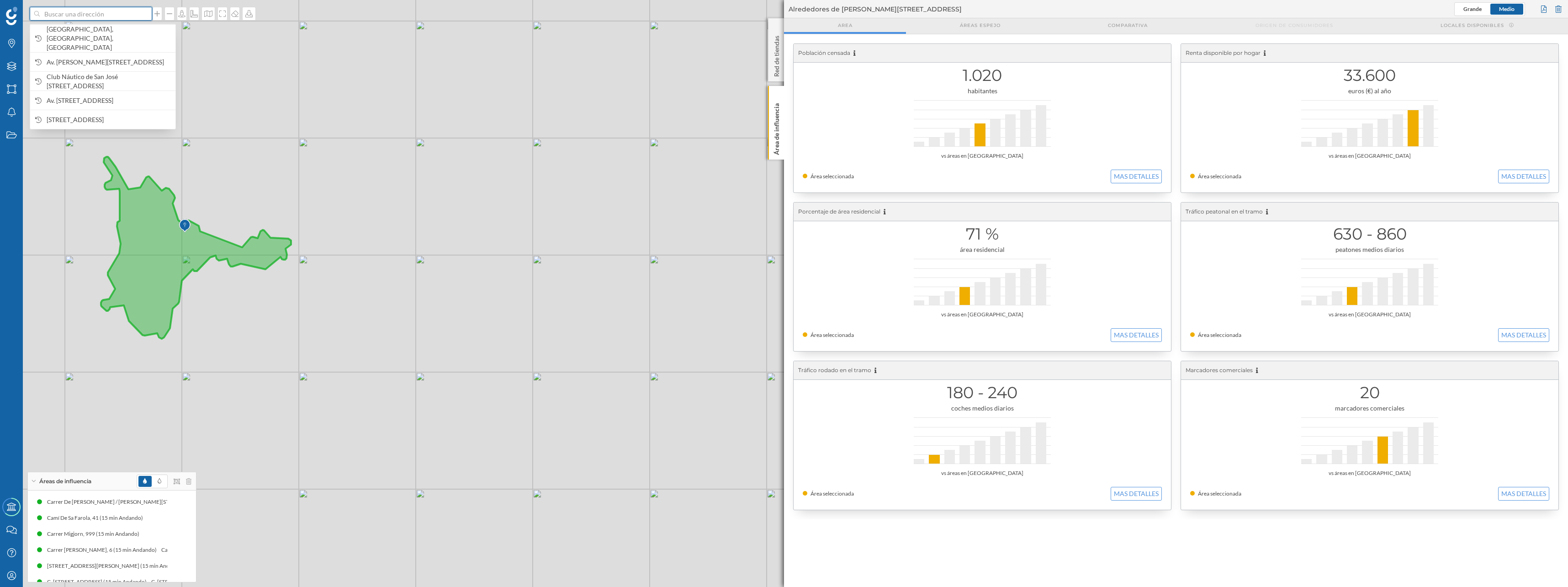
click at [88, 17] on input at bounding box center [91, 13] width 102 height 13
paste input "Marina de Las Salinas"
type input "Marina de Las Salinas"
click at [92, 39] on span "Puerto Marina de las Salinas San Pedro del Pinatar, España" at bounding box center [108, 34] width 124 height 18
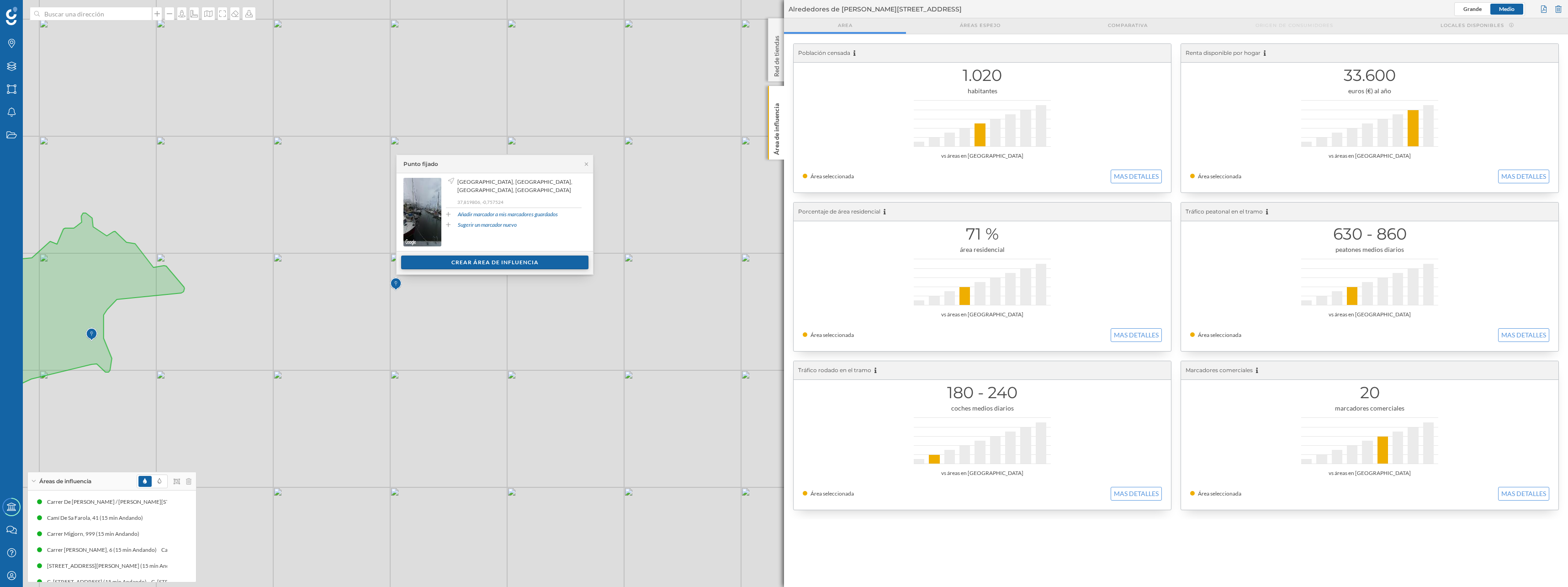
click at [511, 261] on div "Crear área de influencia" at bounding box center [495, 262] width 187 height 13
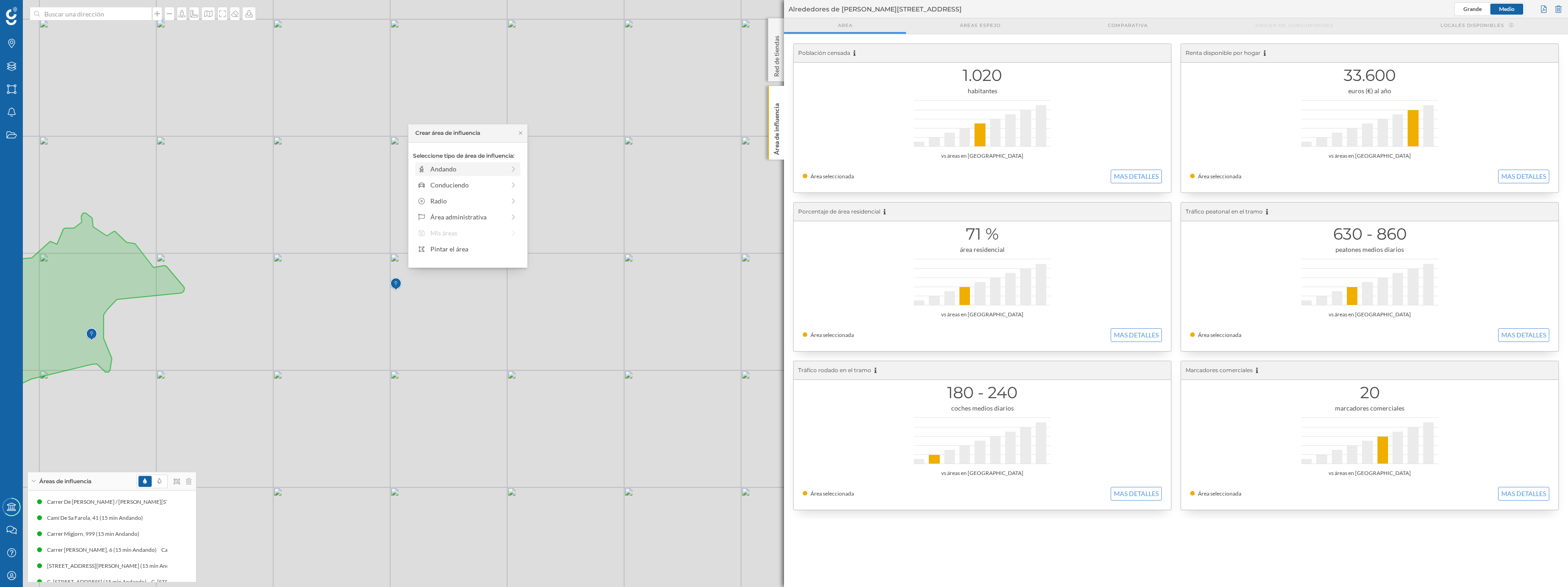
click at [474, 170] on div "Andando" at bounding box center [468, 169] width 75 height 10
drag, startPoint x: 424, startPoint y: 181, endPoint x: 499, endPoint y: 182, distance: 75.0
click at [499, 182] on div at bounding box center [498, 181] width 9 height 9
click at [465, 232] on div "Crear área de influencia" at bounding box center [467, 235] width 110 height 13
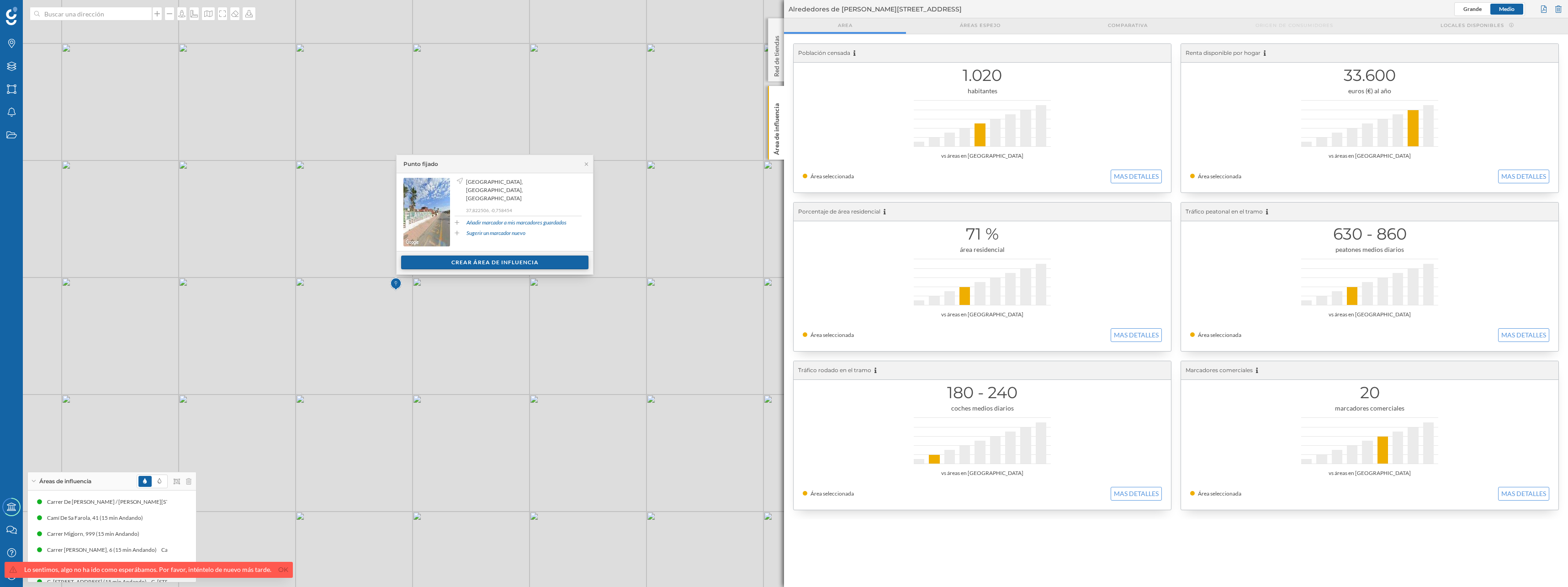
click at [412, 262] on div "Crear área de influencia" at bounding box center [495, 262] width 187 height 13
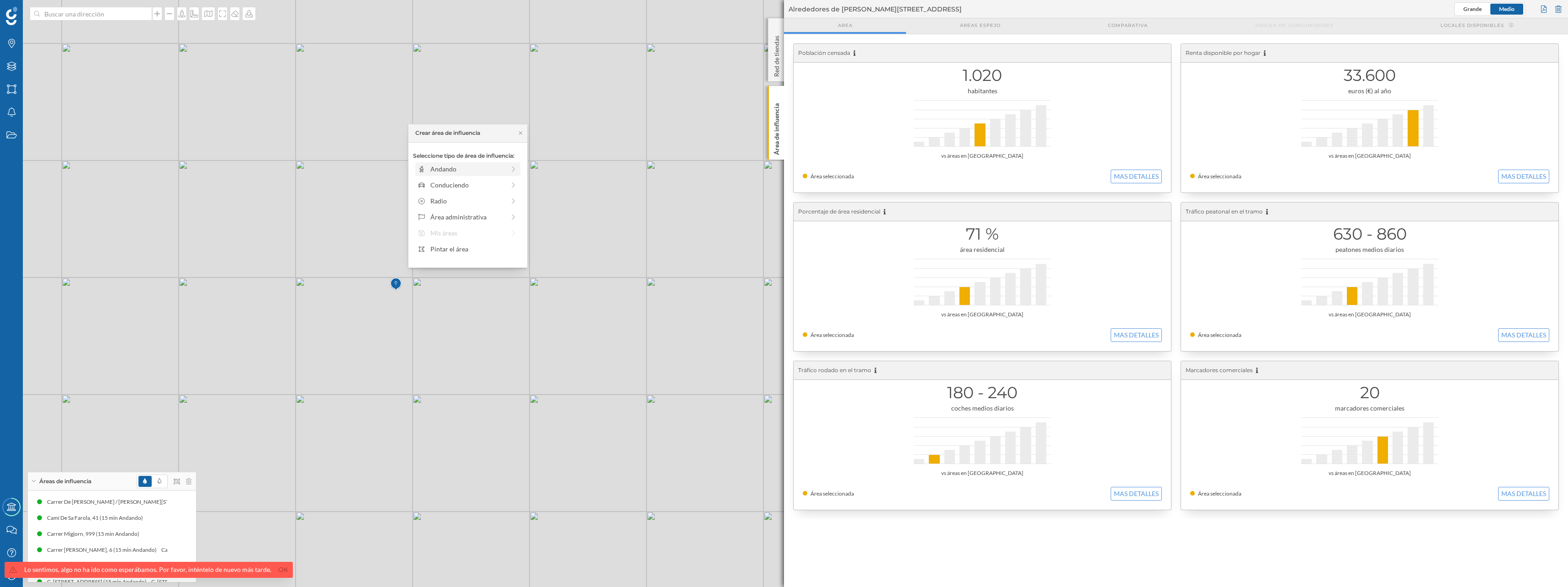
click at [436, 166] on div "Andando" at bounding box center [468, 169] width 75 height 10
drag, startPoint x: 425, startPoint y: 181, endPoint x: 499, endPoint y: 182, distance: 74.0
click at [499, 182] on div at bounding box center [498, 181] width 9 height 9
click at [443, 232] on div "Crear área de influencia" at bounding box center [467, 235] width 110 height 13
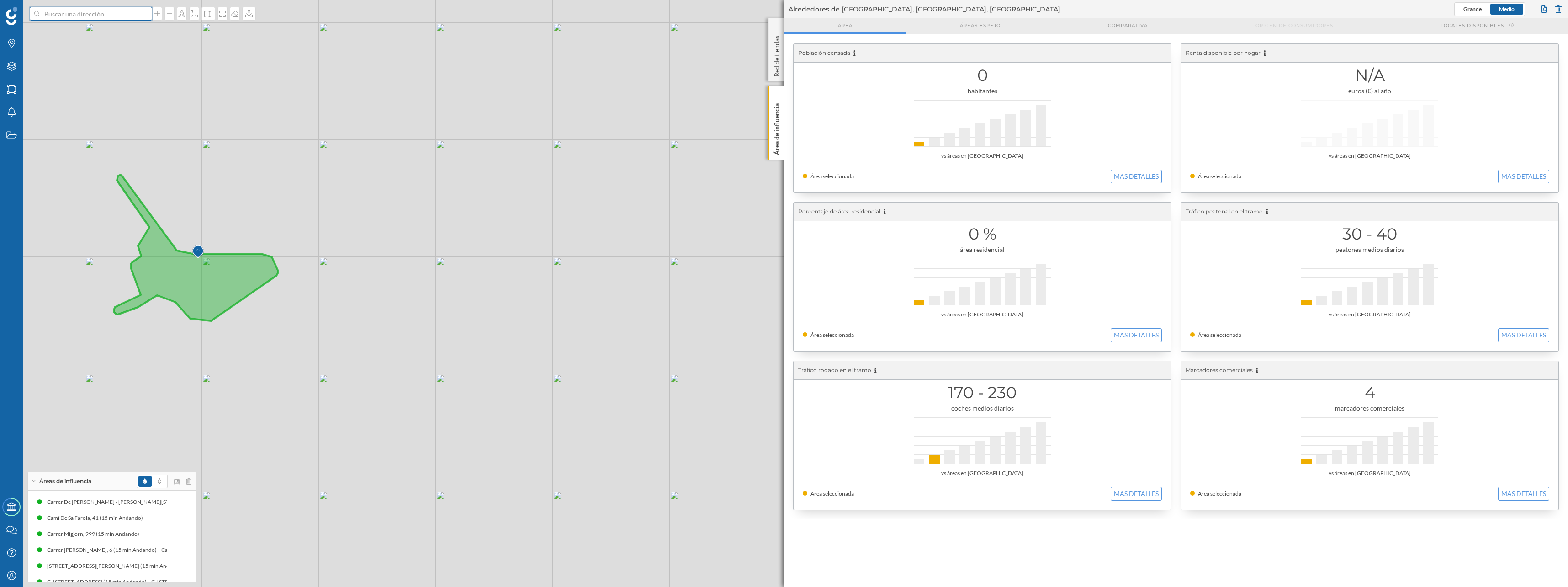
drag, startPoint x: 92, startPoint y: 14, endPoint x: 100, endPoint y: 13, distance: 8.1
click at [92, 14] on input at bounding box center [91, 13] width 102 height 13
type input "puerto valencia mar"
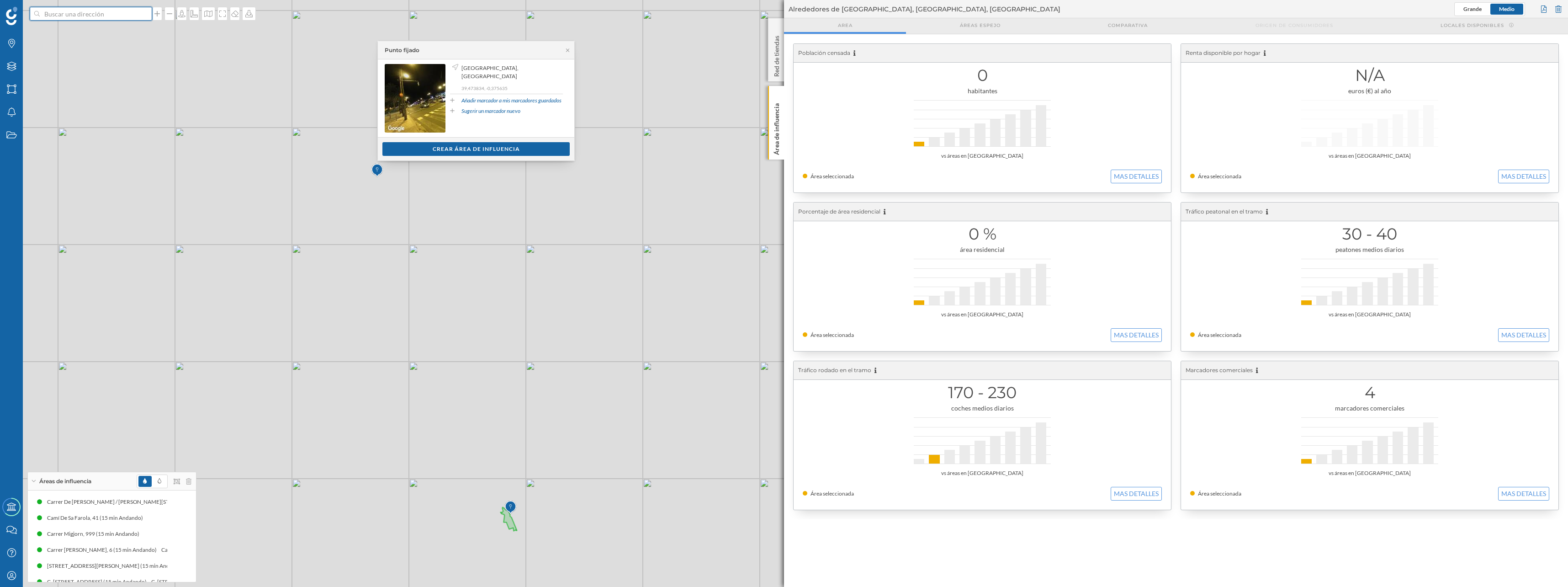
click at [69, 18] on input at bounding box center [91, 13] width 102 height 13
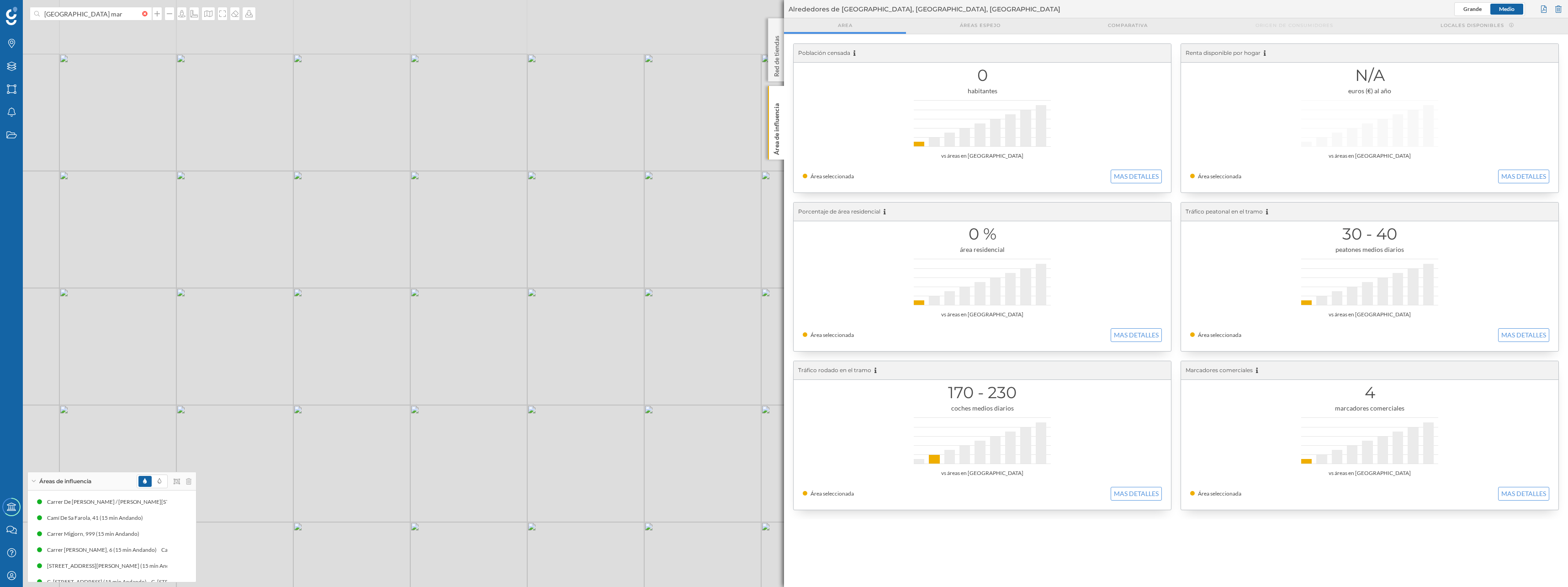
drag, startPoint x: 356, startPoint y: 192, endPoint x: 356, endPoint y: 337, distance: 145.0
click at [356, 337] on div "© Mapbox © OpenStreetMap Improve this map" at bounding box center [784, 294] width 1568 height 587
drag, startPoint x: 455, startPoint y: 123, endPoint x: 458, endPoint y: 311, distance: 188.0
click at [458, 311] on div "© Mapbox © OpenStreetMap Improve this map" at bounding box center [784, 294] width 1568 height 587
drag, startPoint x: 530, startPoint y: 317, endPoint x: 555, endPoint y: 252, distance: 69.6
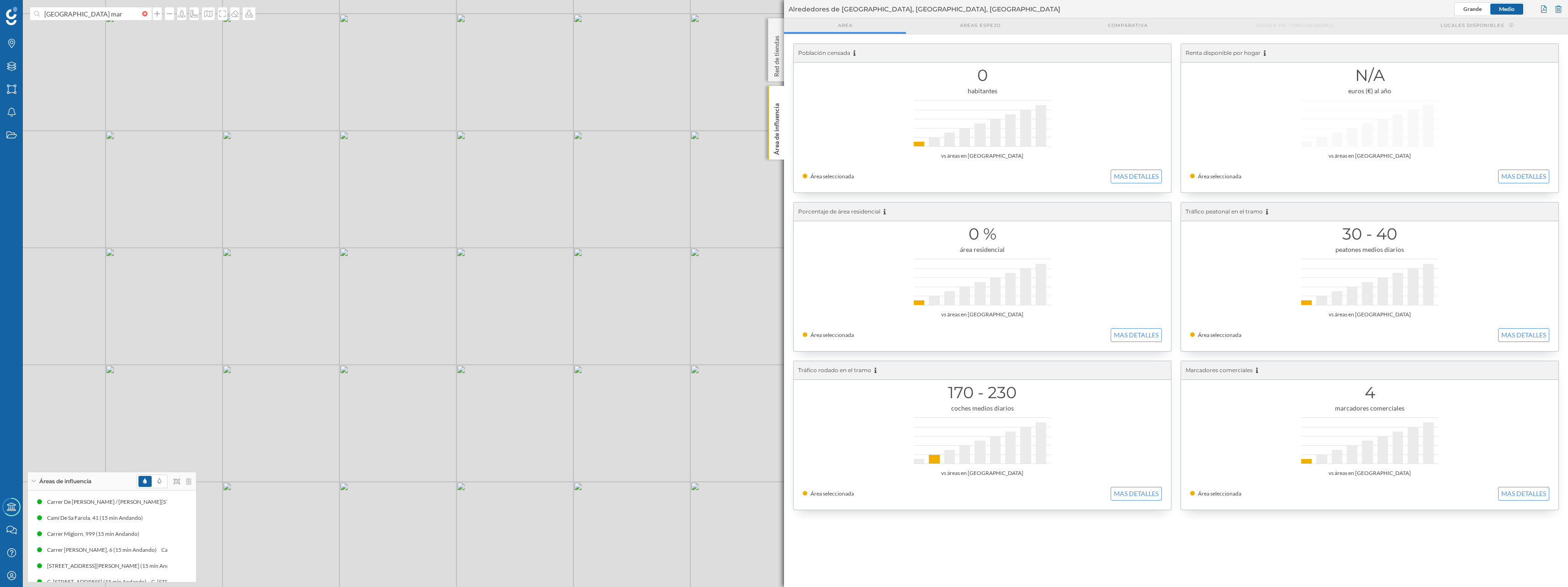
click at [555, 252] on div "© Mapbox © OpenStreetMap Improve this map" at bounding box center [784, 294] width 1568 height 587
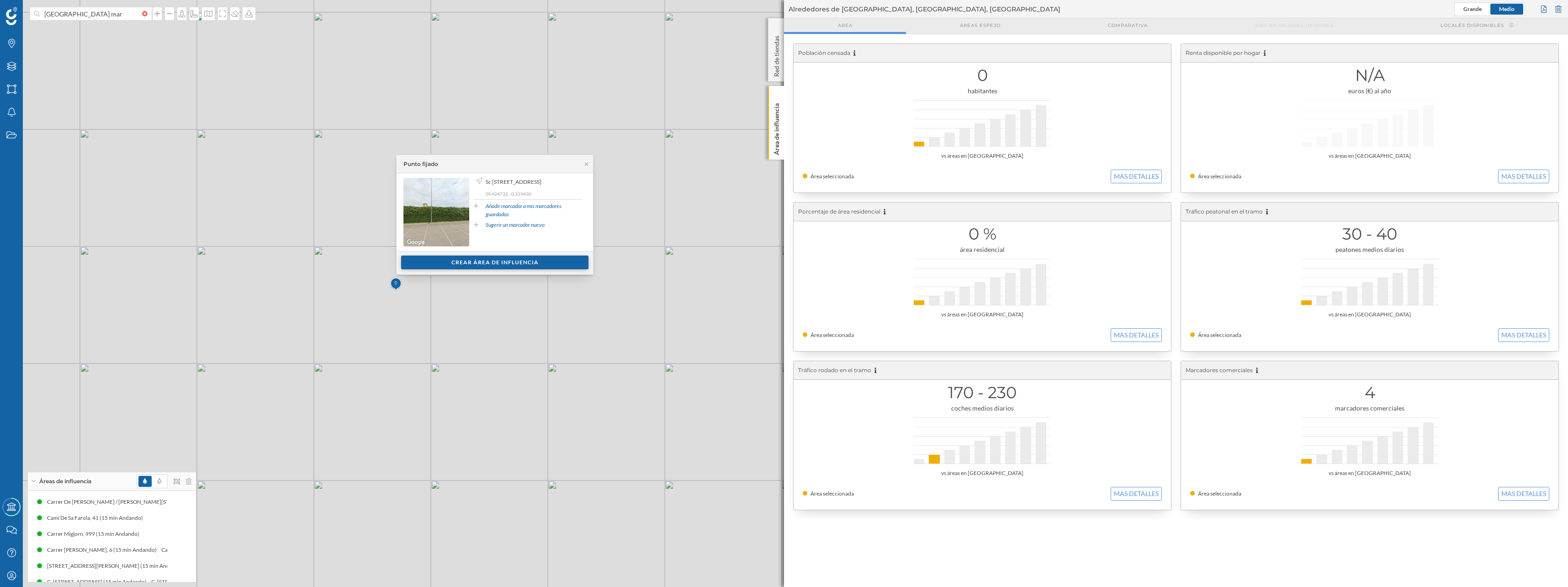
click at [449, 260] on div "Crear área de influencia" at bounding box center [495, 262] width 187 height 13
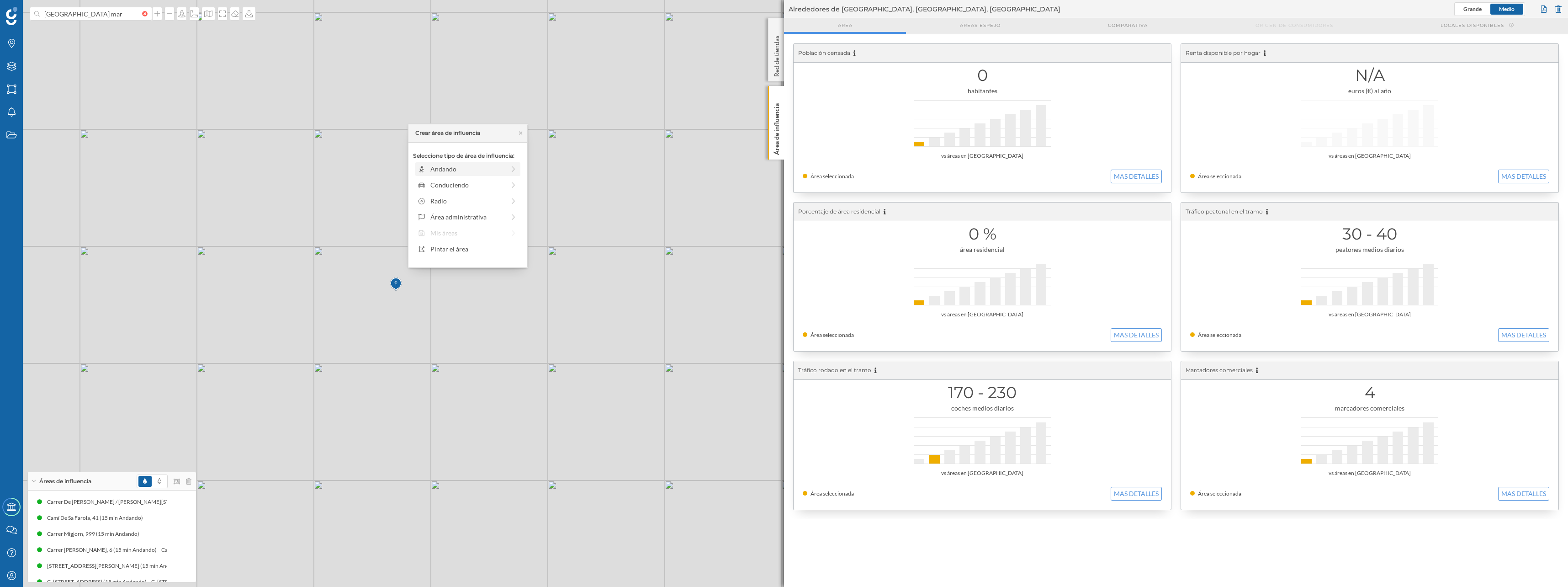
click at [438, 167] on div "Andando" at bounding box center [468, 169] width 75 height 10
drag, startPoint x: 428, startPoint y: 181, endPoint x: 499, endPoint y: 183, distance: 71.0
click at [499, 183] on div at bounding box center [499, 181] width 9 height 9
click at [475, 238] on div "Crear área de influencia" at bounding box center [467, 235] width 110 height 13
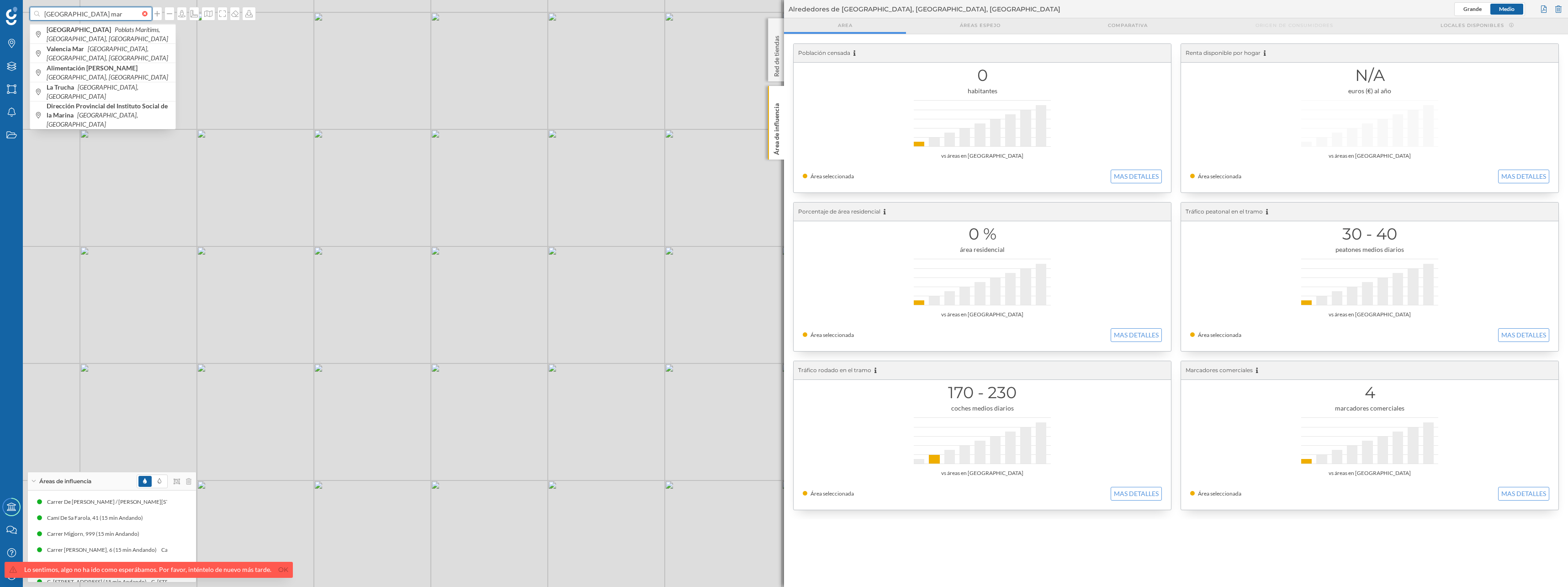
click at [84, 12] on input "puerto valencia mar" at bounding box center [91, 13] width 102 height 13
paste input "m"
click at [86, 15] on input "puerto valencia mar" at bounding box center [91, 13] width 102 height 13
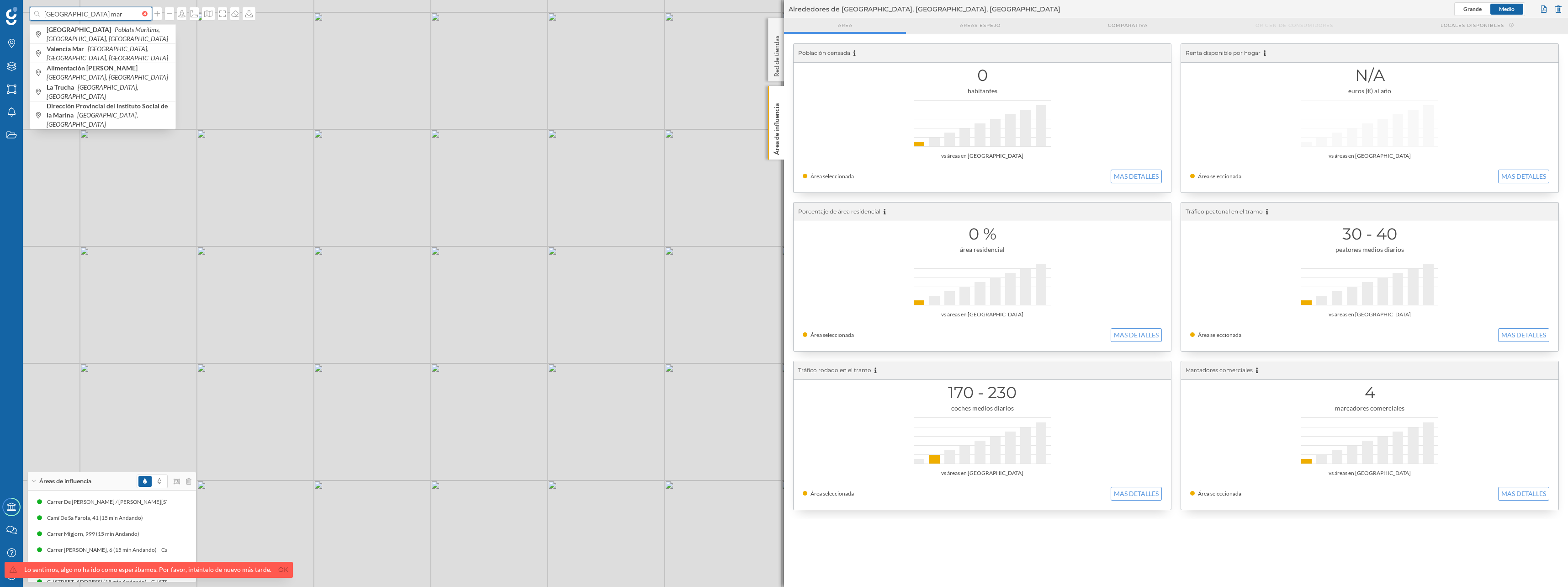
click at [84, 15] on input "puerto valencia mar" at bounding box center [91, 13] width 102 height 13
type input "marina del atlantico"
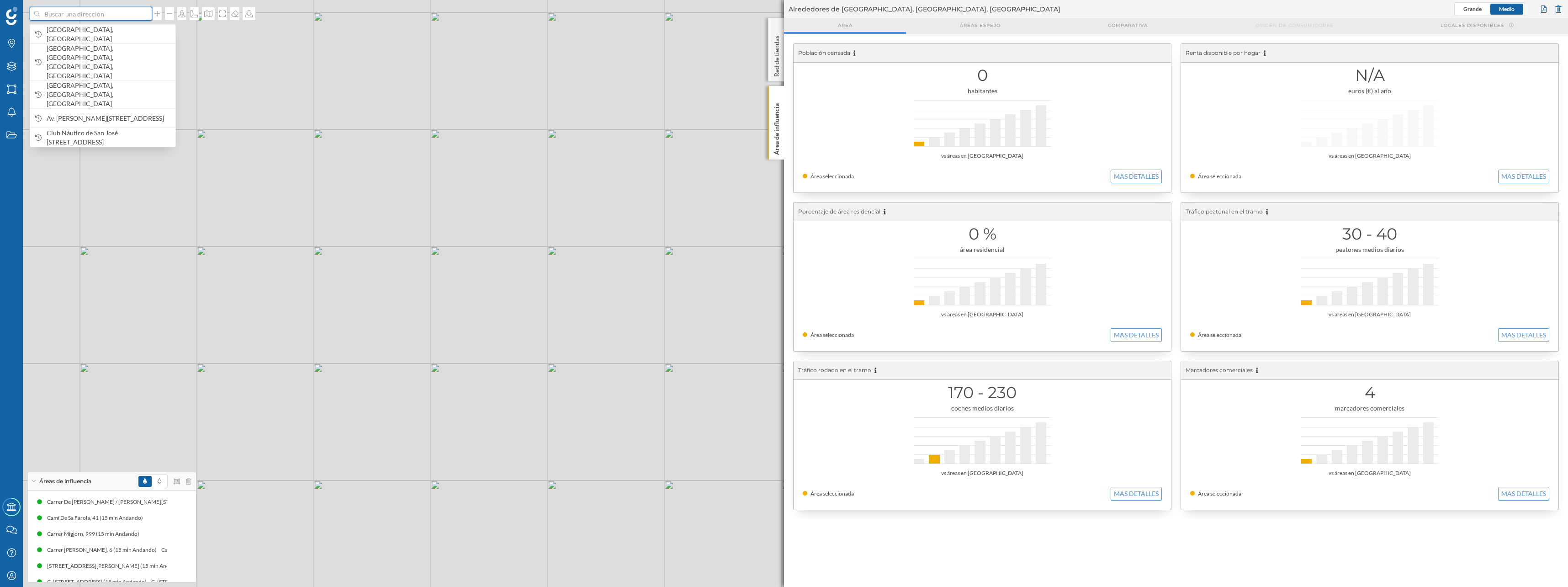
click at [67, 12] on input at bounding box center [91, 13] width 102 height 13
type input "marina santa cruz"
click at [64, 38] on icon "Santa Cruz de Tenerife, España" at bounding box center [104, 34] width 116 height 17
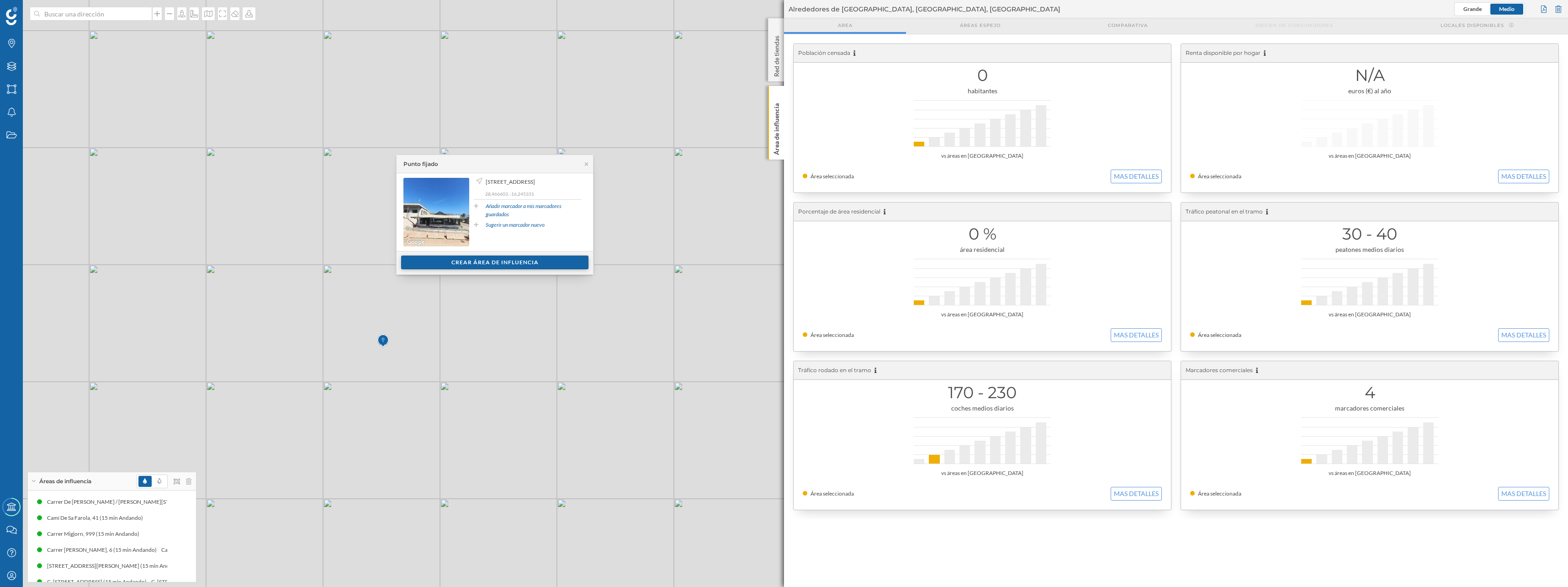
click at [460, 262] on div "Crear área de influencia" at bounding box center [495, 262] width 187 height 13
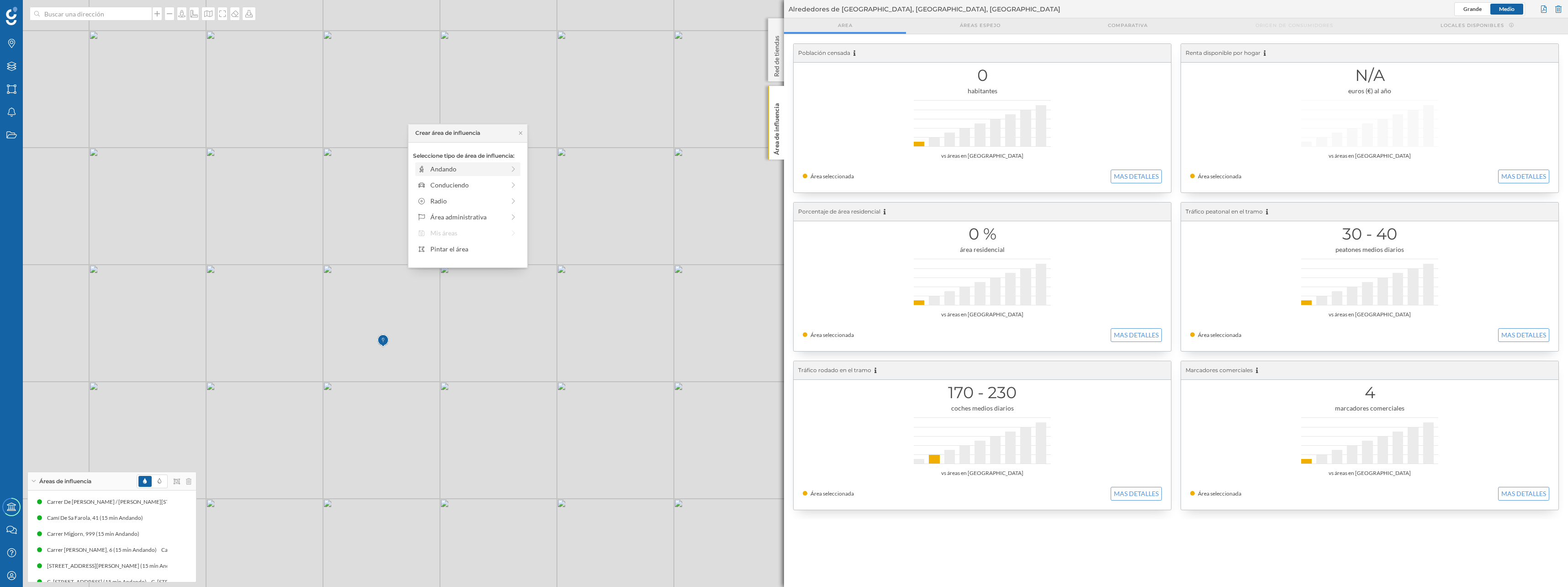
click at [454, 169] on div "Andando" at bounding box center [468, 169] width 75 height 10
drag, startPoint x: 427, startPoint y: 181, endPoint x: 502, endPoint y: 184, distance: 75.1
click at [502, 184] on div at bounding box center [502, 181] width 9 height 9
click at [487, 235] on div "Crear área de influencia" at bounding box center [467, 235] width 110 height 13
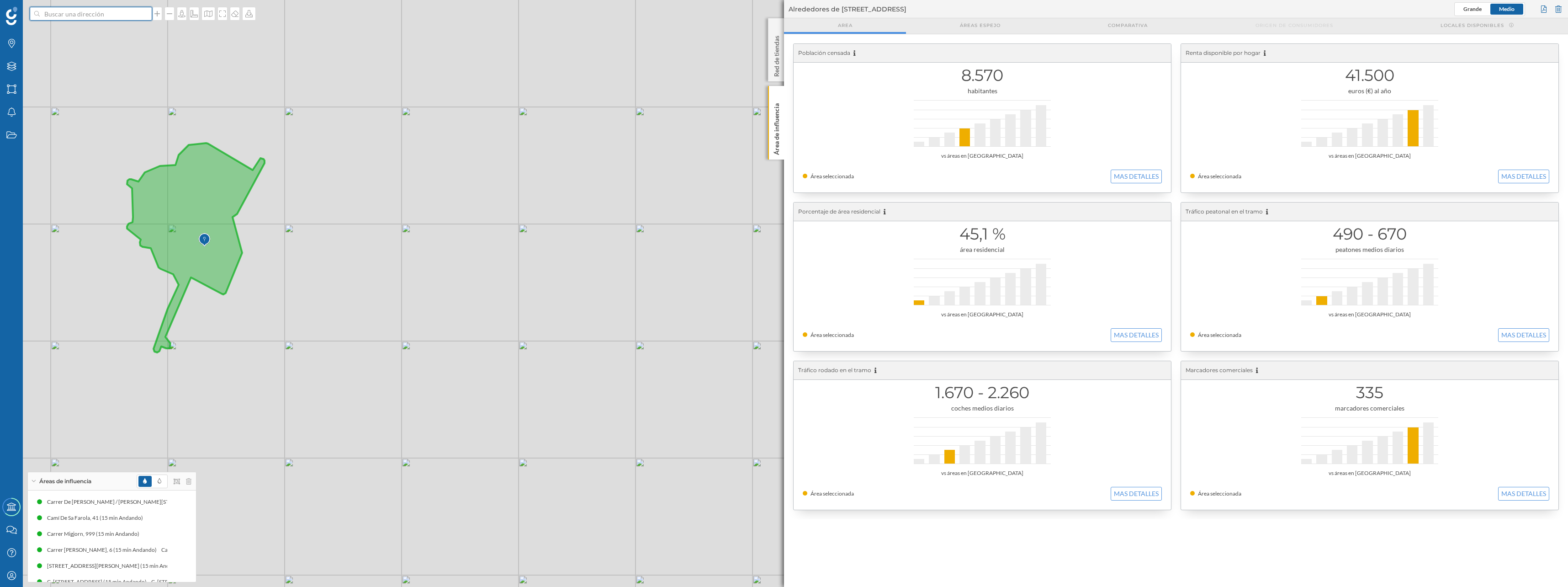
click at [83, 14] on input at bounding box center [91, 13] width 102 height 13
type input "real club porto petro"
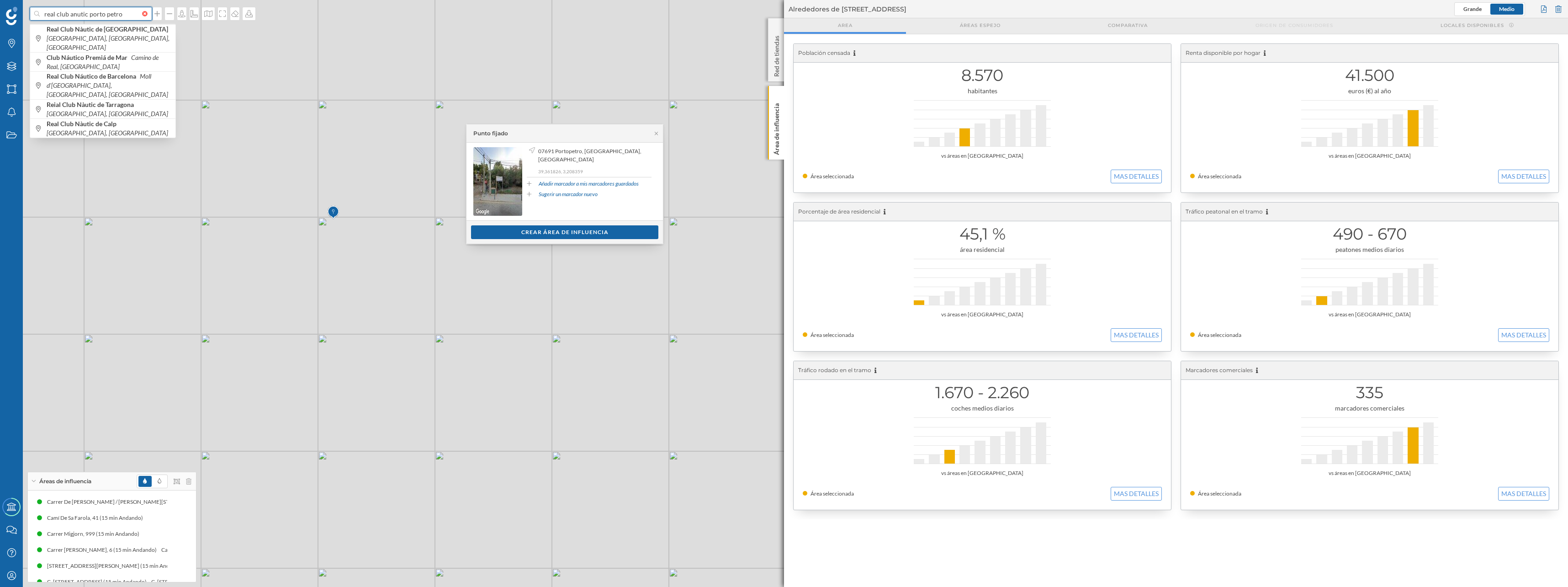
type input "real club anutic porto petro"
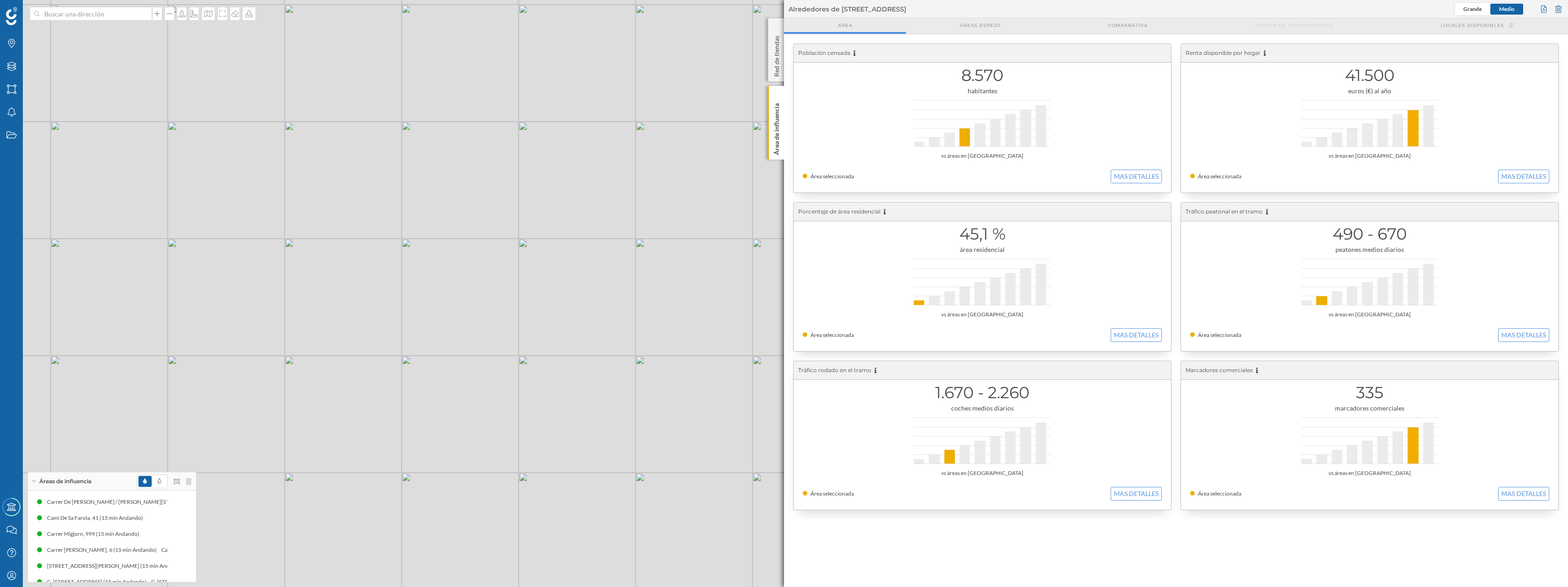
drag, startPoint x: 528, startPoint y: 383, endPoint x: 362, endPoint y: 363, distance: 167.2
click at [362, 363] on div "© Mapbox © OpenStreetMap Improve this map" at bounding box center [784, 294] width 1568 height 587
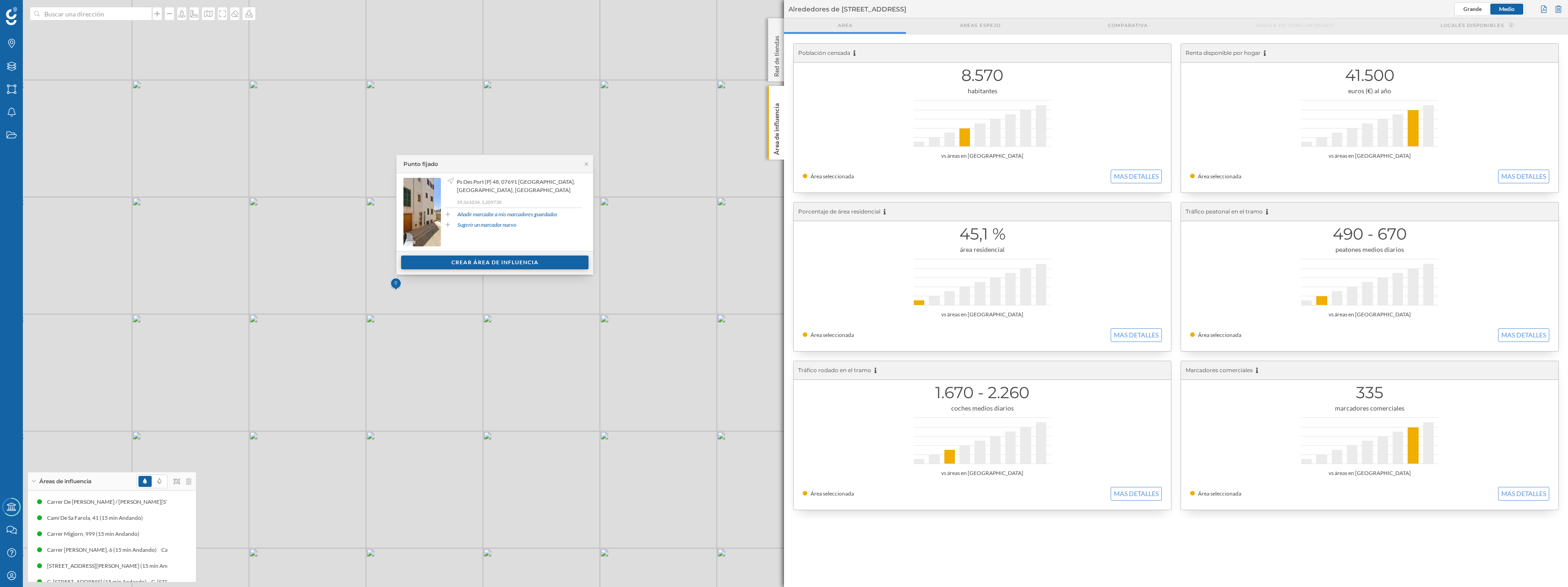
click at [455, 259] on div "Crear área de influencia" at bounding box center [495, 262] width 187 height 13
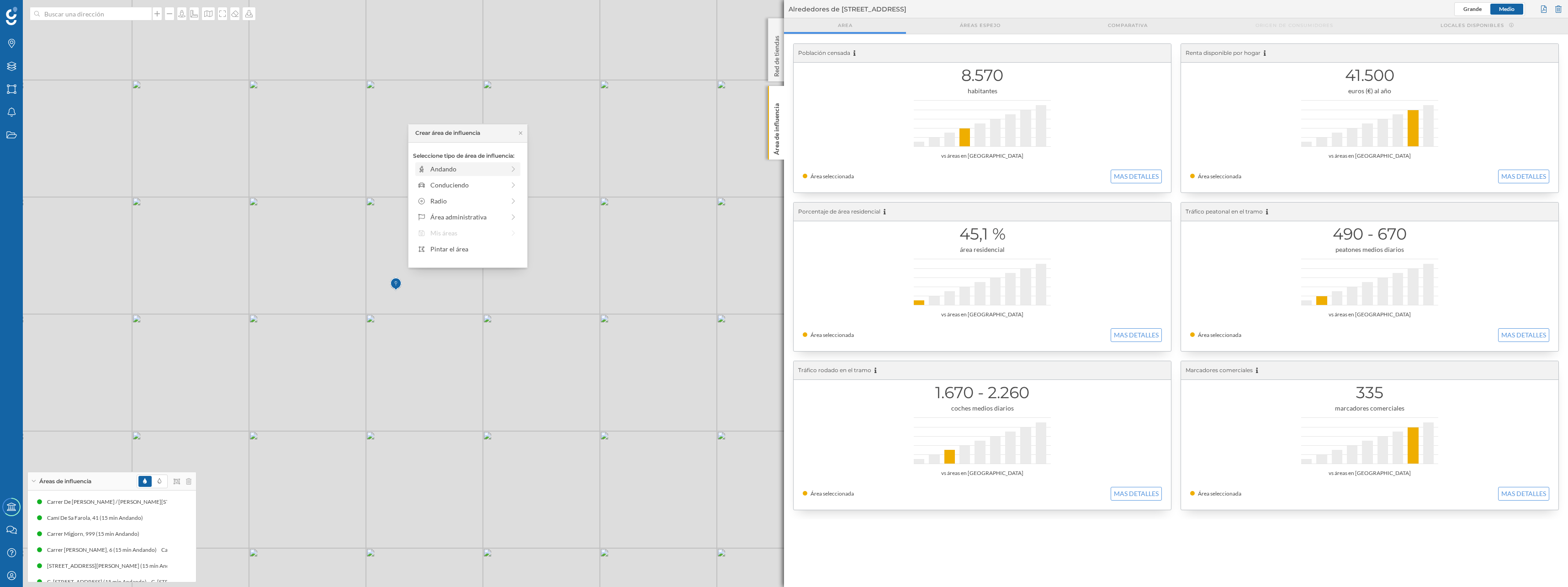
click at [478, 169] on div "Andando" at bounding box center [468, 169] width 75 height 10
drag, startPoint x: 428, startPoint y: 181, endPoint x: 498, endPoint y: 180, distance: 70.0
click at [498, 180] on div at bounding box center [498, 181] width 9 height 9
click at [477, 229] on div "Crear área de influencia" at bounding box center [467, 235] width 110 height 13
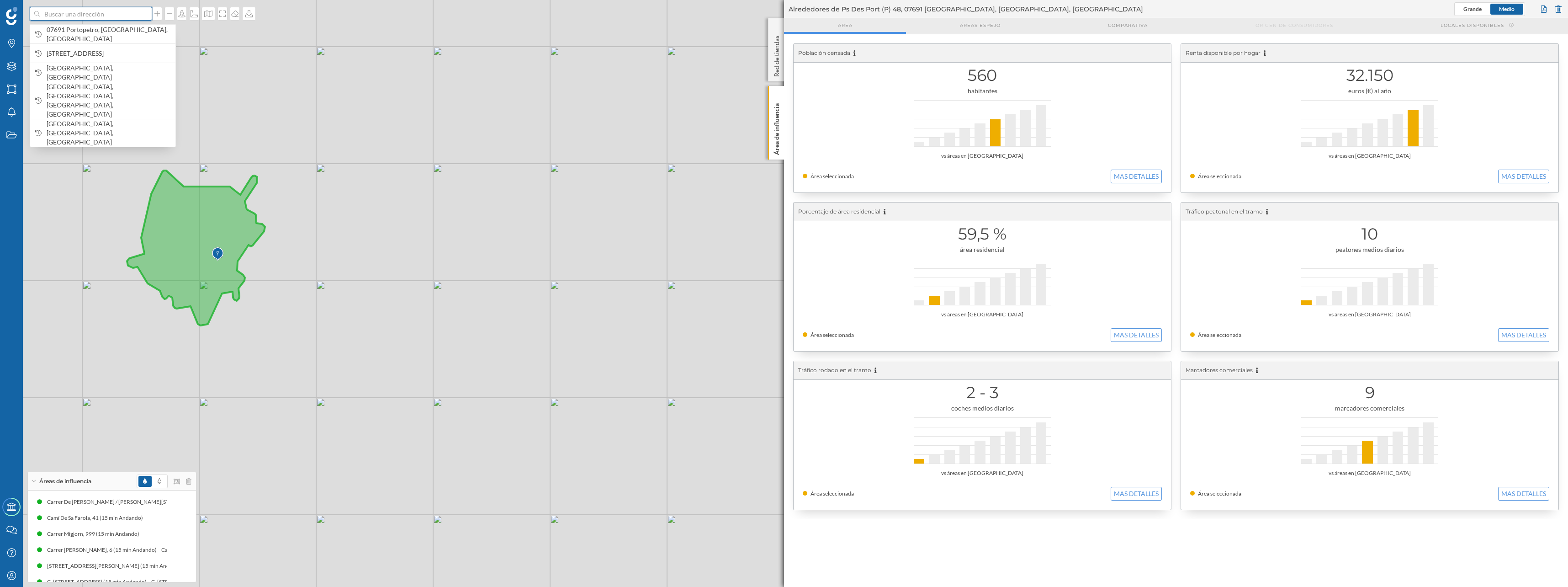
click at [103, 20] on input at bounding box center [91, 13] width 102 height 13
paste input "Port Porto Colom"
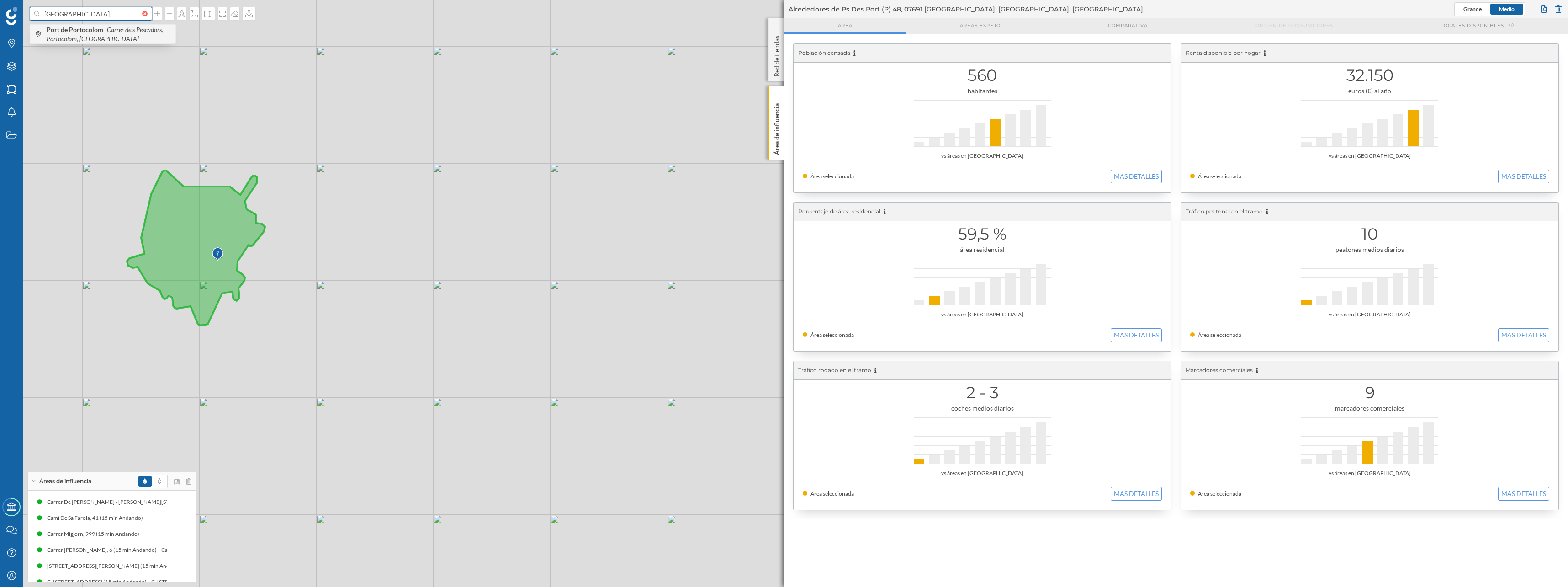
type input "Port Porto Colom"
click at [102, 29] on b "Port de Portocolom" at bounding box center [76, 29] width 59 height 8
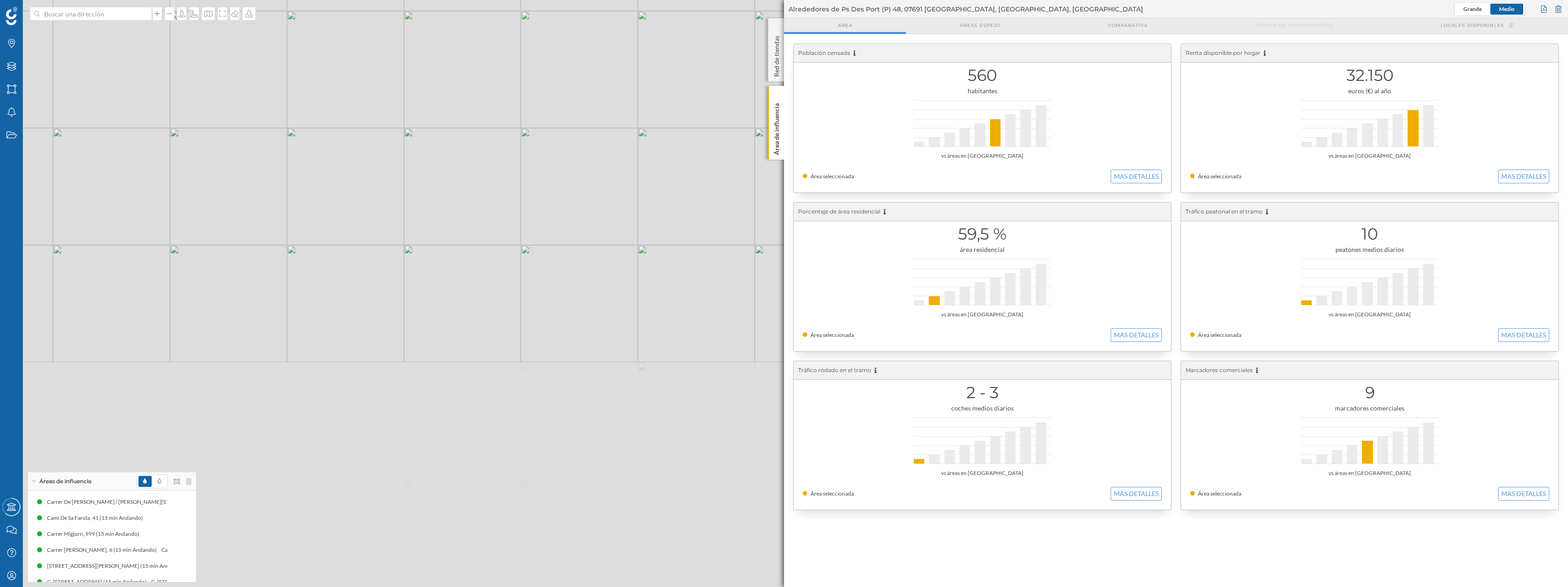
drag, startPoint x: 365, startPoint y: 430, endPoint x: 302, endPoint y: 187, distance: 251.0
click at [302, 187] on div "© Mapbox © OpenStreetMap Improve this map" at bounding box center [784, 294] width 1568 height 587
drag, startPoint x: 359, startPoint y: 161, endPoint x: 361, endPoint y: 278, distance: 117.0
click at [361, 278] on div "© Mapbox © OpenStreetMap Improve this map" at bounding box center [784, 294] width 1568 height 587
drag, startPoint x: 442, startPoint y: 89, endPoint x: 391, endPoint y: 227, distance: 147.1
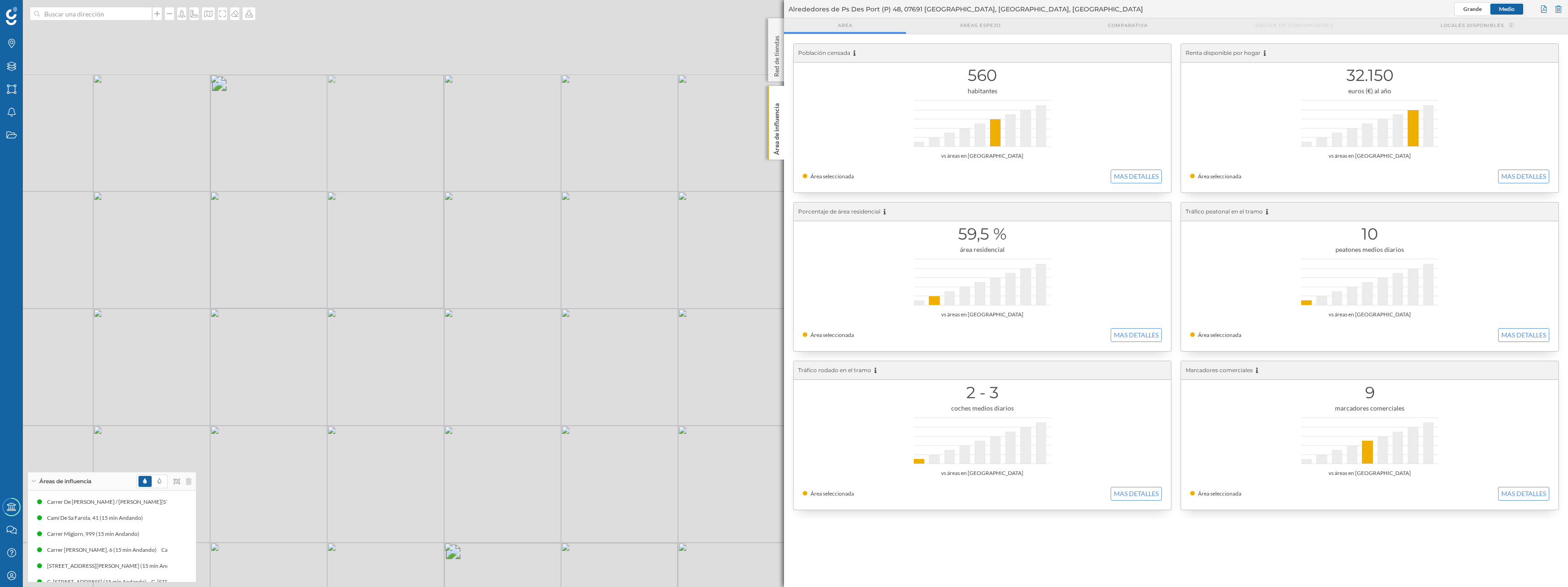
click at [391, 227] on div "© Mapbox © OpenStreetMap Improve this map" at bounding box center [784, 294] width 1568 height 587
drag, startPoint x: 307, startPoint y: 403, endPoint x: 426, endPoint y: 183, distance: 250.1
click at [426, 183] on div "© Mapbox © OpenStreetMap Improve this map" at bounding box center [784, 294] width 1568 height 587
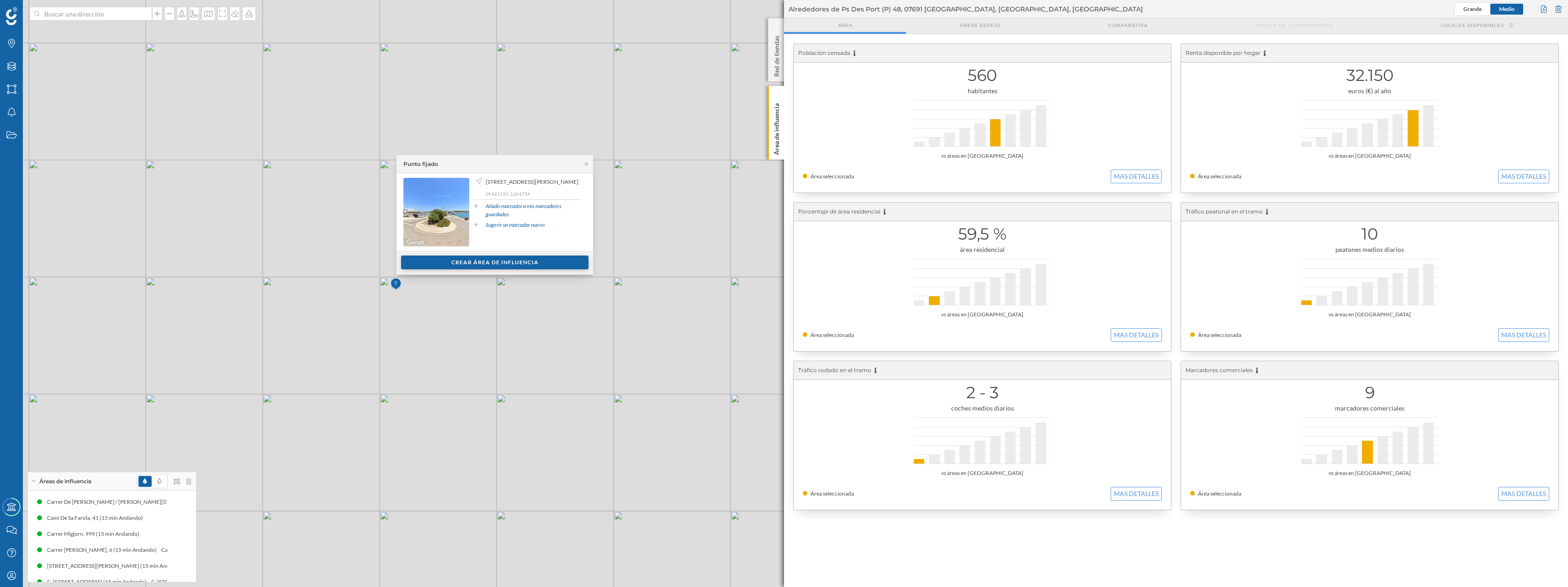
click at [462, 260] on div "Crear área de influencia" at bounding box center [495, 262] width 187 height 13
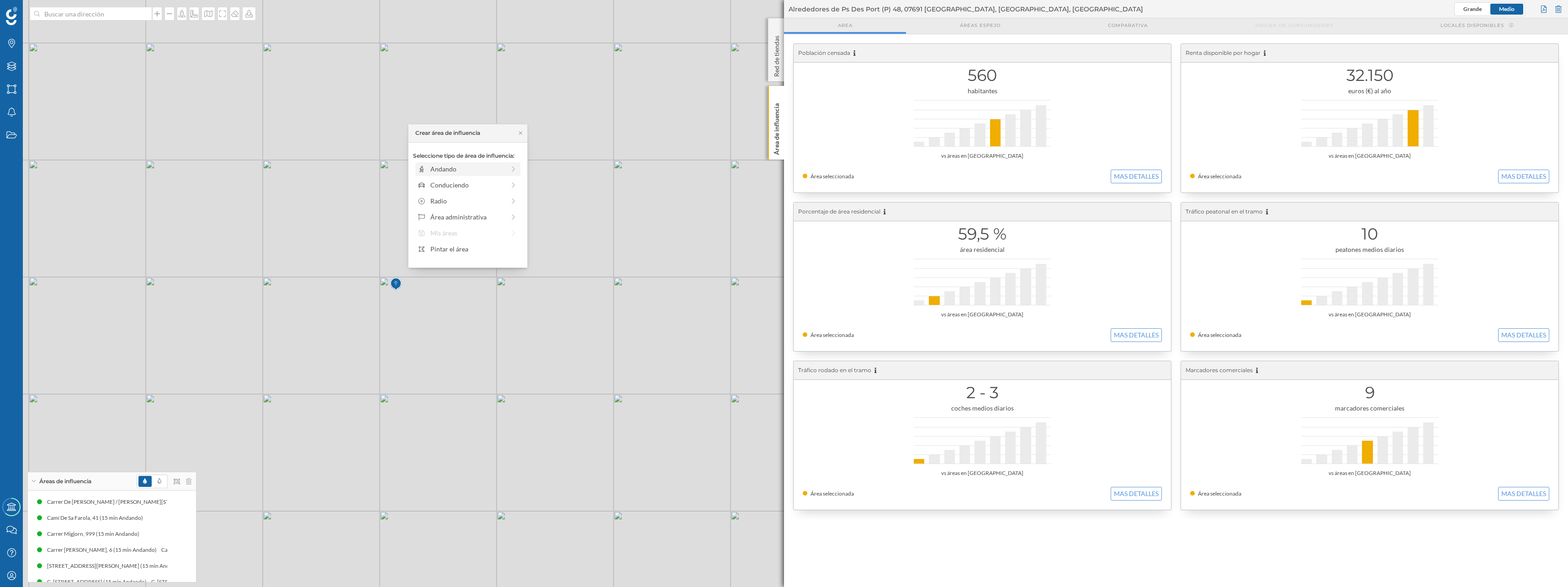
click at [457, 172] on div "Andando" at bounding box center [468, 169] width 75 height 10
drag, startPoint x: 424, startPoint y: 184, endPoint x: 501, endPoint y: 183, distance: 77.0
click at [501, 183] on div at bounding box center [500, 181] width 9 height 9
click at [496, 237] on div "Crear área de influencia" at bounding box center [467, 235] width 110 height 13
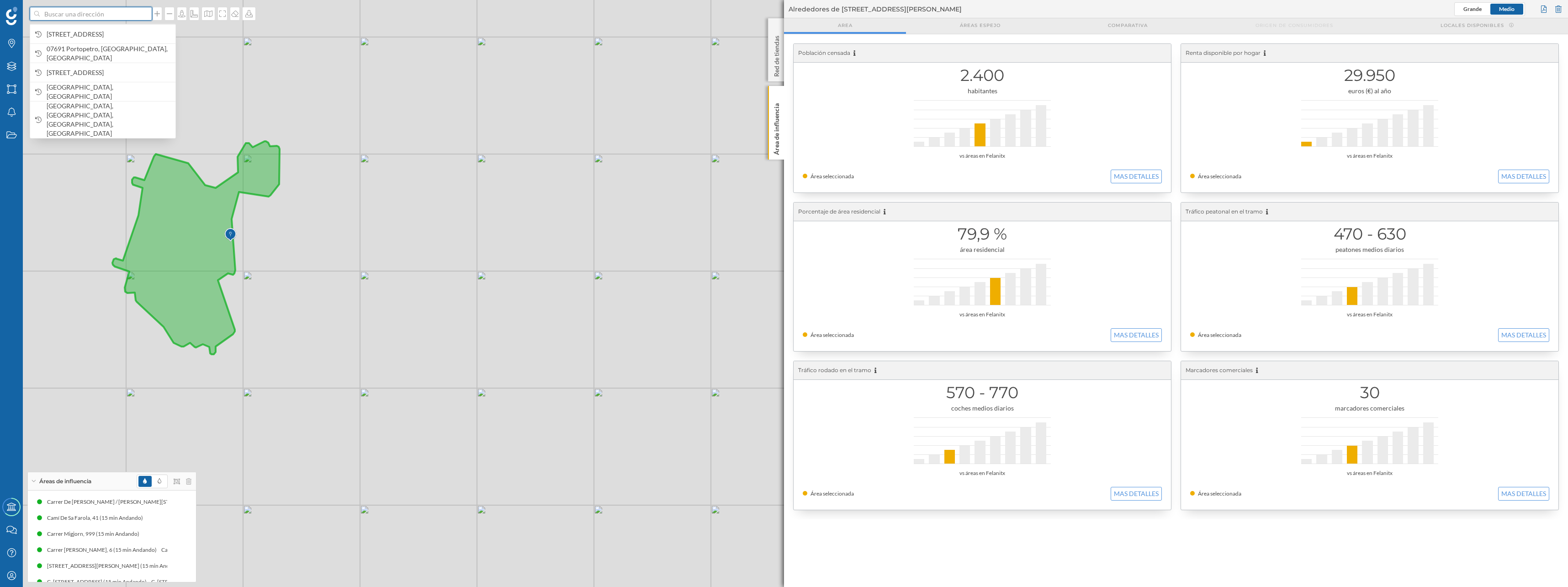
click at [86, 13] on input at bounding box center [91, 13] width 102 height 13
paste input "CN Alicante Costa Blanca"
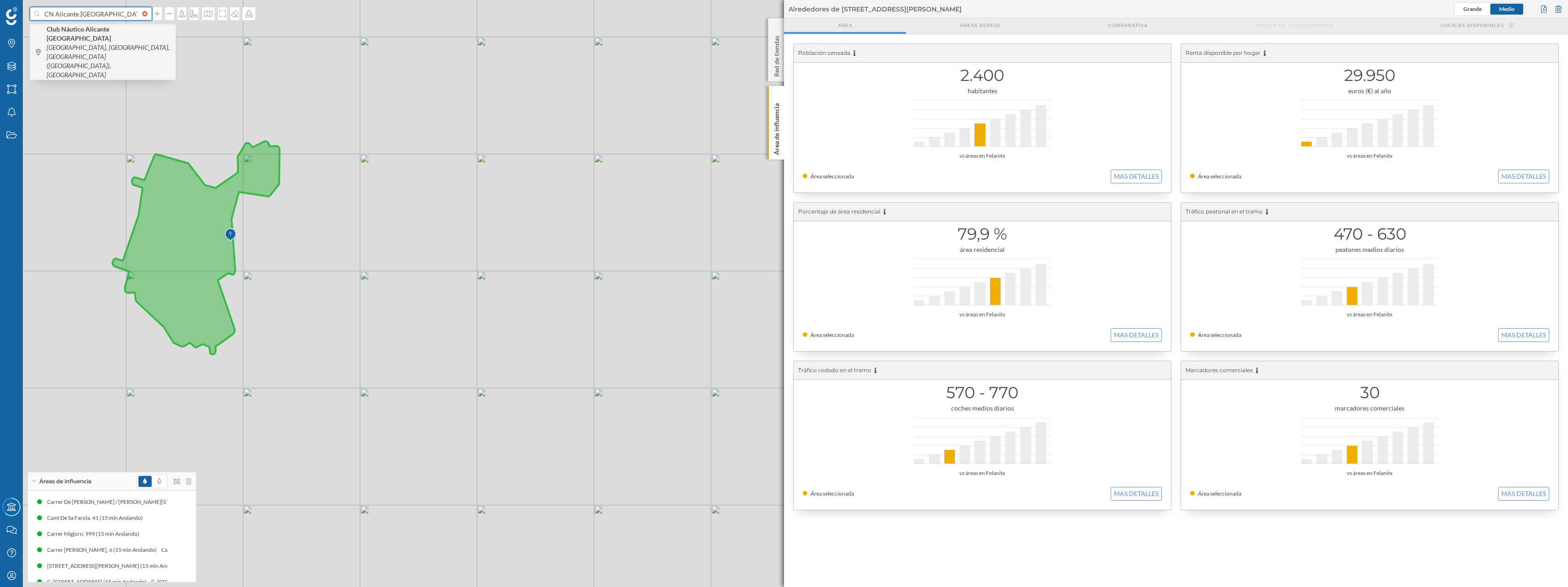
type input "CN Alicante Costa Blanca"
click at [88, 44] on icon "Akra Leuka, Avenida de la Condomina, Alicante (Alacant), España" at bounding box center [108, 61] width 123 height 35
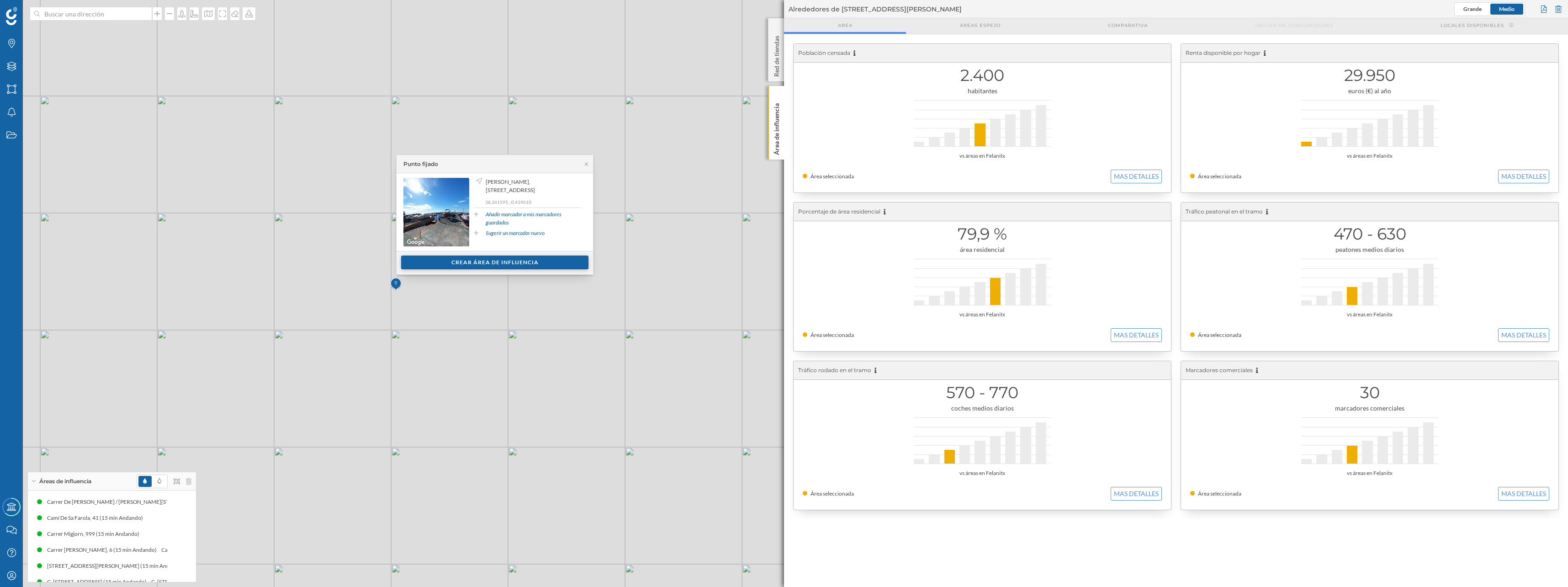
click at [443, 260] on div "Crear área de influencia" at bounding box center [495, 262] width 187 height 13
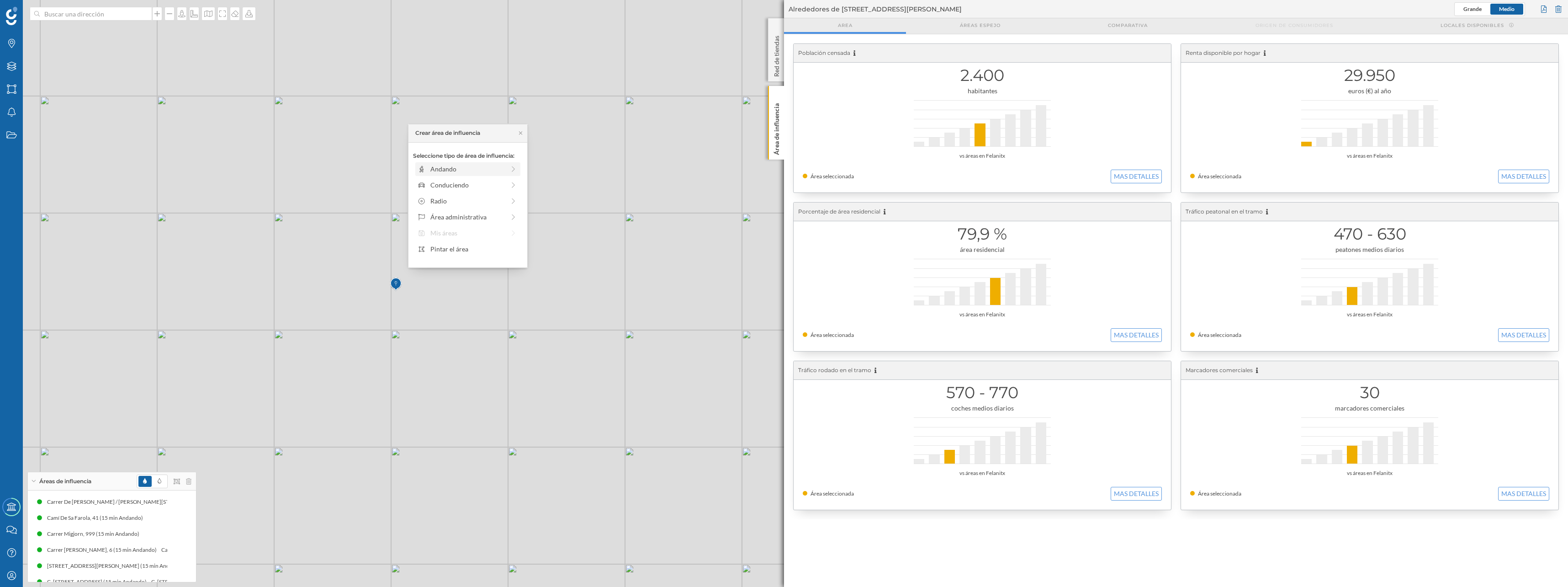
click at [436, 169] on div "Andando" at bounding box center [468, 169] width 75 height 10
drag, startPoint x: 422, startPoint y: 184, endPoint x: 499, endPoint y: 179, distance: 77.2
click at [499, 179] on div at bounding box center [499, 181] width 9 height 9
click at [476, 233] on div "Crear área de influencia" at bounding box center [467, 235] width 110 height 13
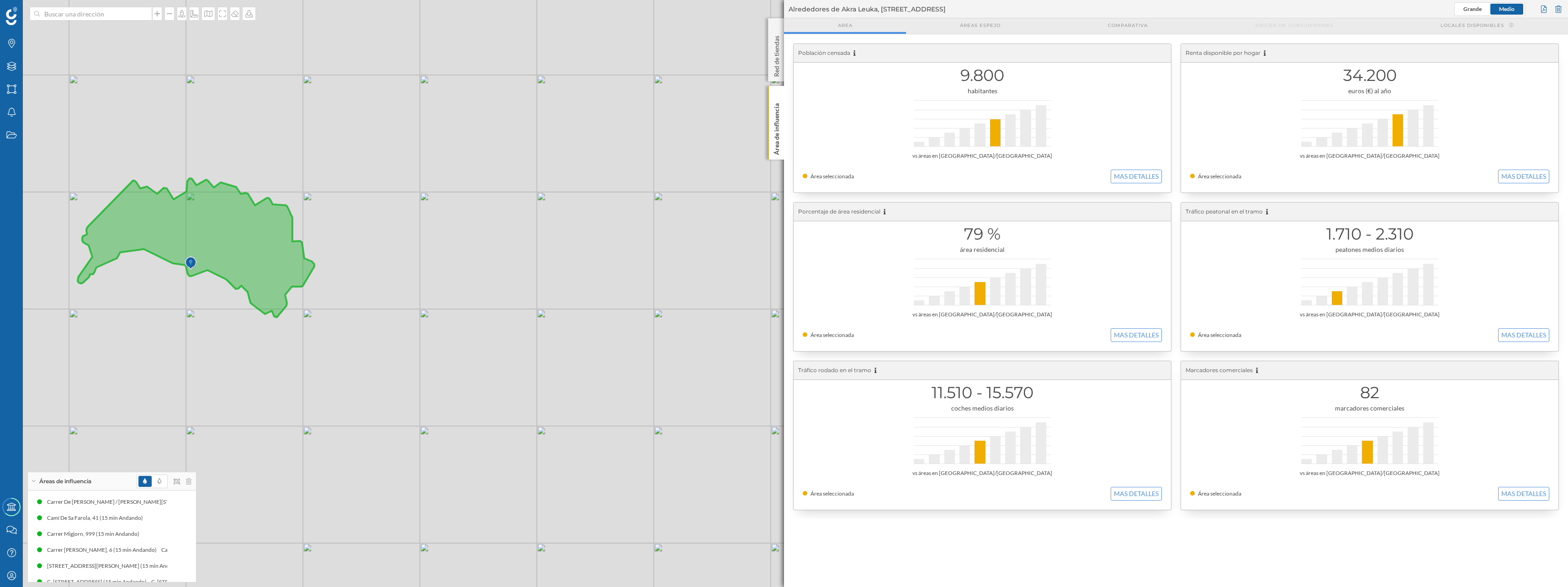
drag, startPoint x: 110, startPoint y: 24, endPoint x: 105, endPoint y: 17, distance: 8.6
click at [105, 17] on div "Marcas Capas Áreas Notificaciones Estados Academy Contacta con nosotros Centro …" at bounding box center [784, 294] width 1568 height 587
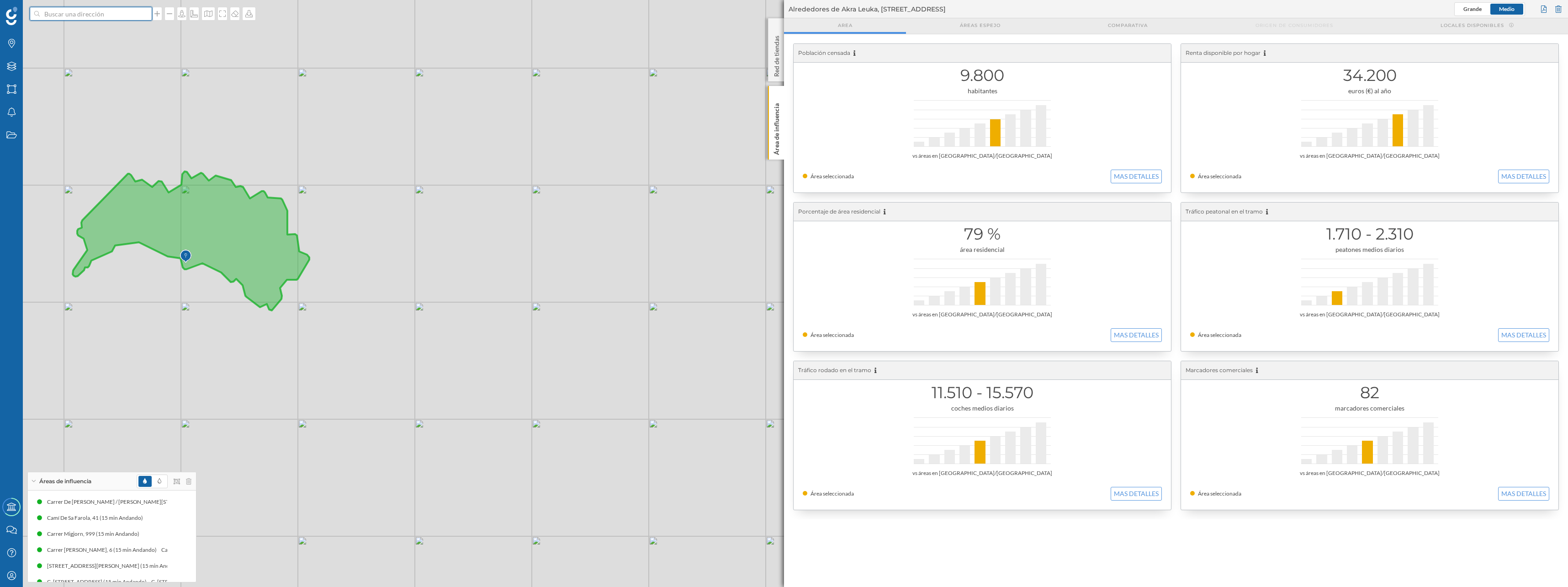
click at [105, 17] on input at bounding box center [91, 13] width 102 height 13
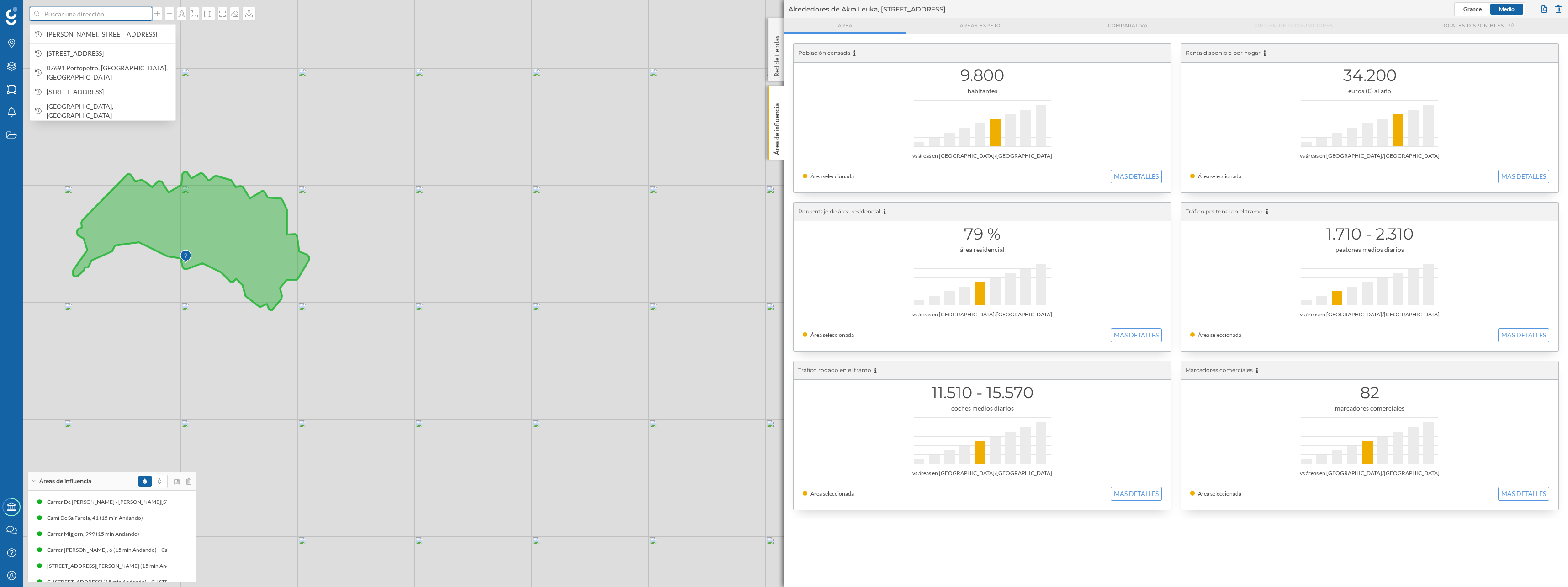
paste input "Marina Isla Canela"
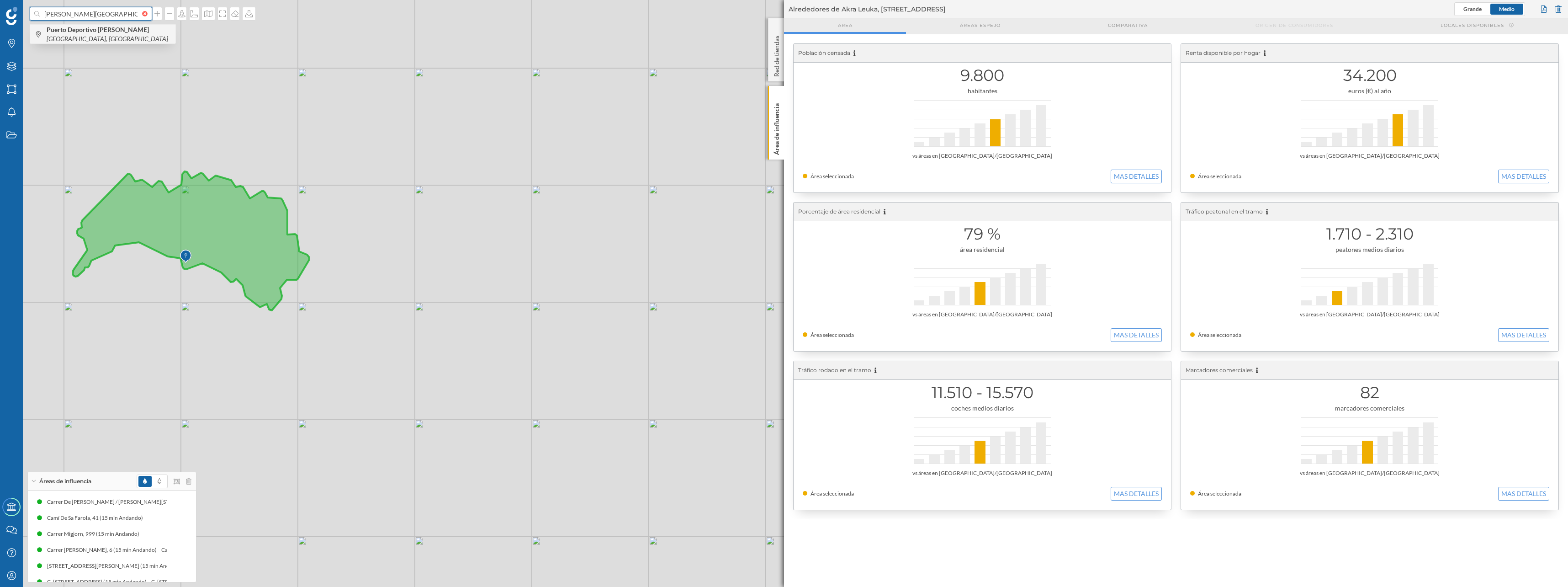
type input "Marina Isla Canela"
click at [91, 34] on span "Puerto Deportivo Marina Isla Canela Isla Canela, España" at bounding box center [108, 34] width 124 height 18
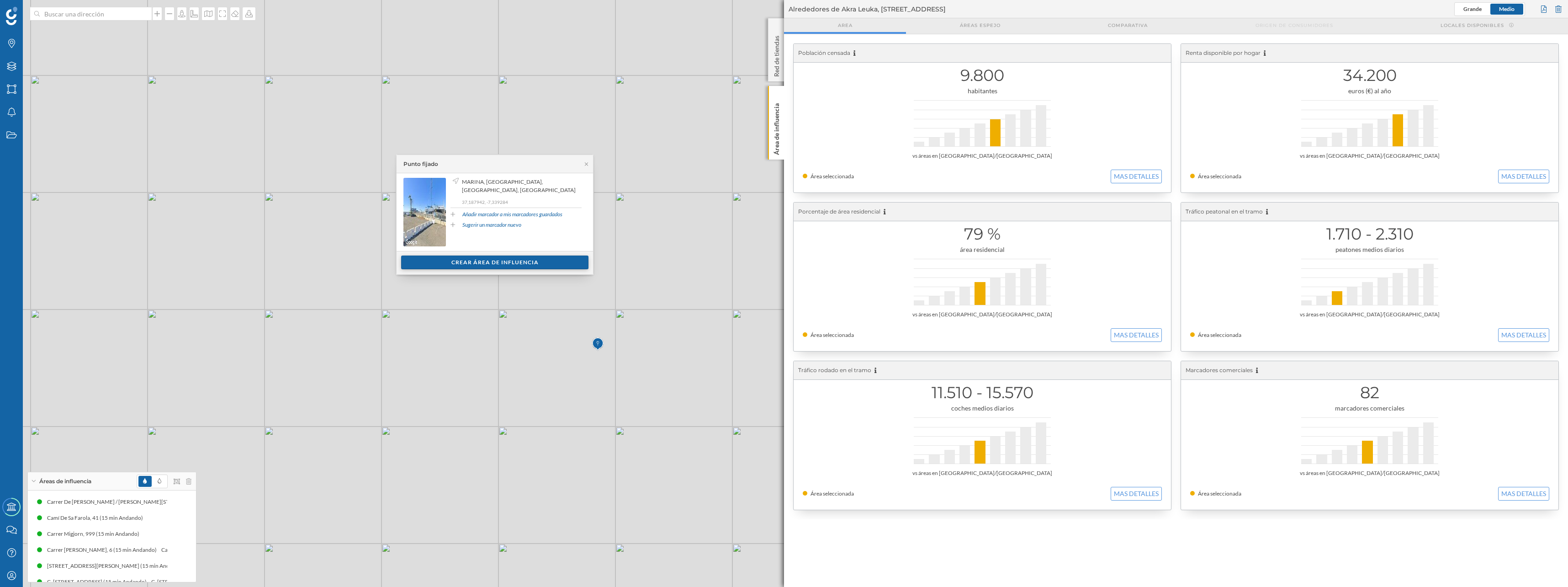
click at [511, 262] on div "Crear área de influencia" at bounding box center [495, 262] width 187 height 13
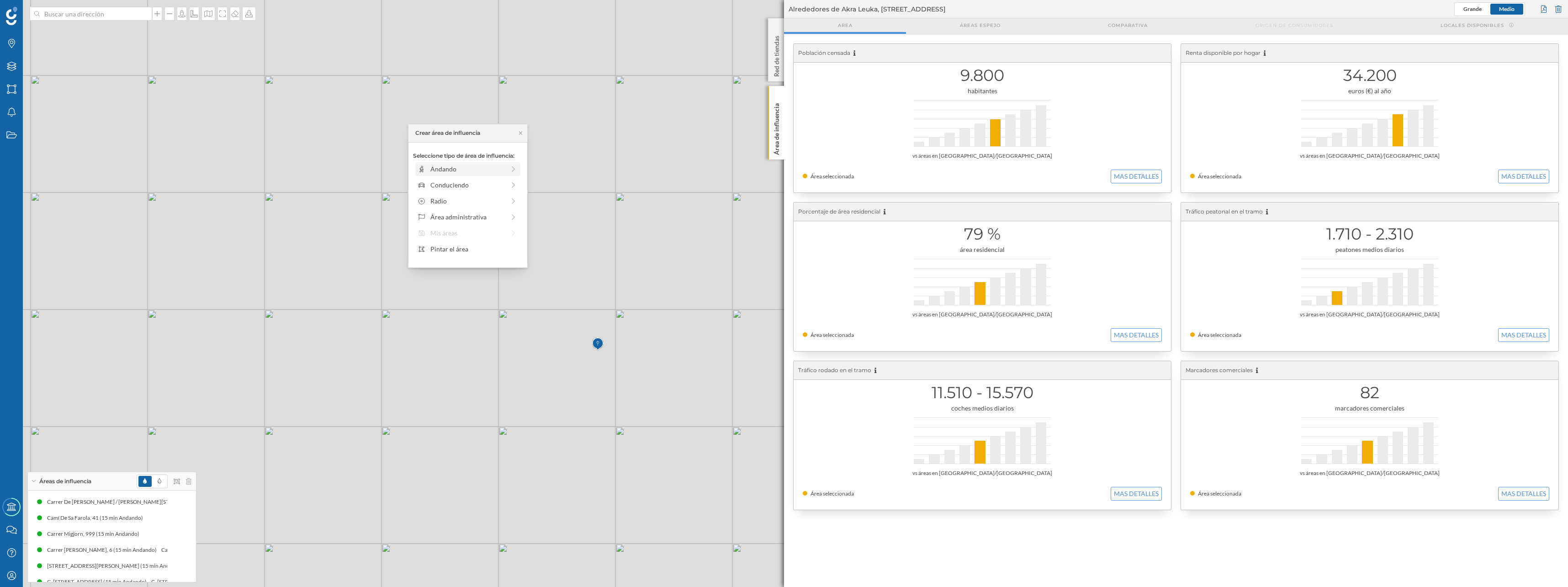
click at [452, 169] on div "Andando" at bounding box center [468, 169] width 75 height 10
drag, startPoint x: 426, startPoint y: 180, endPoint x: 501, endPoint y: 179, distance: 75.0
click at [501, 179] on div at bounding box center [500, 181] width 9 height 9
click at [474, 240] on div "Crear área de influencia" at bounding box center [467, 235] width 110 height 13
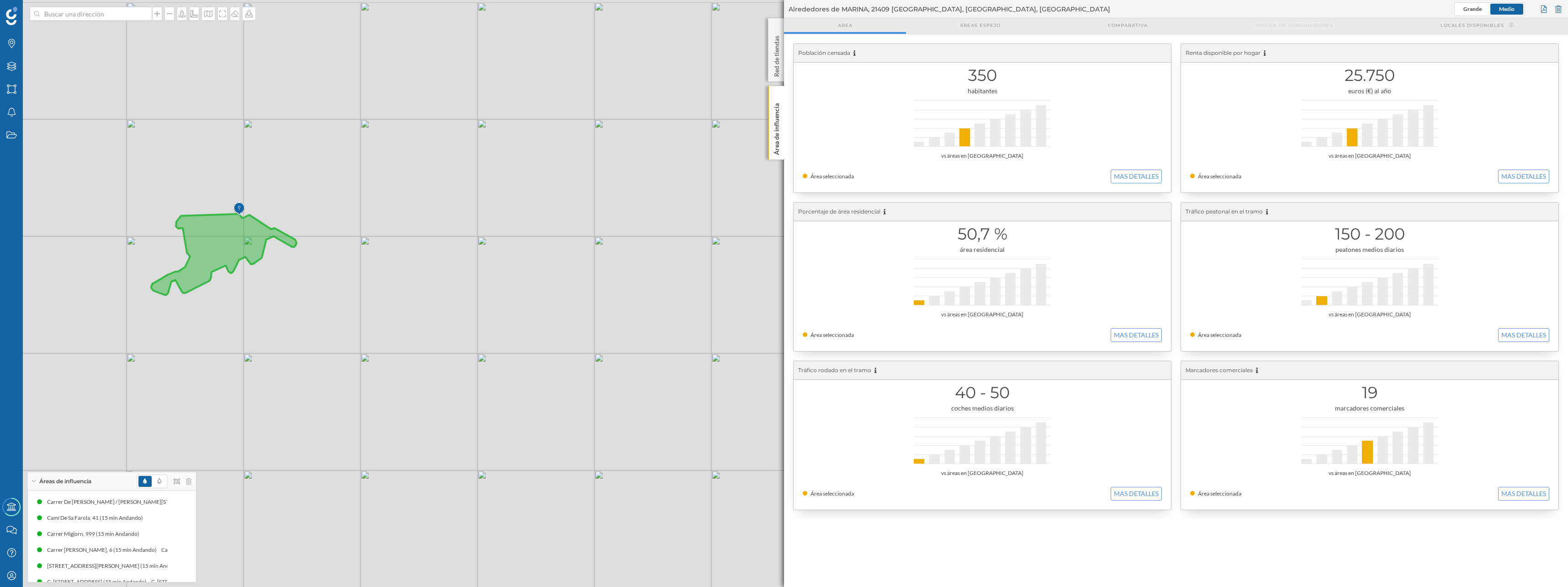
drag, startPoint x: 262, startPoint y: 170, endPoint x: 367, endPoint y: 190, distance: 106.9
click at [367, 194] on div "© Mapbox © OpenStreetMap Improve this map" at bounding box center [784, 294] width 1568 height 587
